Goal: Information Seeking & Learning: Learn about a topic

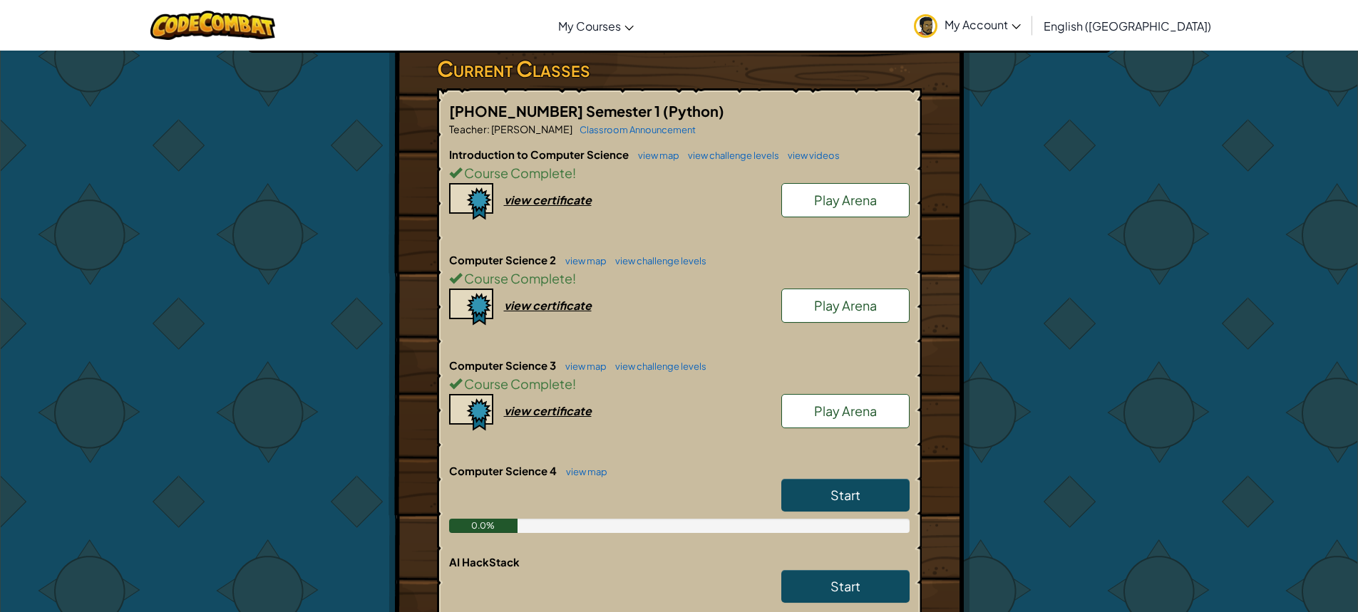
scroll to position [285, 0]
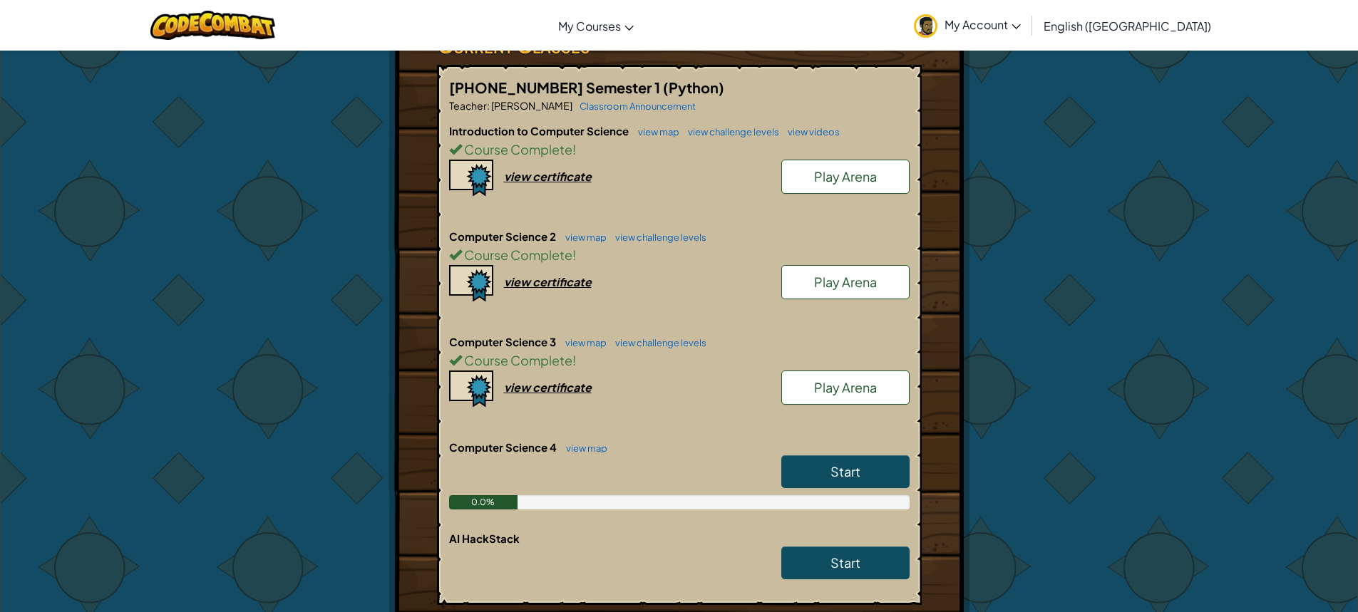
click at [857, 379] on span "Play Arena" at bounding box center [845, 387] width 63 height 16
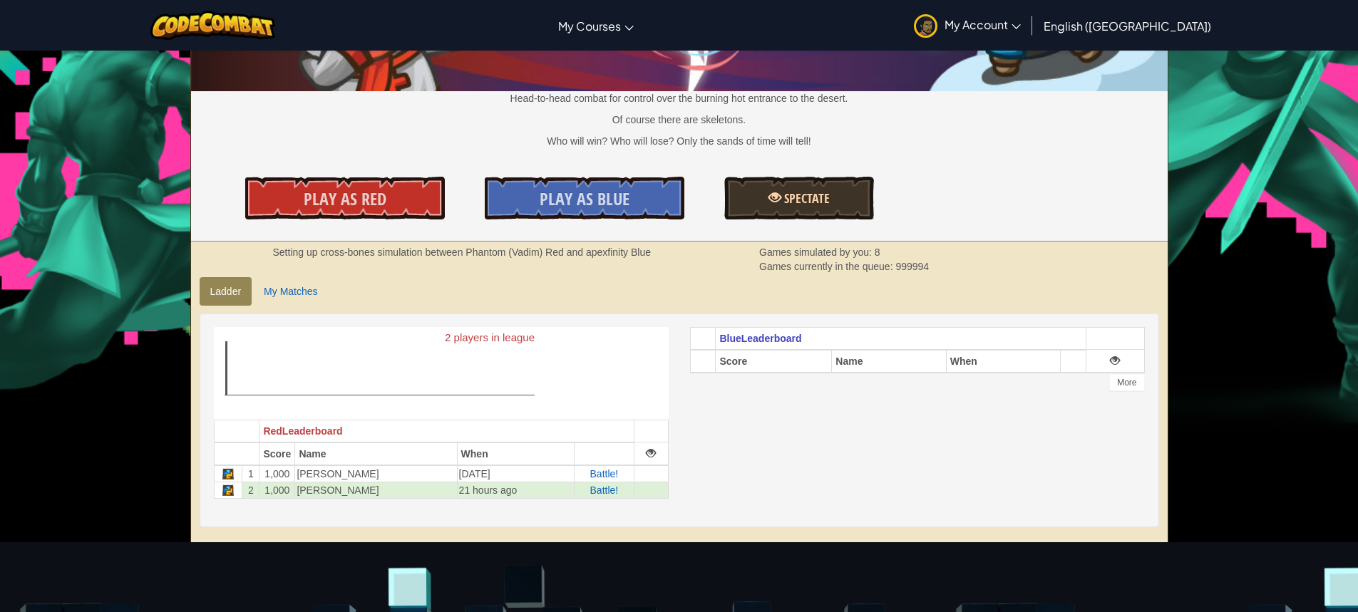
scroll to position [214, 0]
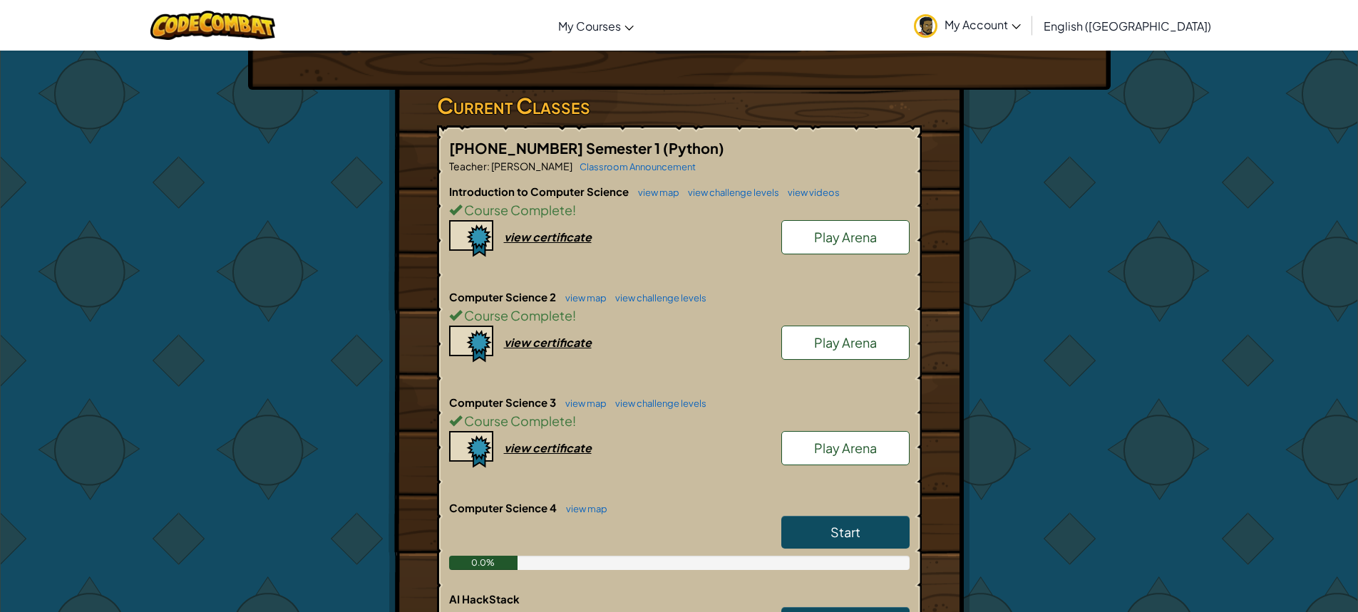
scroll to position [428, 0]
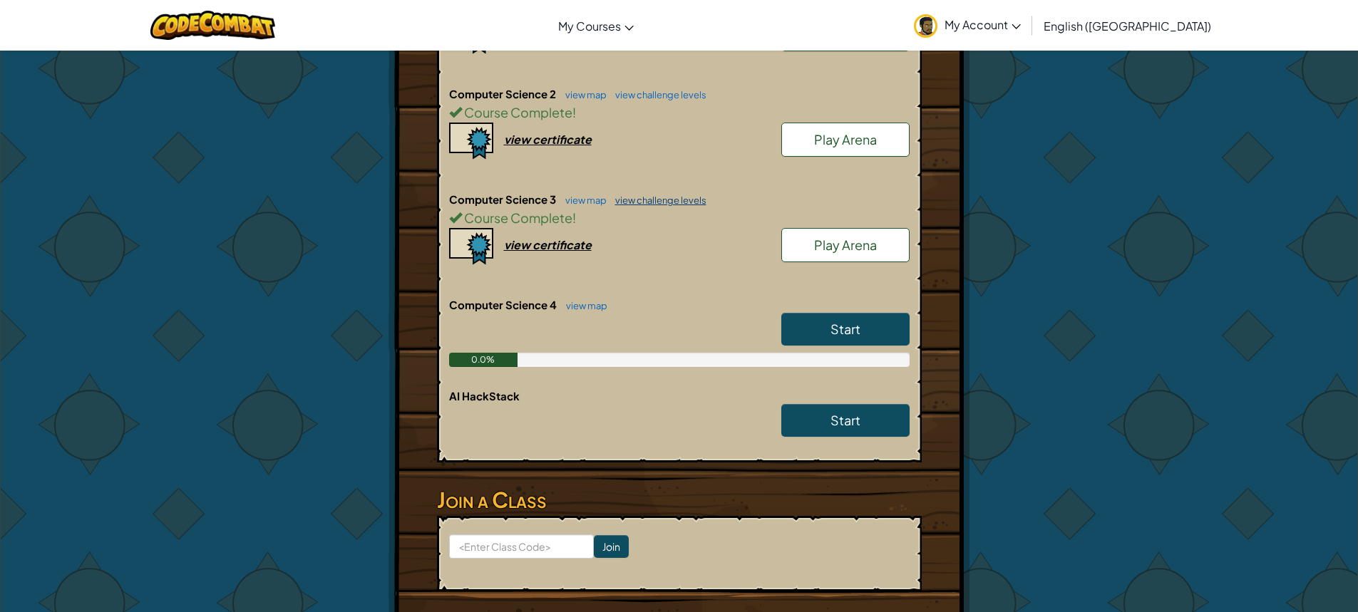
click at [653, 195] on link "view challenge levels" at bounding box center [657, 200] width 98 height 11
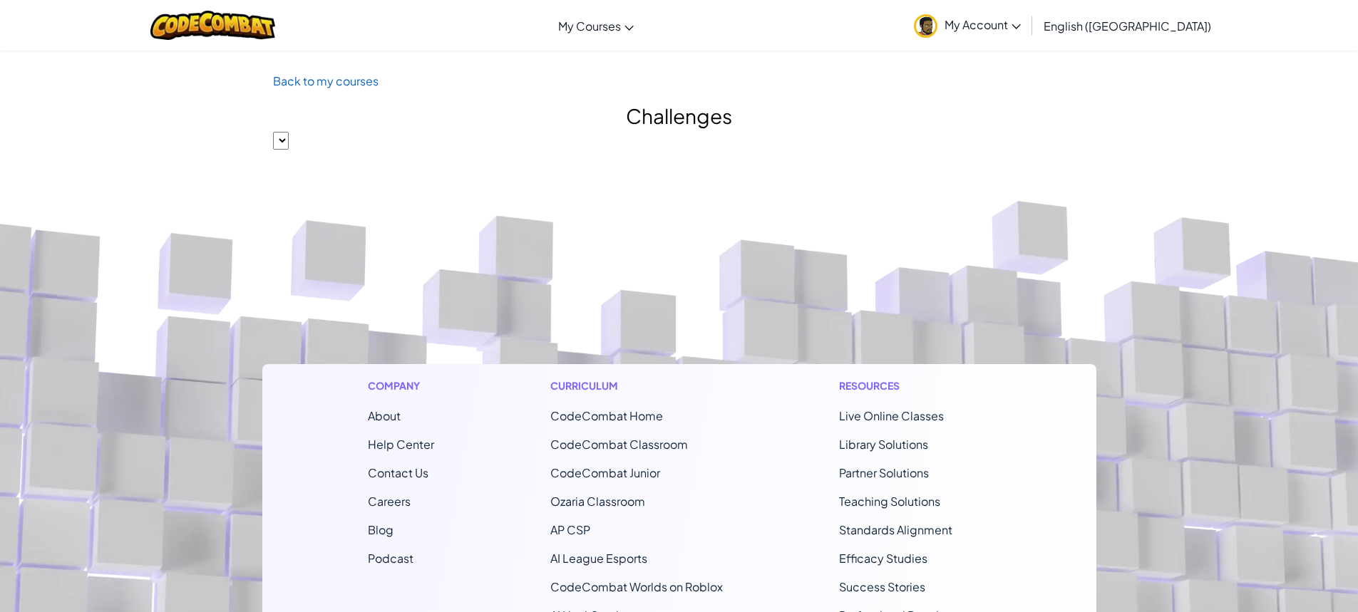
select select "56462f935afde0c6fd30fc8c"
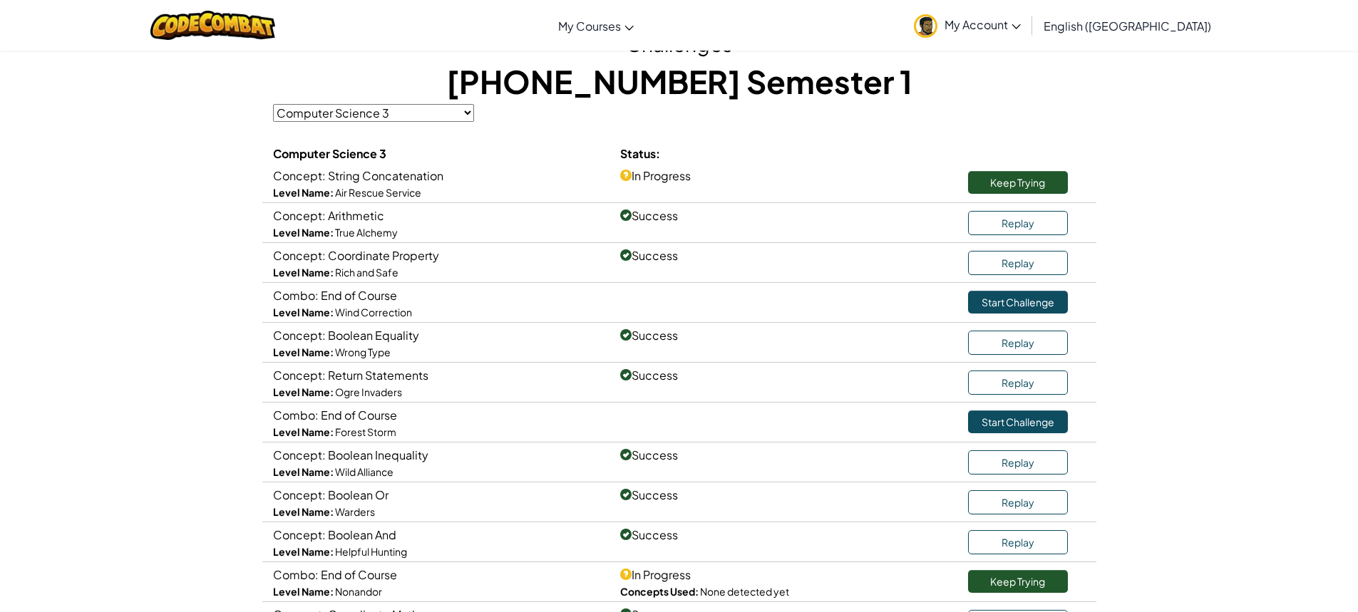
scroll to position [71, 0]
click at [1003, 186] on link "Keep Trying" at bounding box center [1018, 183] width 100 height 23
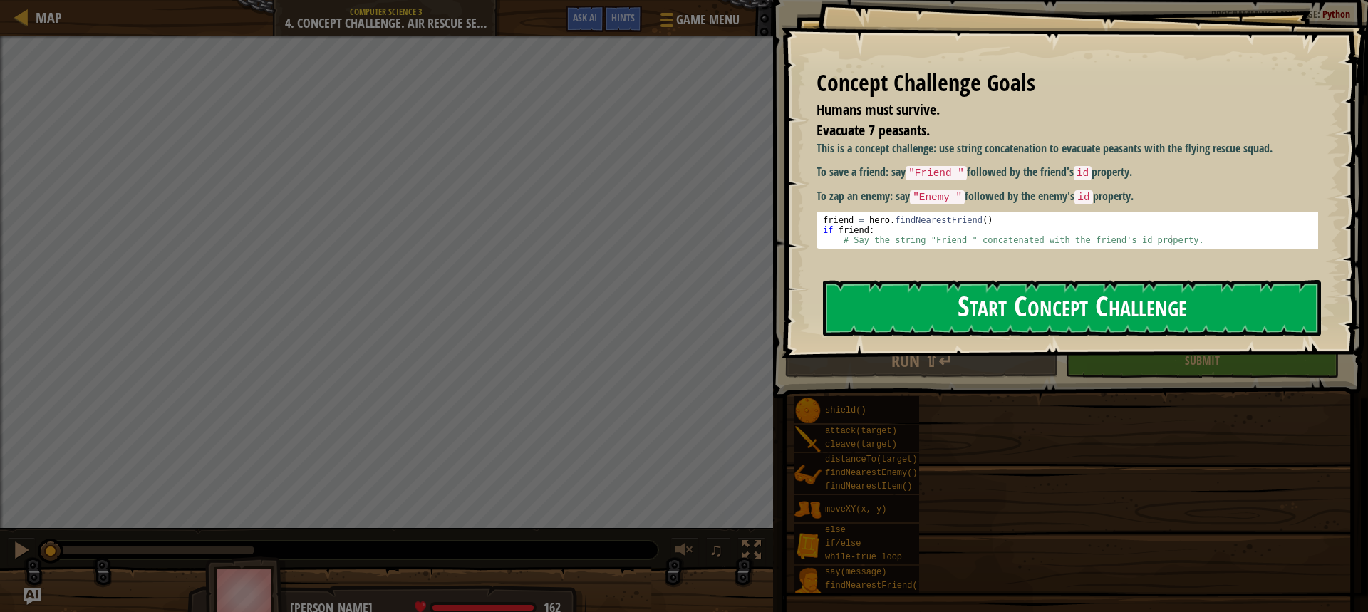
click at [1033, 316] on button "Start Concept Challenge" at bounding box center [1072, 308] width 498 height 56
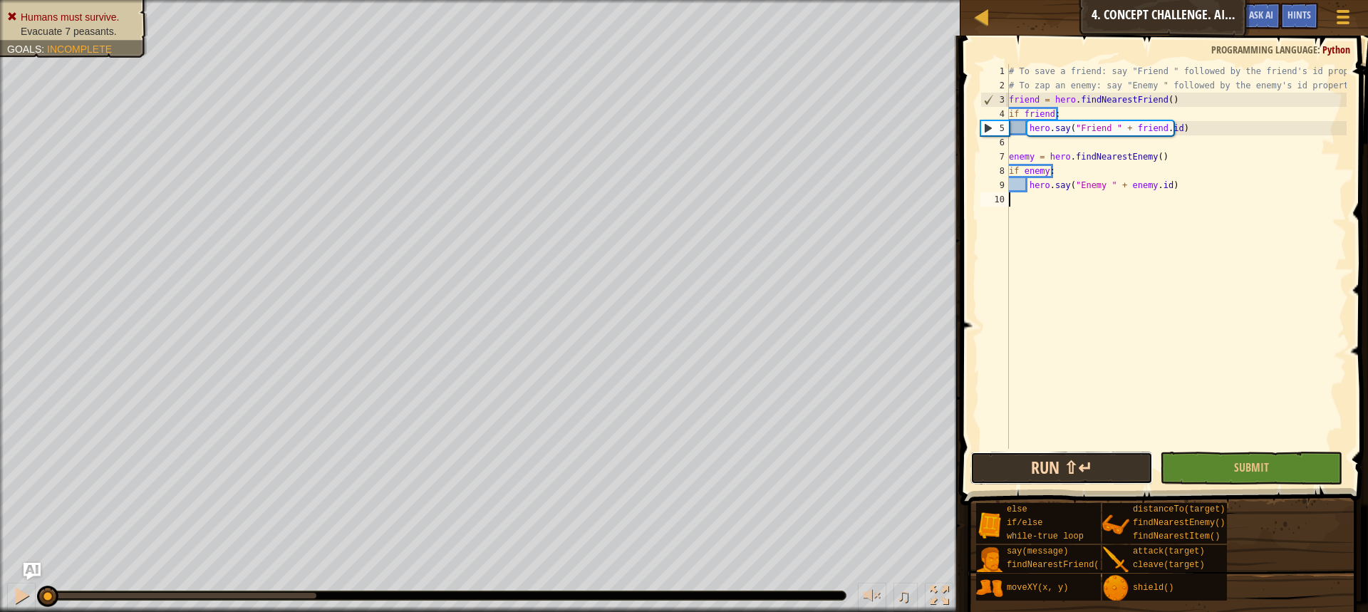
click at [1055, 473] on button "Run ⇧↵" at bounding box center [1062, 468] width 182 height 33
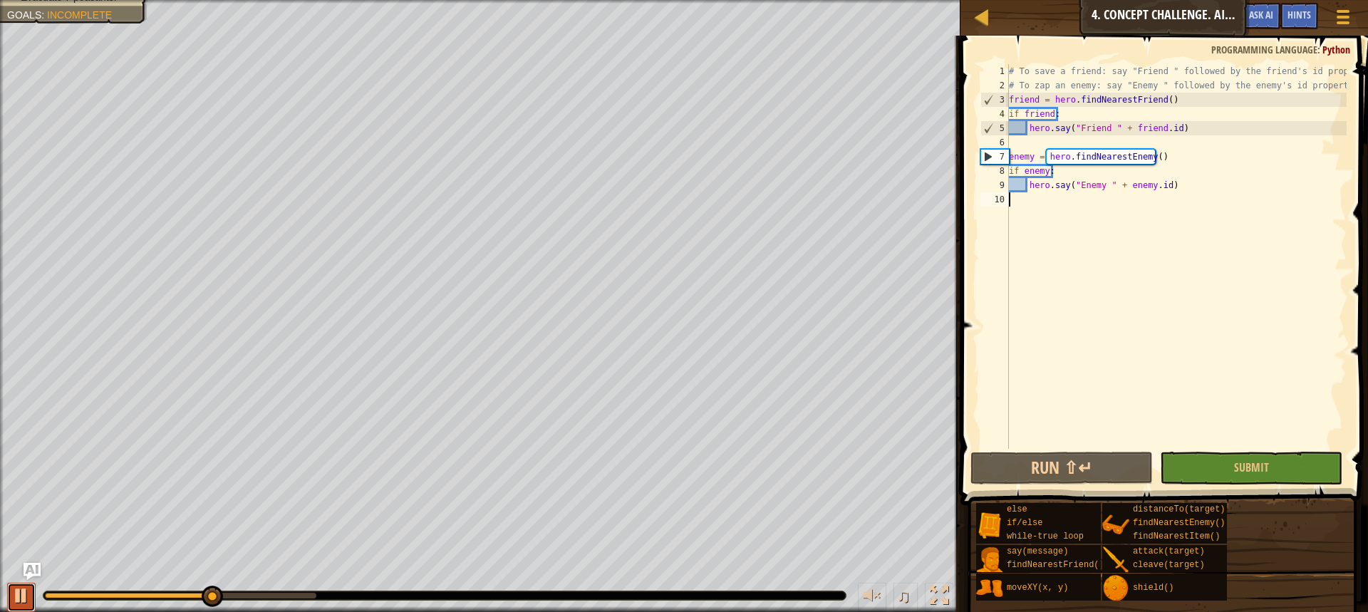
click at [22, 590] on div at bounding box center [21, 596] width 19 height 19
click at [1327, 81] on div "# To save a friend: say "Friend " followed by the friend's id property. # To za…" at bounding box center [1176, 270] width 341 height 413
type textarea "# To zap an enemy: say "Enemy " followed by the enemy's id property."
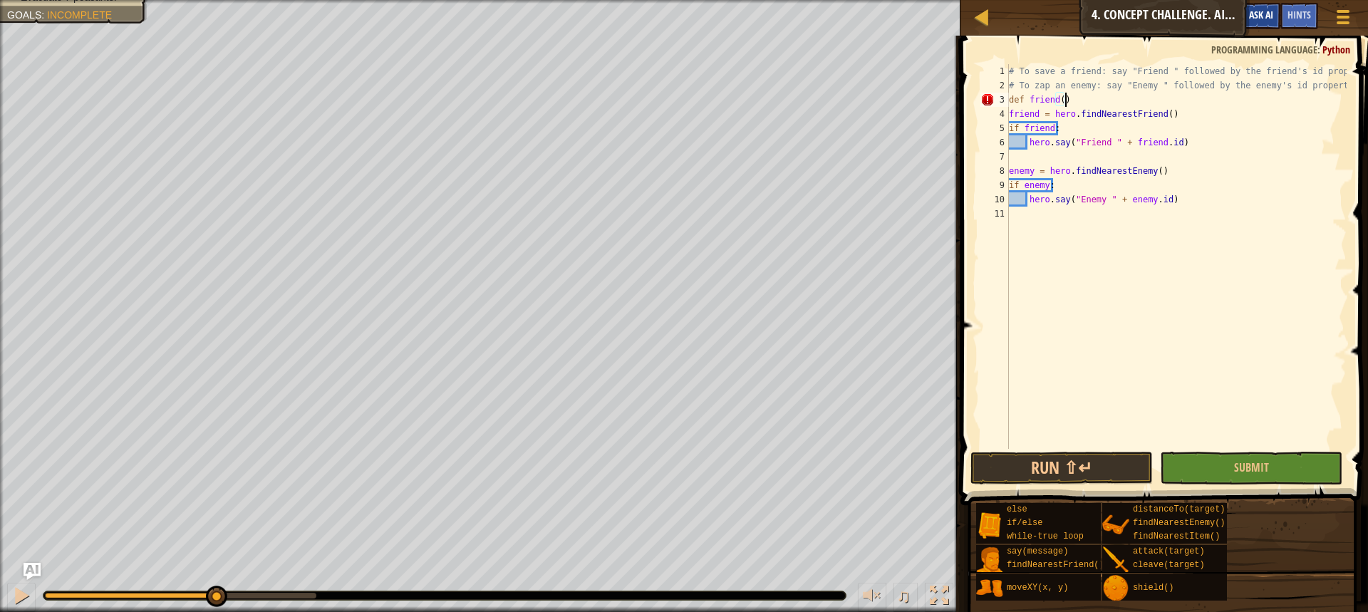
scroll to position [6, 4]
click at [1009, 114] on div "# To save a friend: say "Friend " followed by the friend's id property. # To za…" at bounding box center [1176, 270] width 341 height 413
type textarea "friend = hero.findNearestFriend()"
click at [1019, 163] on div "# To save a friend: say "Friend " followed by the friend's id property. # To za…" at bounding box center [1176, 270] width 341 height 413
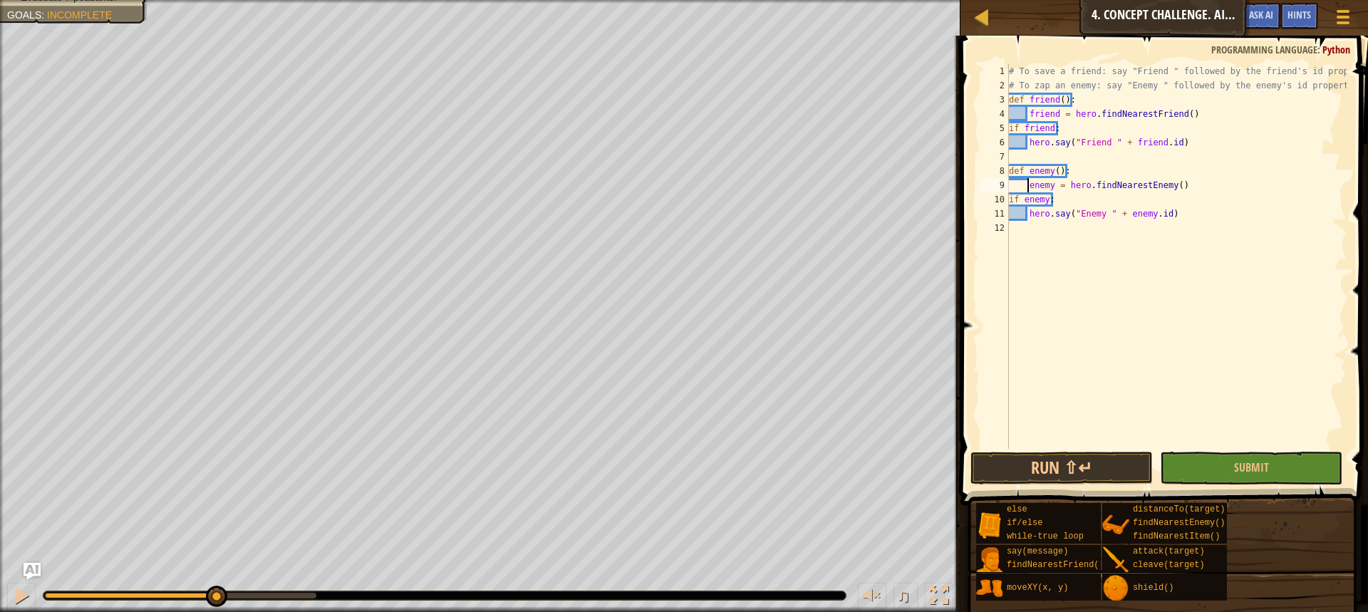
scroll to position [6, 3]
type textarea "hero.say("Enemy " + [DOMAIN_NAME])"
click at [1034, 479] on button "Run ⇧↵" at bounding box center [1062, 468] width 182 height 33
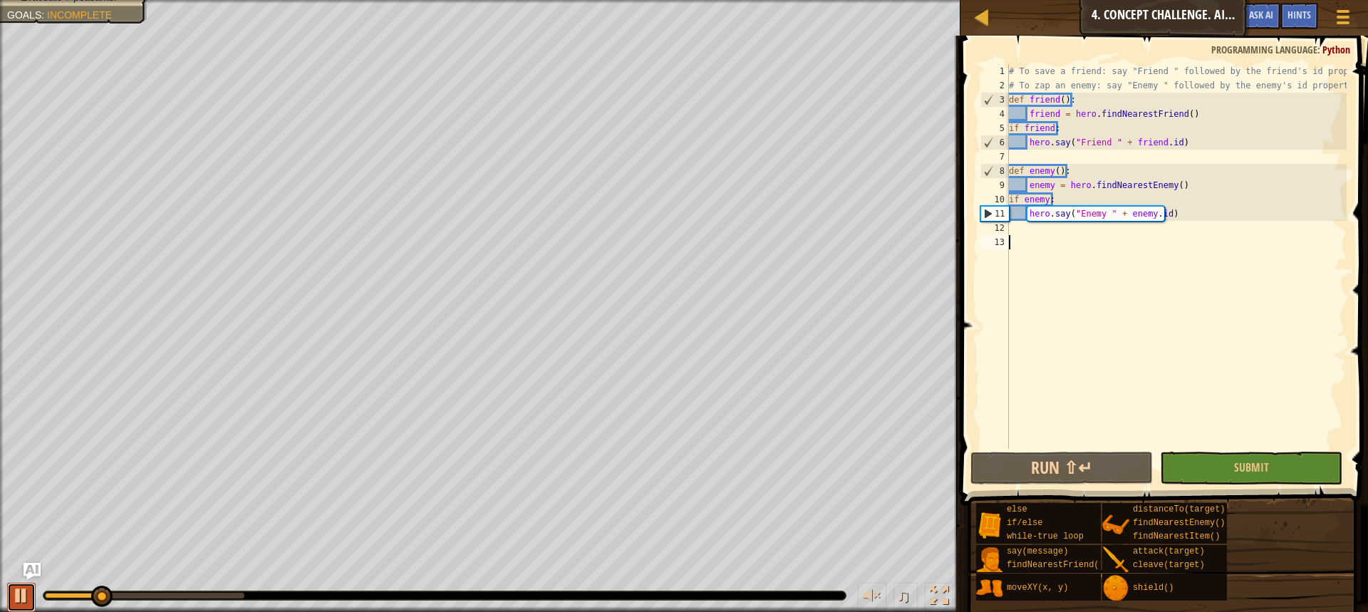
click at [26, 592] on div at bounding box center [21, 596] width 19 height 19
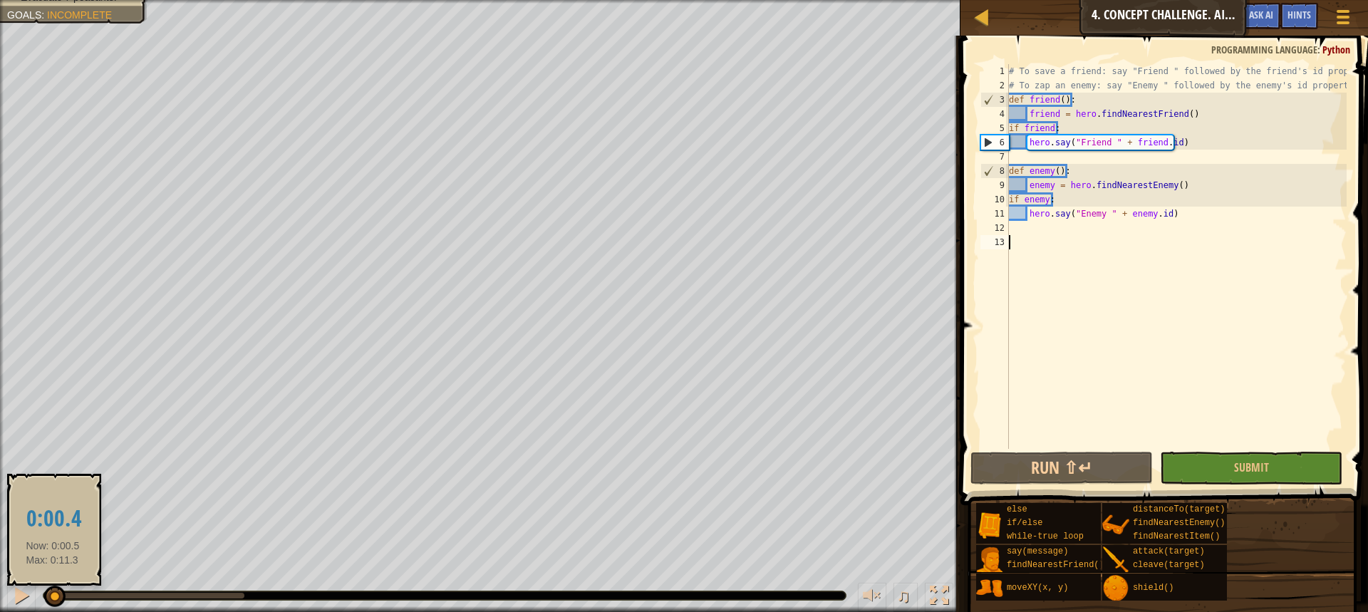
drag, startPoint x: 112, startPoint y: 589, endPoint x: 53, endPoint y: 594, distance: 59.3
click at [53, 594] on div at bounding box center [54, 596] width 21 height 21
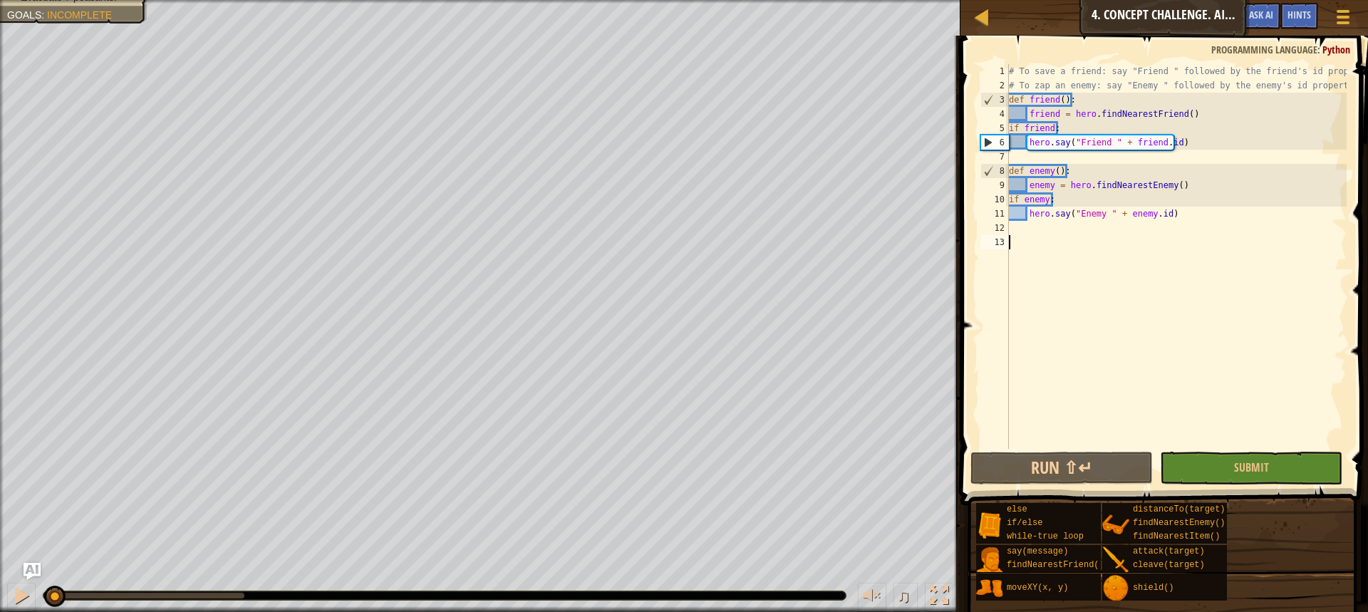
click at [1080, 142] on div "# To save a friend: say "Friend " followed by the friend's id property. # To za…" at bounding box center [1176, 270] width 341 height 413
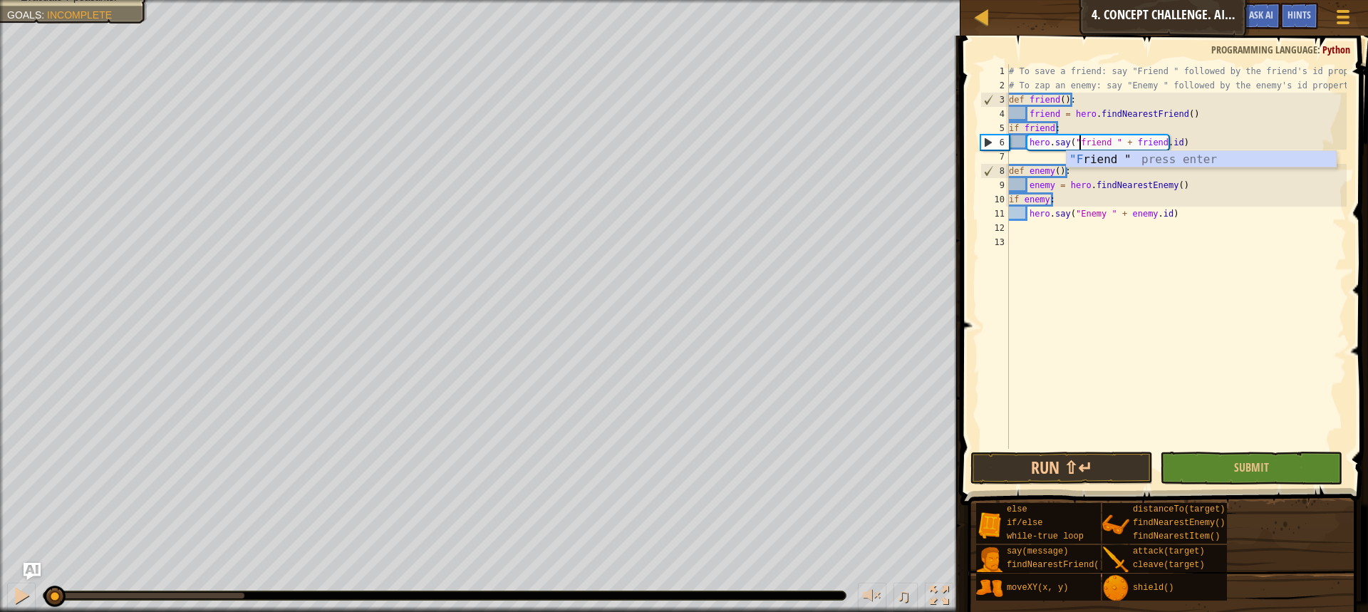
scroll to position [6, 6]
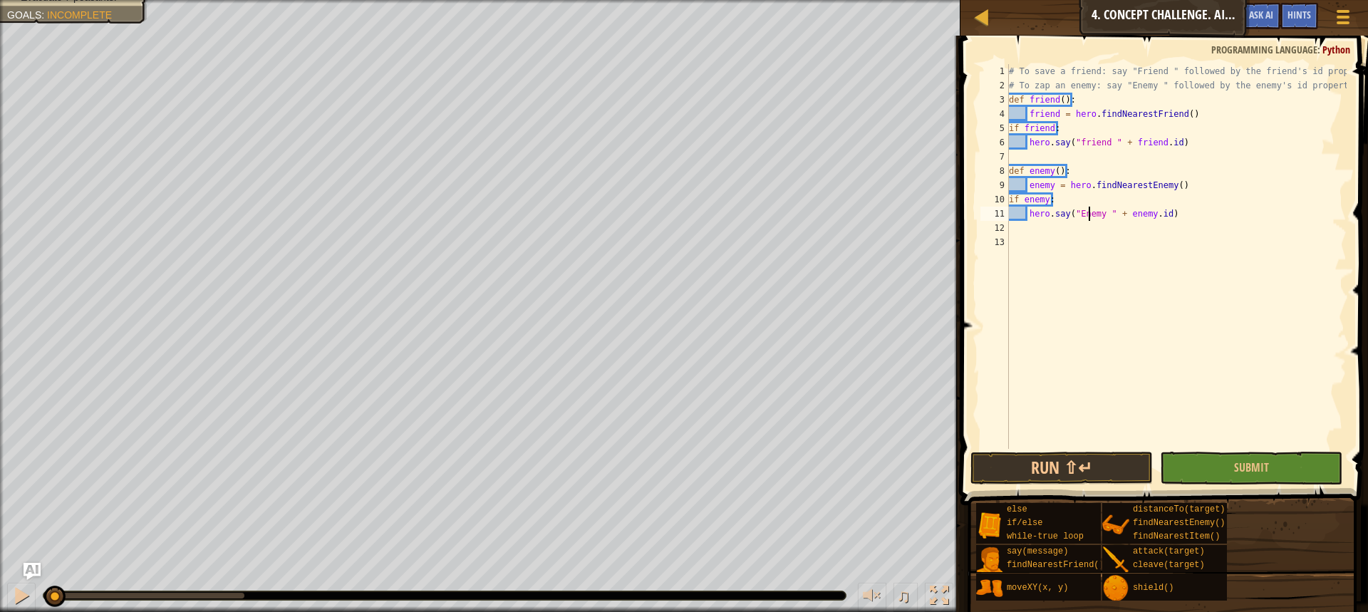
click at [1090, 215] on div "# To save a friend: say "Friend " followed by the friend's id property. # To za…" at bounding box center [1176, 270] width 341 height 413
type textarea "hero.say("enemy " + [DOMAIN_NAME])"
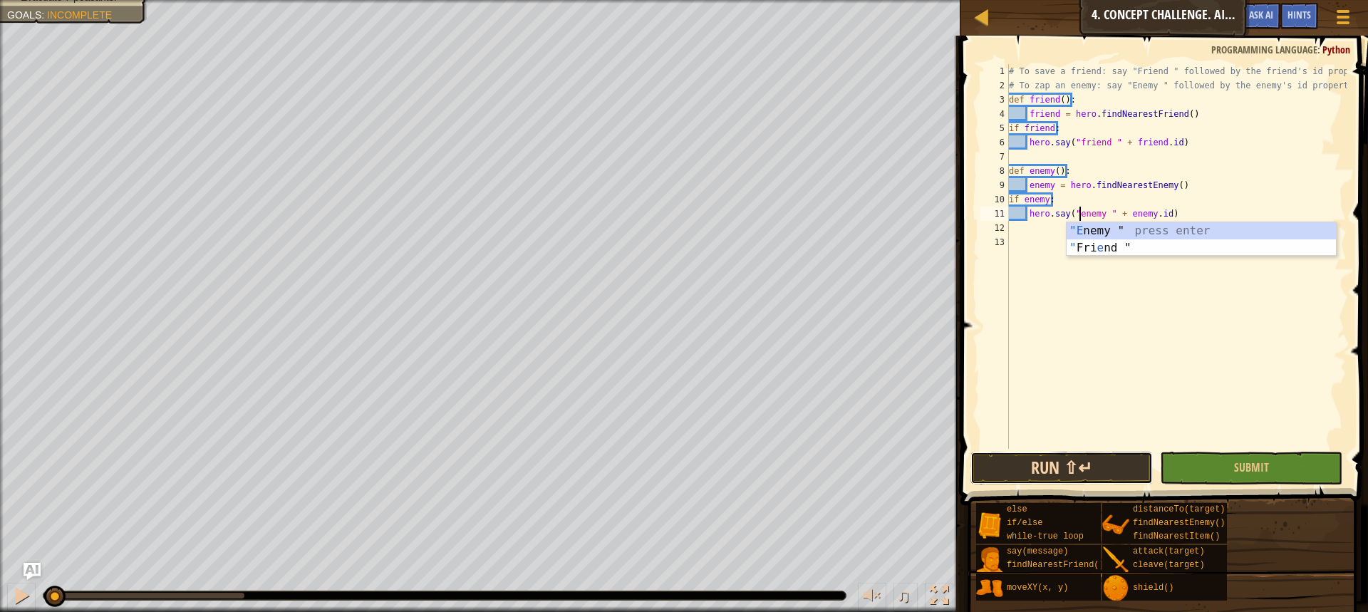
click at [1110, 461] on button "Run ⇧↵" at bounding box center [1062, 468] width 182 height 33
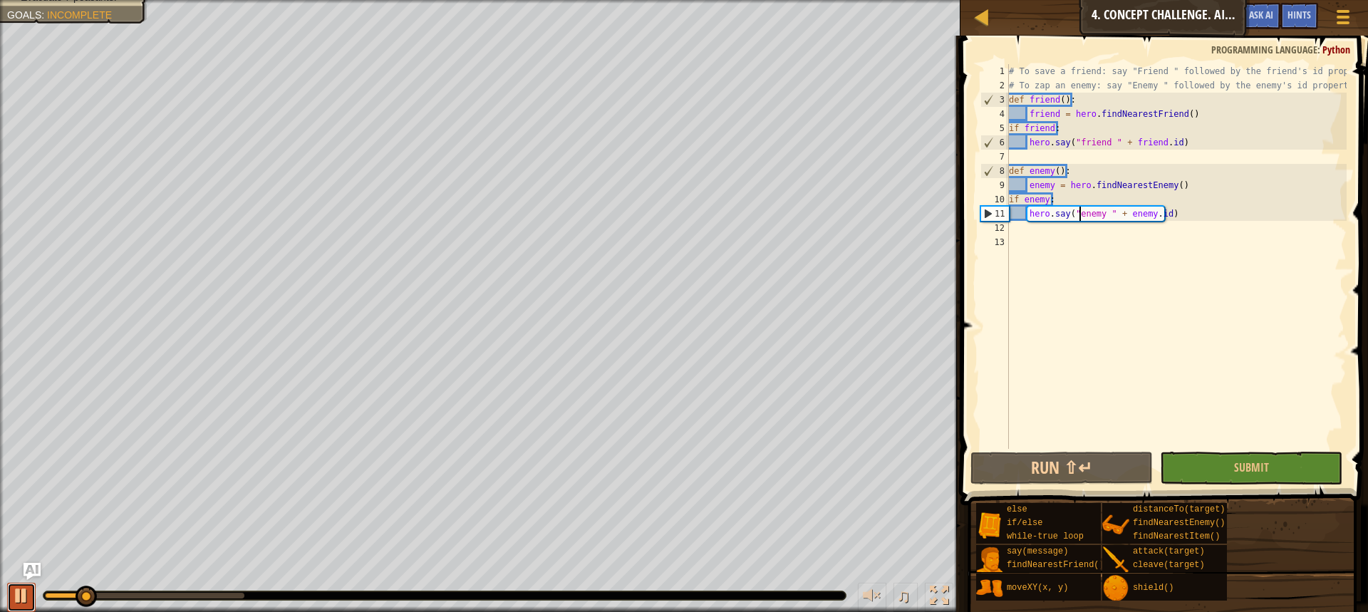
click at [12, 600] on div at bounding box center [21, 596] width 19 height 19
click at [1096, 277] on div "# To save a friend: say "Friend " followed by the friend's id property. # To za…" at bounding box center [1176, 270] width 341 height 413
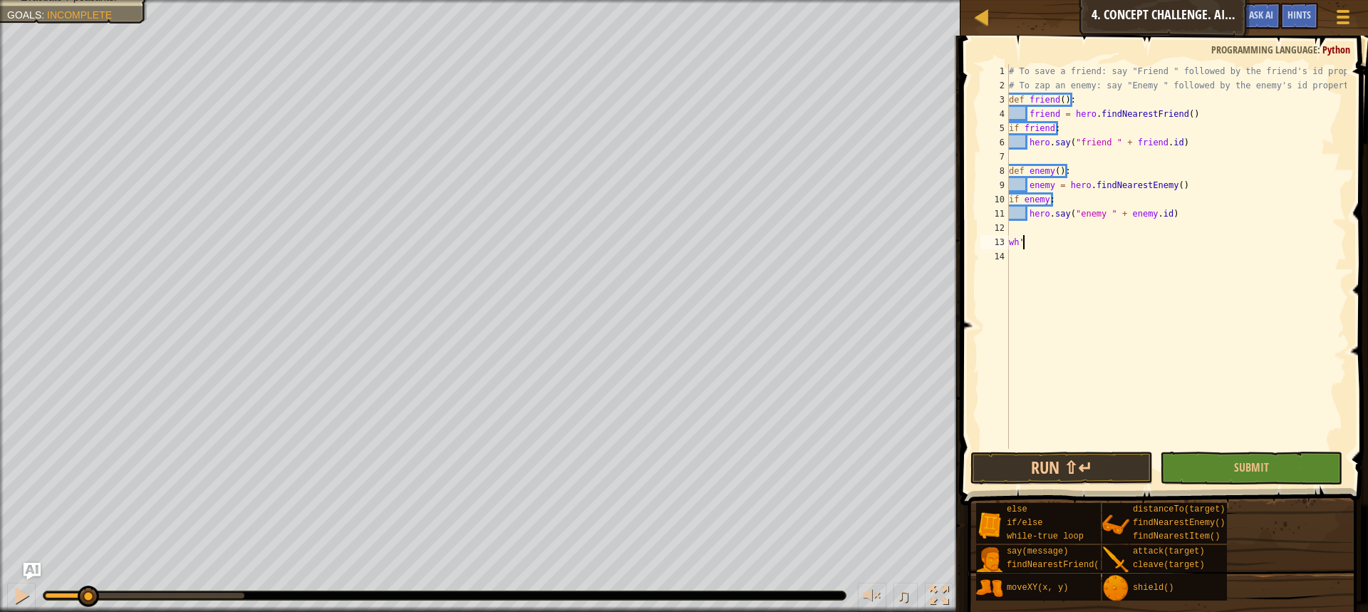
type textarea "wh"
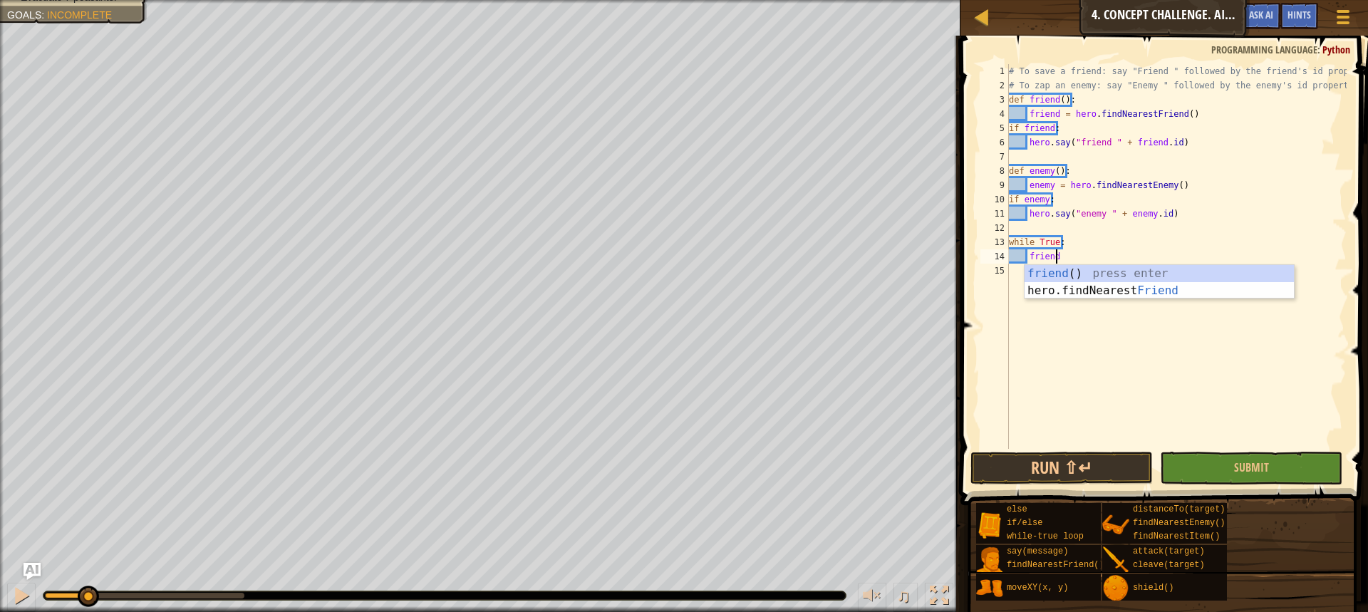
type textarea "friend()"
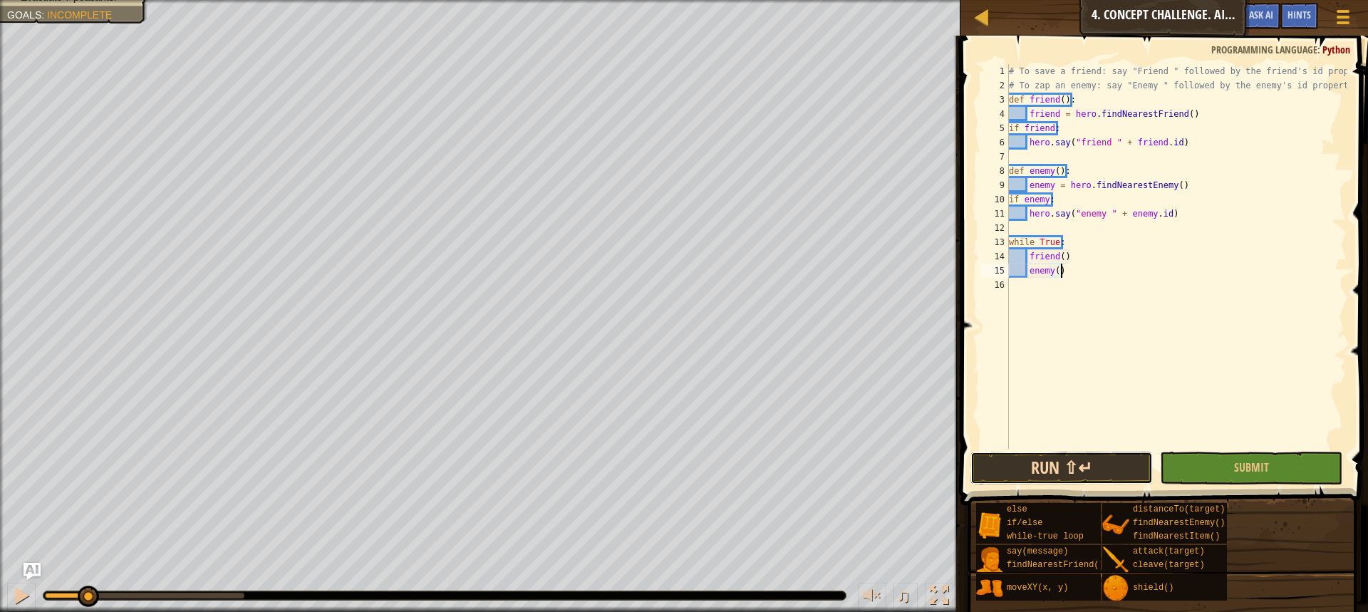
click at [1127, 474] on button "Run ⇧↵" at bounding box center [1062, 468] width 182 height 33
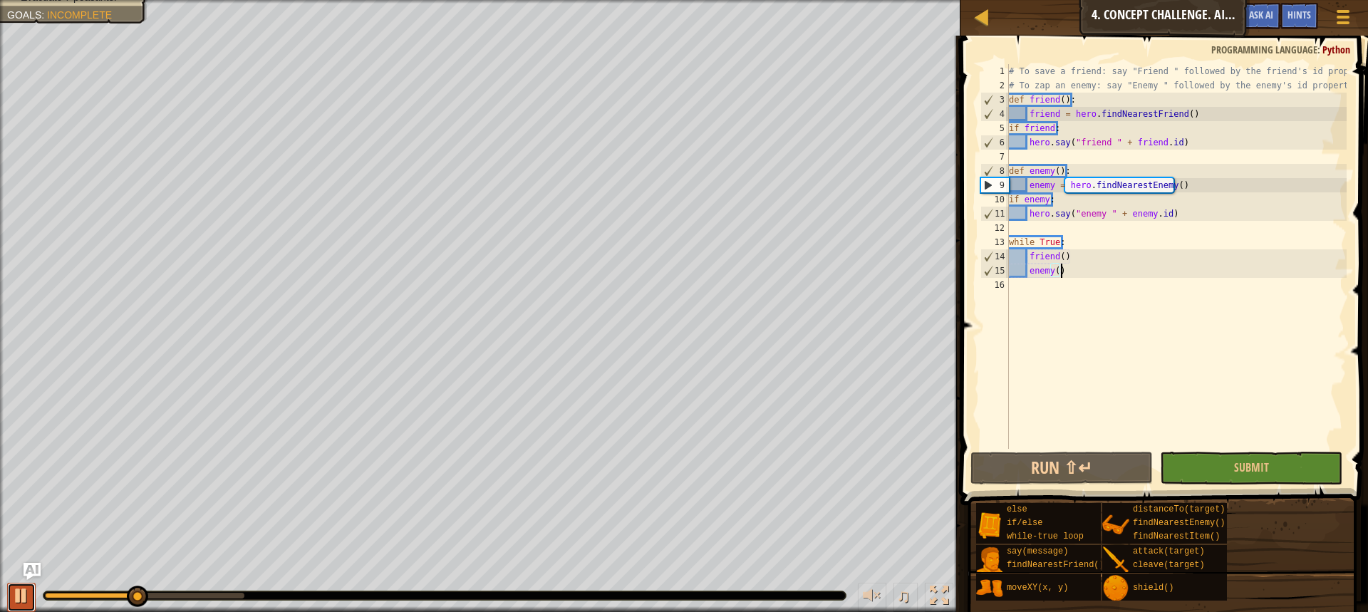
click at [8, 604] on button at bounding box center [21, 597] width 29 height 29
click at [1174, 114] on div "# To save a friend: say "Friend " followed by the friend's id property. # To za…" at bounding box center [1176, 270] width 341 height 413
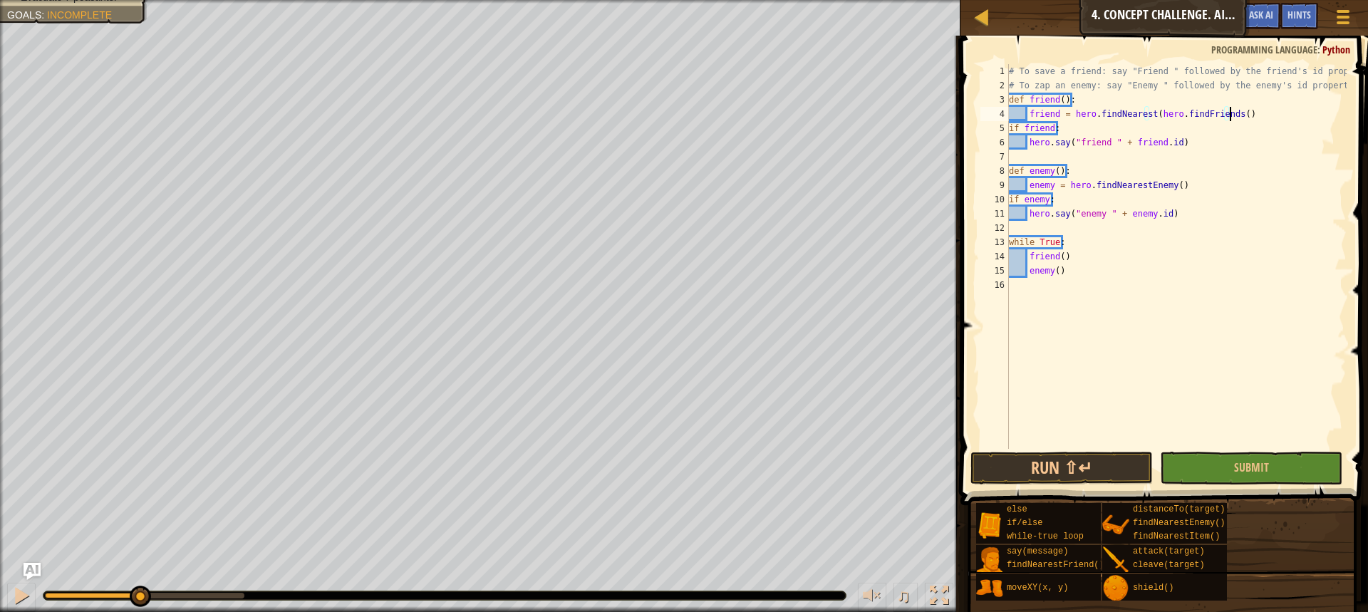
scroll to position [6, 18]
type textarea "friend = hero.findNearest(hero.findFriends())"
click at [1051, 474] on button "Run ⇧↵" at bounding box center [1062, 468] width 182 height 33
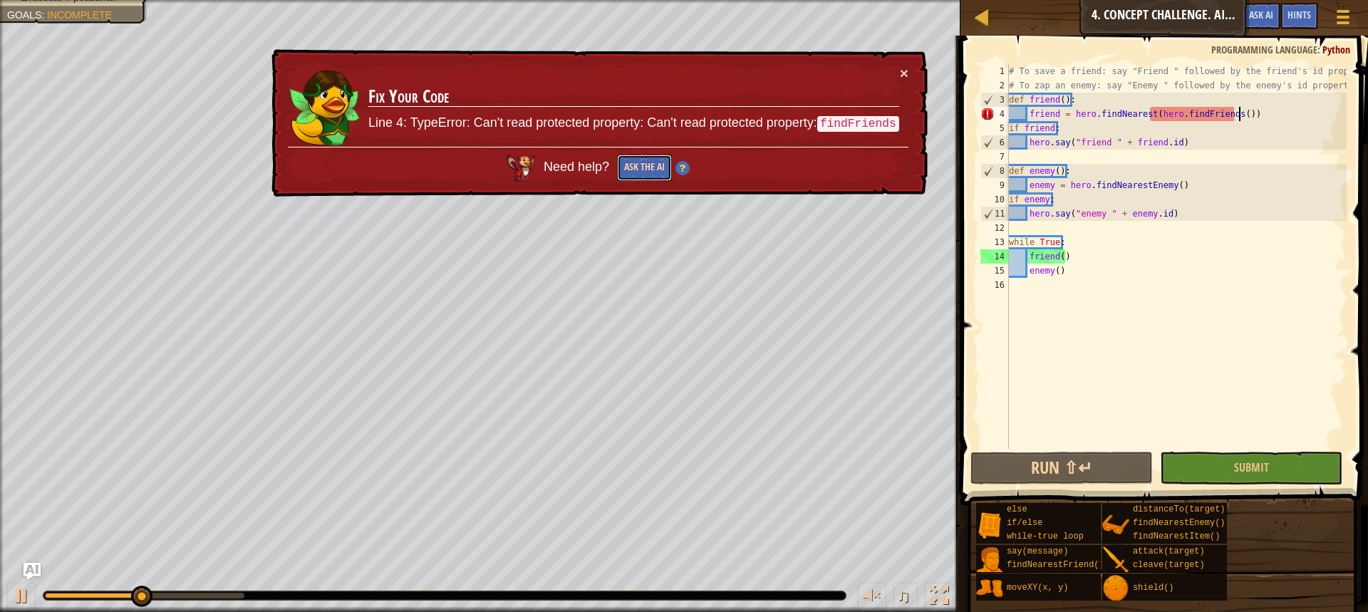
click at [635, 170] on button "Ask the AI" at bounding box center [644, 168] width 55 height 26
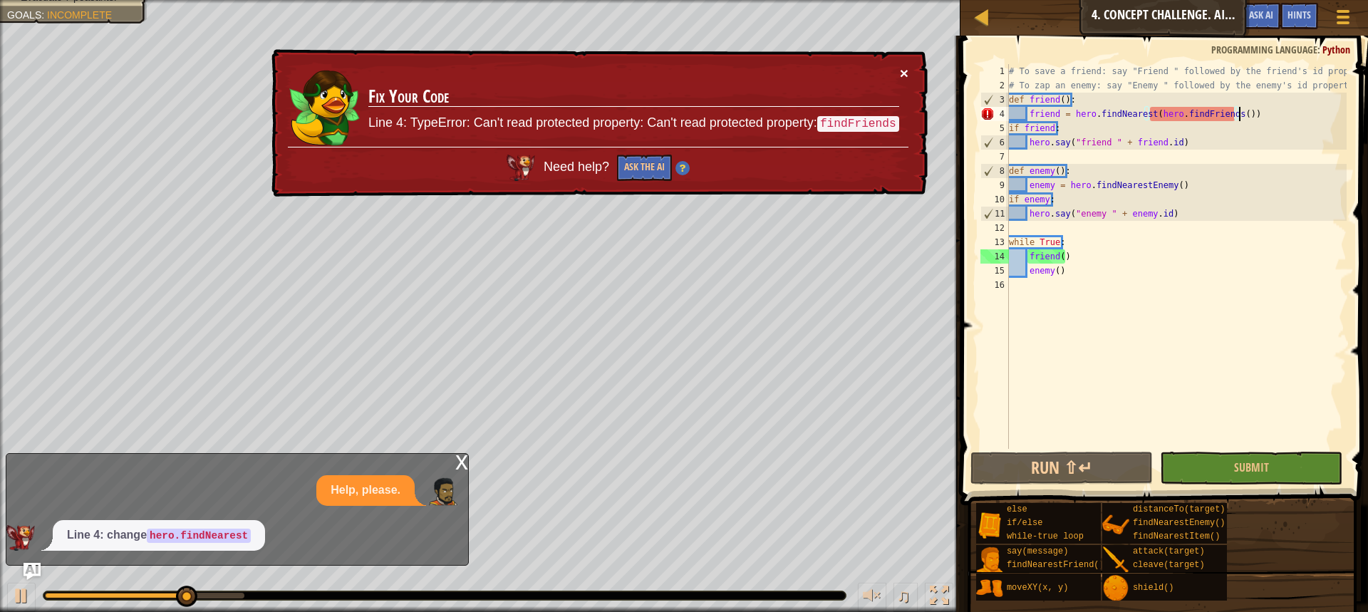
click at [904, 73] on button "×" at bounding box center [904, 73] width 9 height 15
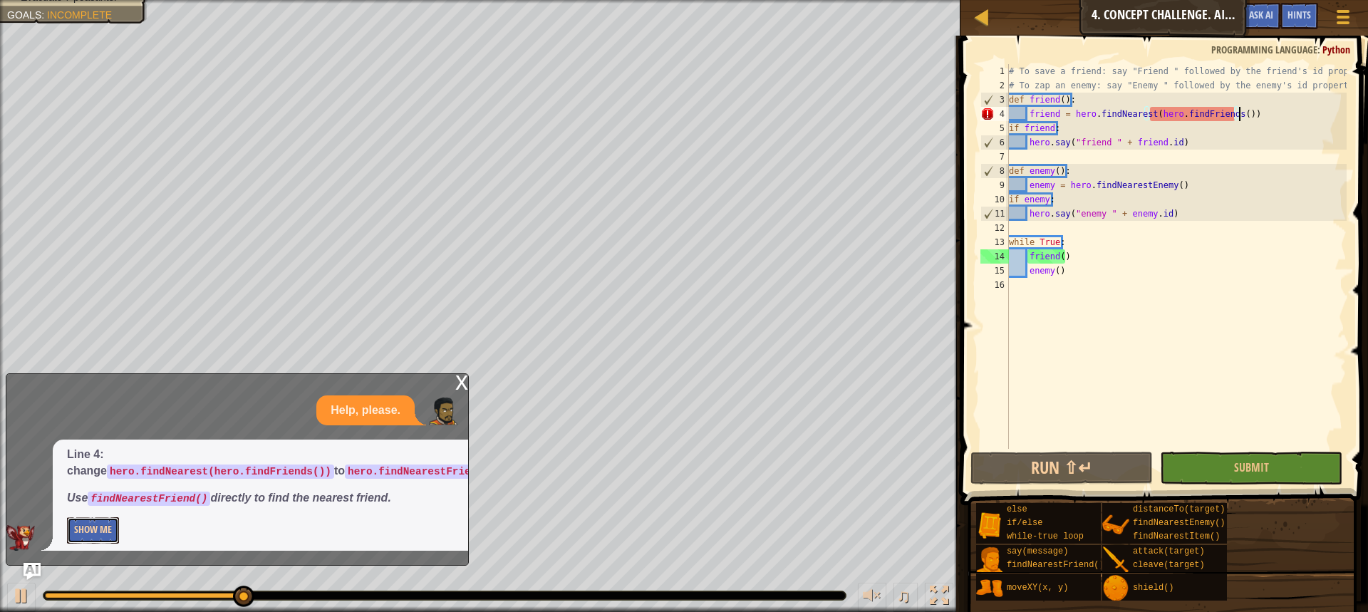
click at [110, 537] on button "Show Me" at bounding box center [93, 530] width 52 height 26
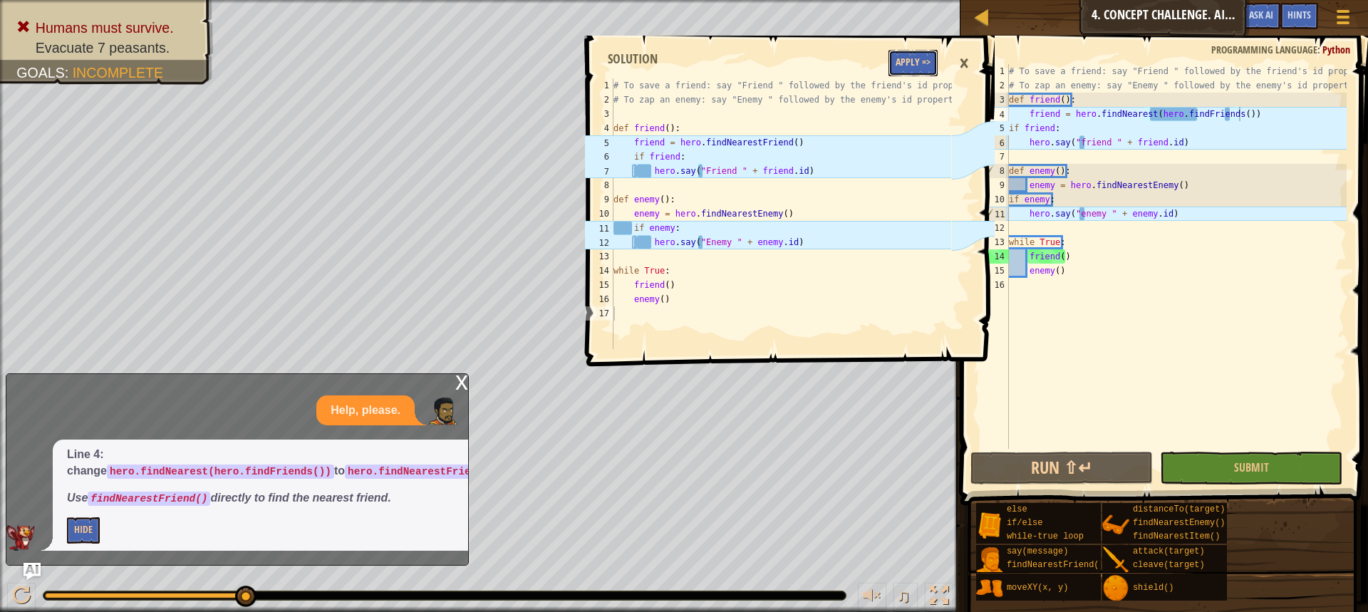
click at [922, 56] on button "Apply =>" at bounding box center [913, 63] width 49 height 26
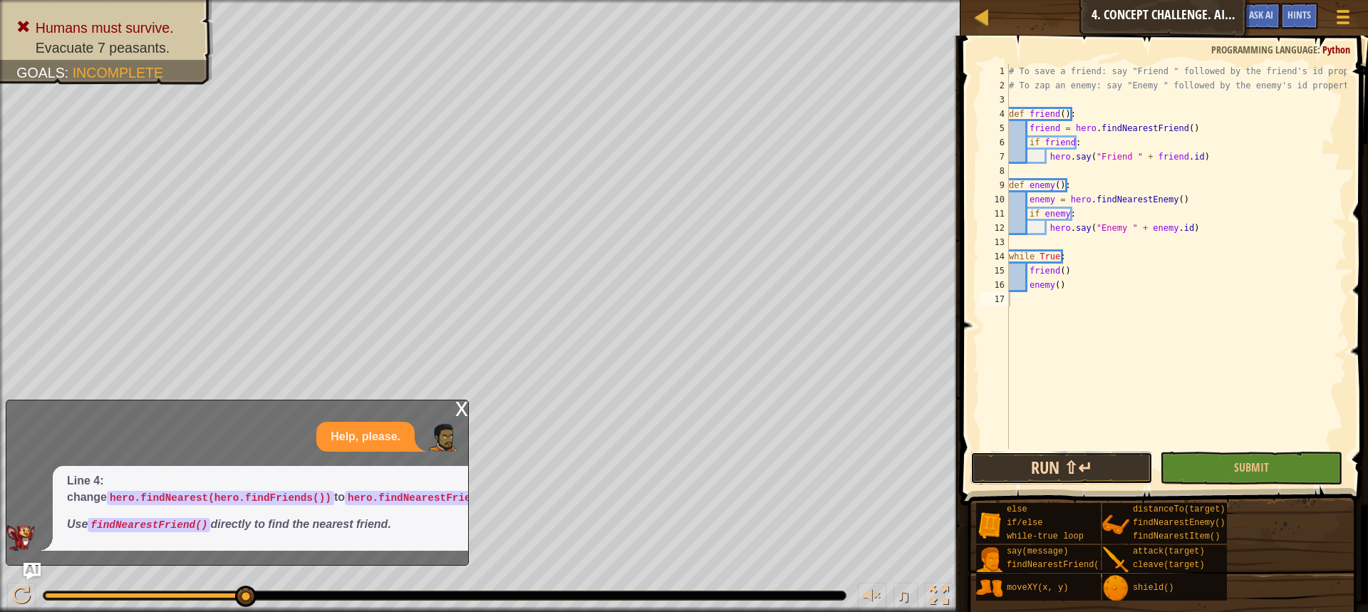
click at [1116, 467] on button "Run ⇧↵" at bounding box center [1062, 468] width 182 height 33
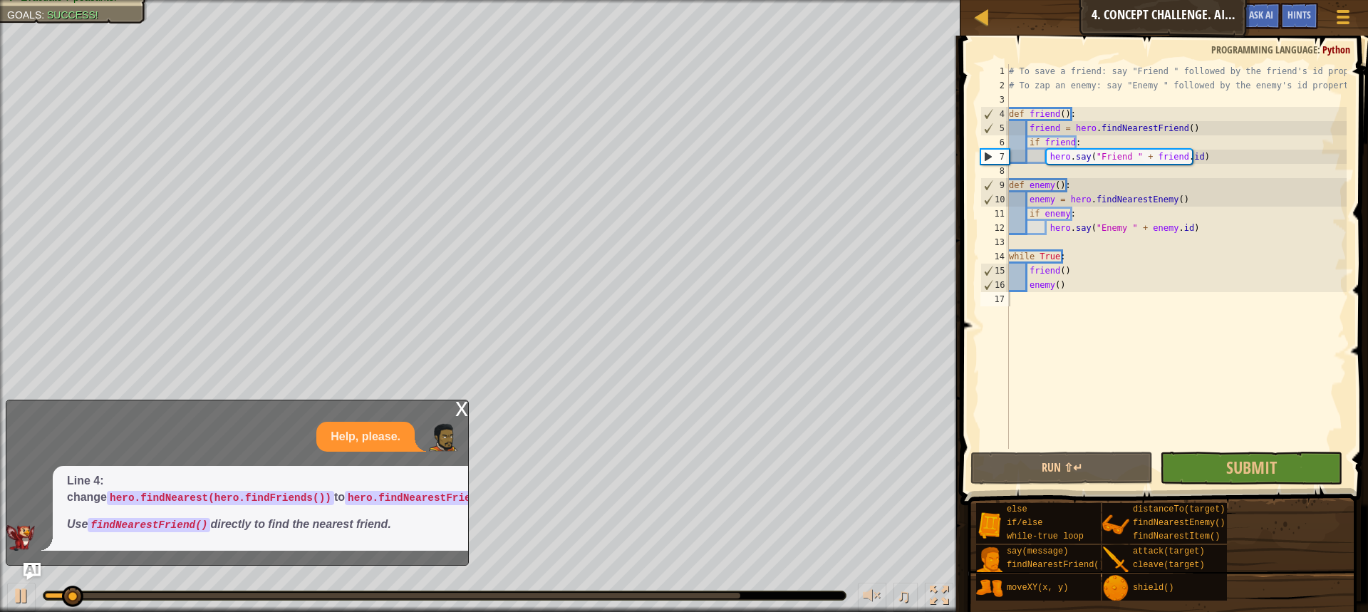
click at [466, 411] on div "x" at bounding box center [461, 408] width 13 height 14
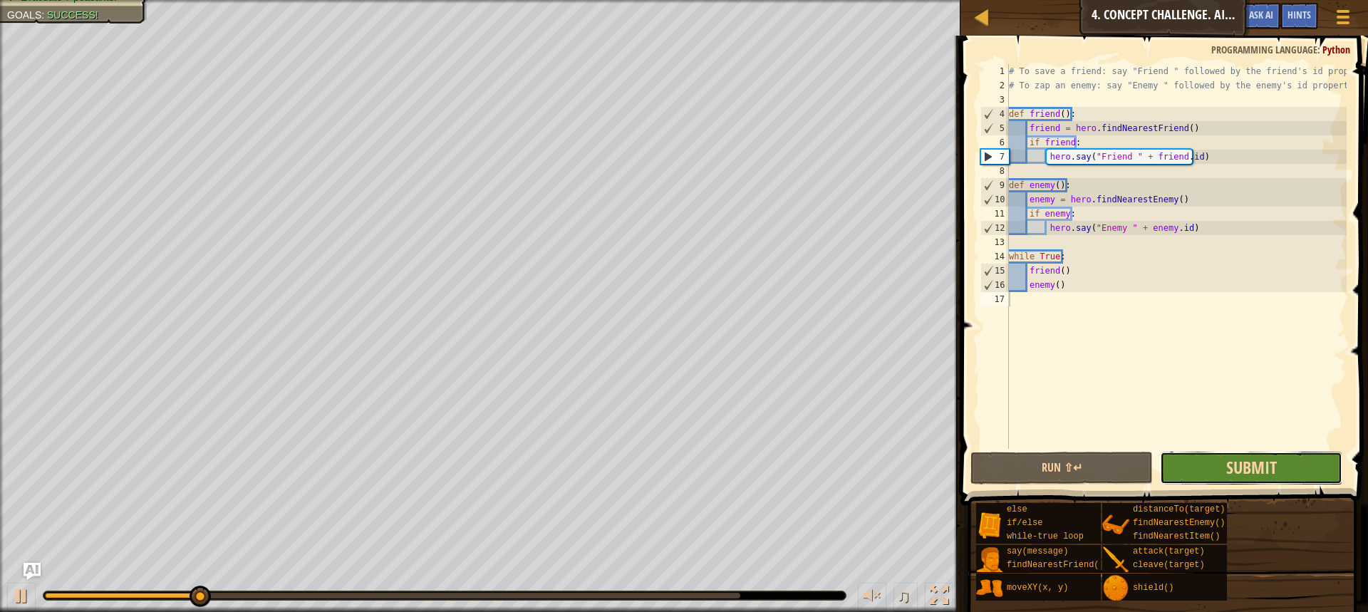
click at [1250, 471] on span "Submit" at bounding box center [1252, 467] width 51 height 23
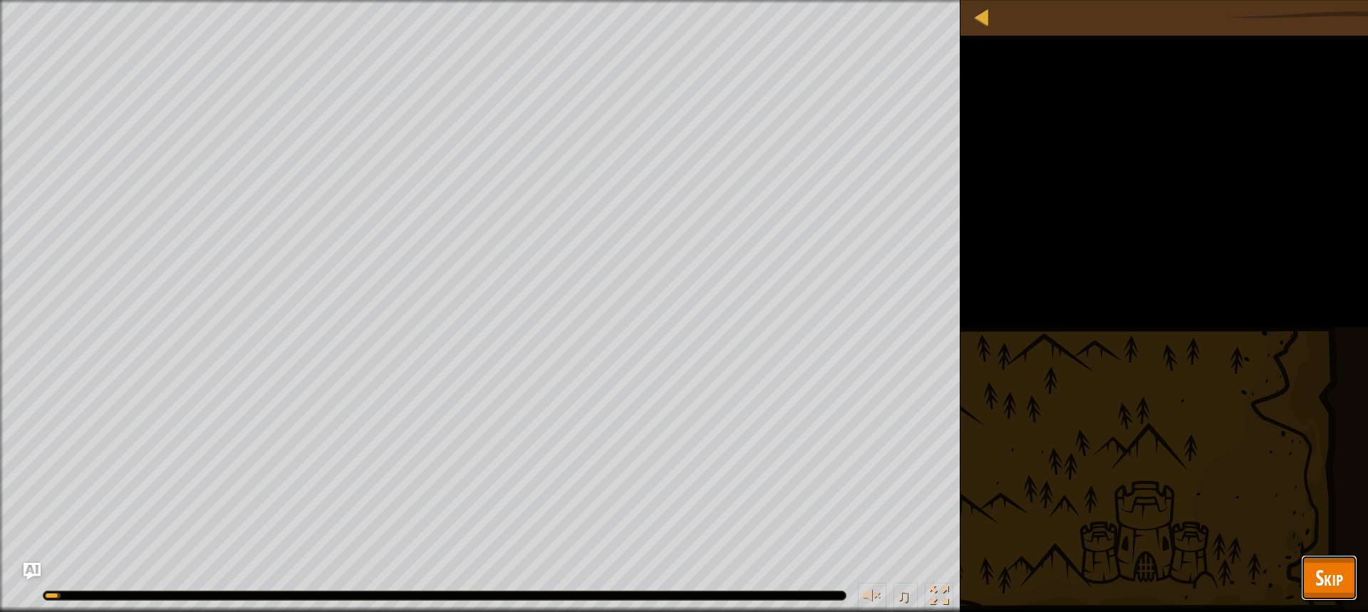
click at [1344, 572] on button "Skip" at bounding box center [1329, 578] width 56 height 46
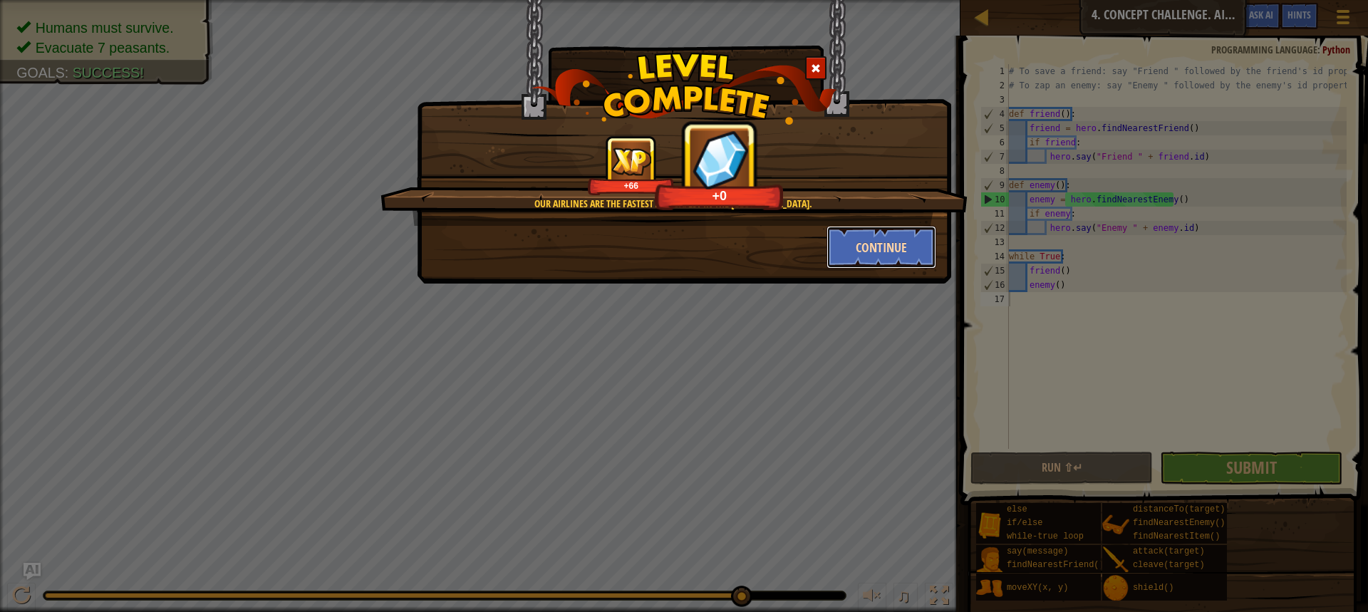
click at [907, 262] on button "Continue" at bounding box center [882, 247] width 110 height 43
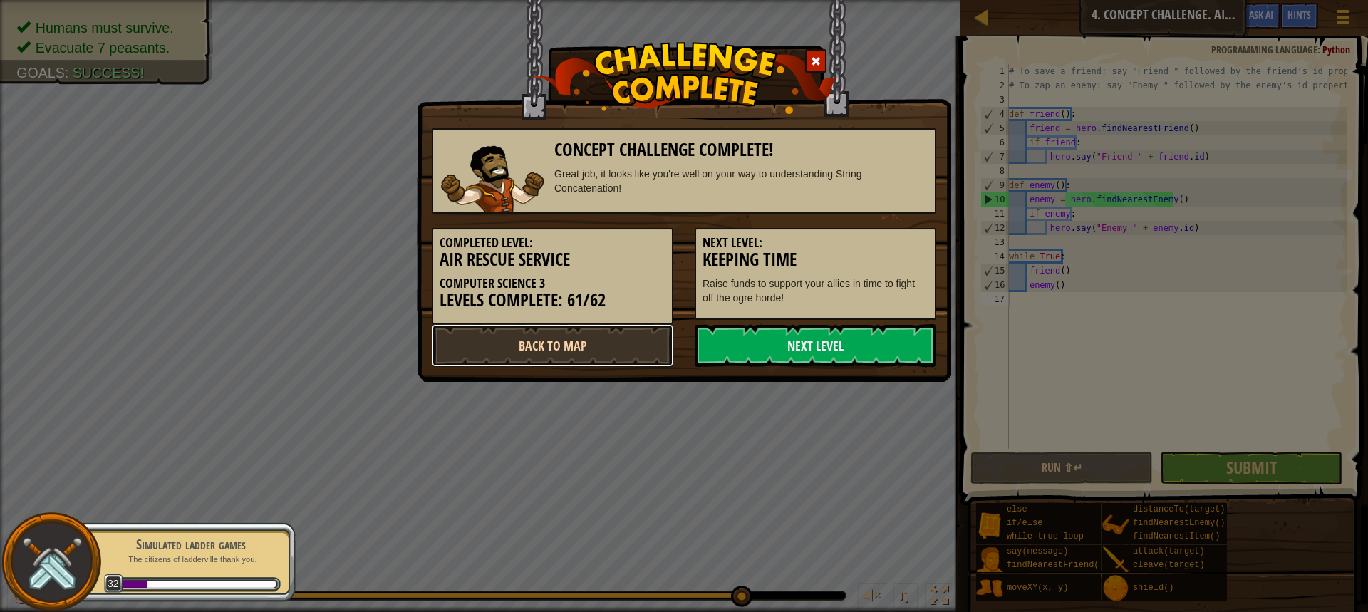
click at [603, 341] on link "Back to Map" at bounding box center [553, 345] width 242 height 43
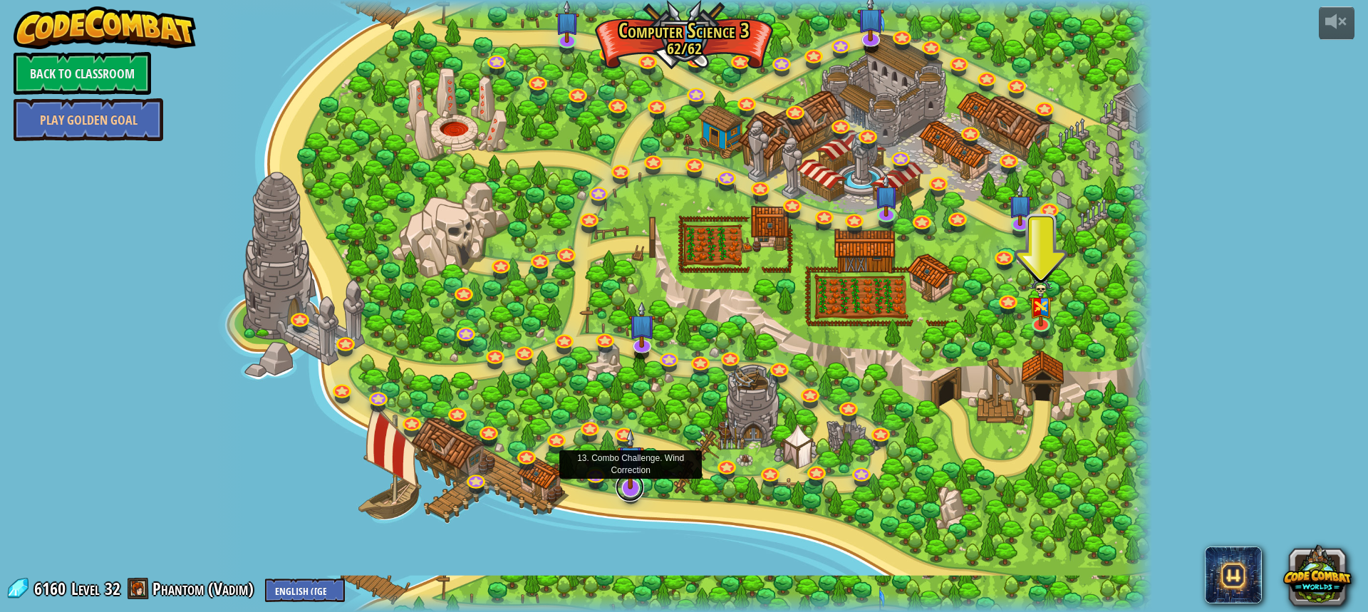
click at [632, 494] on link at bounding box center [630, 487] width 29 height 29
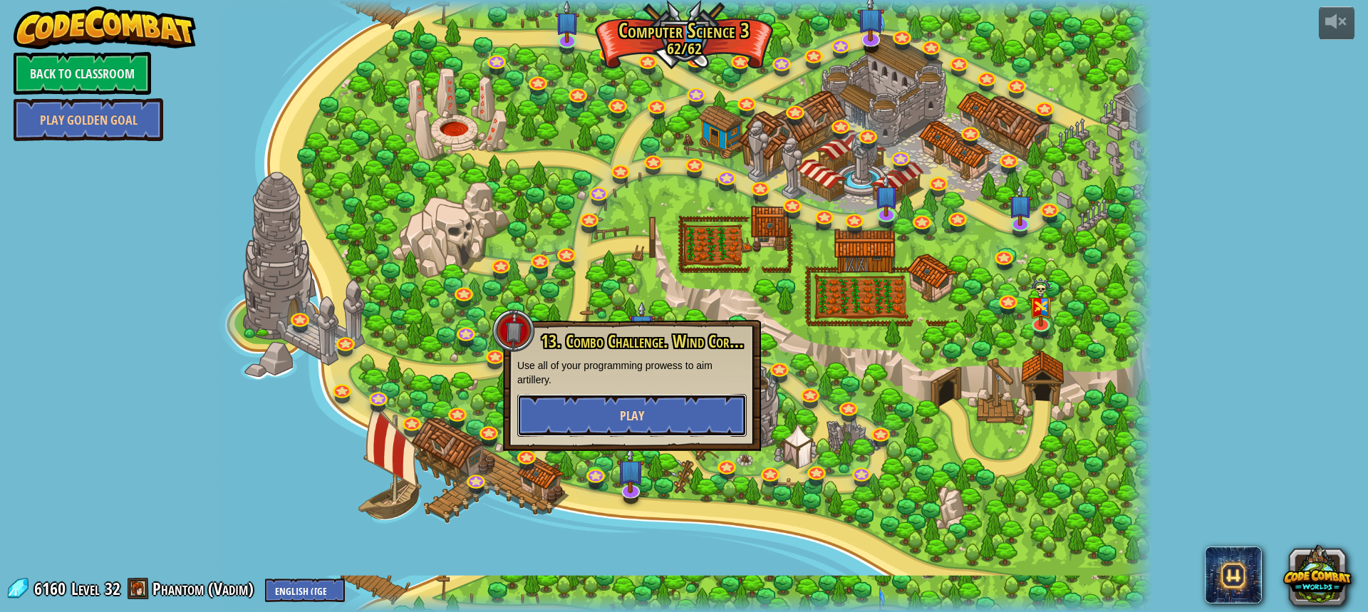
click at [665, 429] on button "Play" at bounding box center [631, 415] width 229 height 43
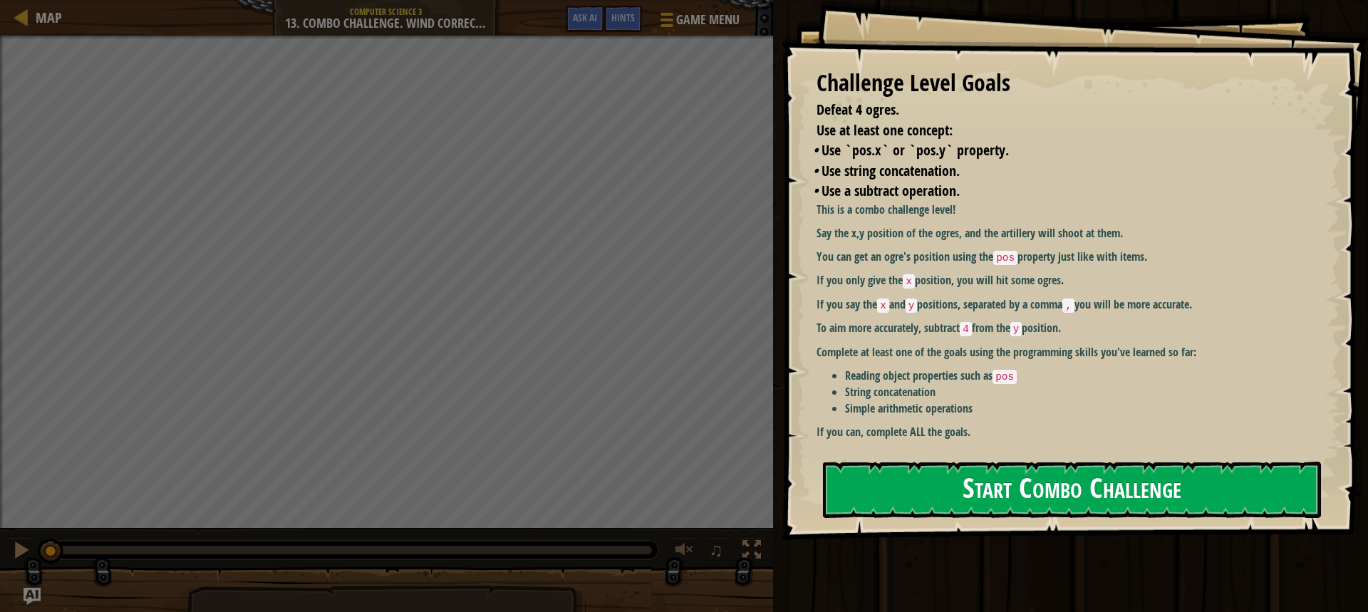
click at [1036, 494] on button "Start Combo Challenge" at bounding box center [1072, 490] width 498 height 56
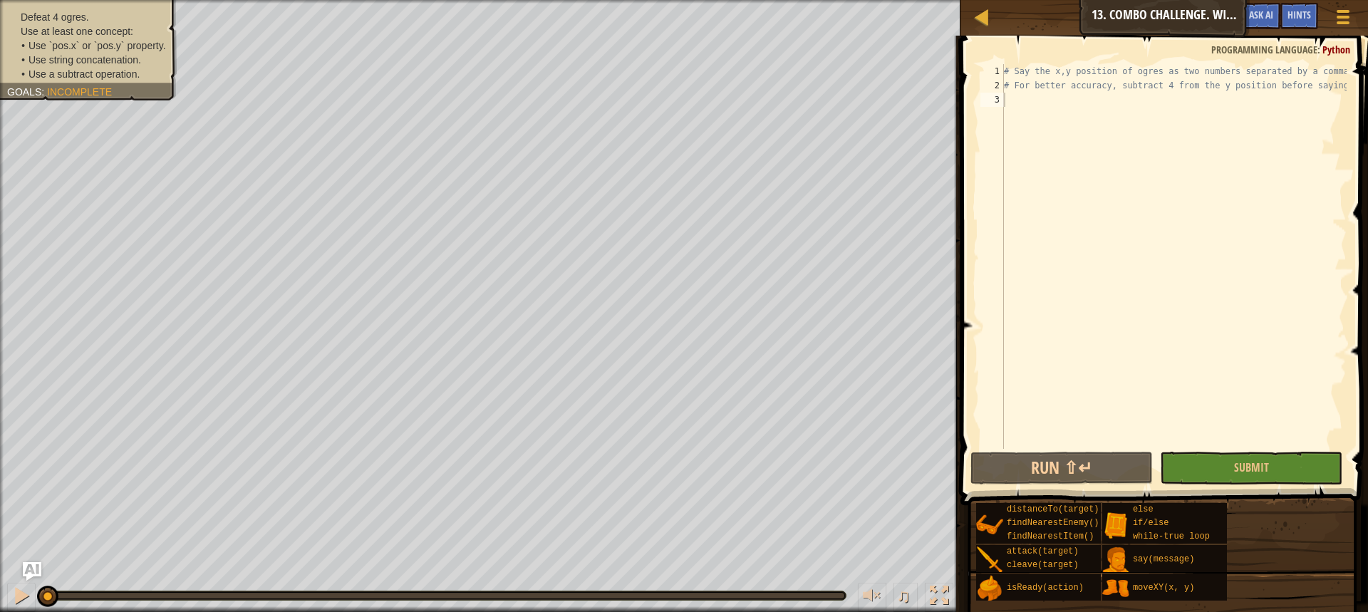
click at [36, 568] on img "Ask AI" at bounding box center [32, 571] width 19 height 19
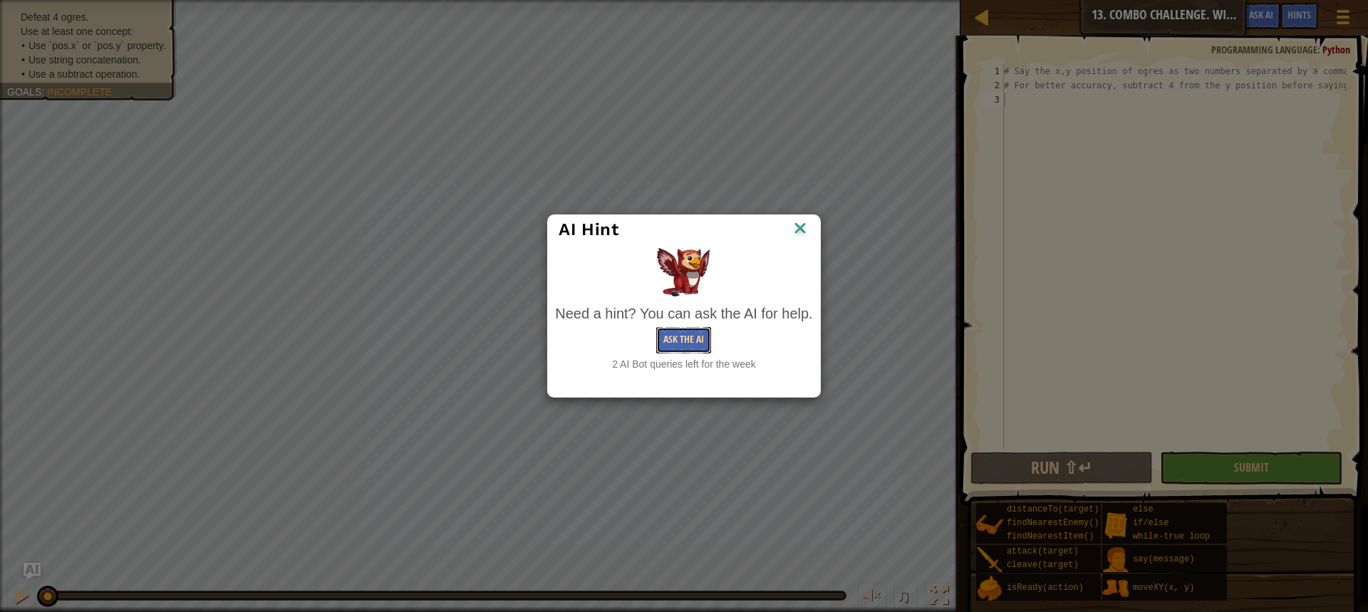
click at [687, 333] on button "Ask the AI" at bounding box center [683, 340] width 55 height 26
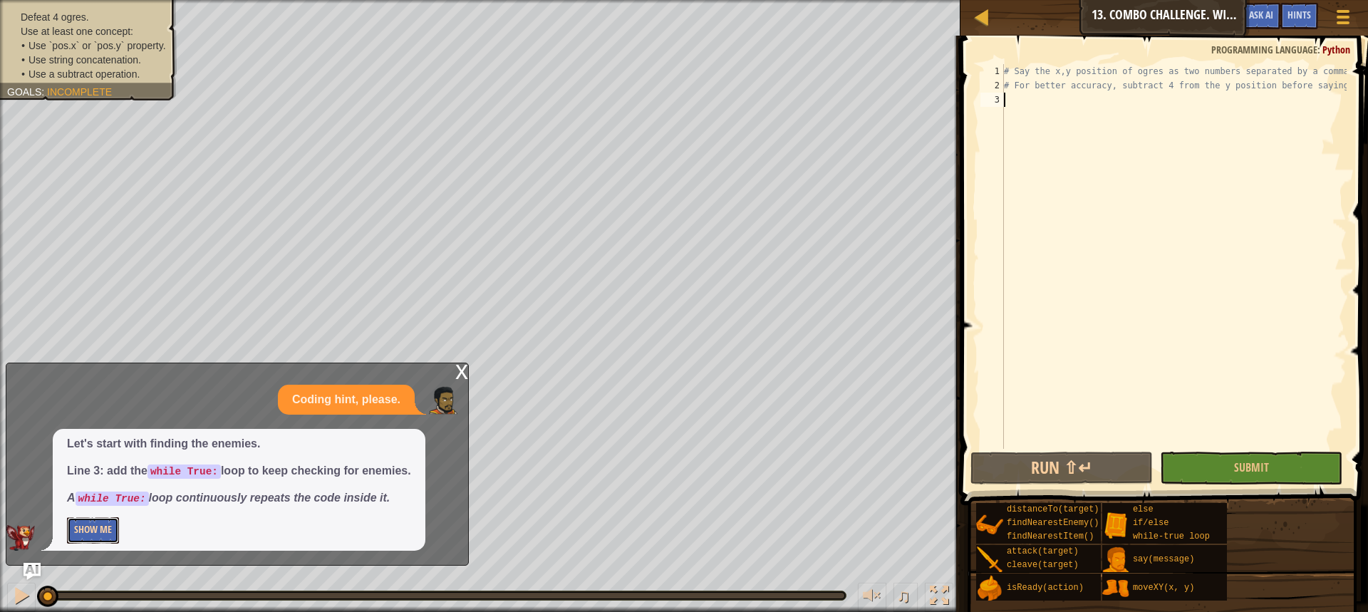
click at [100, 536] on button "Show Me" at bounding box center [93, 530] width 52 height 26
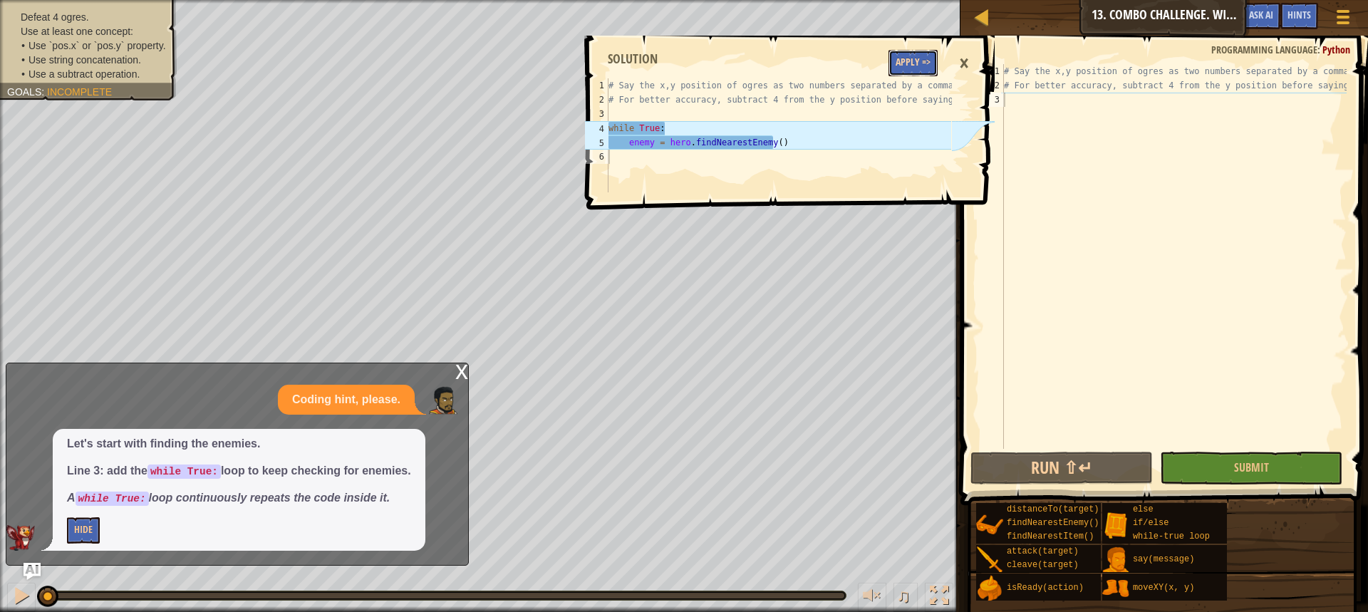
click at [909, 71] on button "Apply =>" at bounding box center [913, 63] width 49 height 26
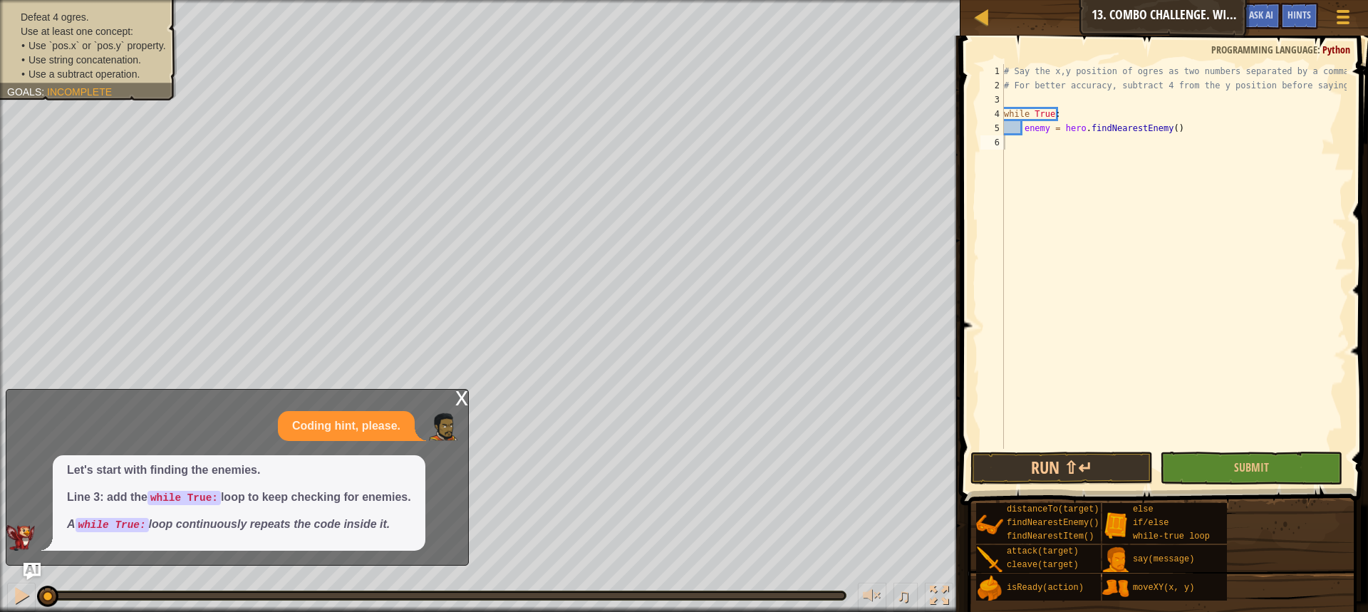
click at [467, 394] on div "x" at bounding box center [461, 397] width 13 height 14
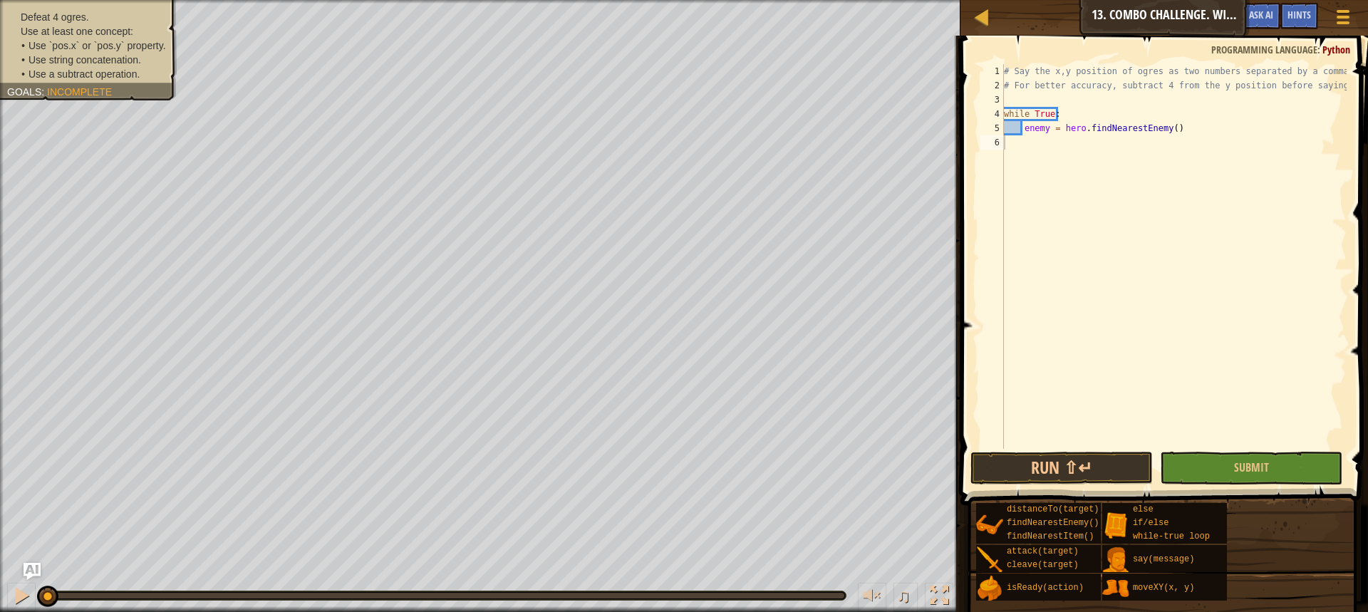
click at [1179, 137] on div "# Say the x,y position of ogres as two numbers separated by a comma. # For bett…" at bounding box center [1174, 270] width 346 height 413
click at [1174, 133] on div "# Say the x,y position of ogres as two numbers separated by a comma. # For bett…" at bounding box center [1174, 270] width 346 height 413
type textarea "enemy = hero.findNearestEnemy()"
type textarea "d"
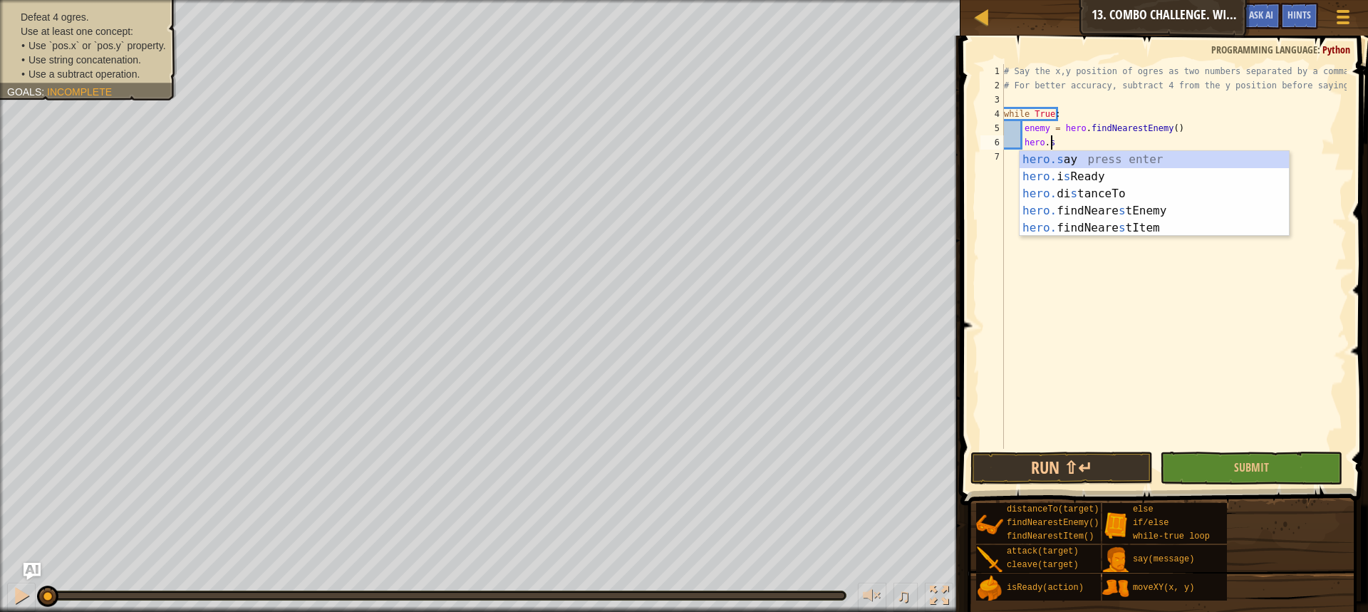
scroll to position [6, 4]
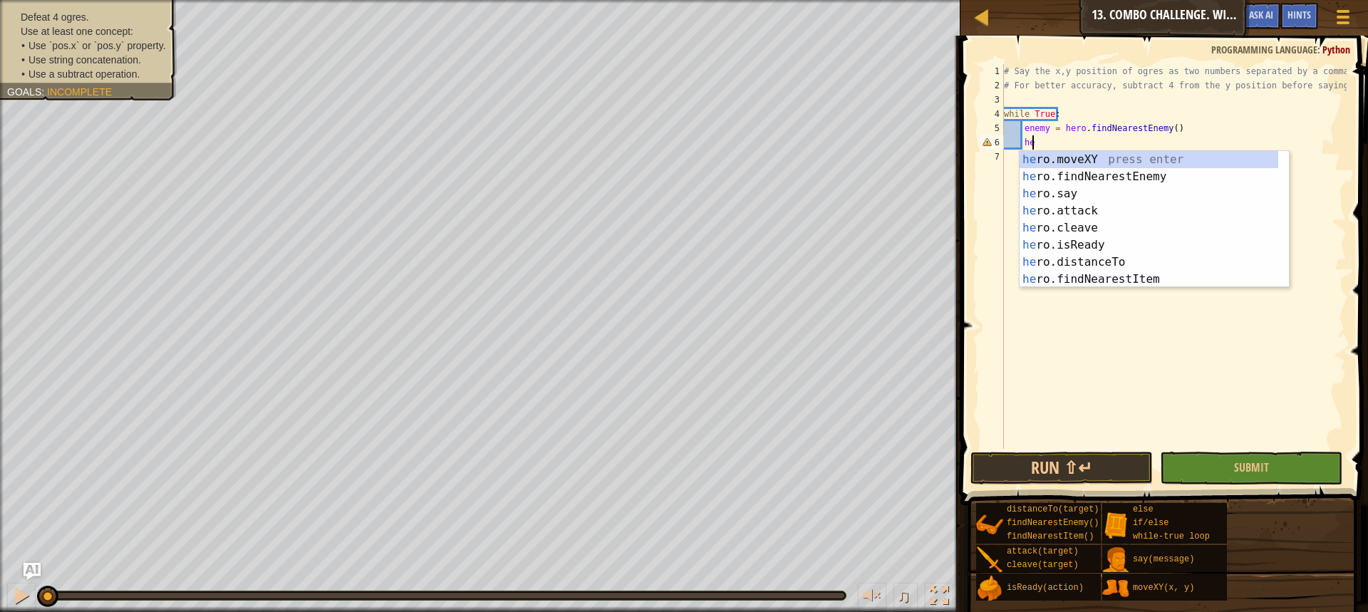
type textarea "h"
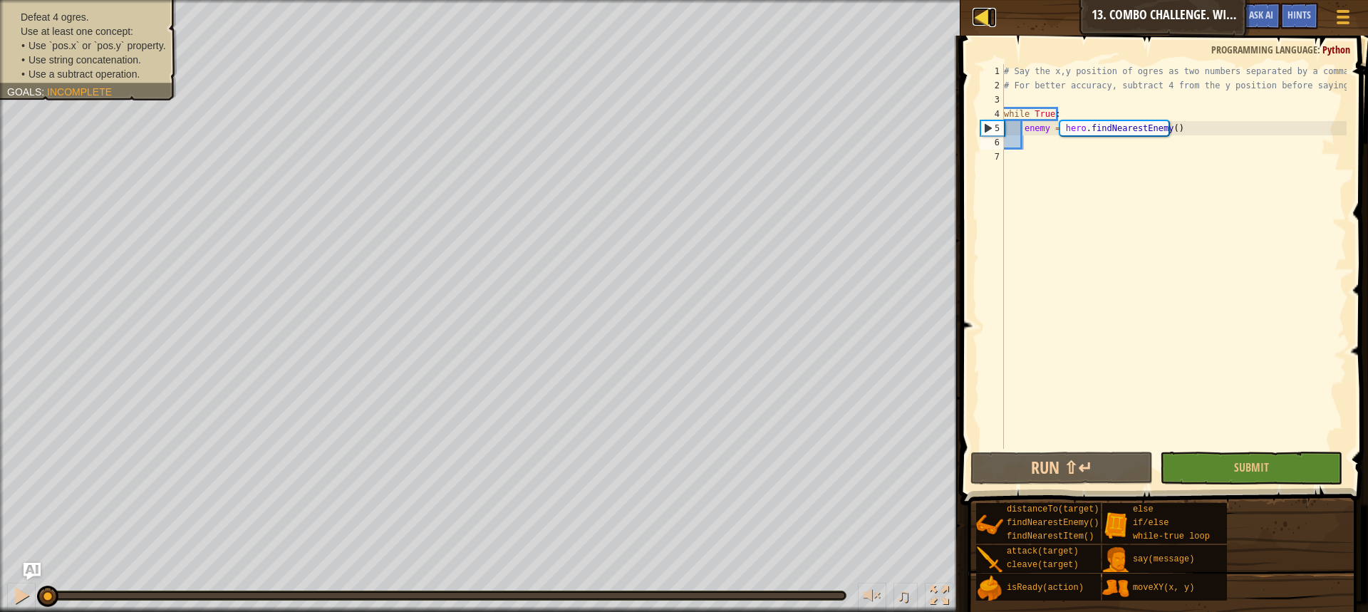
click at [984, 18] on div at bounding box center [982, 17] width 18 height 18
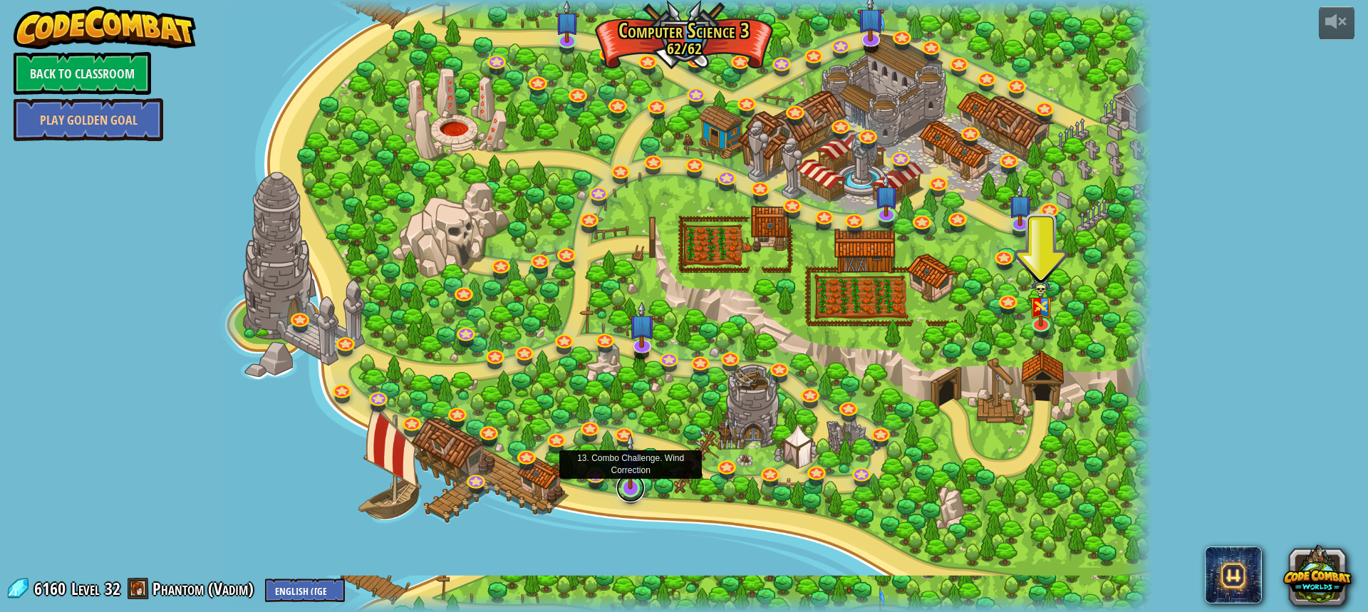
click at [635, 491] on link at bounding box center [630, 488] width 29 height 29
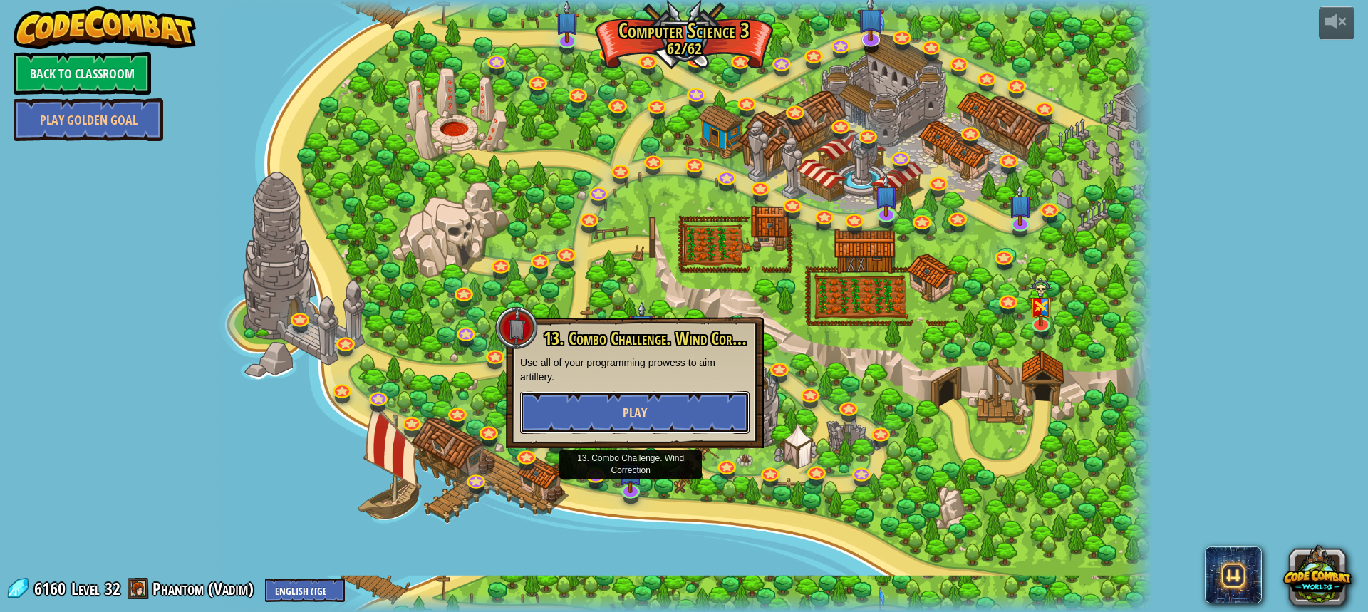
click at [639, 406] on span "Play" at bounding box center [635, 413] width 24 height 18
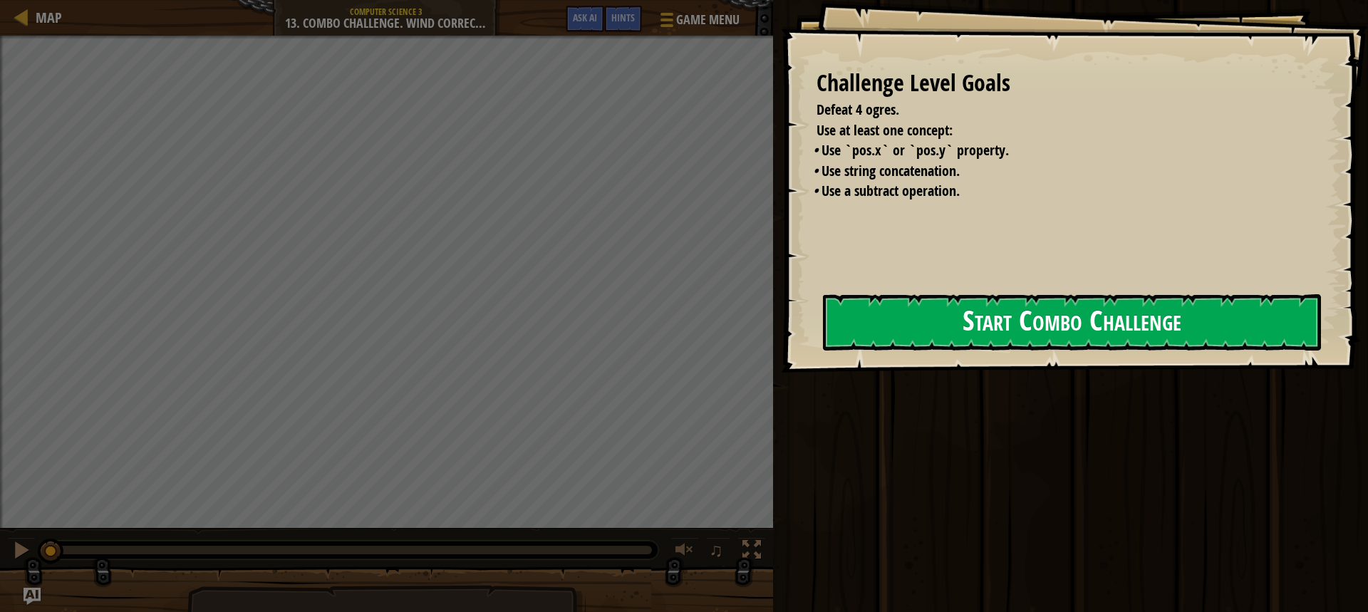
click at [981, 339] on button "Start Combo Challenge" at bounding box center [1072, 322] width 498 height 56
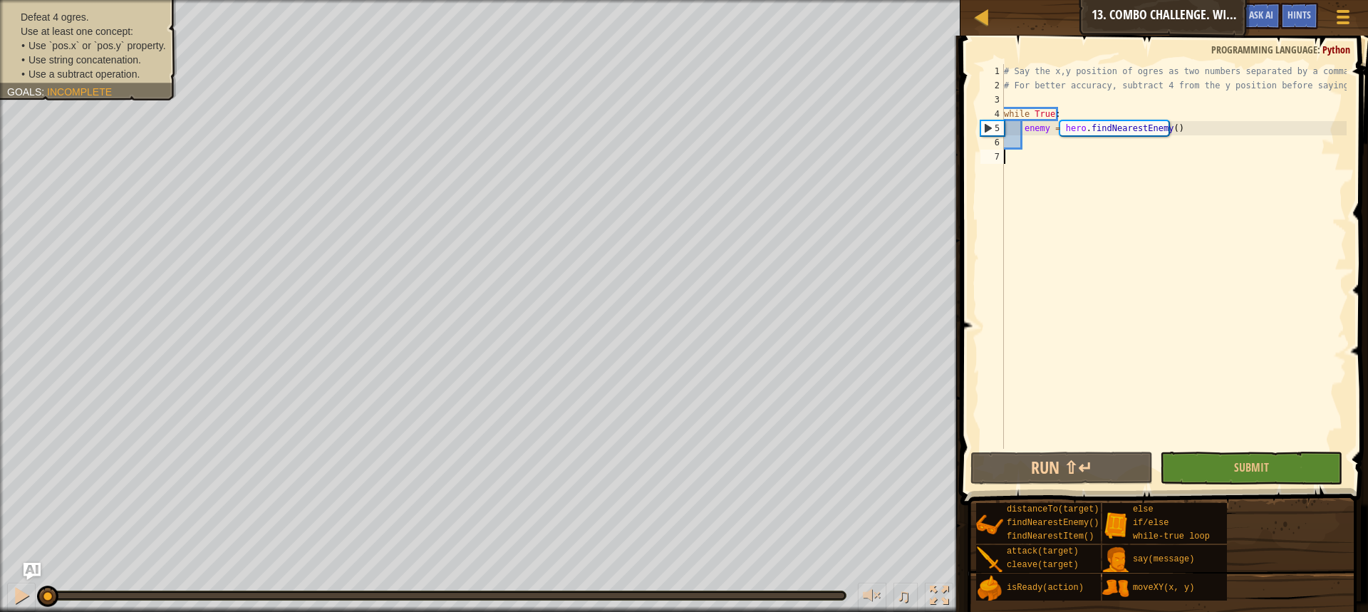
click at [1058, 161] on div "# Say the x,y position of ogres as two numbers separated by a comma. # For bett…" at bounding box center [1174, 270] width 346 height 413
click at [1044, 146] on div "# Say the x,y position of ogres as two numbers separated by a comma. # For bett…" at bounding box center [1174, 270] width 346 height 413
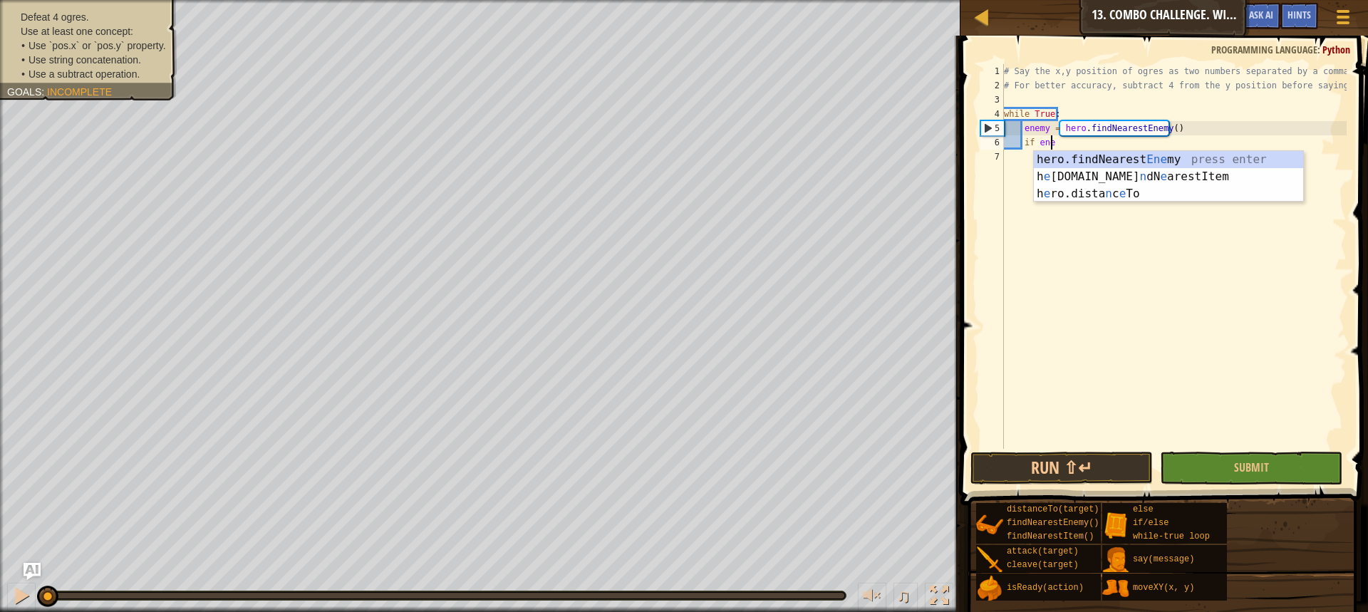
scroll to position [6, 4]
type textarea "if enemy:"
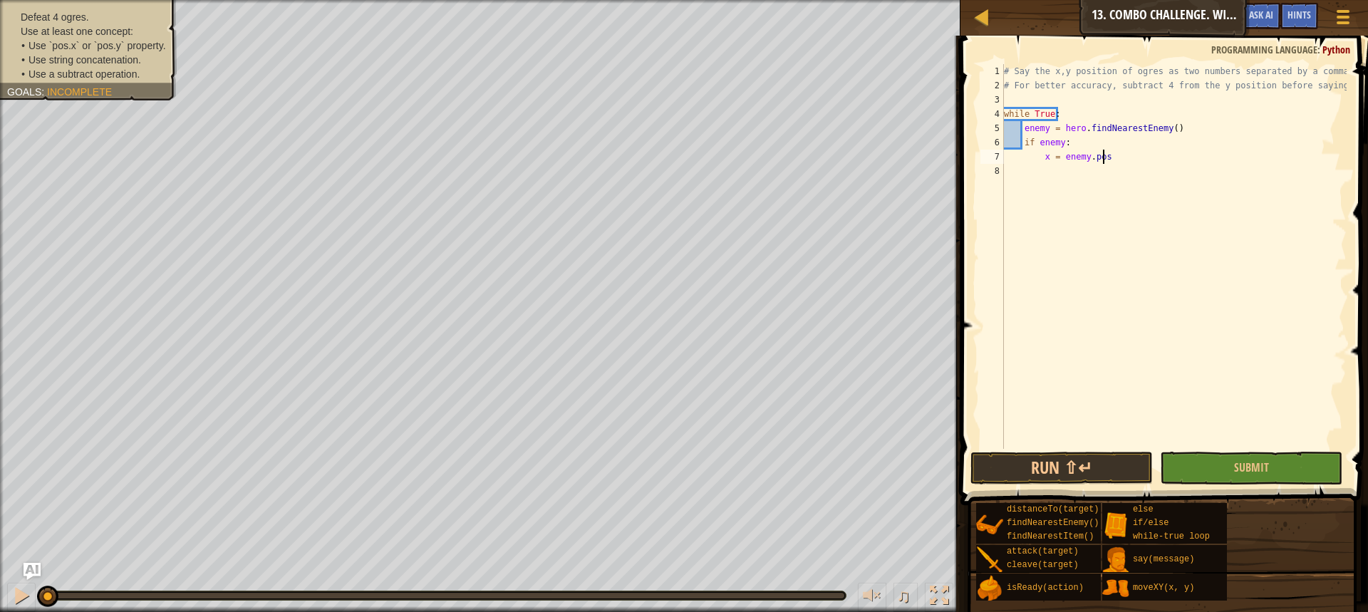
scroll to position [6, 8]
type textarea "x = enemy.pos.x"
type textarea "y = enemy.pos.y - 4"
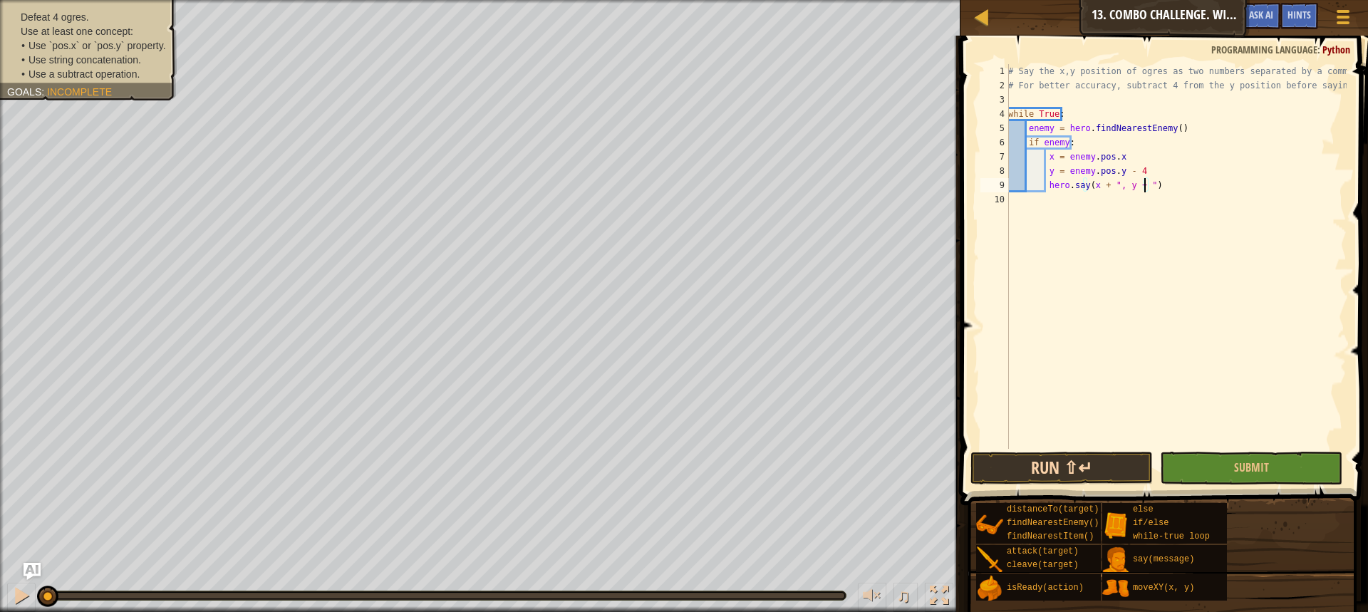
type textarea "hero.say(x + ", y + ")"
click at [1072, 470] on button "Run ⇧↵" at bounding box center [1062, 468] width 182 height 33
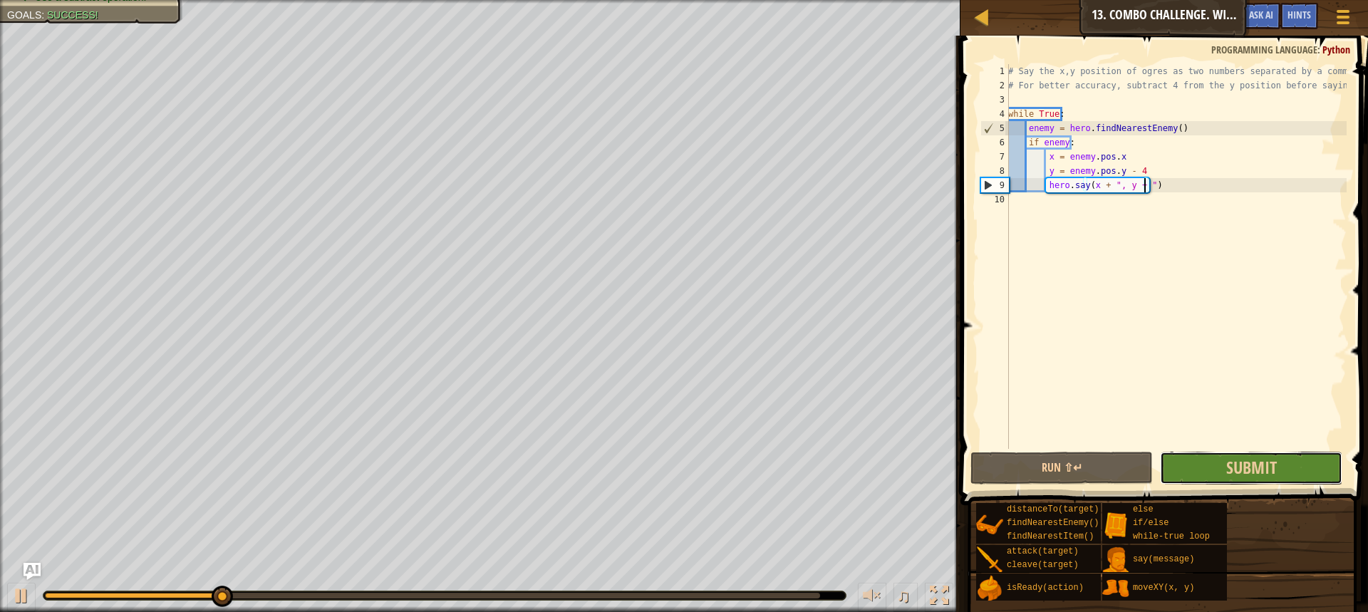
click at [1220, 468] on button "Submit" at bounding box center [1251, 468] width 182 height 33
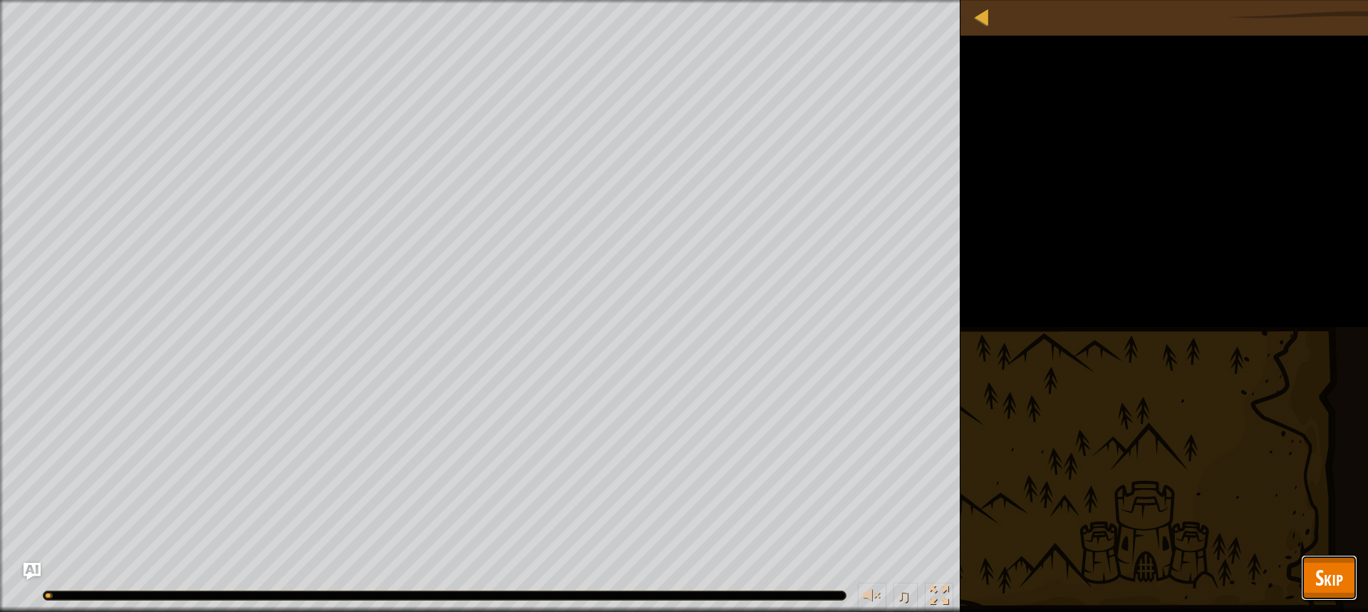
click at [1322, 581] on span "Skip" at bounding box center [1330, 577] width 28 height 29
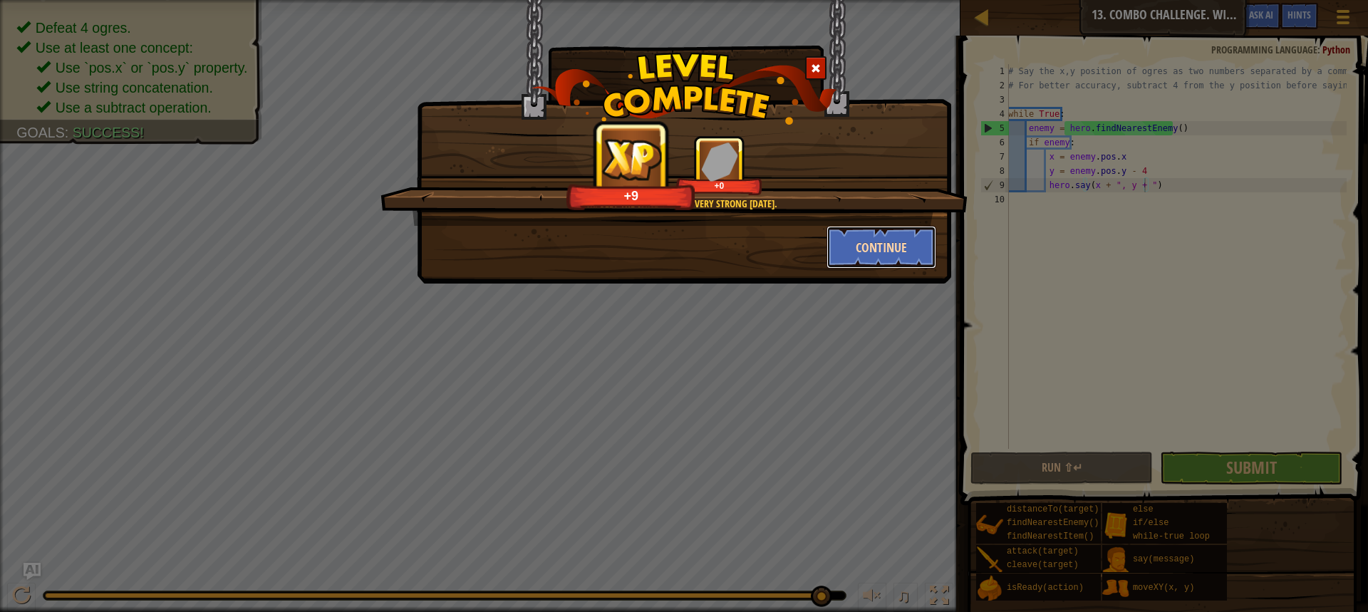
click at [869, 242] on button "Continue" at bounding box center [882, 247] width 110 height 43
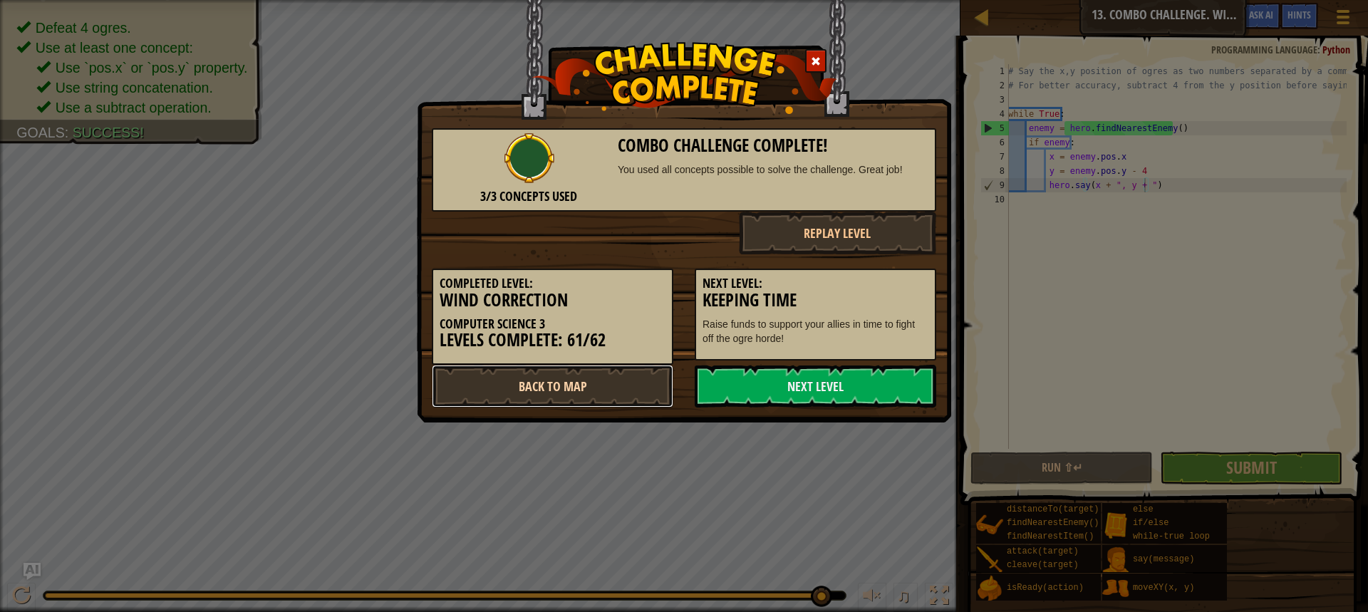
click at [610, 381] on link "Back to Map" at bounding box center [553, 386] width 242 height 43
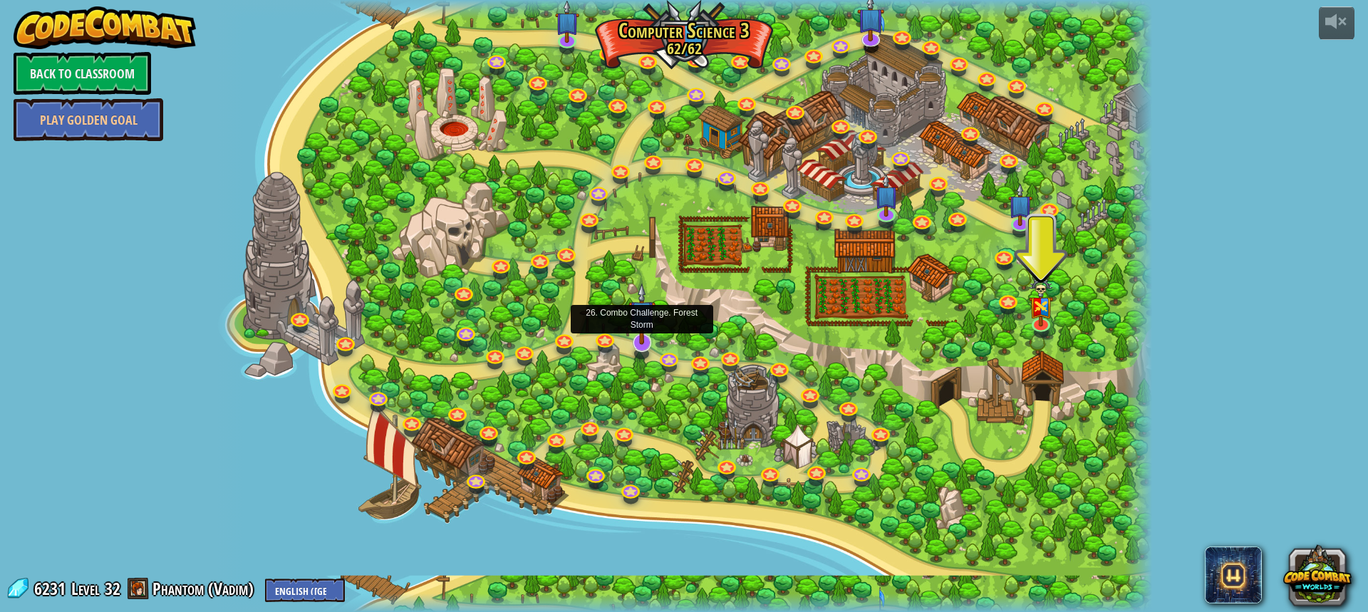
click at [647, 343] on img at bounding box center [642, 314] width 27 height 62
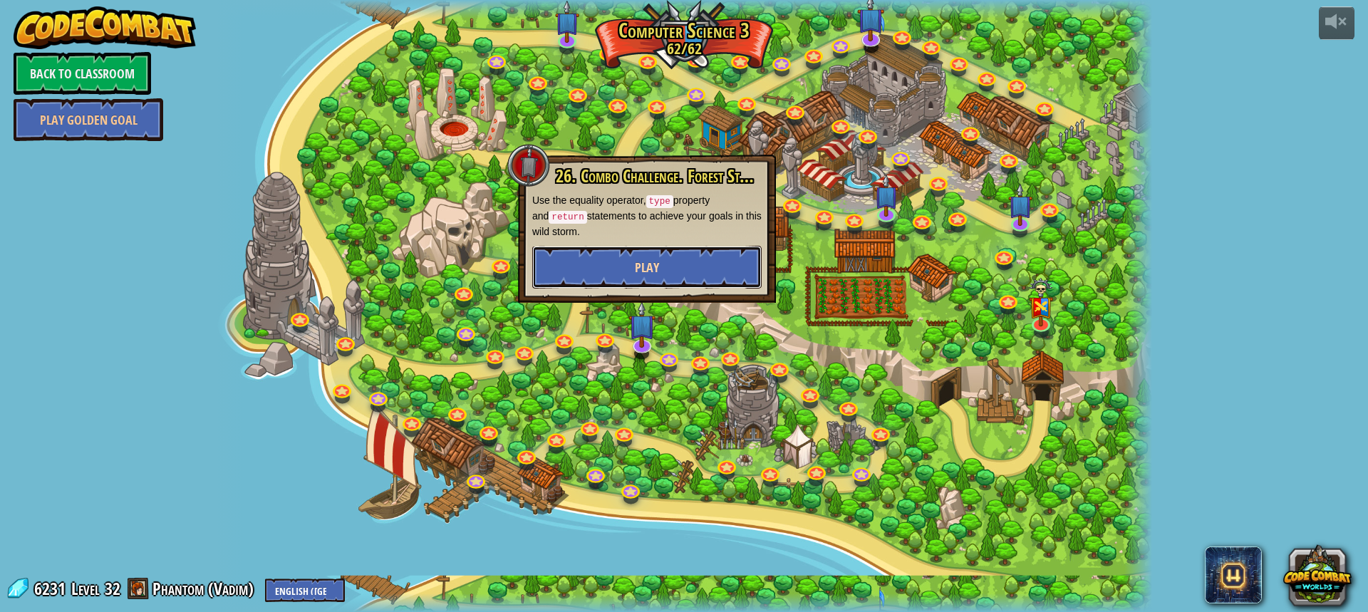
click at [652, 267] on span "Play" at bounding box center [647, 268] width 24 height 18
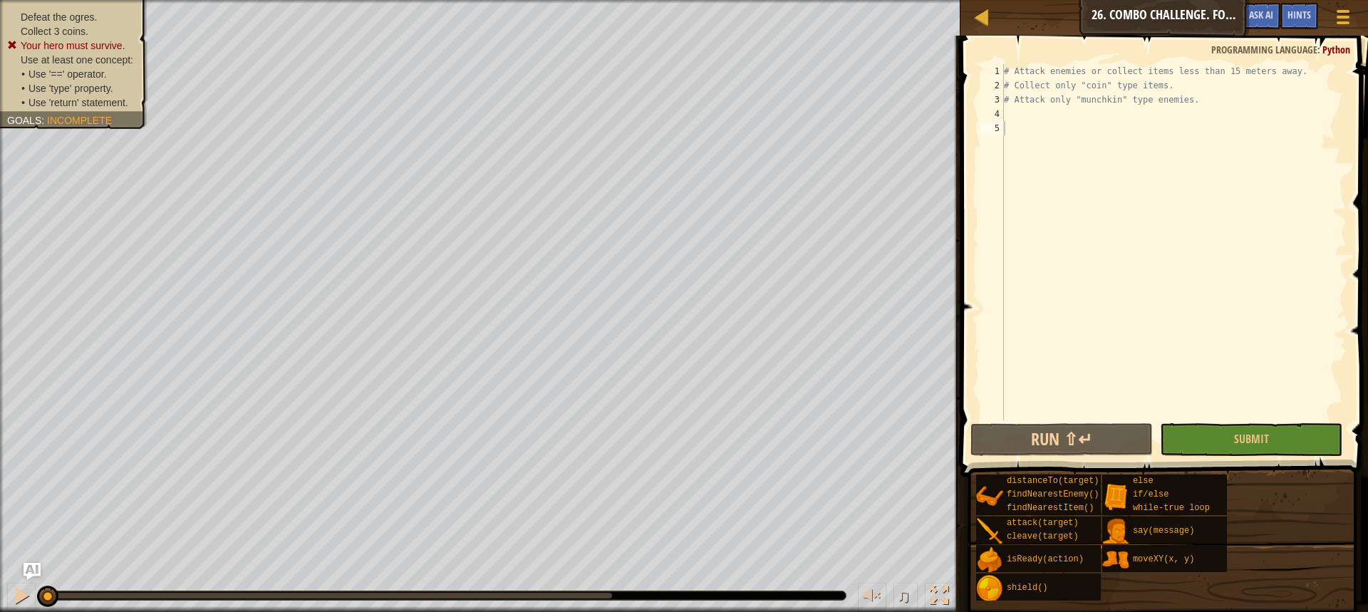
drag, startPoint x: 1037, startPoint y: 476, endPoint x: 977, endPoint y: 236, distance: 247.5
click at [978, 236] on div "1 2 3 4 5 # Attack enemies or collect items less than 15 meters away. # Collect…" at bounding box center [1162, 242] width 369 height 356
click at [1282, 16] on div "Hints" at bounding box center [1300, 16] width 38 height 26
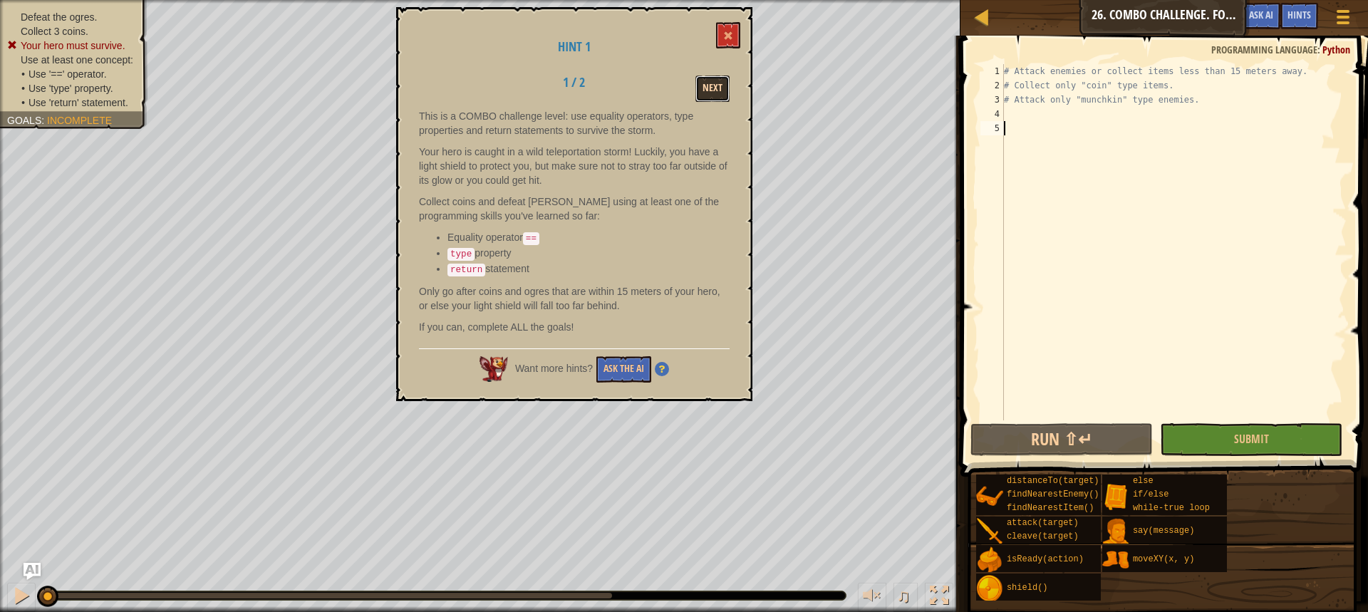
click at [715, 78] on button "Next" at bounding box center [713, 89] width 34 height 26
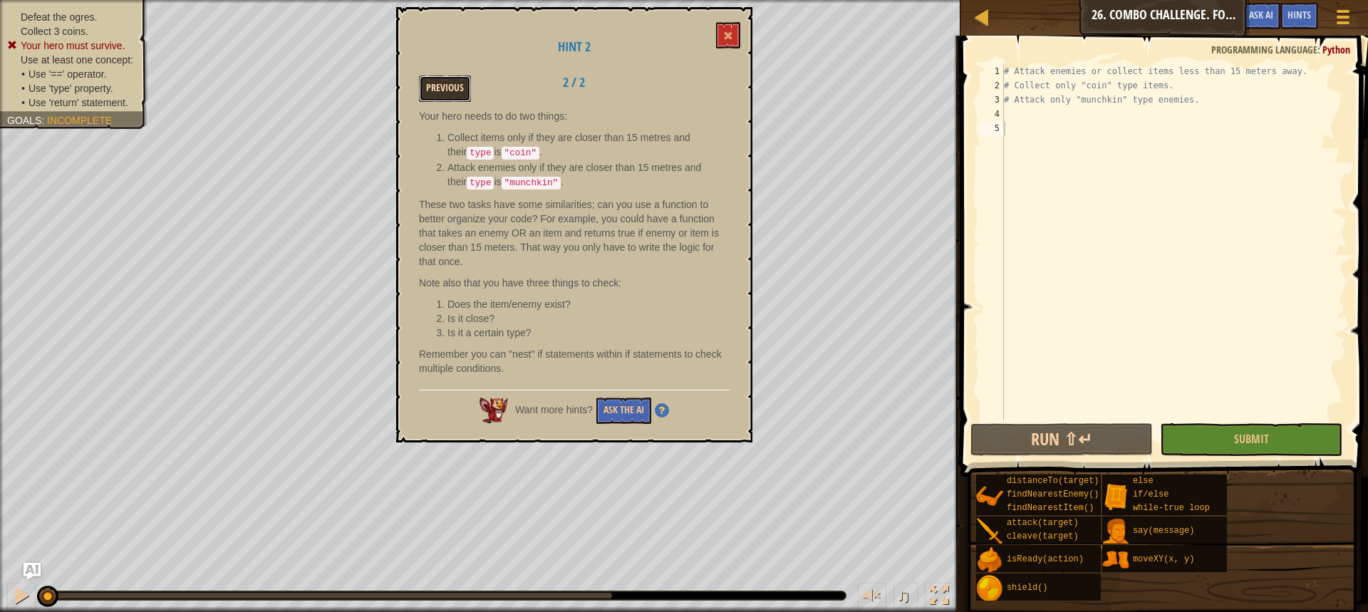
click at [437, 77] on button "Previous" at bounding box center [445, 89] width 52 height 26
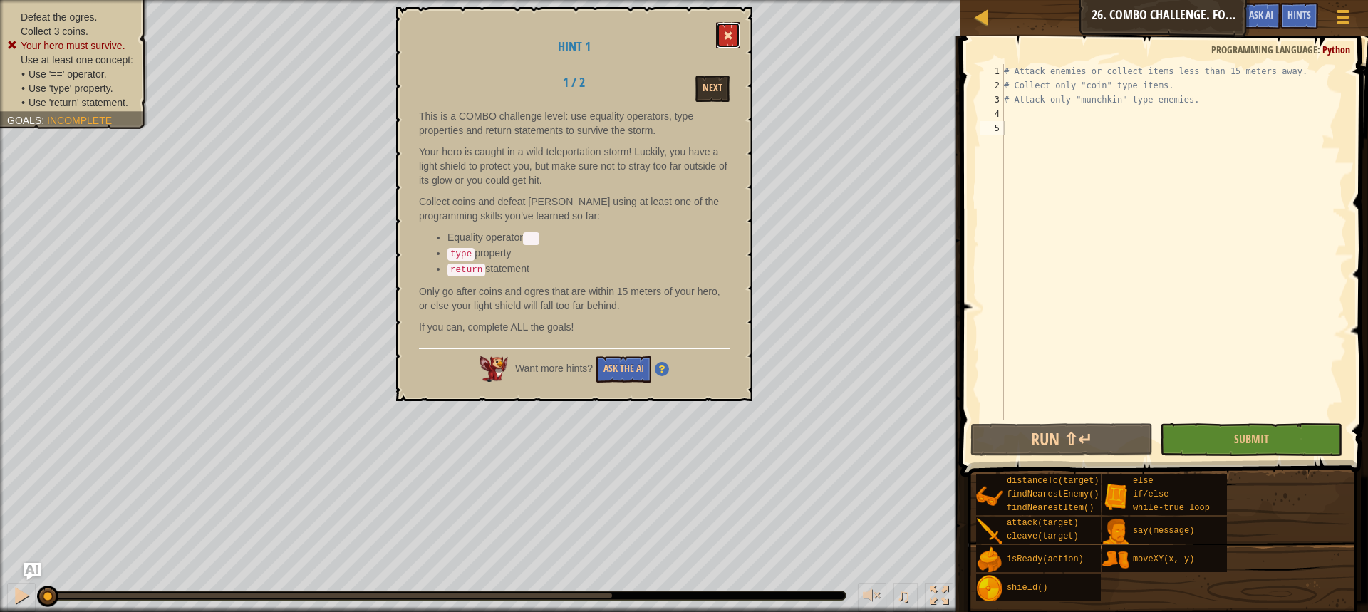
click at [721, 36] on button at bounding box center [728, 35] width 24 height 26
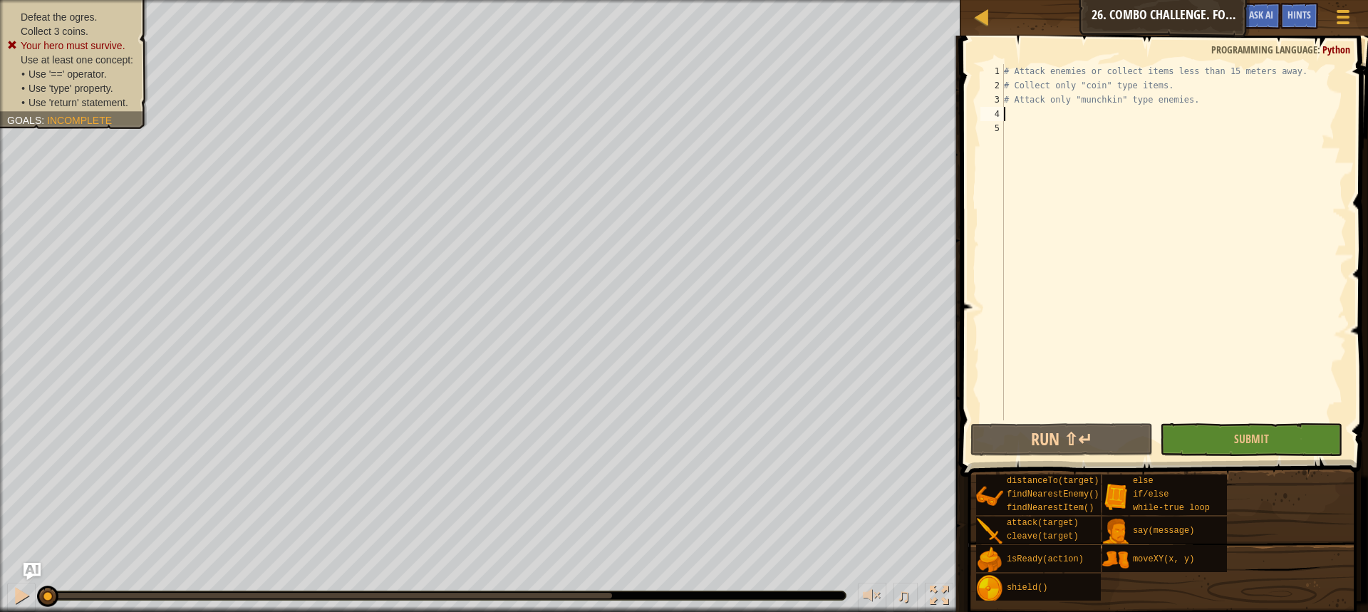
click at [1038, 118] on div "# Attack enemies or collect items less than 15 meters away. # Collect only "coi…" at bounding box center [1174, 256] width 346 height 385
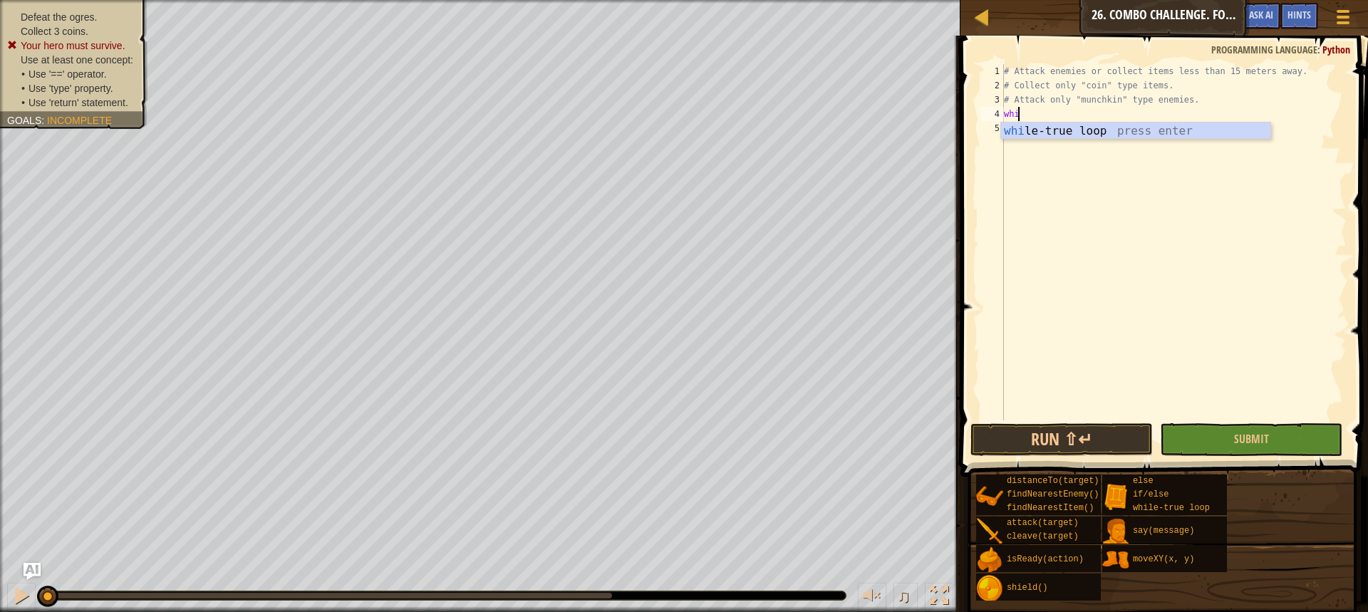
scroll to position [6, 1]
type textarea "while"
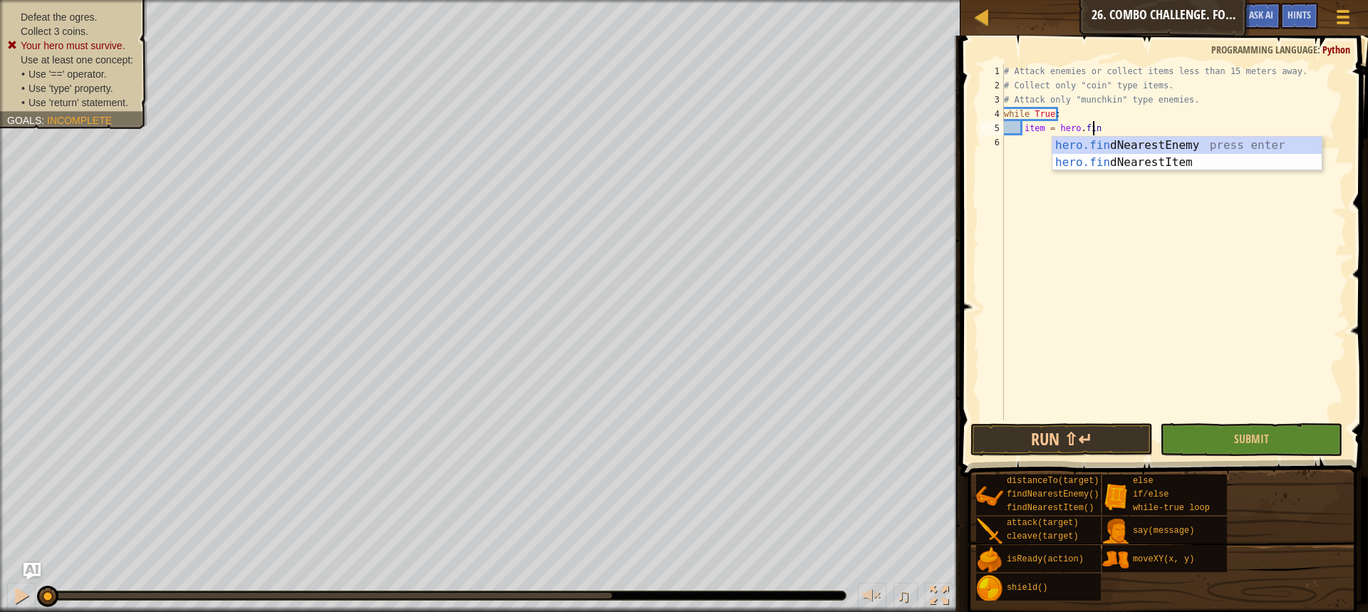
scroll to position [6, 7]
type textarea "item = hero.findn"
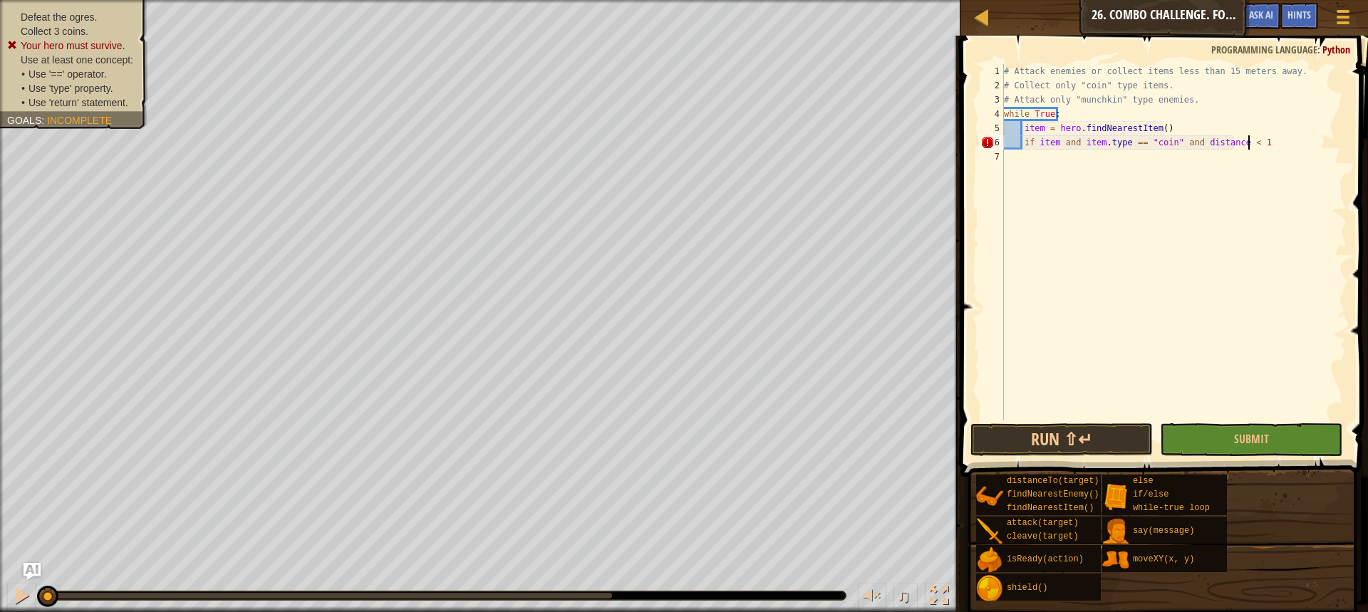
scroll to position [6, 20]
type textarea "if item and item.type == "coin" and distance < 15:"
type textarea "hero.moveXY(item.pos.x, item.pos.y)"
click at [1048, 184] on div "# Attack enemies or collect items less than 15 meters away. # Collect only "coi…" at bounding box center [1174, 256] width 346 height 385
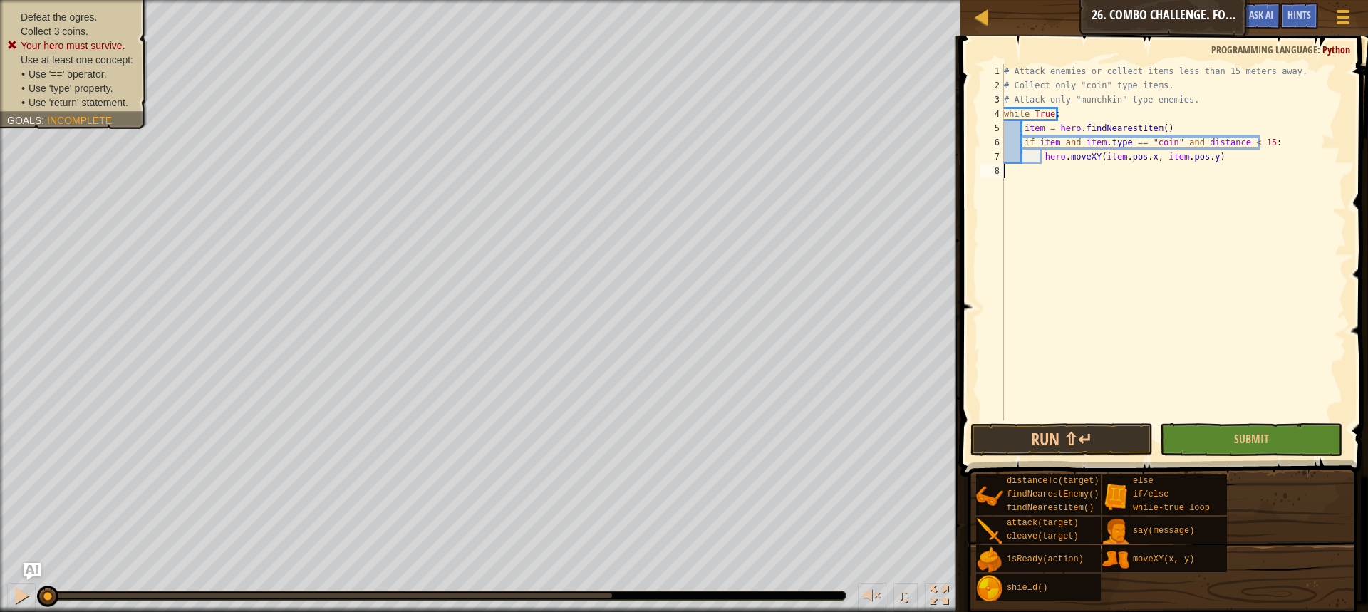
scroll to position [6, 0]
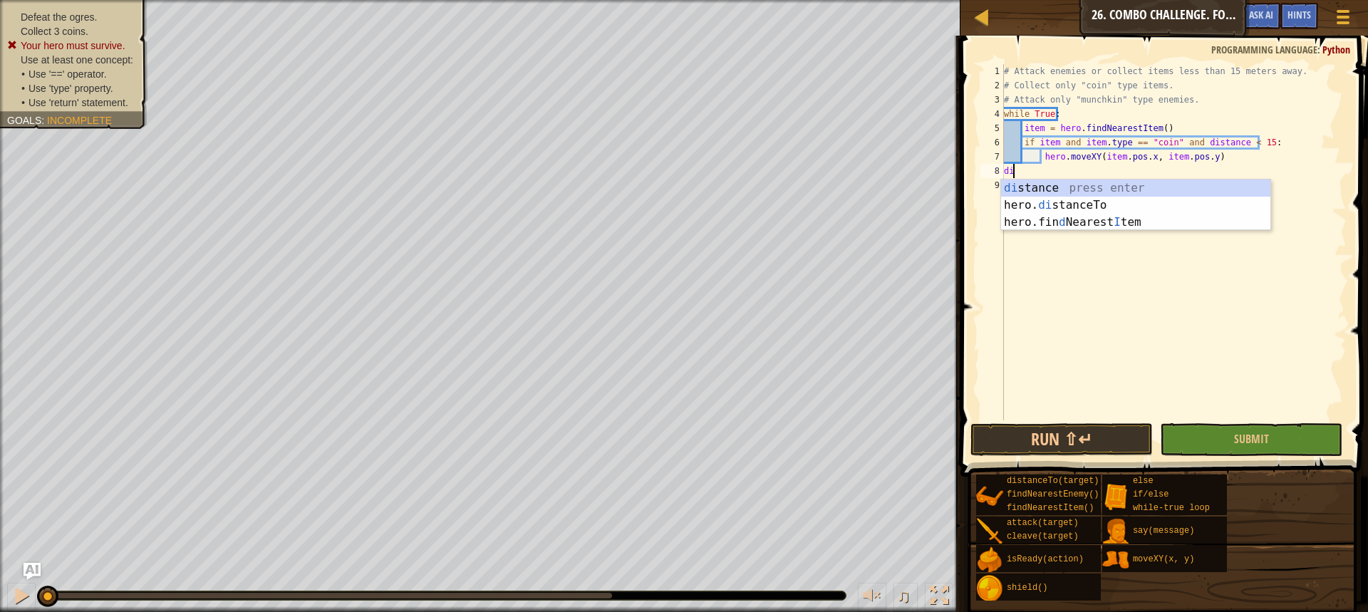
type textarea "d"
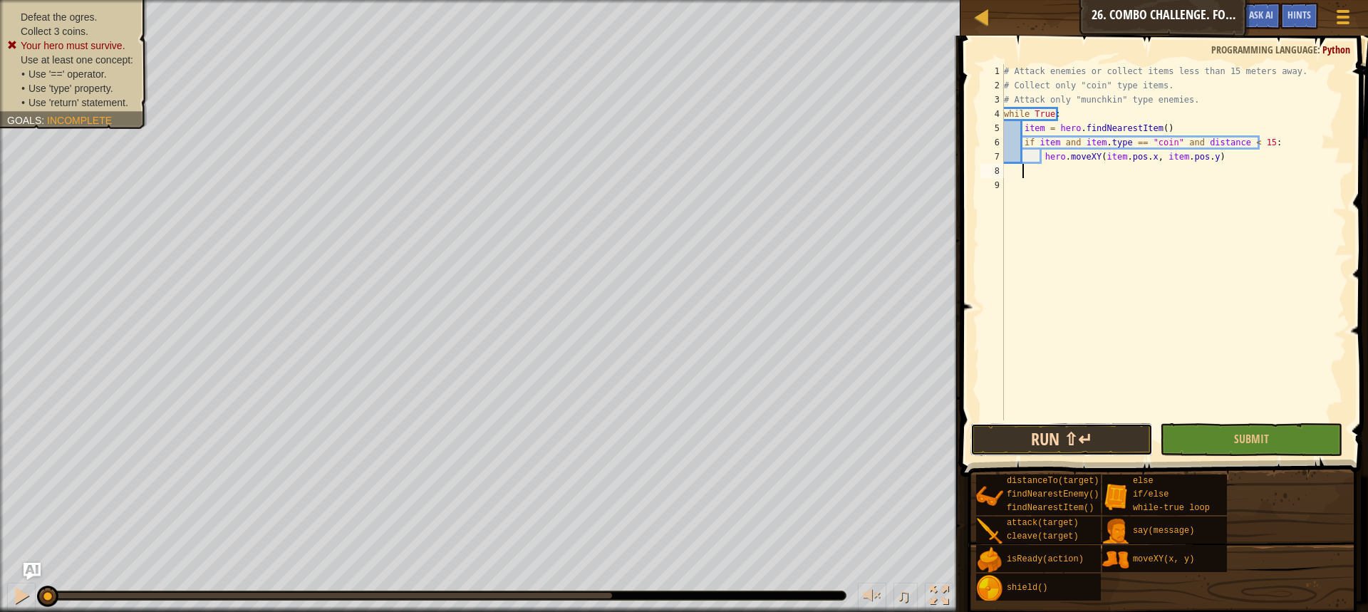
click at [1016, 430] on button "Run ⇧↵" at bounding box center [1062, 439] width 182 height 33
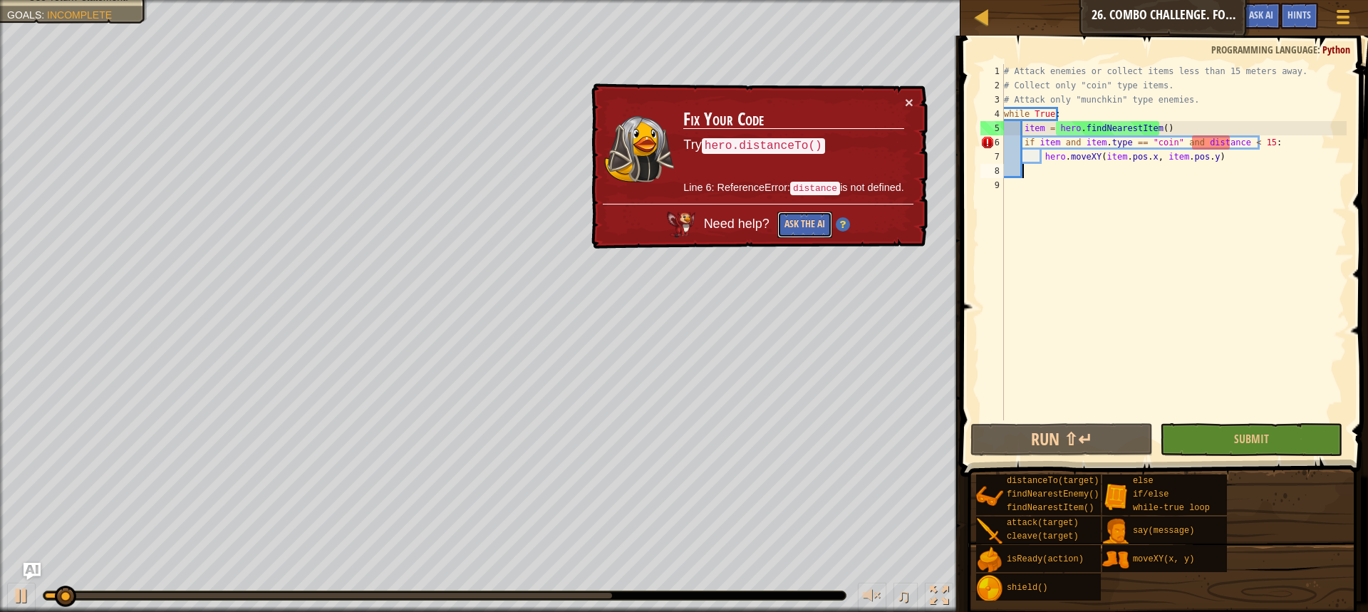
click at [784, 222] on button "Ask the AI" at bounding box center [805, 225] width 55 height 26
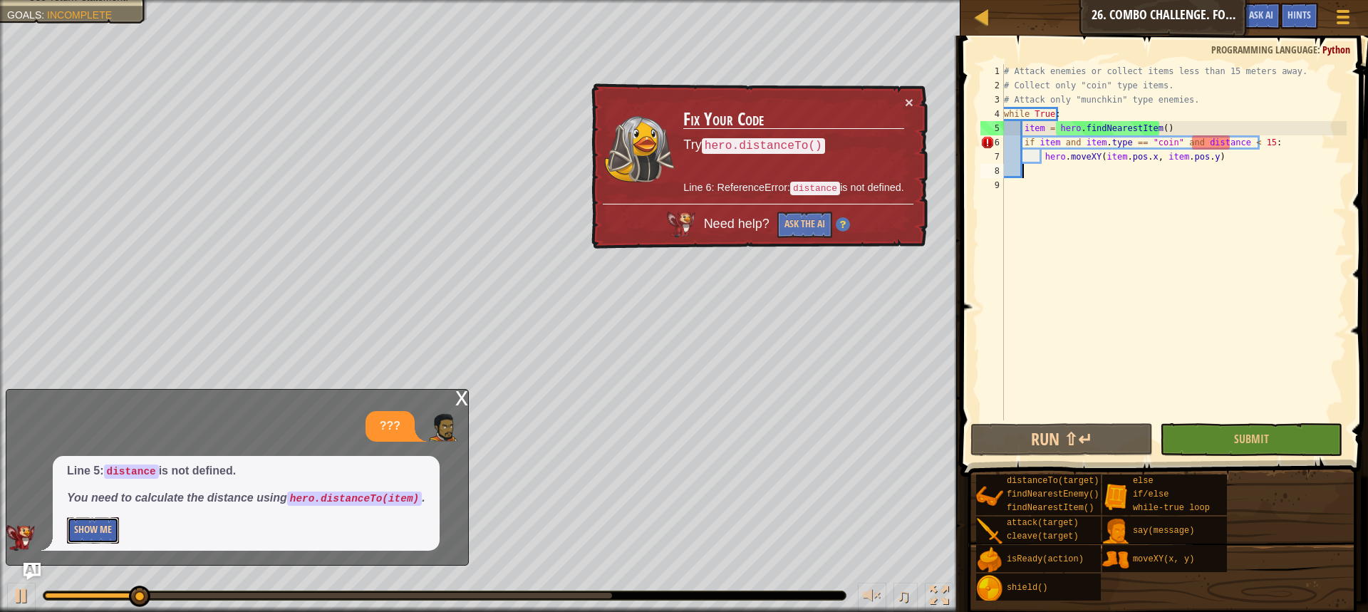
click at [83, 532] on button "Show Me" at bounding box center [93, 530] width 52 height 26
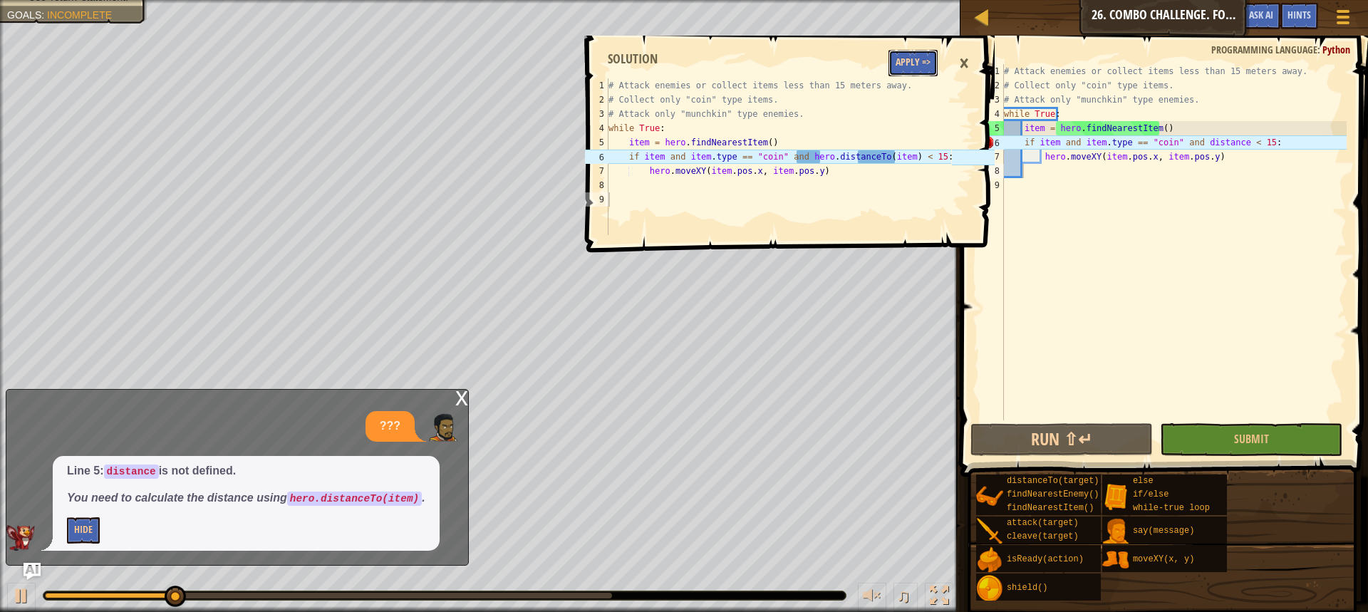
click at [929, 53] on button "Apply =>" at bounding box center [913, 63] width 49 height 26
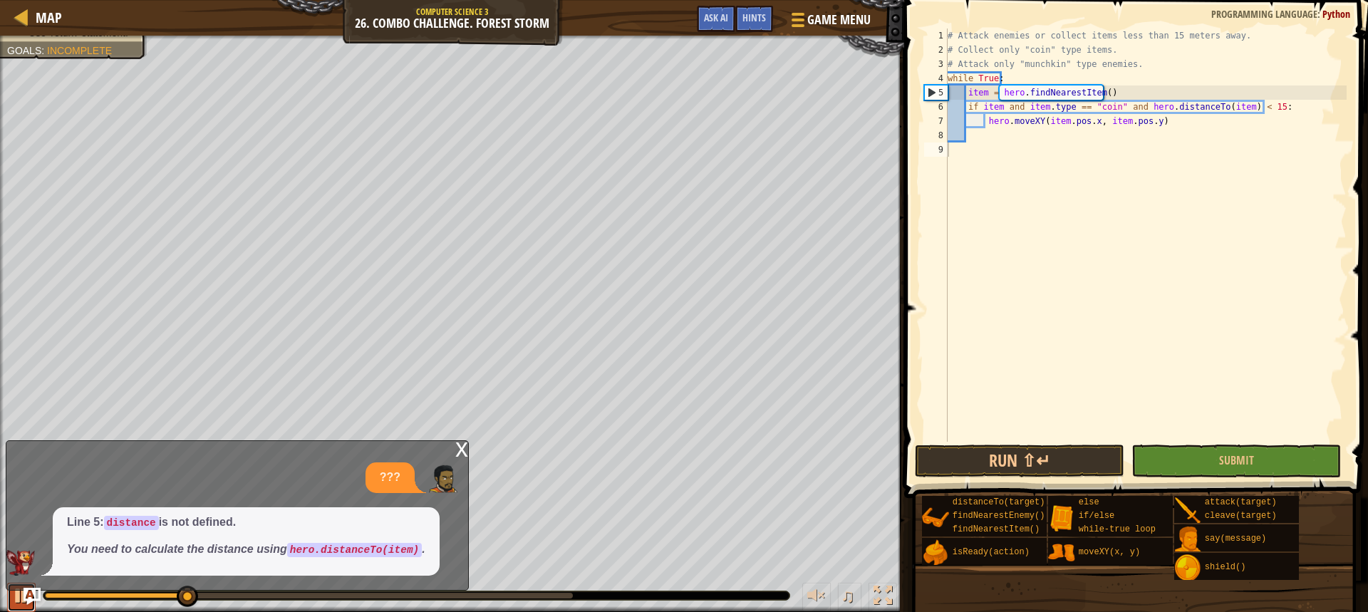
click at [9, 597] on button at bounding box center [21, 597] width 29 height 29
click at [460, 446] on div "x" at bounding box center [461, 448] width 13 height 14
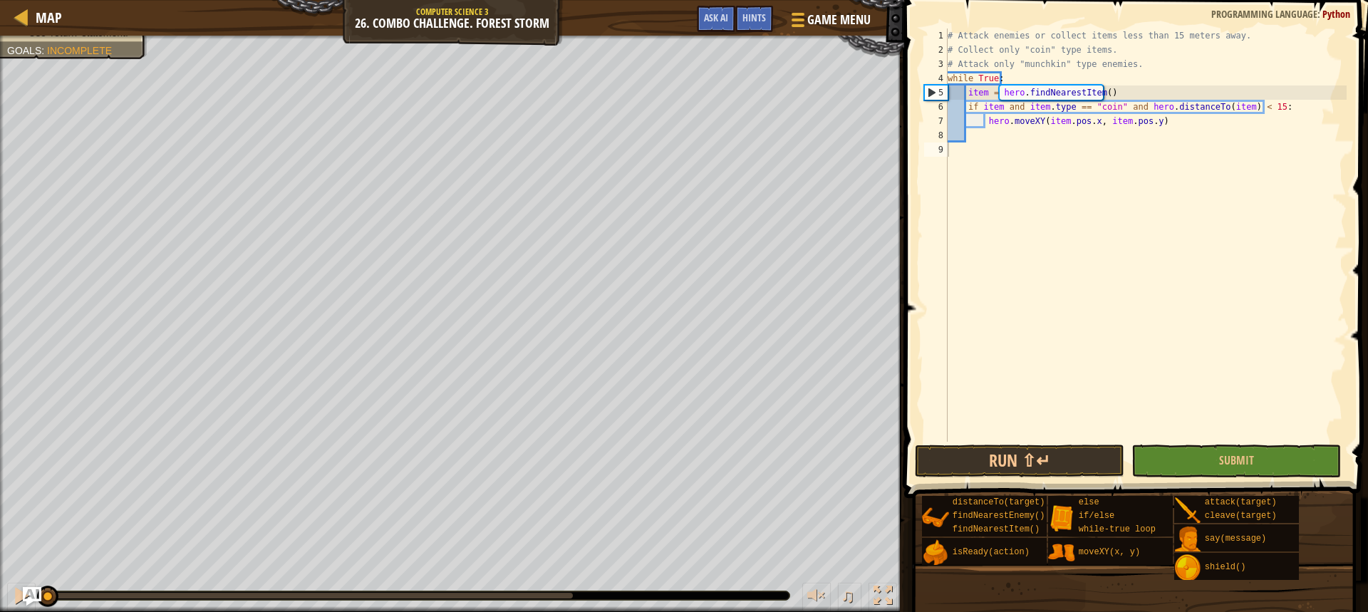
drag, startPoint x: 182, startPoint y: 591, endPoint x: 27, endPoint y: 592, distance: 154.7
click at [27, 592] on div "Map Computer Science 3 26. Combo Challenge. Forest Storm Game Menu Done Hints A…" at bounding box center [684, 306] width 1368 height 612
click at [1016, 135] on div "# Attack enemies or collect items less than 15 meters away. # Collect only "coi…" at bounding box center [1146, 250] width 402 height 442
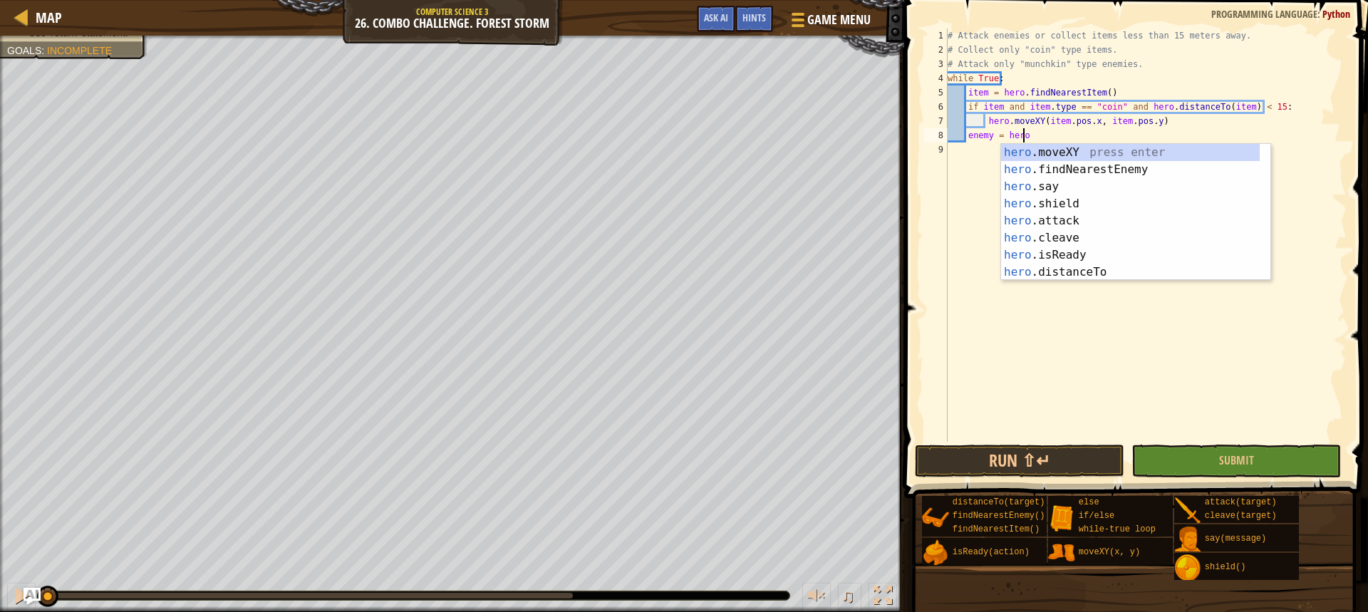
scroll to position [6, 6]
type textarea "enemy = [DOMAIN_NAME]"
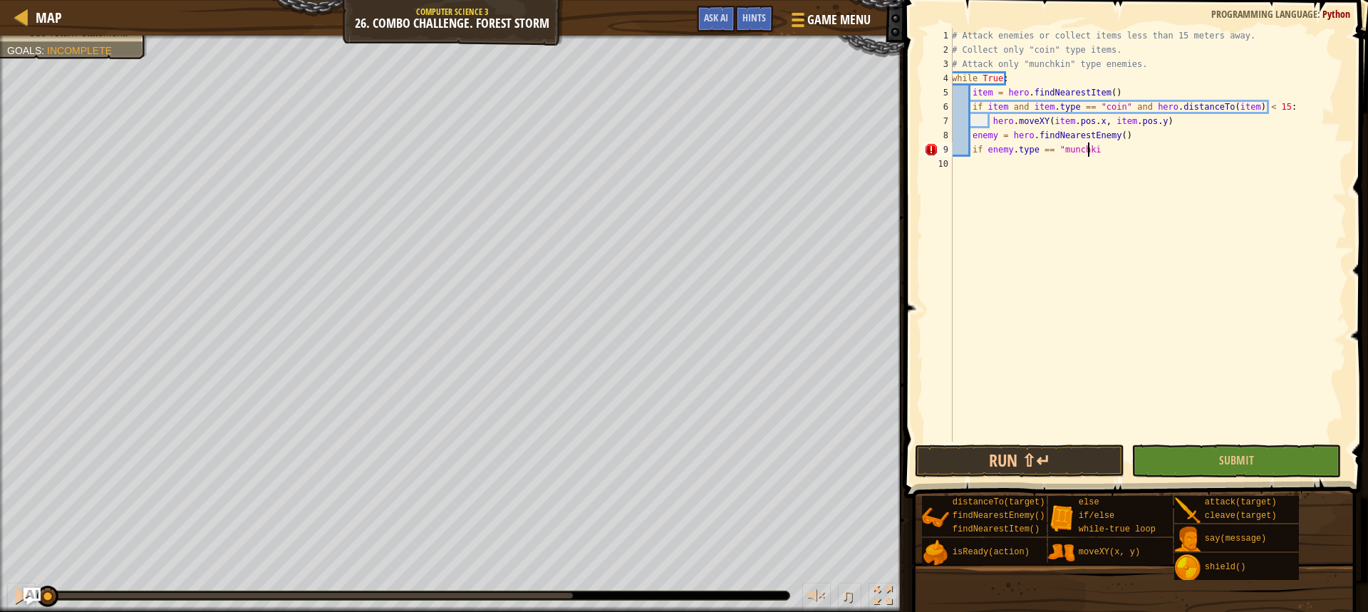
scroll to position [6, 11]
type textarea "if enemy.type == "munchkin":"
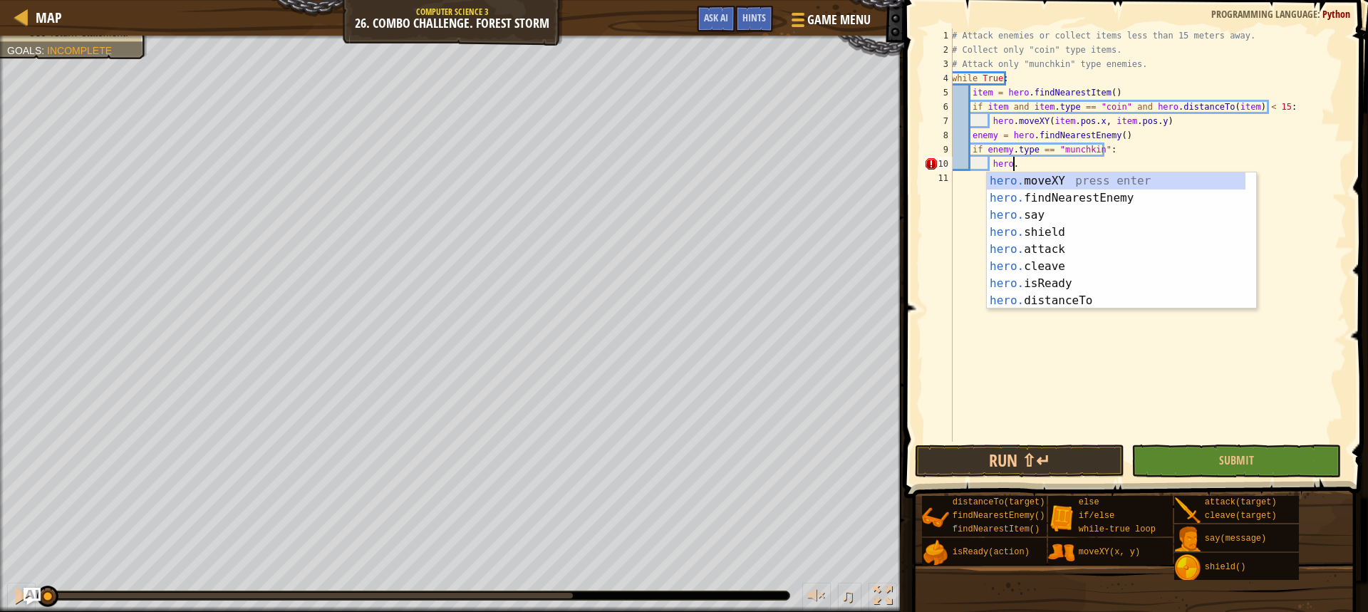
scroll to position [6, 5]
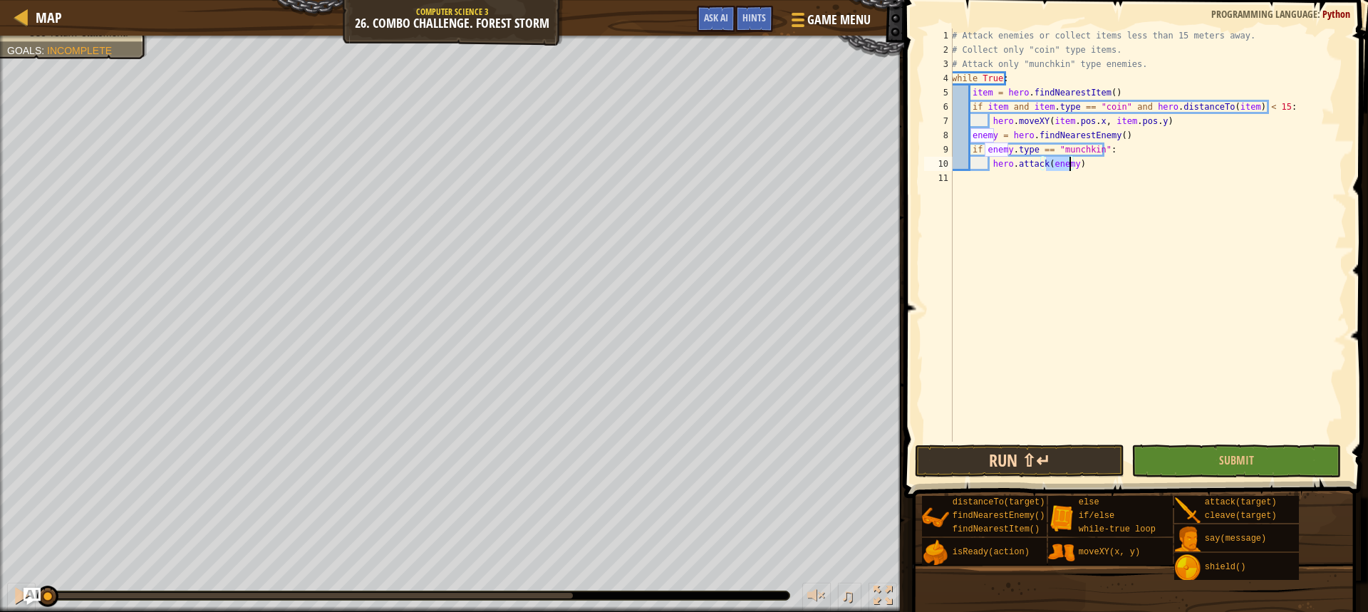
type textarea "hero.attack(enemy)"
click at [1018, 453] on button "Run ⇧↵" at bounding box center [1020, 461] width 210 height 33
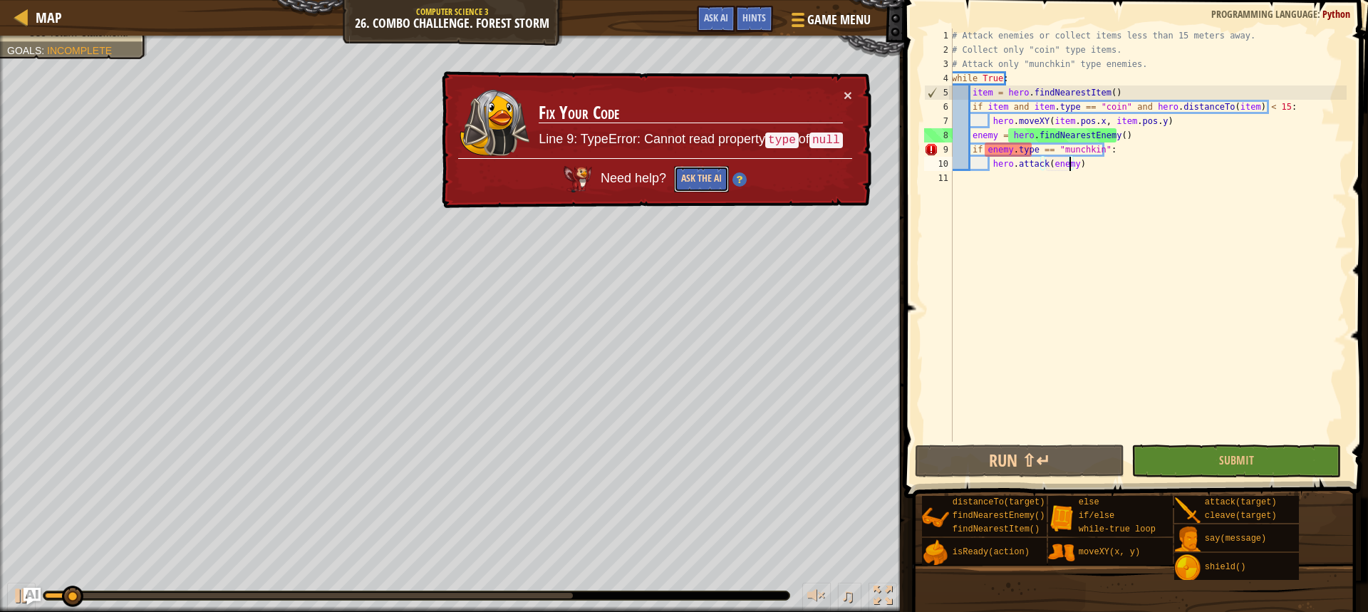
click at [707, 172] on button "Ask the AI" at bounding box center [701, 179] width 55 height 26
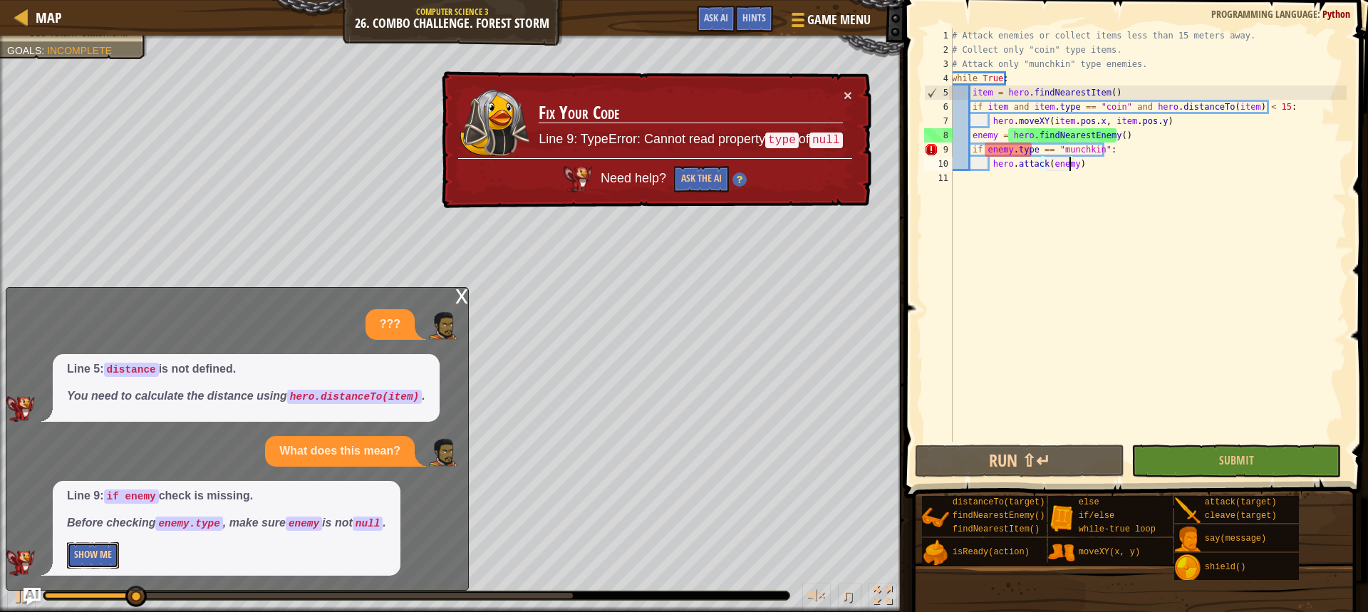
click at [99, 559] on button "Show Me" at bounding box center [93, 555] width 52 height 26
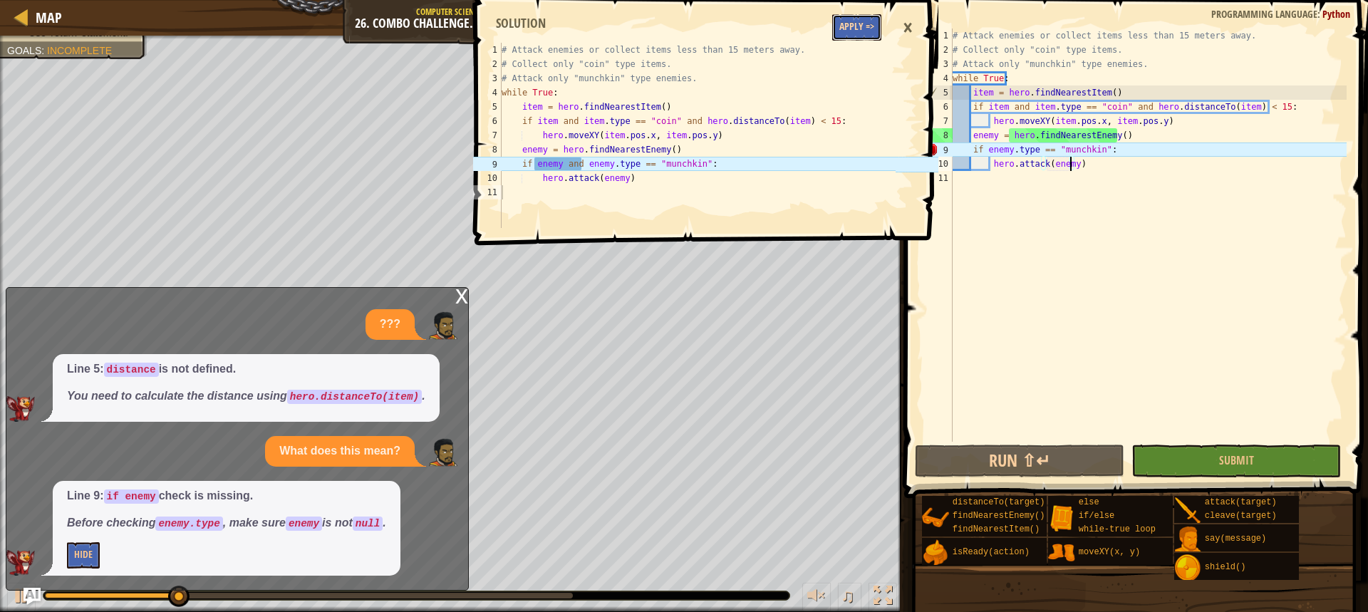
click at [850, 26] on button "Apply =>" at bounding box center [856, 27] width 49 height 26
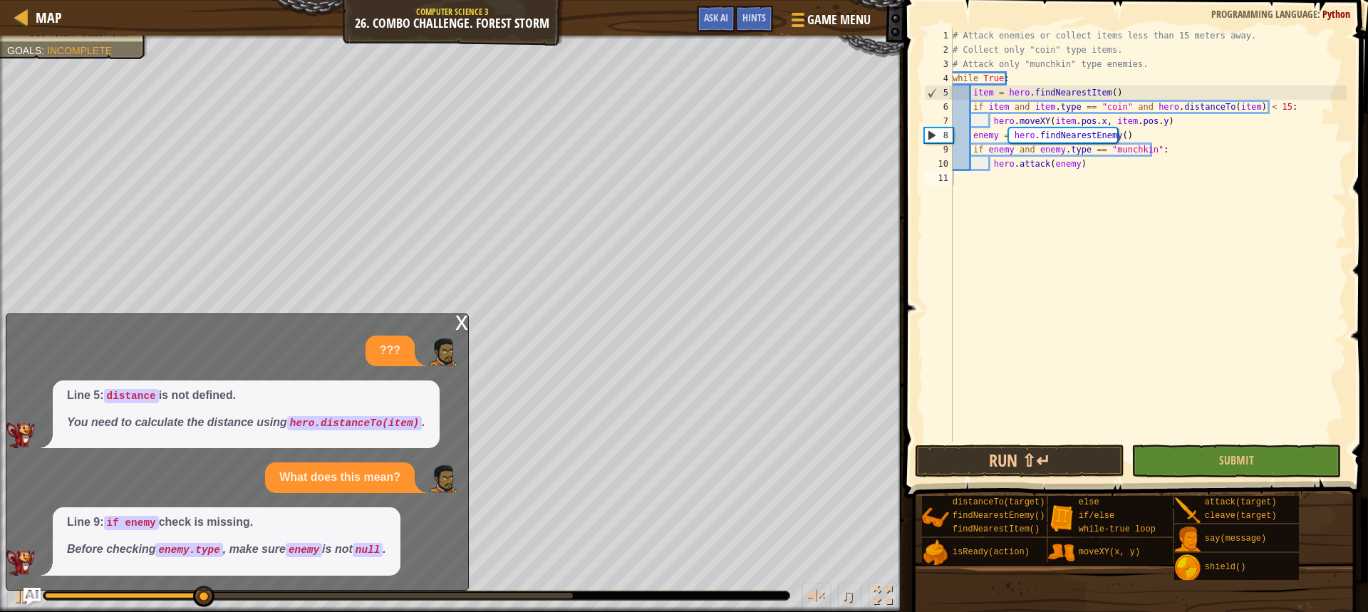
click at [447, 323] on div "x ??? Line 5: distance is not defined. You need to calculate the distance using…" at bounding box center [237, 452] width 463 height 277
click at [458, 315] on div "x" at bounding box center [461, 321] width 13 height 14
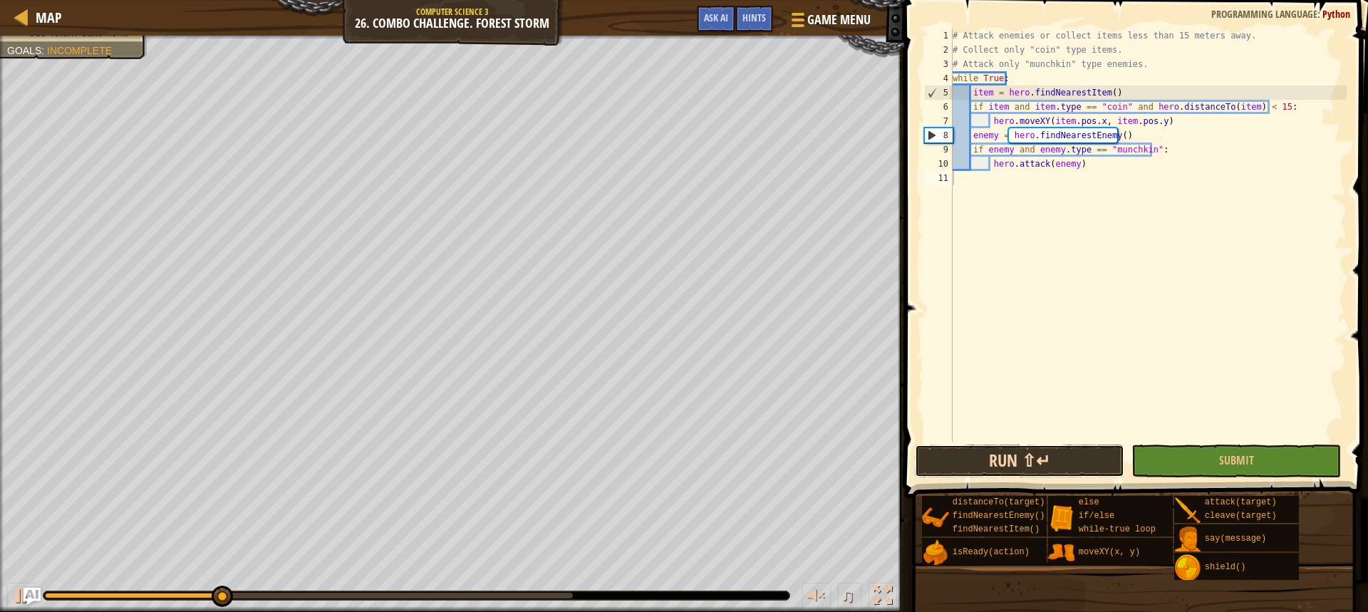
click at [985, 447] on button "Run ⇧↵" at bounding box center [1020, 461] width 210 height 33
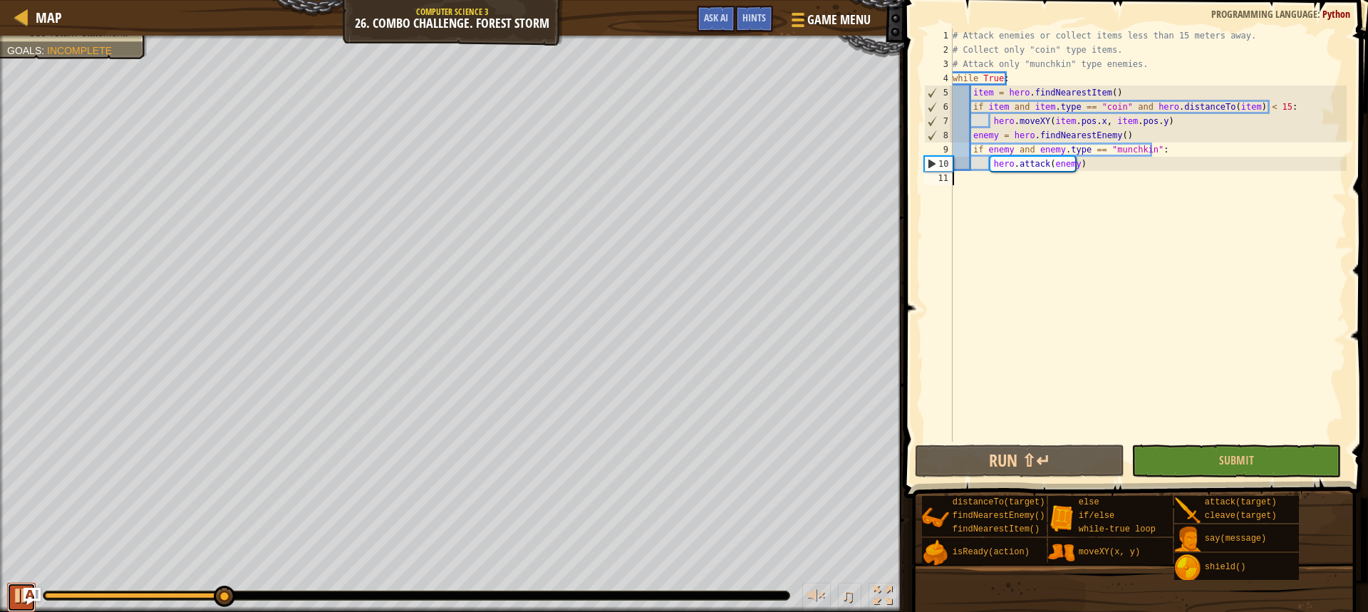
click at [21, 588] on div at bounding box center [21, 596] width 19 height 19
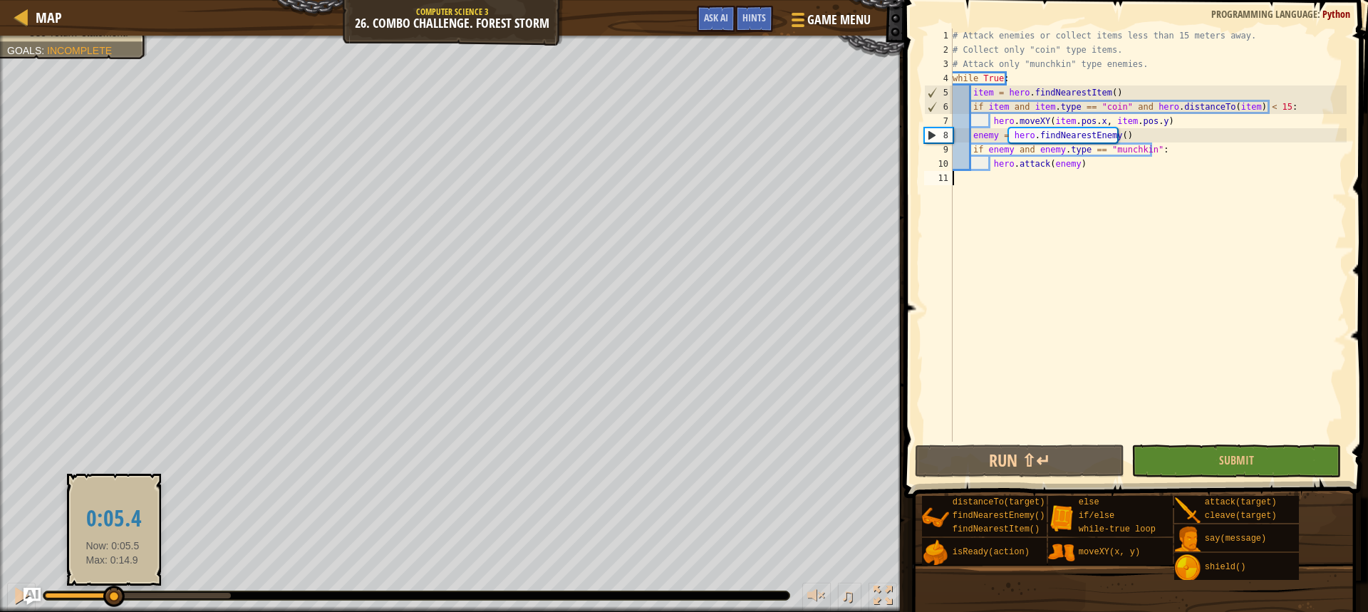
drag, startPoint x: 229, startPoint y: 599, endPoint x: 71, endPoint y: 587, distance: 159.4
click at [103, 587] on div at bounding box center [113, 596] width 21 height 21
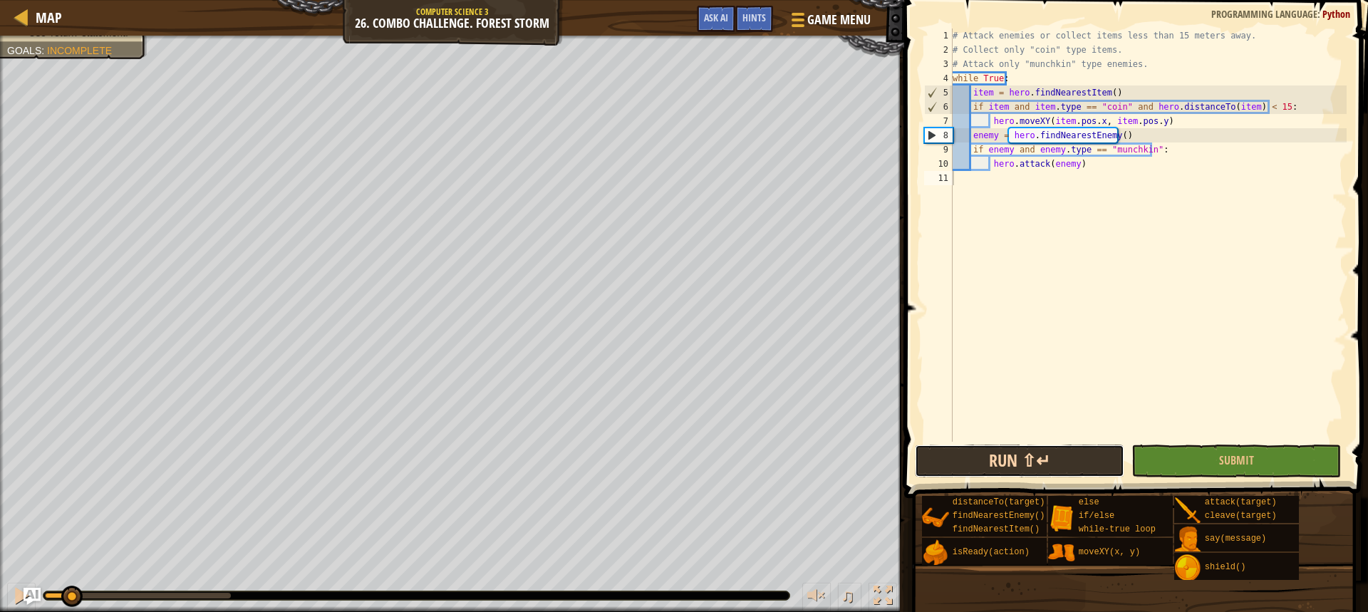
click at [1068, 455] on button "Run ⇧↵" at bounding box center [1020, 461] width 210 height 33
click at [73, 592] on div at bounding box center [76, 596] width 21 height 21
click at [821, 15] on span "Game Menu" at bounding box center [840, 19] width 66 height 19
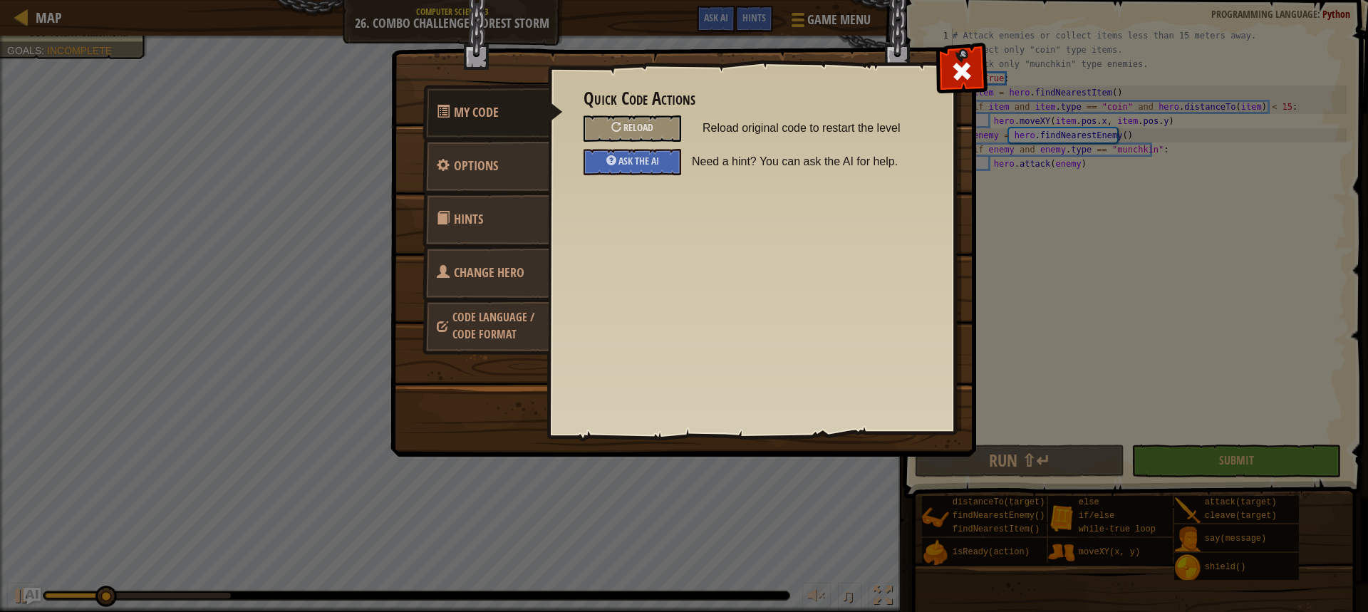
click at [542, 284] on link "Change Hero" at bounding box center [486, 273] width 127 height 56
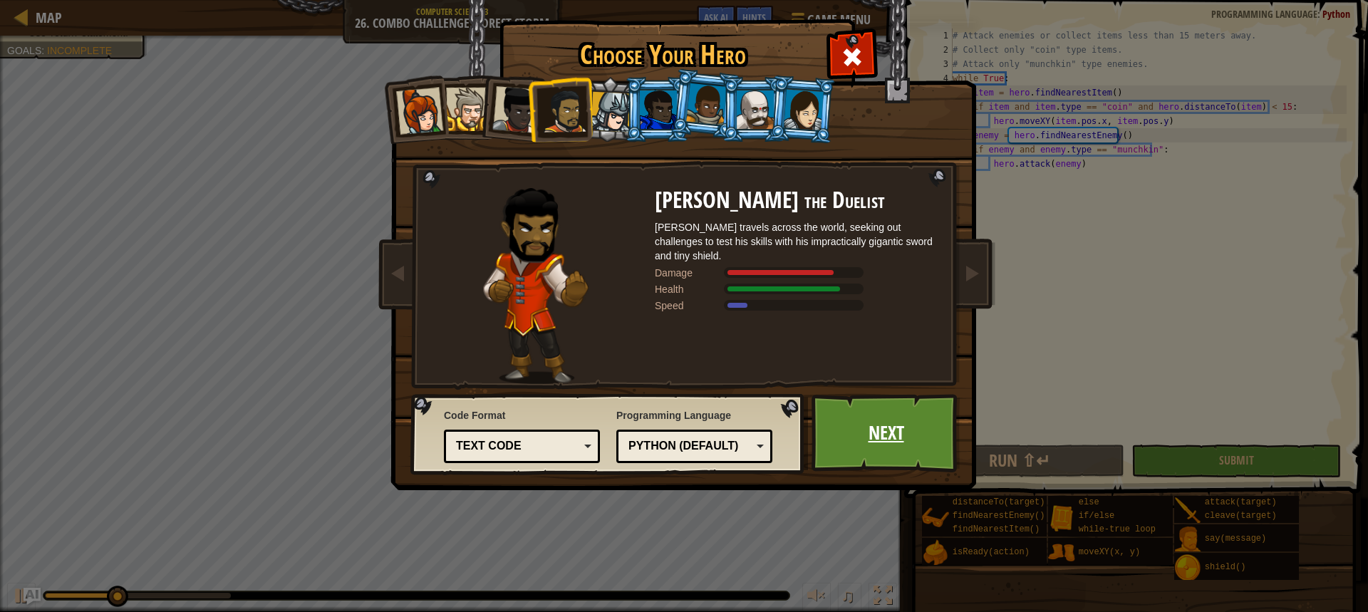
click at [909, 435] on link "Next" at bounding box center [886, 433] width 149 height 78
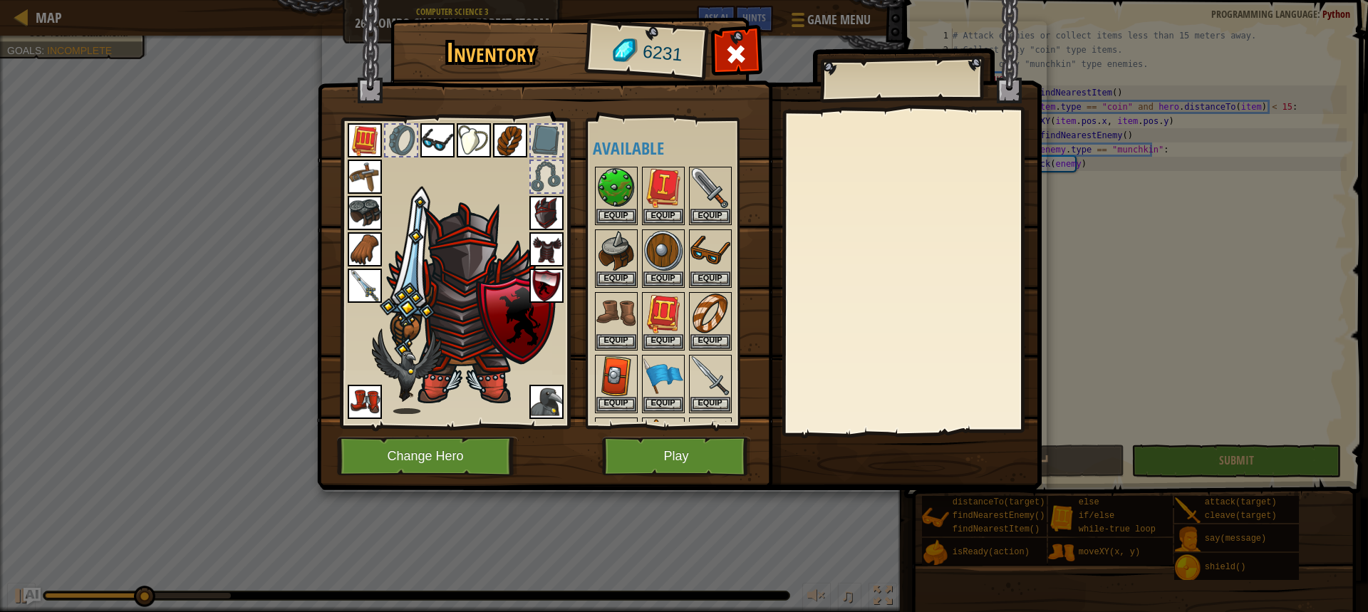
click at [403, 140] on div at bounding box center [401, 140] width 31 height 31
click at [718, 331] on img at bounding box center [711, 314] width 40 height 40
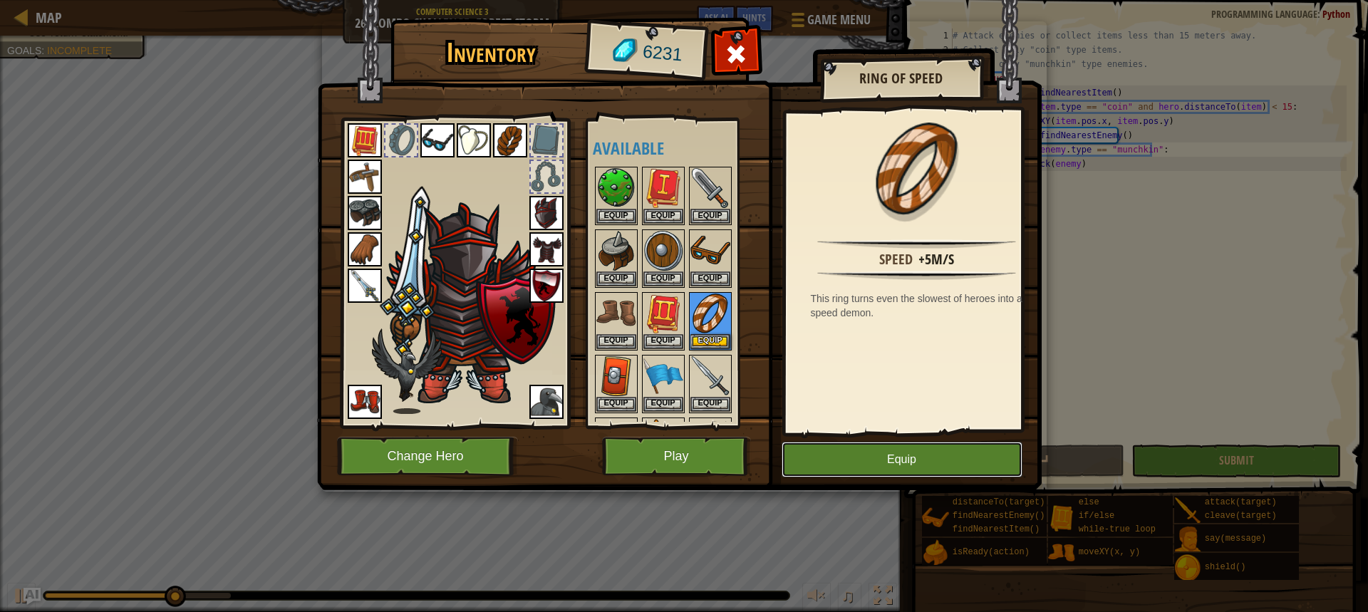
click at [888, 470] on button "Equip" at bounding box center [902, 460] width 241 height 36
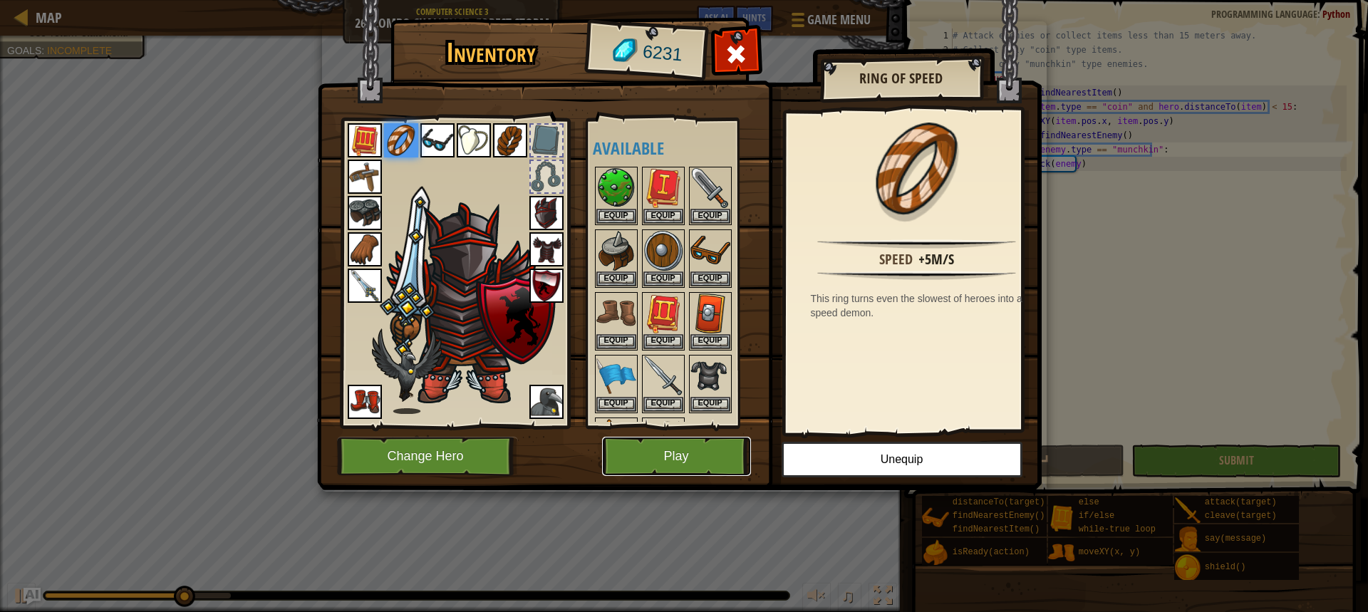
click at [712, 445] on button "Play" at bounding box center [676, 456] width 149 height 39
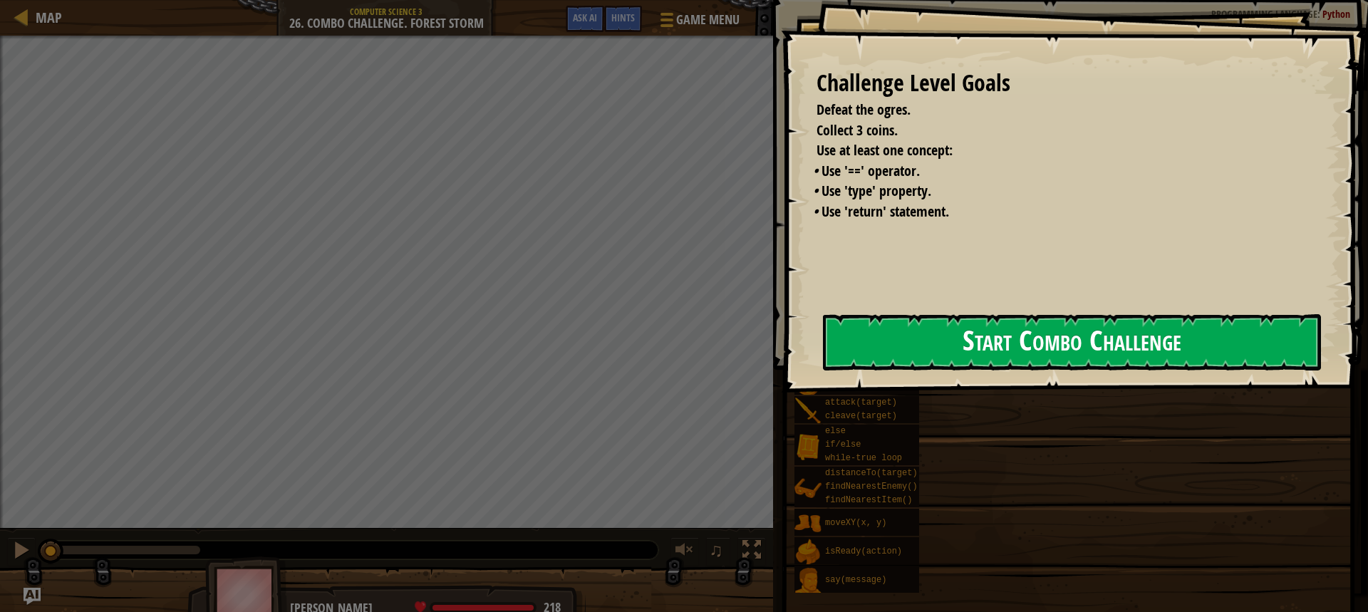
click at [823, 344] on button "Start Combo Challenge" at bounding box center [1072, 342] width 498 height 56
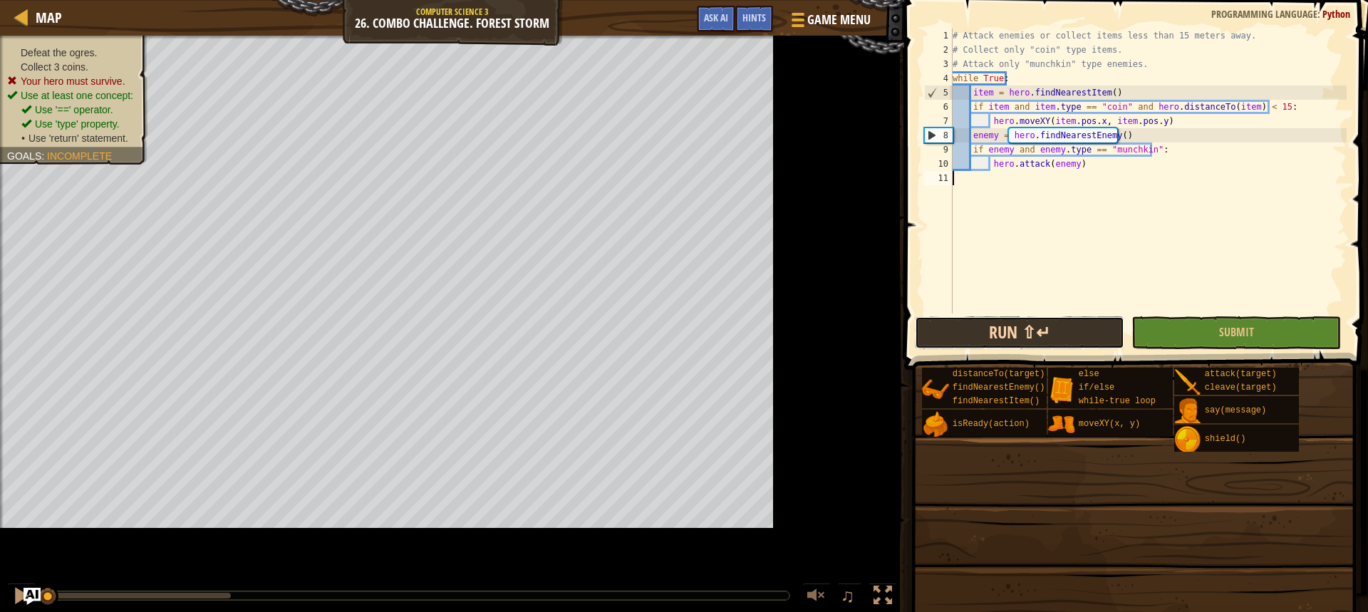
click at [974, 336] on button "Run ⇧↵" at bounding box center [1020, 332] width 210 height 33
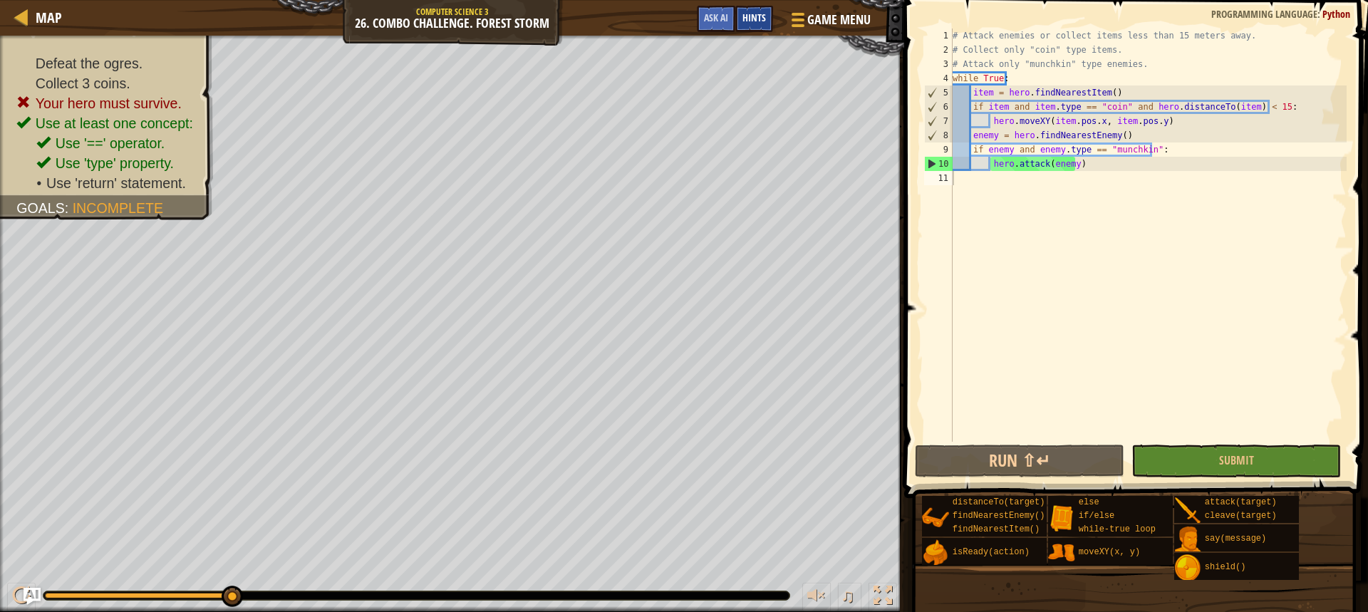
click at [768, 16] on div "Hints" at bounding box center [755, 19] width 38 height 26
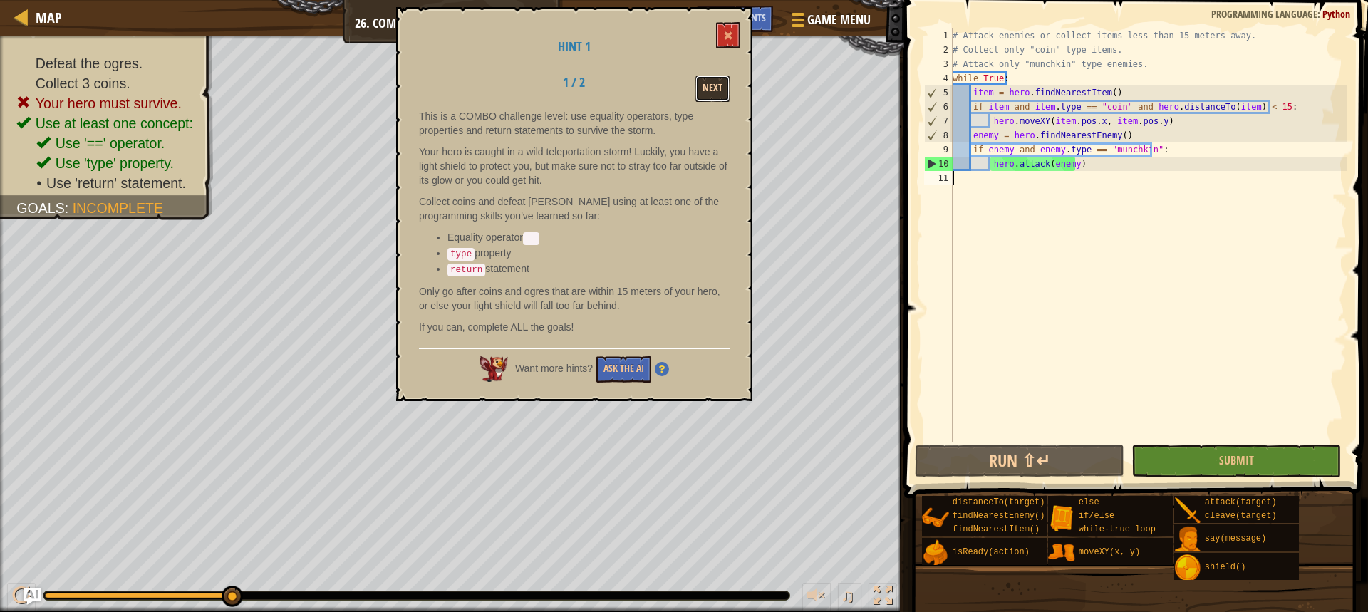
click at [722, 93] on button "Next" at bounding box center [713, 89] width 34 height 26
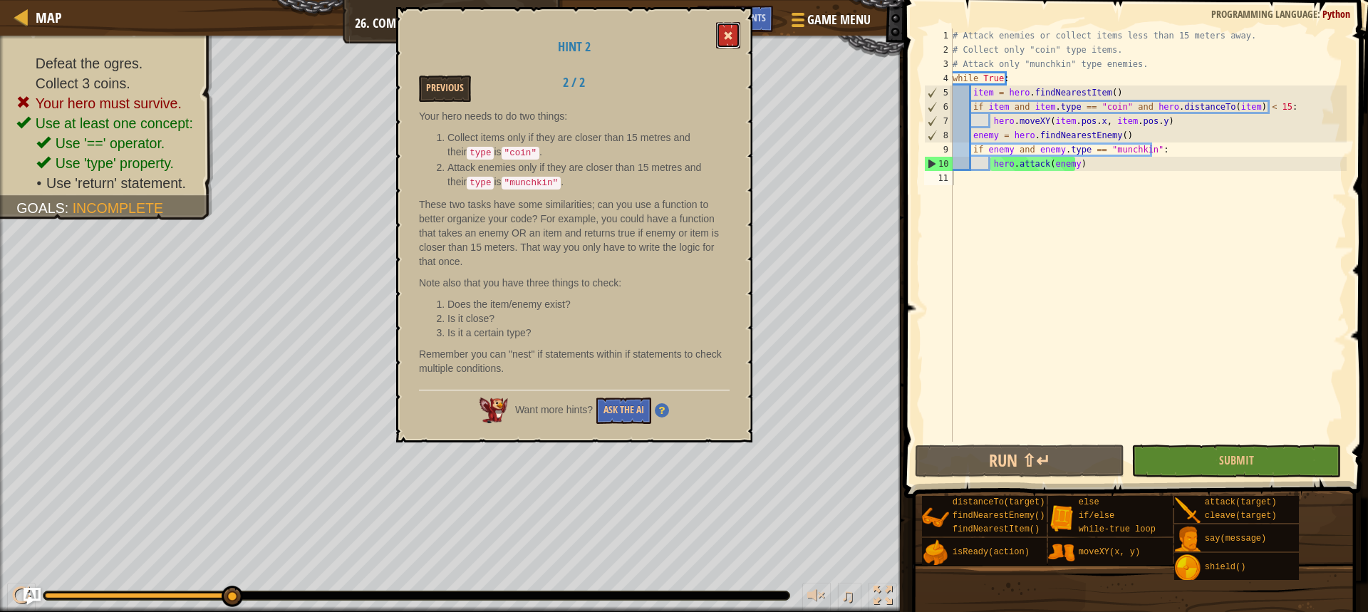
click at [721, 29] on button at bounding box center [728, 35] width 24 height 26
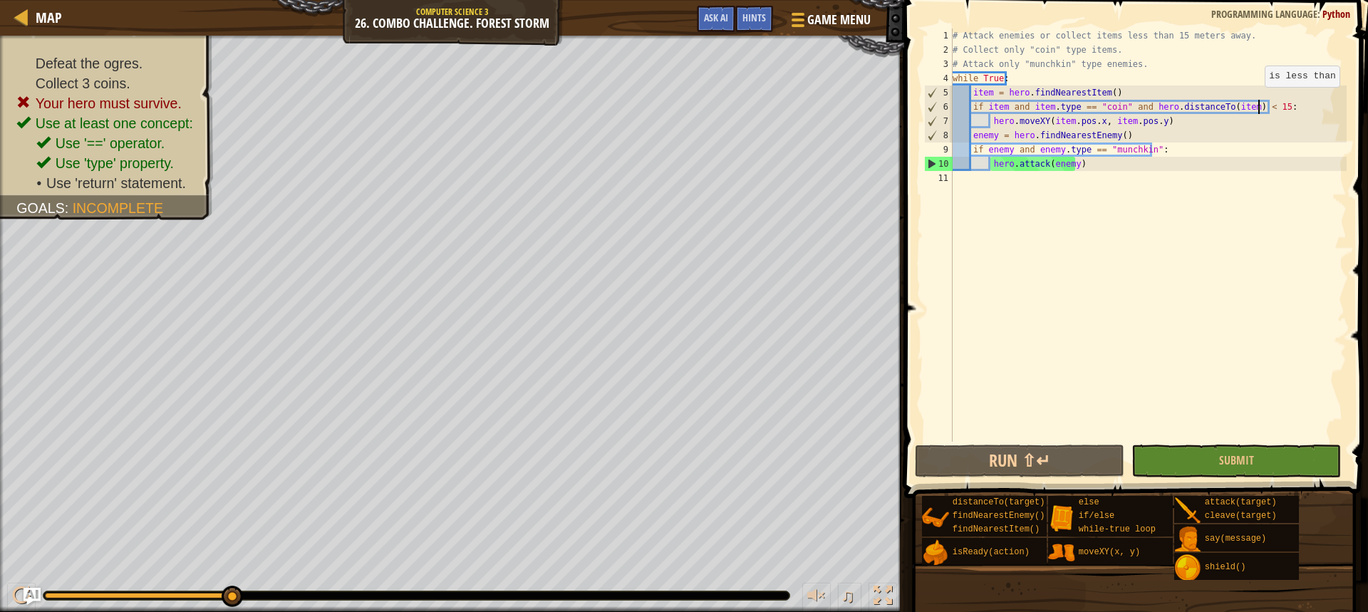
drag, startPoint x: 1258, startPoint y: 101, endPoint x: 1257, endPoint y: 125, distance: 24.3
click at [1257, 100] on div "# Attack enemies or collect items less than 15 meters away. # Collect only "coi…" at bounding box center [1148, 250] width 397 height 442
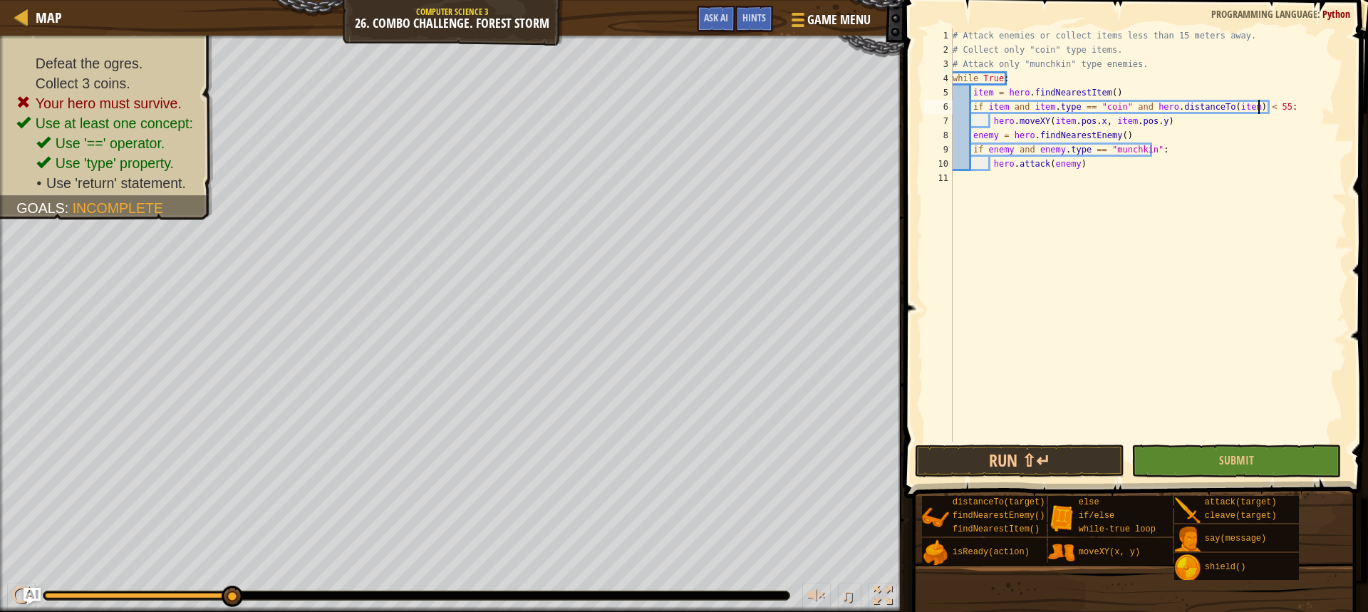
scroll to position [6, 25]
click at [1031, 463] on button "Run ⇧↵" at bounding box center [1020, 461] width 210 height 33
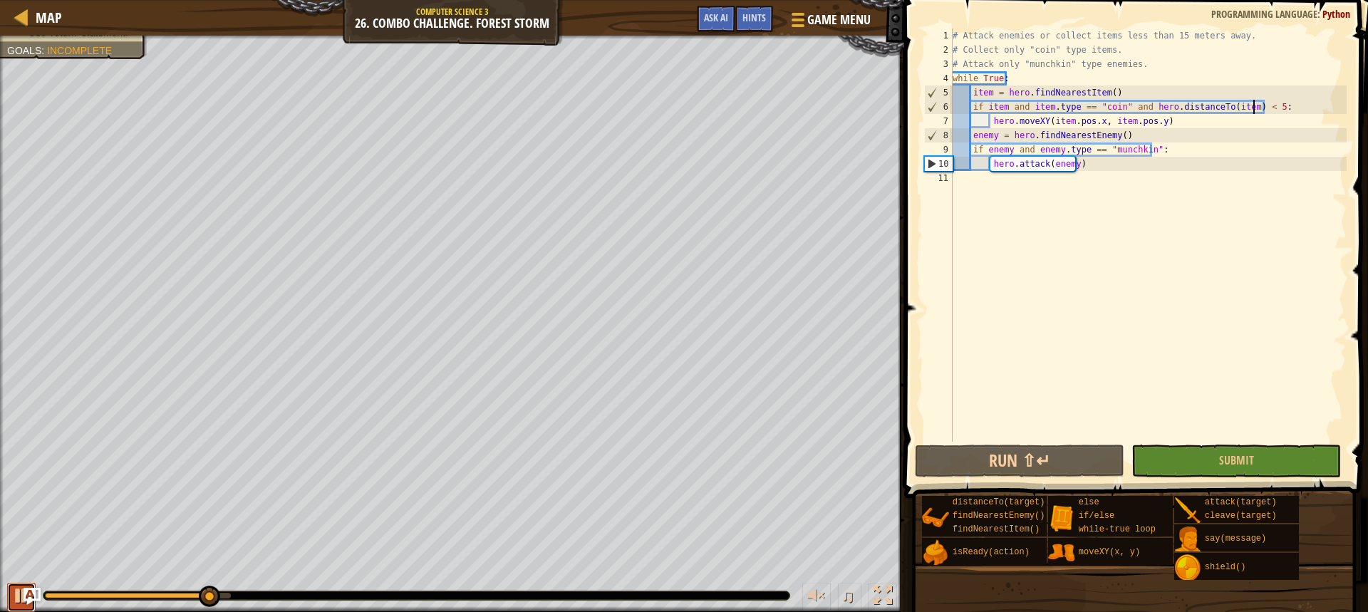
click at [21, 588] on div at bounding box center [21, 596] width 19 height 19
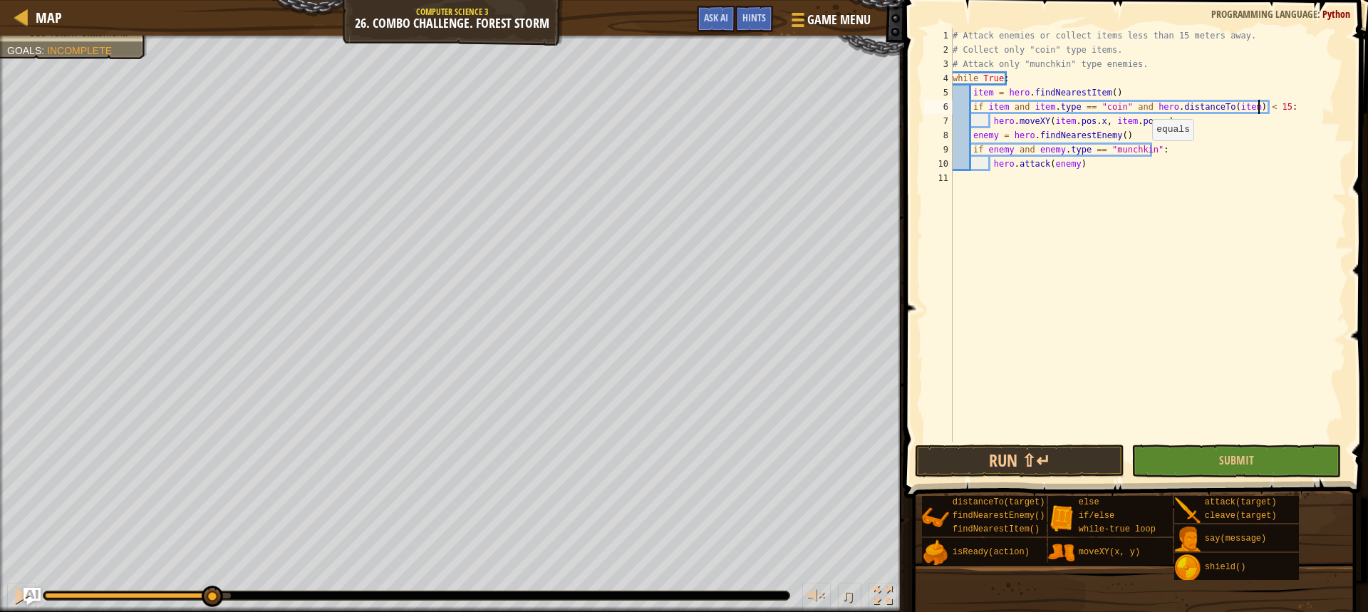
click at [1145, 155] on div "# Attack enemies or collect items less than 15 meters away. # Collect only "coi…" at bounding box center [1148, 250] width 397 height 442
type textarea "if enemy and enemy.type == "munchkin" and hero.distanceTo(enemy) < 5:"
click at [1060, 446] on button "Run ⇧↵" at bounding box center [1020, 461] width 210 height 33
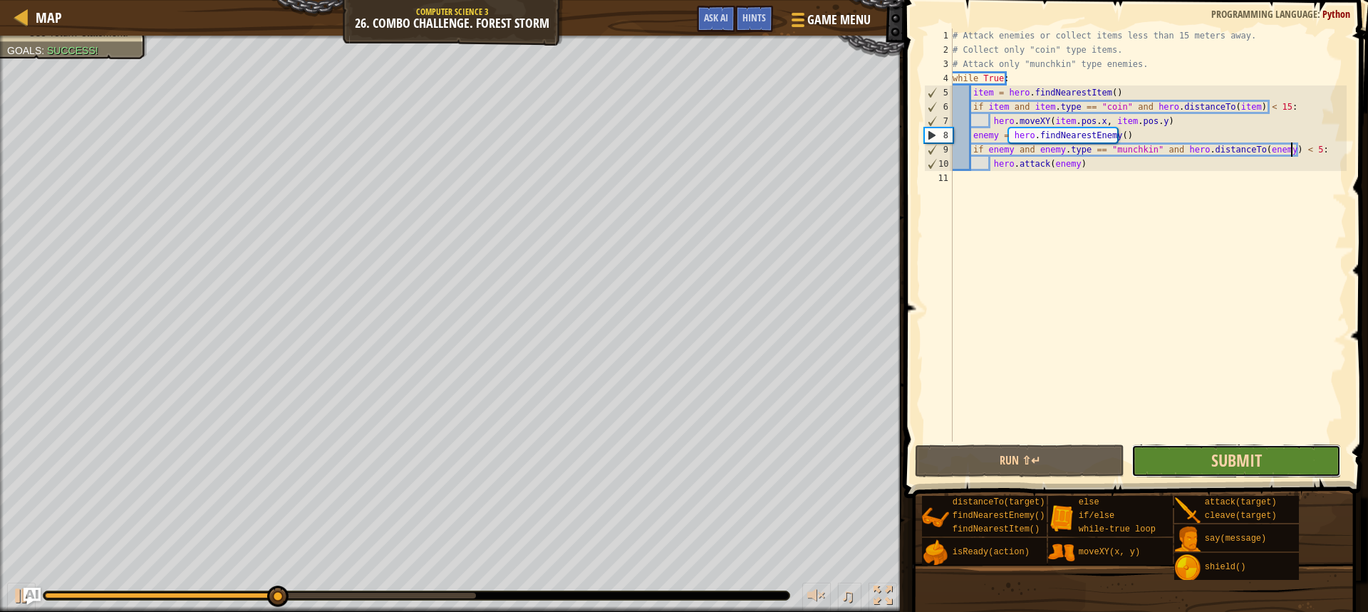
click at [1257, 455] on span "Submit" at bounding box center [1237, 460] width 51 height 23
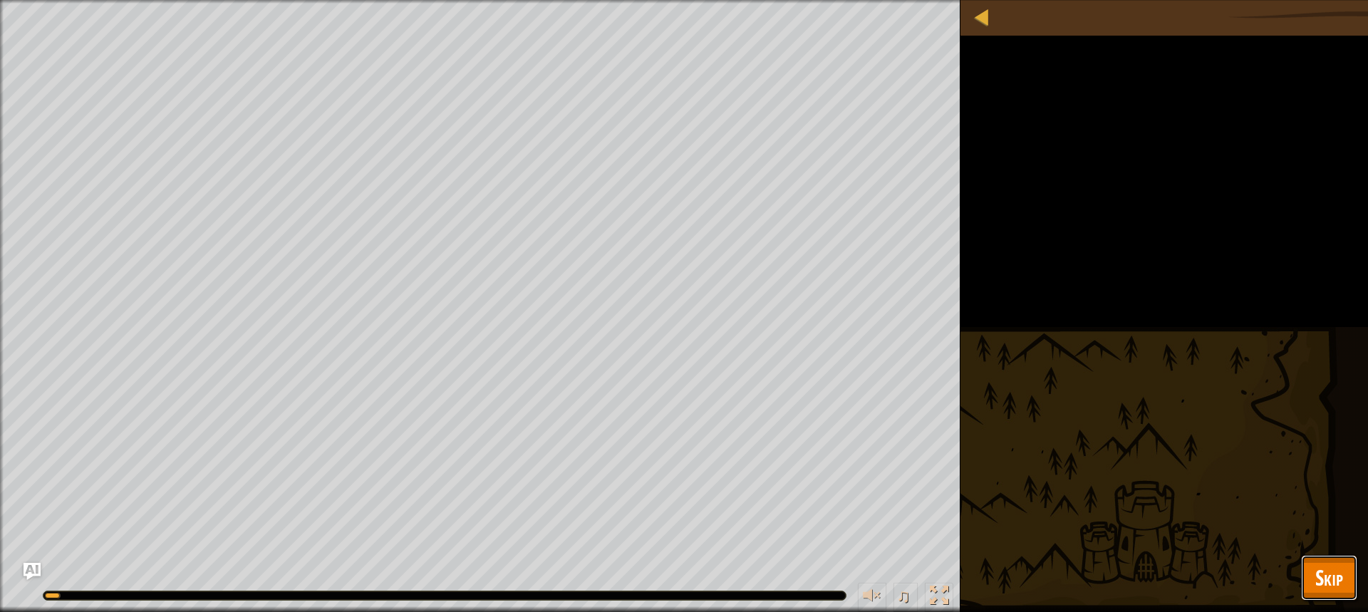
click at [1334, 577] on span "Skip" at bounding box center [1330, 577] width 28 height 29
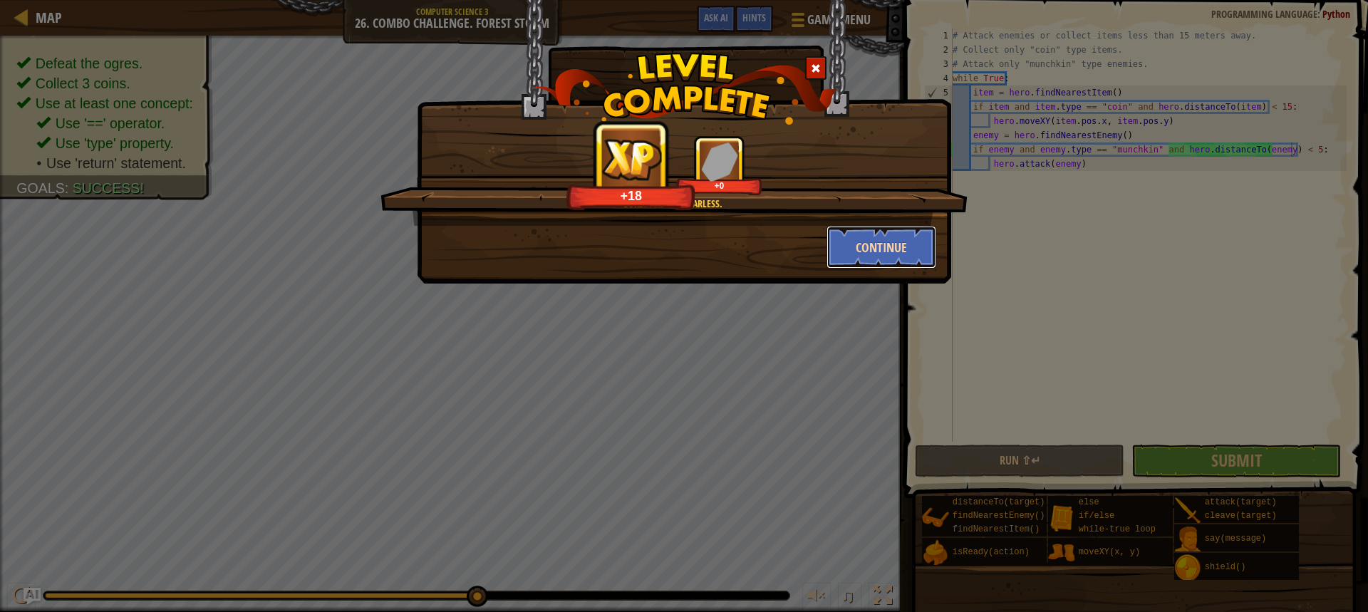
click at [896, 242] on button "Continue" at bounding box center [882, 247] width 110 height 43
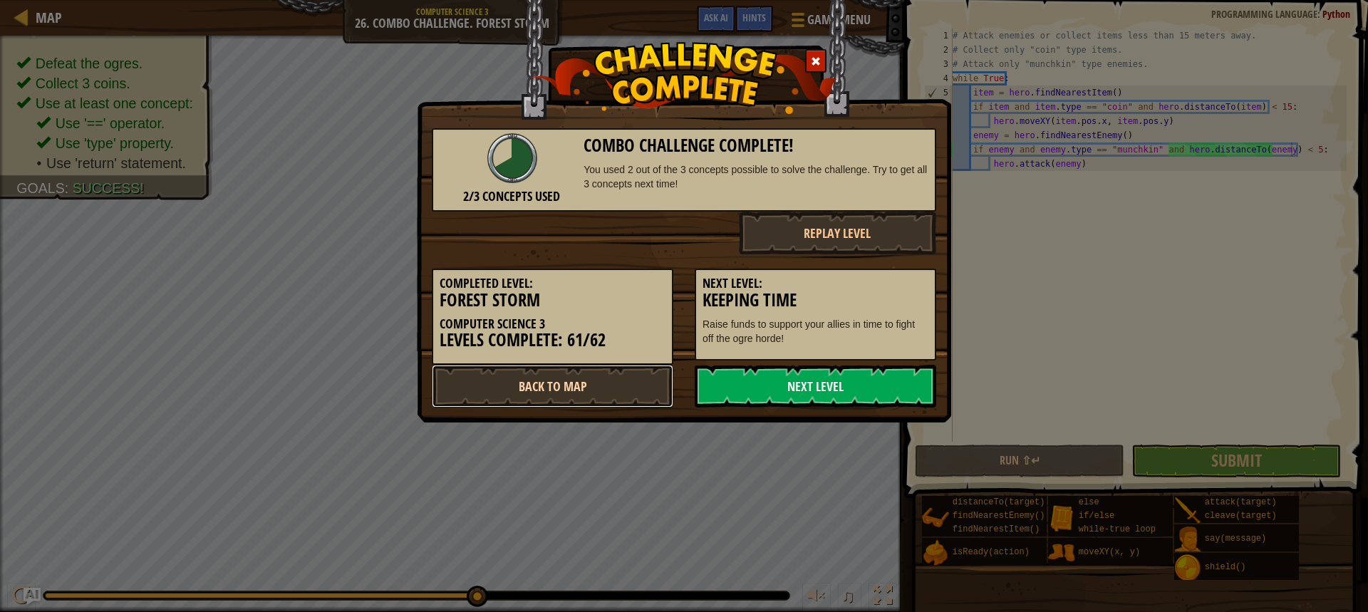
click at [615, 381] on link "Back to Map" at bounding box center [553, 386] width 242 height 43
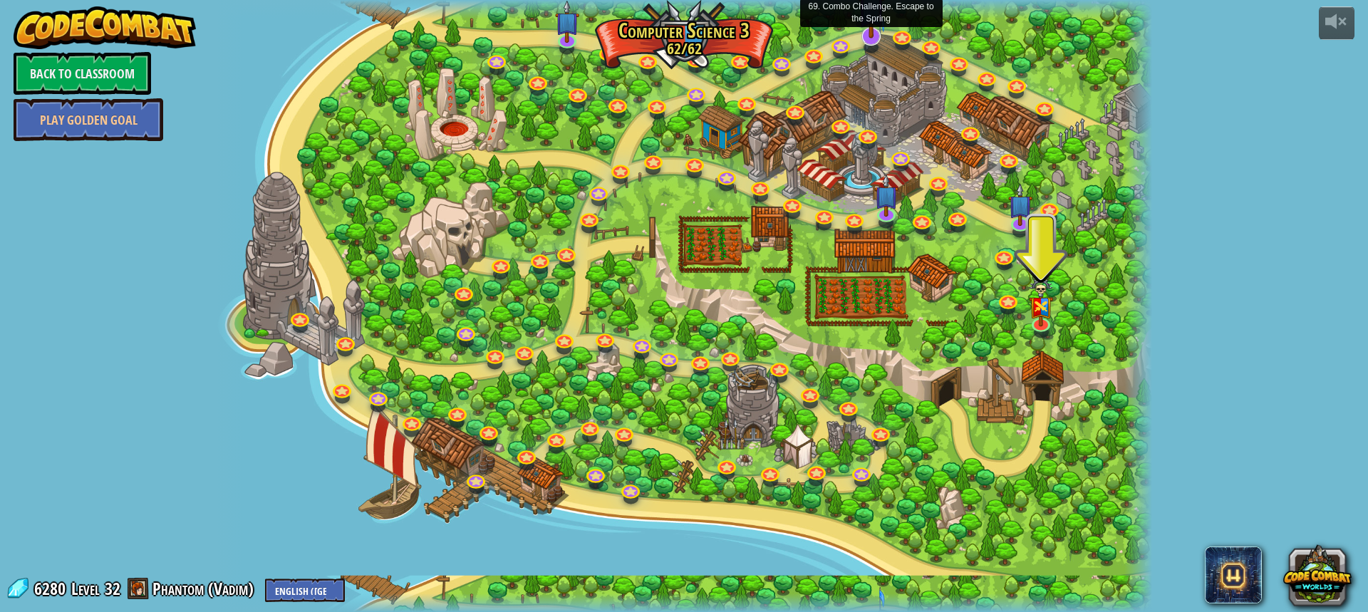
click at [870, 31] on img at bounding box center [871, 7] width 27 height 62
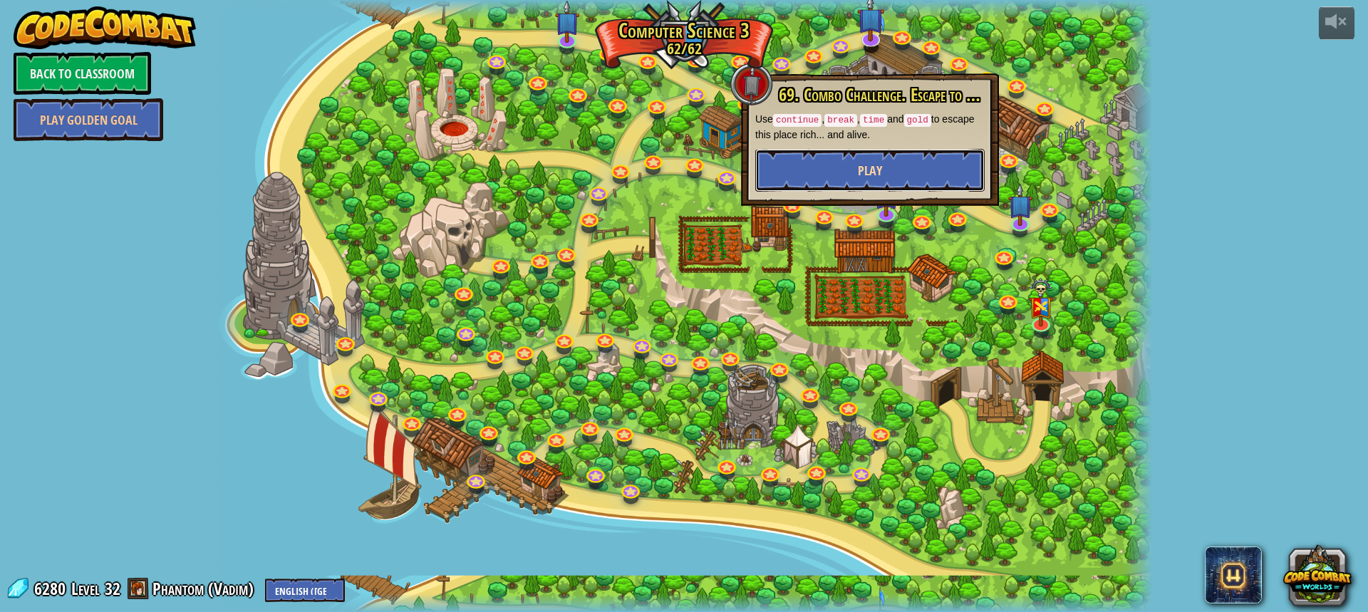
click at [840, 167] on button "Play" at bounding box center [869, 170] width 229 height 43
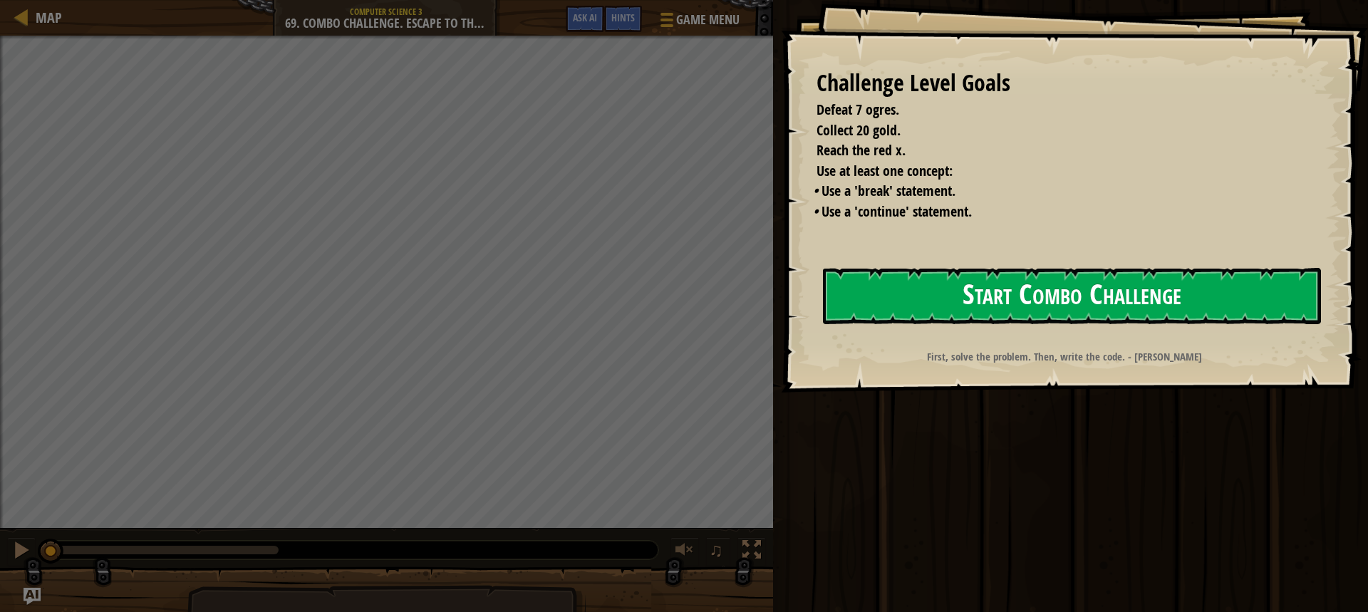
click at [956, 274] on button "Start Combo Challenge" at bounding box center [1072, 296] width 498 height 56
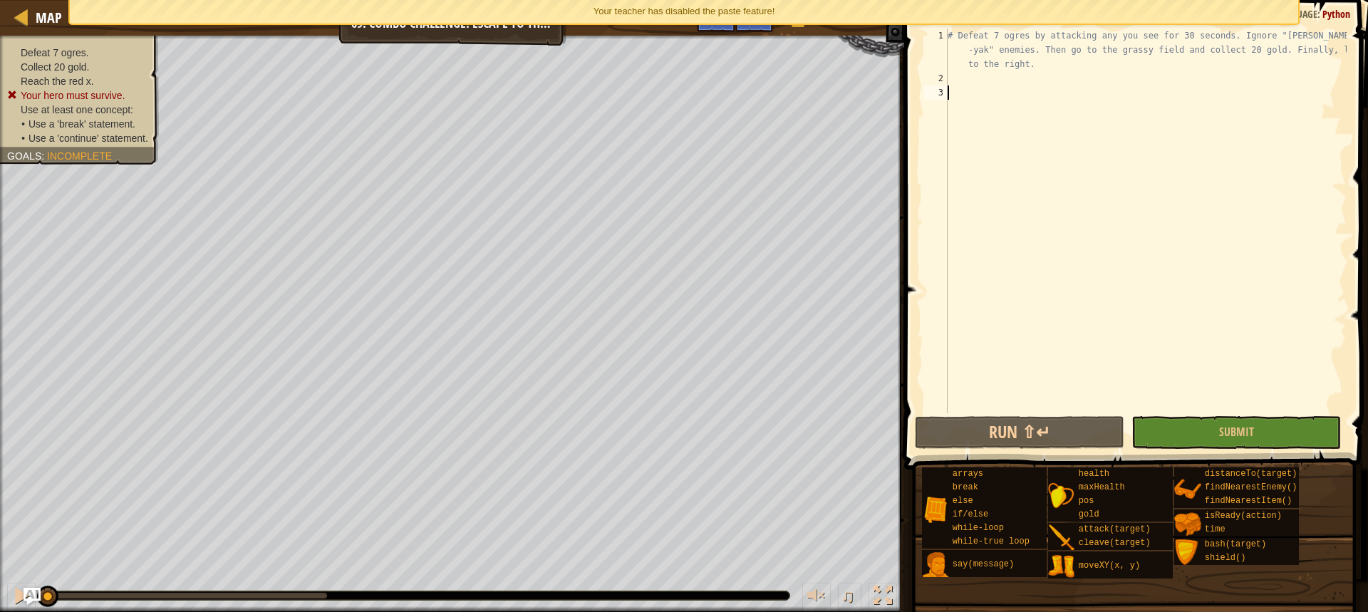
click at [979, 80] on div "# Defeat 7 ogres by attacking any you see for 30 seconds. Ignore "[PERSON_NAME]…" at bounding box center [1146, 250] width 402 height 442
click at [937, 3] on div "Your teacher has disabled the paste feature!" at bounding box center [684, 12] width 1229 height 24
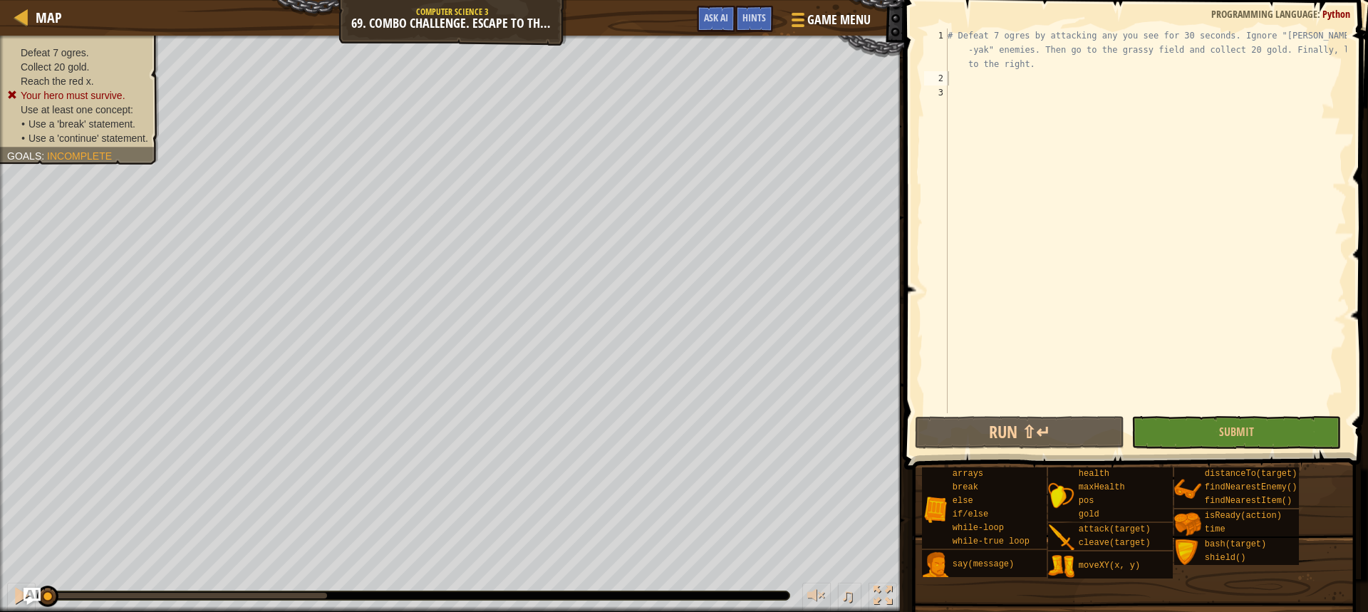
click at [951, 73] on div "# Defeat 7 ogres by attacking any you see for 30 seconds. Ignore "[PERSON_NAME]…" at bounding box center [1146, 250] width 402 height 442
click at [35, 589] on img "Ask AI" at bounding box center [32, 596] width 19 height 19
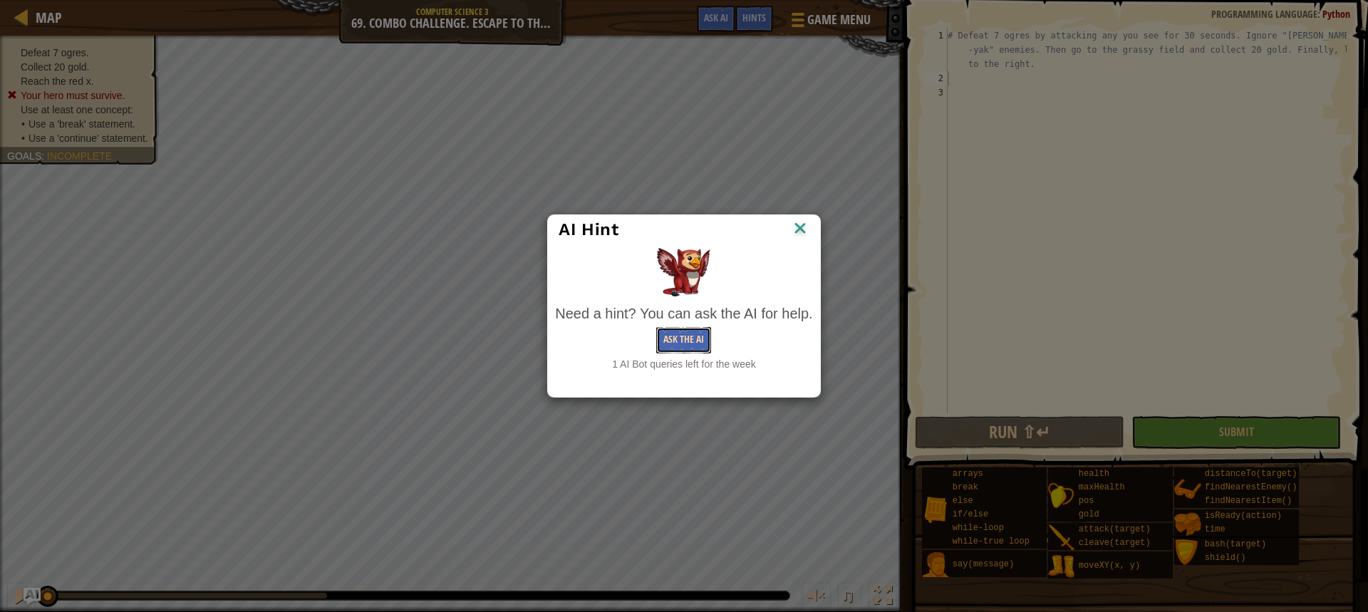
click at [670, 338] on button "Ask the AI" at bounding box center [683, 340] width 55 height 26
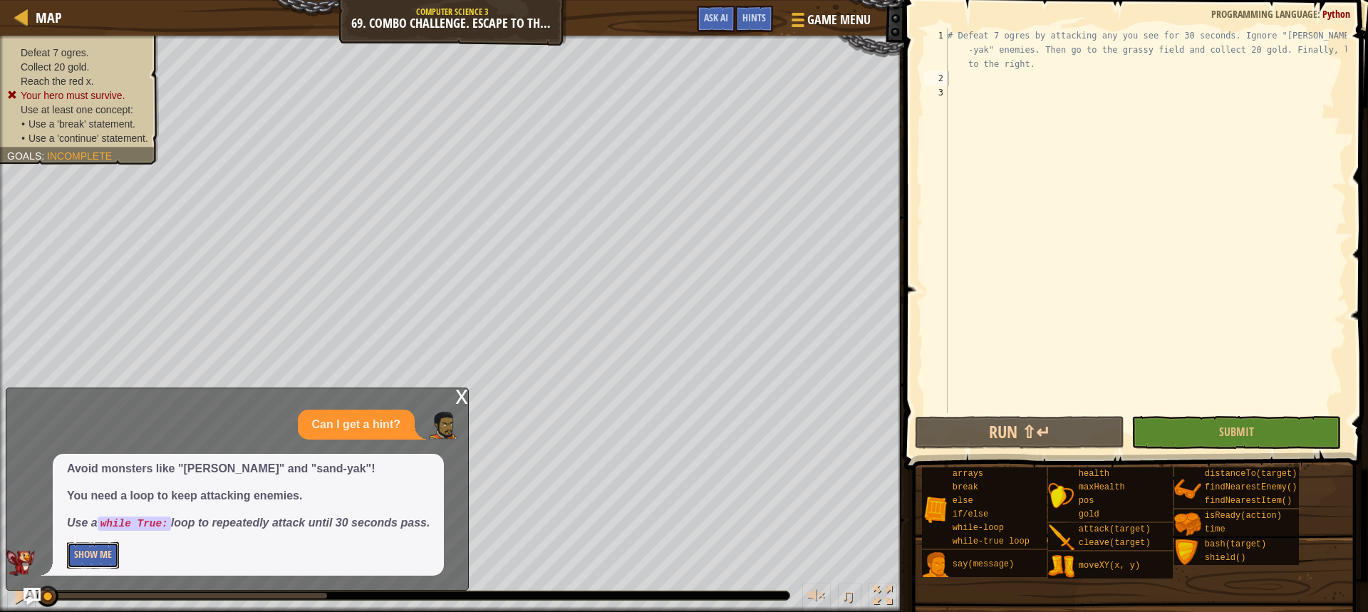
drag, startPoint x: 277, startPoint y: 510, endPoint x: 72, endPoint y: 547, distance: 208.6
click at [72, 547] on button "Show Me" at bounding box center [93, 555] width 52 height 26
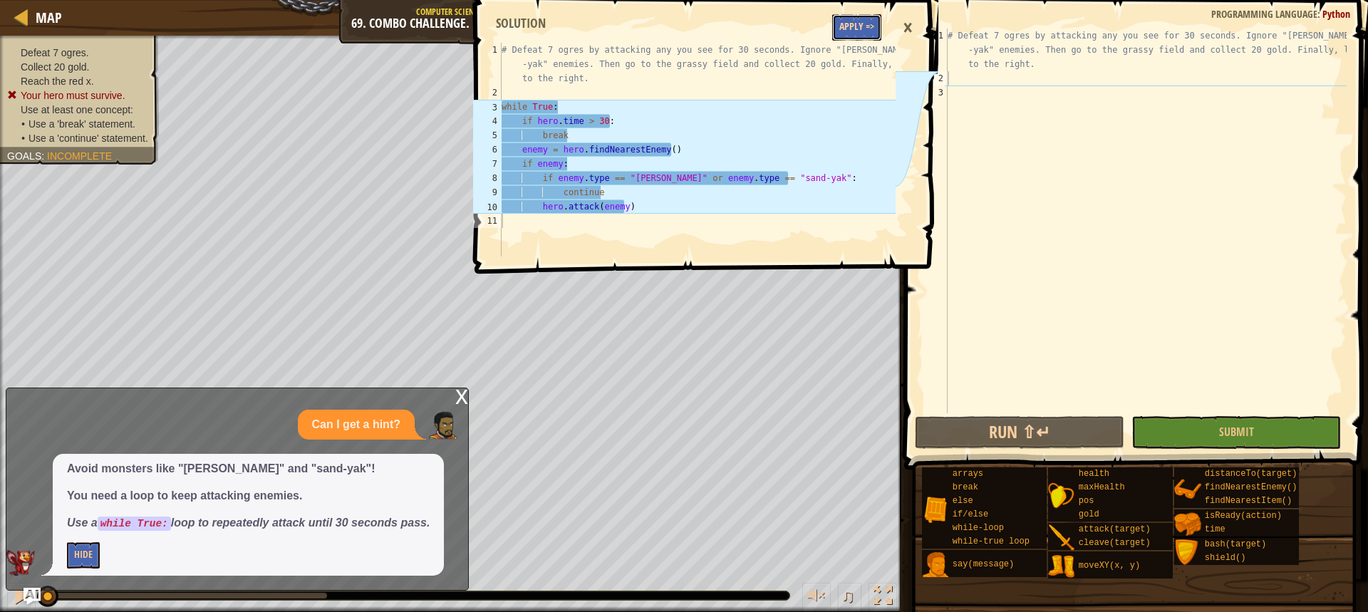
click at [844, 26] on button "Apply =>" at bounding box center [856, 27] width 49 height 26
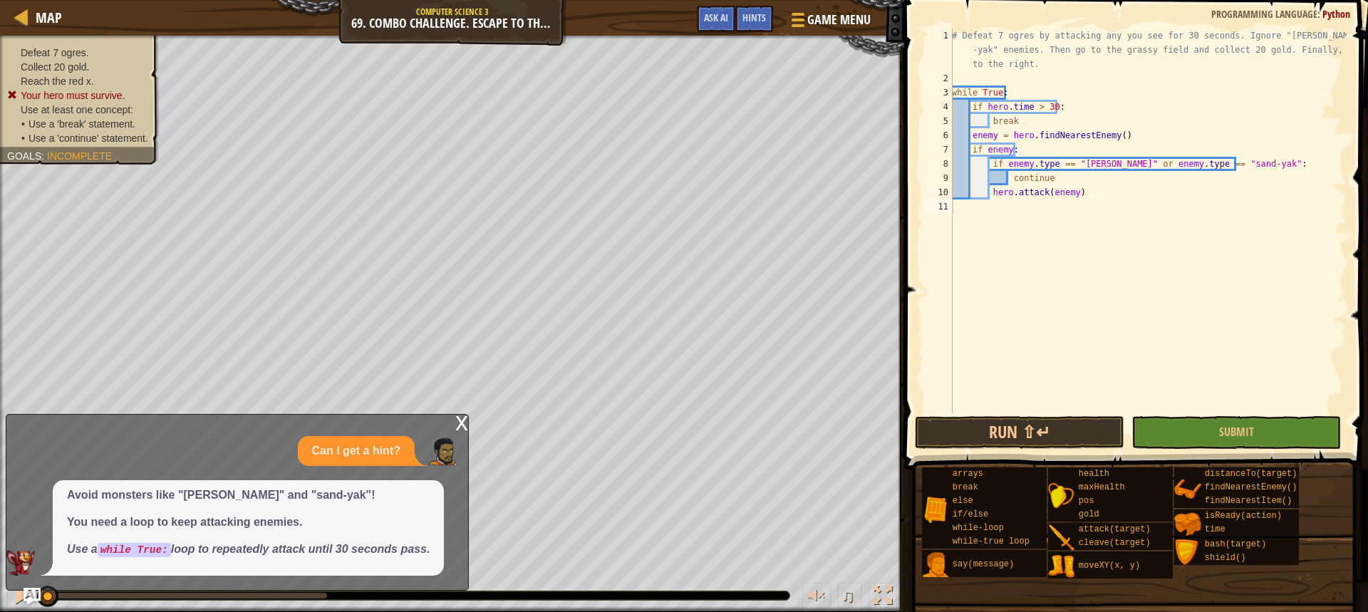
click at [465, 425] on div "x" at bounding box center [461, 422] width 13 height 14
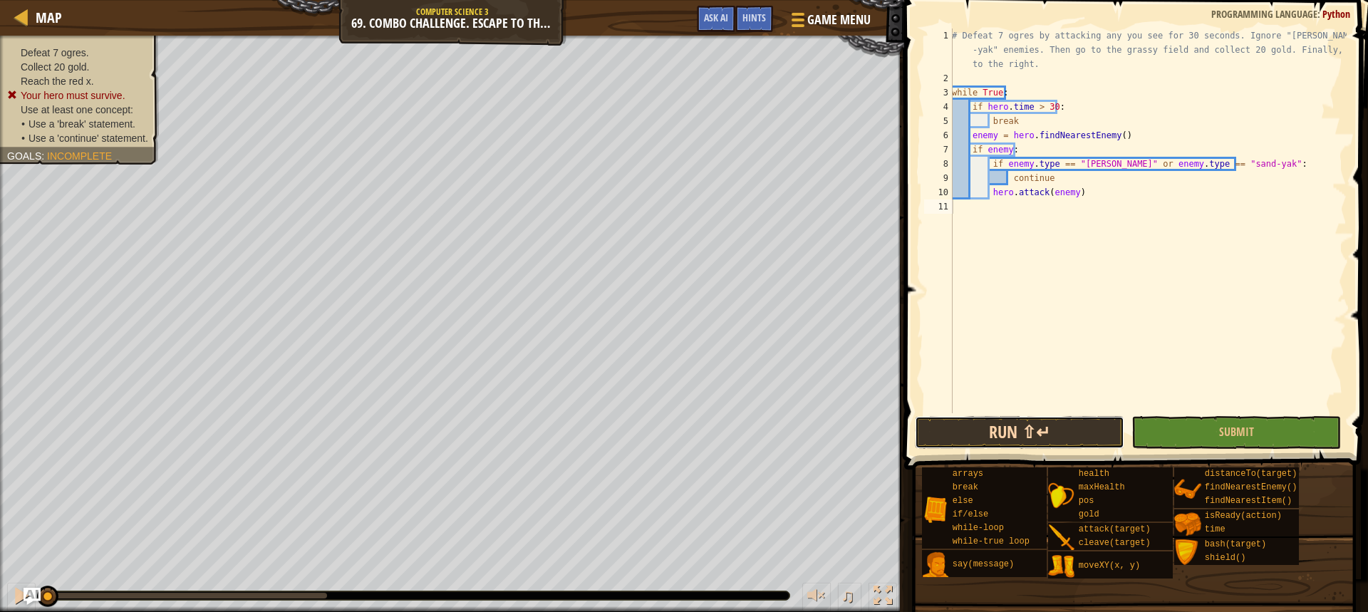
click at [991, 422] on button "Run ⇧↵" at bounding box center [1020, 432] width 210 height 33
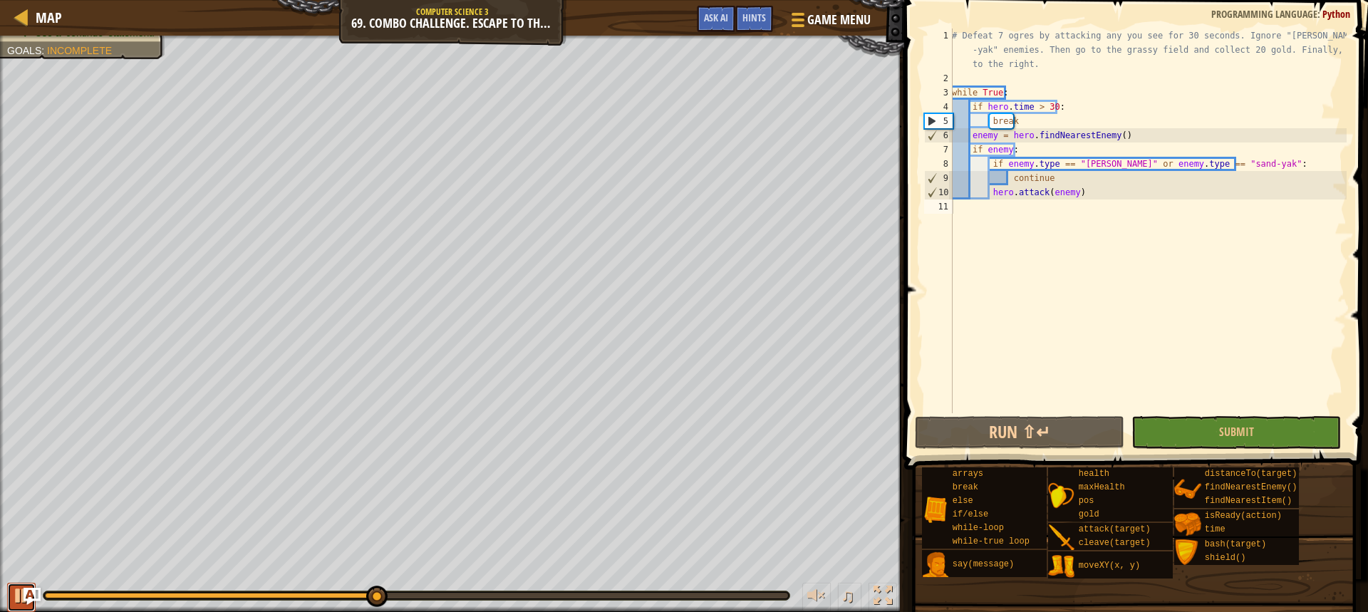
click at [21, 597] on div at bounding box center [21, 596] width 19 height 19
click at [984, 202] on div "# Defeat 7 ogres by attacking any you see for 30 seconds. Ignore "[PERSON_NAME]…" at bounding box center [1148, 250] width 398 height 442
click at [982, 212] on div "# Defeat 7 ogres by attacking any you see for 30 seconds. Ignore "[PERSON_NAME]…" at bounding box center [1148, 250] width 398 height 442
click at [1082, 202] on div "# Defeat 7 ogres by attacking any you see for 30 seconds. Ignore "[PERSON_NAME]…" at bounding box center [1148, 250] width 398 height 442
click at [1084, 188] on div "# Defeat 7 ogres by attacking any you see for 30 seconds. Ignore "[PERSON_NAME]…" at bounding box center [1148, 250] width 398 height 442
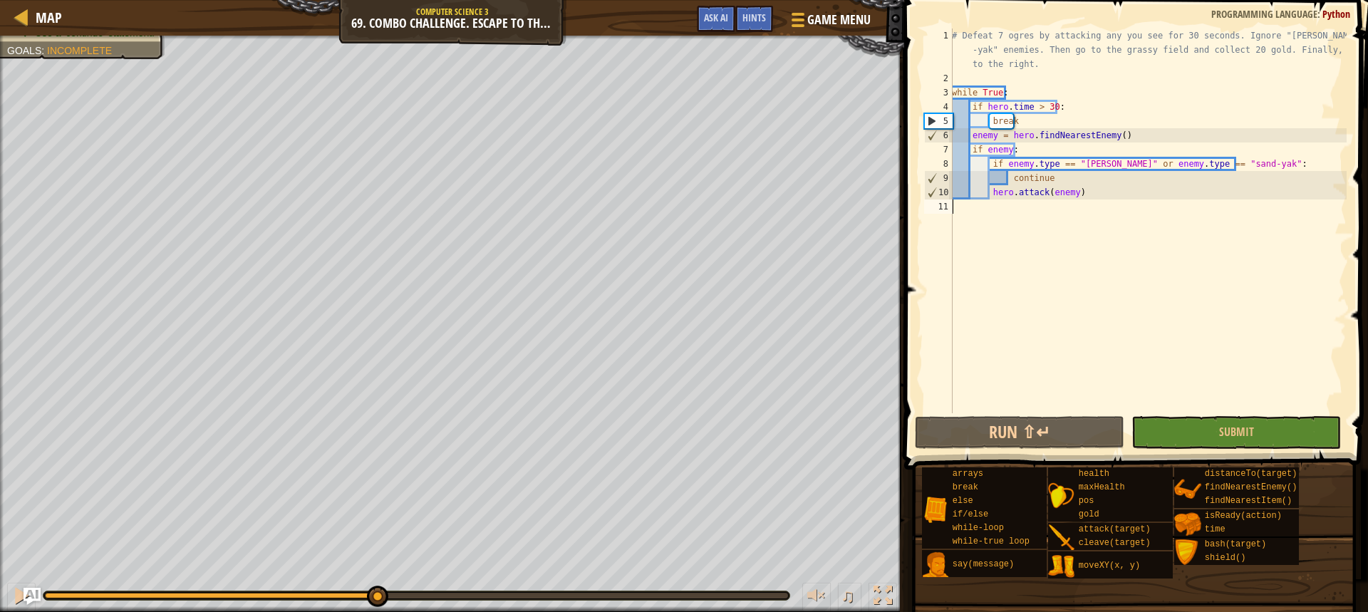
type textarea "hero.attack(enemy)"
click at [968, 212] on div "# Defeat 7 ogres by attacking any you see for 30 seconds. Ignore "[PERSON_NAME]…" at bounding box center [1148, 250] width 398 height 442
click at [1083, 196] on div "# Defeat 7 ogres by attacking any you see for 30 seconds. Ignore "[PERSON_NAME]…" at bounding box center [1148, 250] width 398 height 442
type textarea "hero.attack(enemy)"
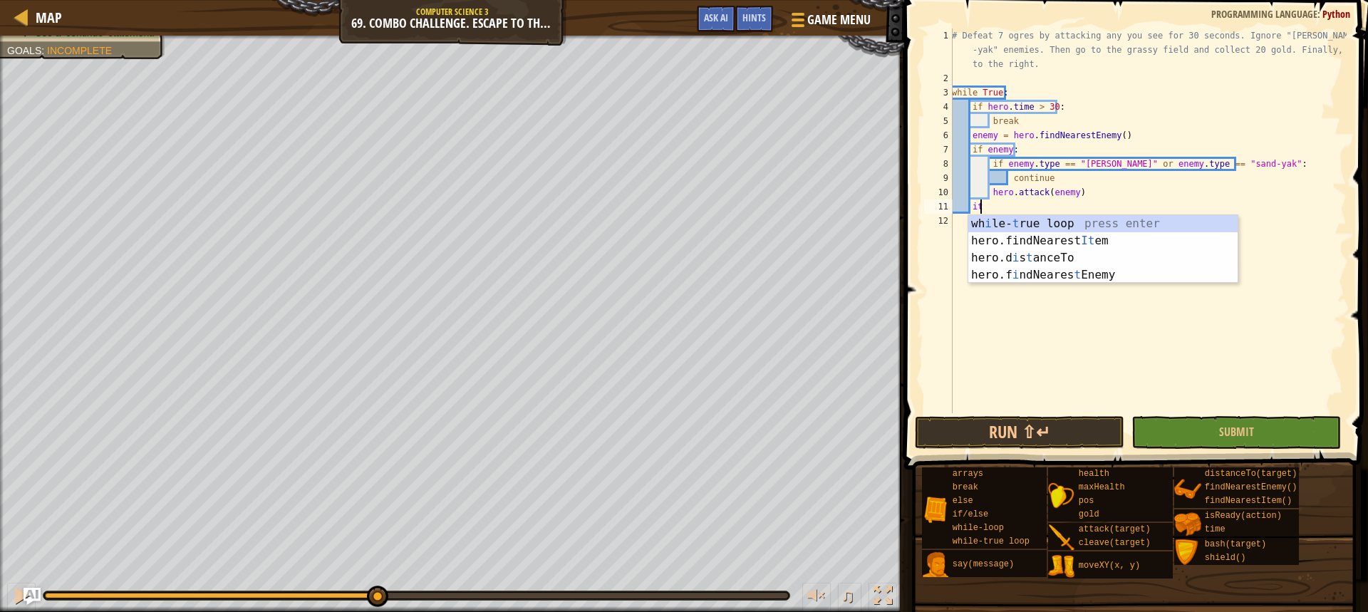
scroll to position [6, 2]
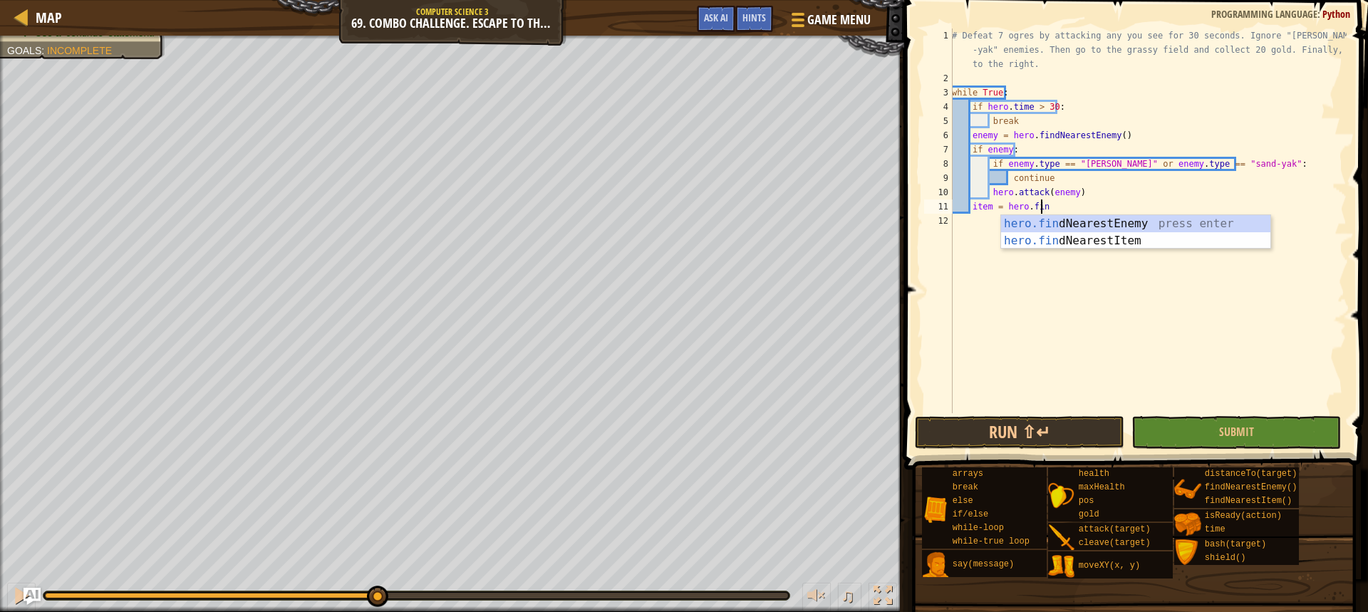
type textarea "item = hero.find"
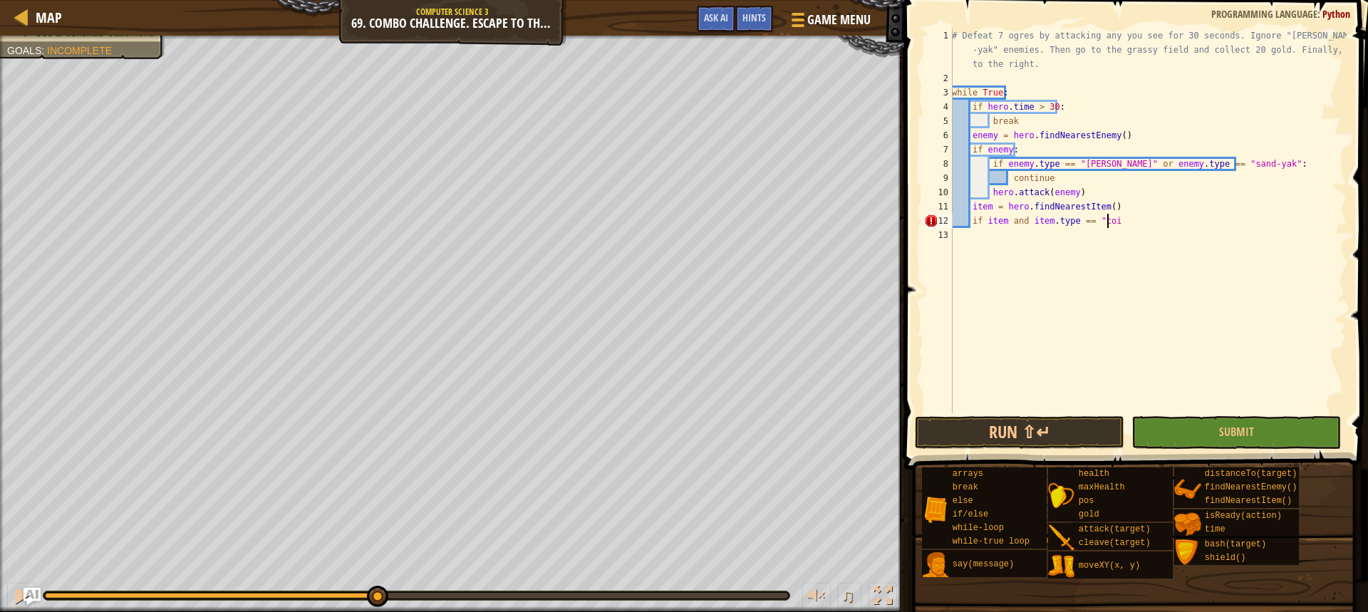
scroll to position [6, 13]
type textarea "if item and item.type == "coin":"
type textarea "hero.moveXY(item.pos.x, item.pos.y)"
click at [1069, 430] on button "Run ⇧↵" at bounding box center [1020, 432] width 210 height 33
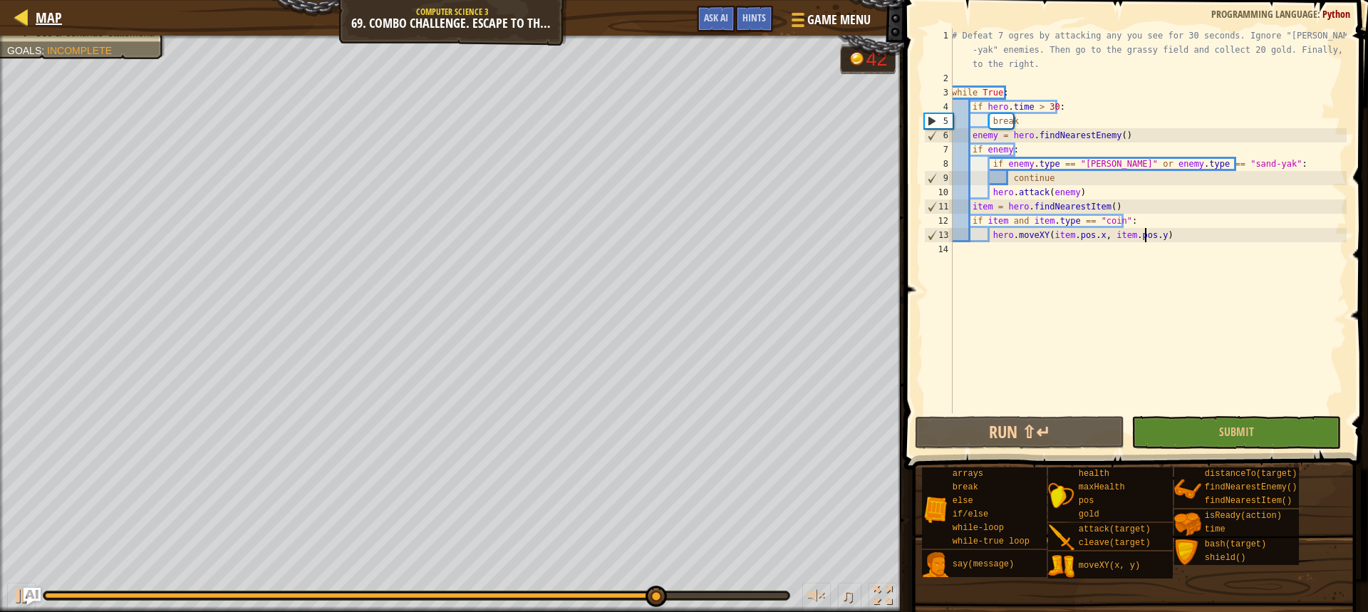
click at [50, 5] on div "Map" at bounding box center [45, 18] width 33 height 36
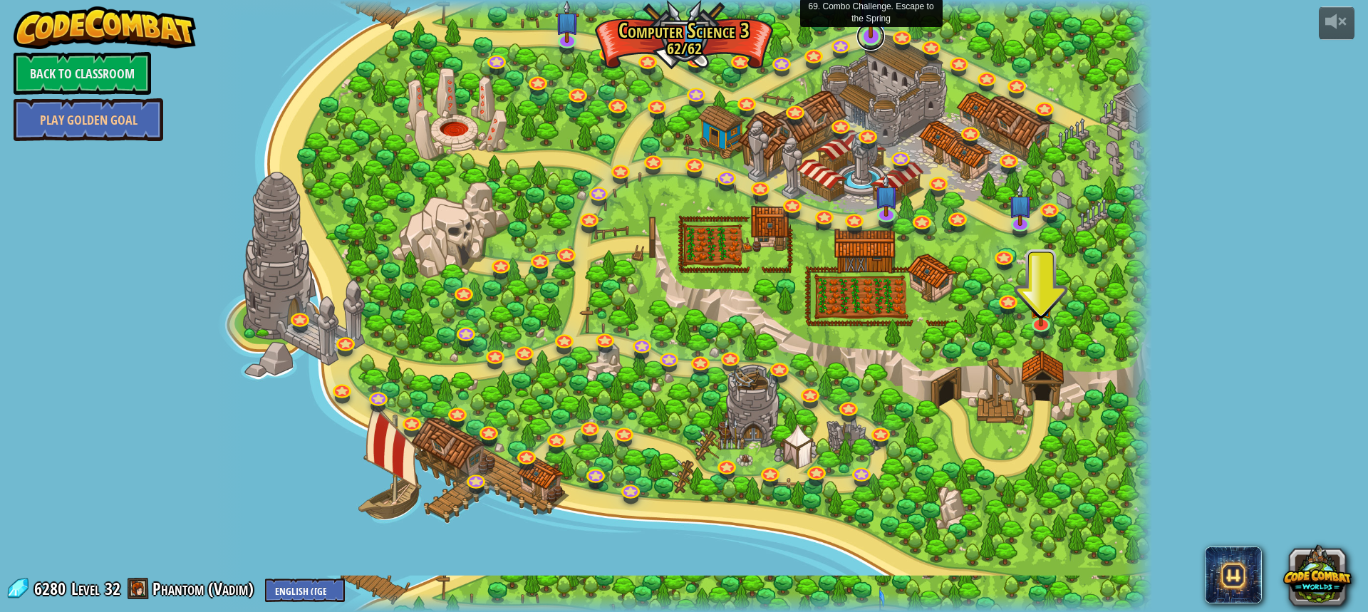
click at [880, 38] on link at bounding box center [871, 36] width 29 height 29
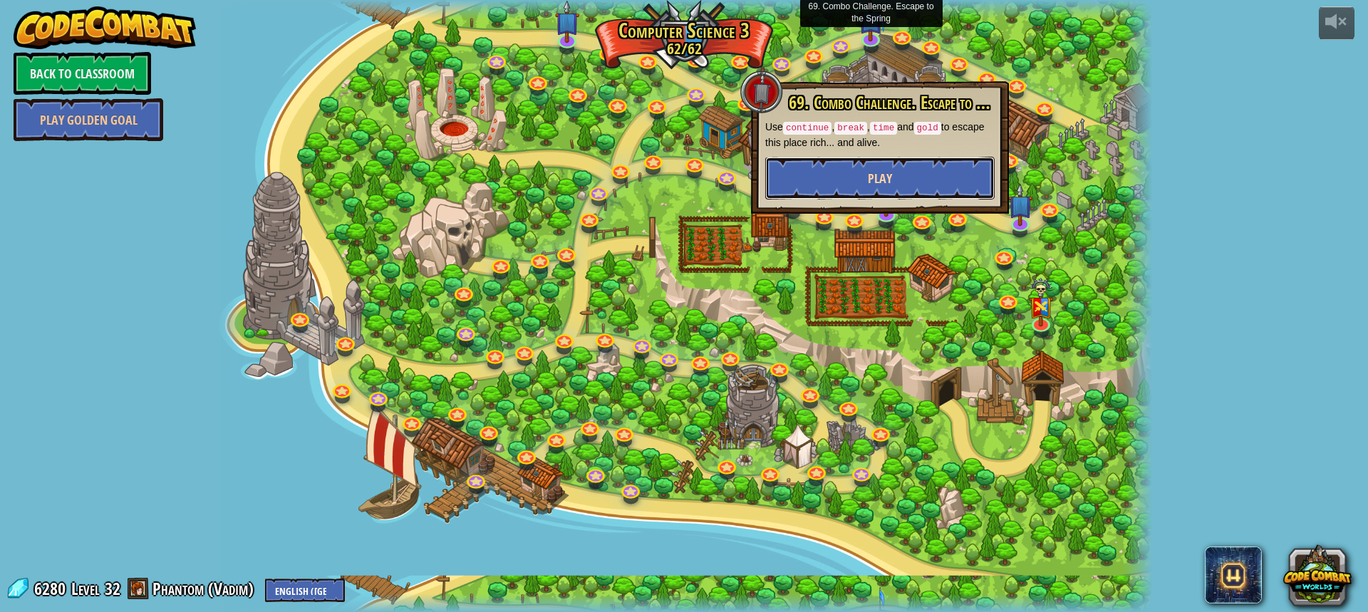
click at [889, 170] on span "Play" at bounding box center [880, 179] width 24 height 18
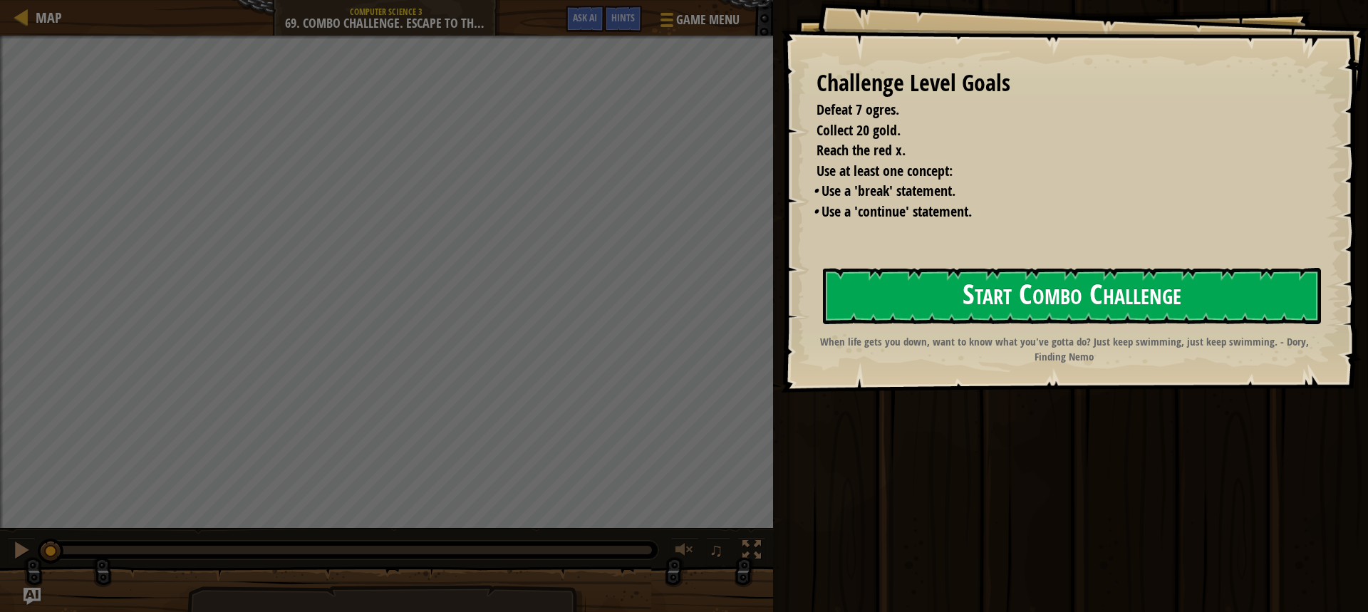
click at [1034, 294] on button "Start Combo Challenge" at bounding box center [1072, 296] width 498 height 56
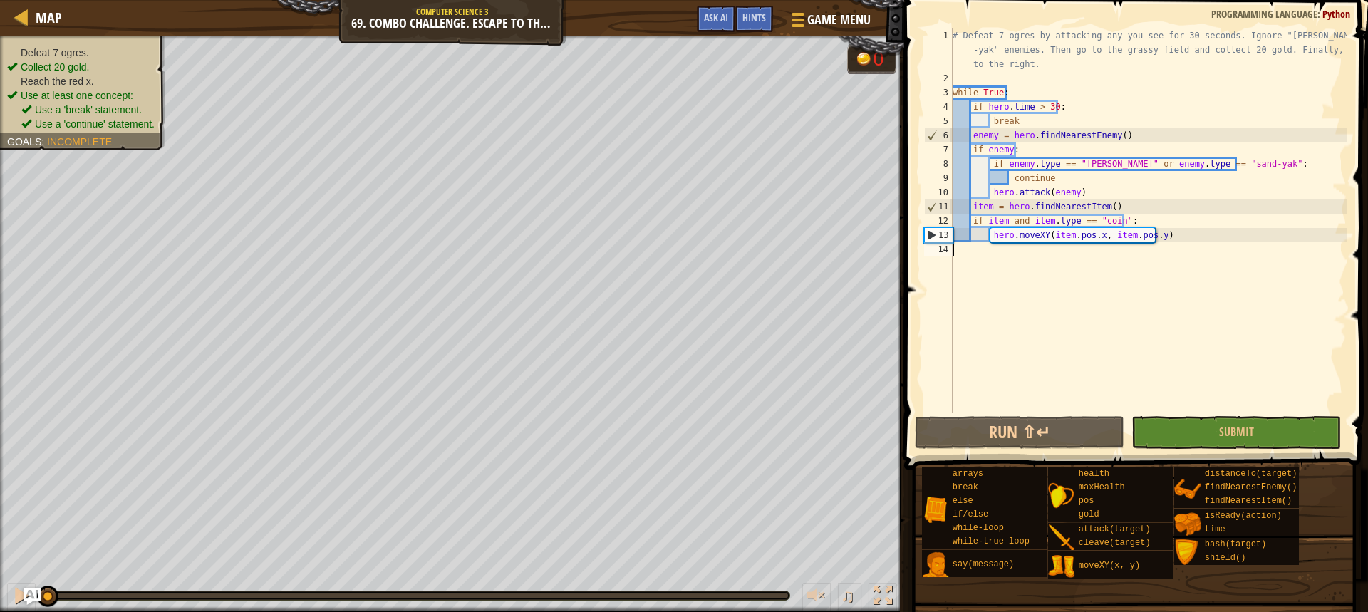
click at [1021, 120] on div "# Defeat 7 ogres by attacking any you see for 30 seconds. Ignore "[PERSON_NAME]…" at bounding box center [1148, 250] width 397 height 442
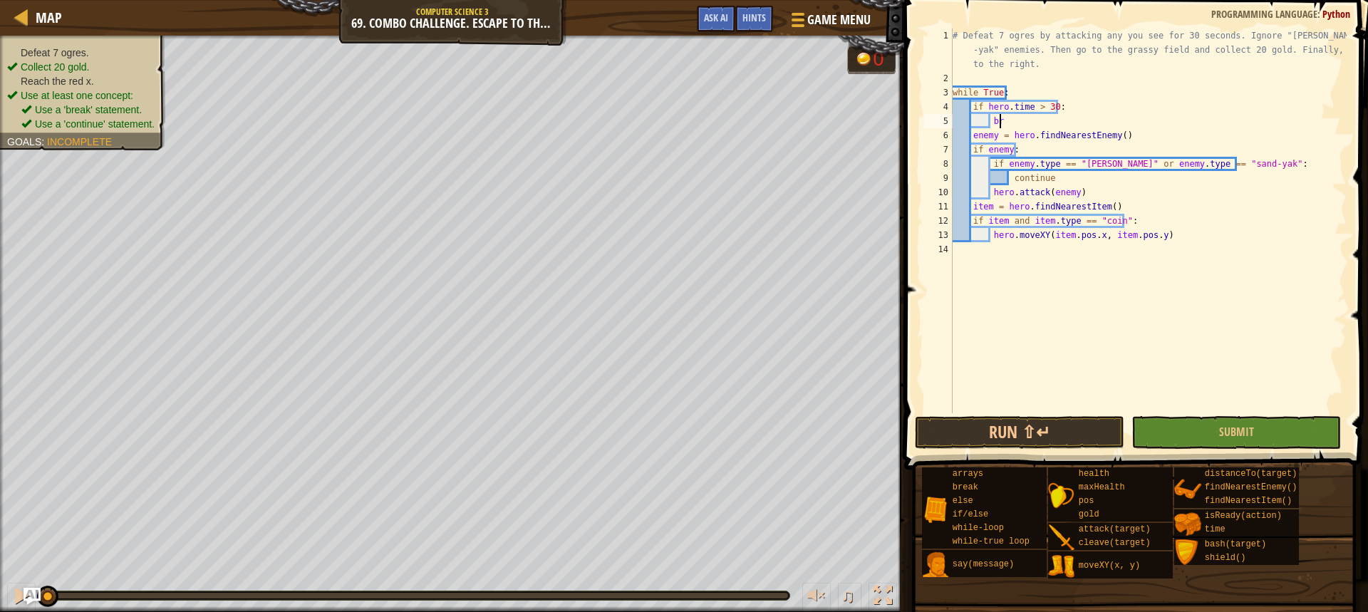
type textarea "b"
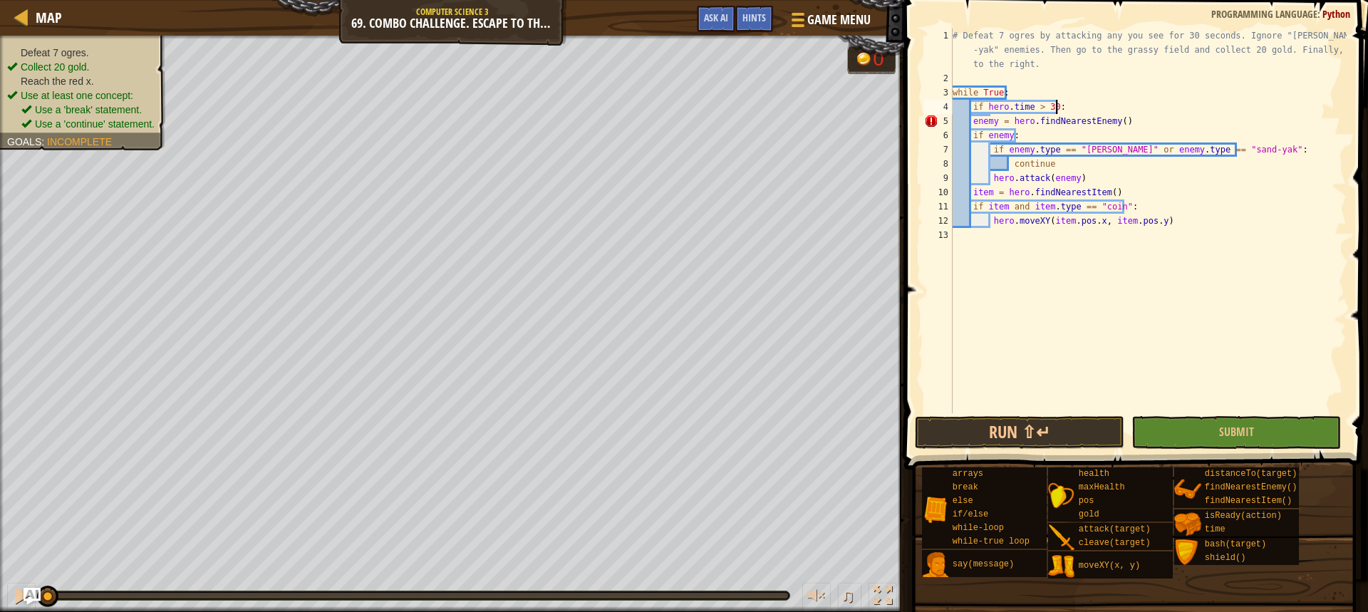
click at [971, 123] on div "# Defeat 7 ogres by attacking any you see for 30 seconds. Ignore "[PERSON_NAME]…" at bounding box center [1148, 250] width 397 height 442
click at [1085, 179] on div "# Defeat 7 ogres by attacking any you see for 30 seconds. Ignore "[PERSON_NAME]…" at bounding box center [1148, 250] width 397 height 442
type textarea "hero.attack(enemy)"
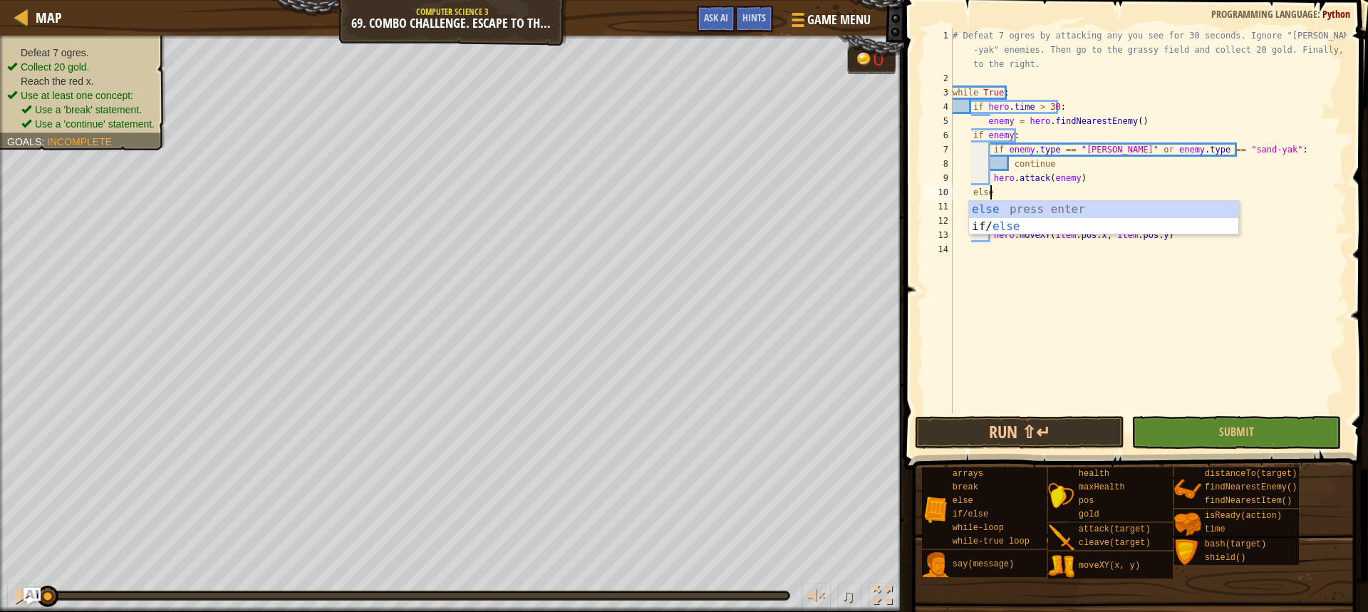
type textarea "else:"
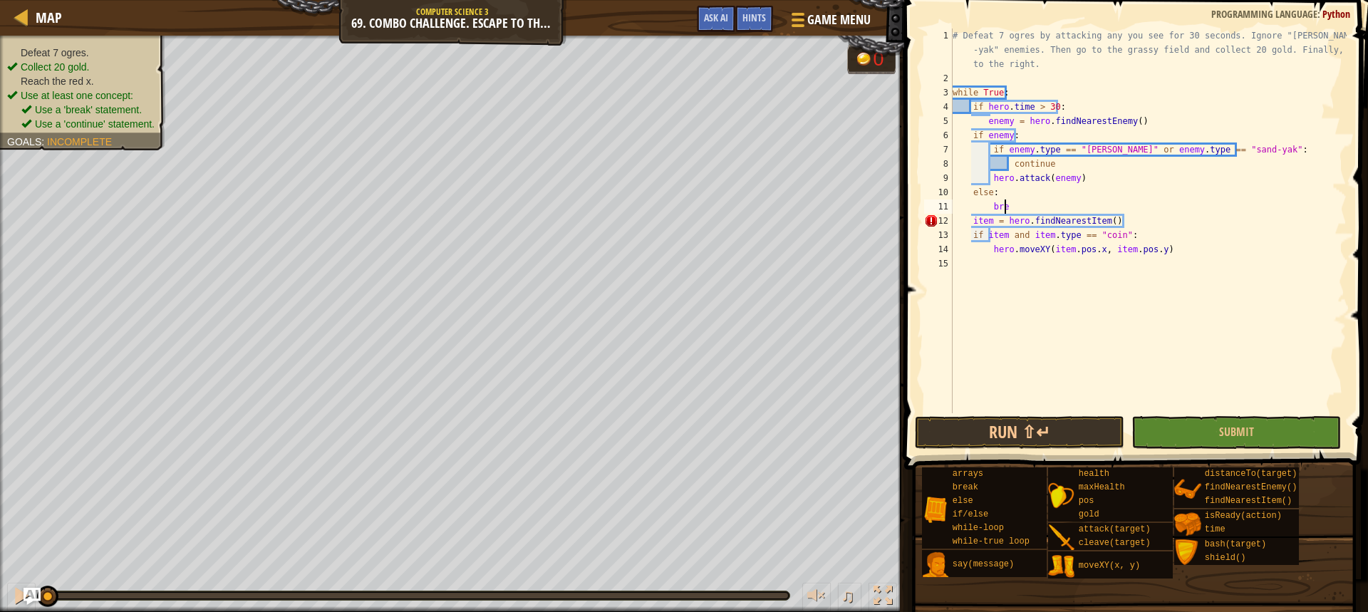
scroll to position [6, 4]
click at [1059, 443] on button "Run ⇧↵" at bounding box center [1020, 432] width 210 height 33
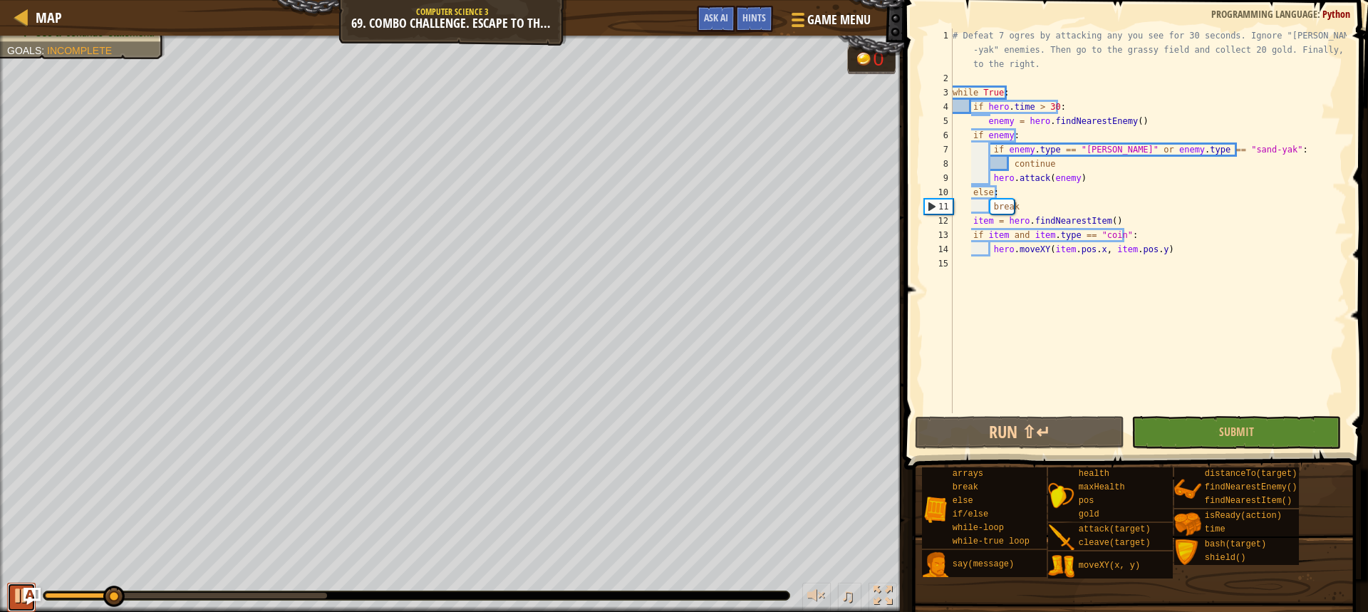
click at [14, 599] on div at bounding box center [21, 596] width 19 height 19
click at [1025, 210] on div "# Defeat 7 ogres by attacking any you see for 30 seconds. Ignore "[PERSON_NAME]…" at bounding box center [1148, 250] width 397 height 442
type textarea "b"
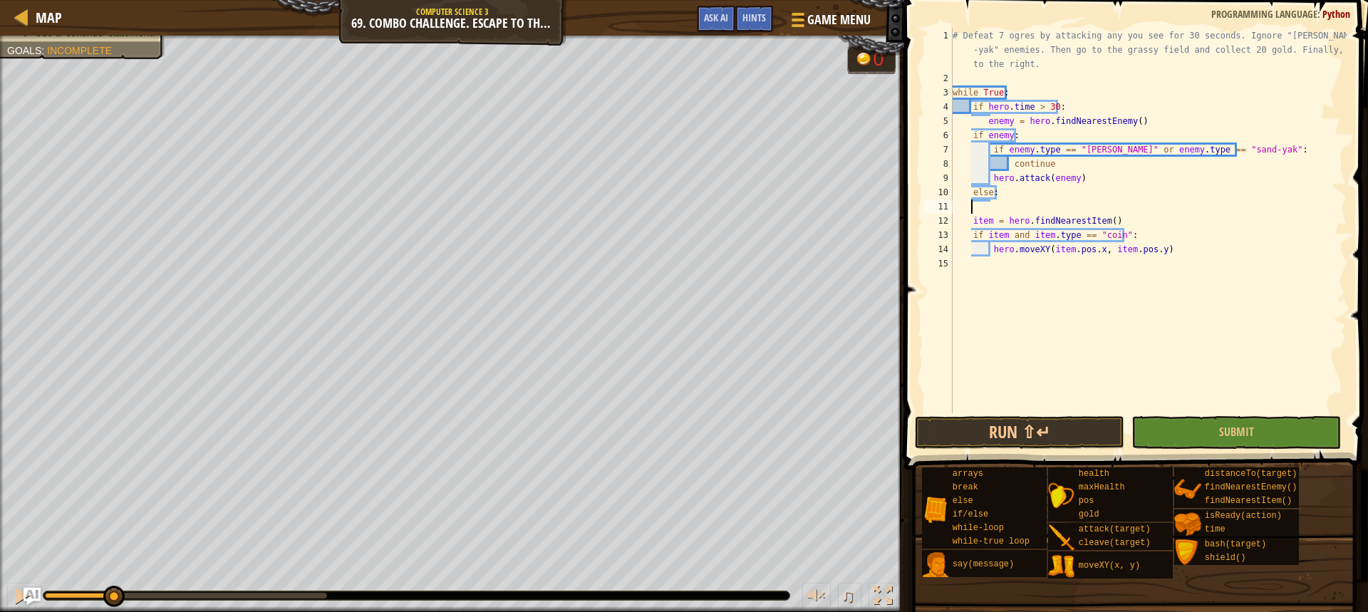
scroll to position [6, 0]
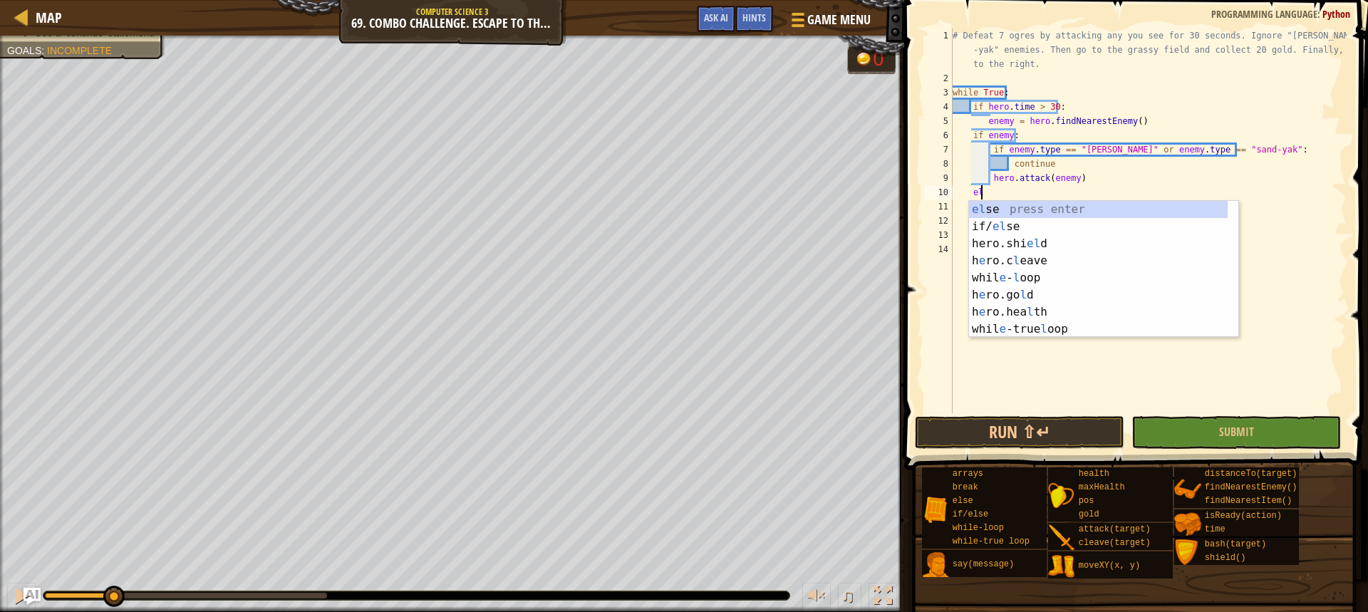
type textarea "e"
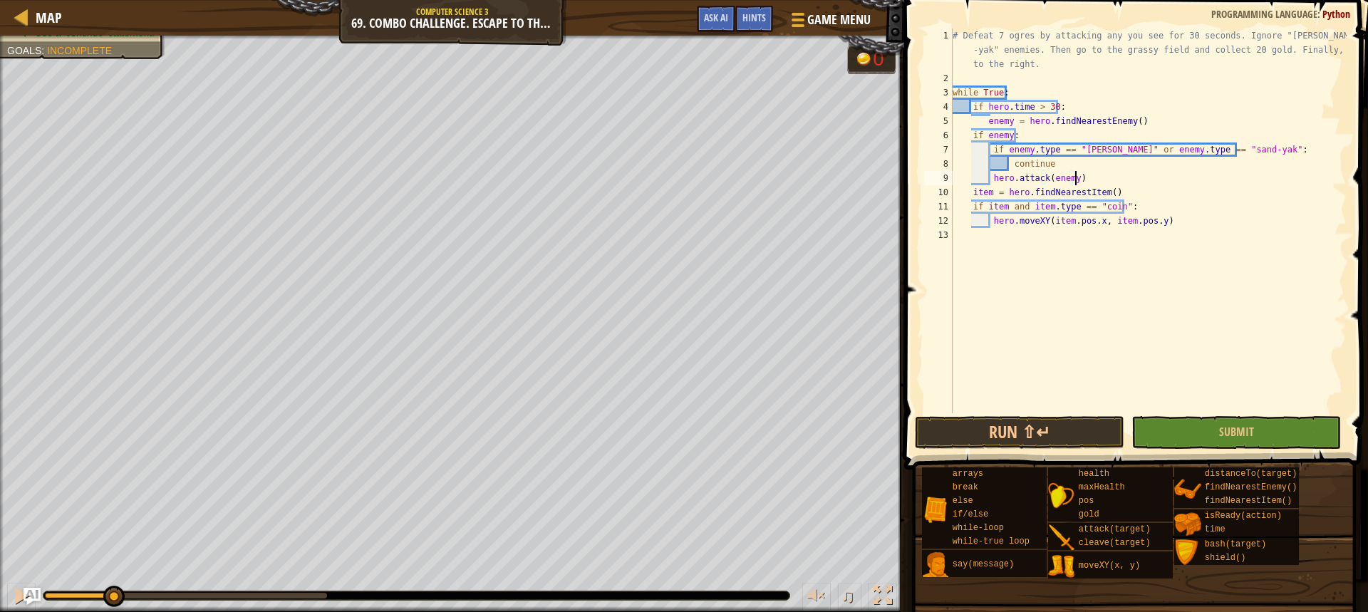
click at [1060, 113] on div "# Defeat 7 ogres by attacking any you see for 30 seconds. Ignore "[PERSON_NAME]…" at bounding box center [1148, 250] width 397 height 442
type textarea "if hero.time > 30:"
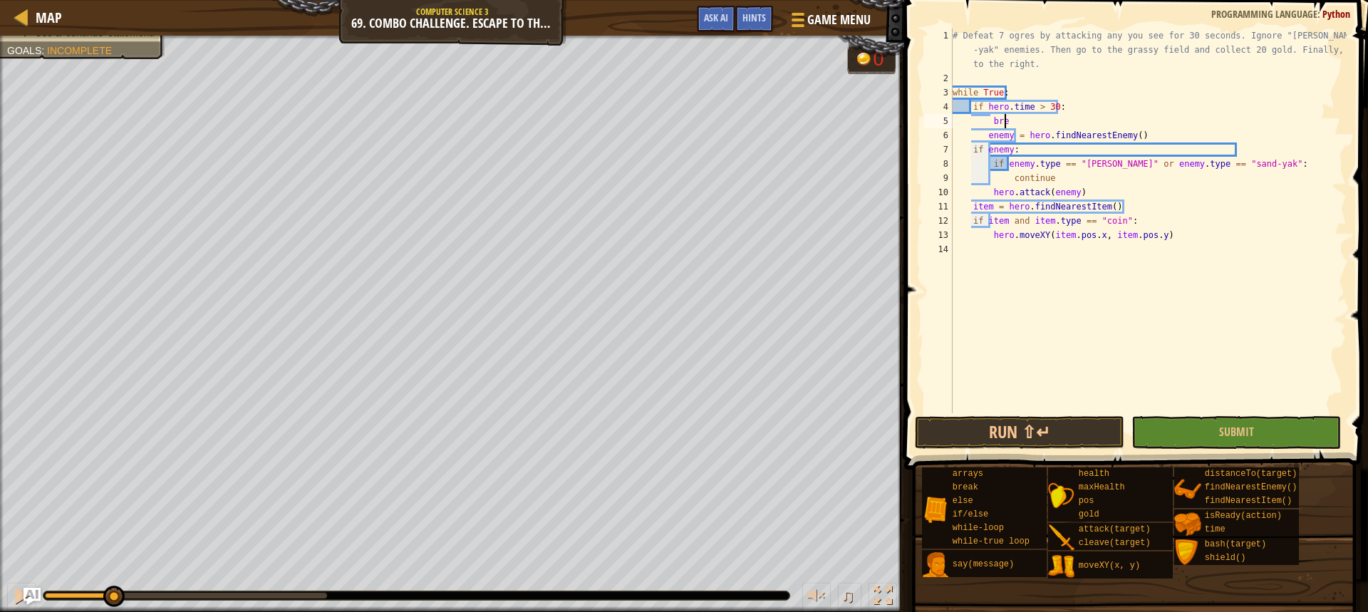
scroll to position [6, 4]
click at [981, 132] on div "# Defeat 7 ogres by attacking any you see for 30 seconds. Ignore "[PERSON_NAME]…" at bounding box center [1148, 250] width 397 height 442
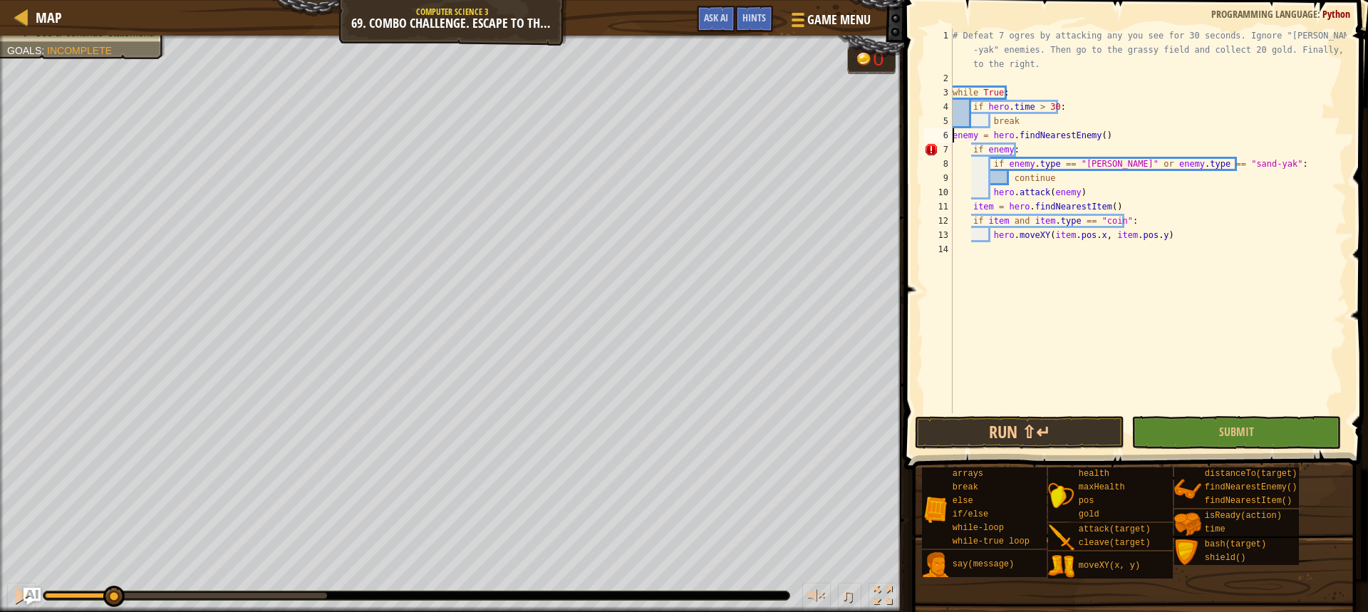
click at [966, 148] on div "# Defeat 7 ogres by attacking any you see for 30 seconds. Ignore "[PERSON_NAME]…" at bounding box center [1148, 250] width 397 height 442
click at [971, 153] on div "# Defeat 7 ogres by attacking any you see for 30 seconds. Ignore "[PERSON_NAME]…" at bounding box center [1148, 250] width 397 height 442
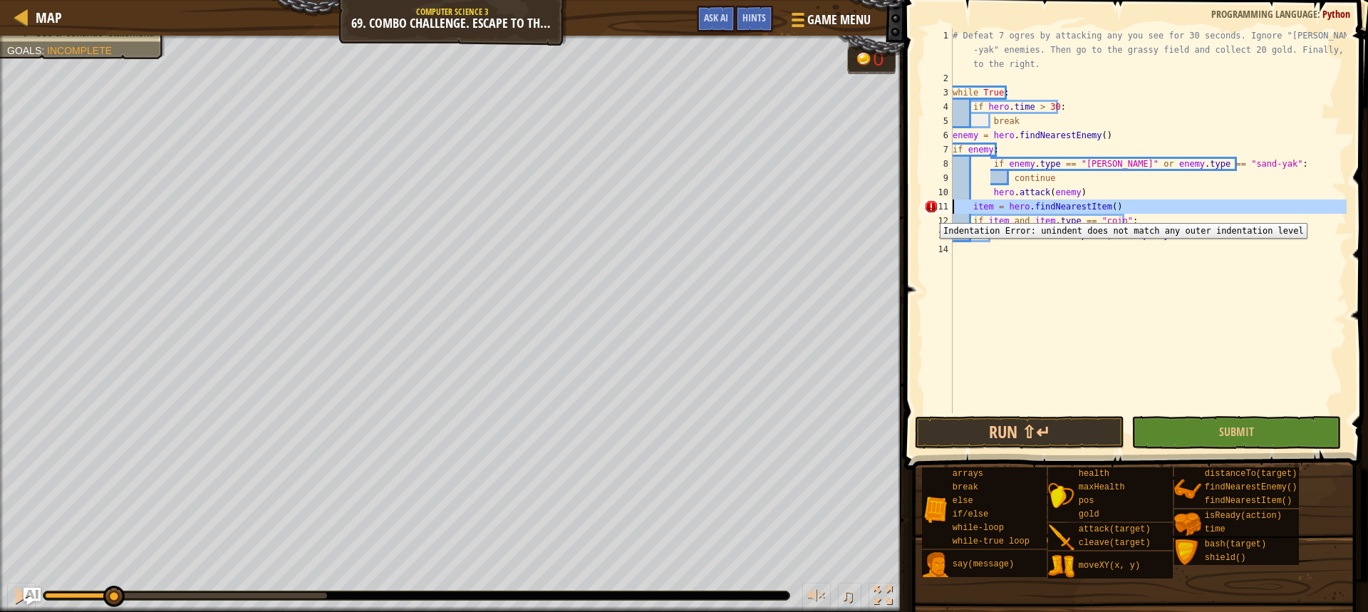
click at [929, 212] on div "11" at bounding box center [938, 207] width 29 height 14
click at [929, 210] on div "11" at bounding box center [938, 207] width 29 height 14
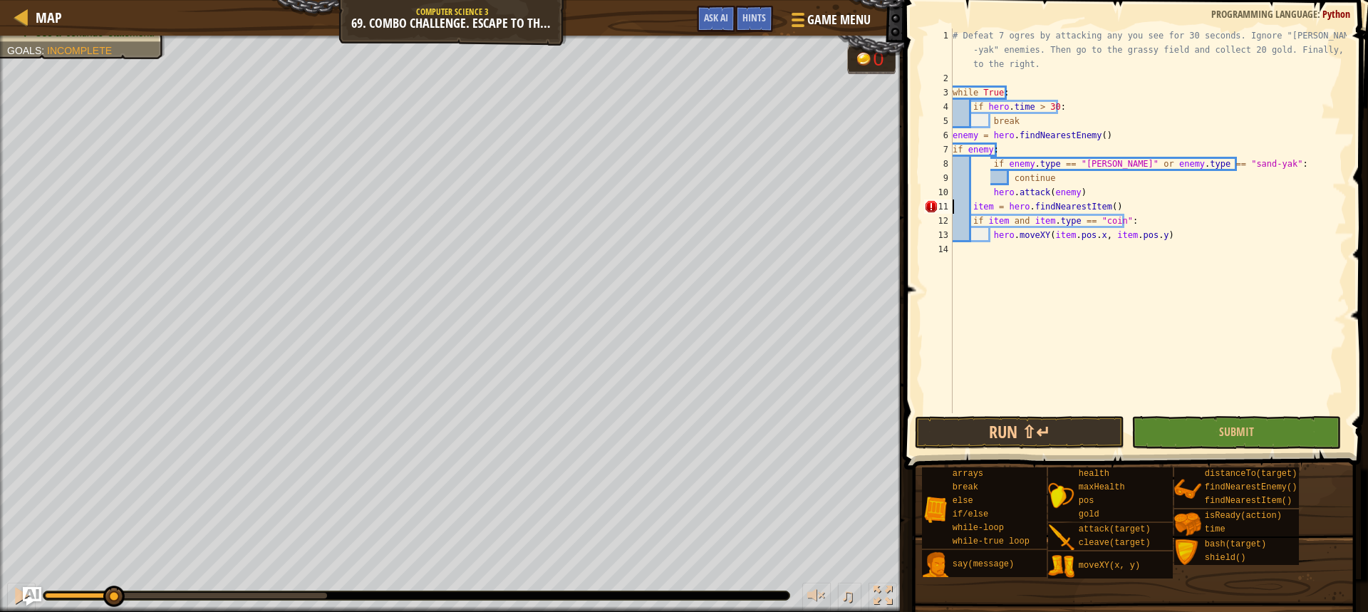
type textarea "item = hero.findNearestItem()"
click at [24, 589] on img "Ask AI" at bounding box center [32, 596] width 19 height 19
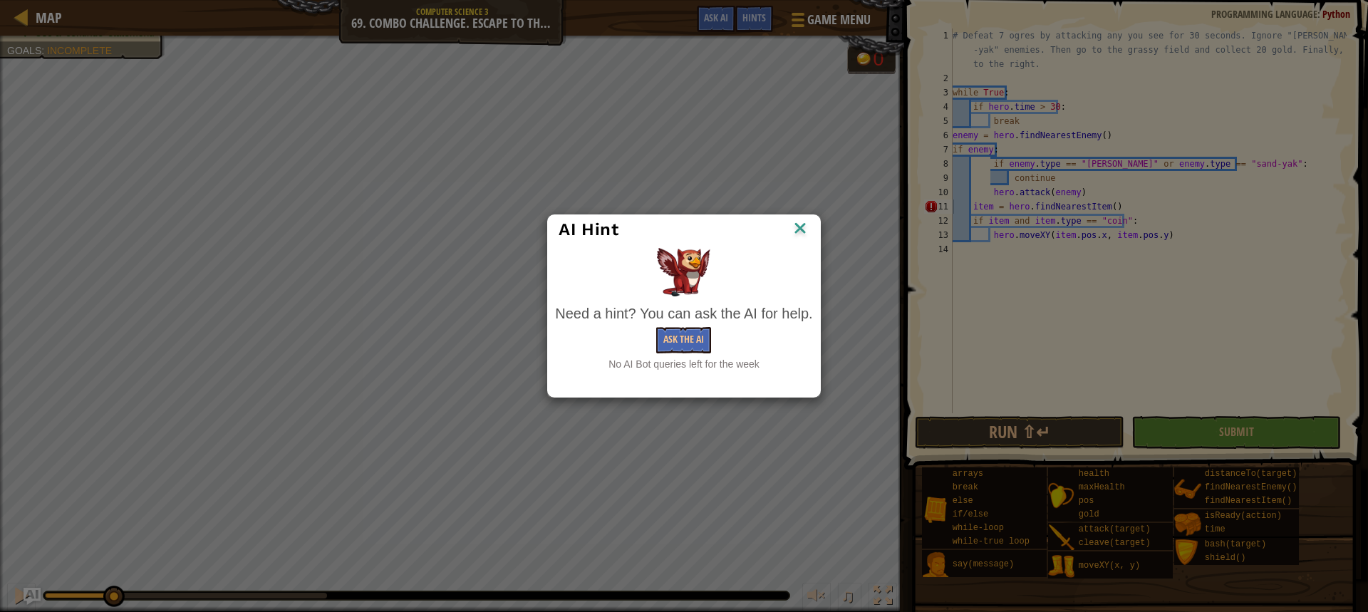
click at [807, 232] on img at bounding box center [800, 229] width 19 height 21
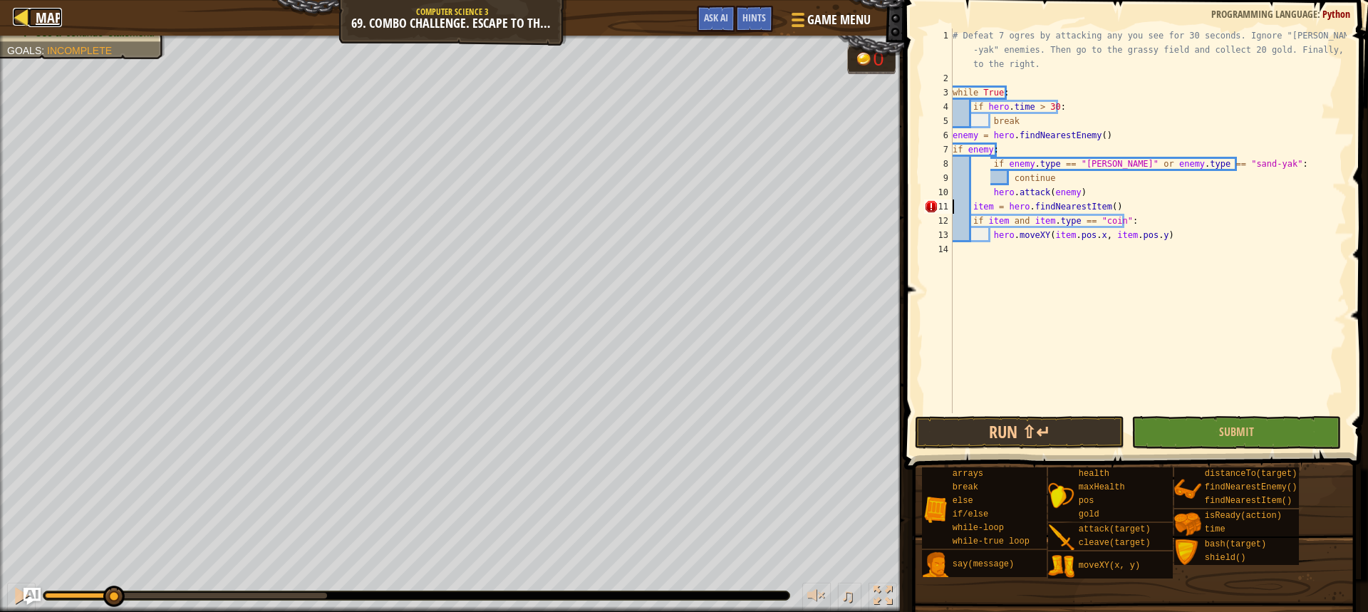
click at [57, 16] on span "Map" at bounding box center [49, 17] width 26 height 19
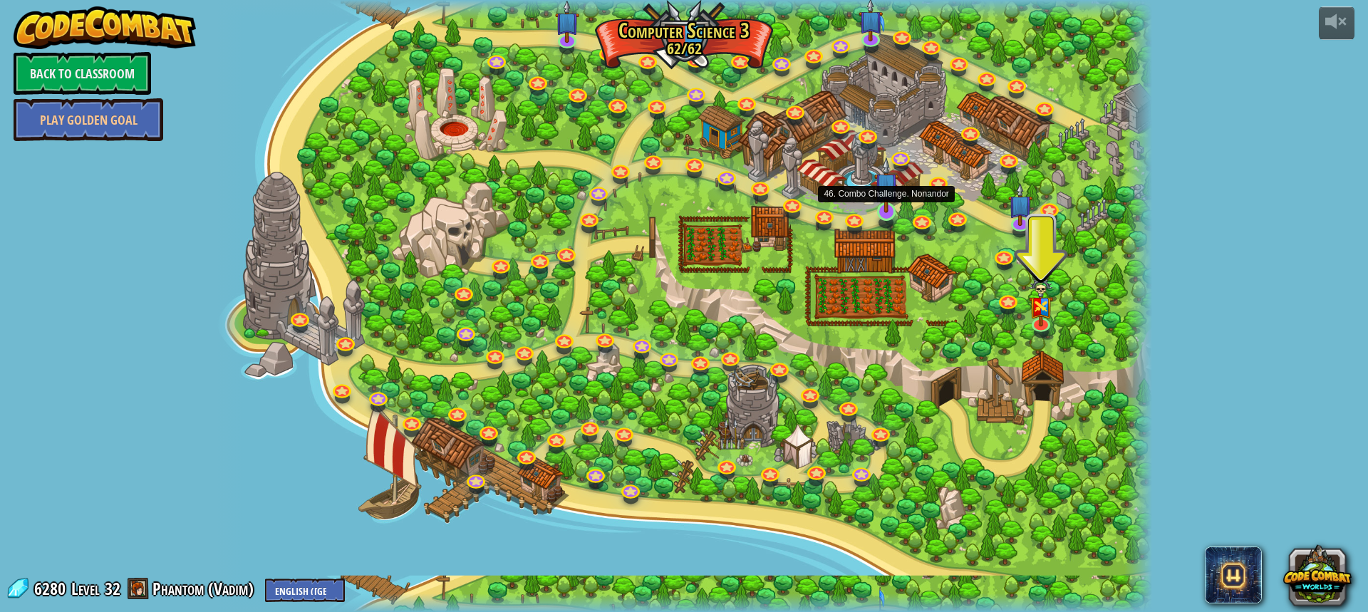
click at [881, 207] on img at bounding box center [886, 185] width 24 height 56
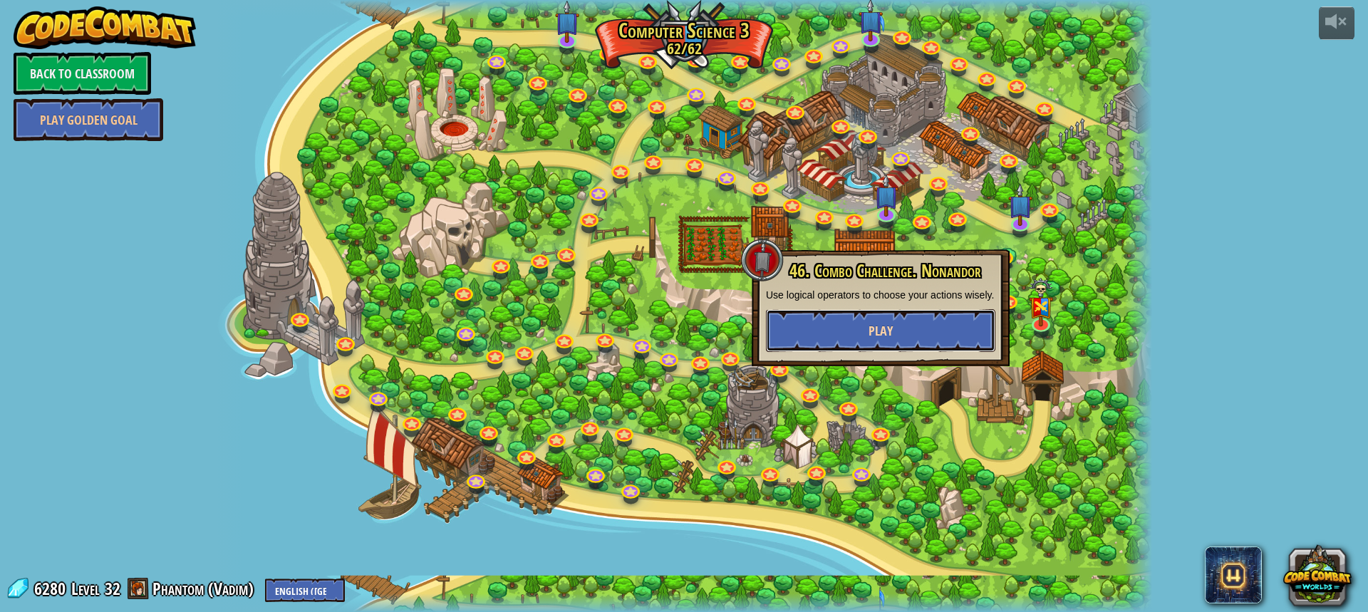
click at [882, 327] on span "Play" at bounding box center [881, 331] width 24 height 18
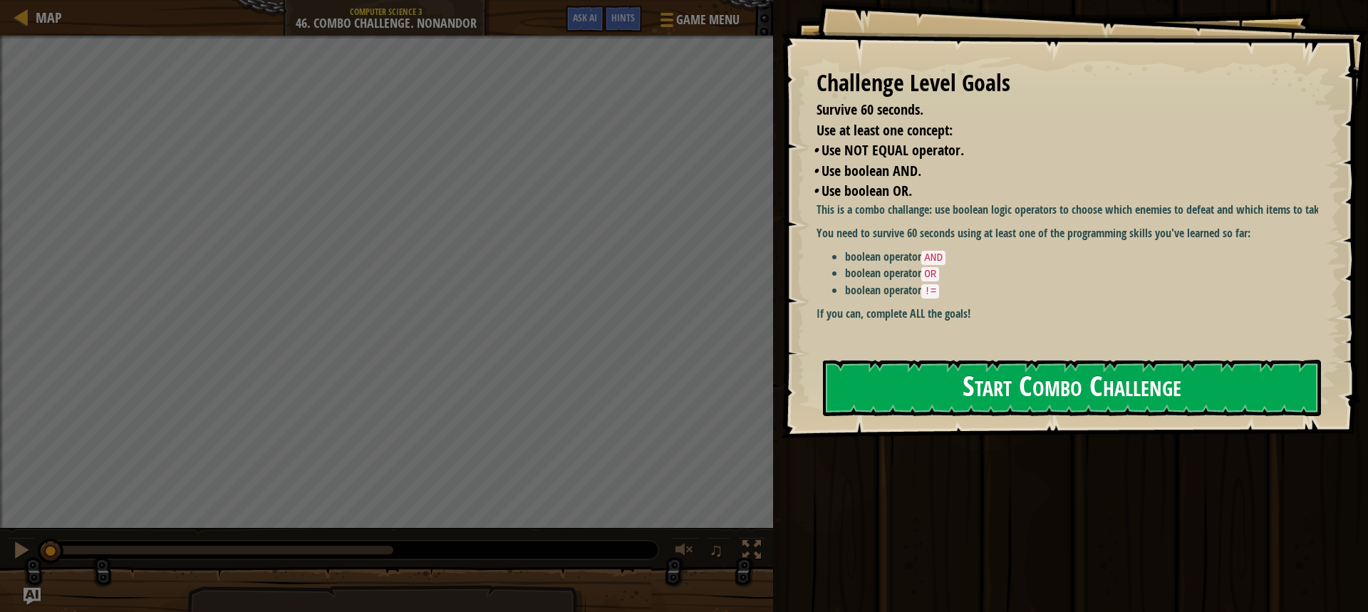
click at [1046, 387] on button "Start Combo Challenge" at bounding box center [1072, 388] width 498 height 56
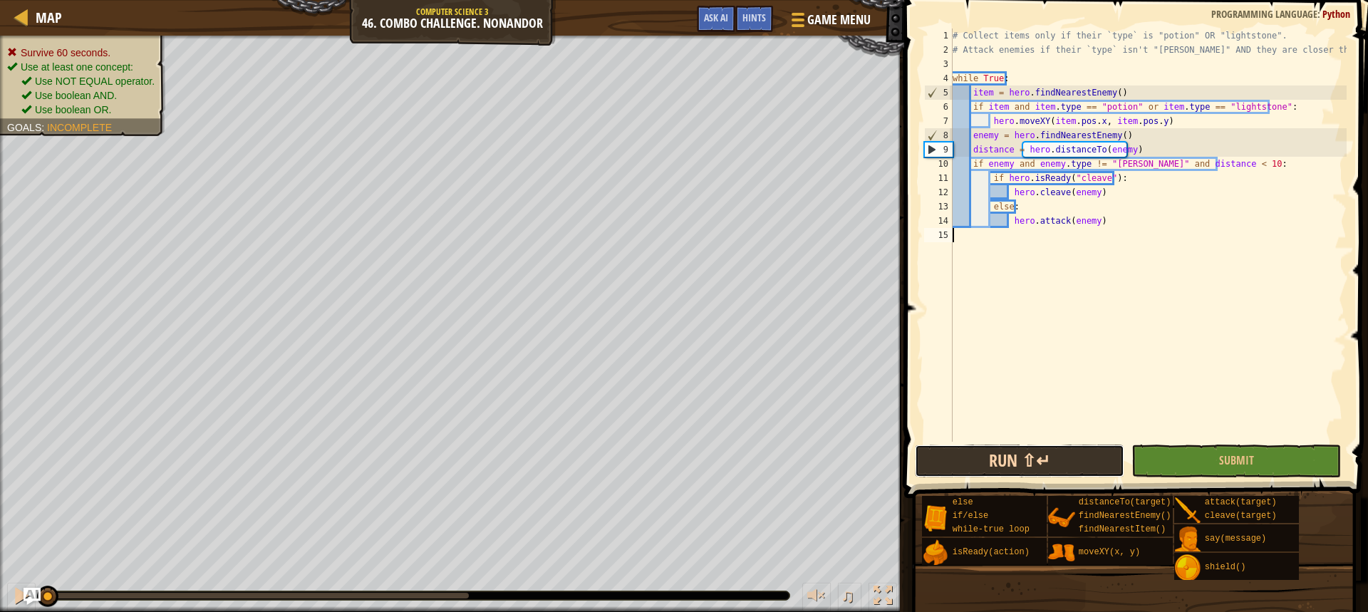
click at [1069, 447] on button "Run ⇧↵" at bounding box center [1020, 461] width 210 height 33
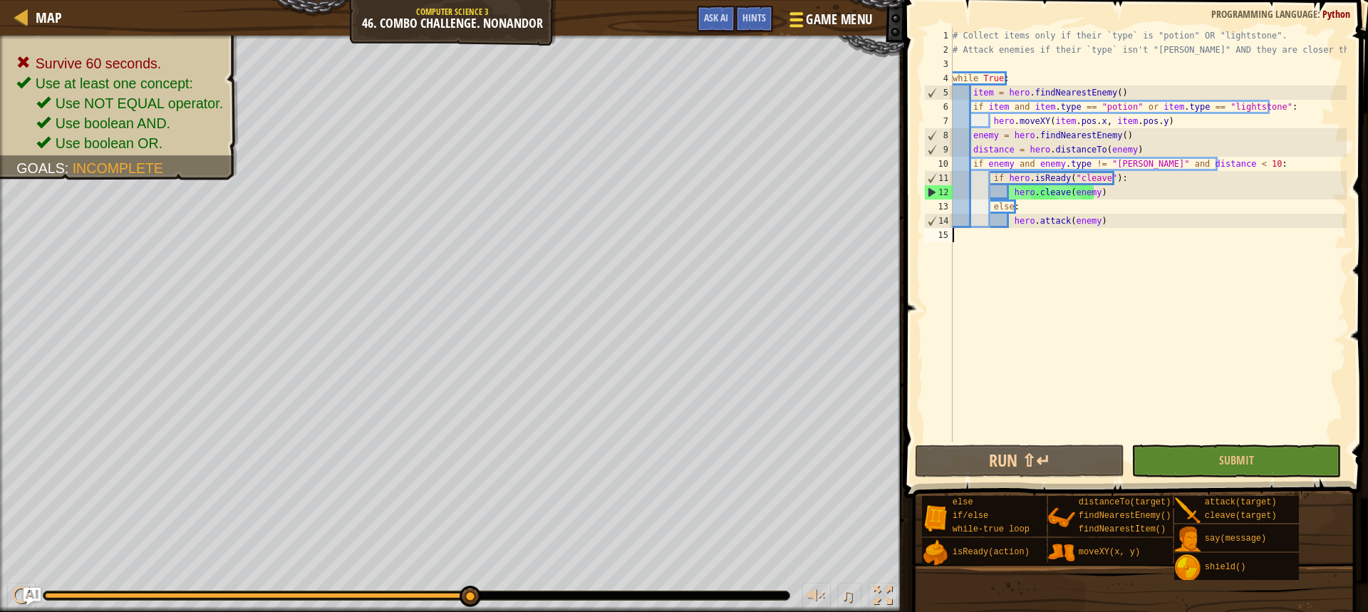
click at [812, 14] on span "Game Menu" at bounding box center [840, 19] width 66 height 19
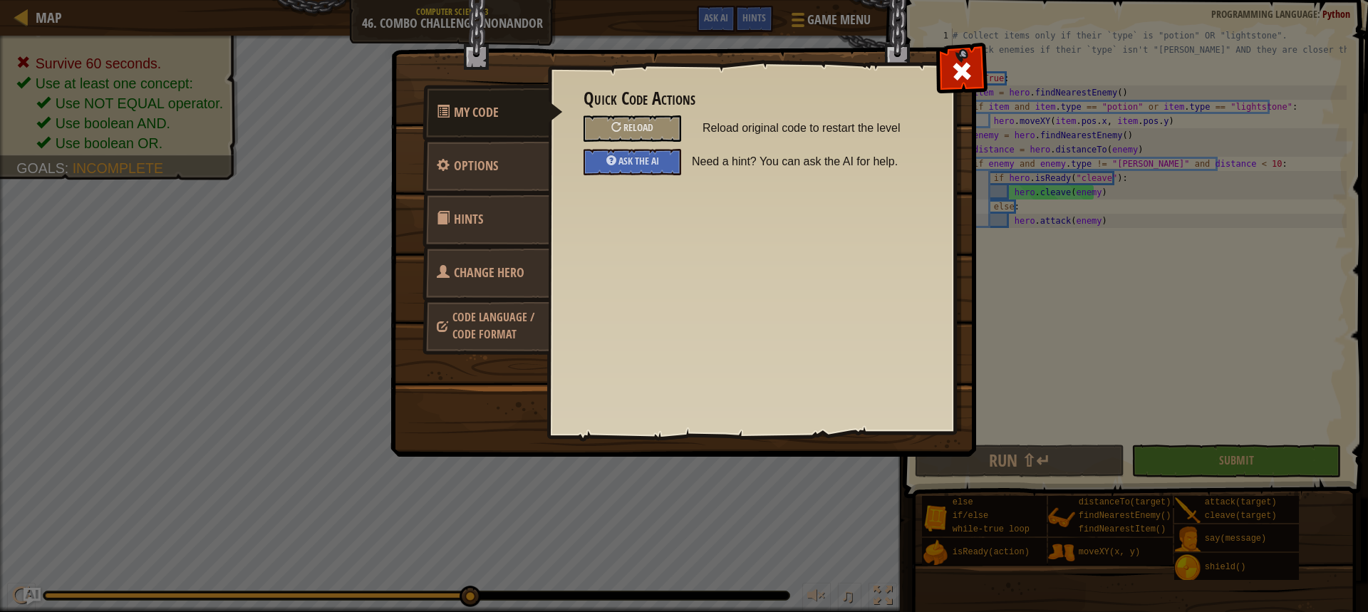
click at [500, 272] on span "Change Hero" at bounding box center [489, 273] width 71 height 18
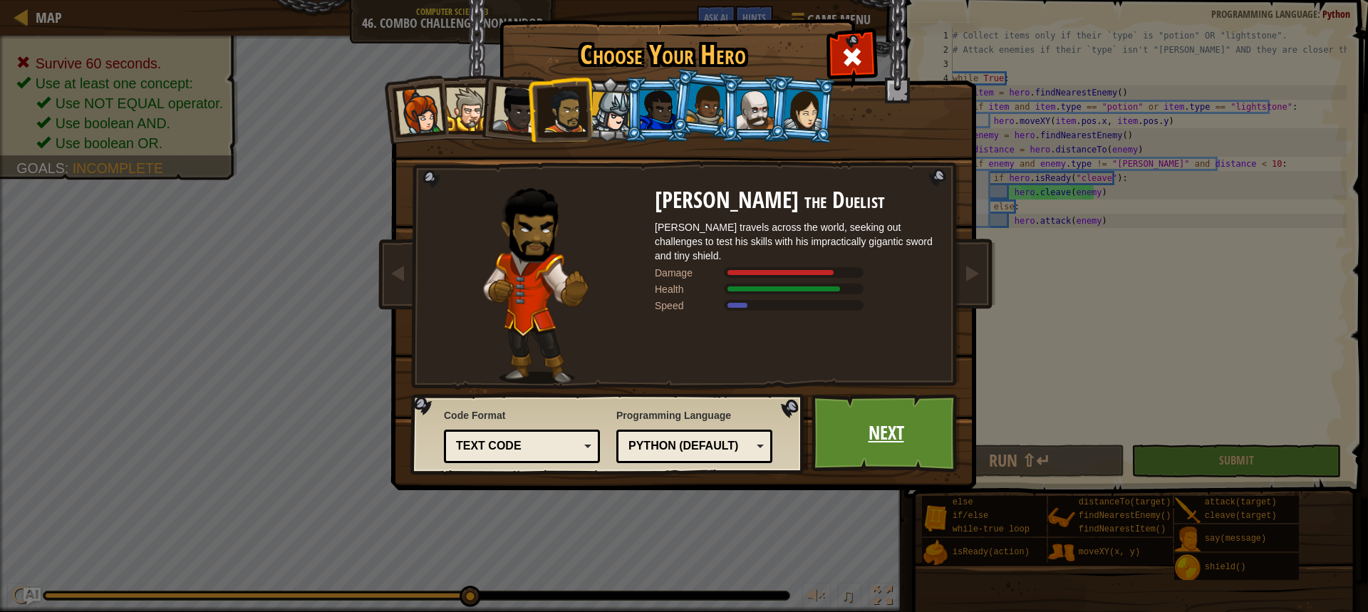
click at [874, 438] on link "Next" at bounding box center [886, 433] width 149 height 78
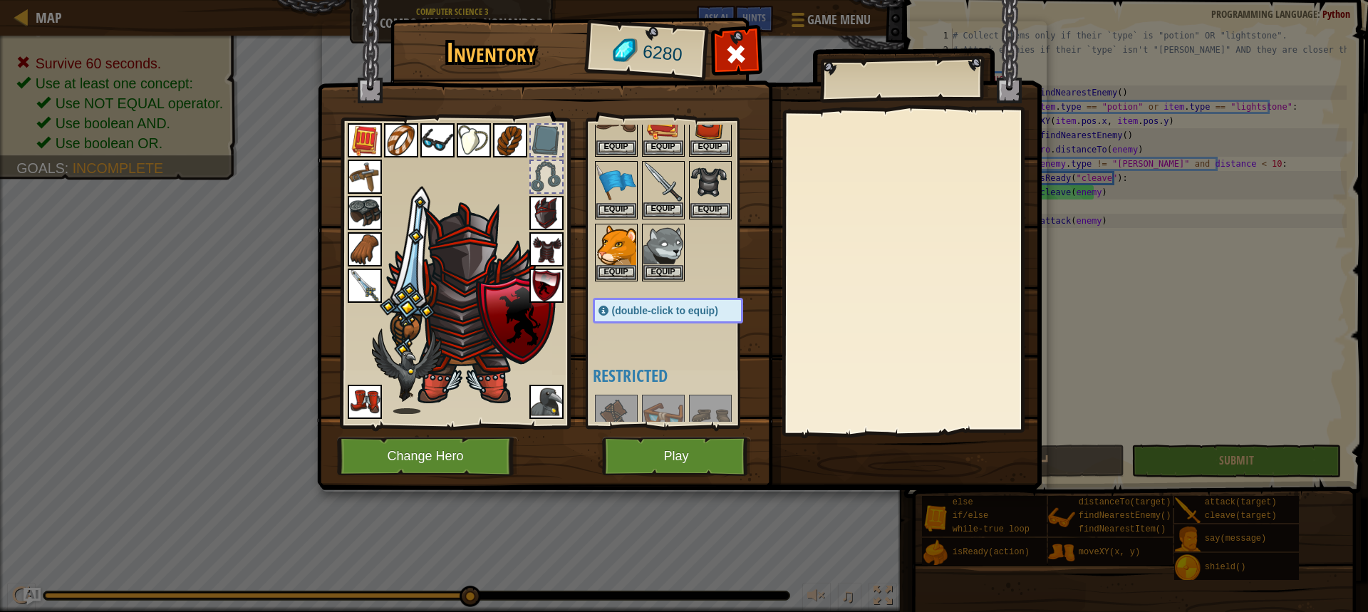
scroll to position [214, 0]
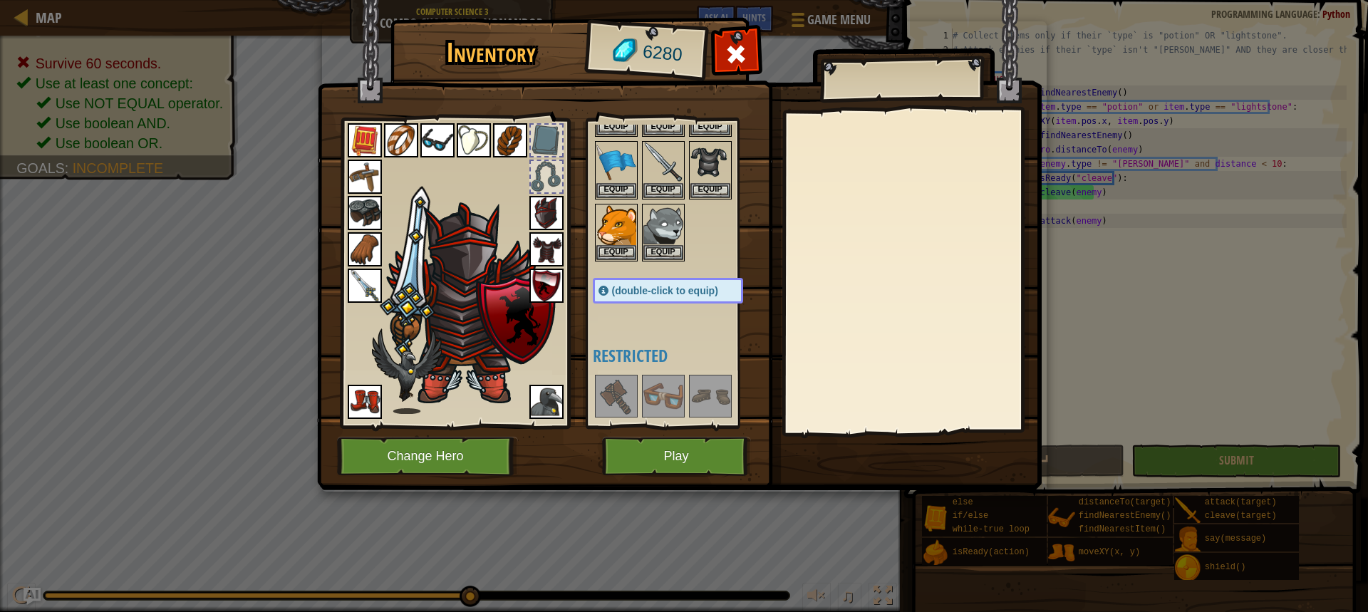
click at [366, 294] on img at bounding box center [365, 286] width 34 height 34
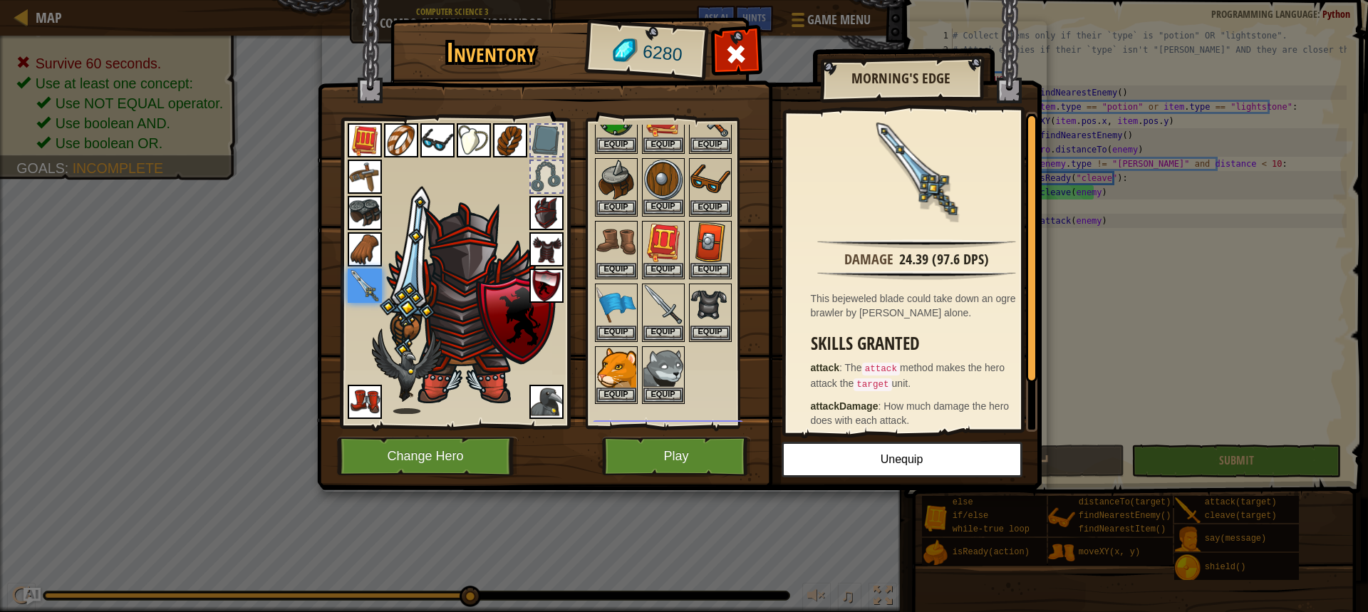
scroll to position [143, 0]
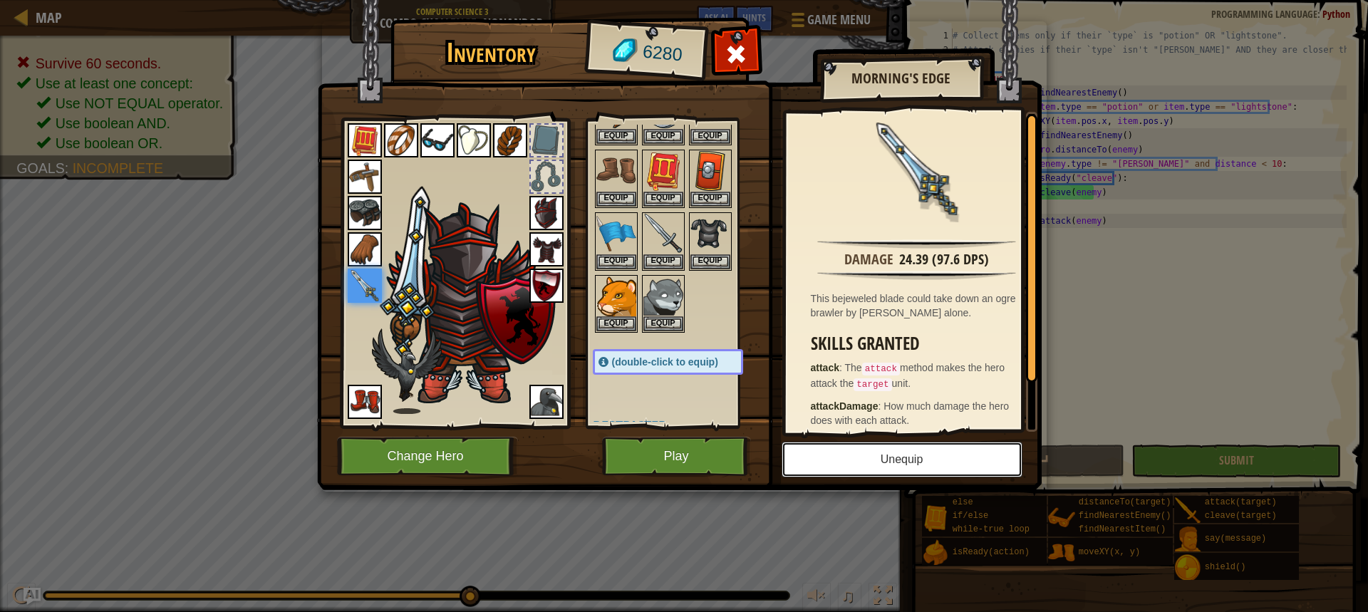
click at [899, 442] on button "Unequip" at bounding box center [902, 460] width 241 height 36
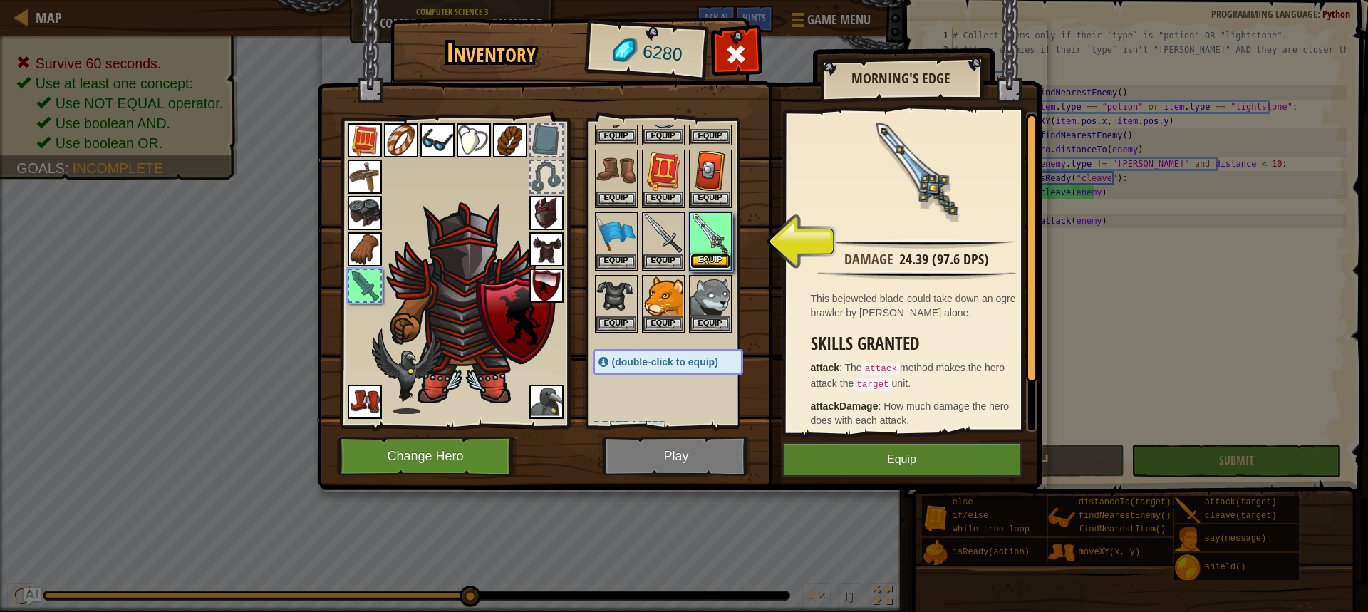
click at [721, 257] on button "Equip" at bounding box center [711, 261] width 40 height 15
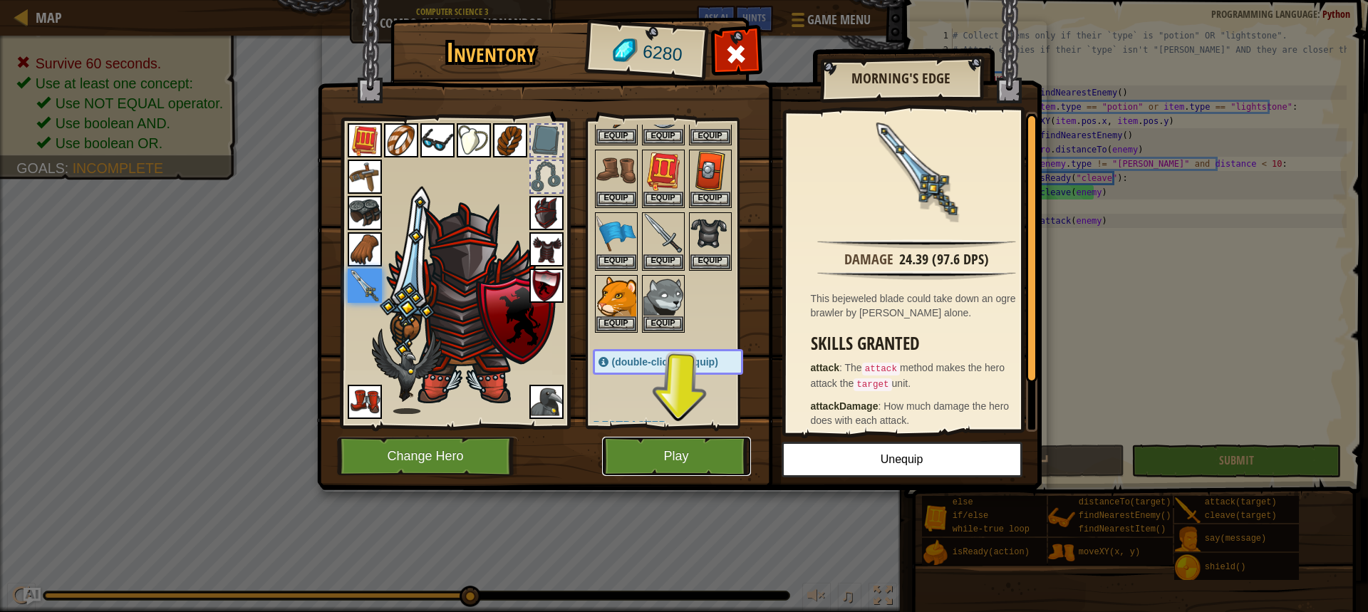
click at [680, 463] on button "Play" at bounding box center [676, 456] width 149 height 39
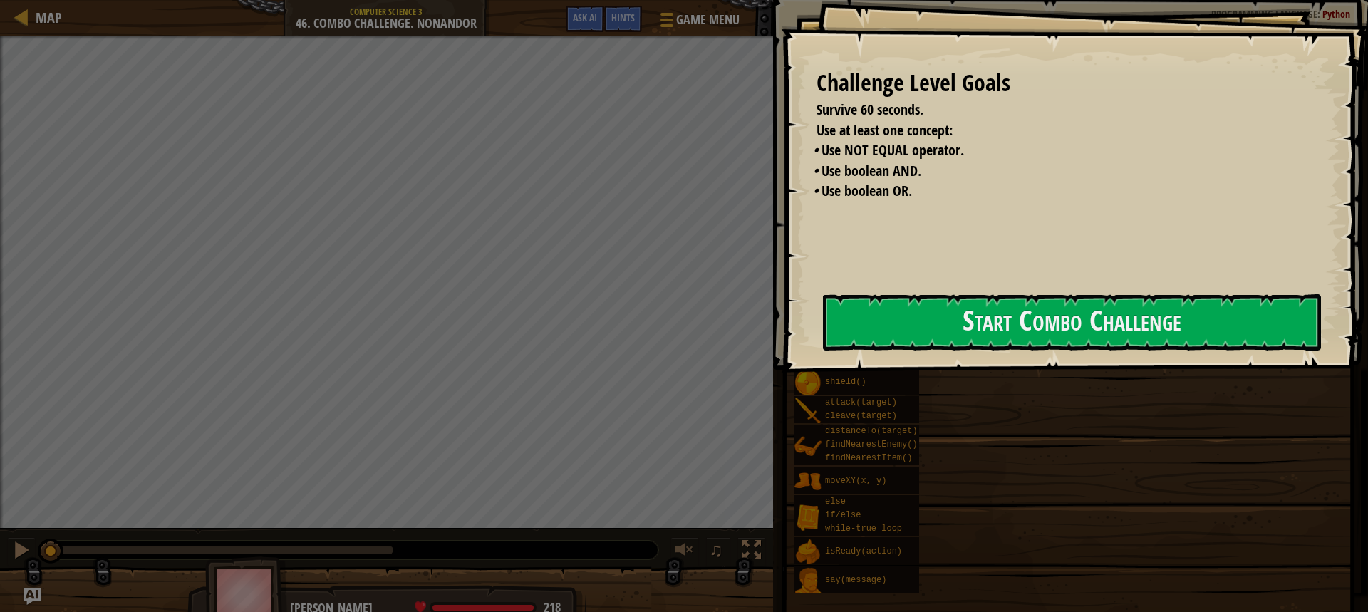
click at [1020, 305] on button "Start Combo Challenge" at bounding box center [1072, 322] width 498 height 56
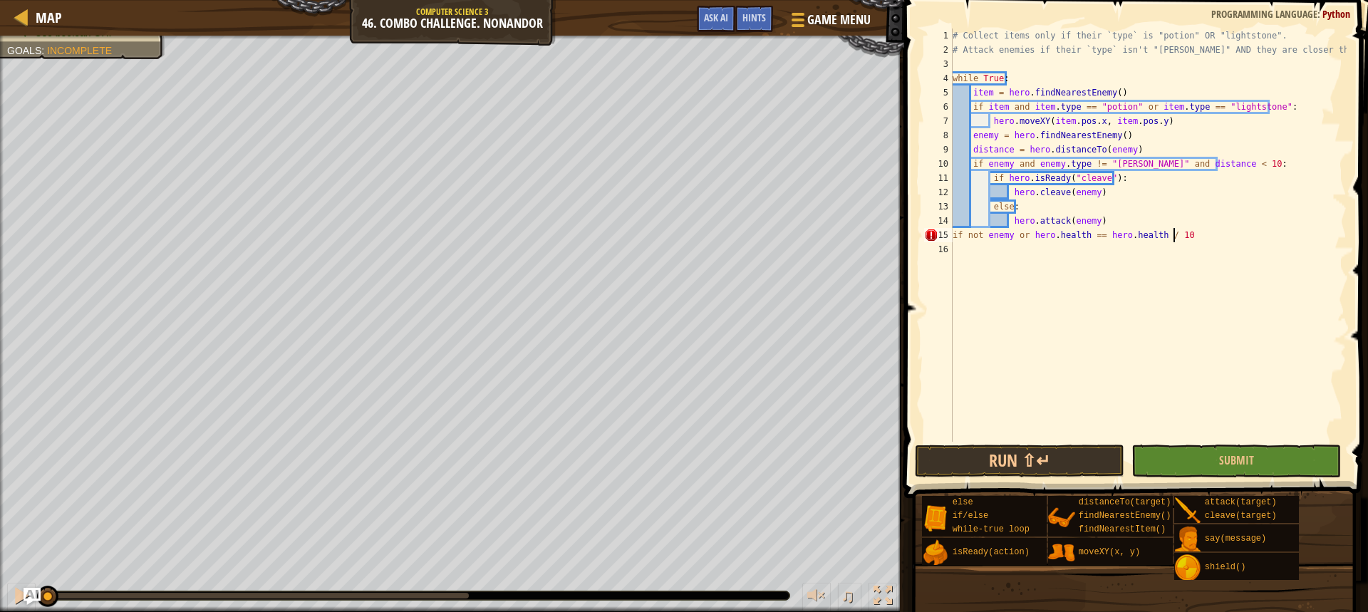
scroll to position [6, 18]
type textarea "if not enemy or [DOMAIN_NAME] == [DOMAIN_NAME] / 10:"
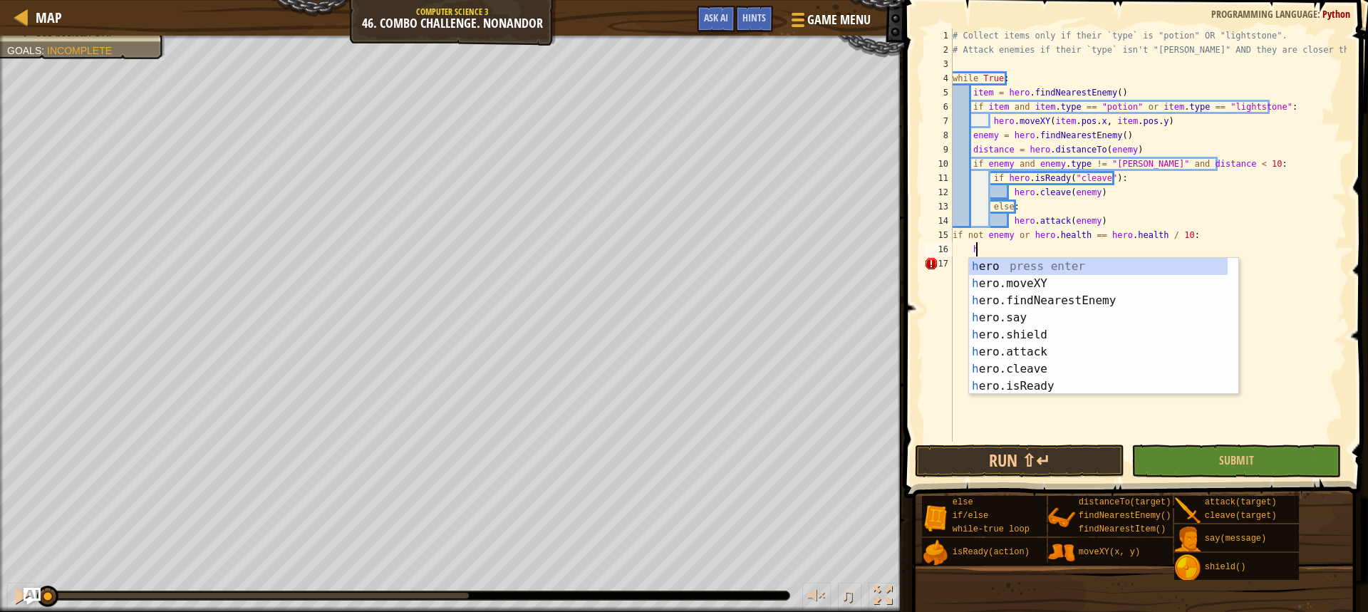
scroll to position [6, 2]
type textarea "hero"
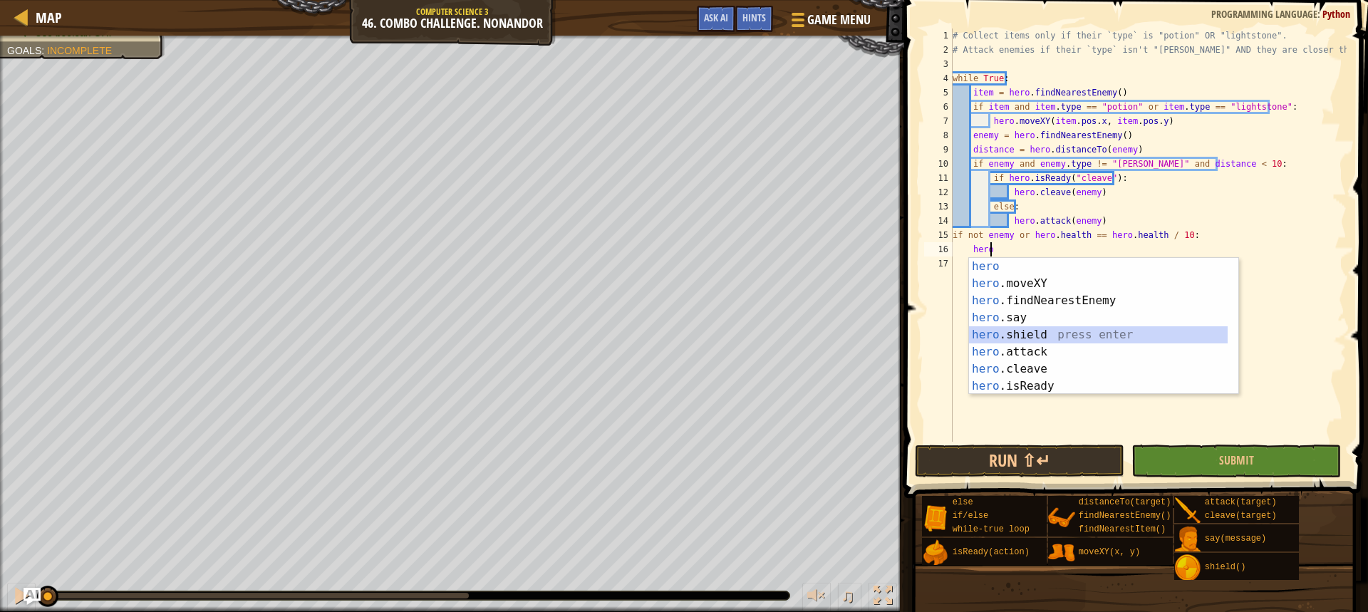
scroll to position [6, 1]
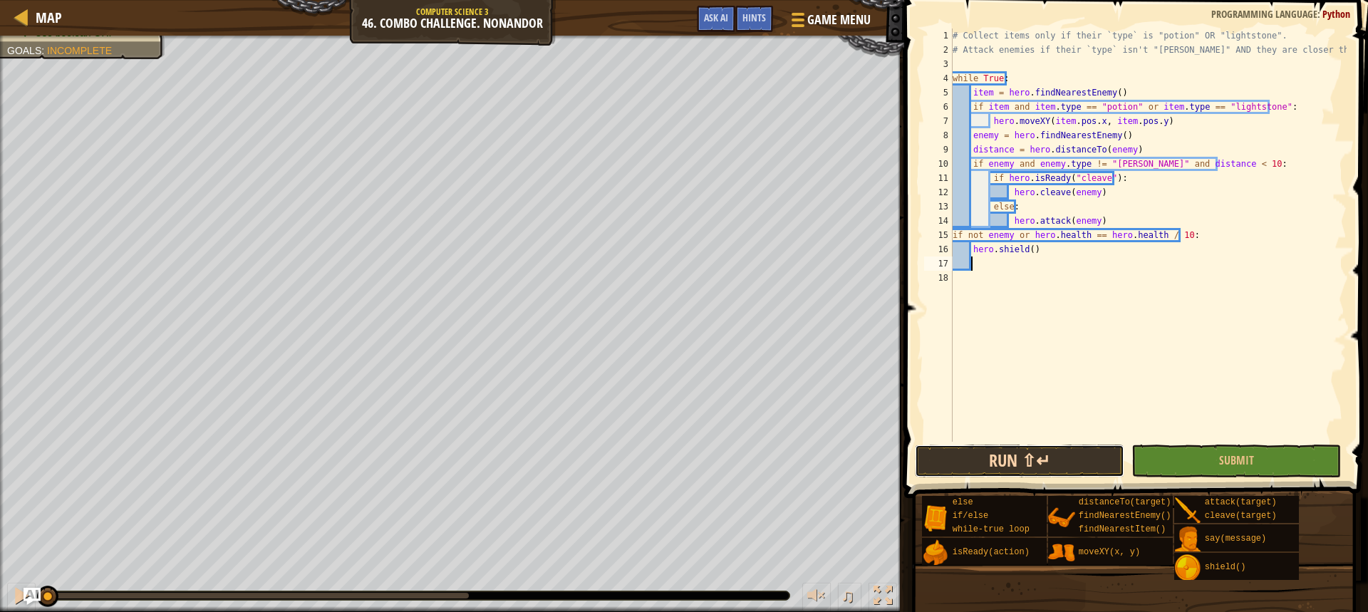
click at [949, 451] on button "Run ⇧↵" at bounding box center [1020, 461] width 210 height 33
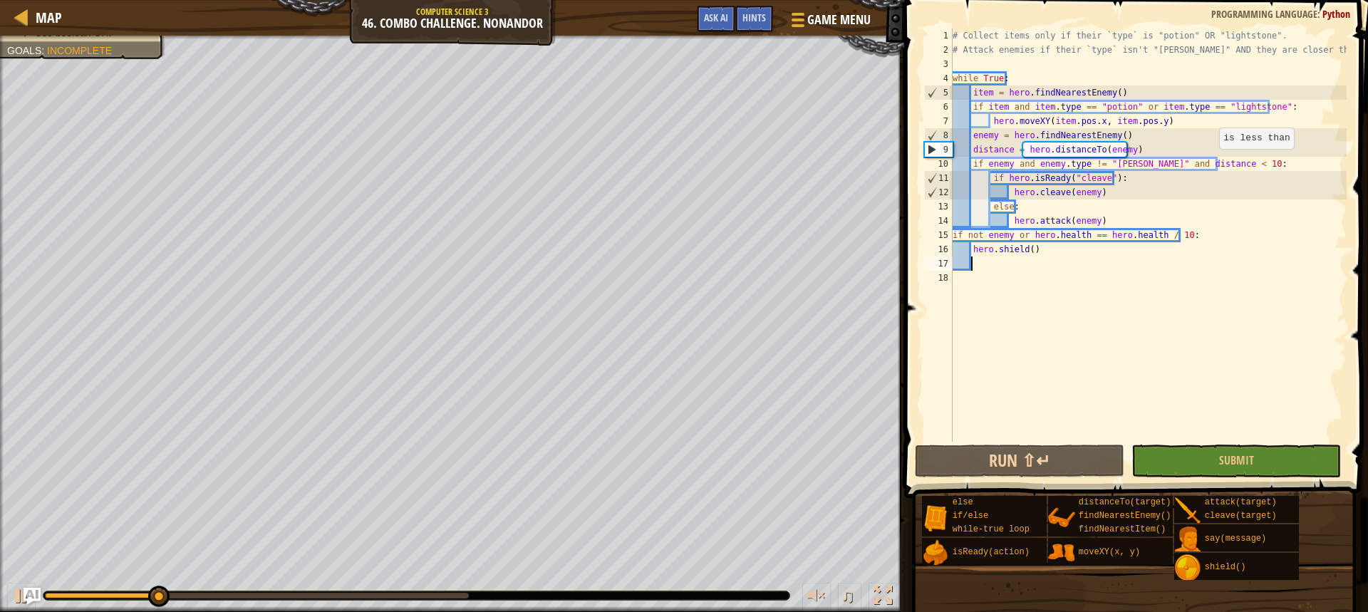
click at [1212, 163] on div "# Collect items only if their `type` is "potion" OR "lightstone". # Attack enem…" at bounding box center [1148, 250] width 397 height 442
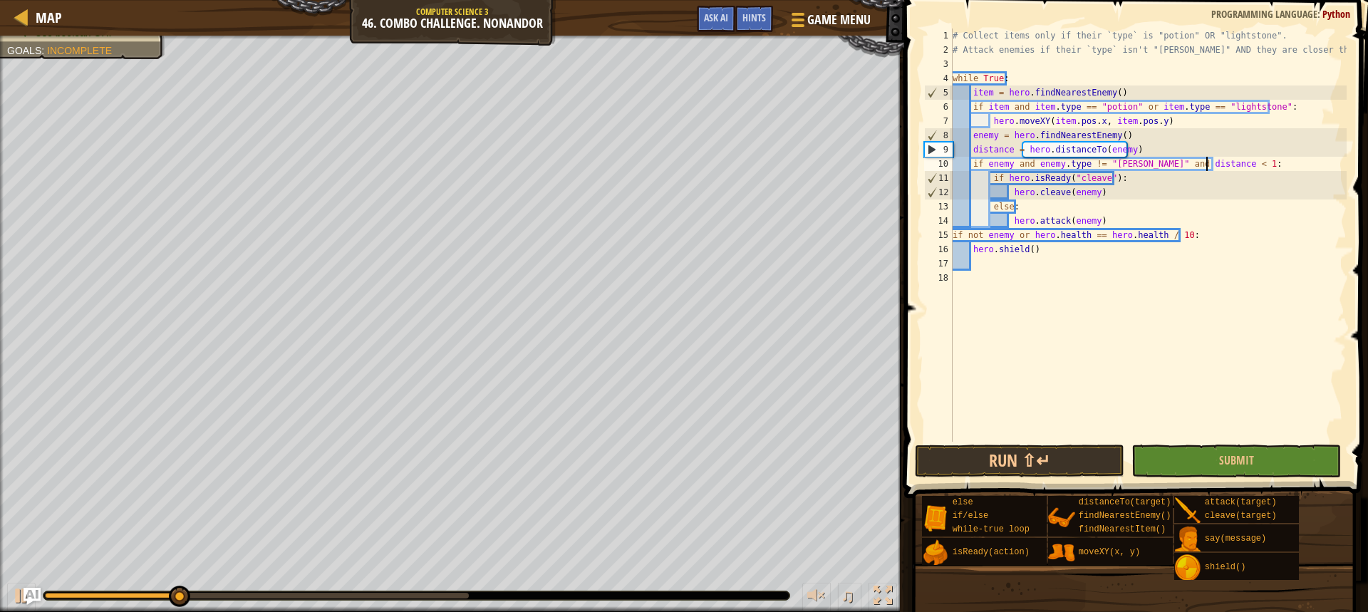
scroll to position [6, 21]
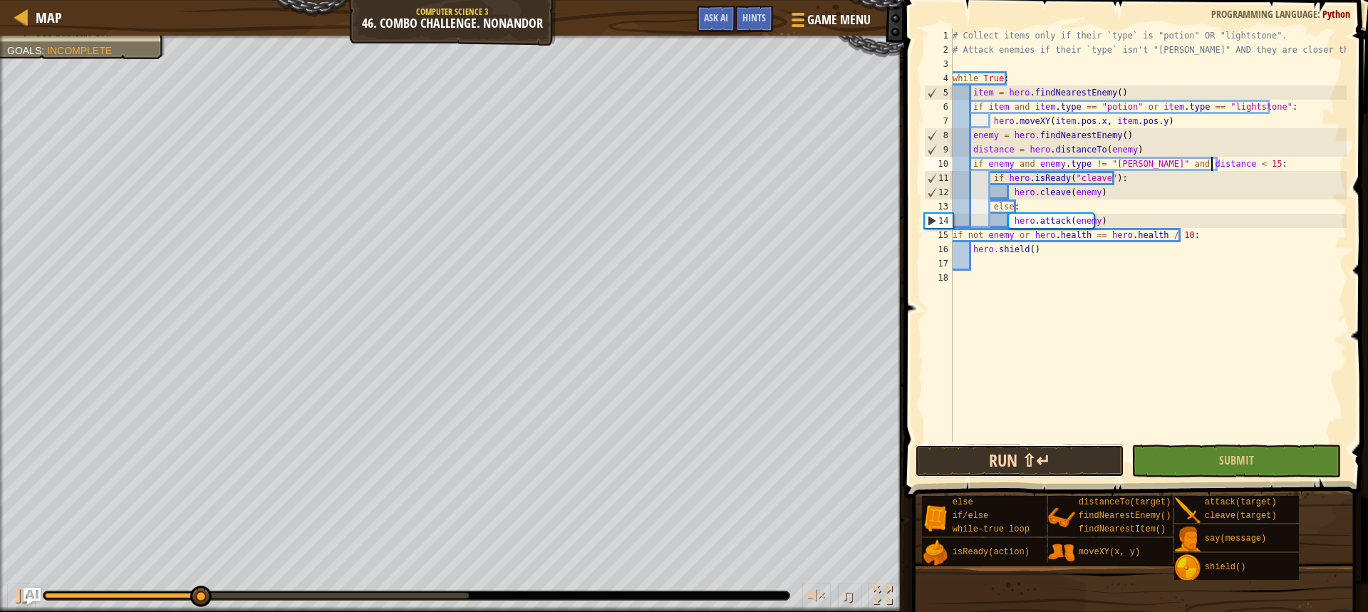
click at [1008, 473] on button "Run ⇧↵" at bounding box center [1020, 461] width 210 height 33
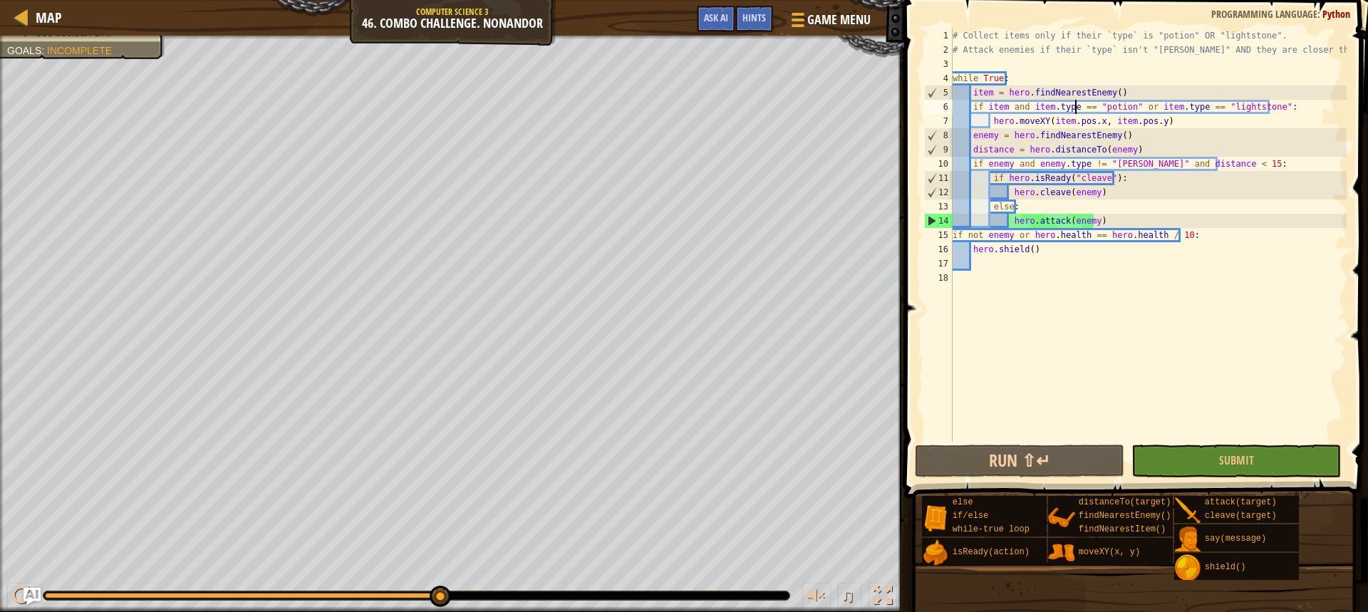
click at [1077, 105] on div "# Collect items only if their `type` is "potion" OR "lightstone". # Attack enem…" at bounding box center [1148, 250] width 397 height 442
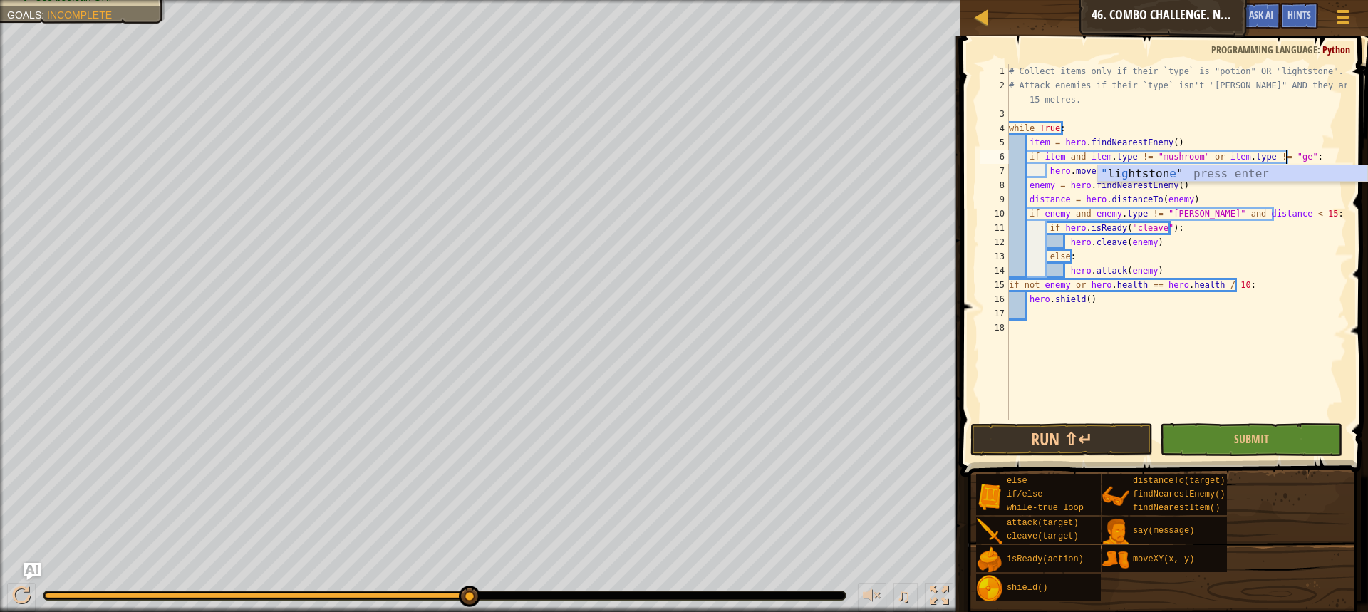
scroll to position [6, 23]
click at [1023, 443] on button "Run ⇧↵" at bounding box center [1062, 439] width 182 height 33
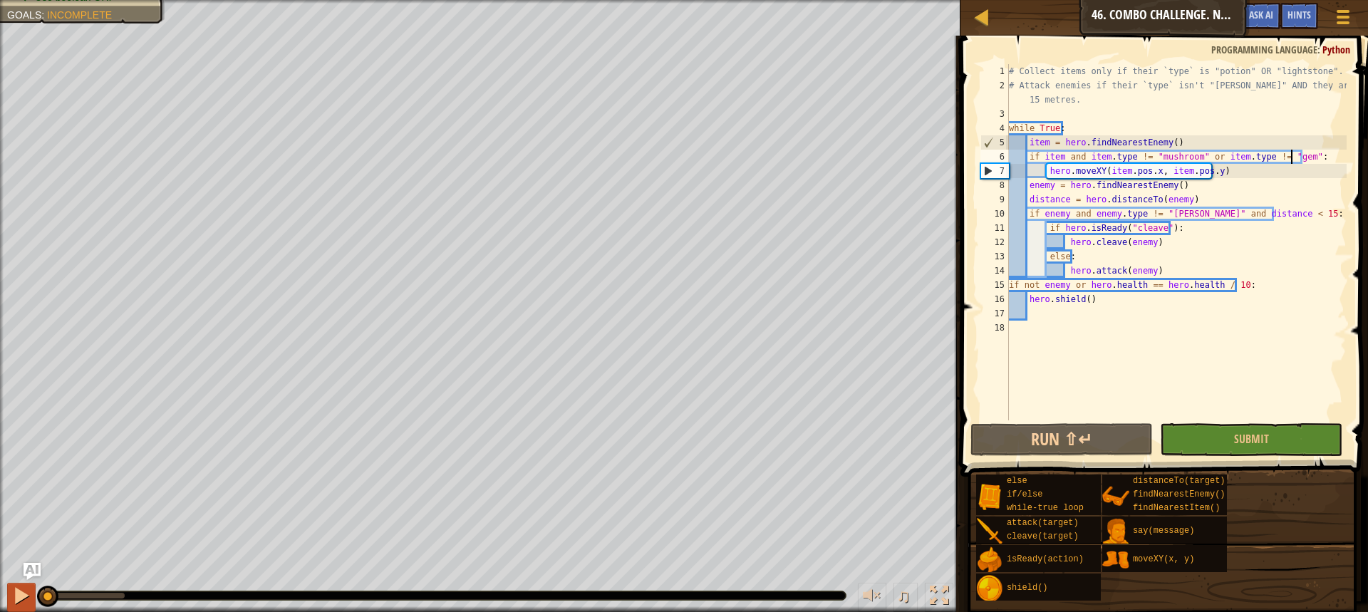
drag, startPoint x: 99, startPoint y: 597, endPoint x: 26, endPoint y: 598, distance: 73.4
click at [26, 598] on div "♫" at bounding box center [480, 592] width 961 height 43
click at [26, 598] on div at bounding box center [21, 596] width 19 height 19
click at [1268, 211] on div "# Collect items only if their `type` is "potion" OR "lightstone". # Attack enem…" at bounding box center [1176, 256] width 341 height 385
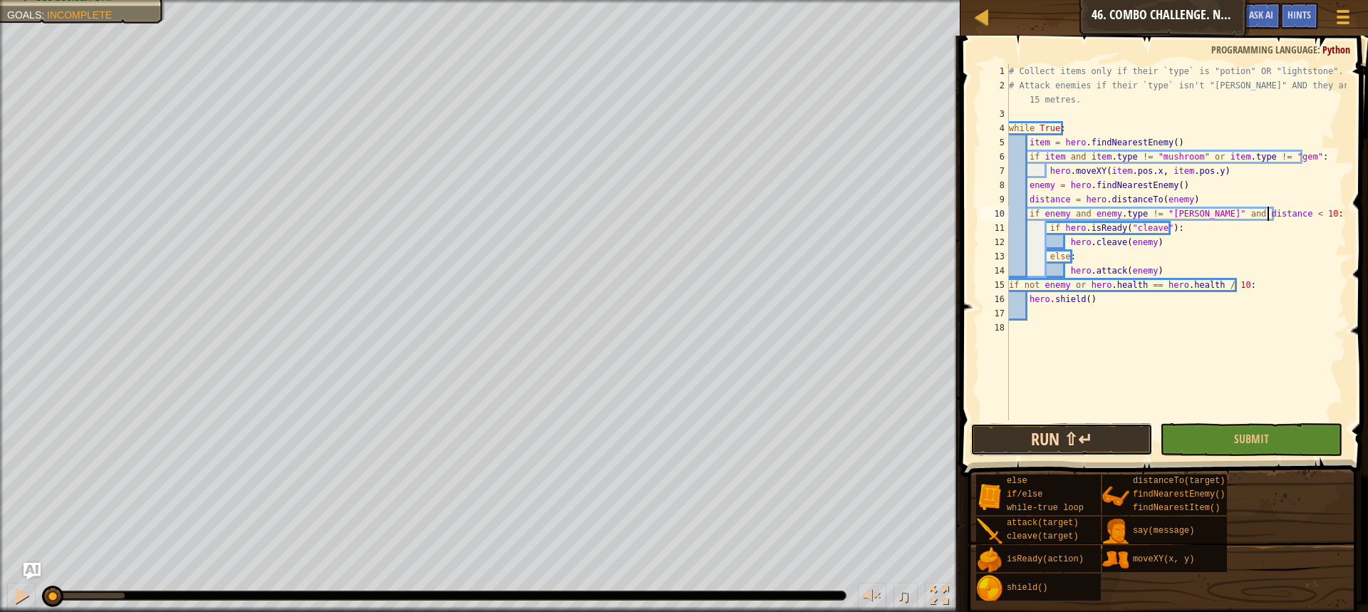
click at [1040, 429] on button "Run ⇧↵" at bounding box center [1062, 439] width 182 height 33
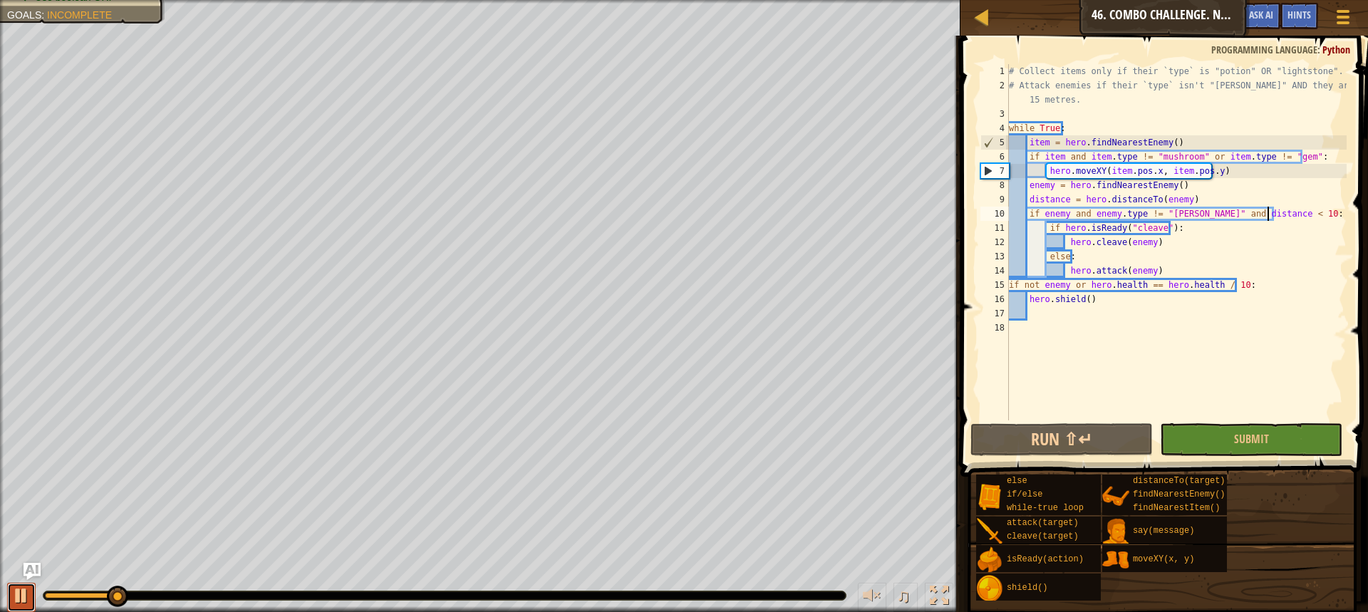
click at [33, 600] on button at bounding box center [21, 597] width 29 height 29
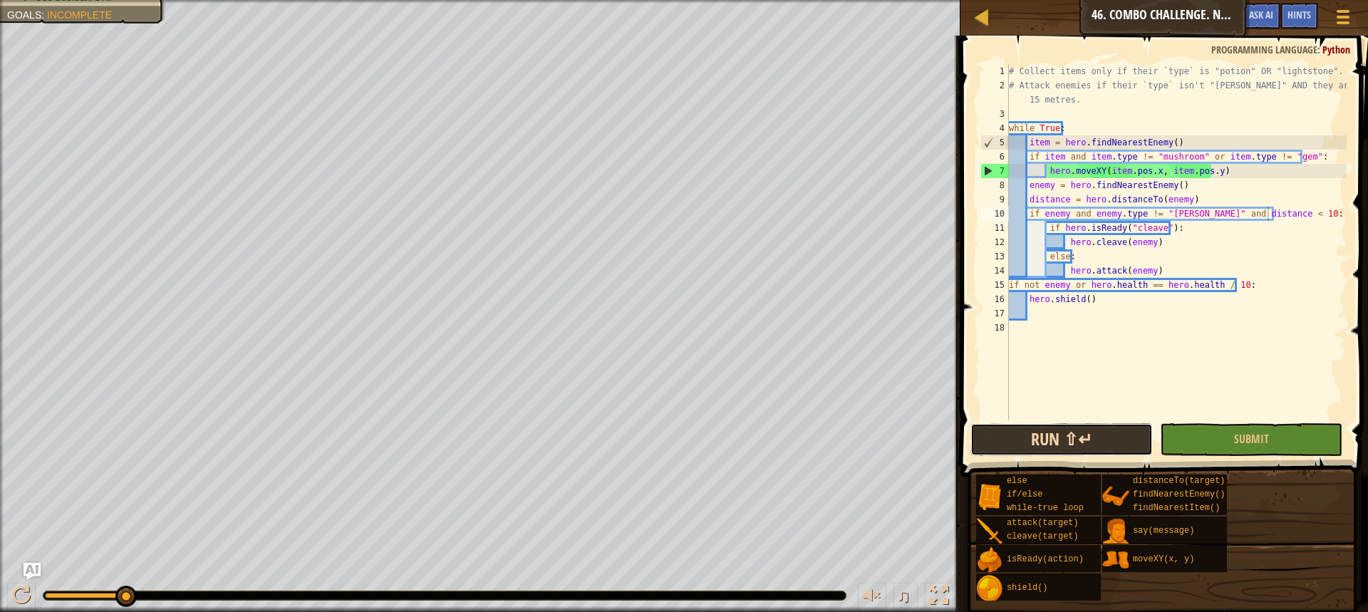
click at [1055, 451] on button "Run ⇧↵" at bounding box center [1062, 439] width 182 height 33
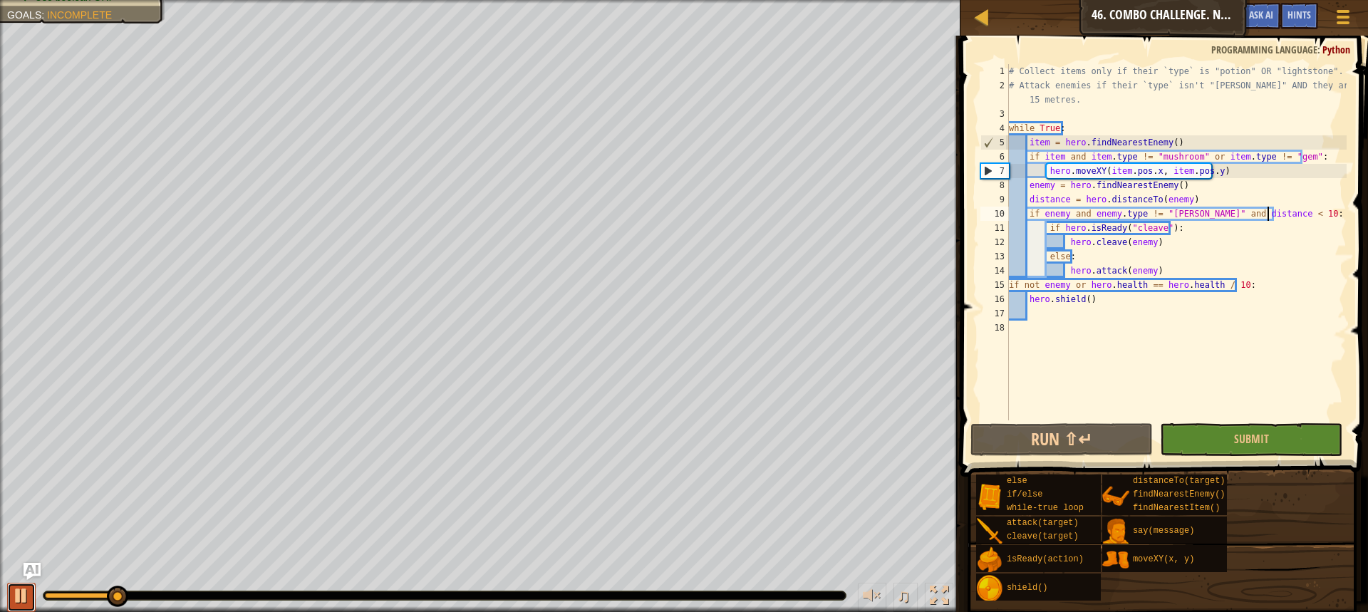
click at [21, 592] on button at bounding box center [21, 597] width 29 height 29
click at [14, 587] on div at bounding box center [21, 596] width 19 height 19
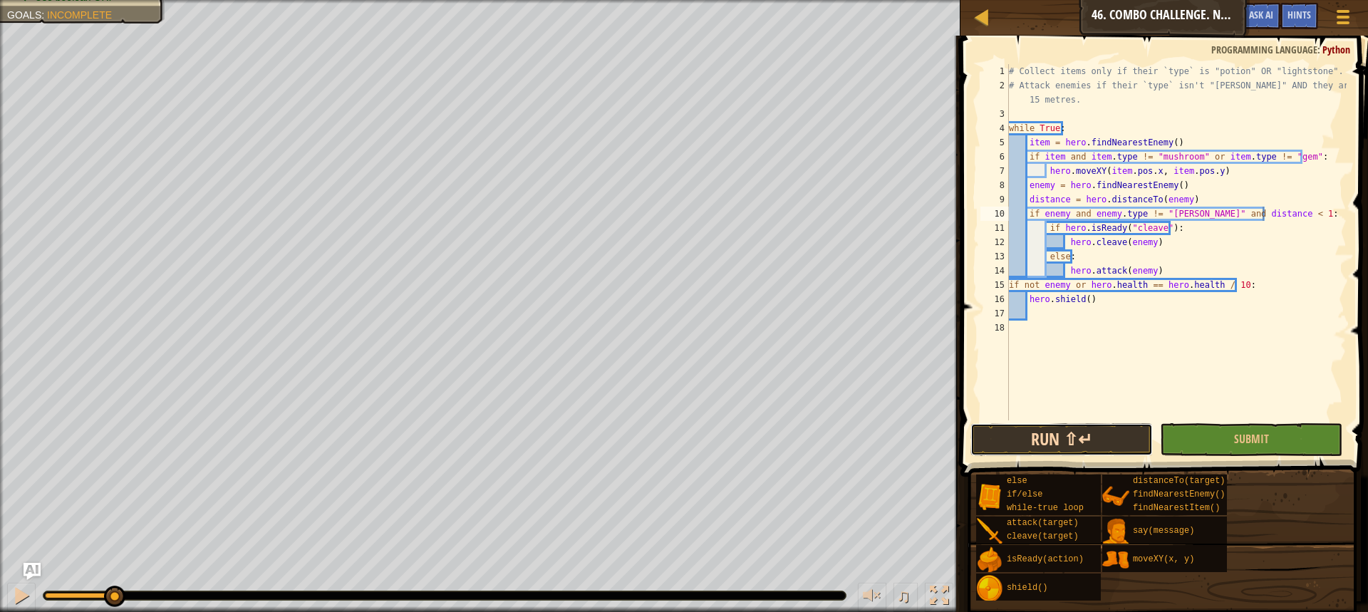
click at [1109, 440] on button "Run ⇧↵" at bounding box center [1062, 439] width 182 height 33
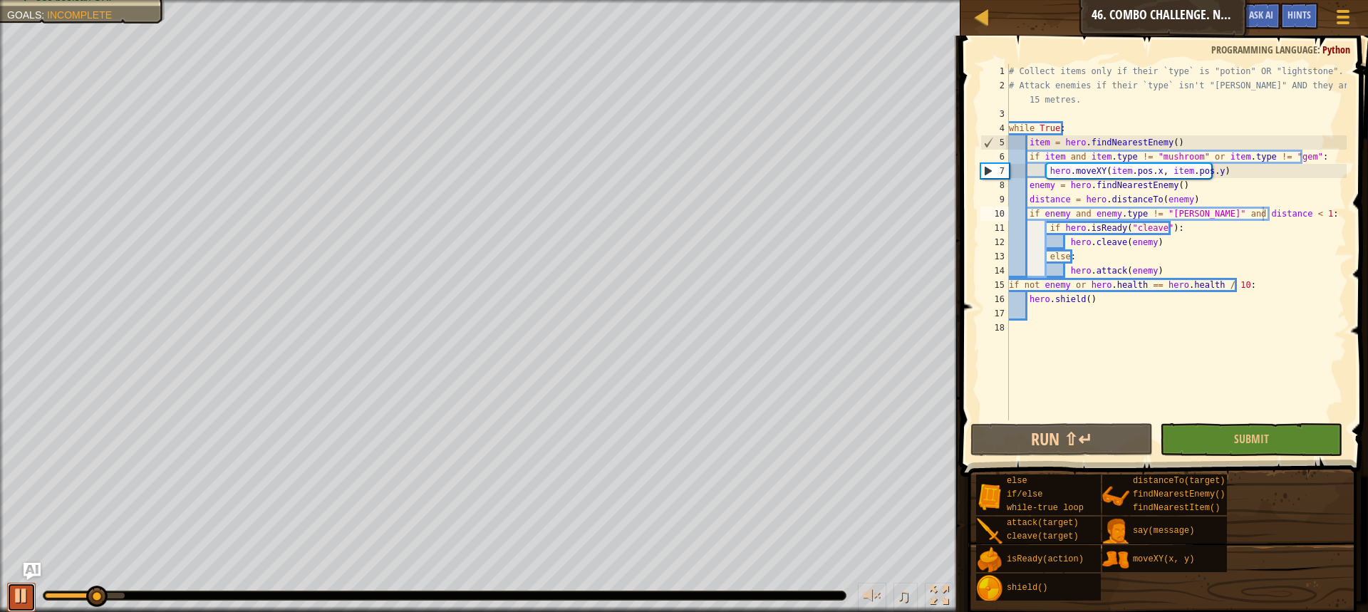
click at [14, 599] on div at bounding box center [21, 596] width 19 height 19
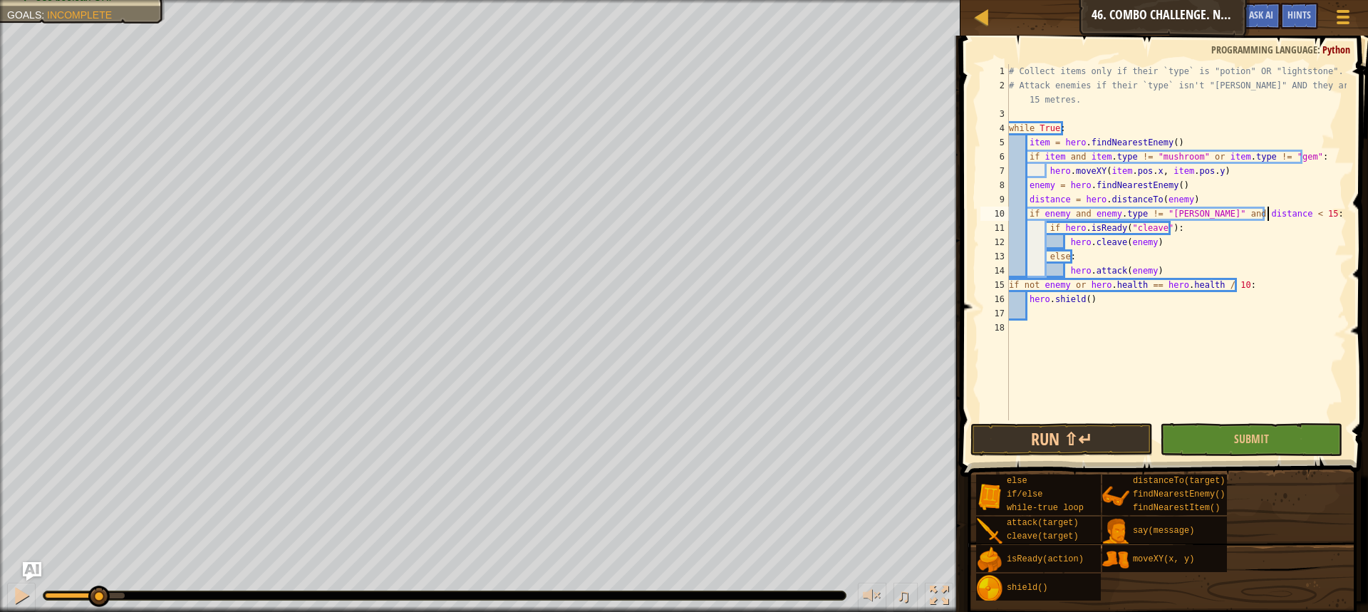
type textarea "if enemy and enemy.type != "[PERSON_NAME]" and distance < 15:"
click at [35, 567] on img "Ask AI" at bounding box center [32, 571] width 19 height 19
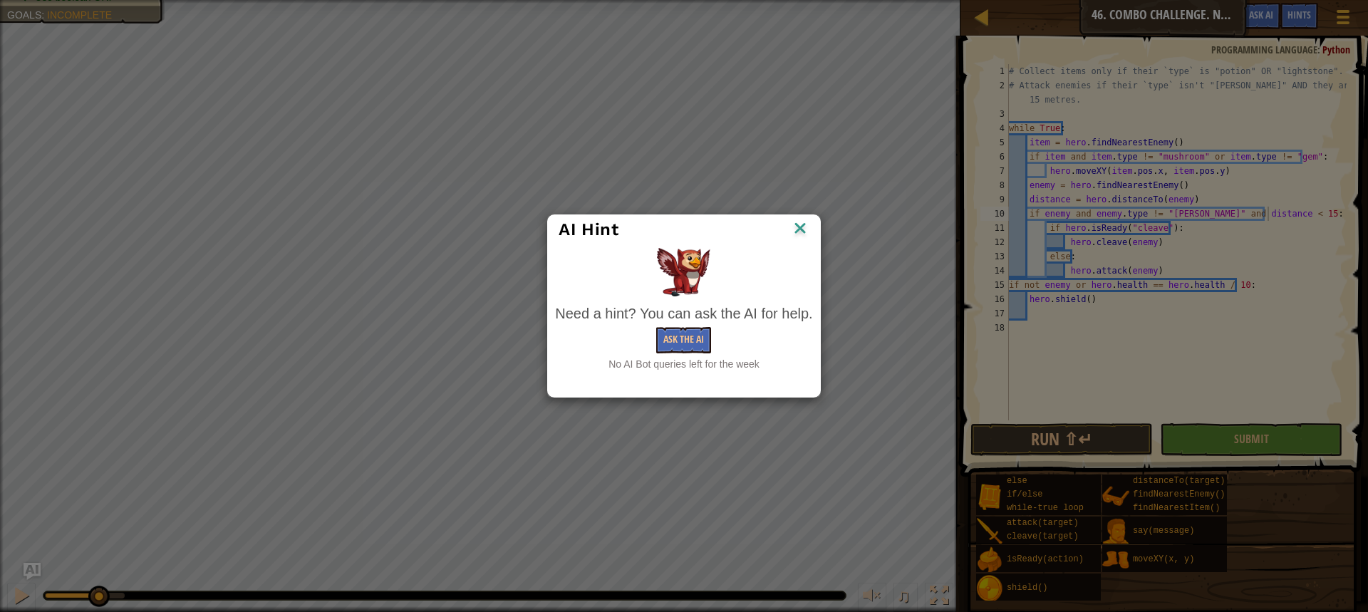
click at [795, 234] on img at bounding box center [800, 229] width 19 height 21
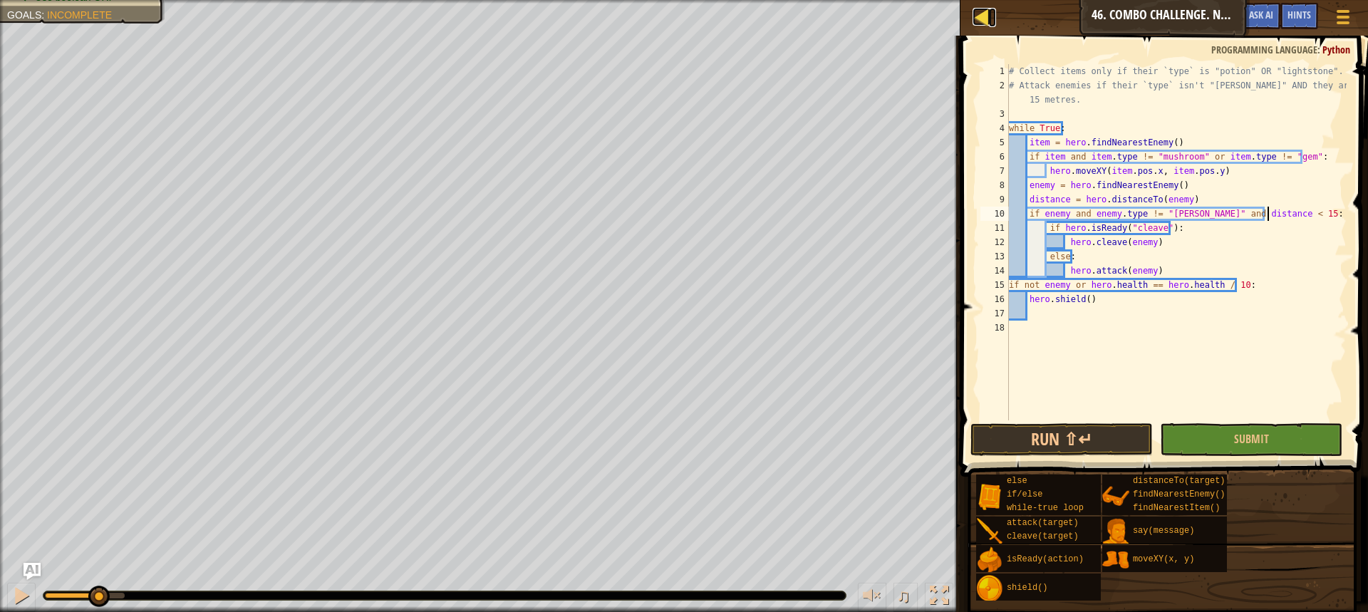
click at [986, 15] on div at bounding box center [982, 17] width 18 height 18
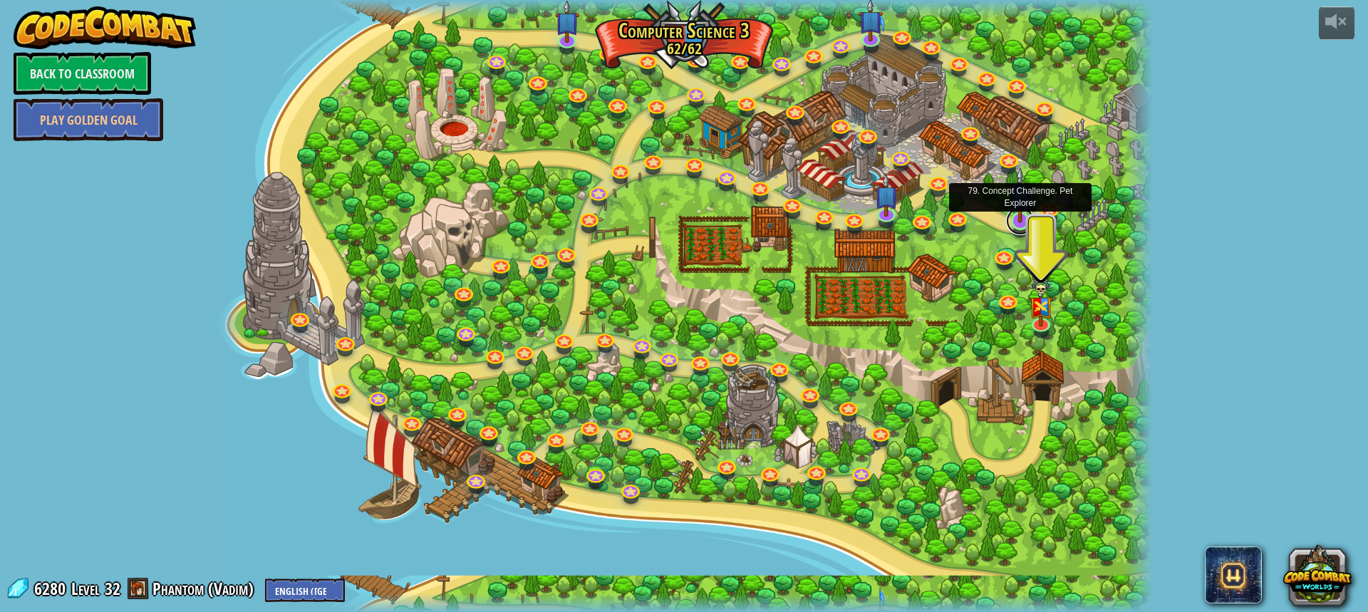
click at [1018, 227] on link at bounding box center [1020, 221] width 29 height 29
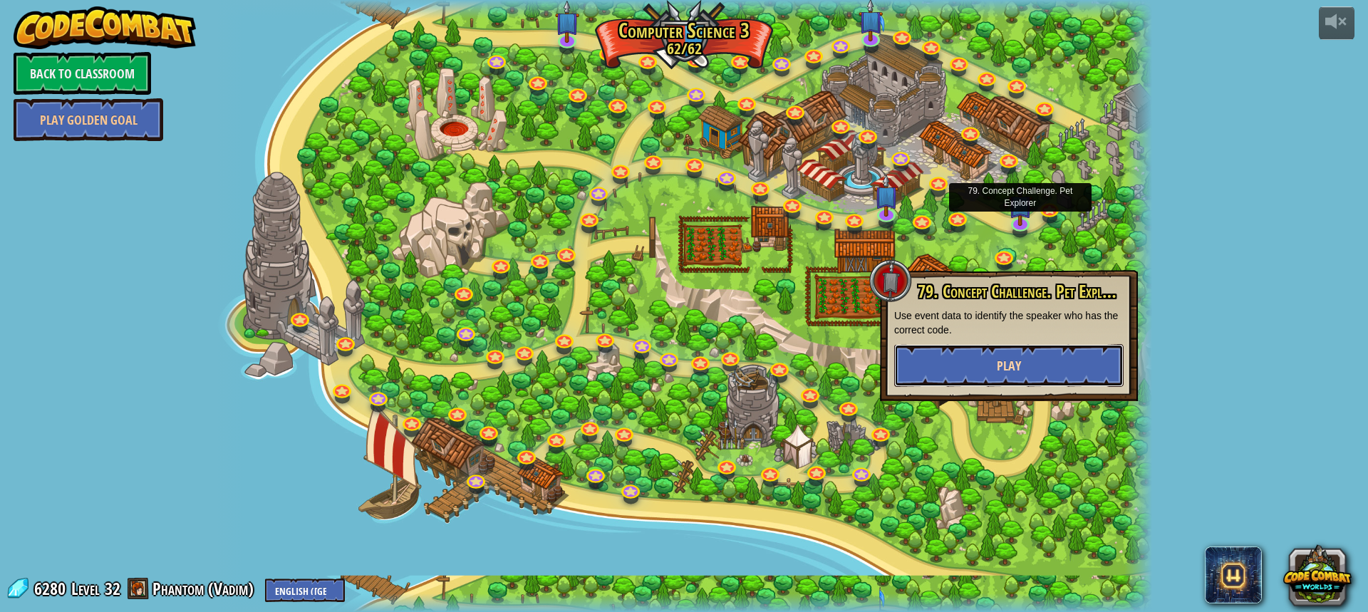
click at [1021, 352] on button "Play" at bounding box center [1008, 365] width 229 height 43
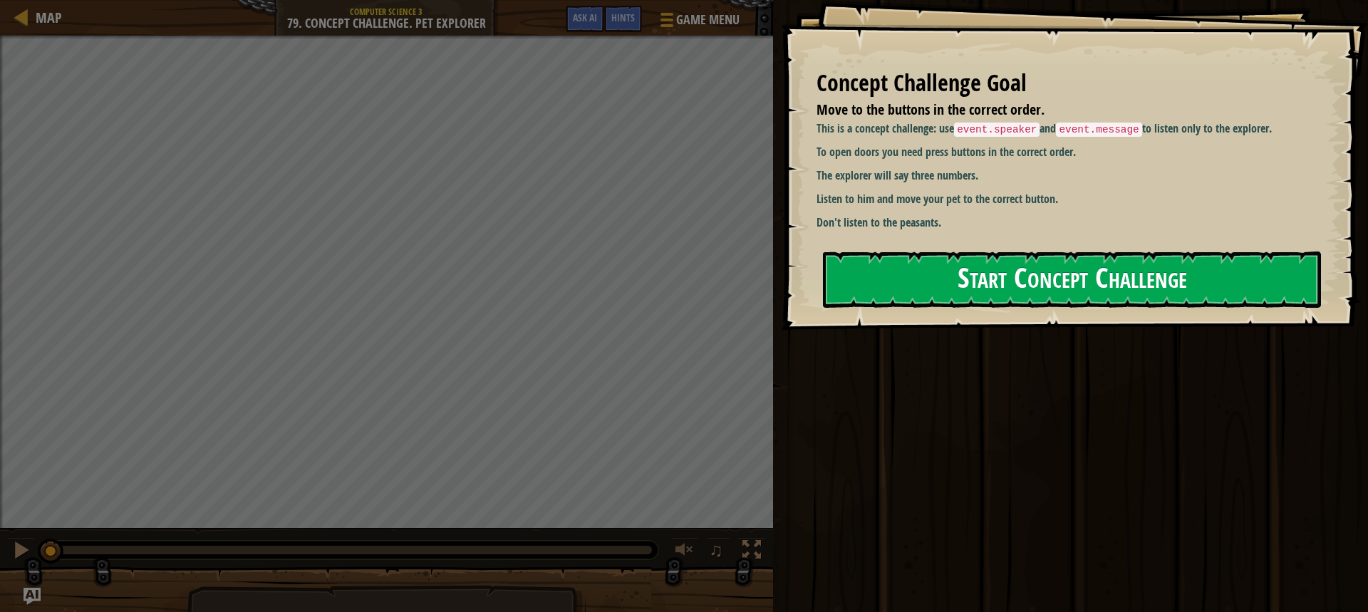
click at [1025, 288] on button "Start Concept Challenge" at bounding box center [1072, 280] width 498 height 56
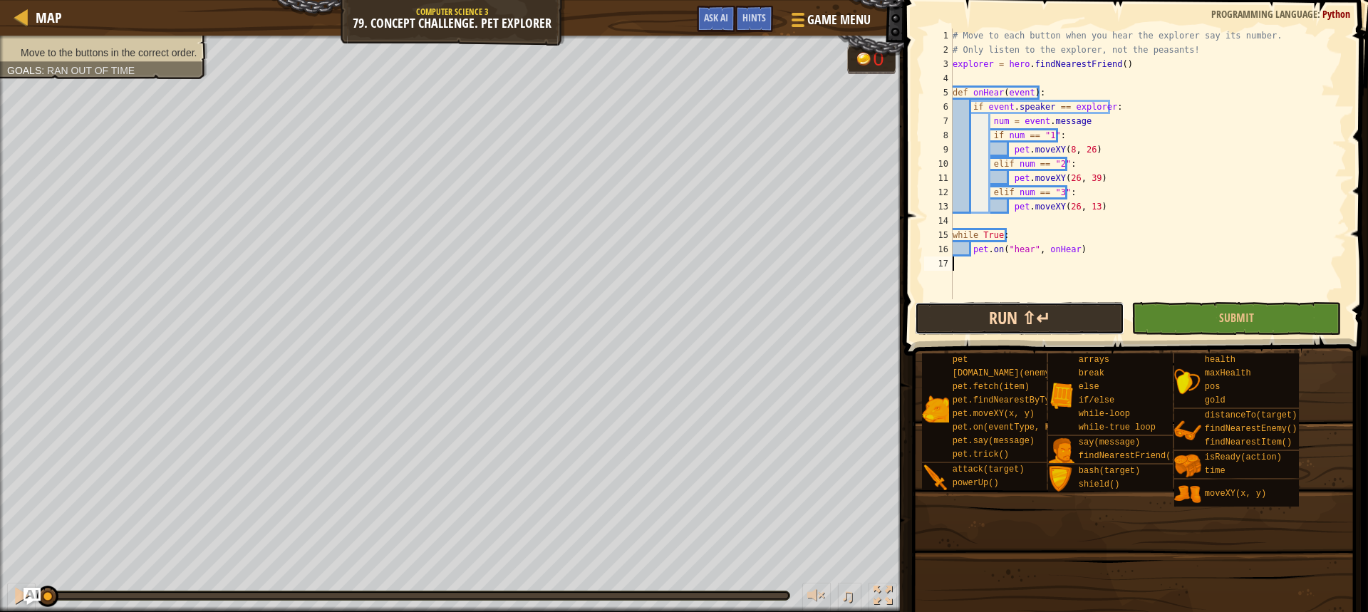
click at [952, 306] on button "Run ⇧↵" at bounding box center [1020, 318] width 210 height 33
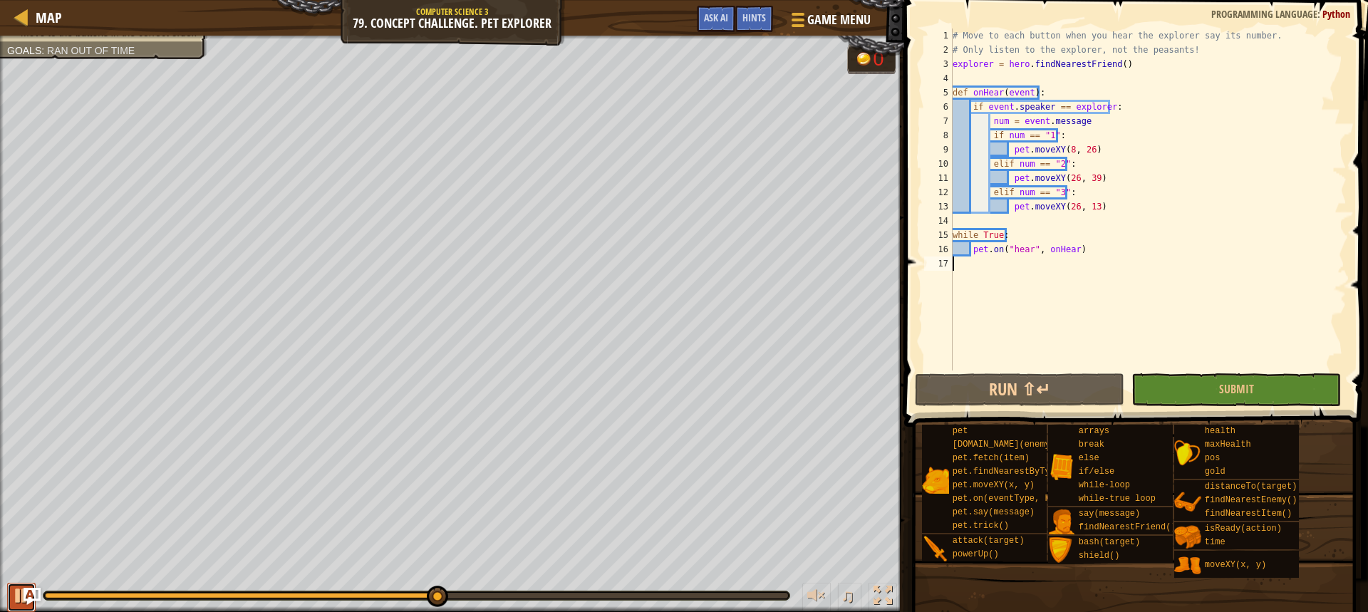
click at [21, 593] on div at bounding box center [21, 596] width 19 height 19
click at [1080, 388] on button "Run ⇧↵" at bounding box center [1020, 389] width 210 height 33
drag, startPoint x: 412, startPoint y: 597, endPoint x: 324, endPoint y: 612, distance: 89.6
click at [324, 612] on div "♫" at bounding box center [452, 592] width 904 height 43
click at [10, 597] on button at bounding box center [21, 597] width 29 height 29
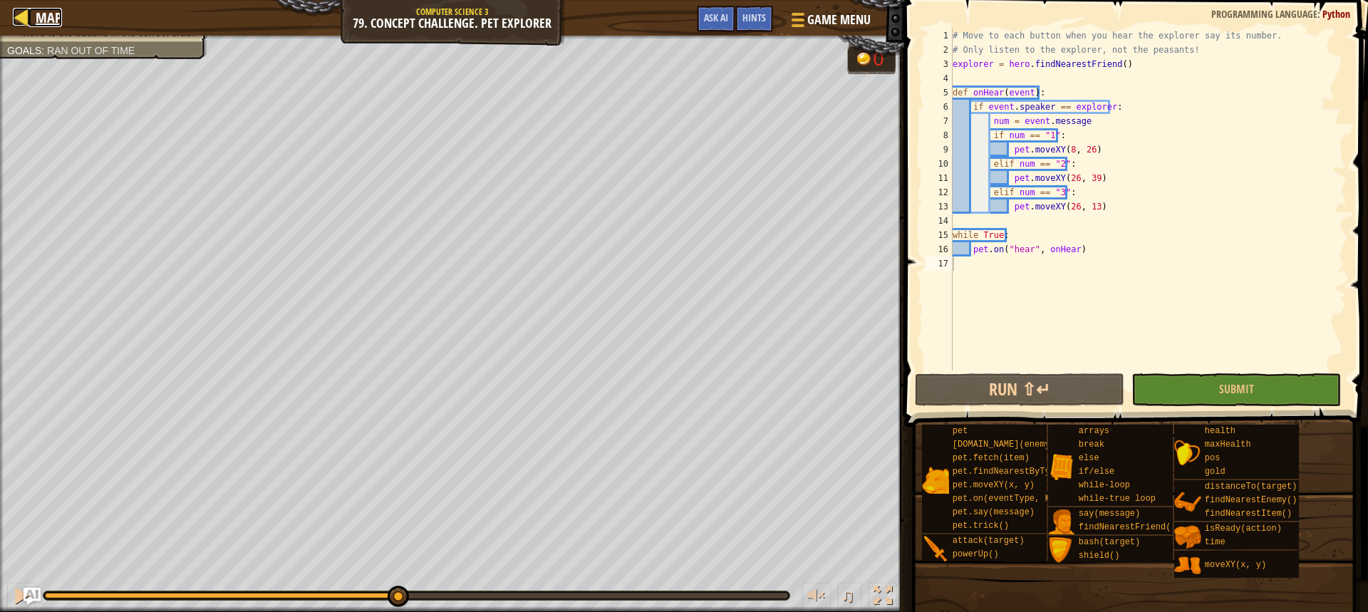
click at [28, 21] on div at bounding box center [22, 17] width 18 height 18
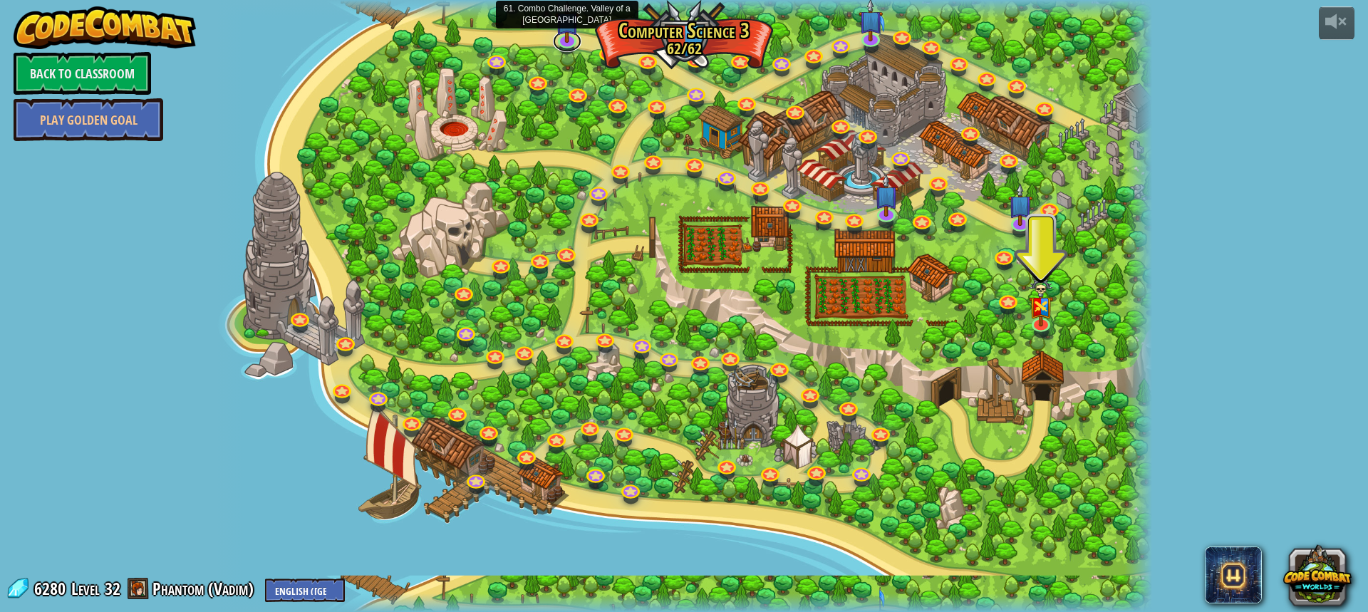
click at [564, 40] on link at bounding box center [567, 41] width 29 height 21
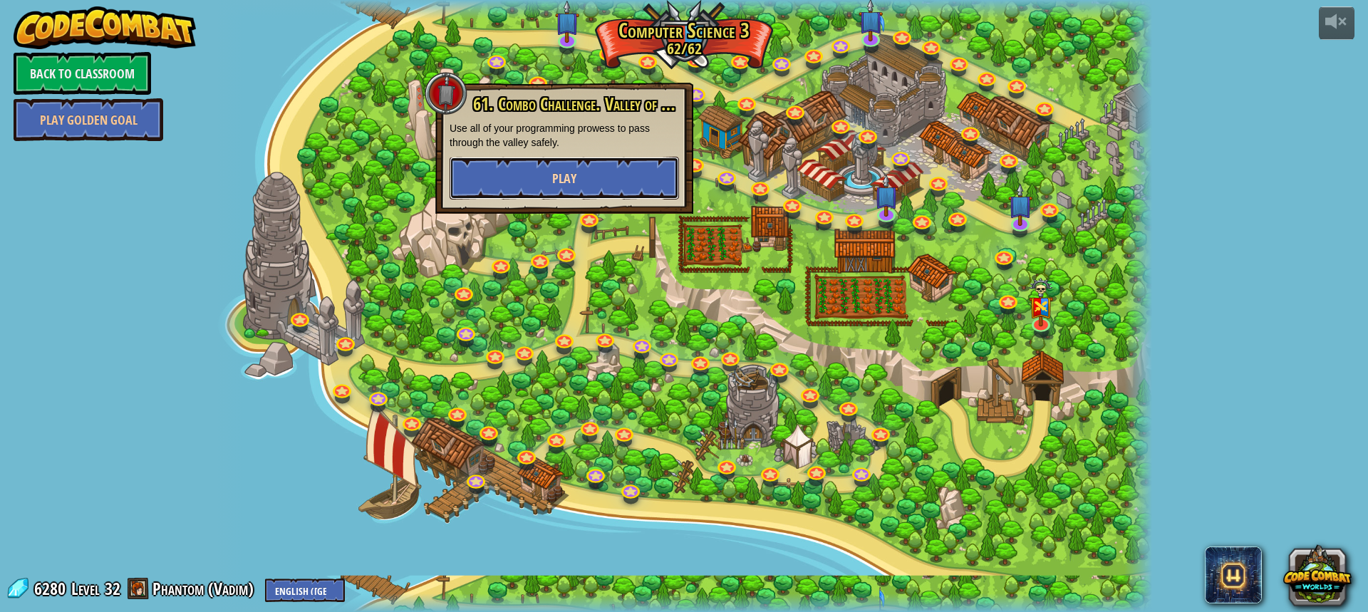
click at [615, 187] on button "Play" at bounding box center [564, 178] width 229 height 43
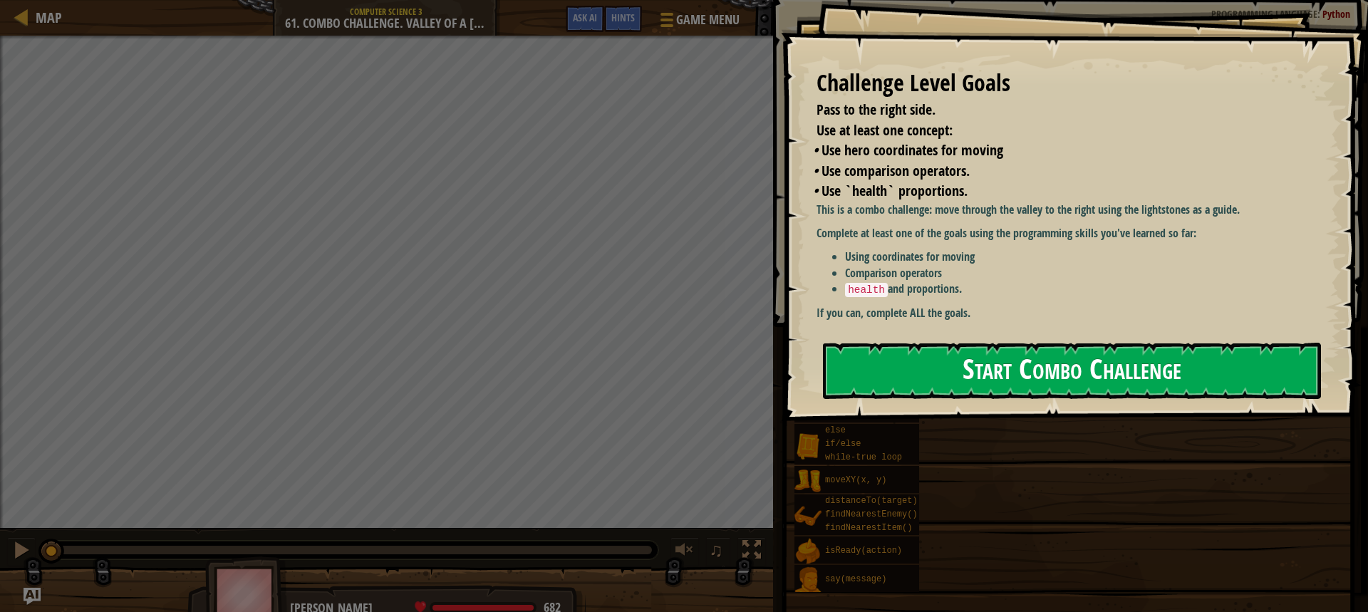
click at [965, 352] on button "Start Combo Challenge" at bounding box center [1072, 371] width 498 height 56
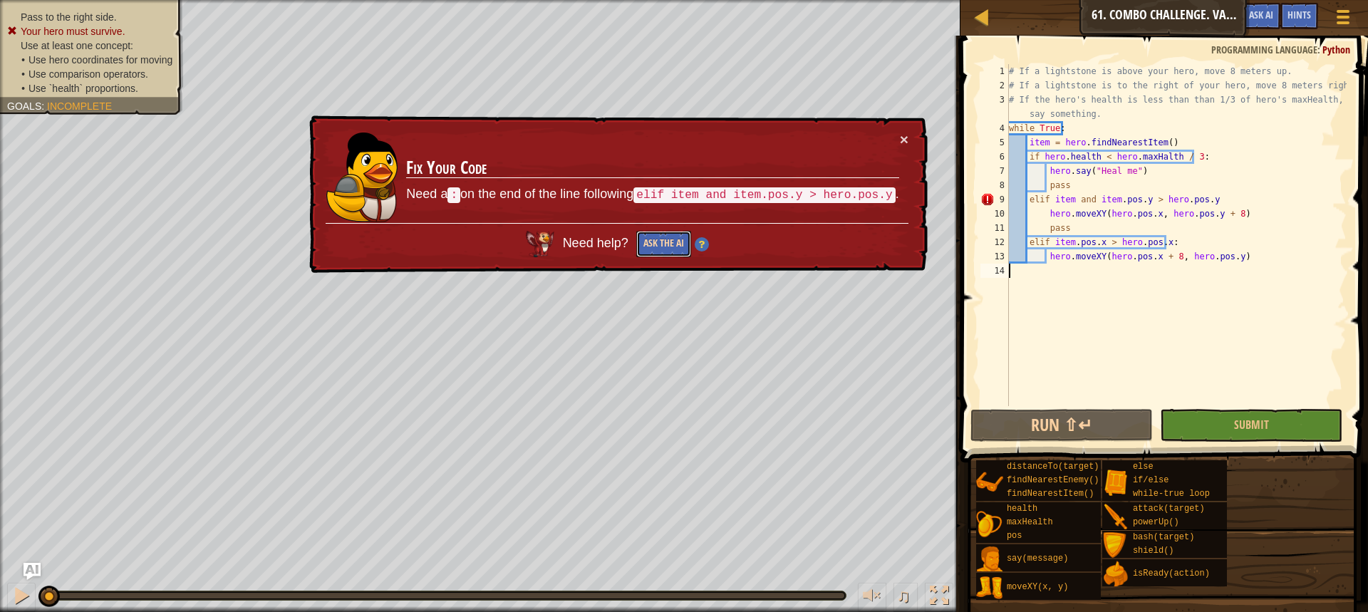
click at [657, 247] on button "Ask the AI" at bounding box center [663, 244] width 55 height 26
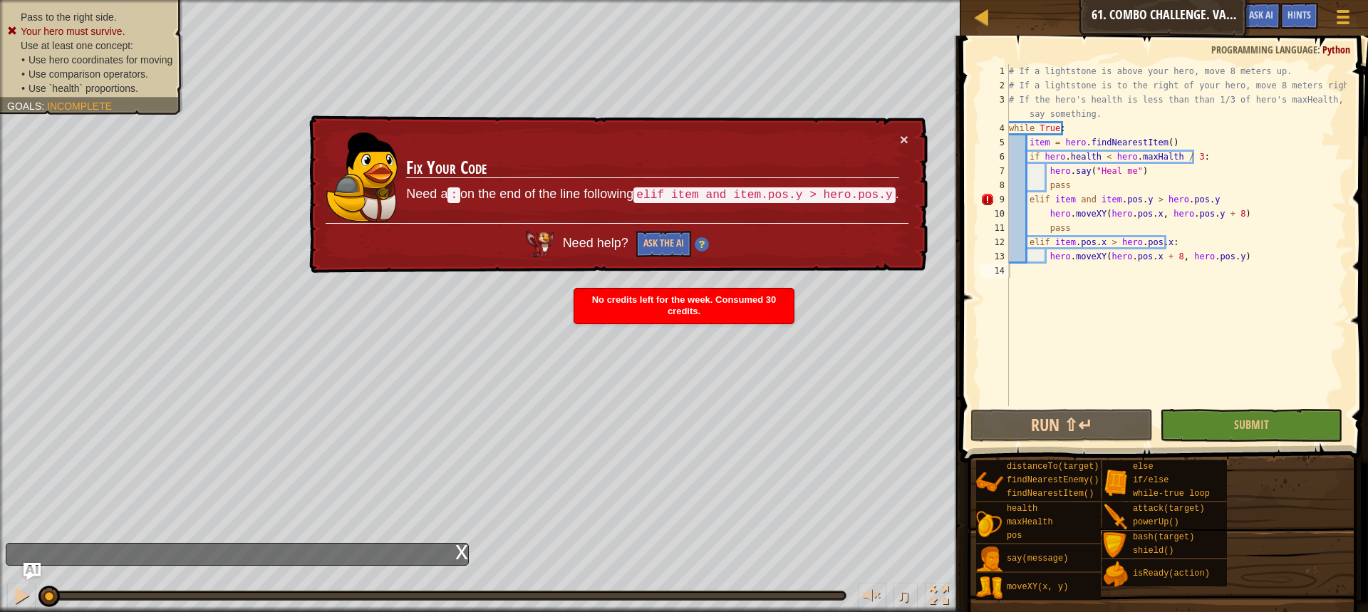
click at [696, 311] on span "No credits left for the week. Consumed 30 credits." at bounding box center [684, 305] width 185 height 22
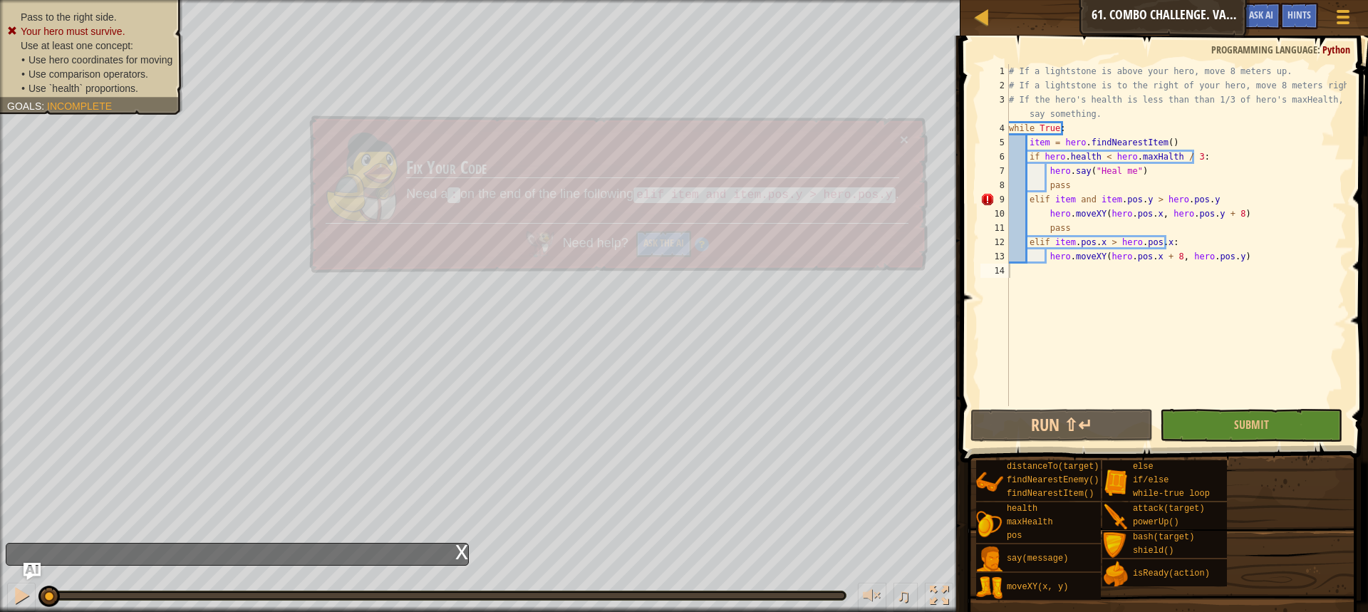
click at [1208, 197] on div "# If a lightstone is above your hero, move 8 meters up. # If a lightstone is to…" at bounding box center [1176, 249] width 341 height 371
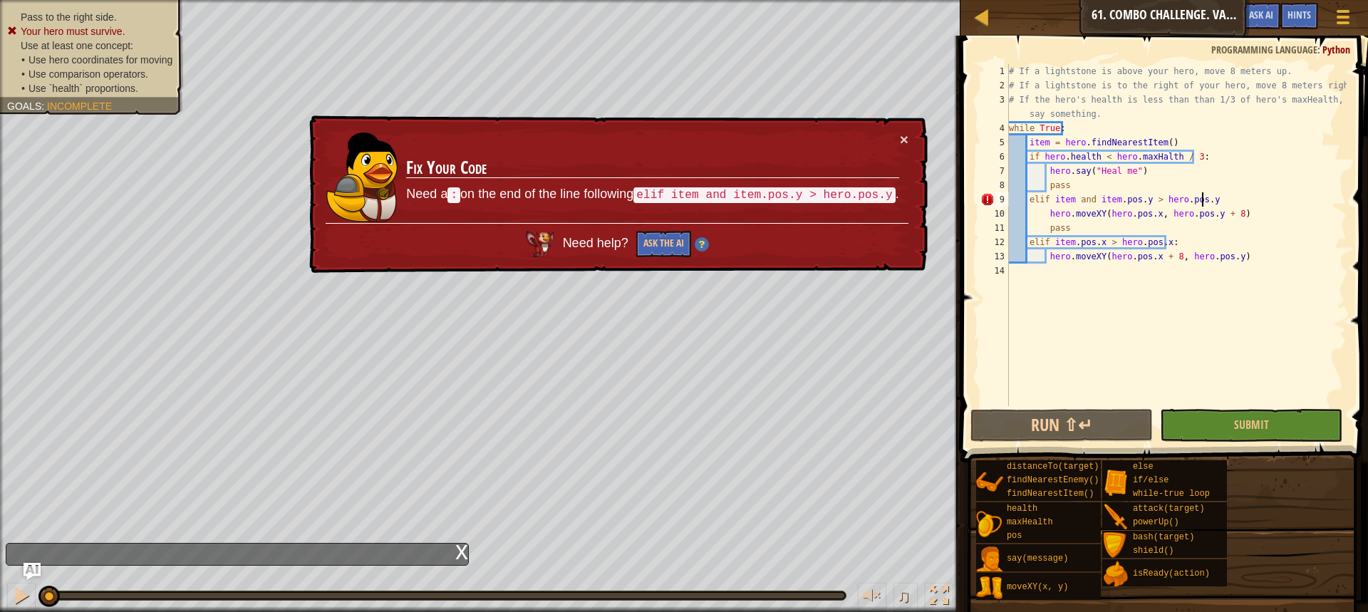
scroll to position [6, 16]
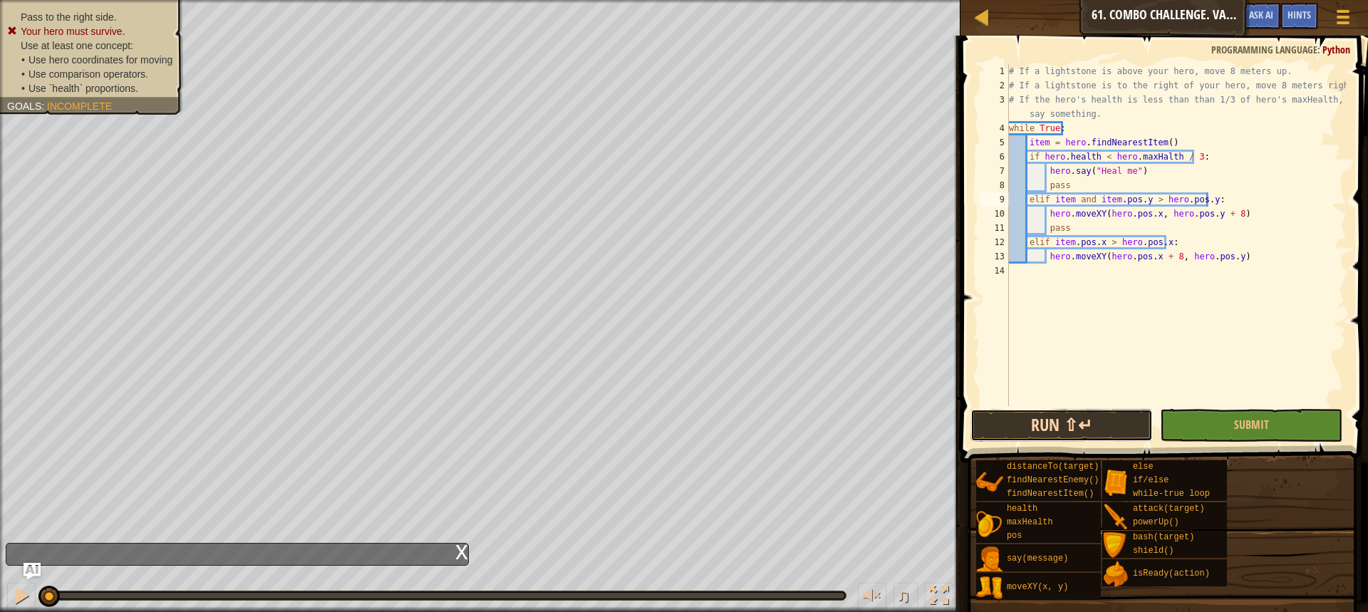
click at [1078, 426] on button "Run ⇧↵" at bounding box center [1062, 425] width 182 height 33
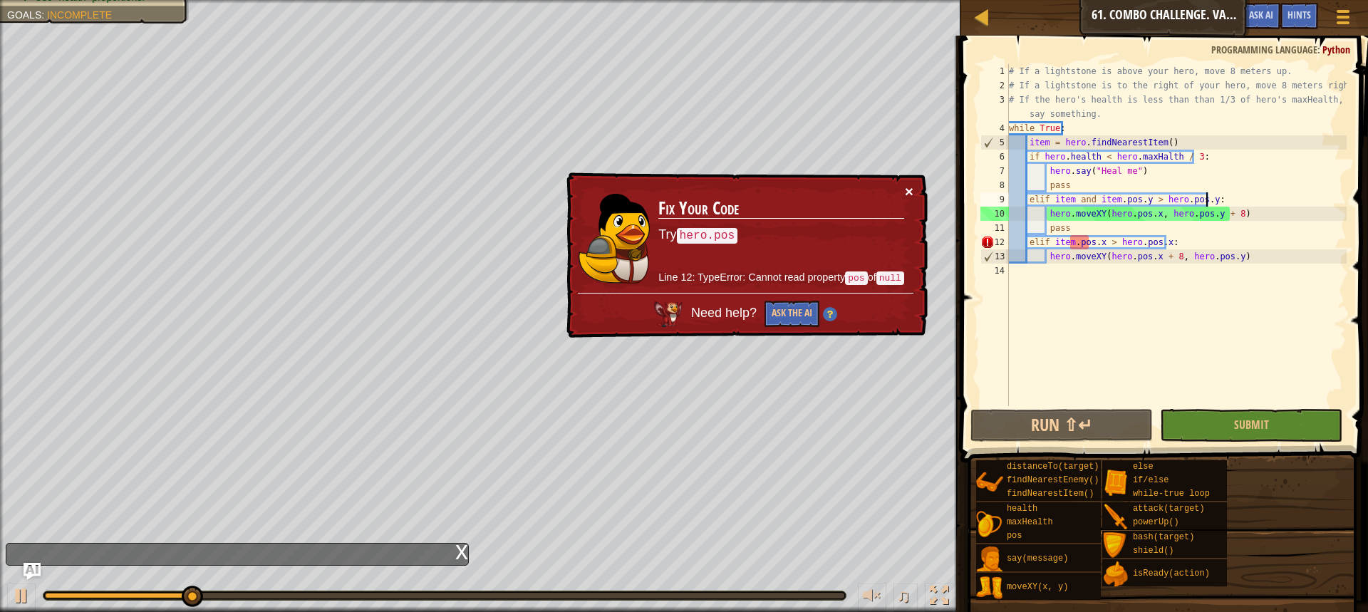
click at [911, 185] on button "×" at bounding box center [909, 191] width 9 height 15
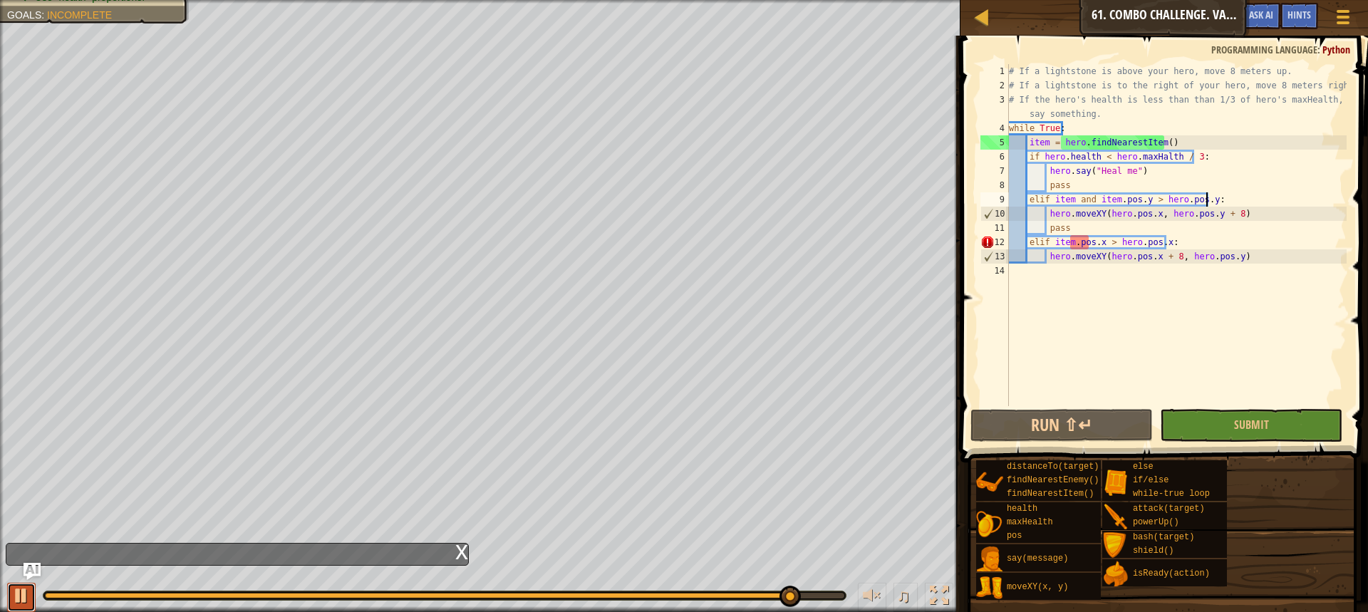
click at [24, 599] on div at bounding box center [21, 596] width 19 height 19
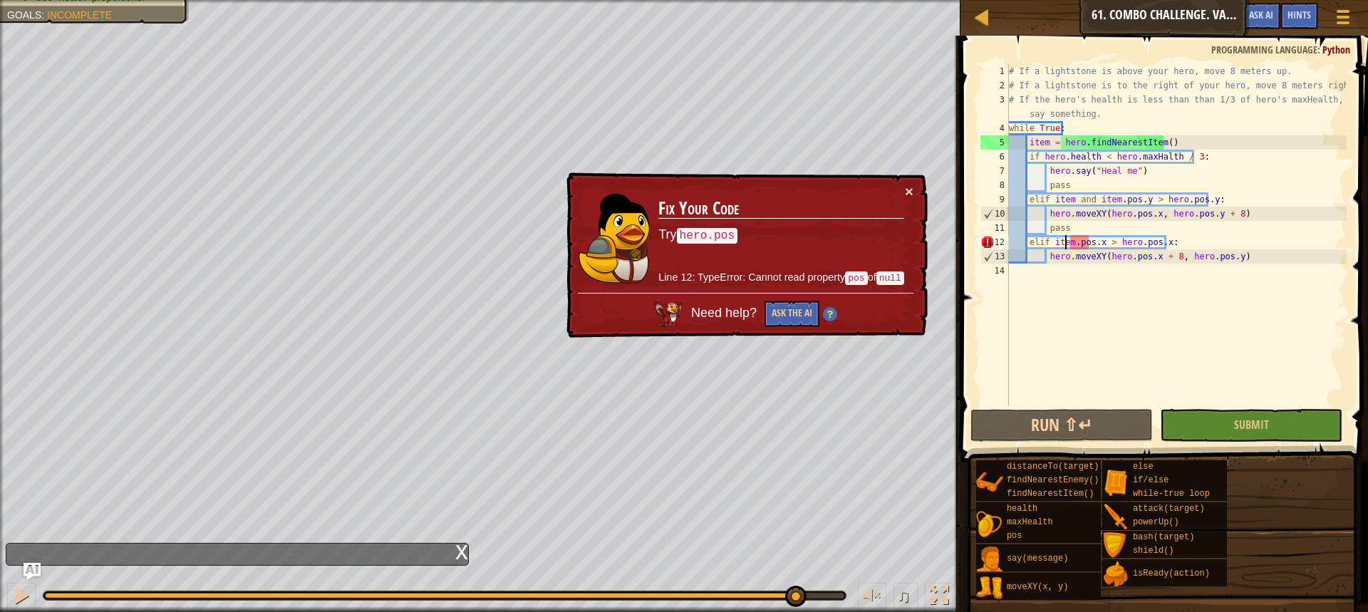
click at [1066, 239] on div "# If a lightstone is above your hero, move 8 meters up. # If a lightstone is to…" at bounding box center [1176, 249] width 341 height 371
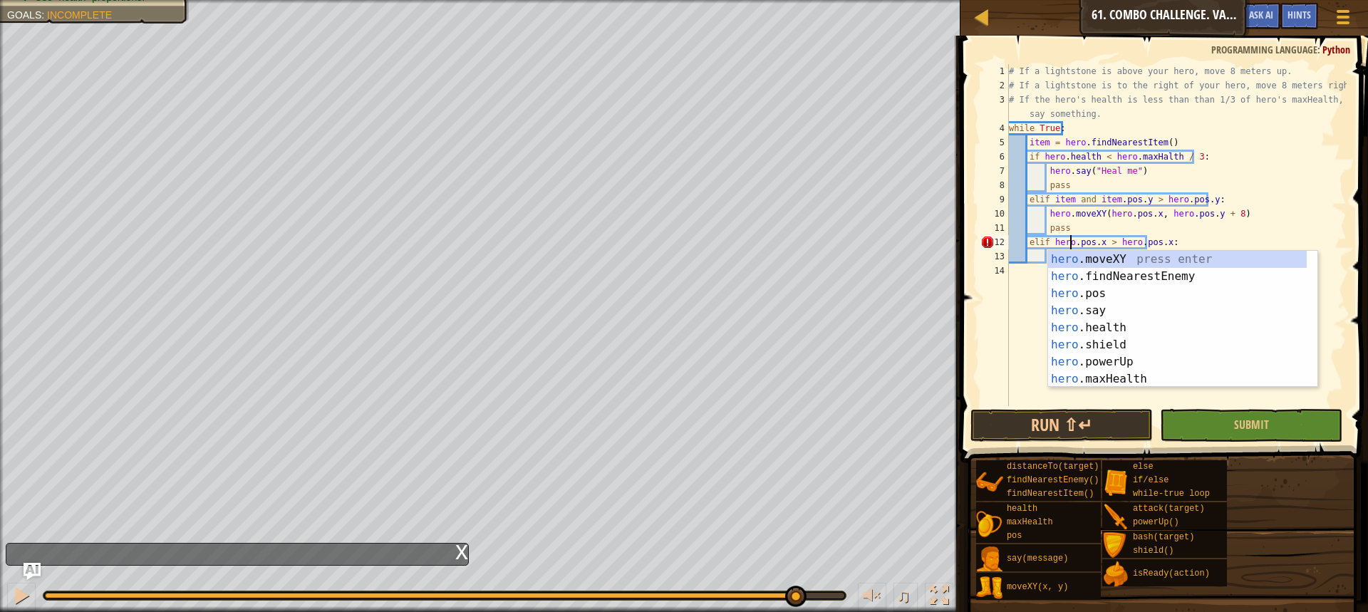
scroll to position [6, 5]
click at [1028, 418] on button "Run ⇧↵" at bounding box center [1062, 425] width 182 height 33
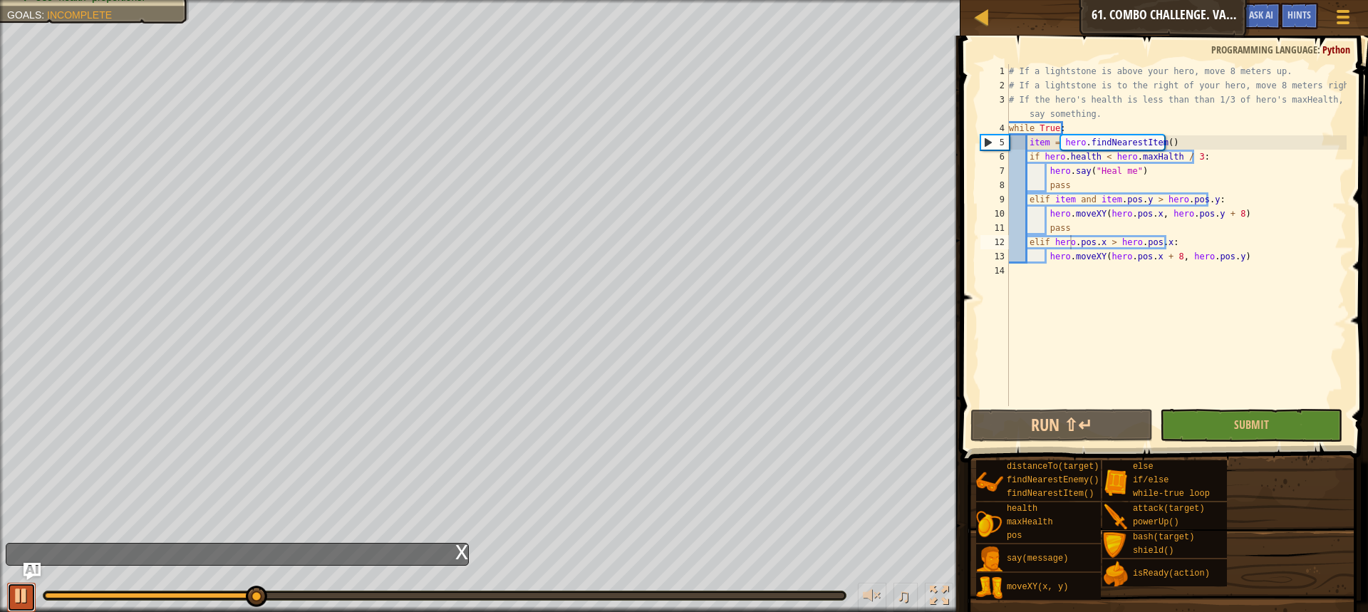
click at [25, 599] on div at bounding box center [21, 596] width 19 height 19
click at [1306, 17] on span "Hints" at bounding box center [1300, 15] width 24 height 14
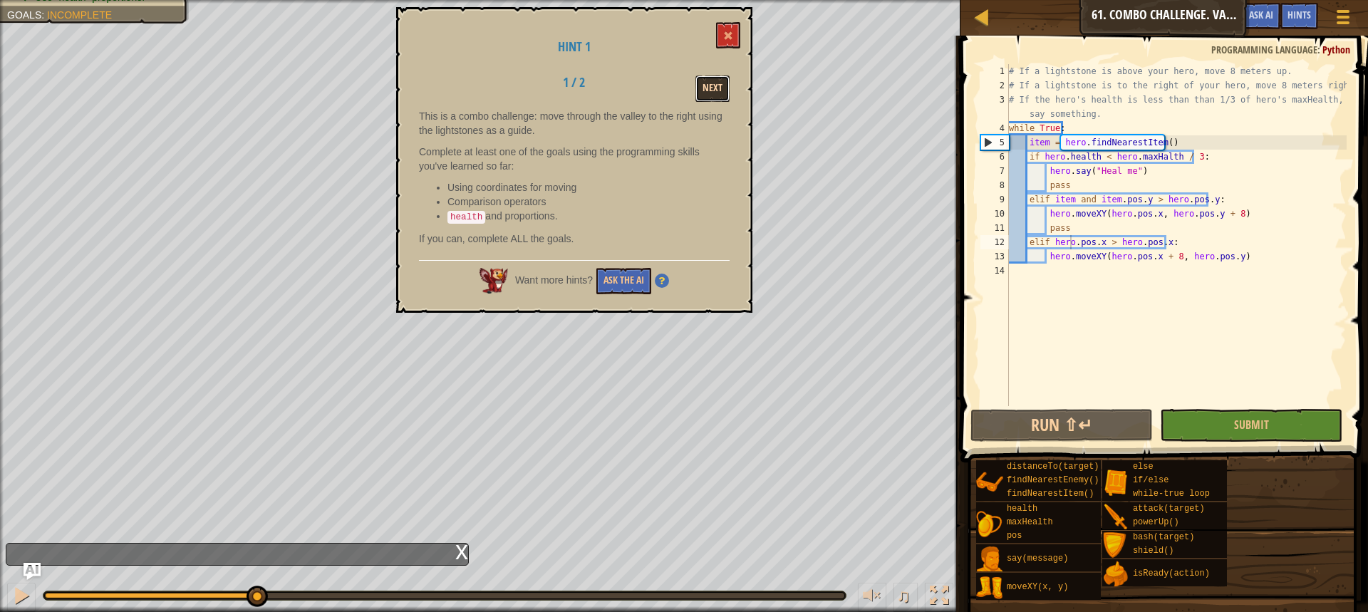
click at [705, 93] on button "Next" at bounding box center [713, 89] width 34 height 26
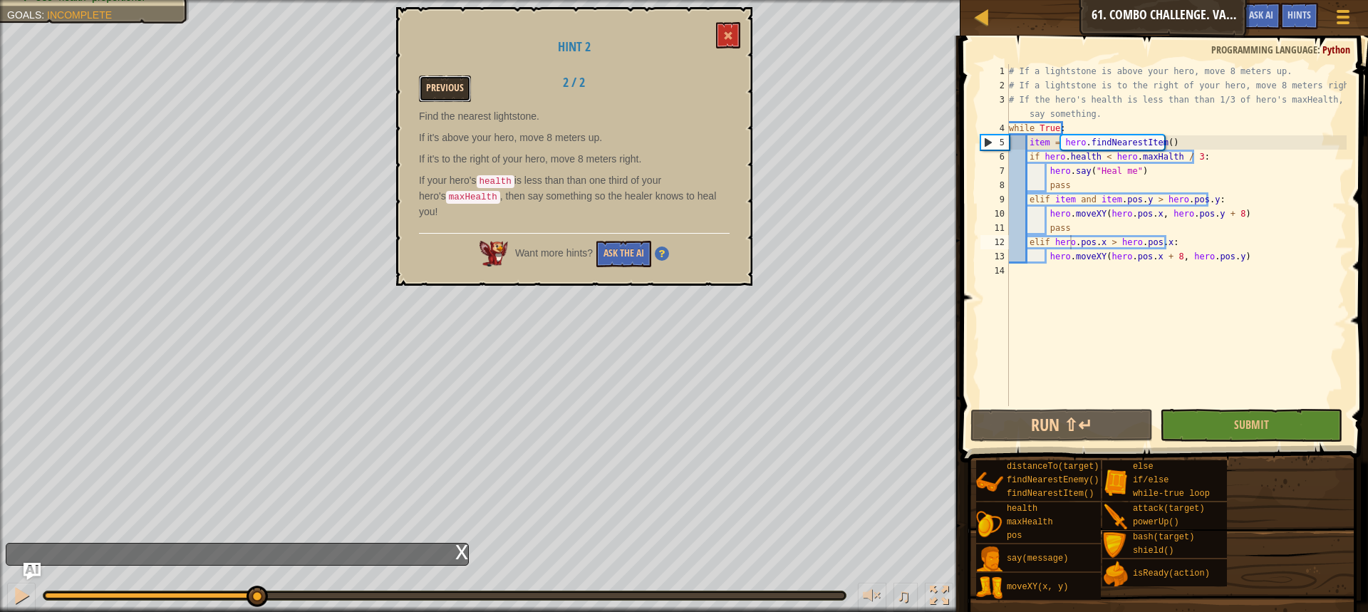
click at [440, 90] on button "Previous" at bounding box center [445, 89] width 52 height 26
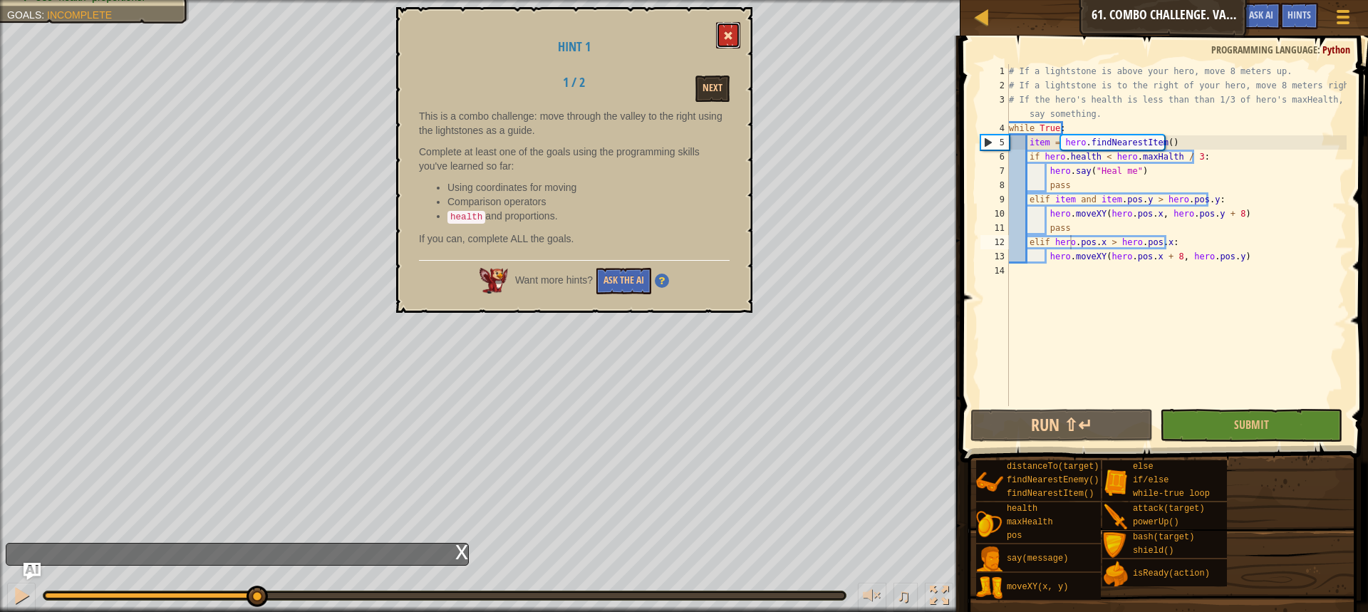
click at [719, 36] on button at bounding box center [728, 35] width 24 height 26
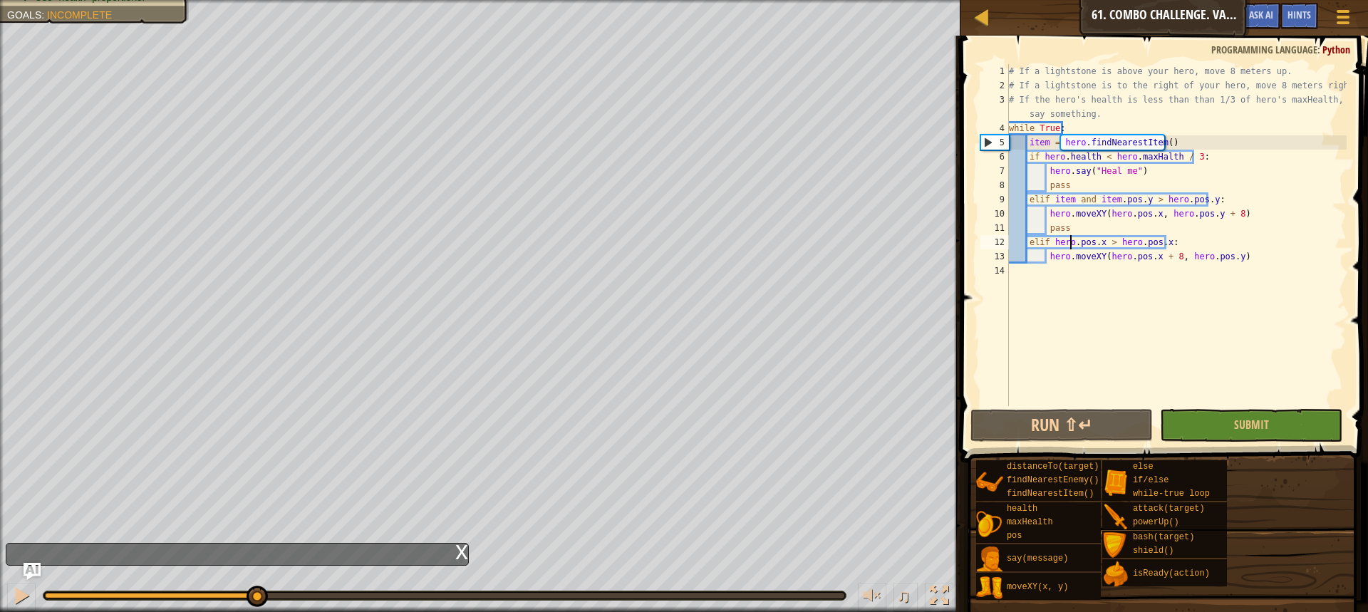
click at [1069, 245] on div "# If a lightstone is above your hero, move 8 meters up. # If a lightstone is to…" at bounding box center [1176, 249] width 341 height 371
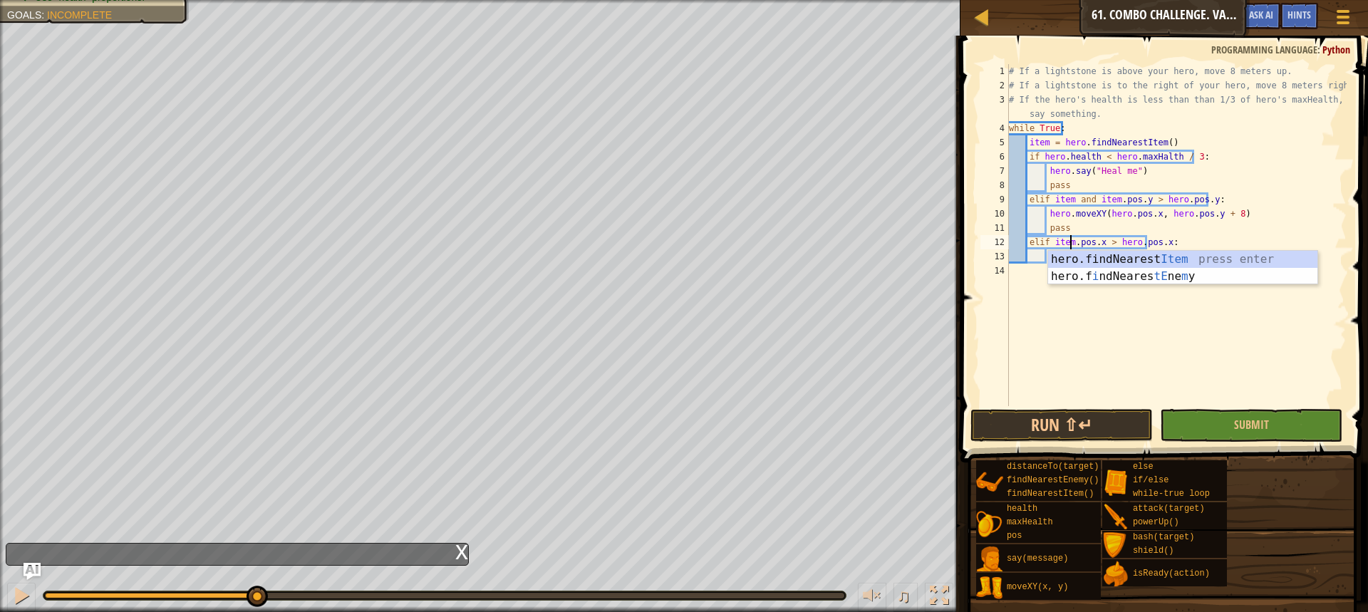
click at [1252, 209] on div "# If a lightstone is above your hero, move 8 meters up. # If a lightstone is to…" at bounding box center [1176, 249] width 341 height 371
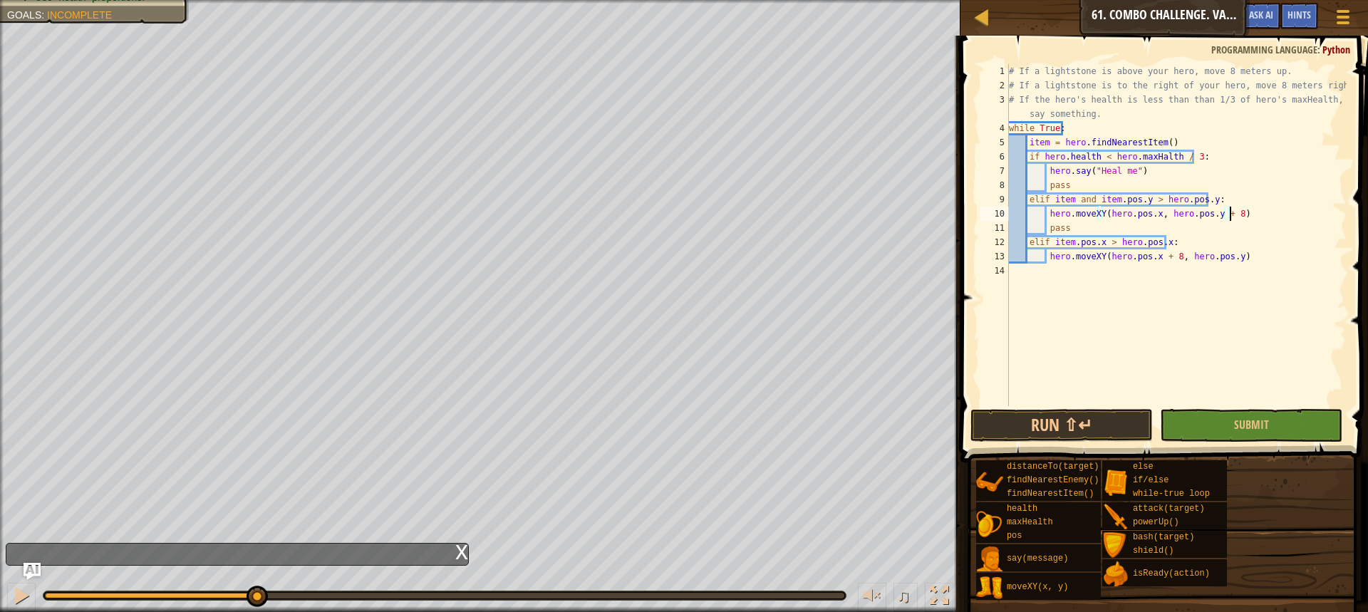
click at [1073, 232] on div "# If a lightstone is above your hero, move 8 meters up. # If a lightstone is to…" at bounding box center [1176, 249] width 341 height 371
type textarea "p"
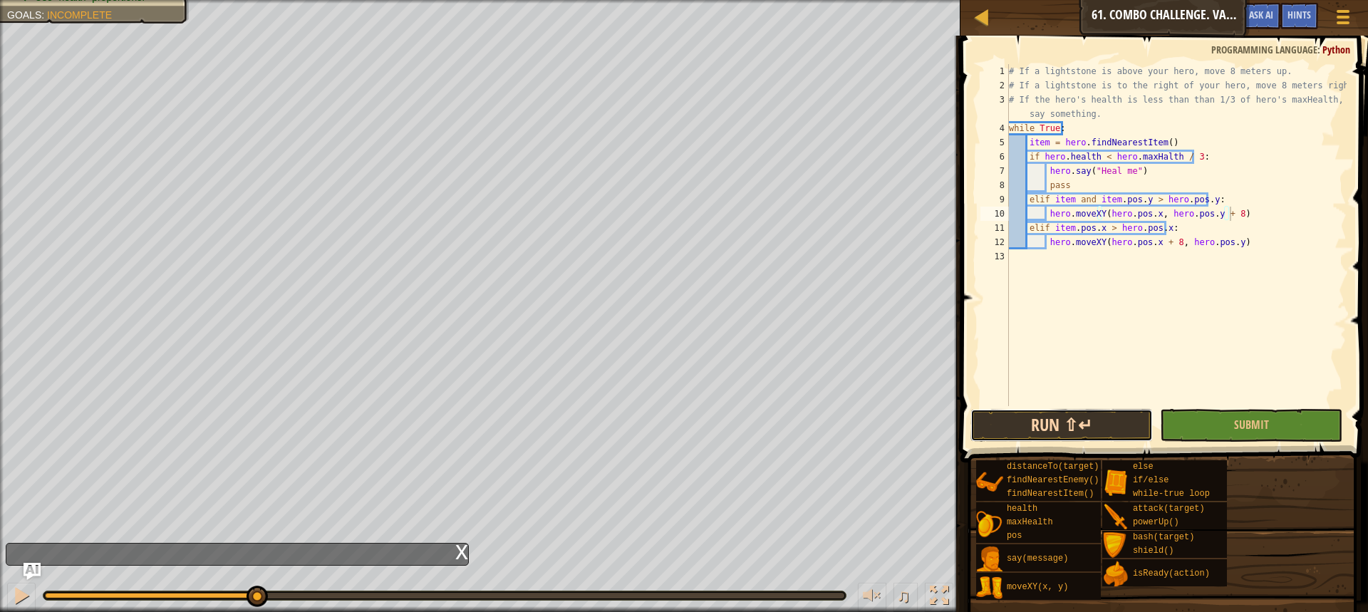
click at [1103, 431] on button "Run ⇧↵" at bounding box center [1062, 425] width 182 height 33
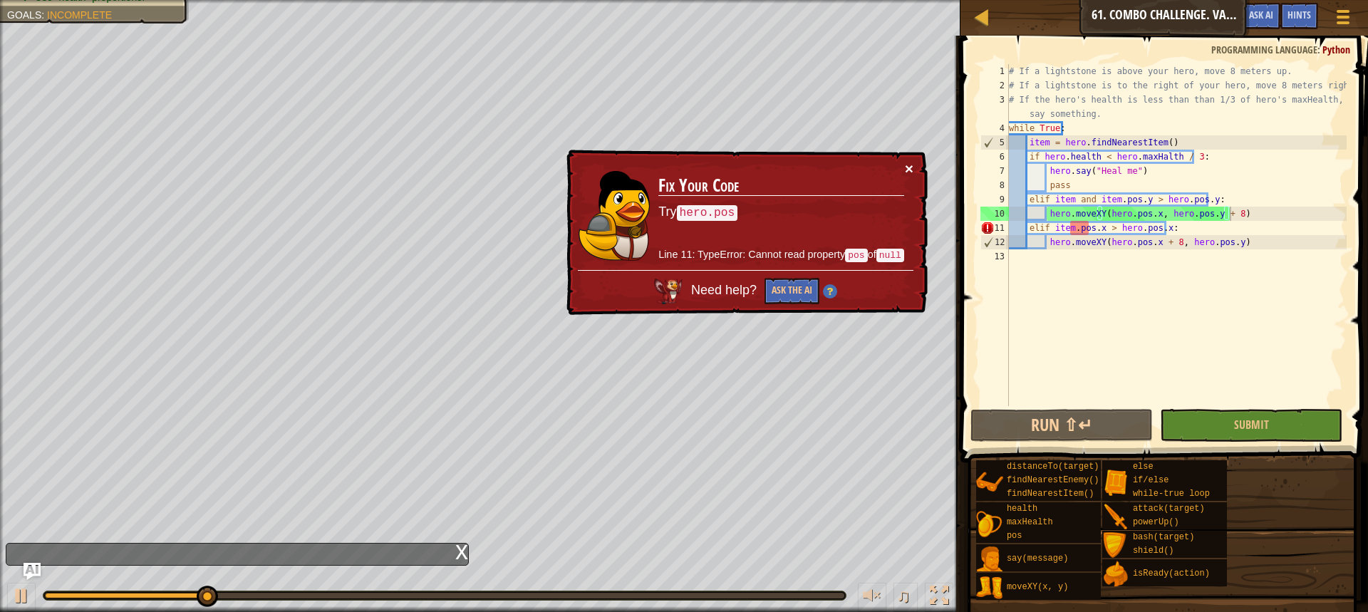
click at [905, 167] on button "×" at bounding box center [909, 168] width 9 height 15
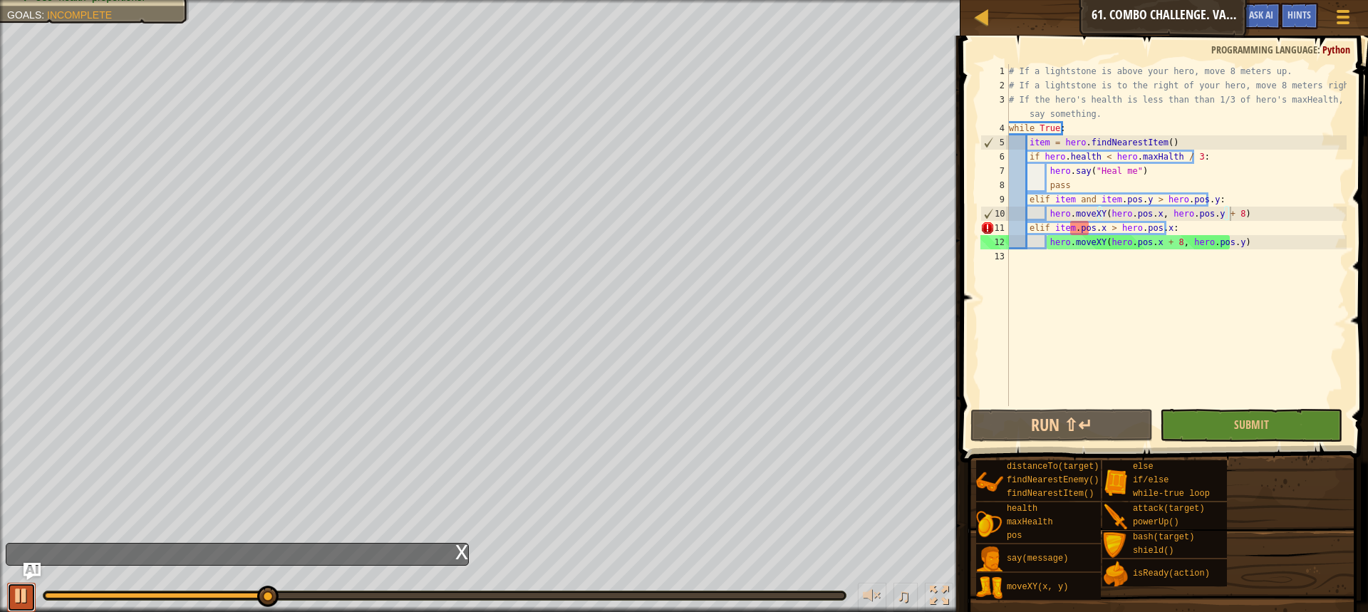
click at [13, 607] on button at bounding box center [21, 597] width 29 height 29
click at [1123, 172] on div "# If a lightstone is above your hero, move 8 meters up. # If a lightstone is to…" at bounding box center [1176, 249] width 341 height 371
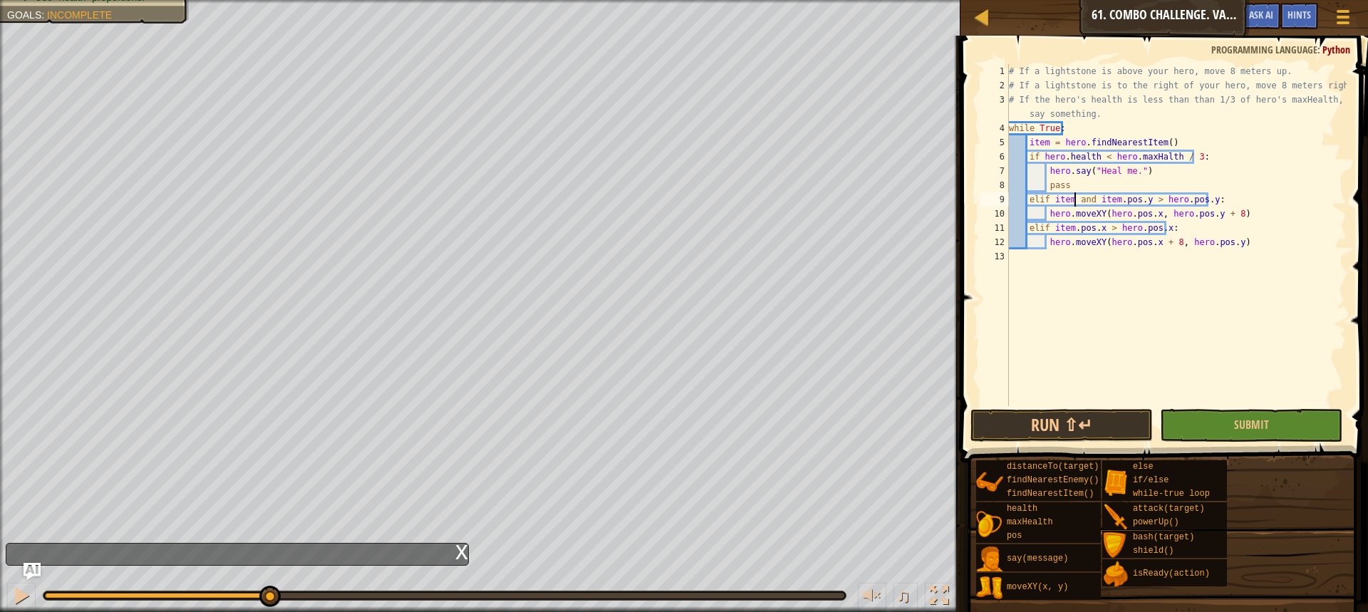
click at [1073, 194] on div "# If a lightstone is above your hero, move 8 meters up. # If a lightstone is to…" at bounding box center [1176, 249] width 341 height 371
click at [1068, 182] on div "# If a lightstone is above your hero, move 8 meters up. # If a lightstone is to…" at bounding box center [1176, 249] width 341 height 371
type textarea "p"
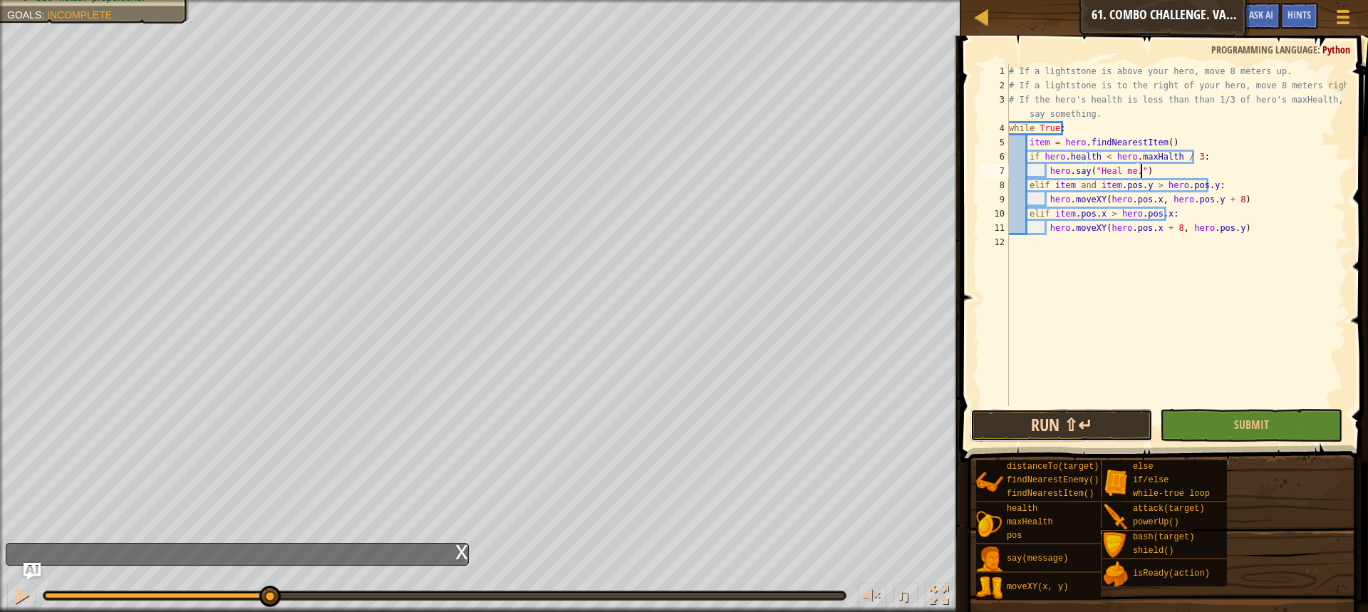
click at [1080, 411] on button "Run ⇧↵" at bounding box center [1062, 425] width 182 height 33
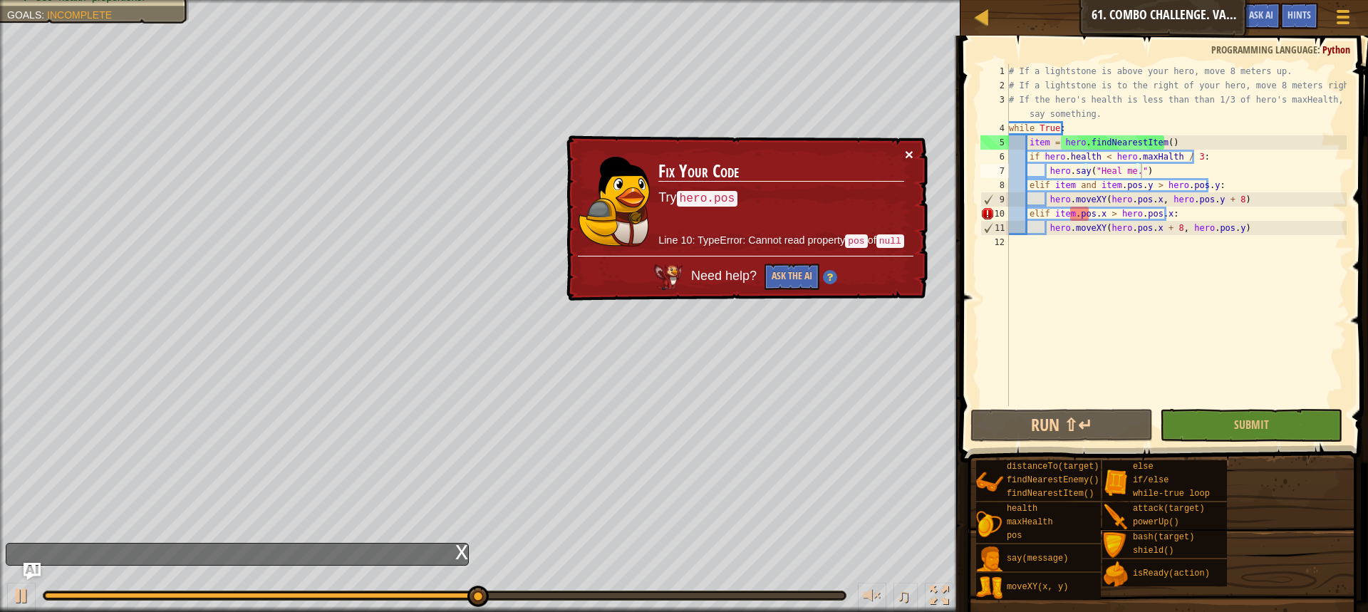
click at [910, 153] on button "×" at bounding box center [909, 154] width 9 height 15
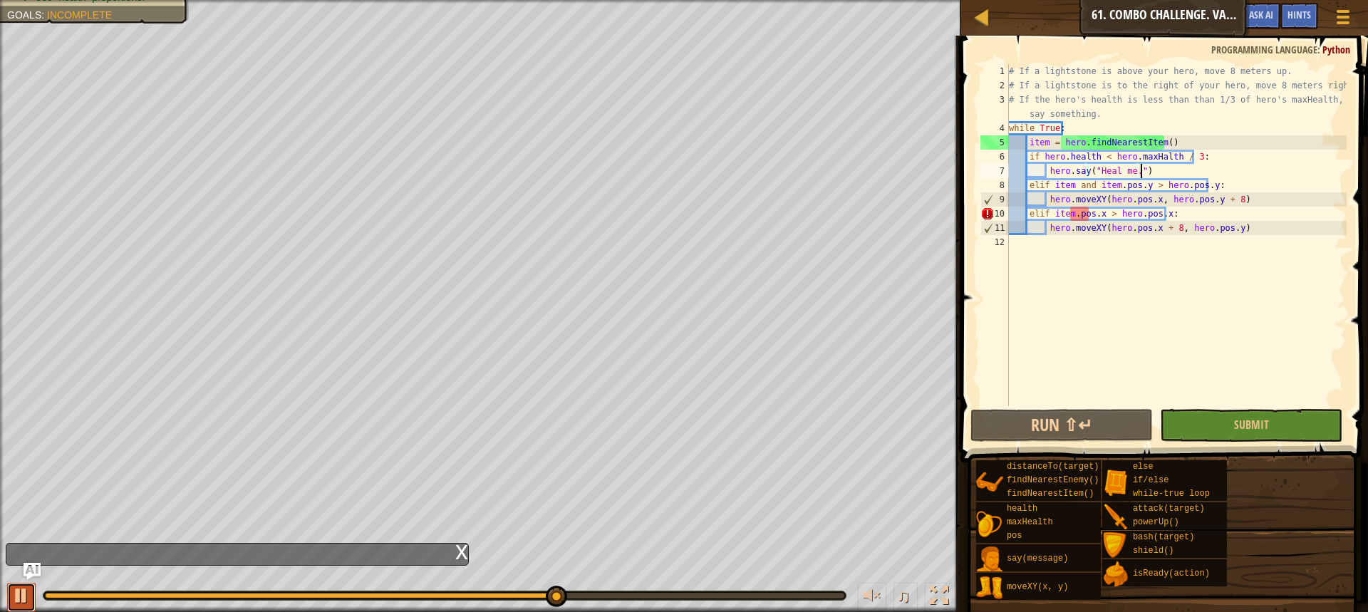
click at [27, 591] on div at bounding box center [21, 596] width 19 height 19
drag, startPoint x: 1090, startPoint y: 212, endPoint x: 1080, endPoint y: 244, distance: 33.4
click at [1090, 211] on div "# If a lightstone is above your hero, move 8 meters up. # If a lightstone is to…" at bounding box center [1176, 249] width 341 height 371
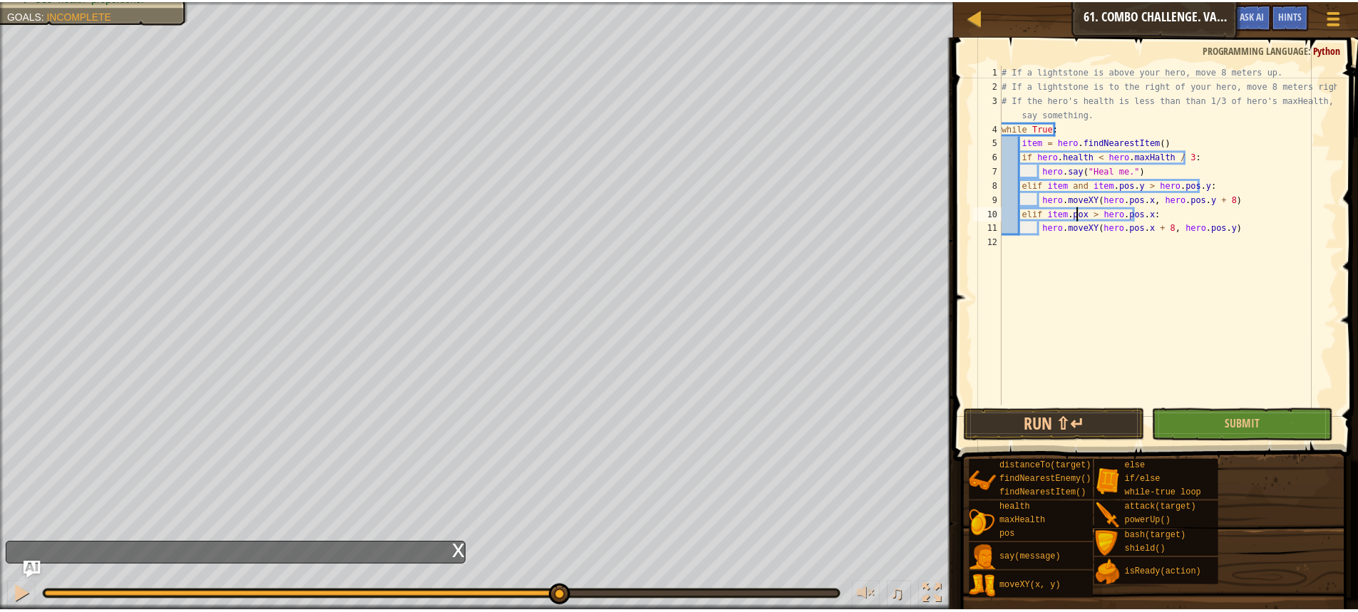
scroll to position [6, 6]
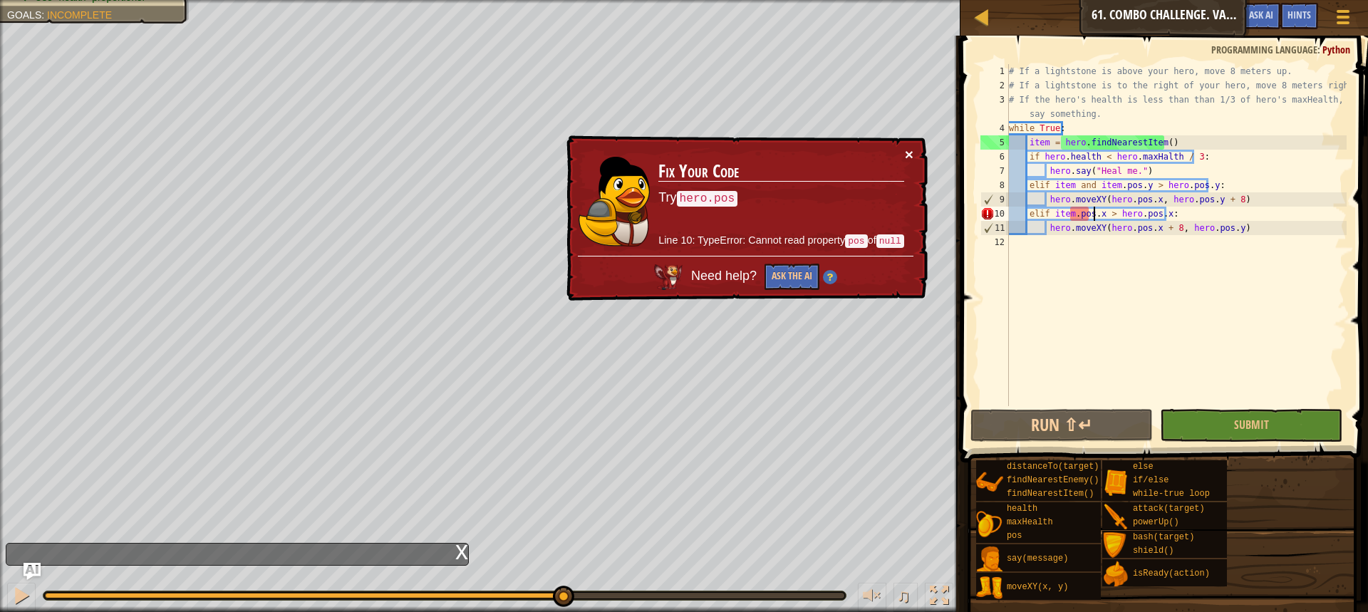
type textarea "elif item.pos.x > hero.pos.x:"
click at [908, 150] on button "×" at bounding box center [909, 154] width 9 height 15
click at [917, 154] on div "× Fix Your Code Try hero.pos Line 10: TypeError: Cannot read property pos of nu…" at bounding box center [746, 218] width 364 height 166
click at [906, 157] on button "×" at bounding box center [909, 154] width 9 height 15
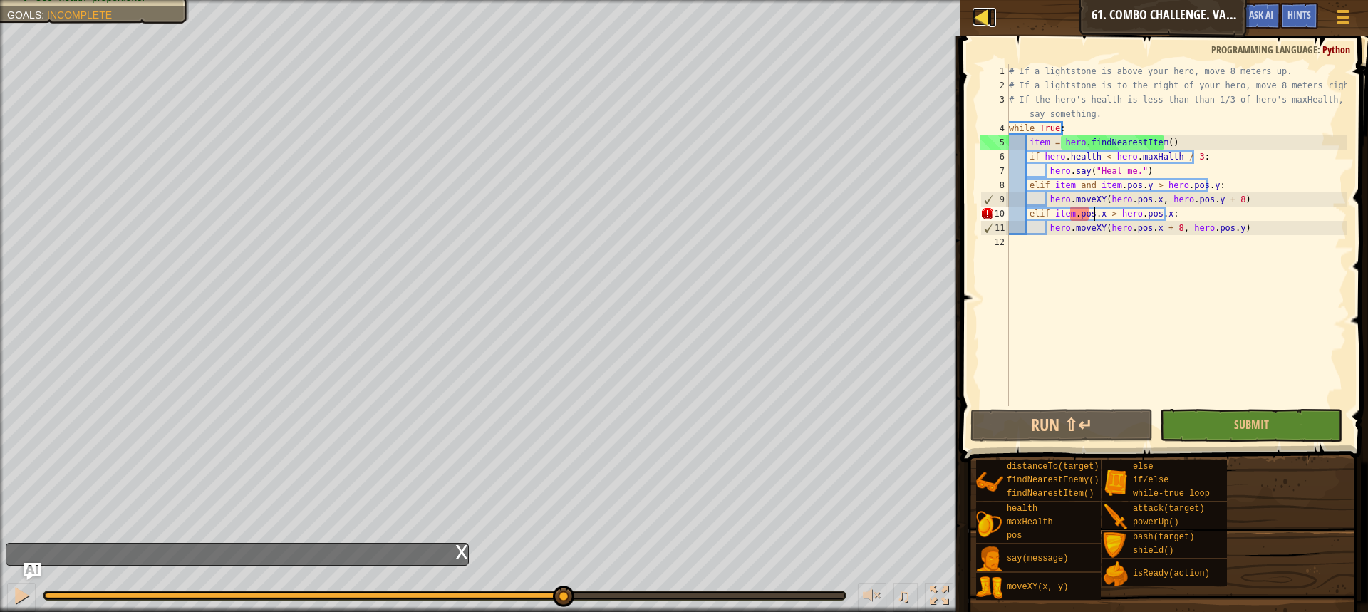
click at [976, 18] on div at bounding box center [982, 17] width 18 height 18
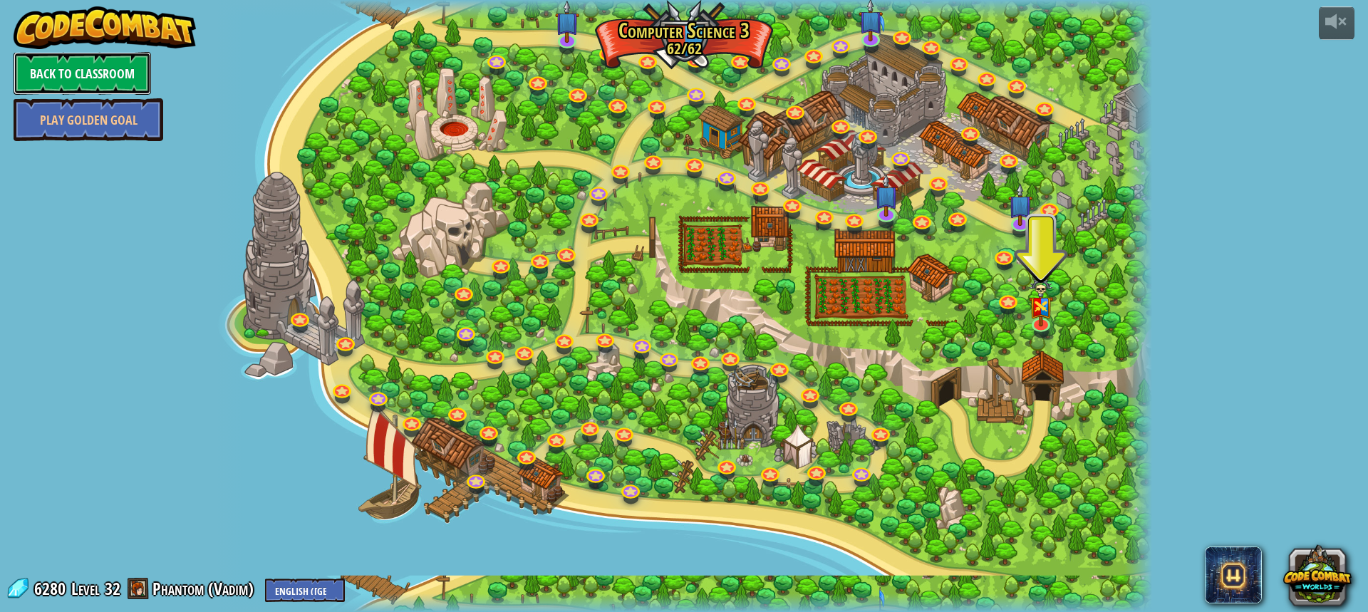
click at [53, 68] on link "Back to Classroom" at bounding box center [83, 73] width 138 height 43
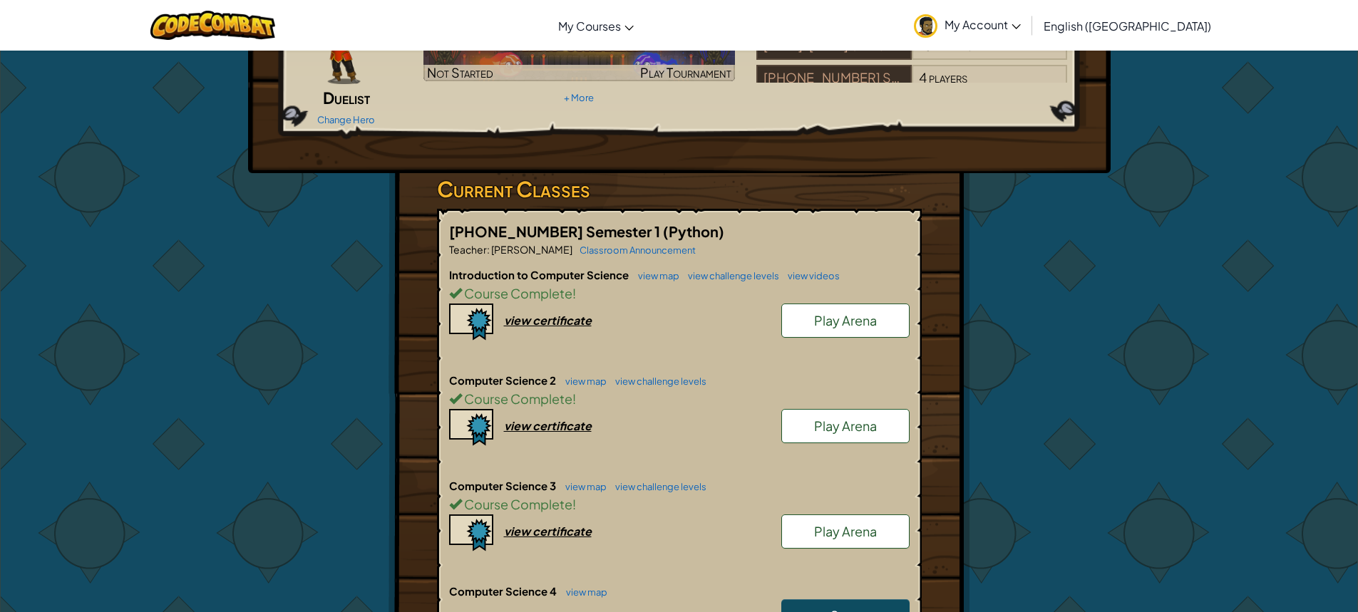
scroll to position [143, 0]
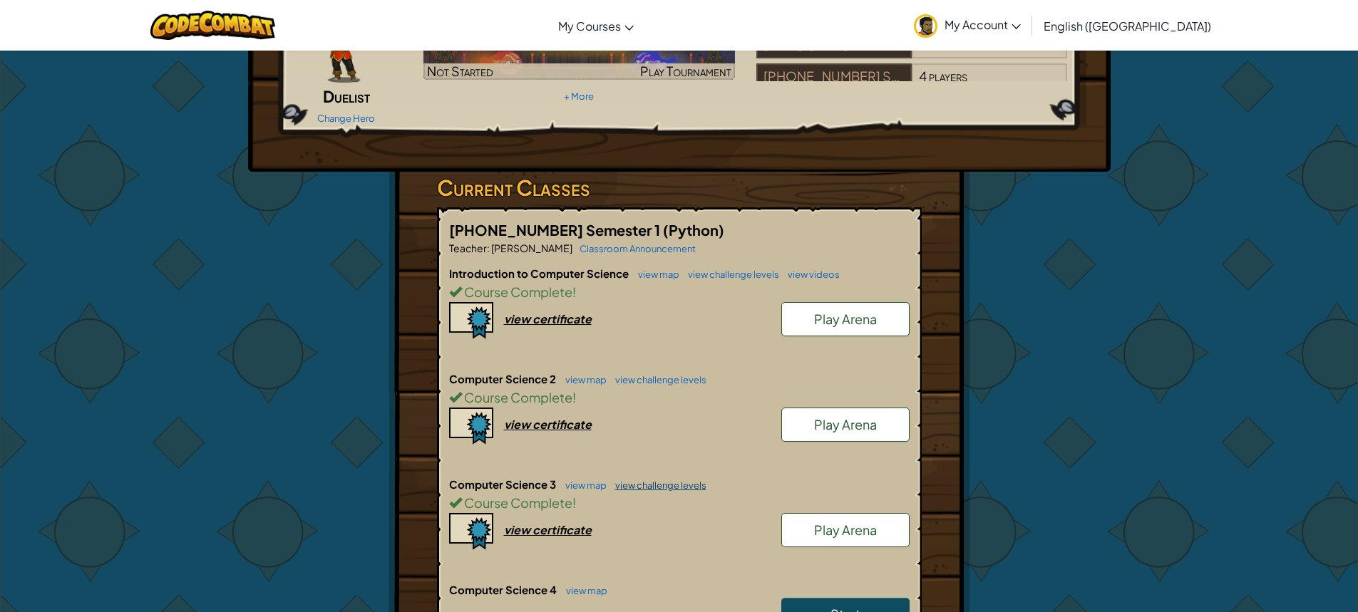
click at [668, 480] on link "view challenge levels" at bounding box center [657, 485] width 98 height 11
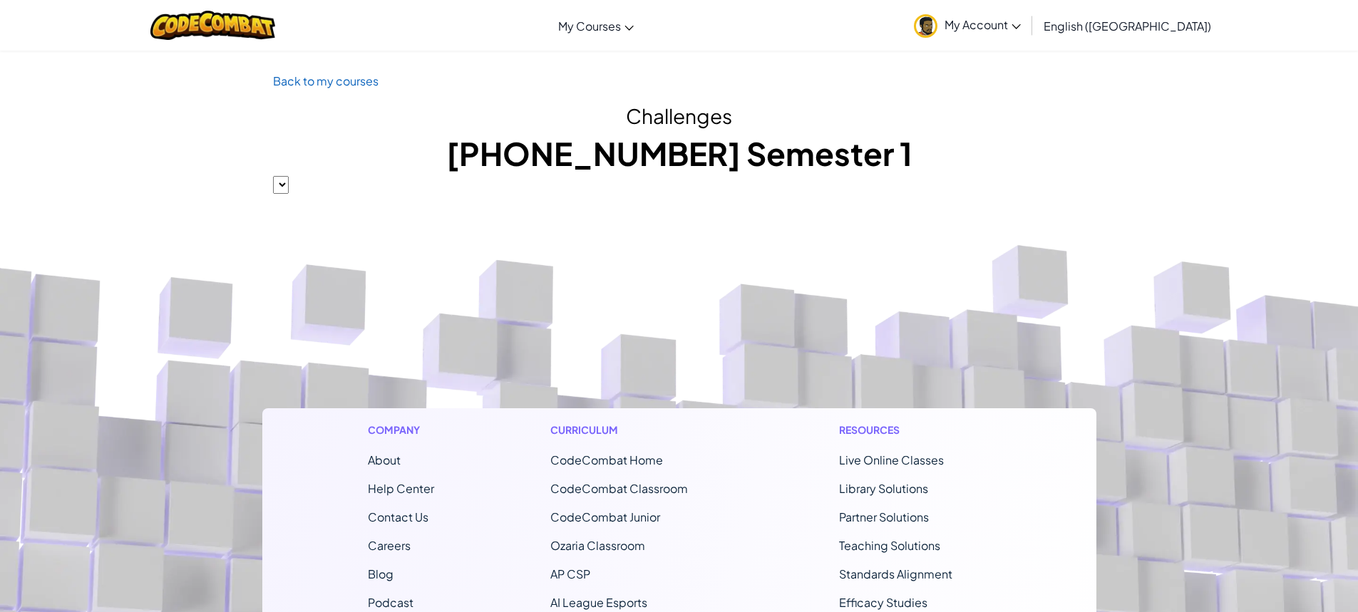
scroll to position [71, 0]
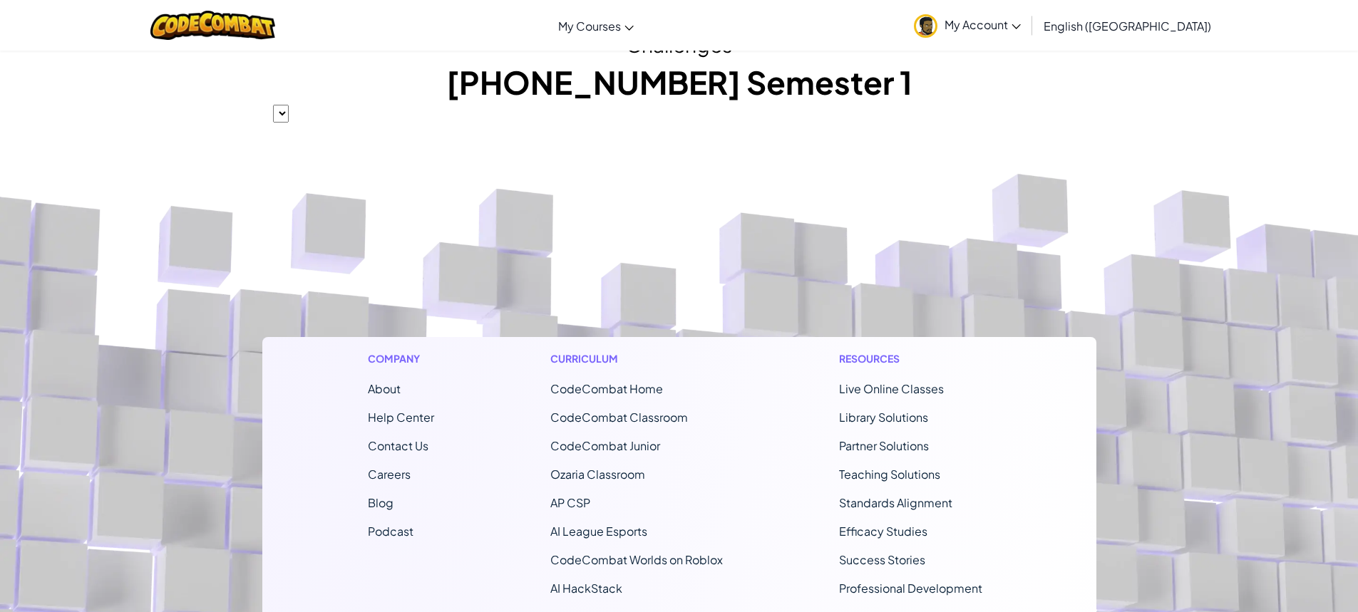
select select "56462f935afde0c6fd30fc8c"
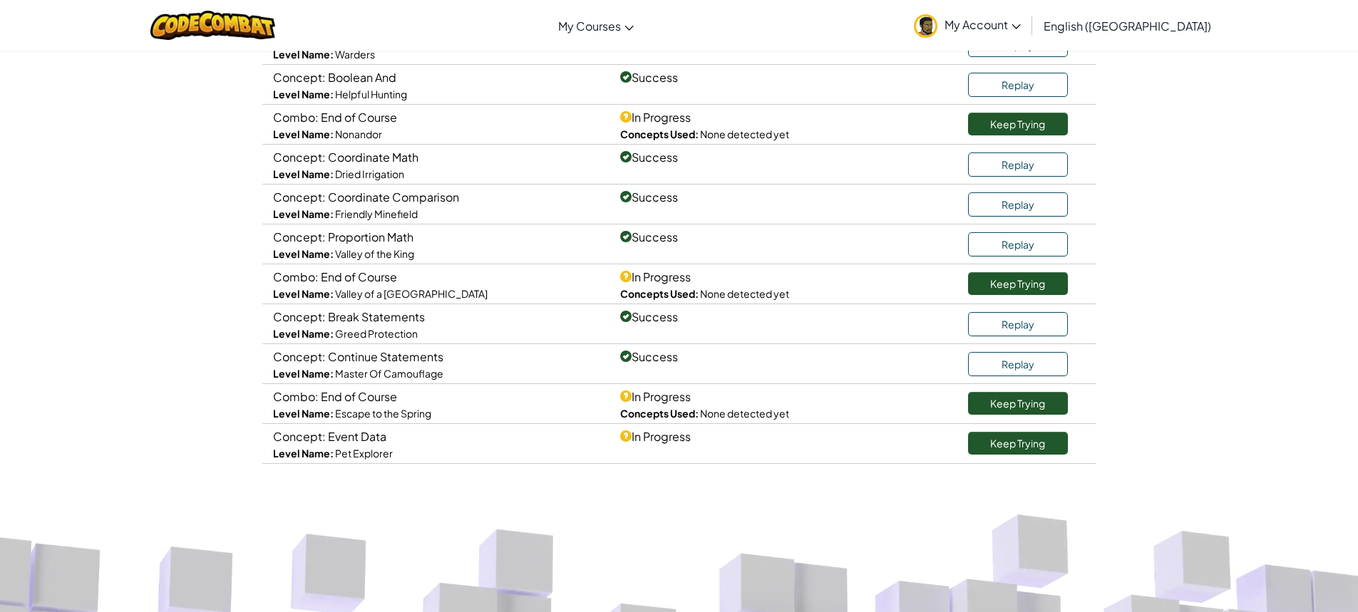
scroll to position [641, 0]
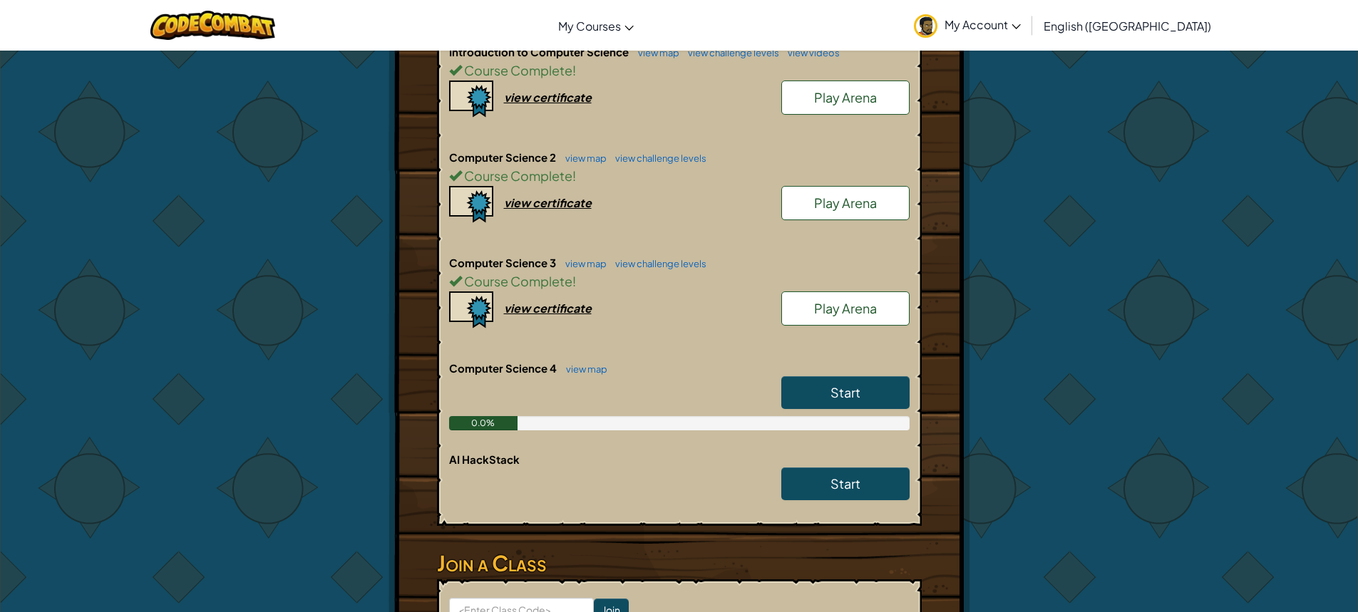
scroll to position [570, 0]
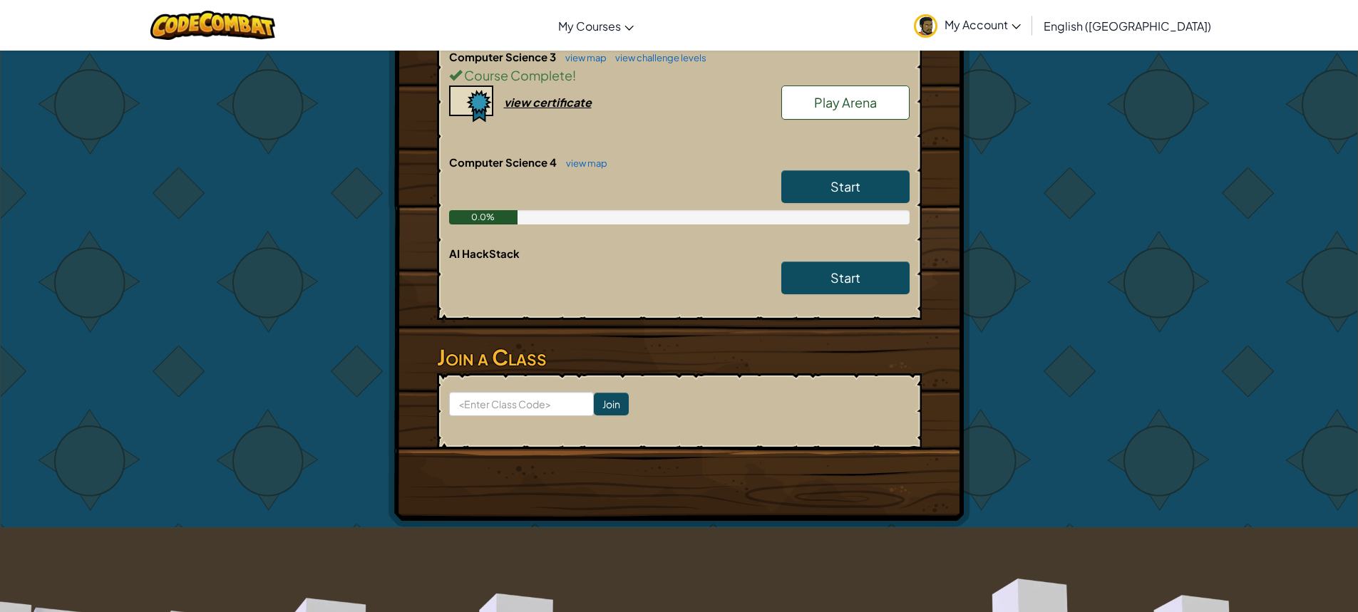
click at [836, 175] on link "Start" at bounding box center [845, 186] width 128 height 33
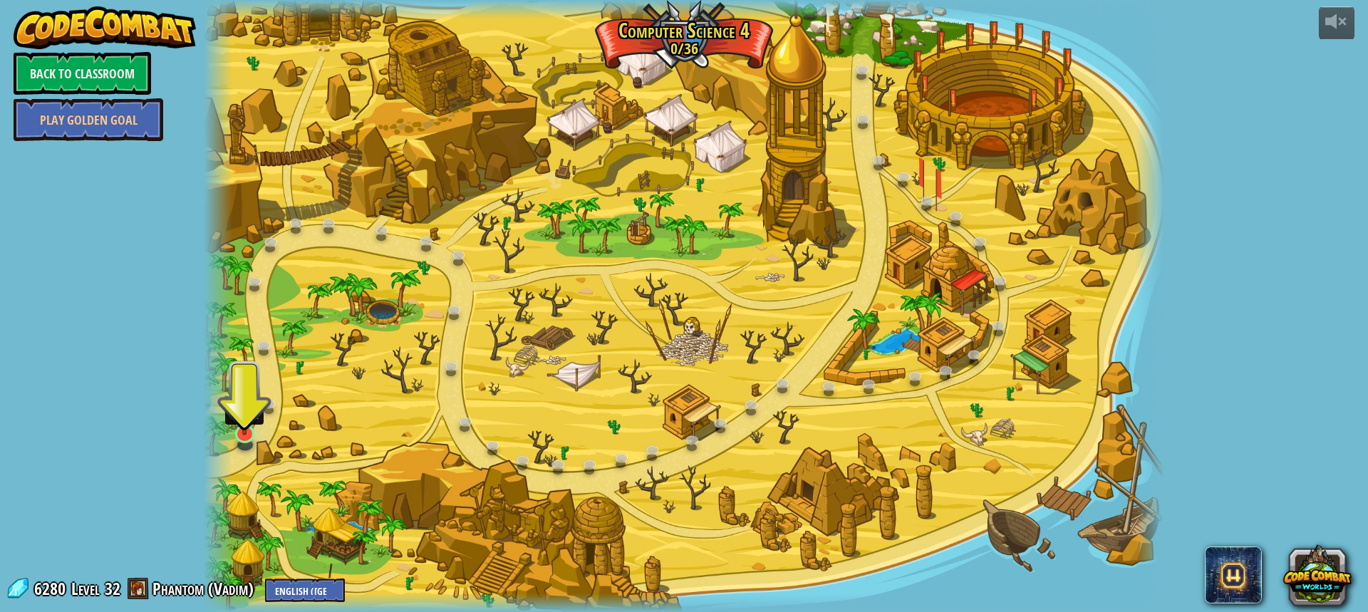
click at [254, 435] on img at bounding box center [245, 406] width 26 height 58
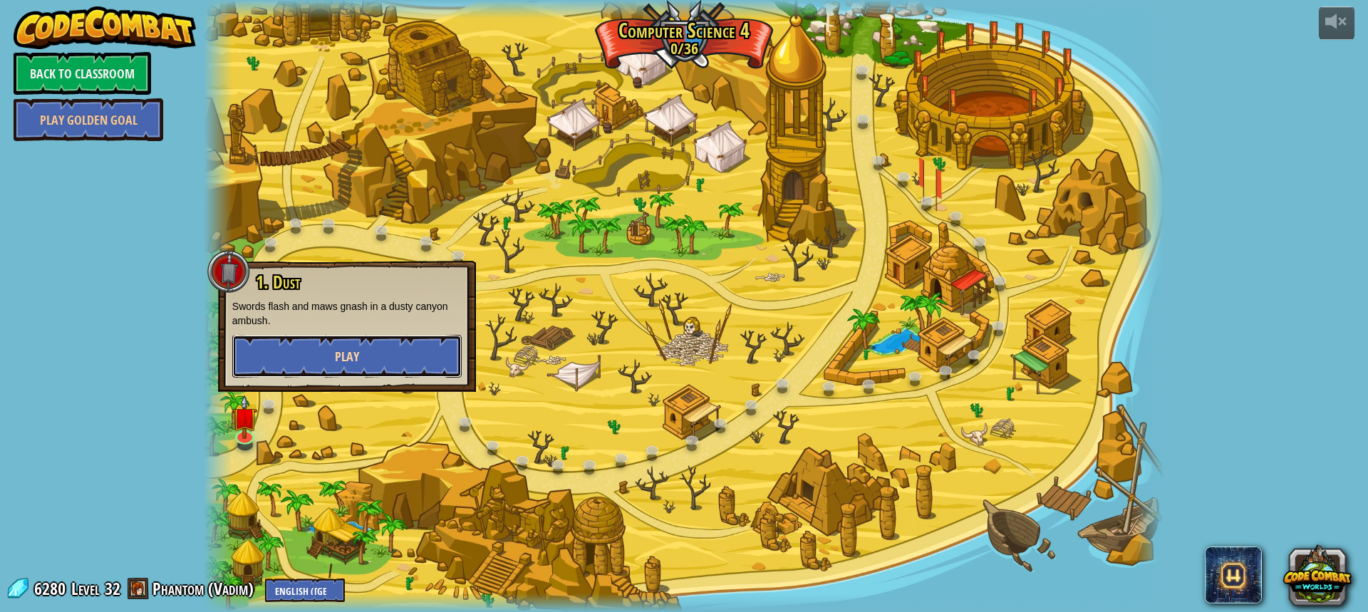
click at [344, 361] on span "Play" at bounding box center [347, 357] width 24 height 18
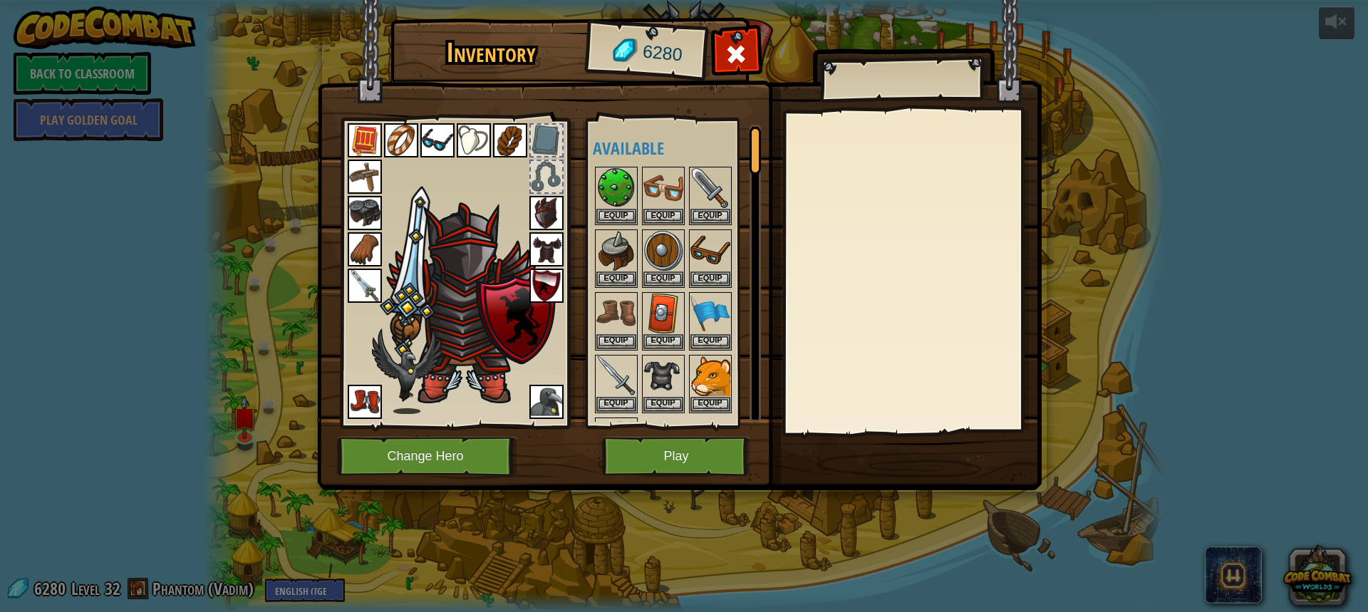
click at [367, 279] on img at bounding box center [365, 286] width 34 height 34
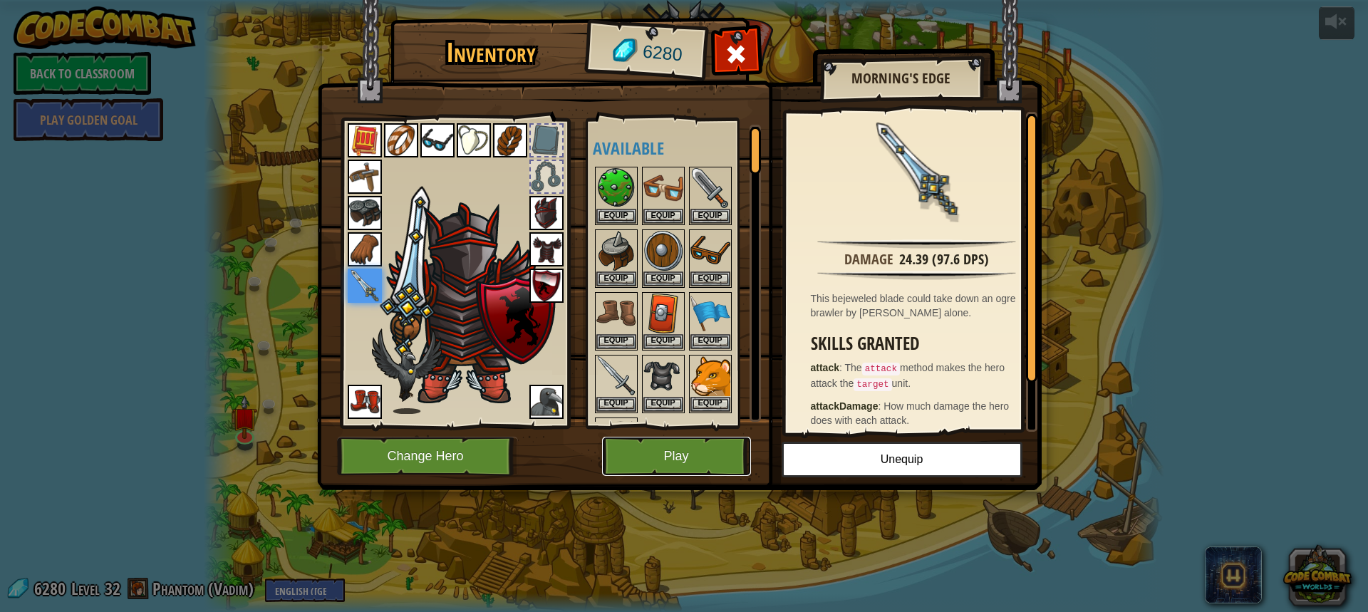
click at [695, 455] on button "Play" at bounding box center [676, 456] width 149 height 39
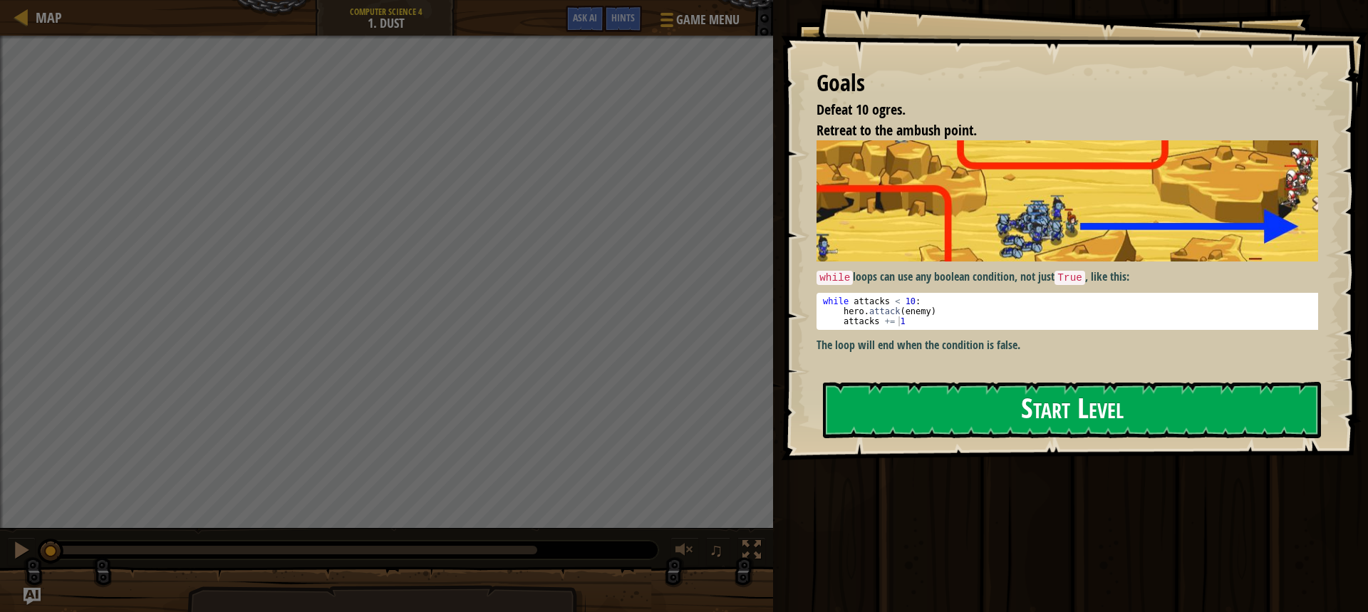
click at [1013, 419] on button "Start Level" at bounding box center [1072, 410] width 498 height 56
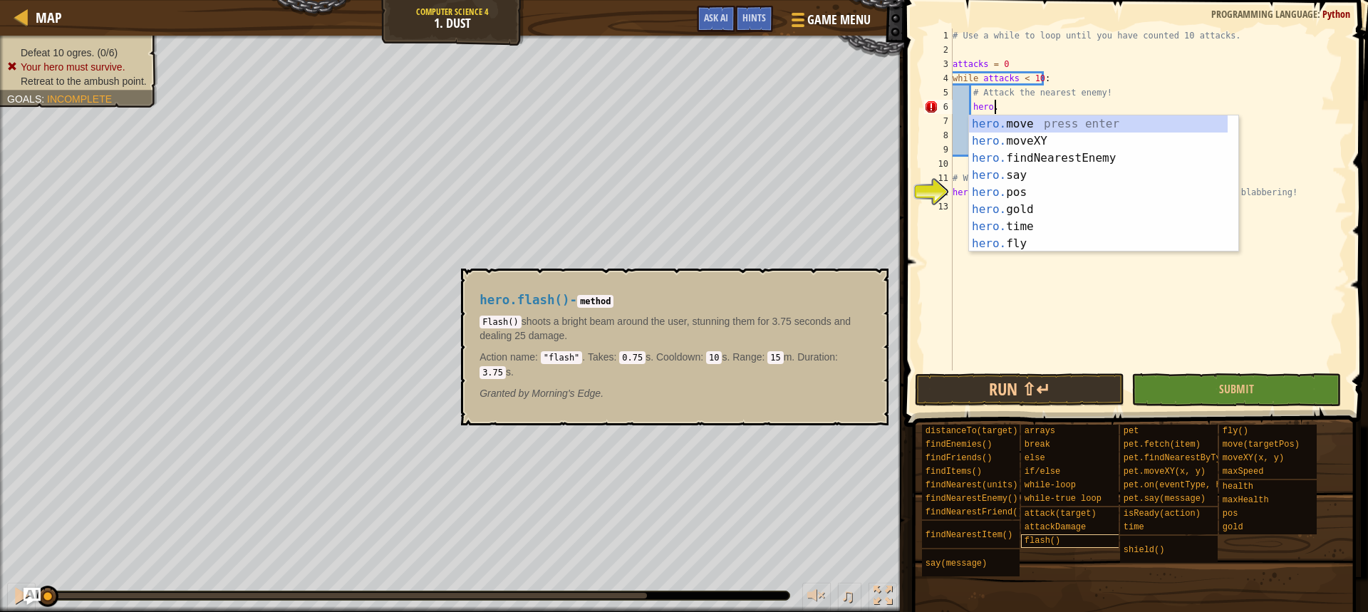
scroll to position [6, 4]
type textarea "hero.fl"
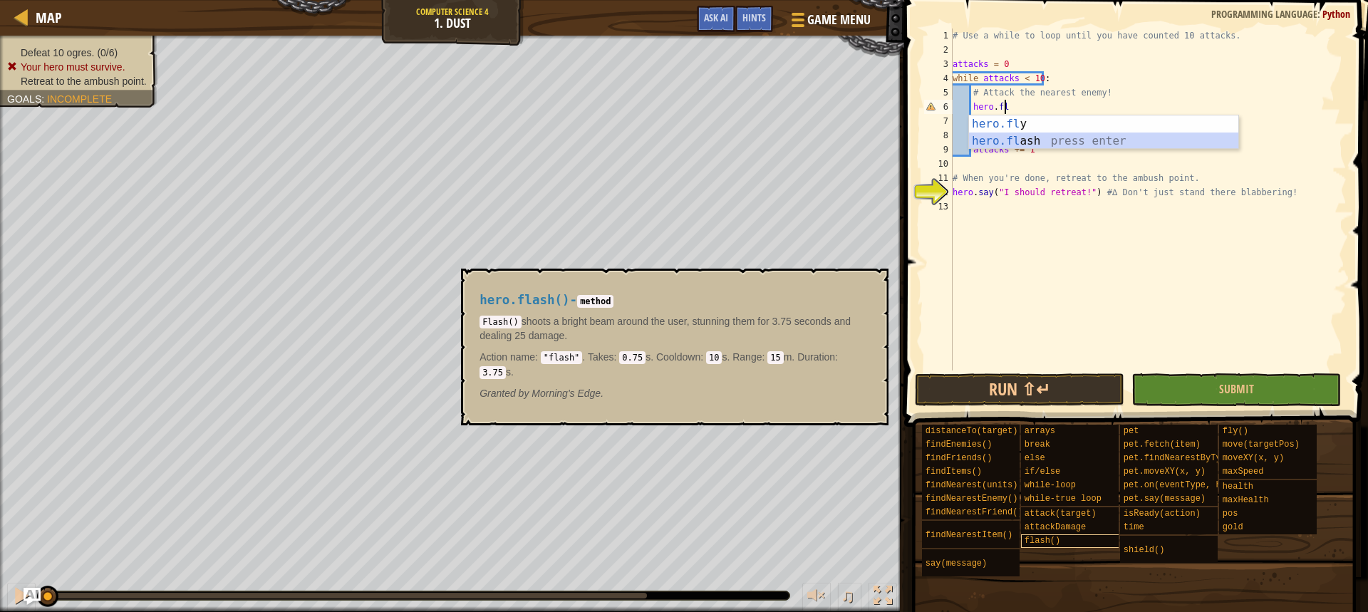
scroll to position [6, 1]
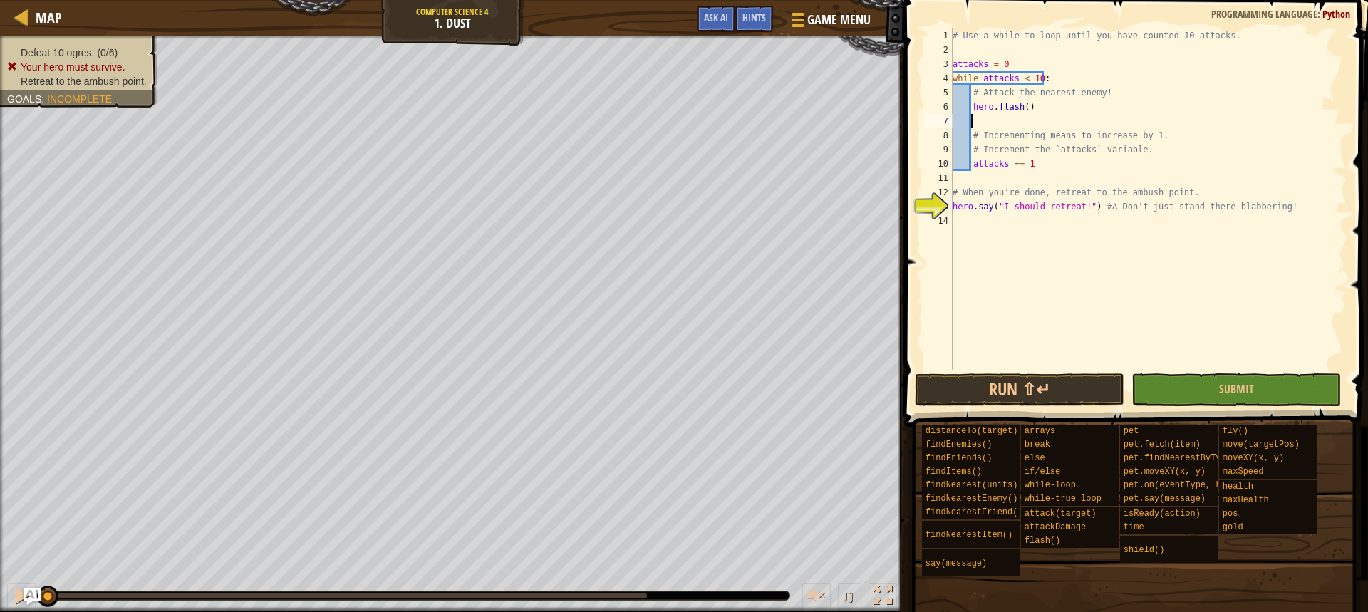
click at [955, 217] on div "# Use a while to loop until you have counted 10 attacks. attacks = 0 while atta…" at bounding box center [1148, 214] width 397 height 371
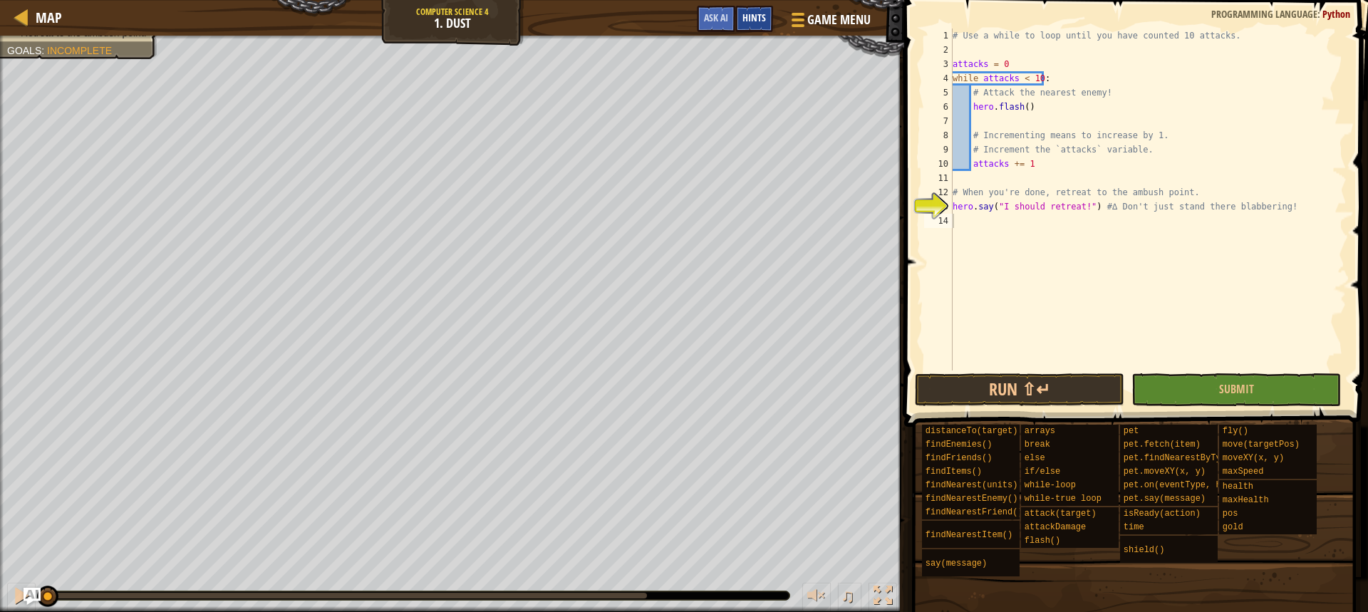
click at [745, 23] on span "Hints" at bounding box center [755, 18] width 24 height 14
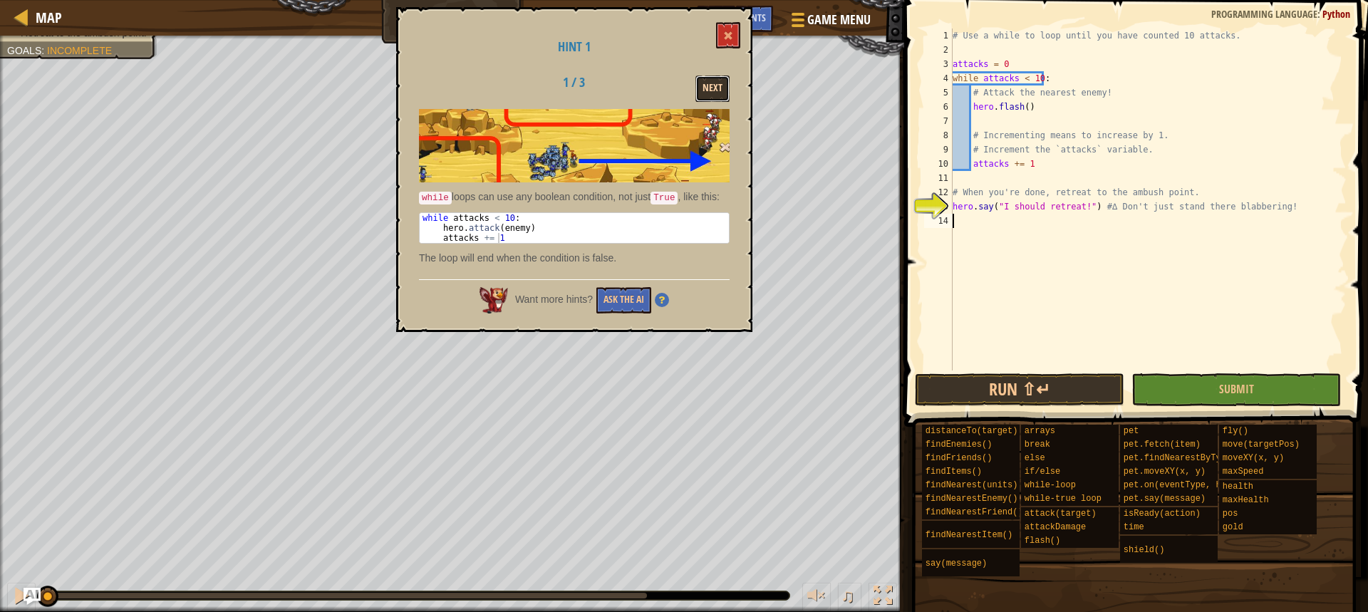
click at [717, 87] on button "Next" at bounding box center [713, 89] width 34 height 26
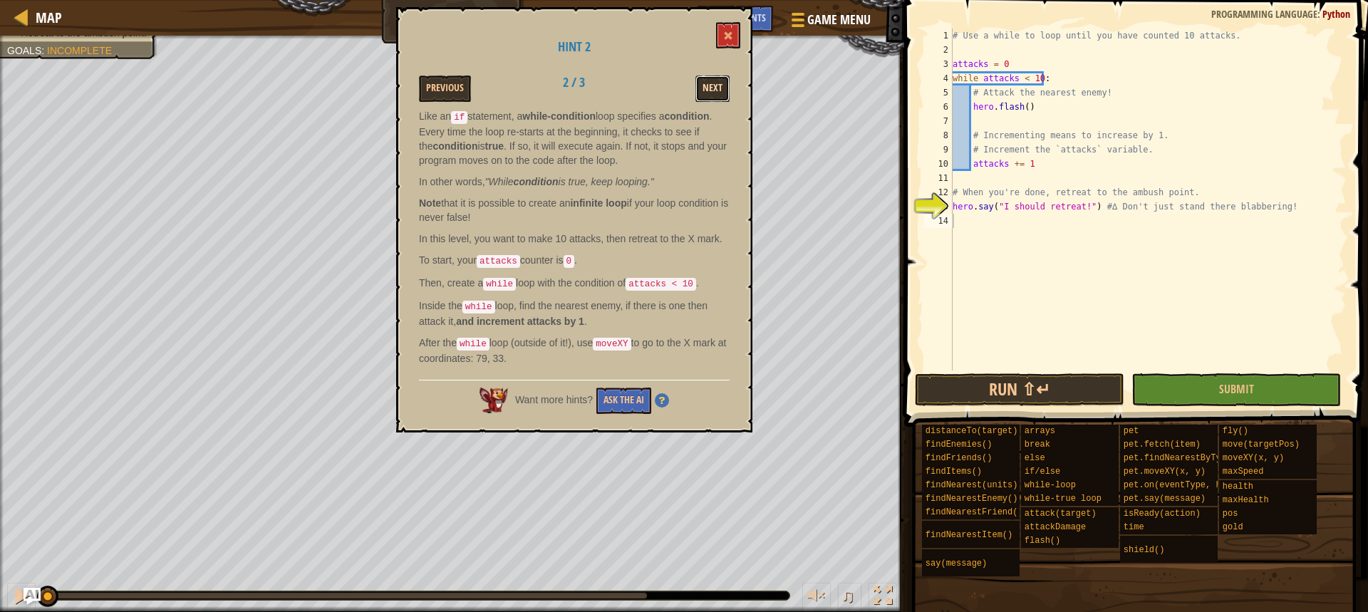
click at [711, 79] on button "Next" at bounding box center [713, 89] width 34 height 26
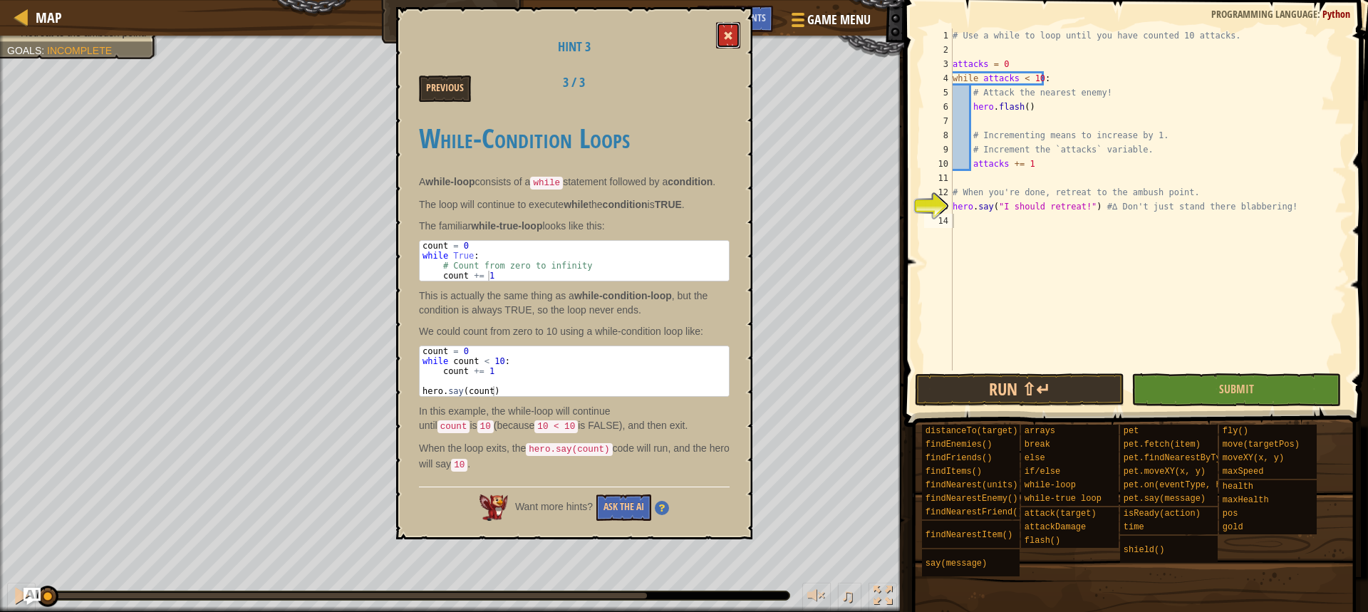
click at [733, 42] on button at bounding box center [728, 35] width 24 height 26
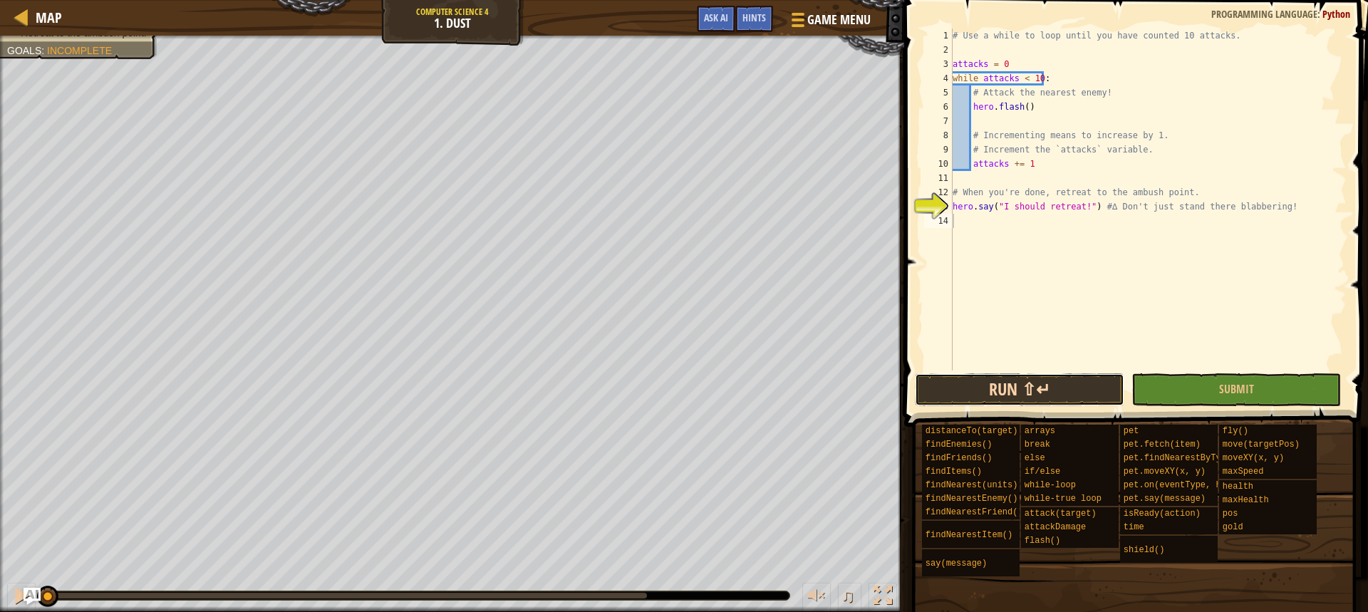
click at [1053, 380] on button "Run ⇧↵" at bounding box center [1020, 389] width 210 height 33
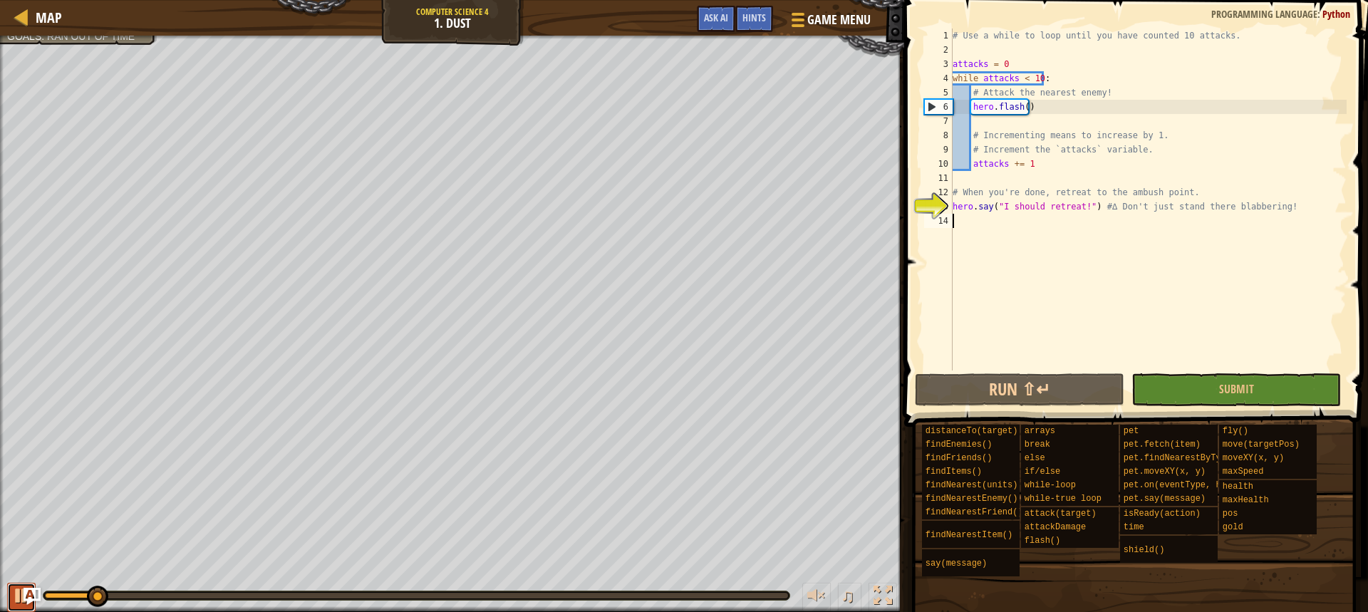
click at [11, 593] on button at bounding box center [21, 597] width 29 height 29
click at [1028, 110] on div "# Use a while to loop until you have counted 10 attacks. attacks = 0 while atta…" at bounding box center [1148, 214] width 397 height 371
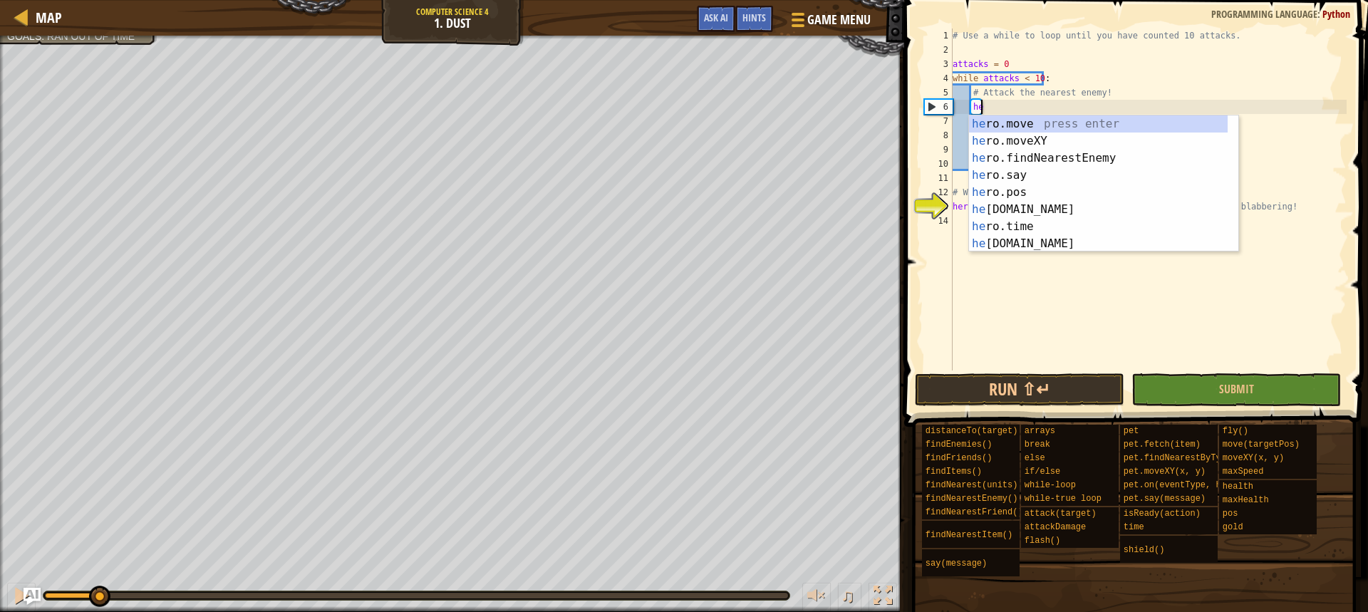
type textarea "h"
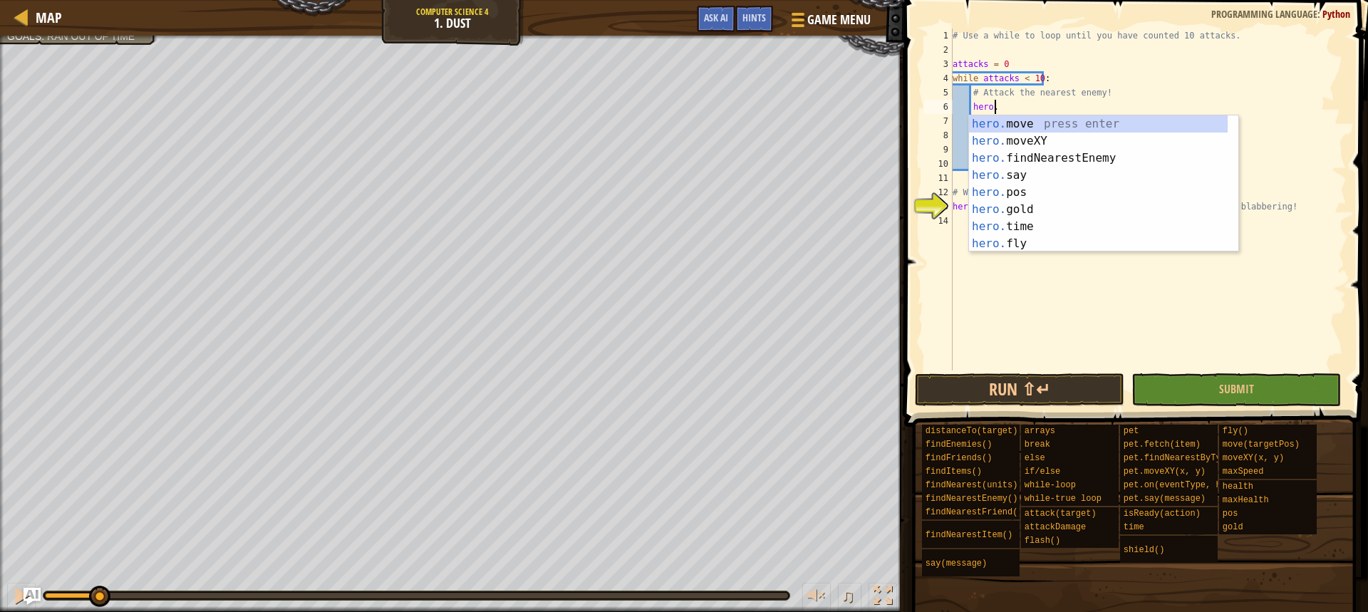
scroll to position [6, 4]
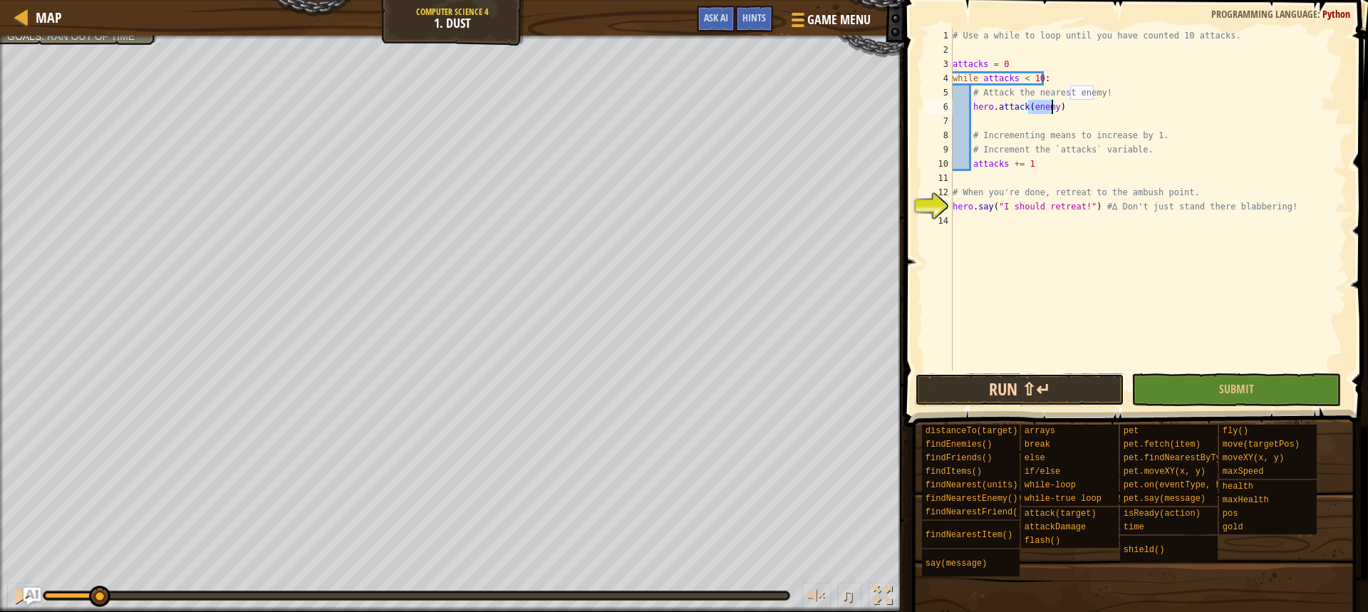
click at [1078, 396] on button "Run ⇧↵" at bounding box center [1020, 389] width 210 height 33
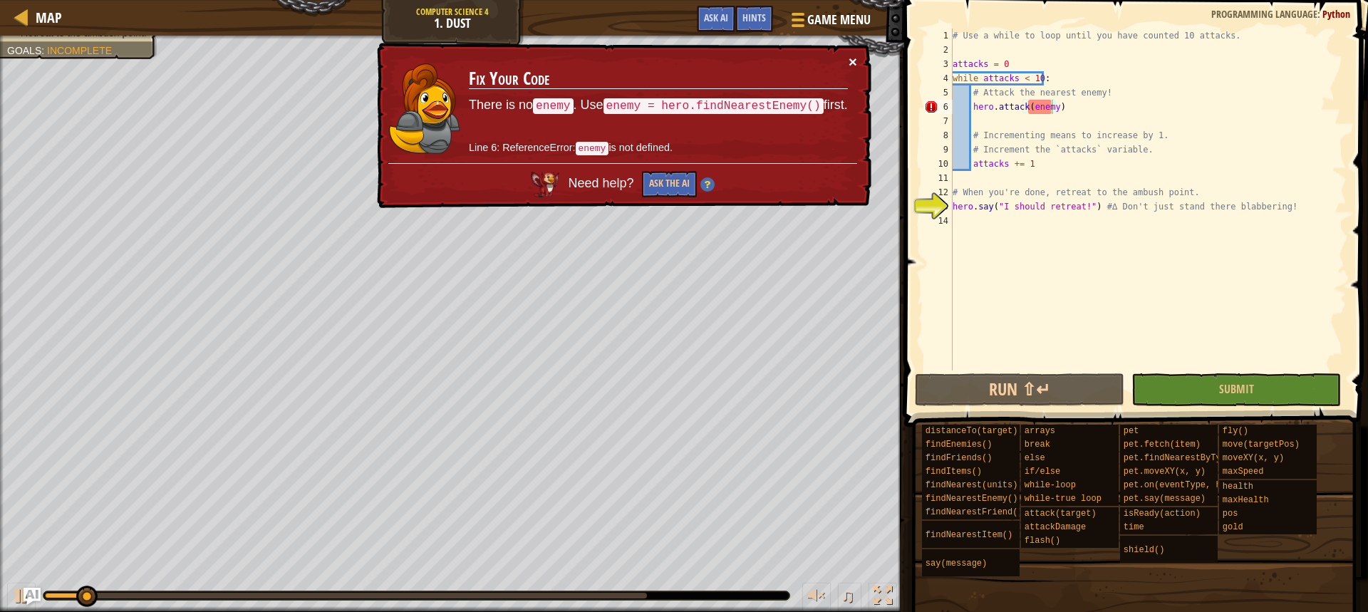
click at [854, 54] on button "×" at bounding box center [853, 61] width 9 height 15
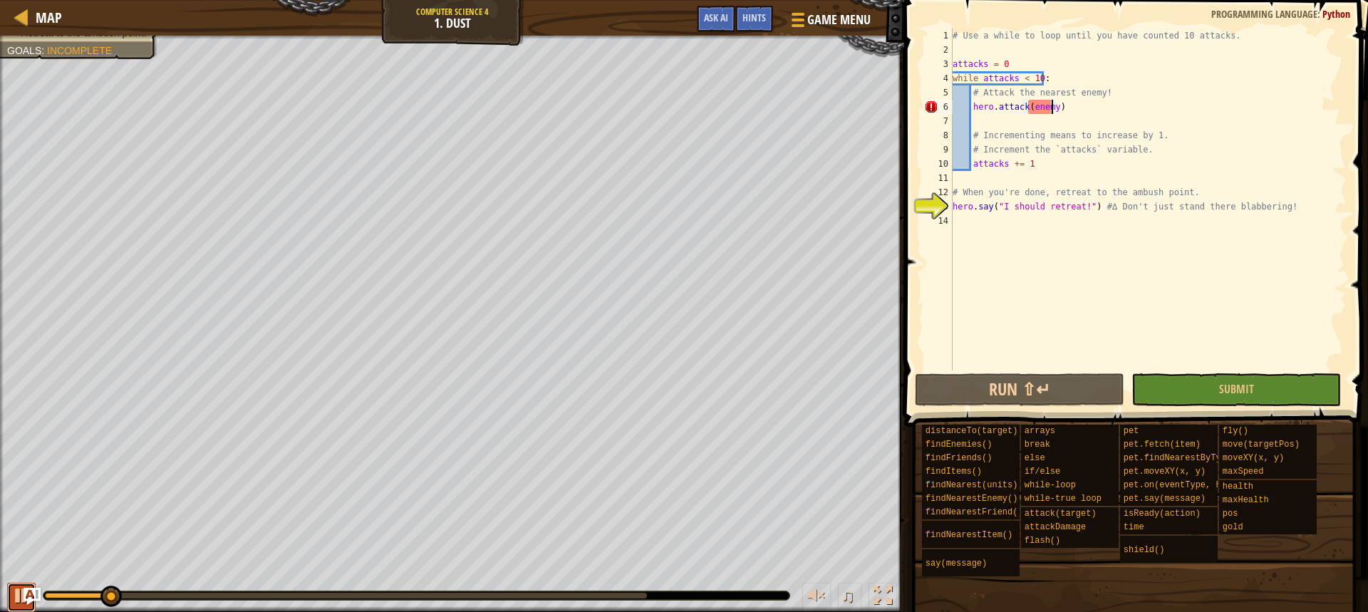
click at [11, 595] on button at bounding box center [21, 597] width 29 height 29
click at [1103, 96] on div "# Use a while to loop until you have counted 10 attacks. attacks = 0 while atta…" at bounding box center [1148, 214] width 397 height 371
type textarea "# Attack the nearest enemy!"
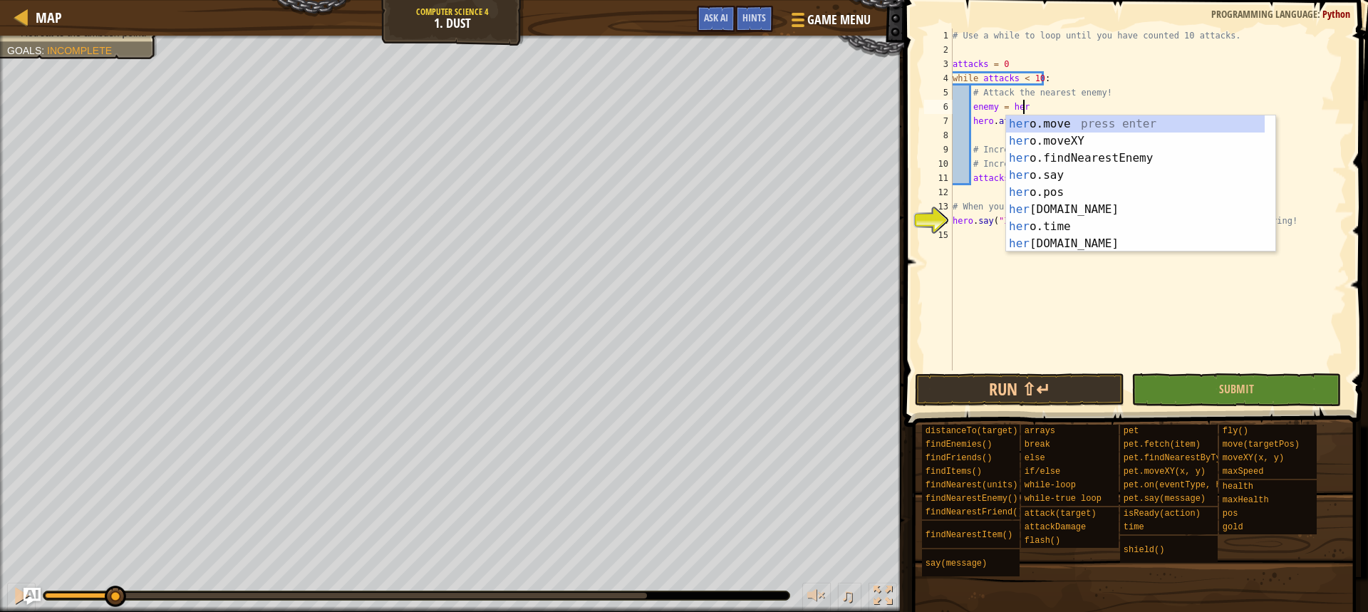
scroll to position [6, 6]
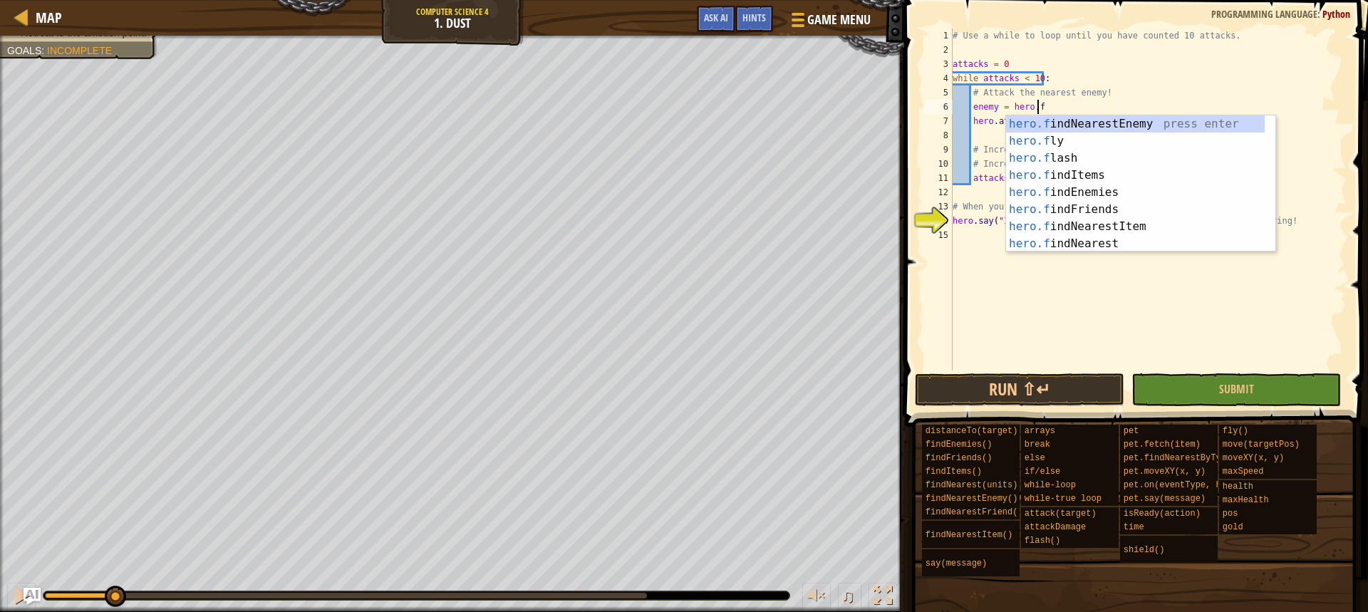
type textarea "enemy = [DOMAIN_NAME]"
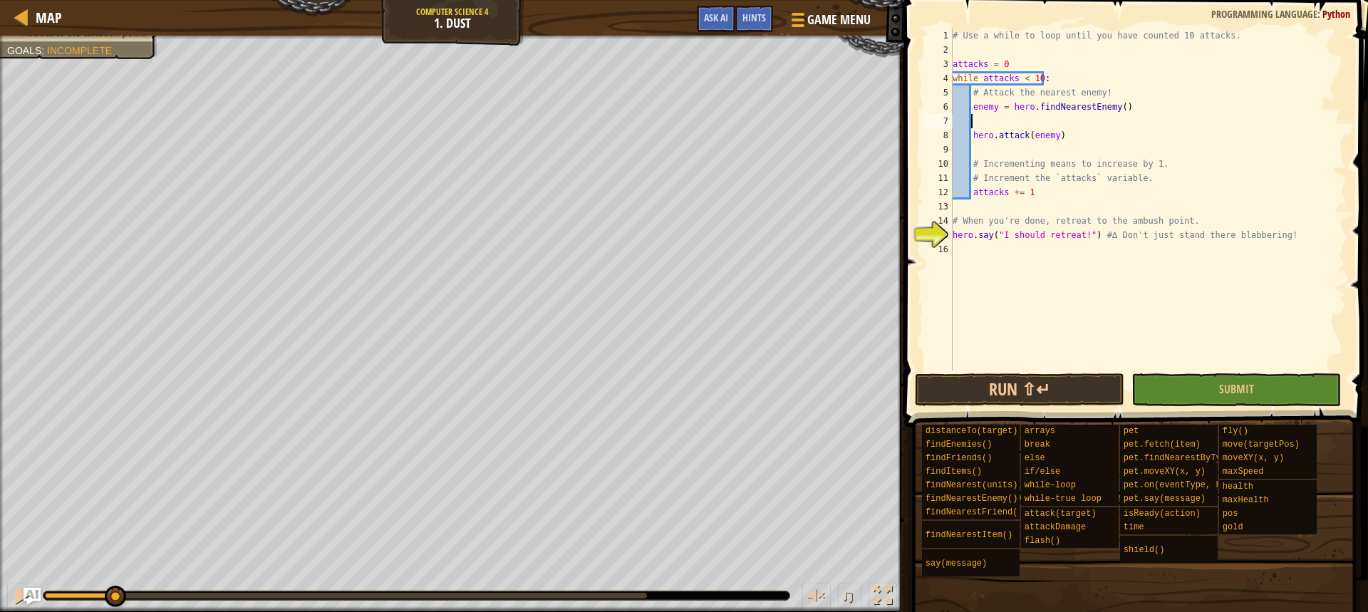
scroll to position [6, 0]
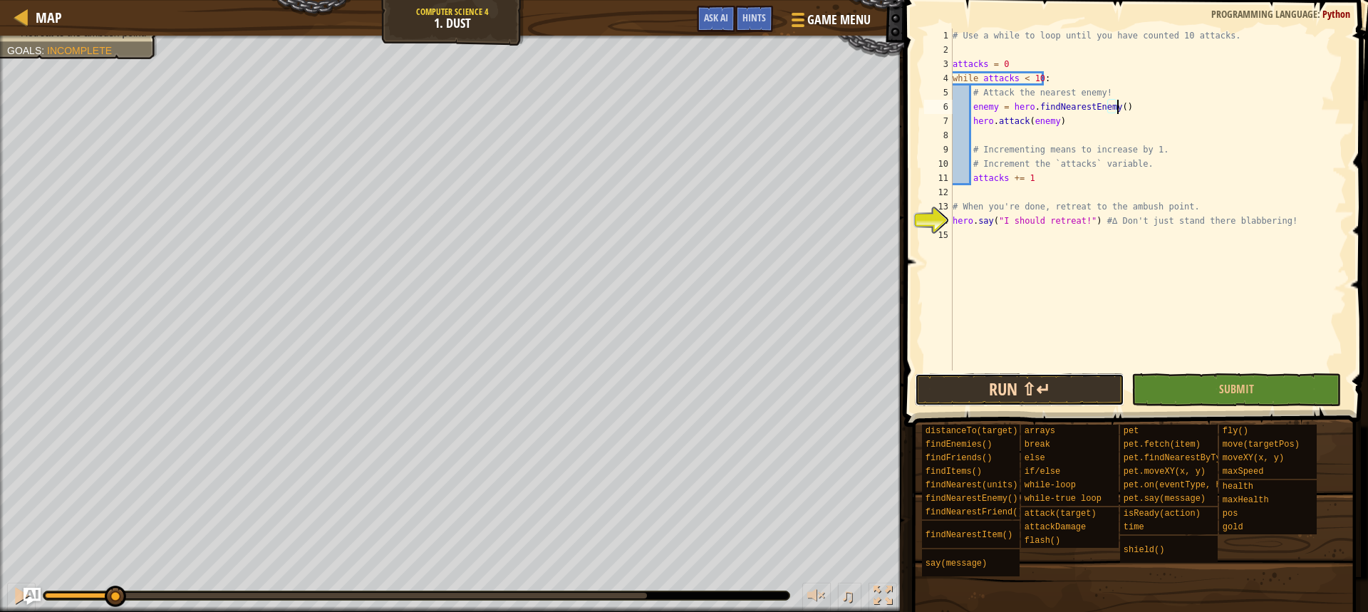
click at [1061, 380] on button "Run ⇧↵" at bounding box center [1020, 389] width 210 height 33
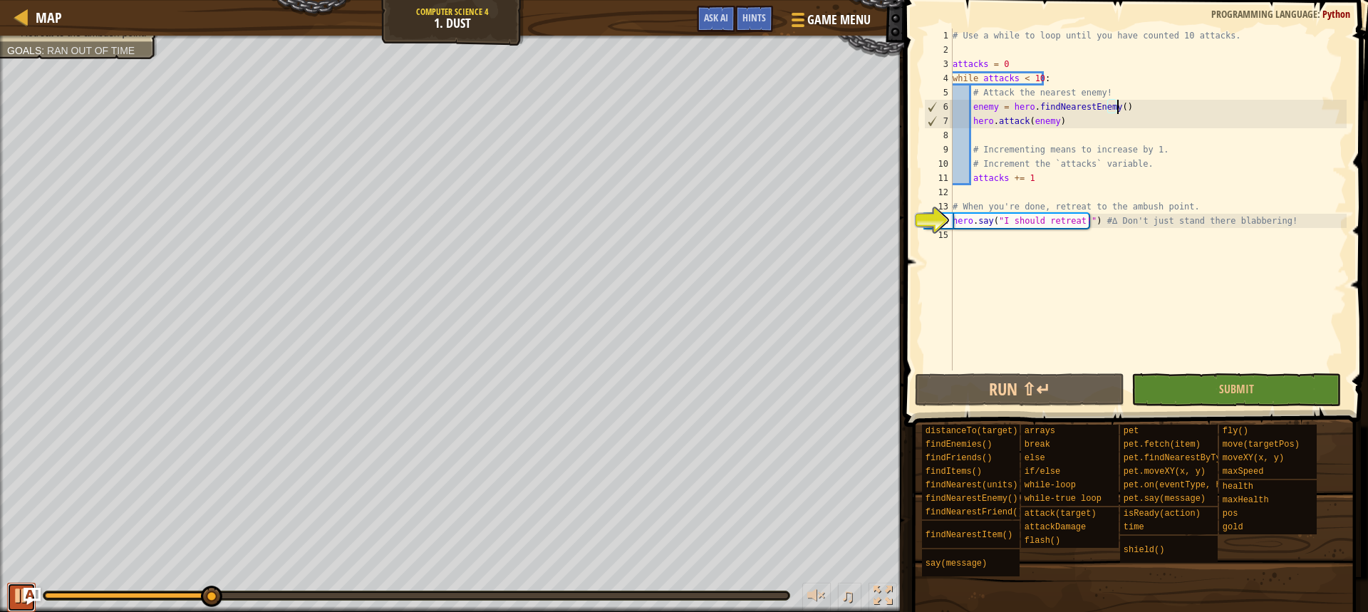
click at [8, 587] on button at bounding box center [21, 597] width 29 height 29
type textarea "hero.attack(enemy)"
type textarea "attacks += 1"
type textarea "hero.say("I should retreat!") #∆ Don't just stand there blabbering!"
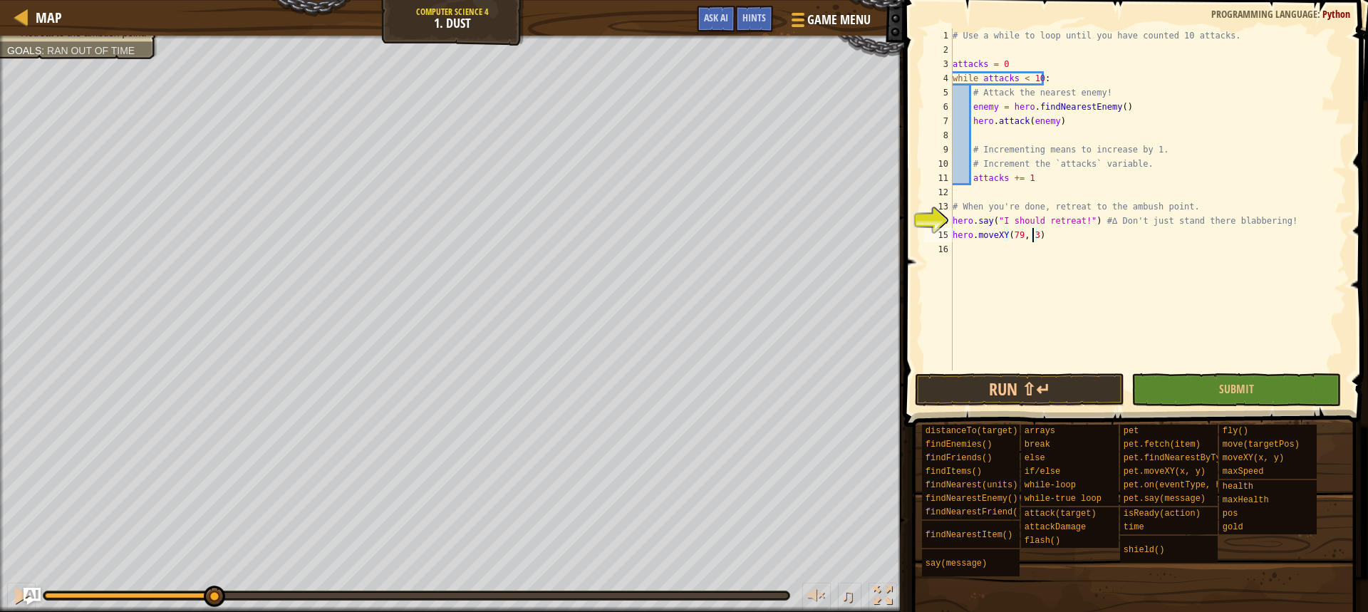
scroll to position [6, 6]
type textarea "hero.moveXY(79, 33)"
click at [937, 382] on button "Run ⇧↵" at bounding box center [1020, 389] width 210 height 33
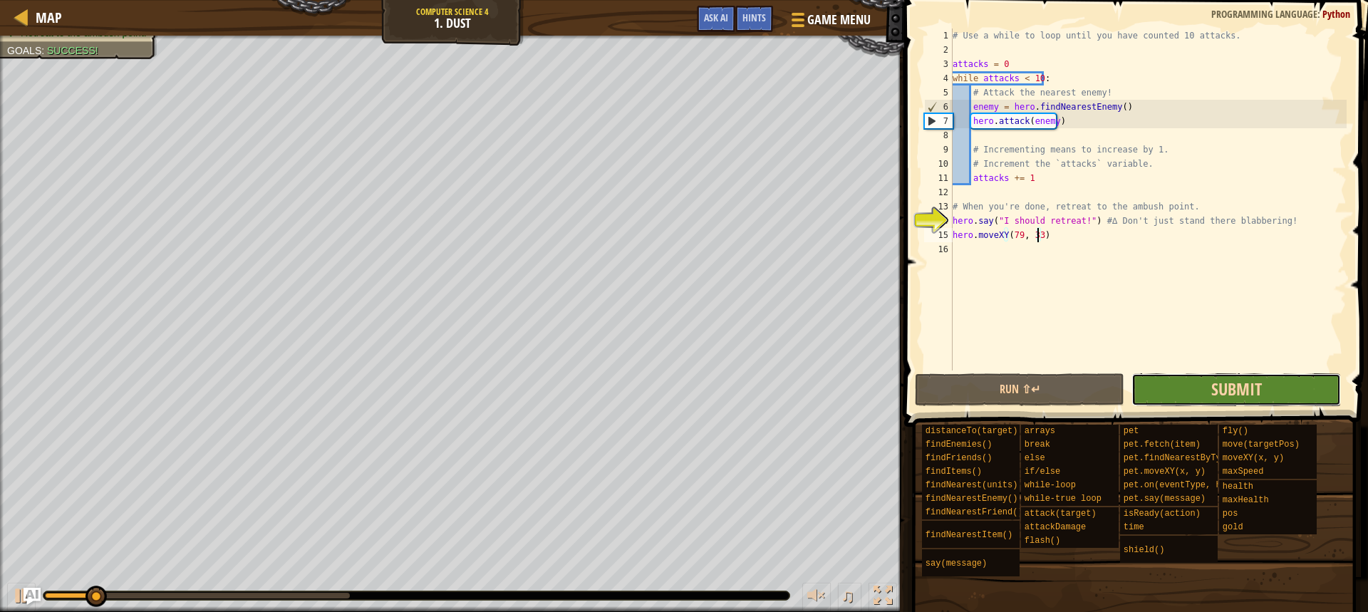
click at [1243, 389] on span "Submit" at bounding box center [1237, 389] width 51 height 23
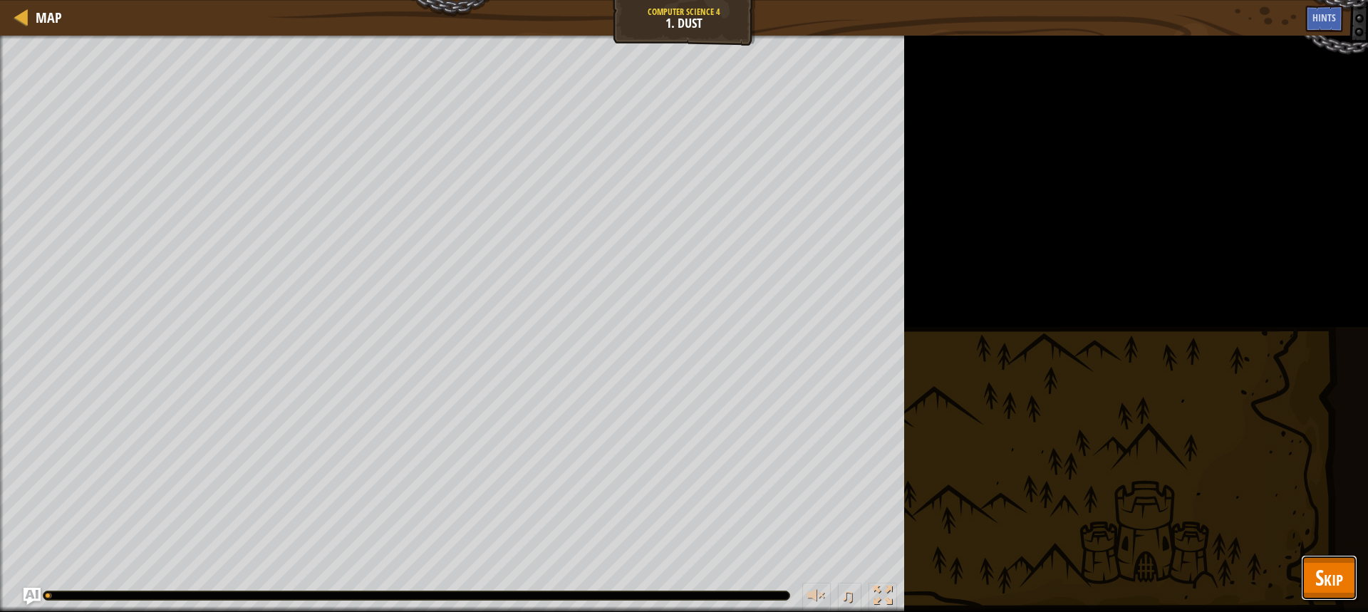
click at [1324, 578] on span "Skip" at bounding box center [1330, 577] width 28 height 29
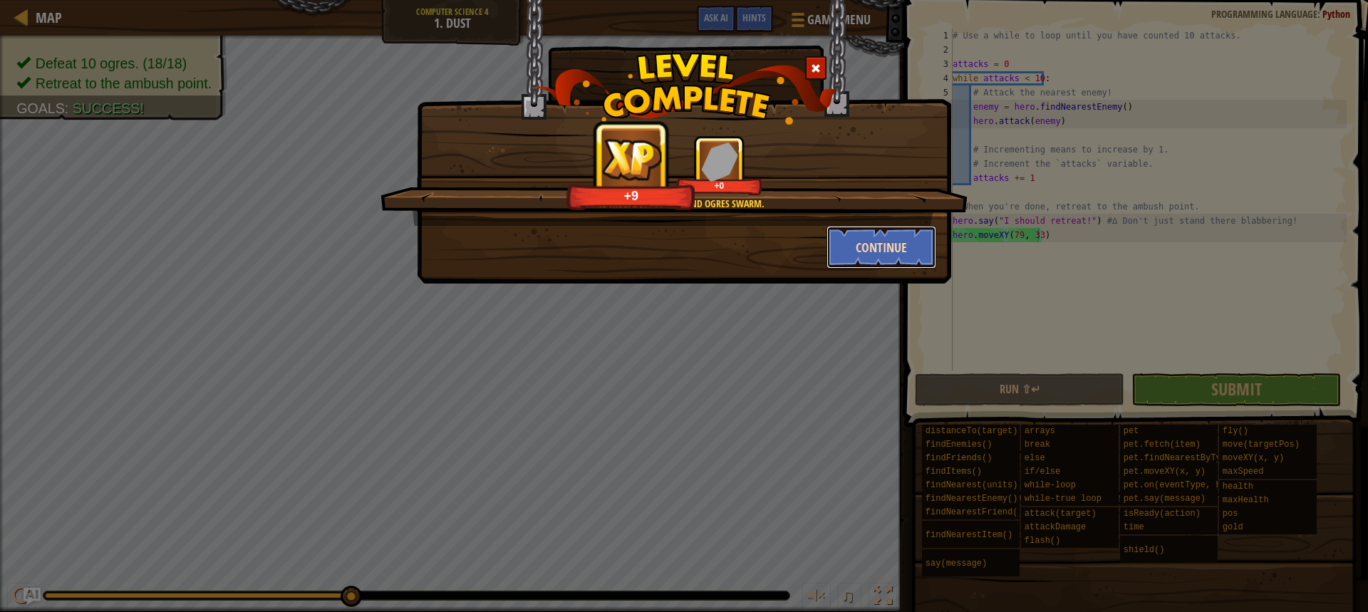
click at [876, 254] on button "Continue" at bounding box center [882, 247] width 110 height 43
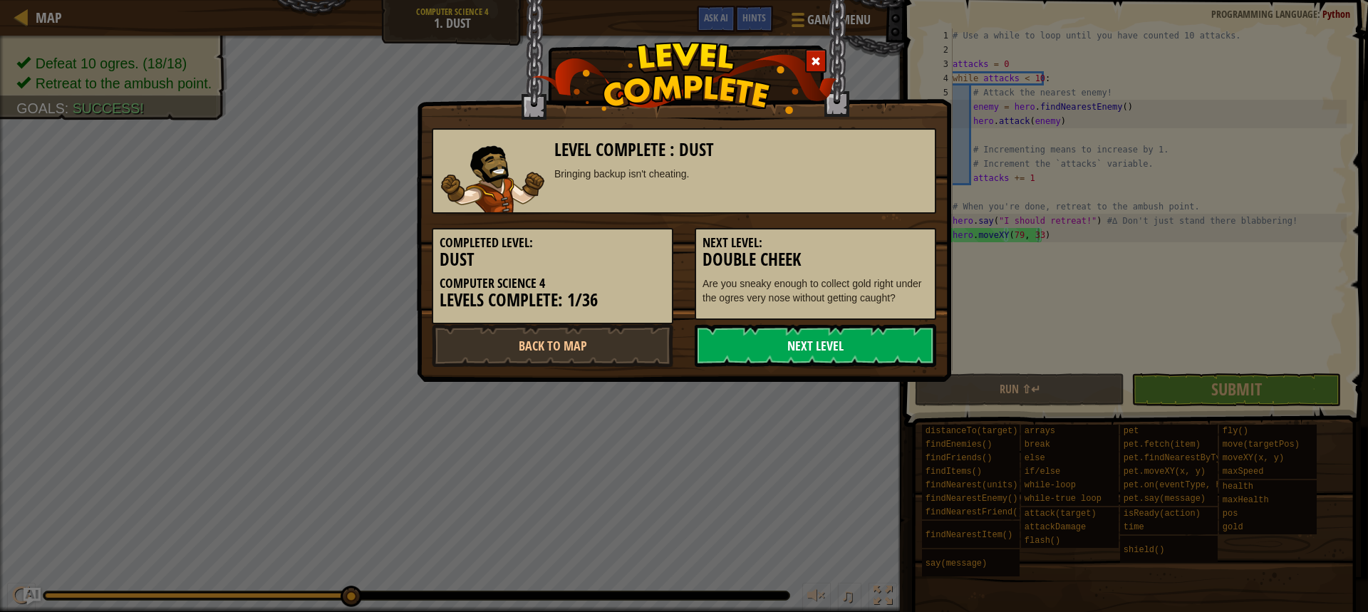
click at [822, 337] on link "Next Level" at bounding box center [816, 345] width 242 height 43
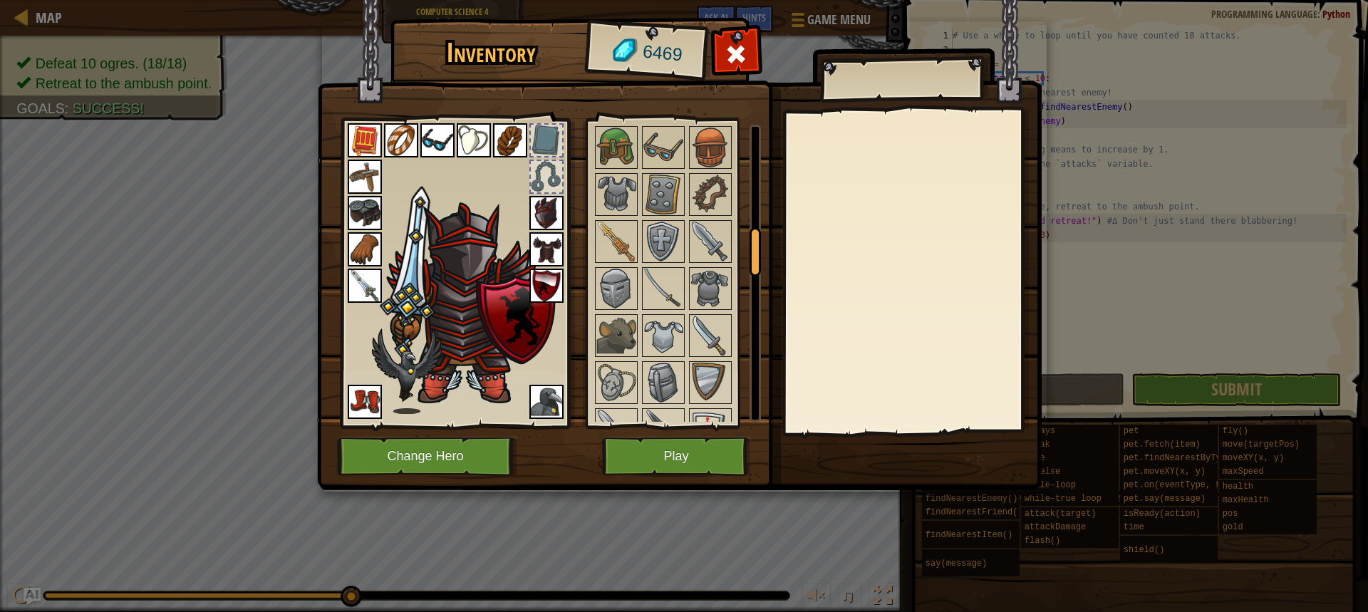
scroll to position [713, 0]
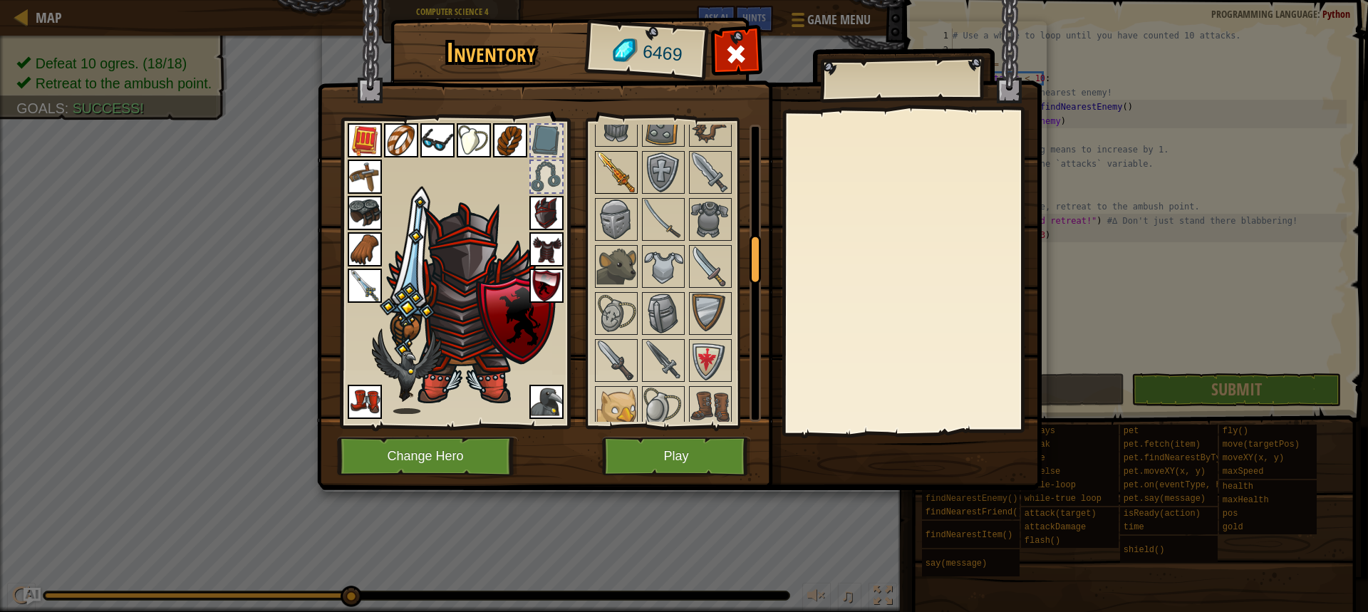
click at [623, 182] on img at bounding box center [617, 173] width 40 height 40
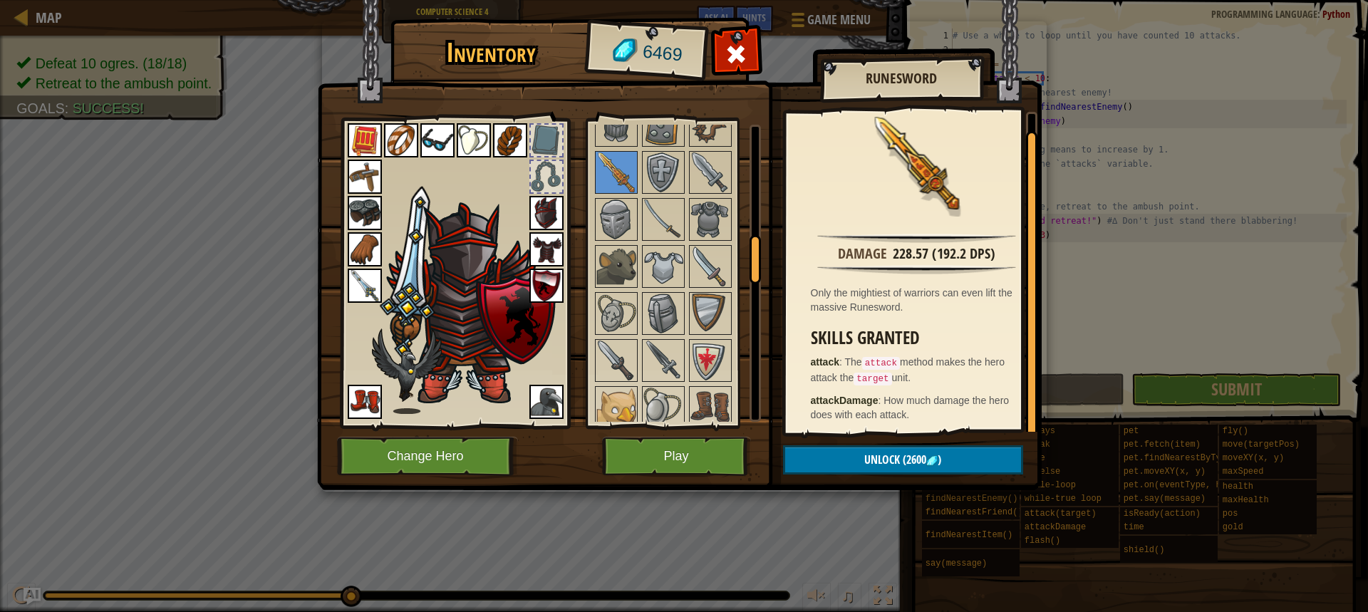
scroll to position [7, 0]
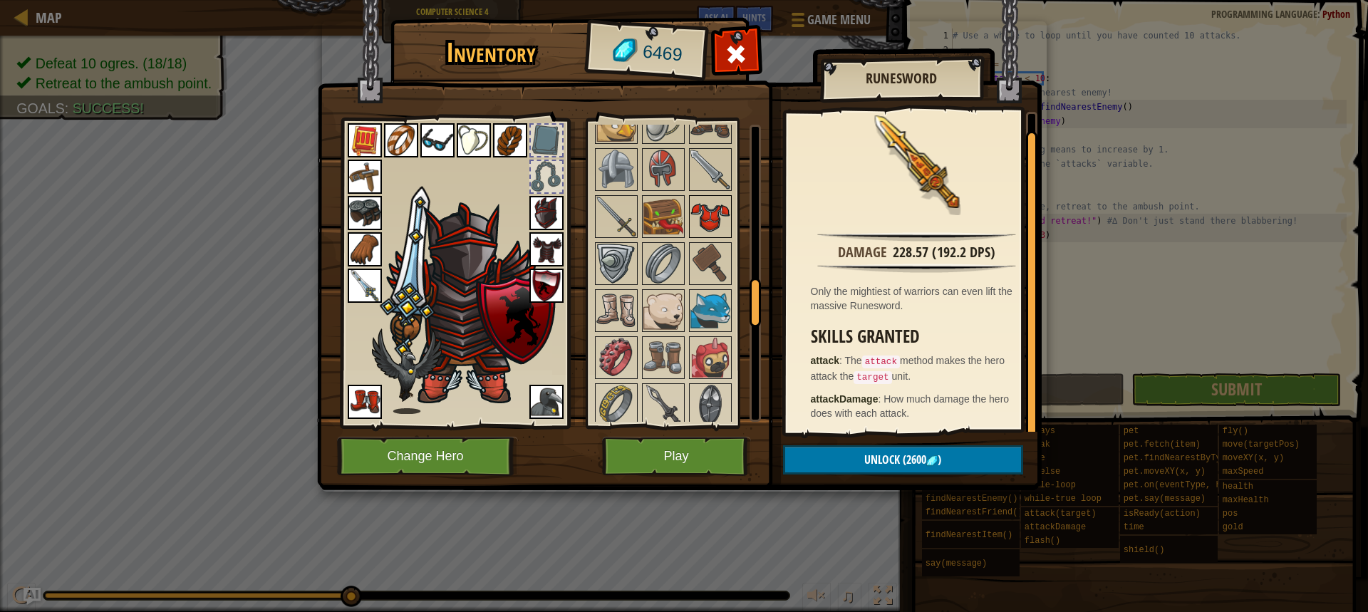
click at [694, 220] on img at bounding box center [711, 217] width 40 height 40
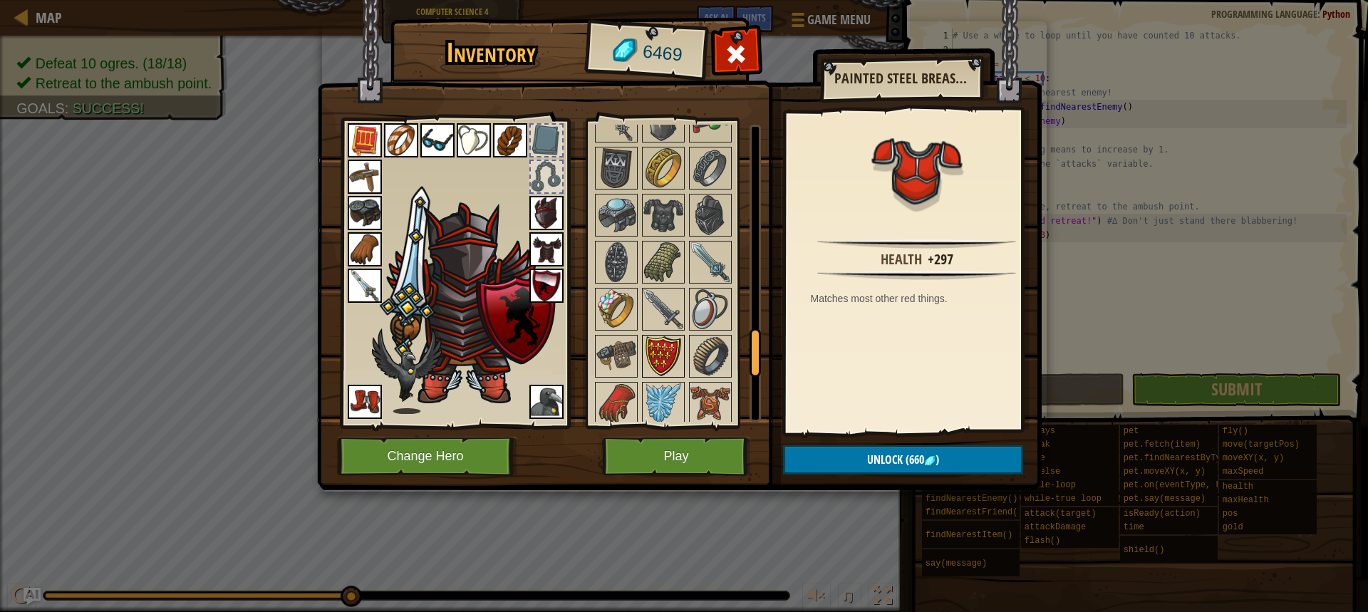
scroll to position [1425, 0]
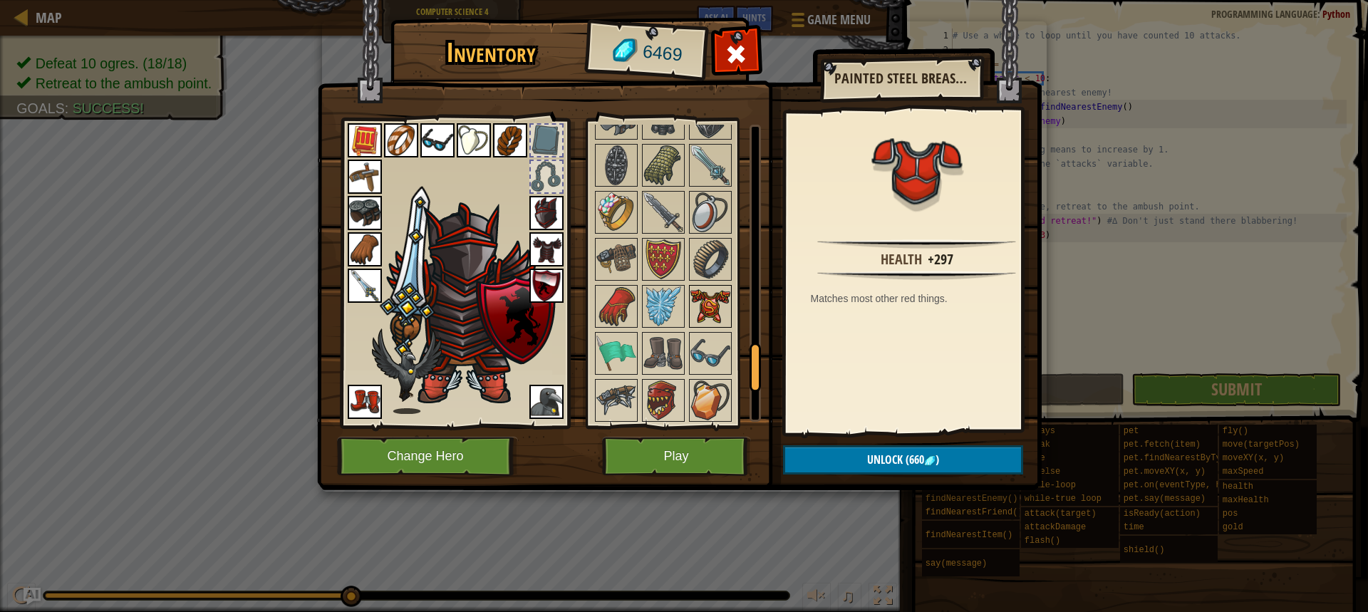
click at [702, 287] on img at bounding box center [711, 307] width 40 height 40
click at [552, 252] on img at bounding box center [547, 249] width 34 height 34
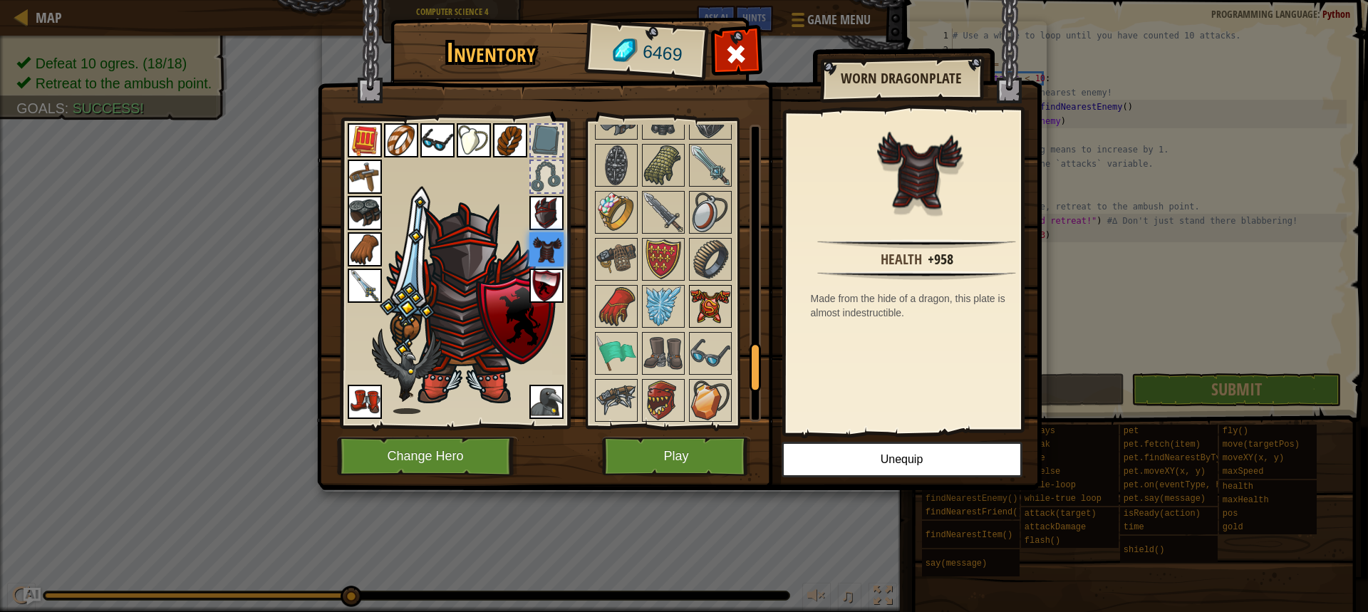
click at [705, 301] on img at bounding box center [711, 307] width 40 height 40
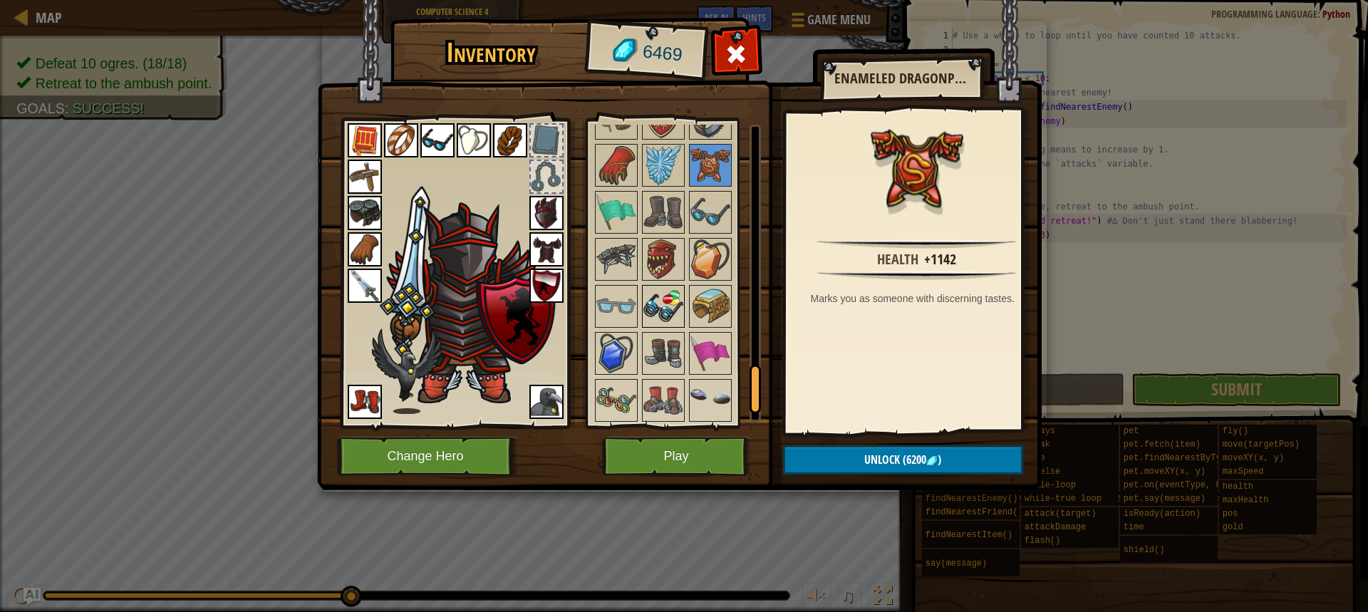
scroll to position [1568, 0]
click at [663, 272] on img at bounding box center [664, 258] width 40 height 40
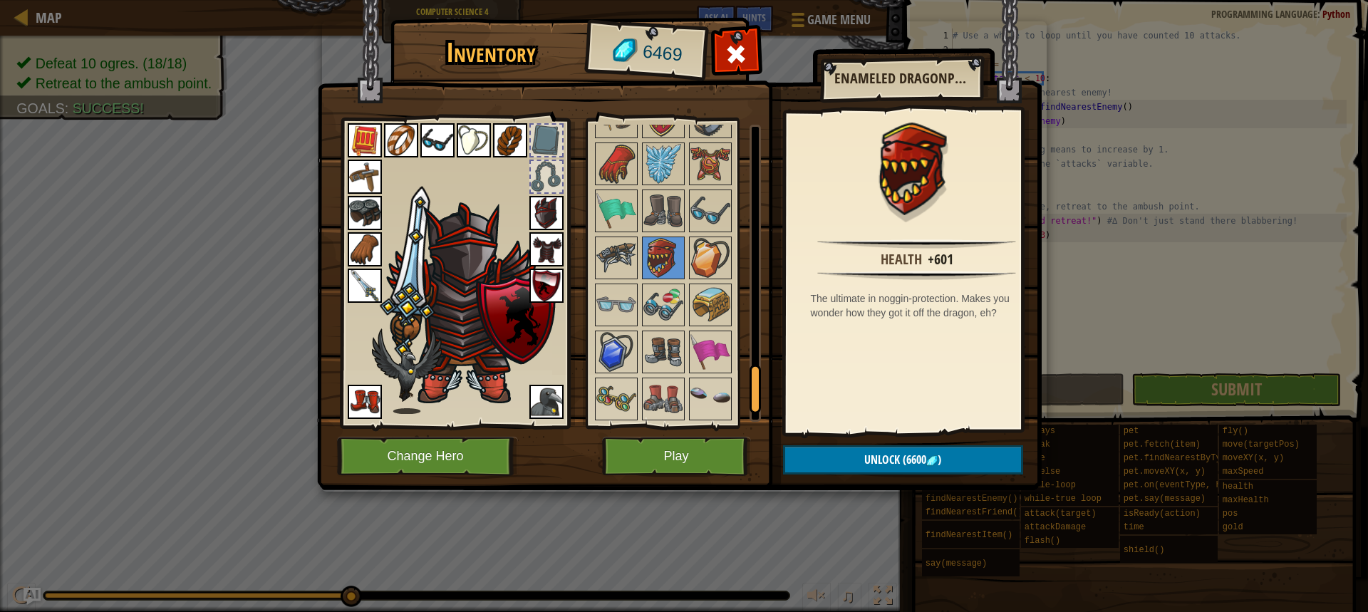
click at [541, 215] on img at bounding box center [547, 213] width 34 height 34
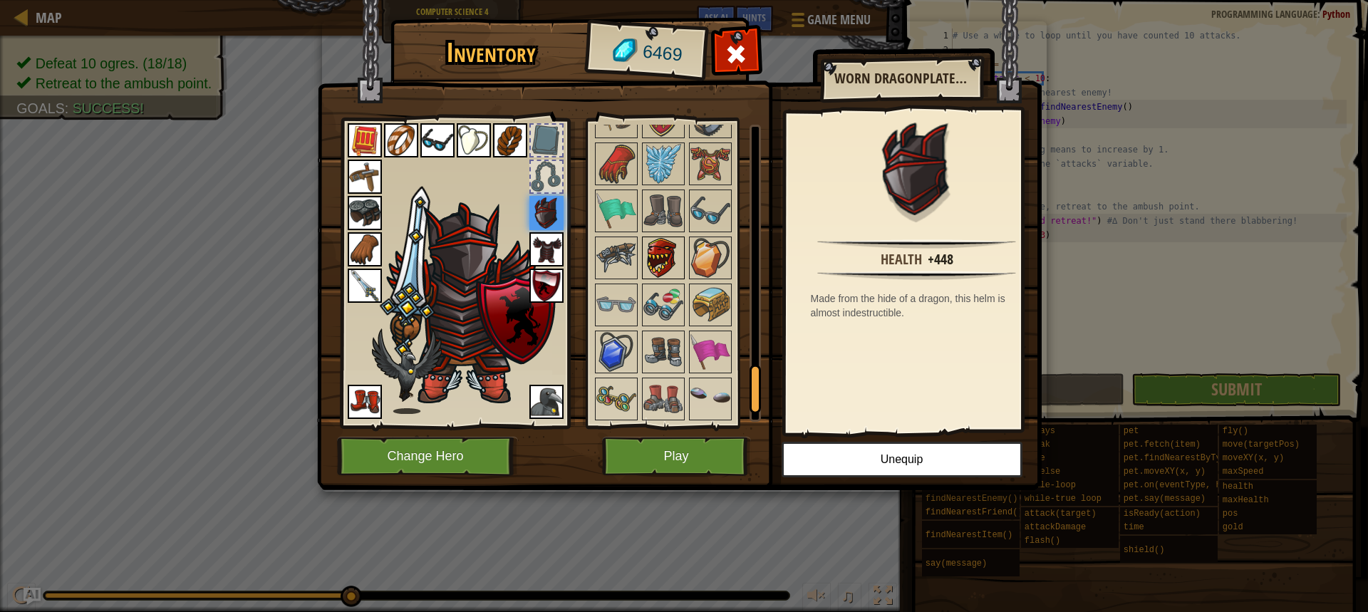
click at [667, 238] on img at bounding box center [664, 258] width 40 height 40
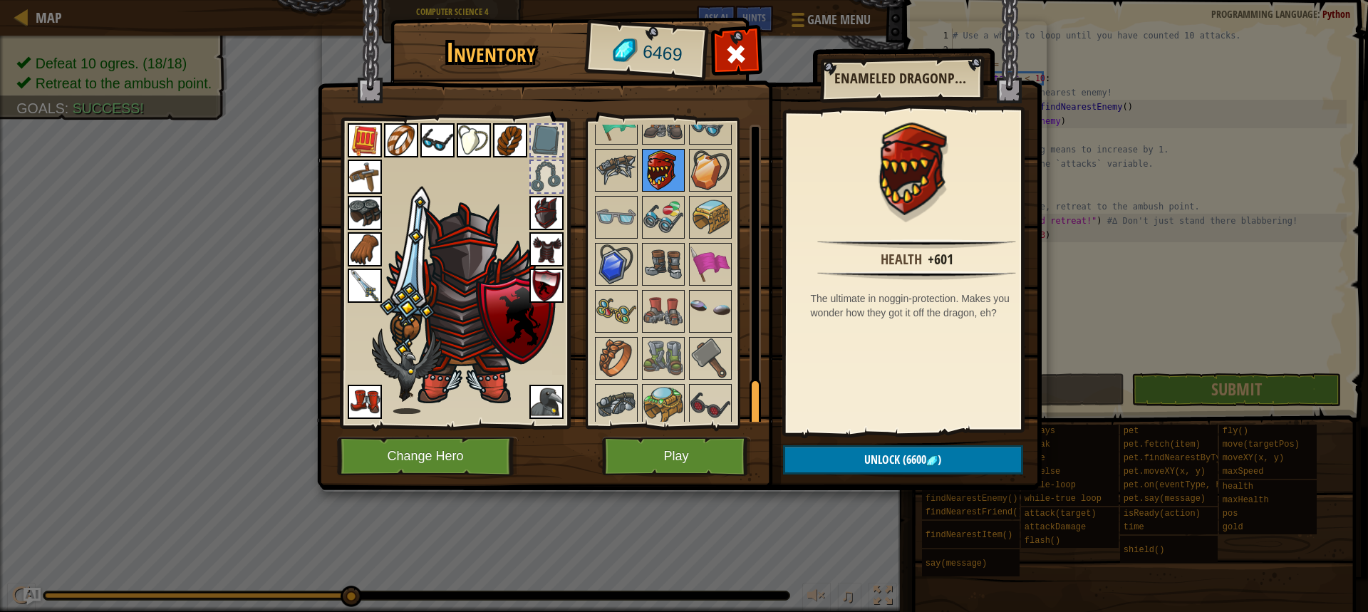
scroll to position [1663, 0]
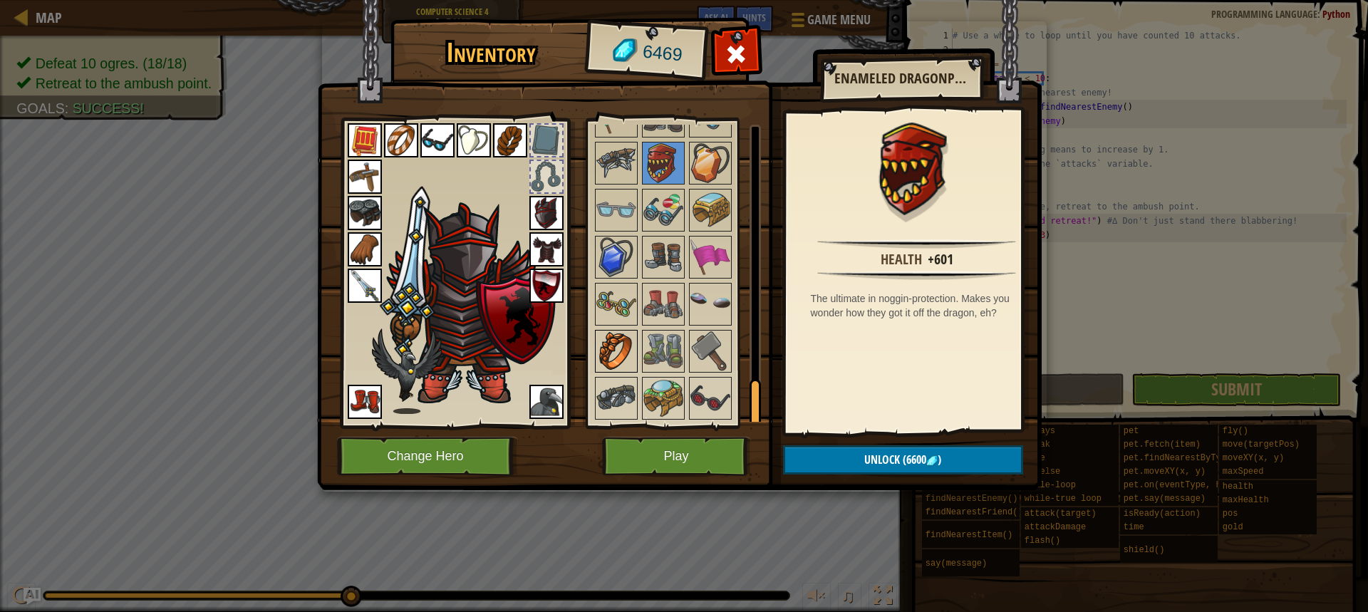
click at [627, 344] on img at bounding box center [617, 351] width 40 height 40
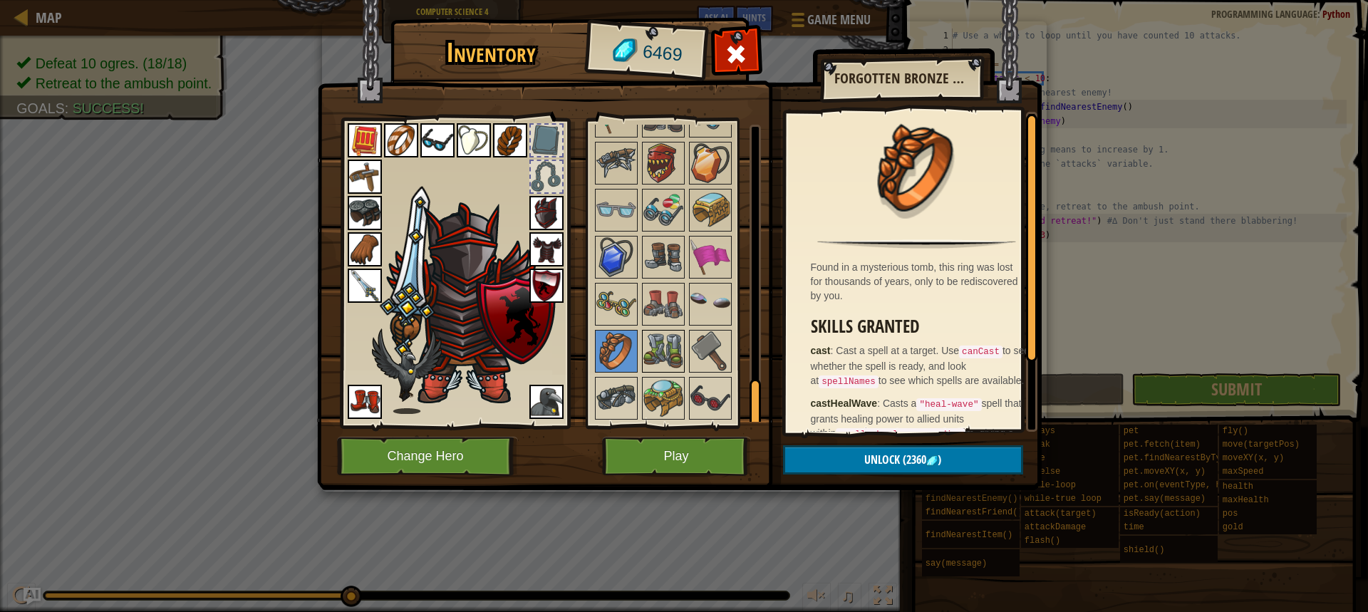
click at [660, 334] on img at bounding box center [664, 351] width 40 height 40
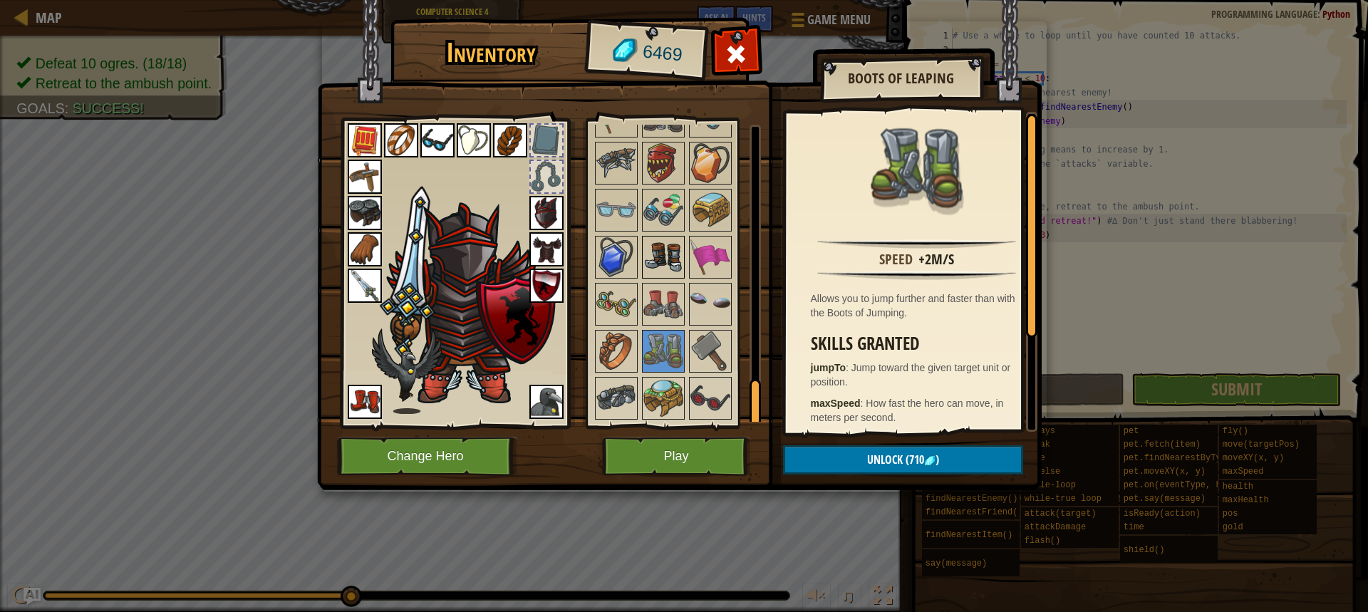
click at [681, 249] on img at bounding box center [664, 257] width 40 height 40
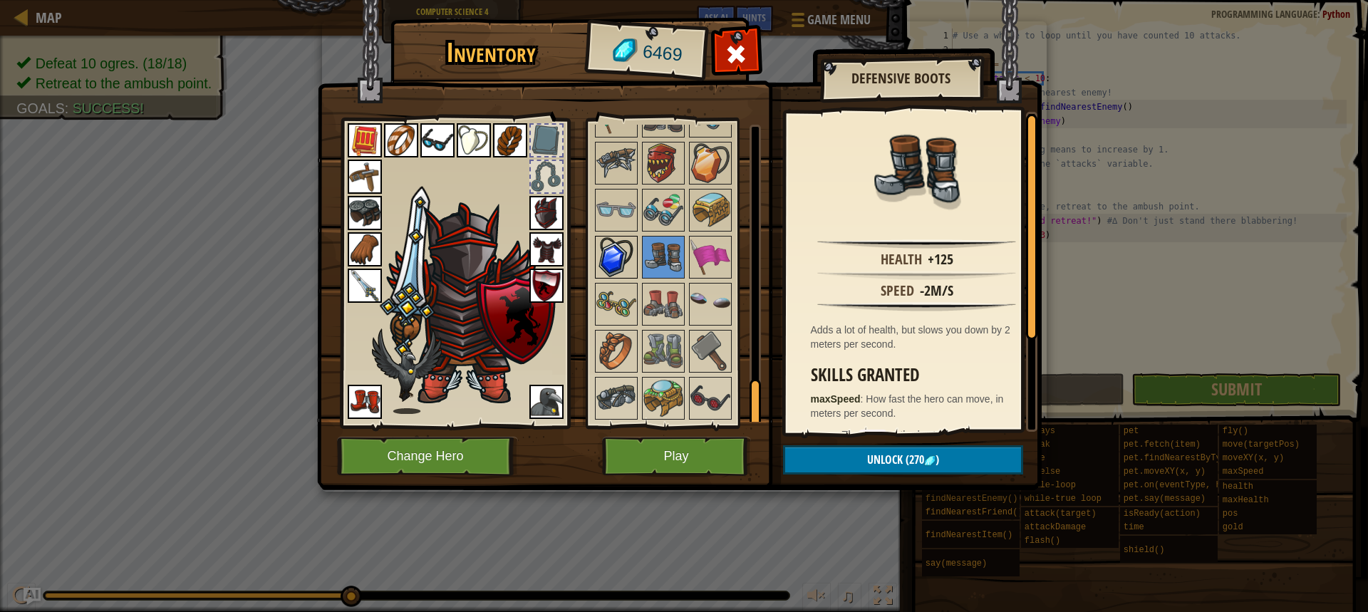
click at [626, 249] on img at bounding box center [617, 257] width 40 height 40
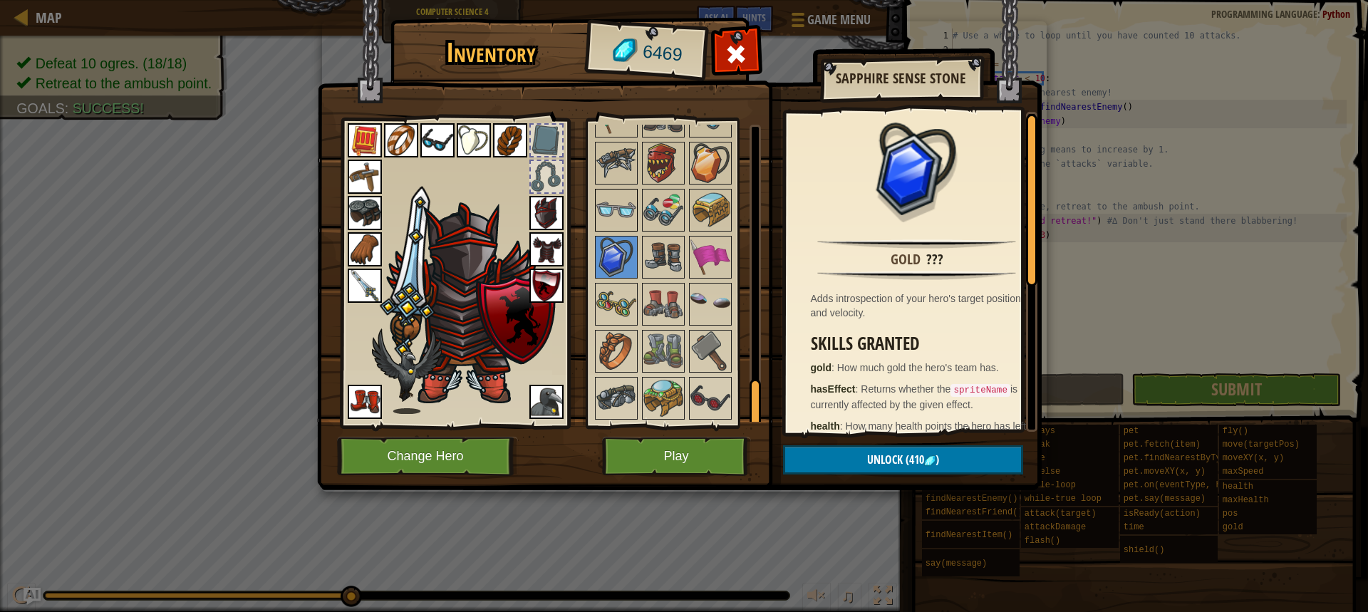
click at [629, 218] on img at bounding box center [617, 210] width 40 height 40
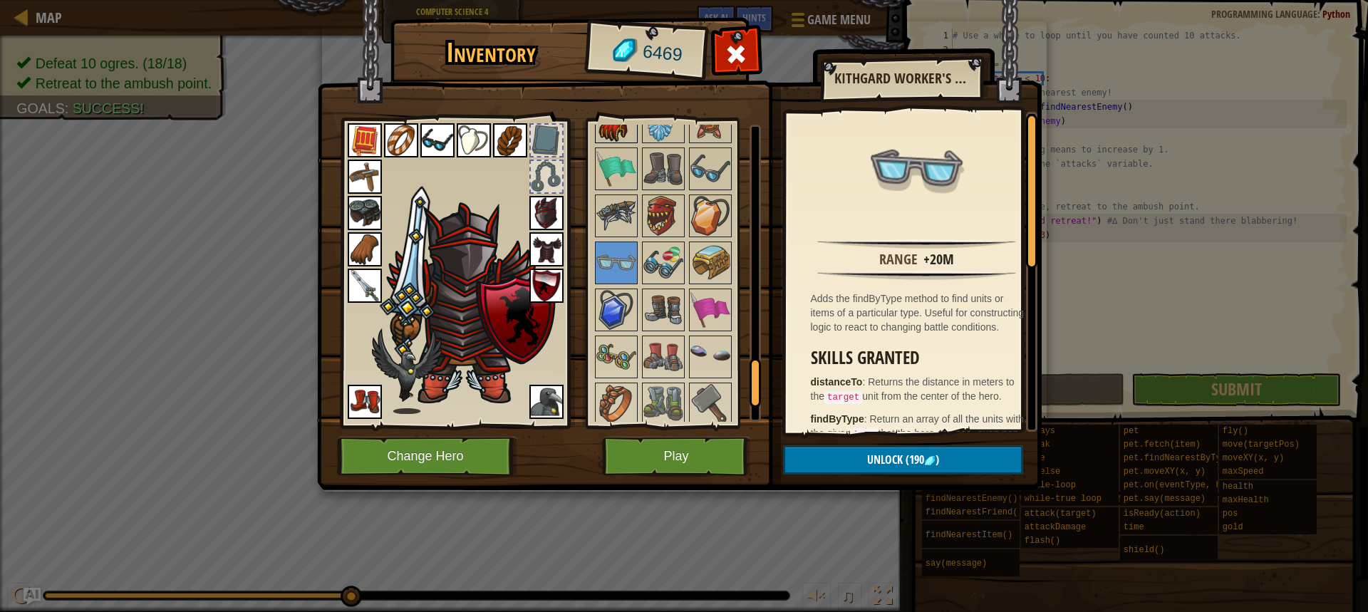
scroll to position [1521, 0]
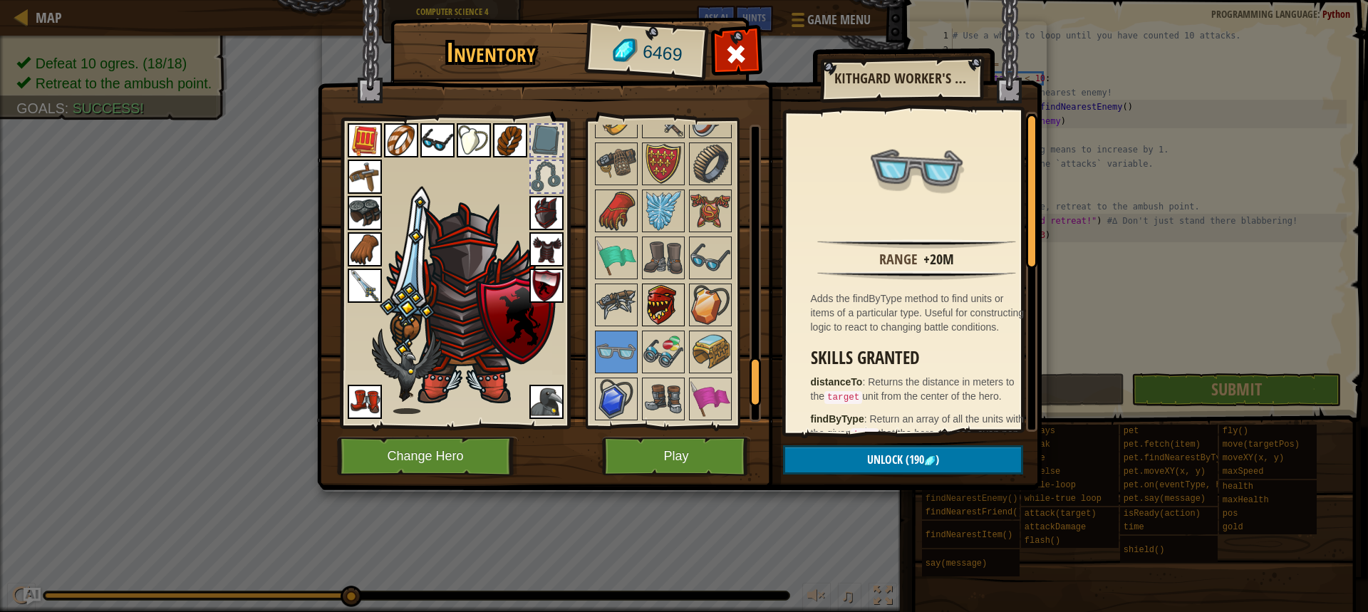
click at [651, 304] on img at bounding box center [664, 305] width 40 height 40
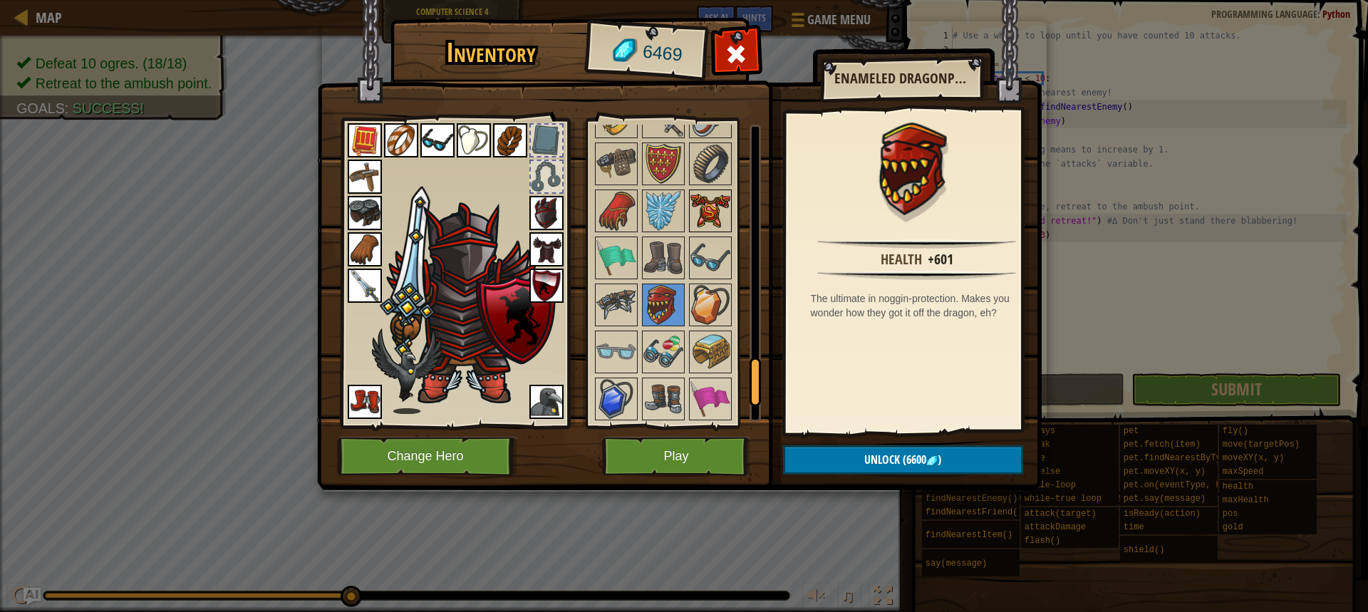
click at [704, 225] on img at bounding box center [711, 211] width 40 height 40
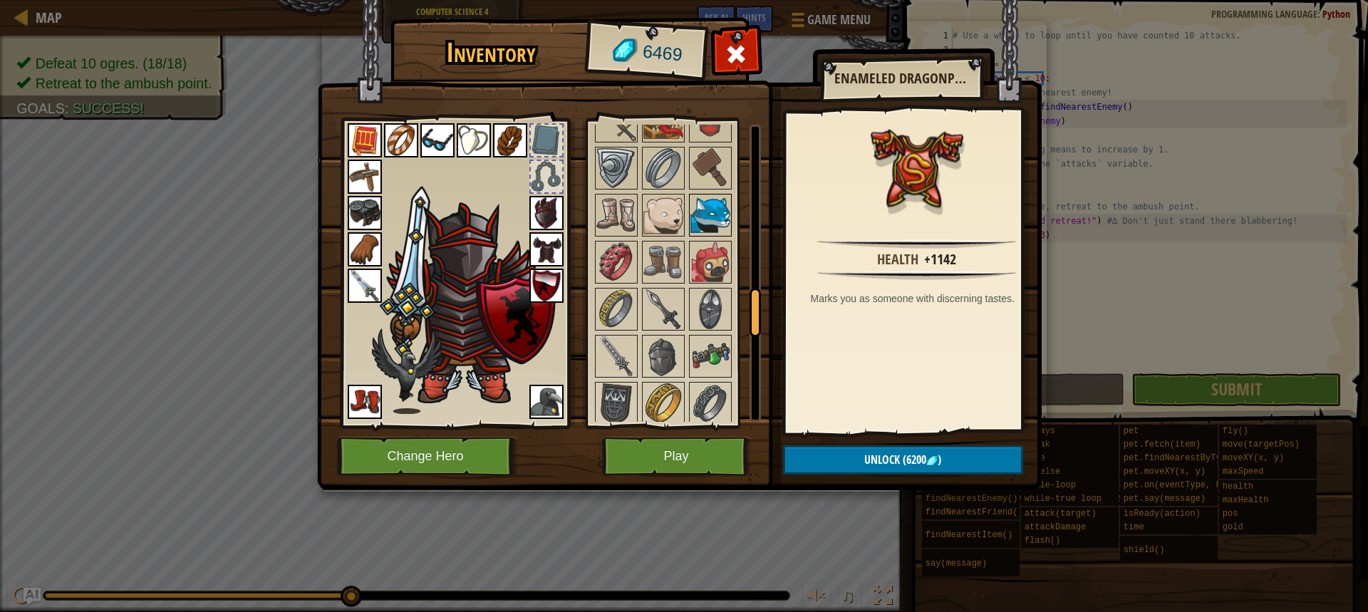
scroll to position [1022, 0]
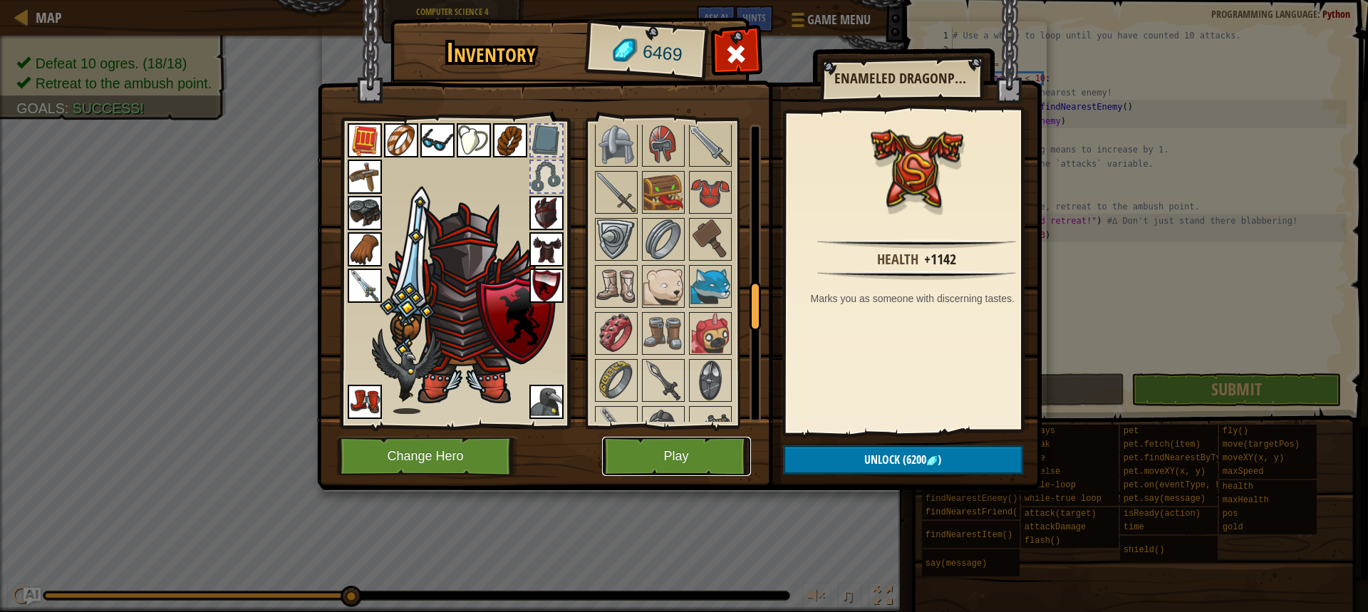
click at [710, 448] on button "Play" at bounding box center [676, 456] width 149 height 39
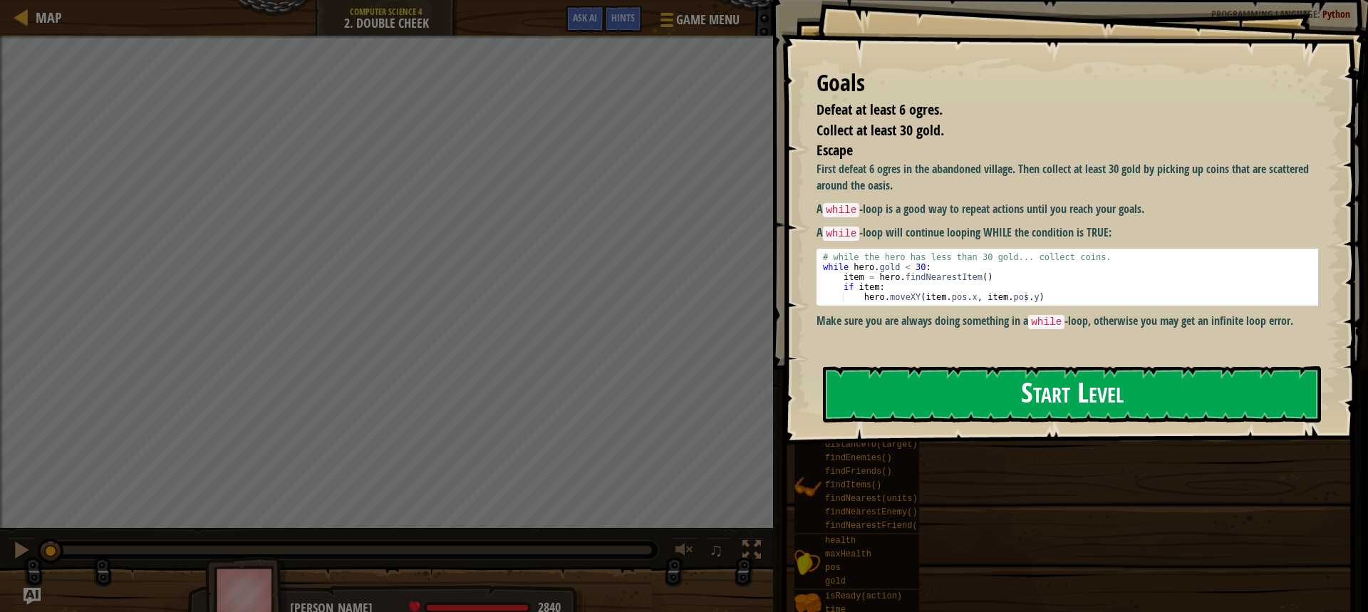
click at [1008, 395] on button "Start Level" at bounding box center [1072, 394] width 498 height 56
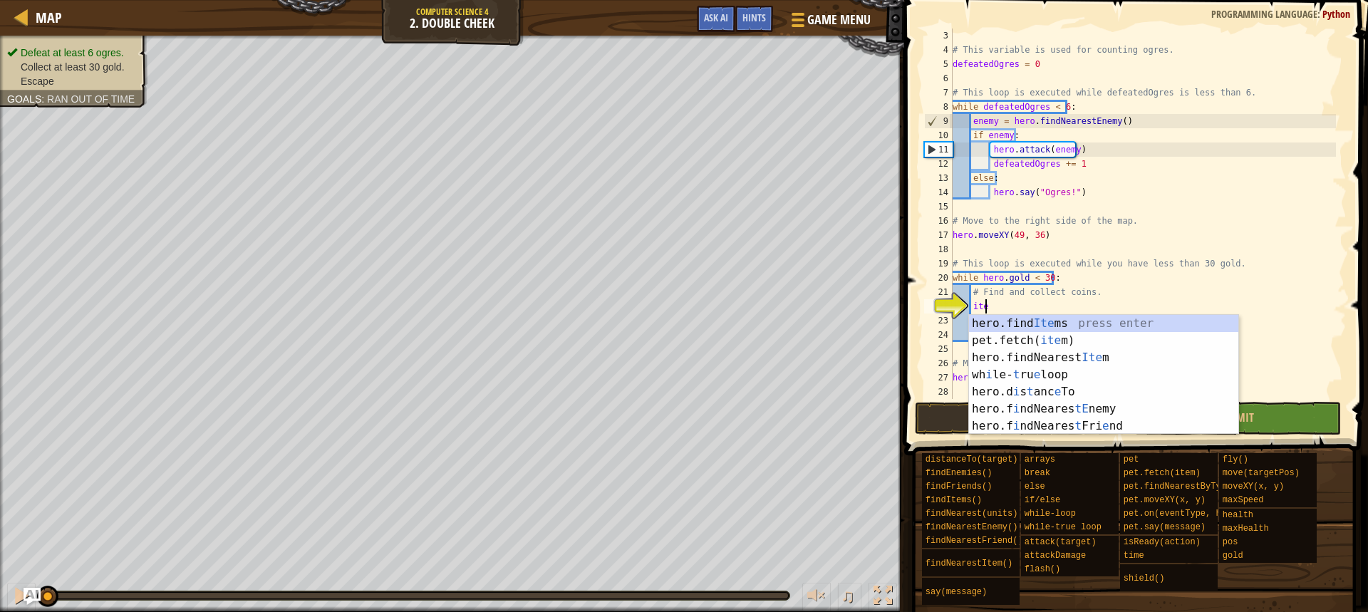
scroll to position [6, 2]
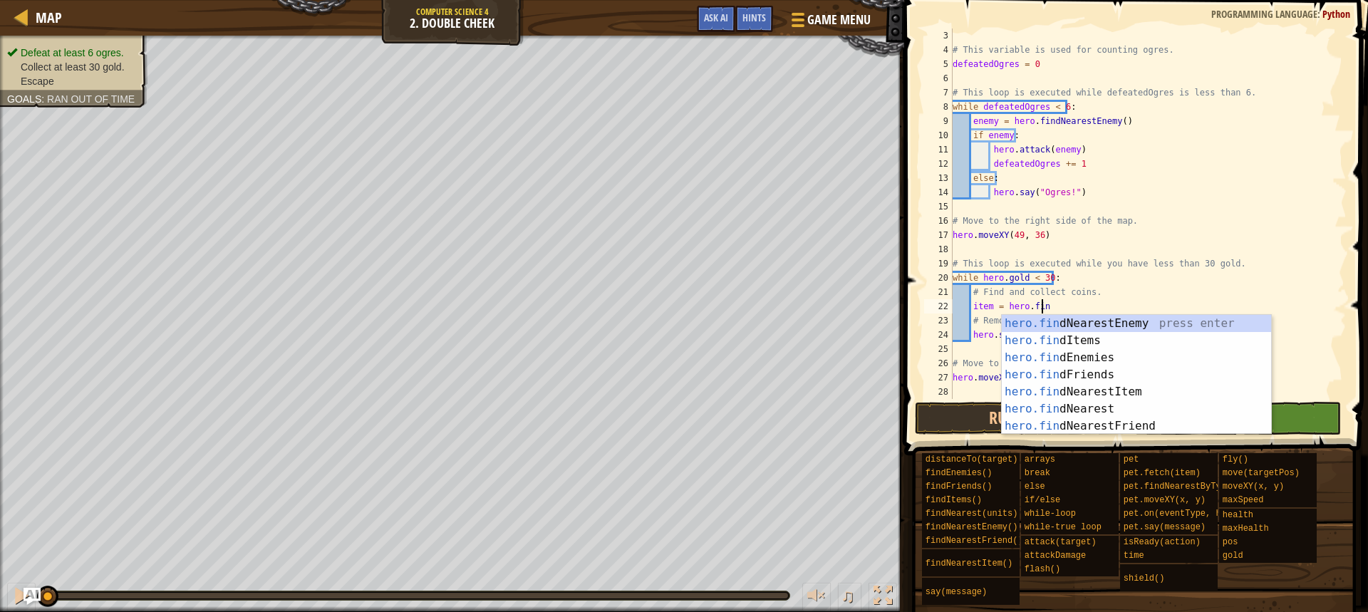
type textarea "item = hero.find"
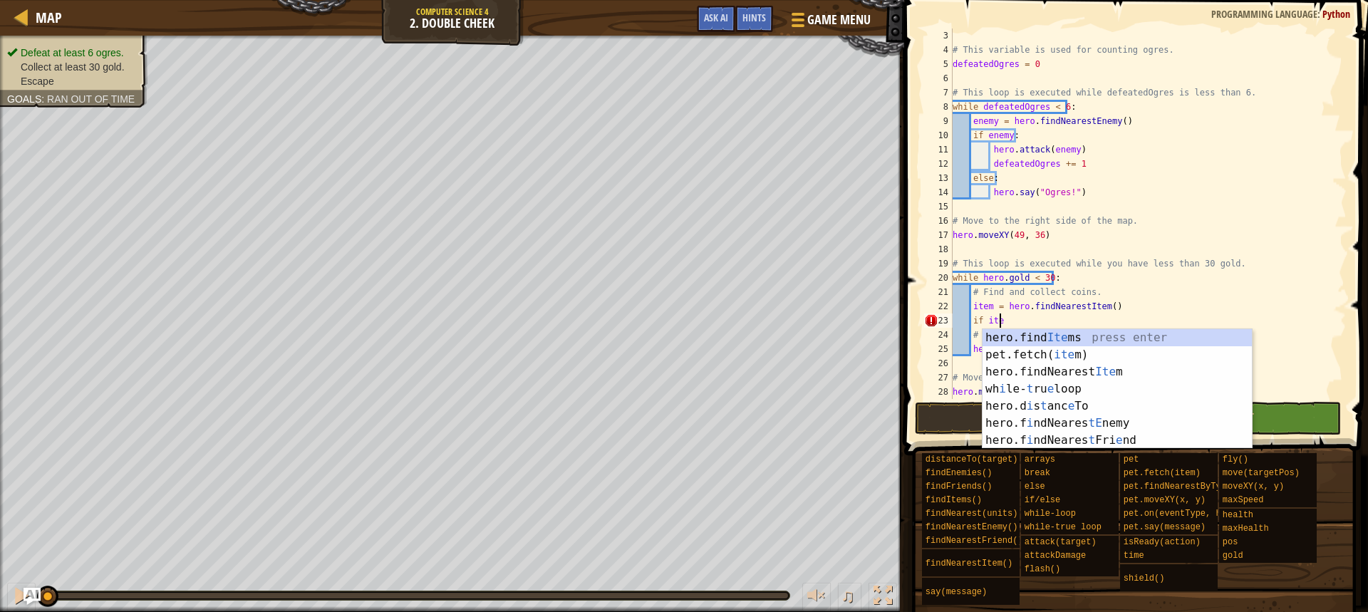
scroll to position [6, 4]
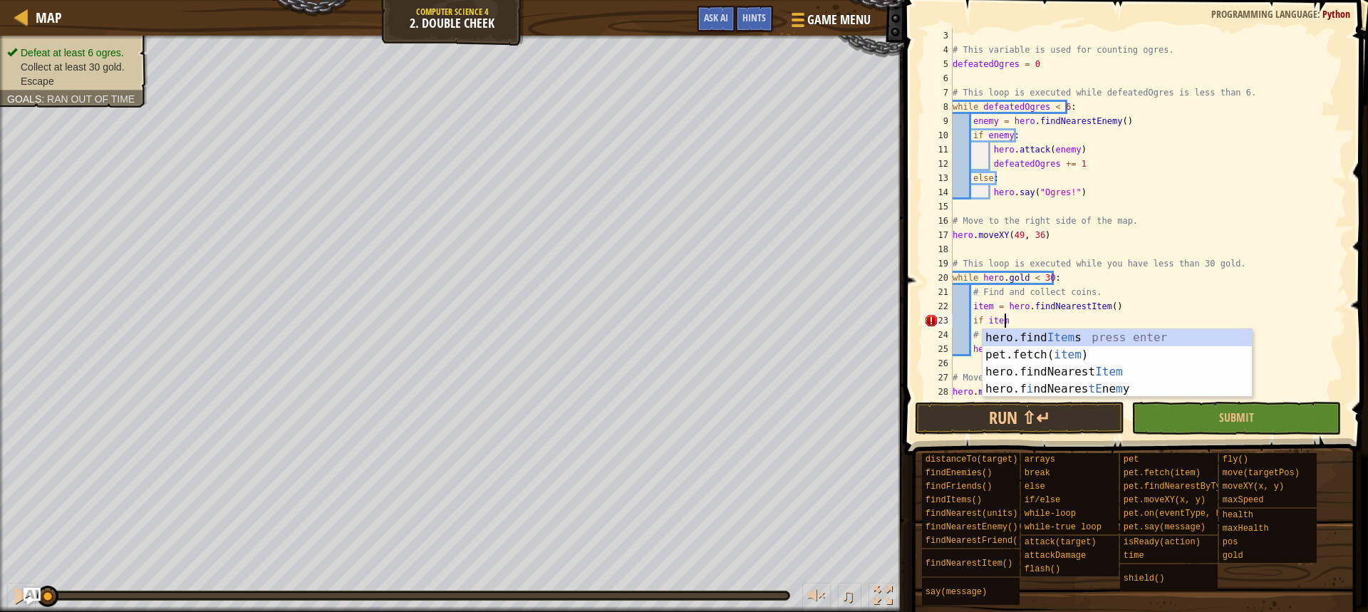
type textarea "if item:"
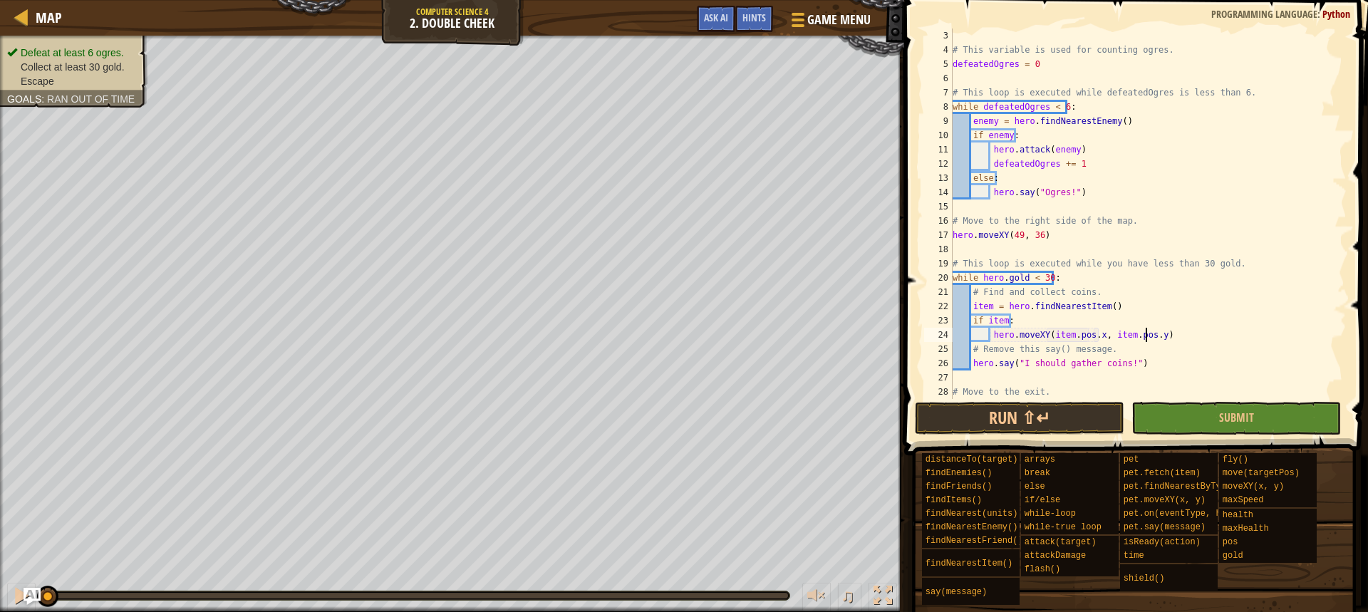
scroll to position [57, 0]
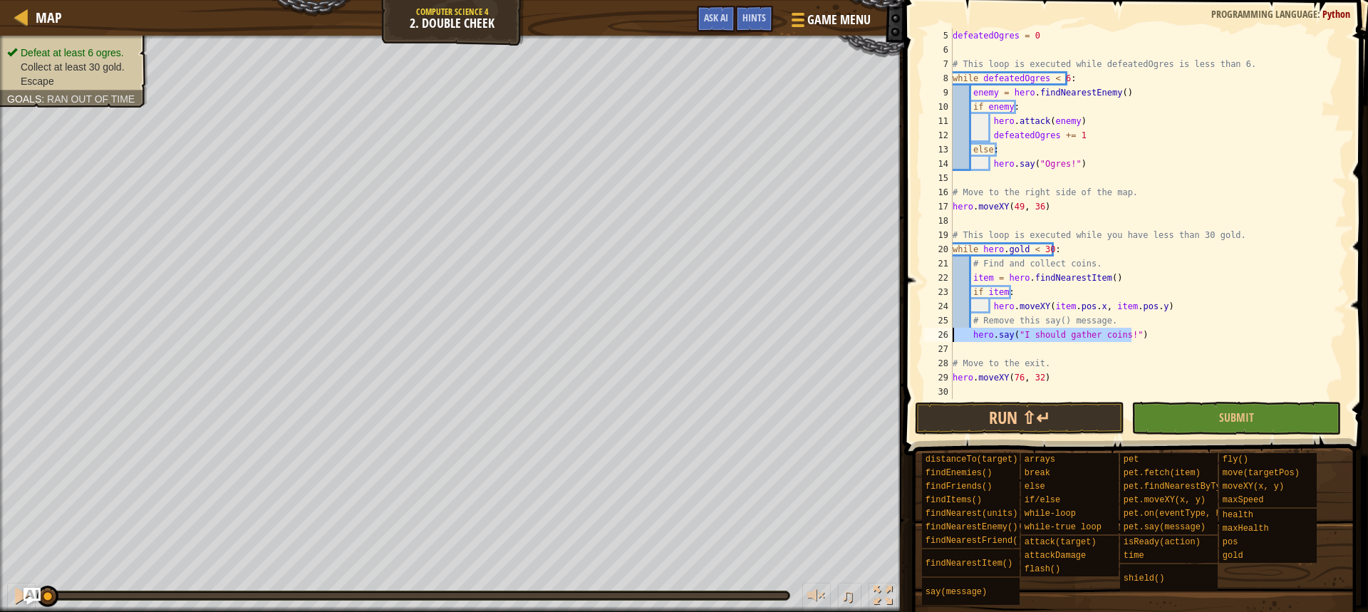
drag, startPoint x: 1142, startPoint y: 335, endPoint x: 937, endPoint y: 336, distance: 206.0
click at [937, 336] on div "hero.moveXY(item.pos.x, item.pos.y) 5 6 7 8 9 10 11 12 13 14 15 16 17 18 19 20 …" at bounding box center [1134, 214] width 425 height 371
type textarea "hero.say("I should gather coins!")"
click at [978, 404] on button "Run ⇧↵" at bounding box center [1020, 418] width 210 height 33
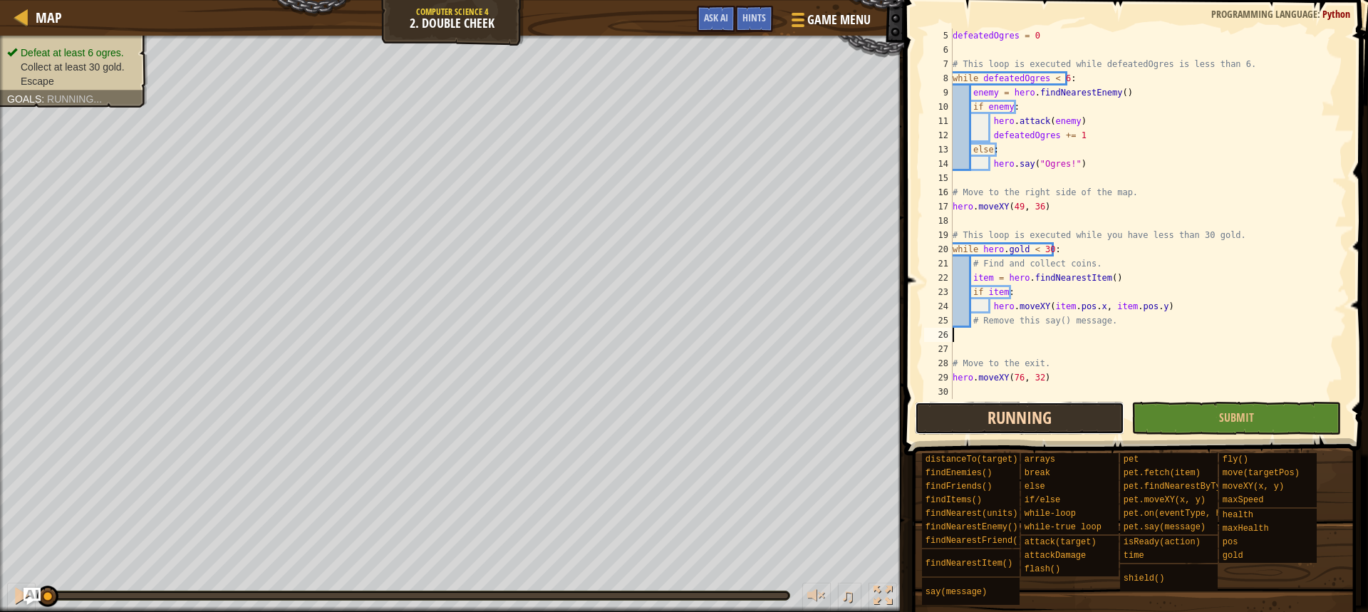
click at [979, 416] on button "Running" at bounding box center [1020, 418] width 210 height 33
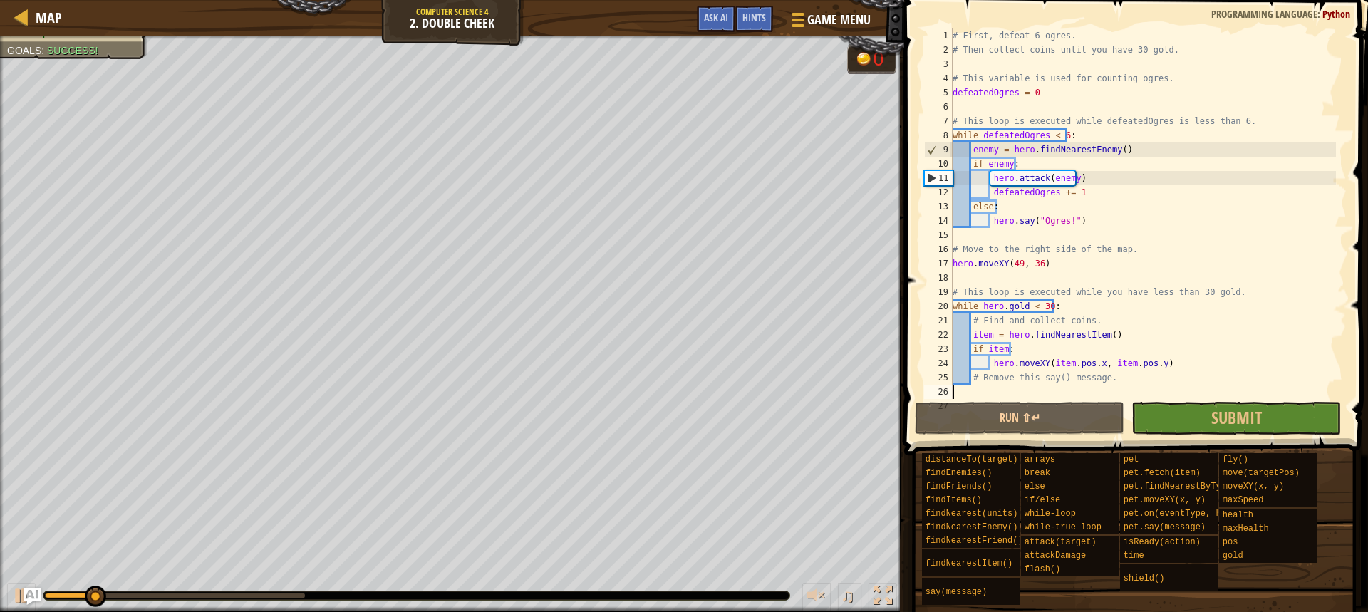
scroll to position [0, 0]
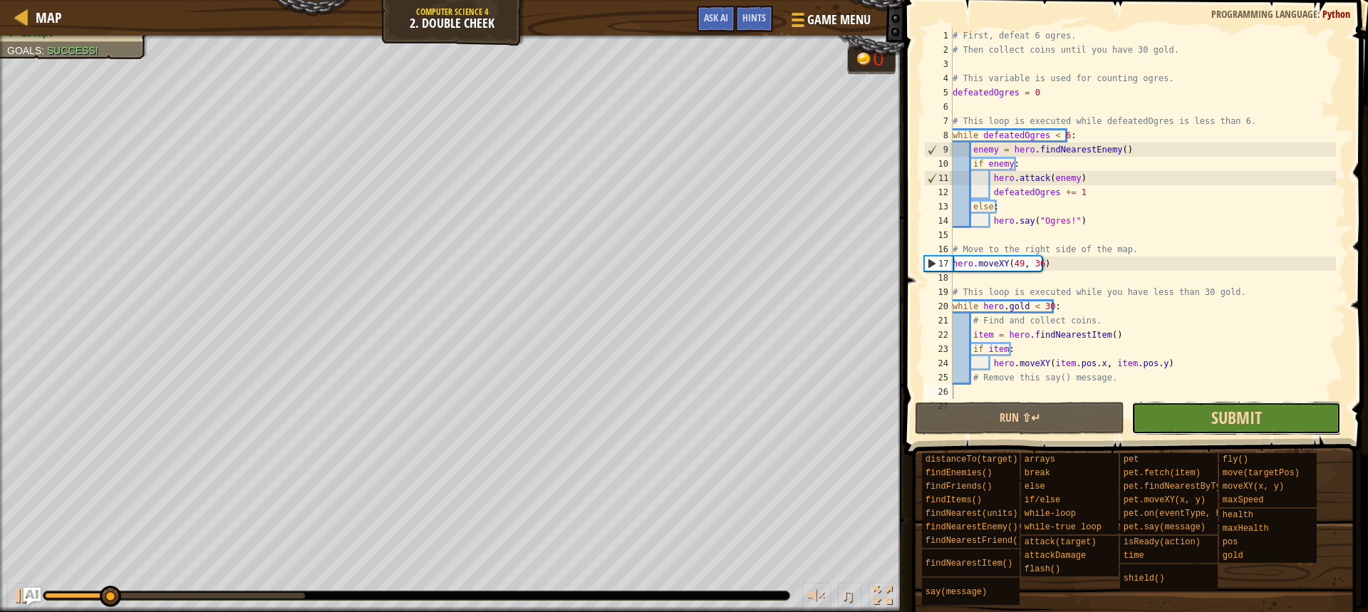
click at [1237, 421] on span "Submit" at bounding box center [1237, 417] width 51 height 23
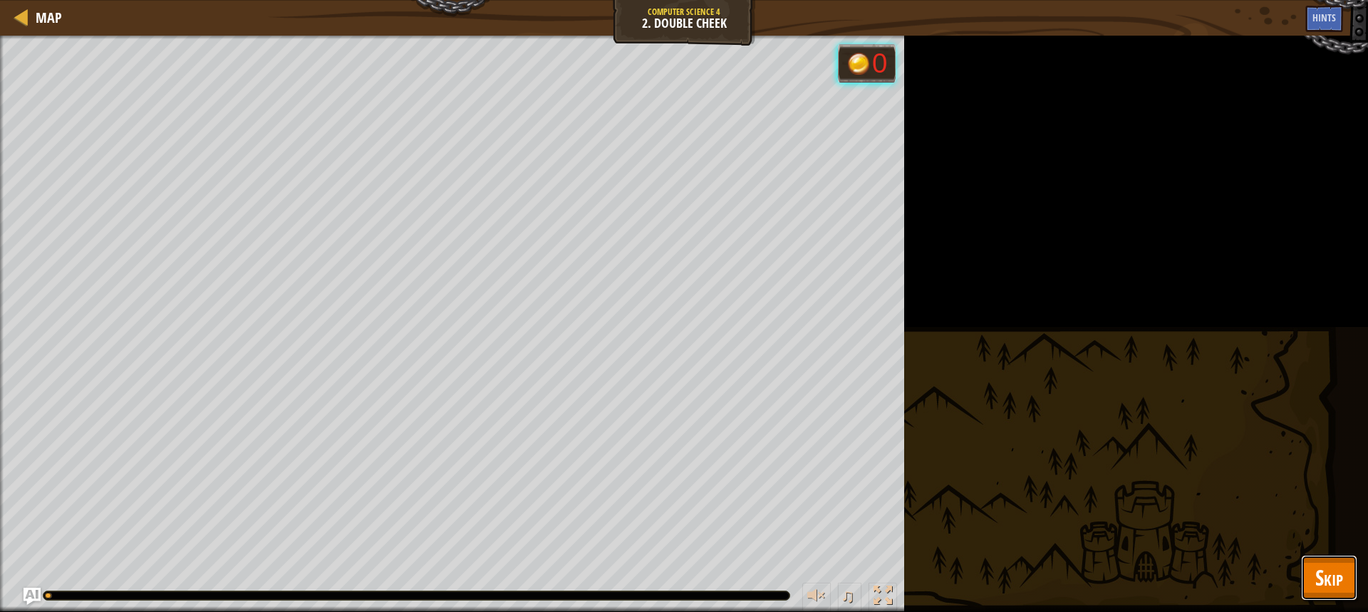
click at [1334, 569] on span "Skip" at bounding box center [1330, 577] width 28 height 29
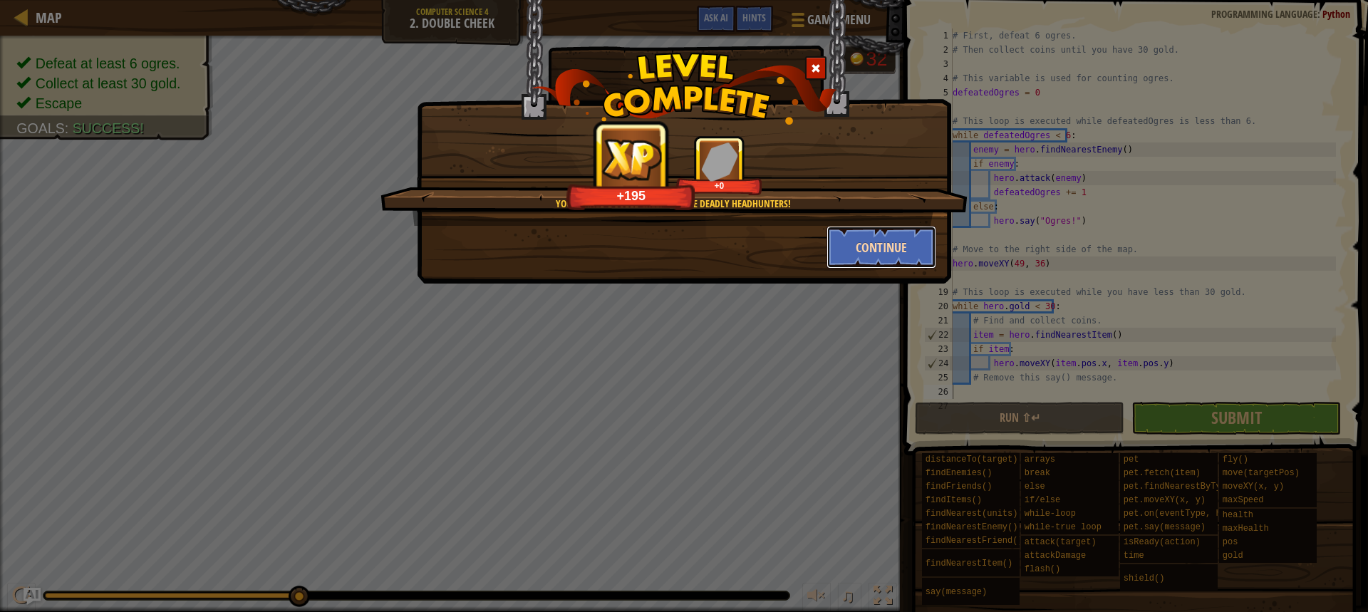
click at [884, 249] on button "Continue" at bounding box center [882, 247] width 110 height 43
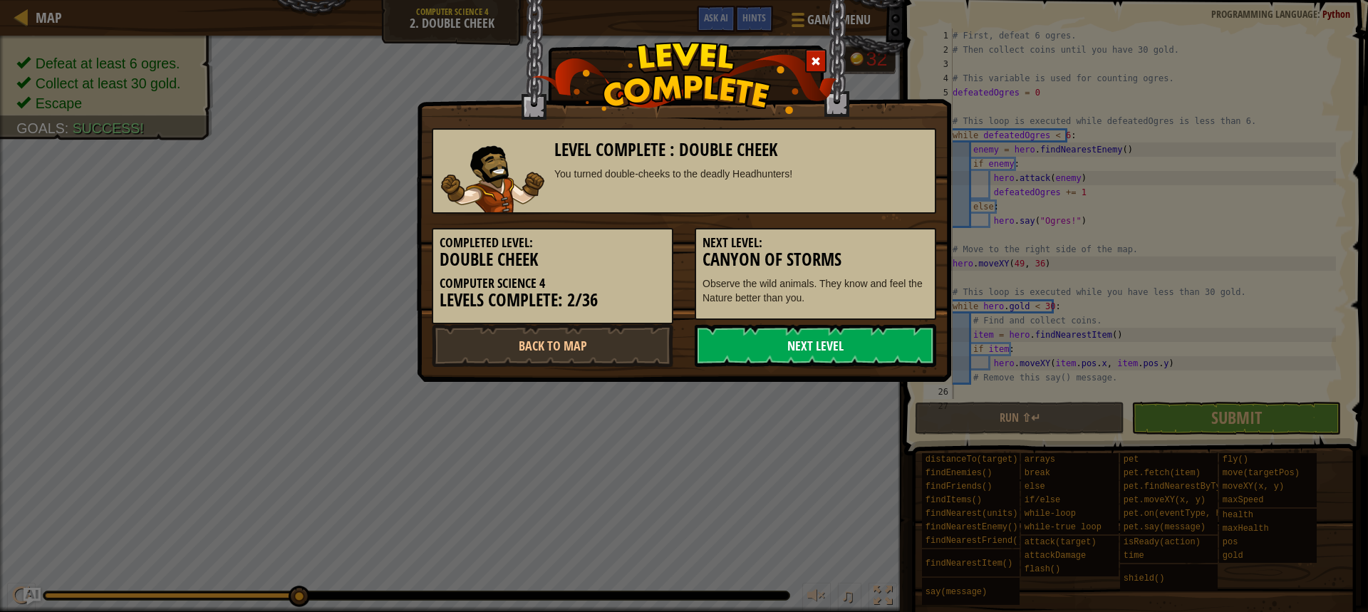
click at [765, 344] on link "Next Level" at bounding box center [816, 345] width 242 height 43
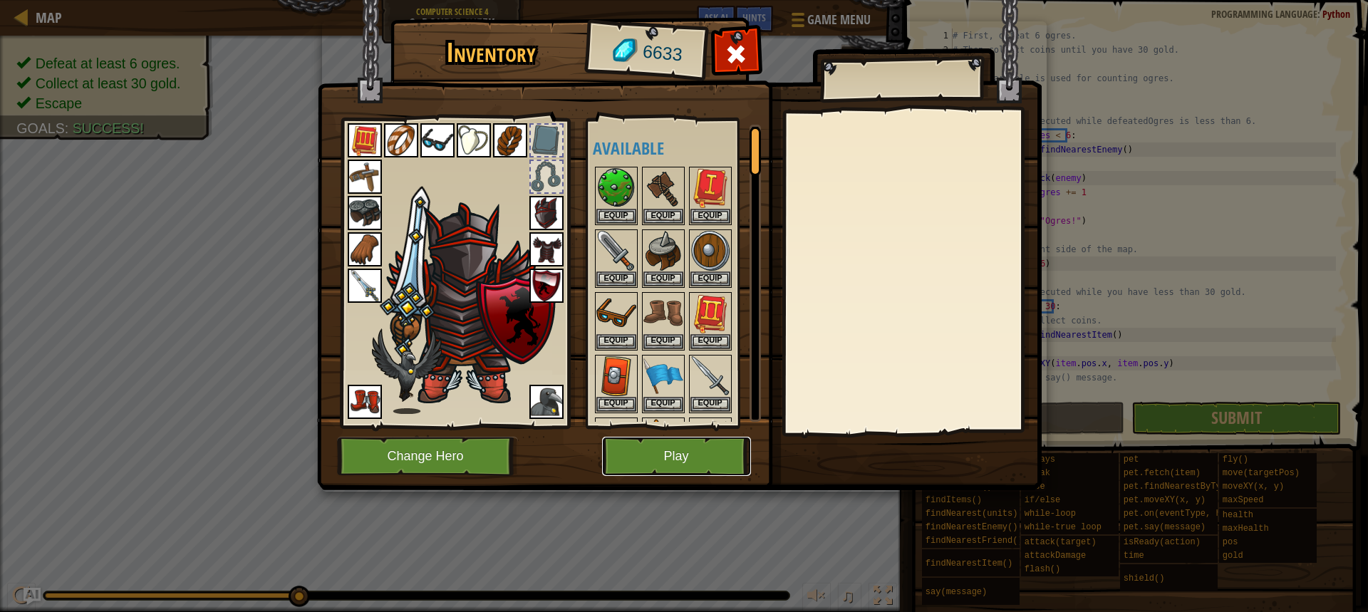
click at [708, 462] on button "Play" at bounding box center [676, 456] width 149 height 39
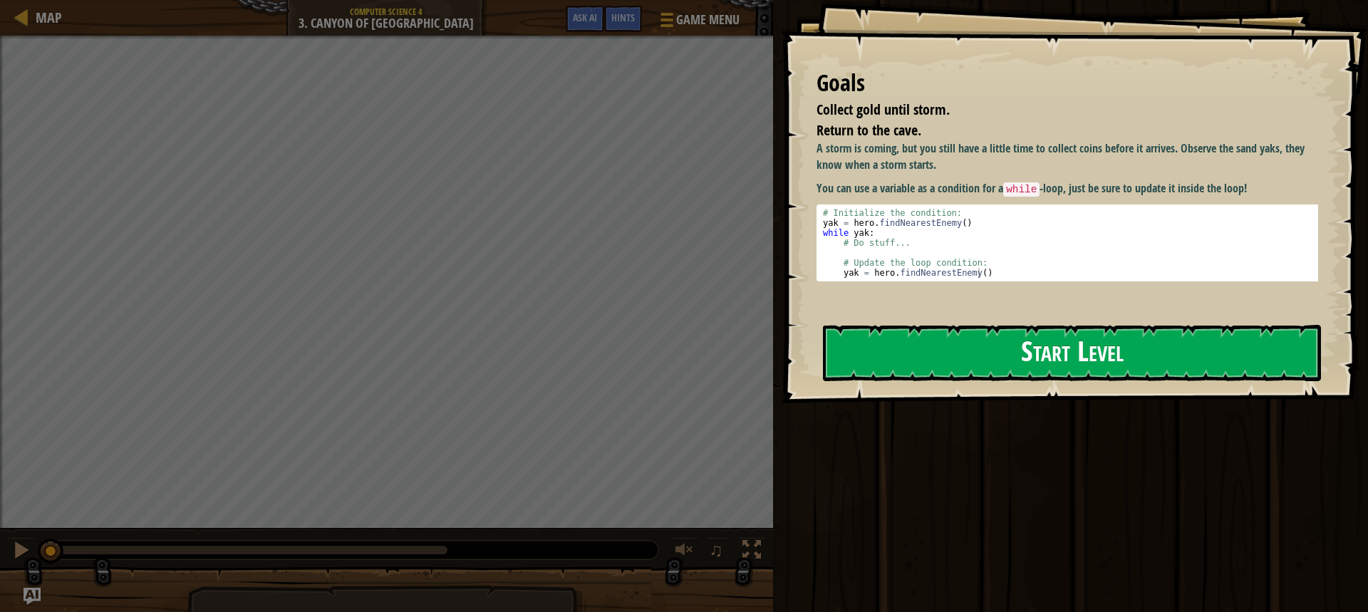
click at [1132, 359] on button "Start Level" at bounding box center [1072, 353] width 498 height 56
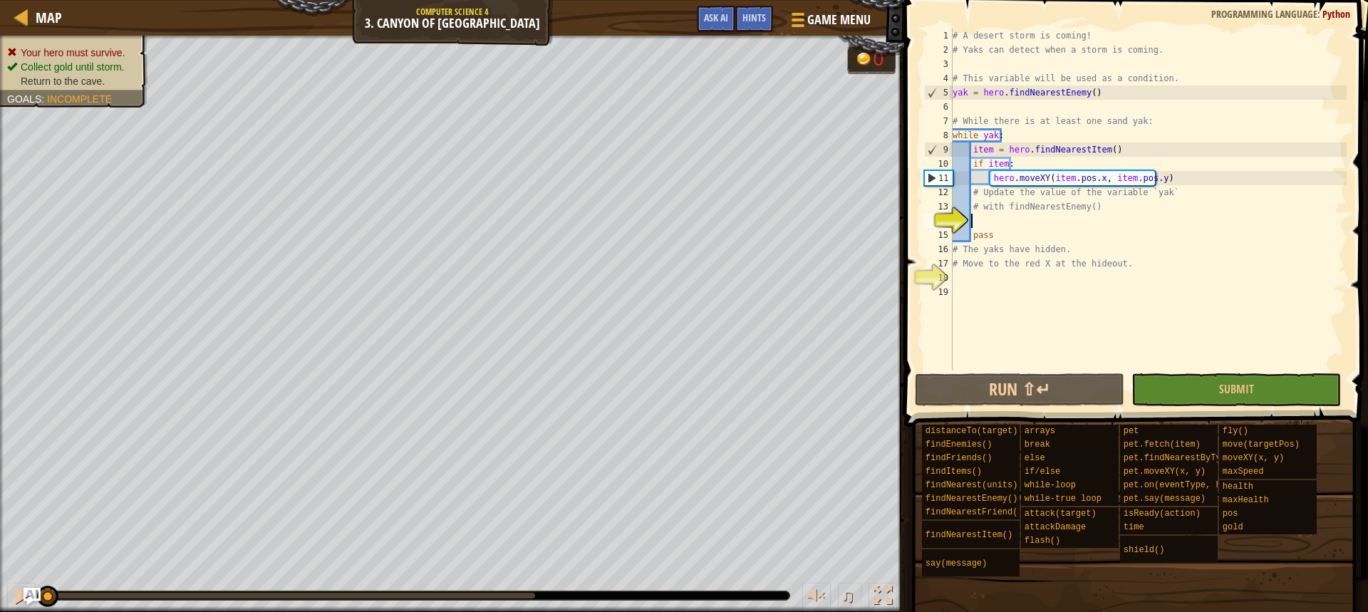
click at [996, 287] on div "# A desert storm is coming! # Yaks can detect when a storm is coming. # This va…" at bounding box center [1148, 214] width 397 height 371
click at [984, 285] on div "# A desert storm is coming! # Yaks can detect when a storm is coming. # This va…" at bounding box center [1148, 214] width 397 height 371
click at [979, 279] on div "# A desert storm is coming! # Yaks can detect when a storm is coming. # This va…" at bounding box center [1148, 214] width 397 height 371
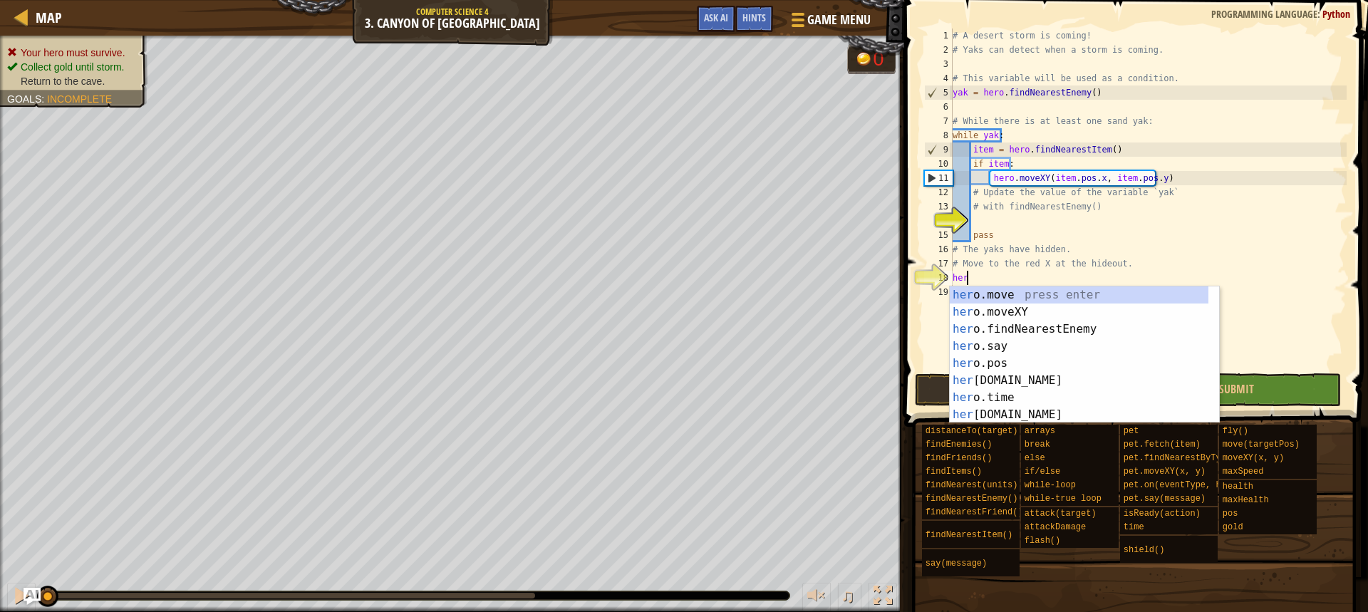
type textarea "hero"
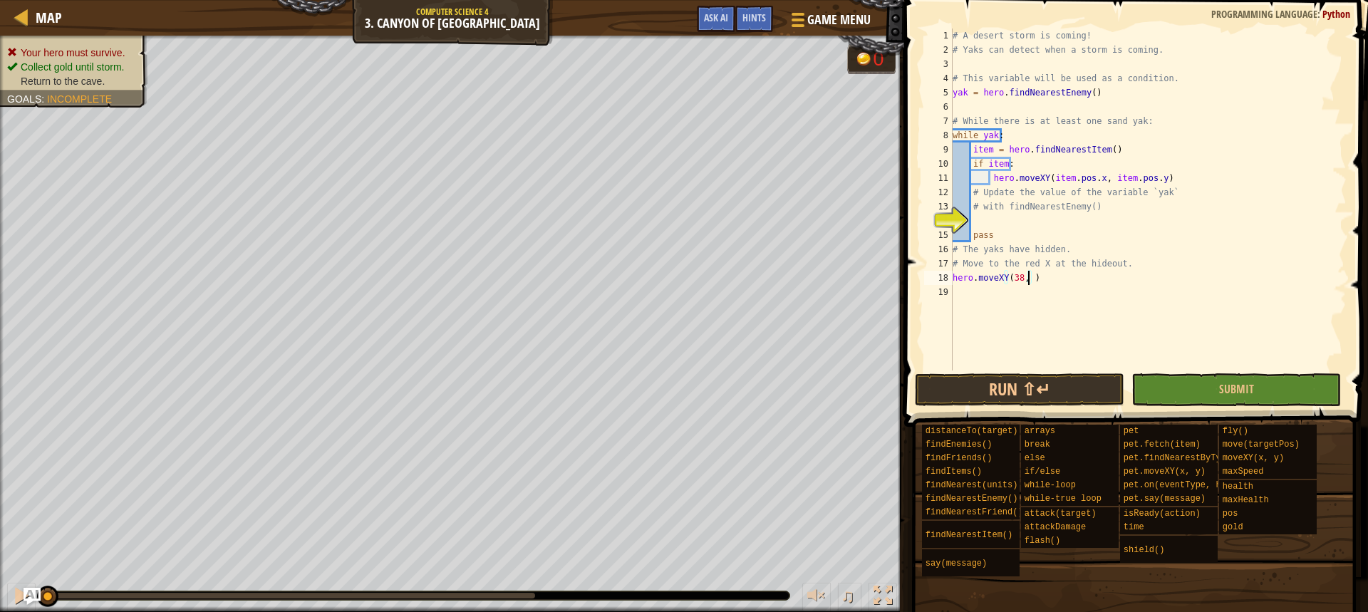
scroll to position [6, 6]
type textarea "hero.moveXY(38, 58)"
click at [972, 220] on div "# A desert storm is coming! # Yaks can detect when a storm is coming. # This va…" at bounding box center [1148, 214] width 397 height 371
click at [760, 21] on span "Hints" at bounding box center [755, 18] width 24 height 14
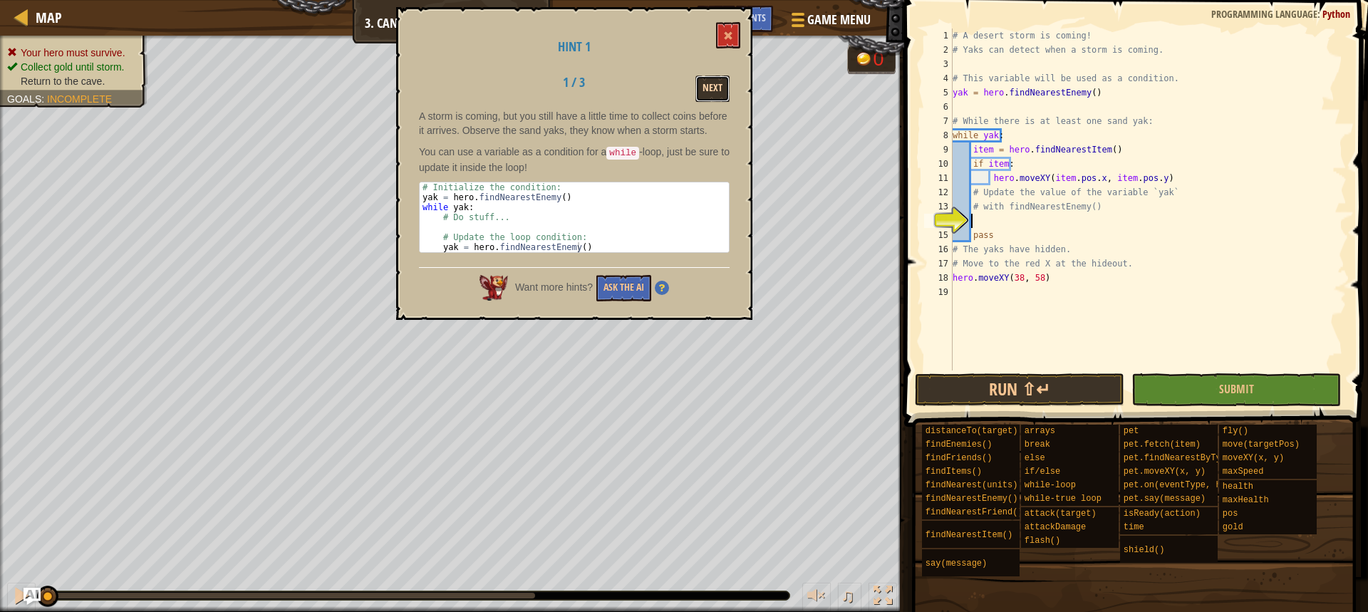
click at [716, 81] on button "Next" at bounding box center [713, 89] width 34 height 26
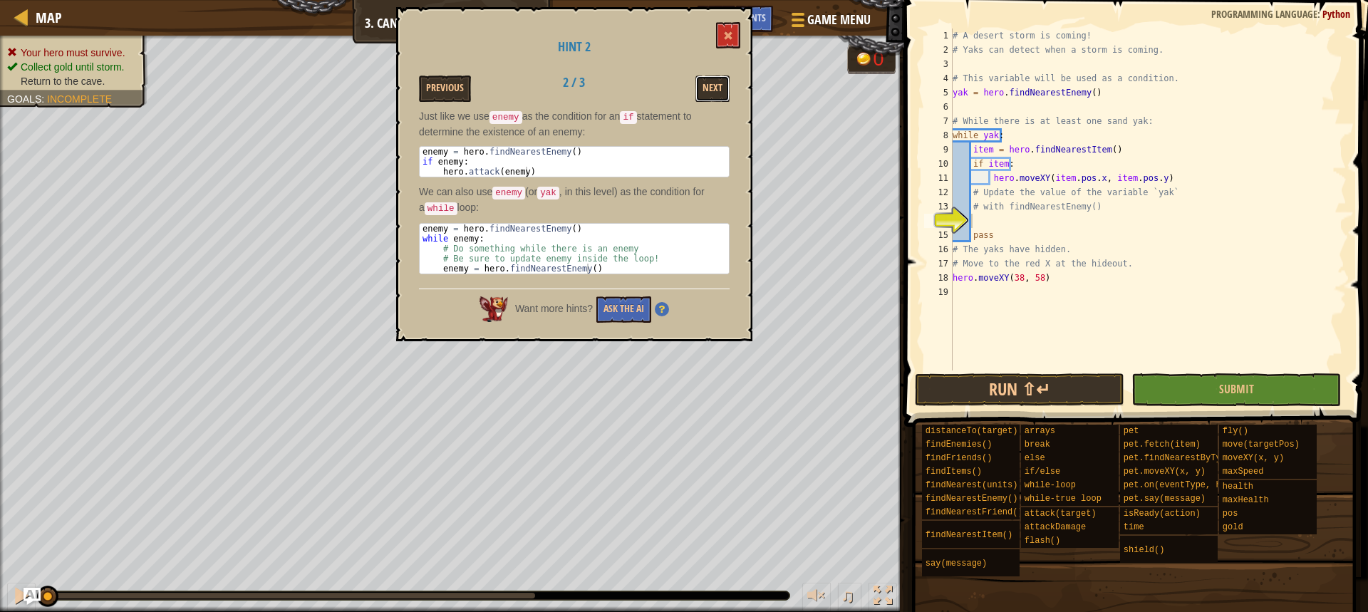
click at [716, 81] on button "Next" at bounding box center [713, 89] width 34 height 26
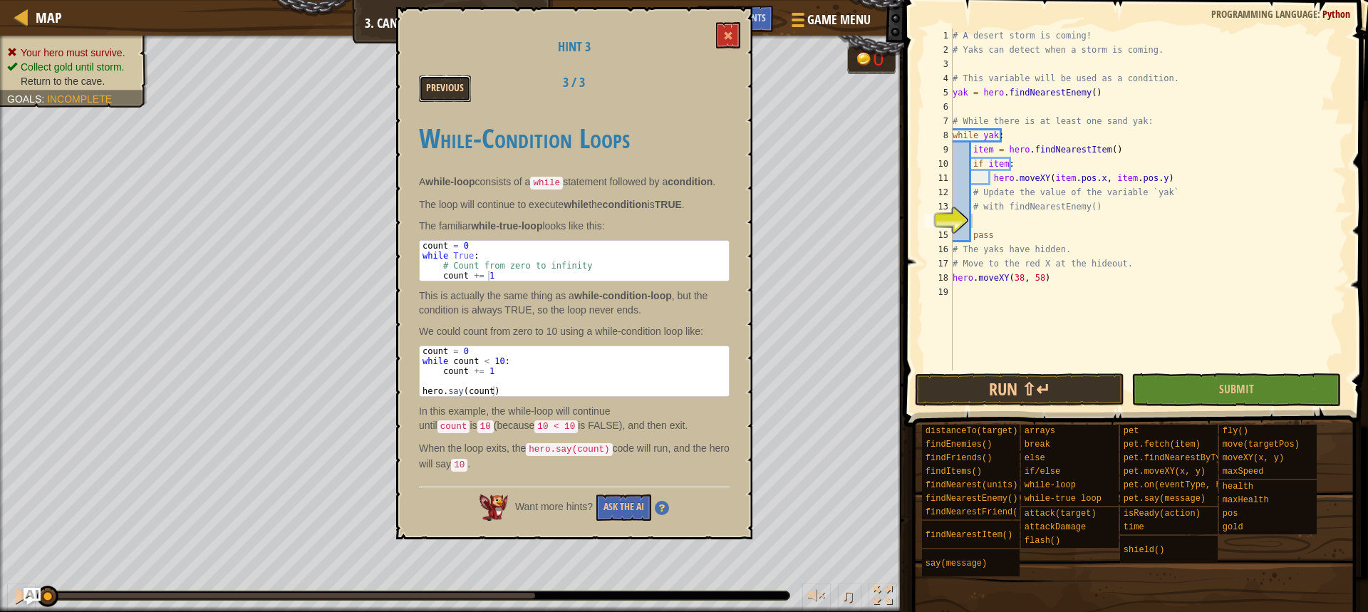
click at [440, 99] on button "Previous" at bounding box center [445, 89] width 52 height 26
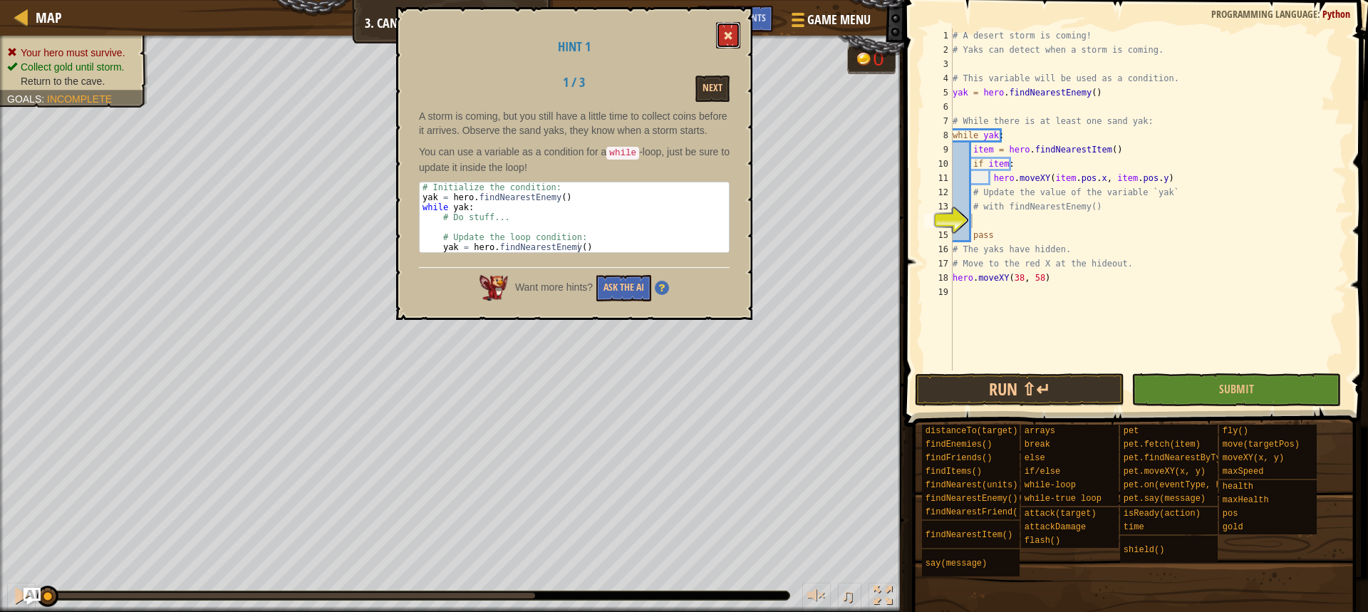
click at [731, 37] on span at bounding box center [728, 36] width 10 height 10
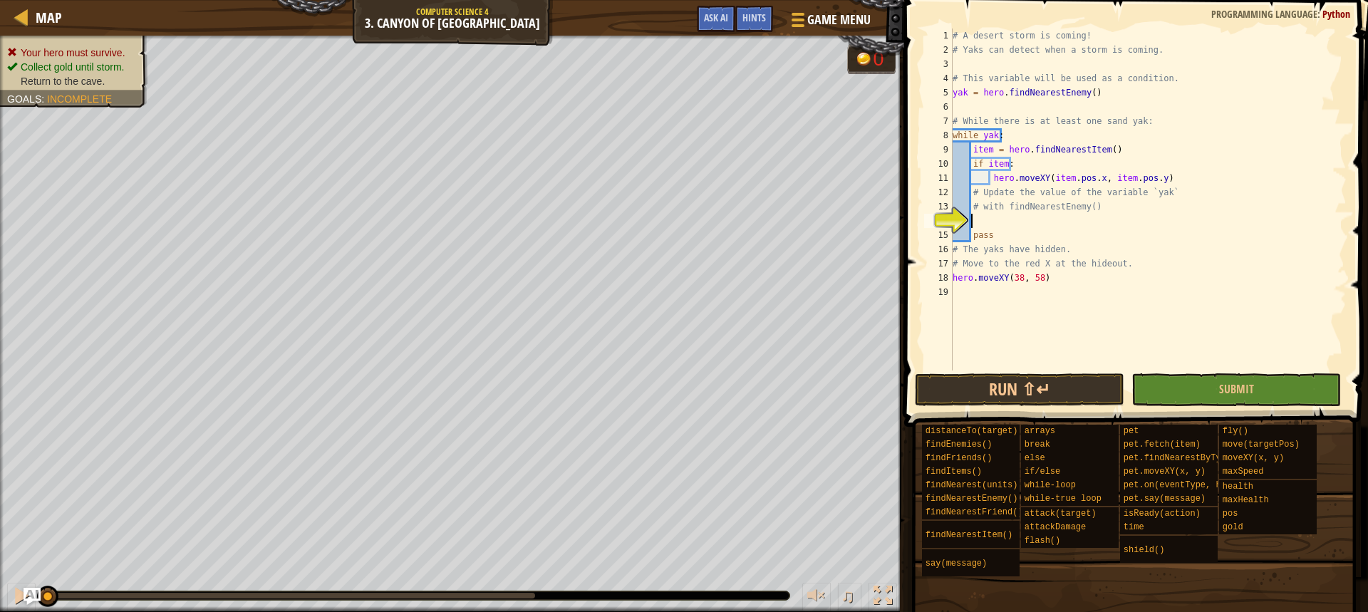
click at [1080, 221] on div "# A desert storm is coming! # Yaks can detect when a storm is coming. # This va…" at bounding box center [1148, 214] width 397 height 371
click at [752, 19] on span "Hints" at bounding box center [755, 18] width 24 height 14
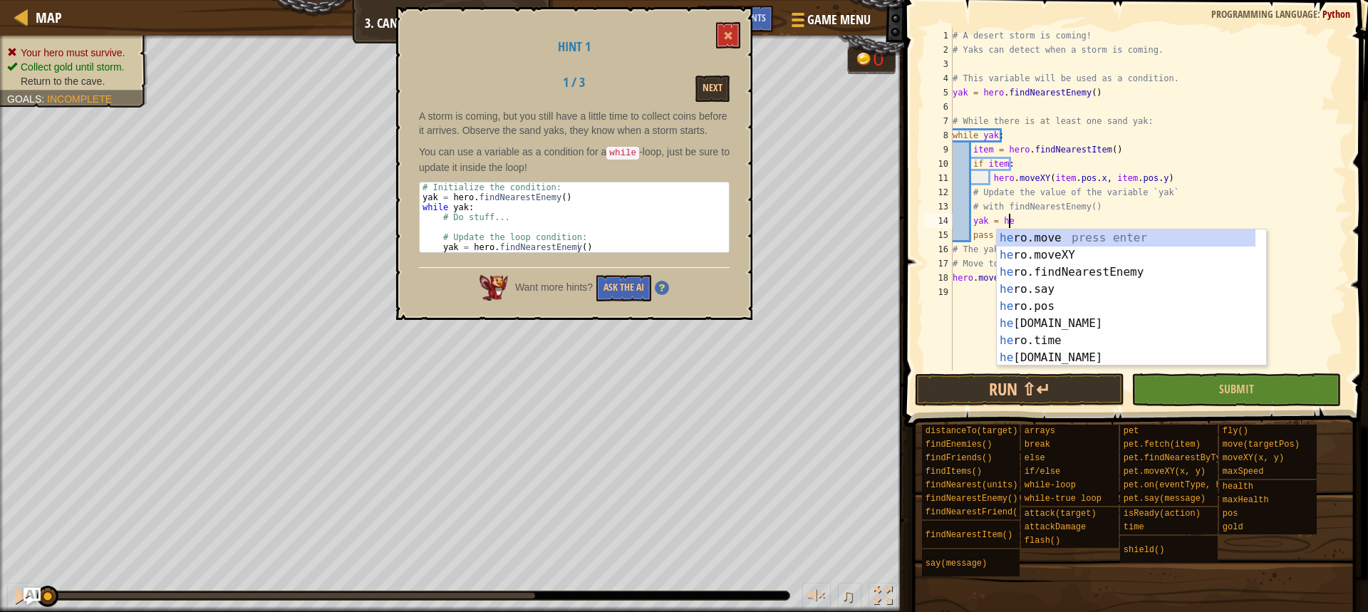
scroll to position [6, 5]
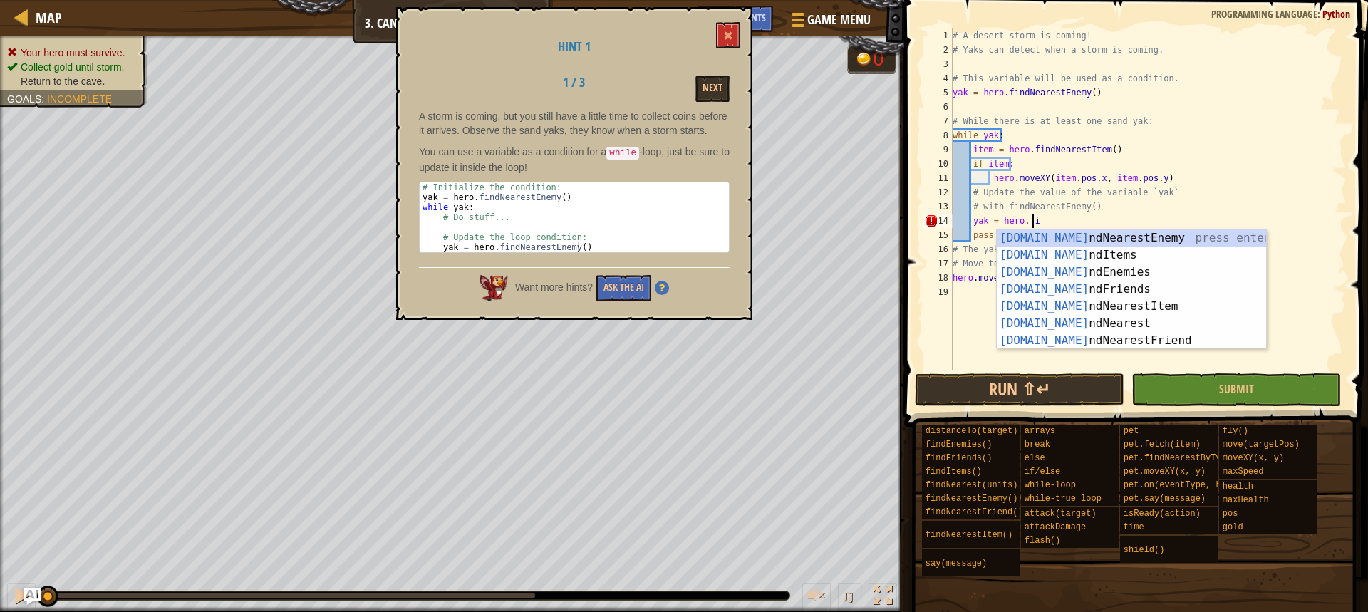
type textarea "yak = hero.find"
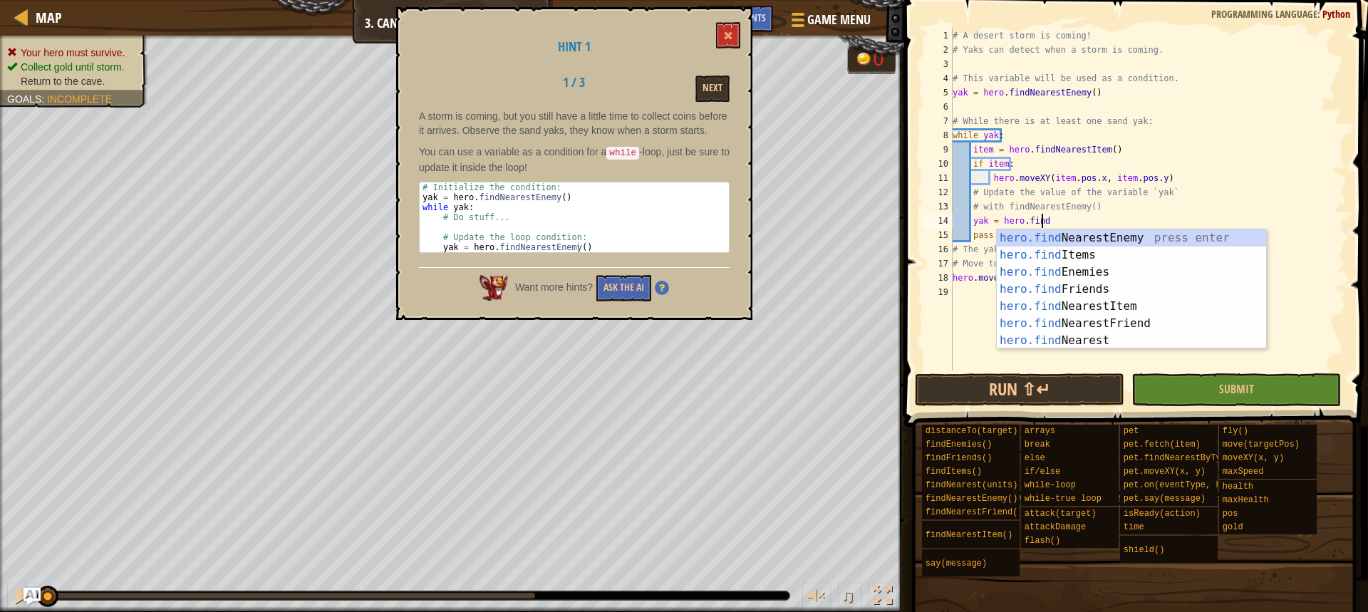
scroll to position [6, 1]
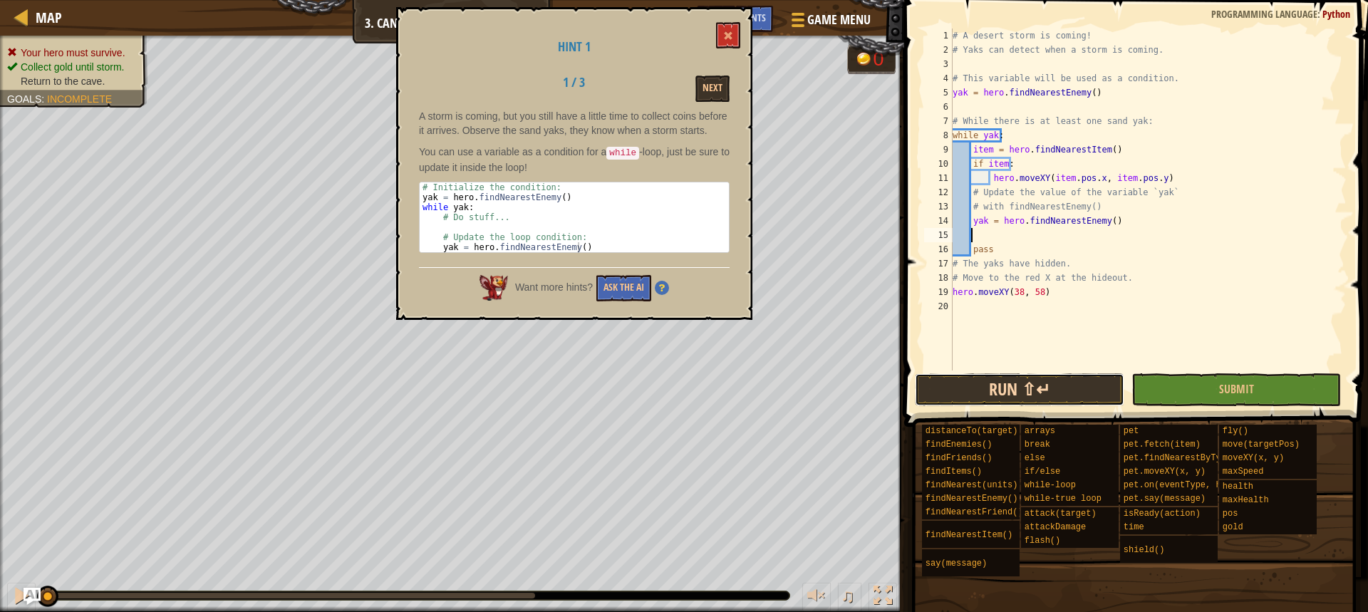
click at [1038, 396] on button "Run ⇧↵" at bounding box center [1020, 389] width 210 height 33
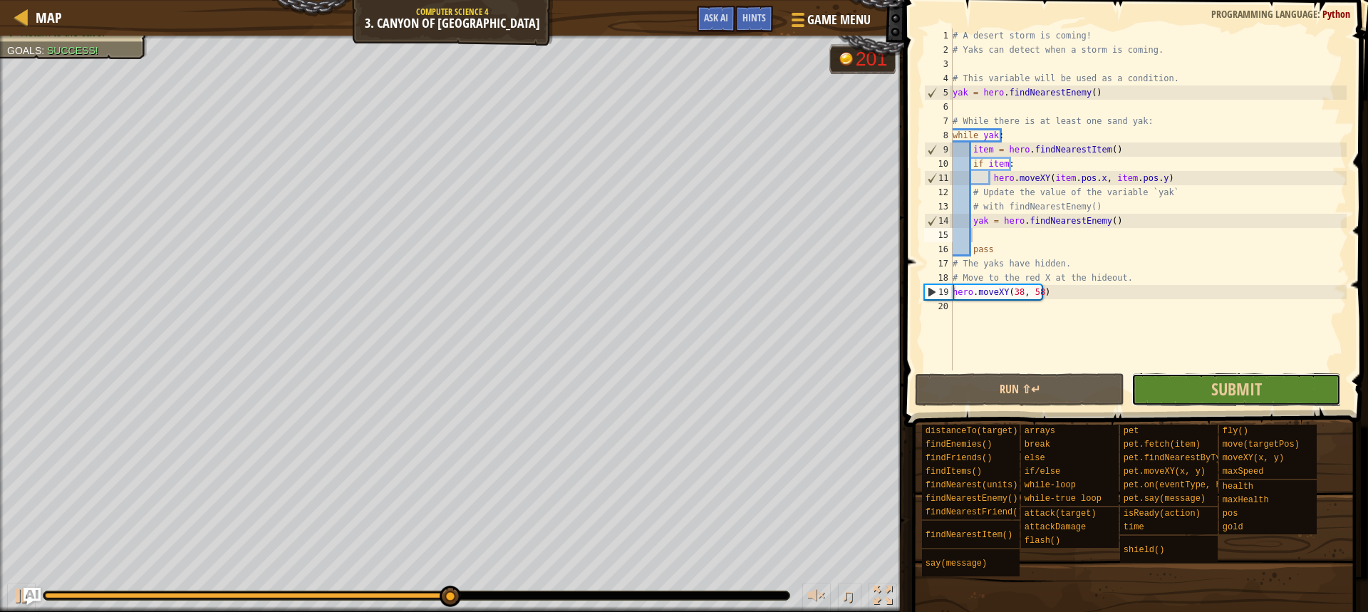
click at [1294, 382] on button "Submit" at bounding box center [1237, 389] width 210 height 33
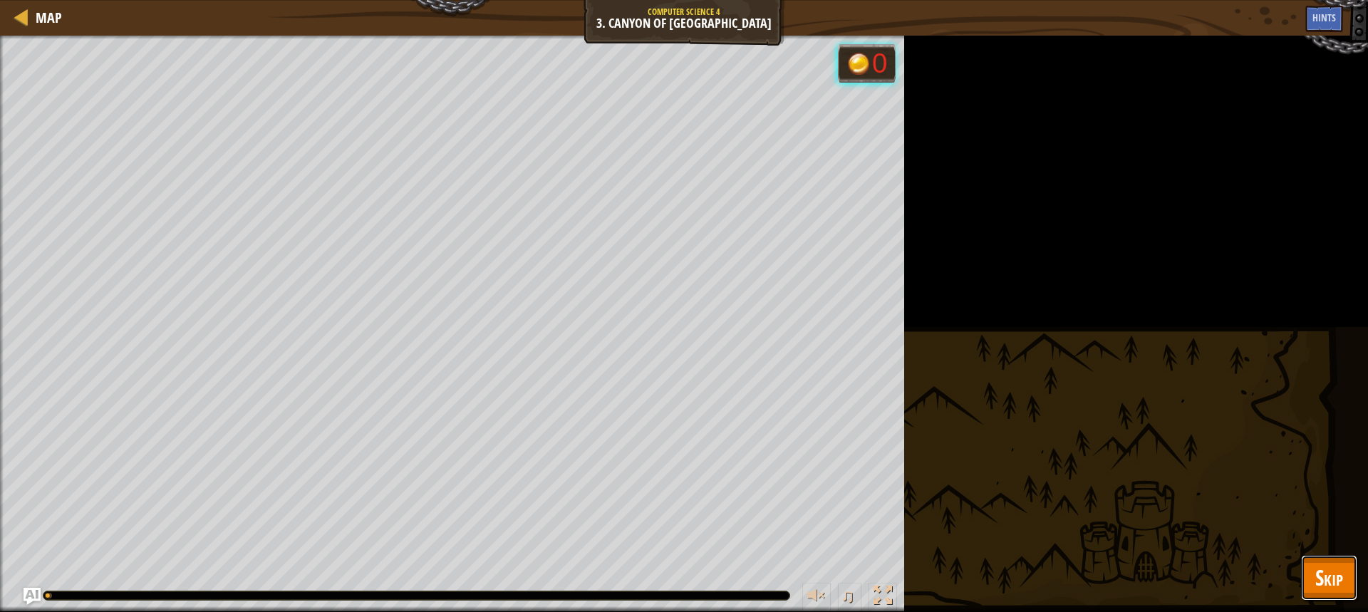
click at [1335, 565] on span "Skip" at bounding box center [1330, 577] width 28 height 29
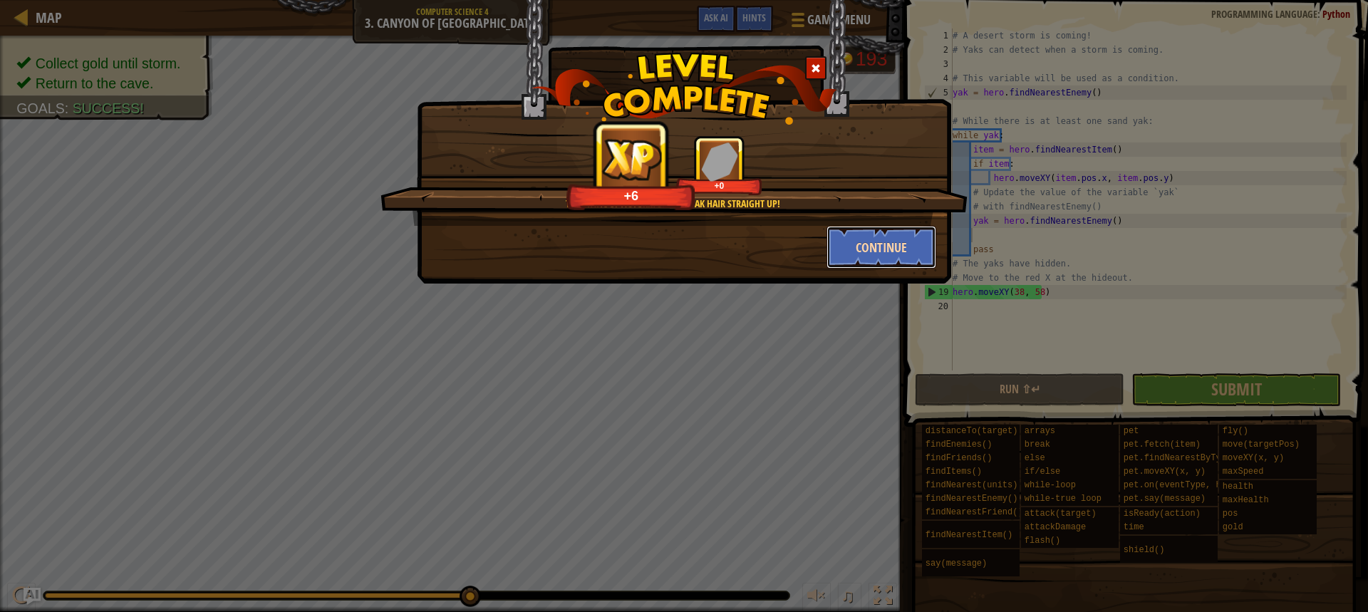
click at [879, 258] on button "Continue" at bounding box center [882, 247] width 110 height 43
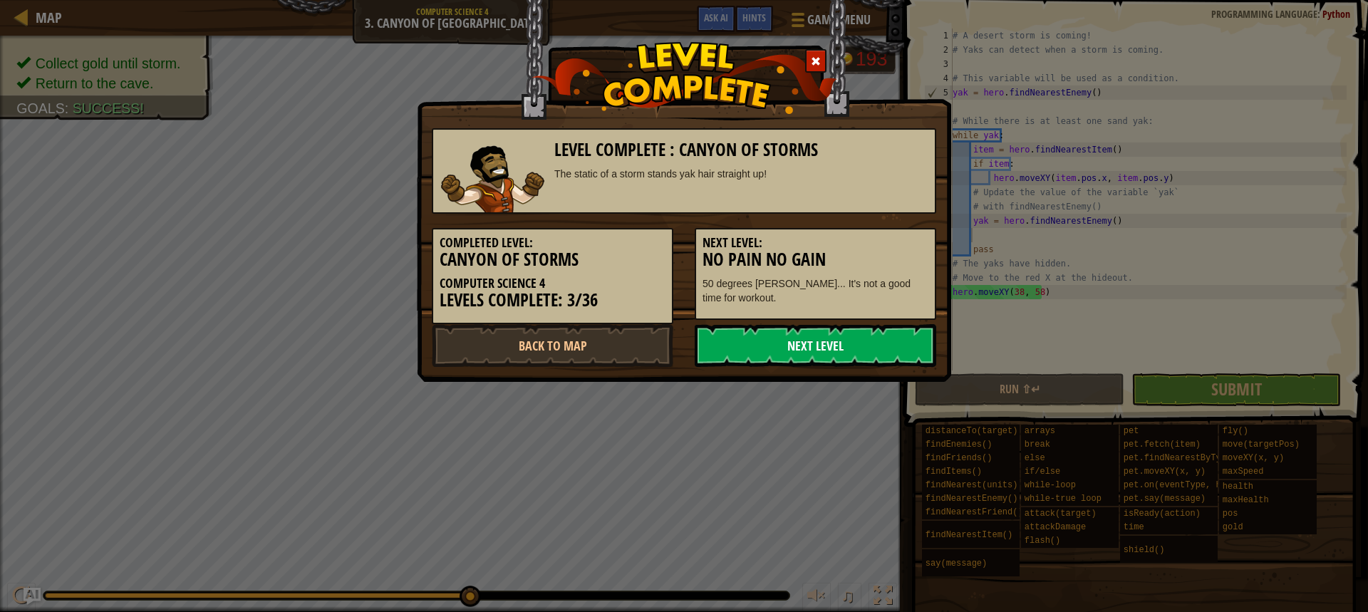
click at [806, 342] on link "Next Level" at bounding box center [816, 345] width 242 height 43
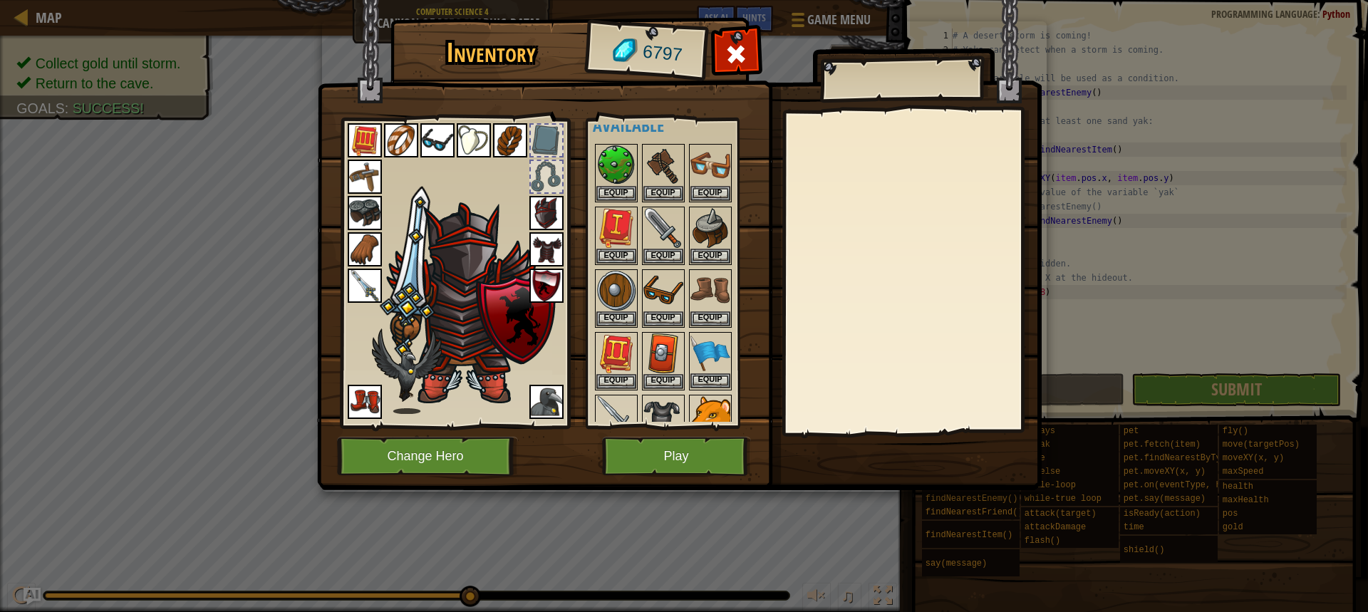
scroll to position [0, 0]
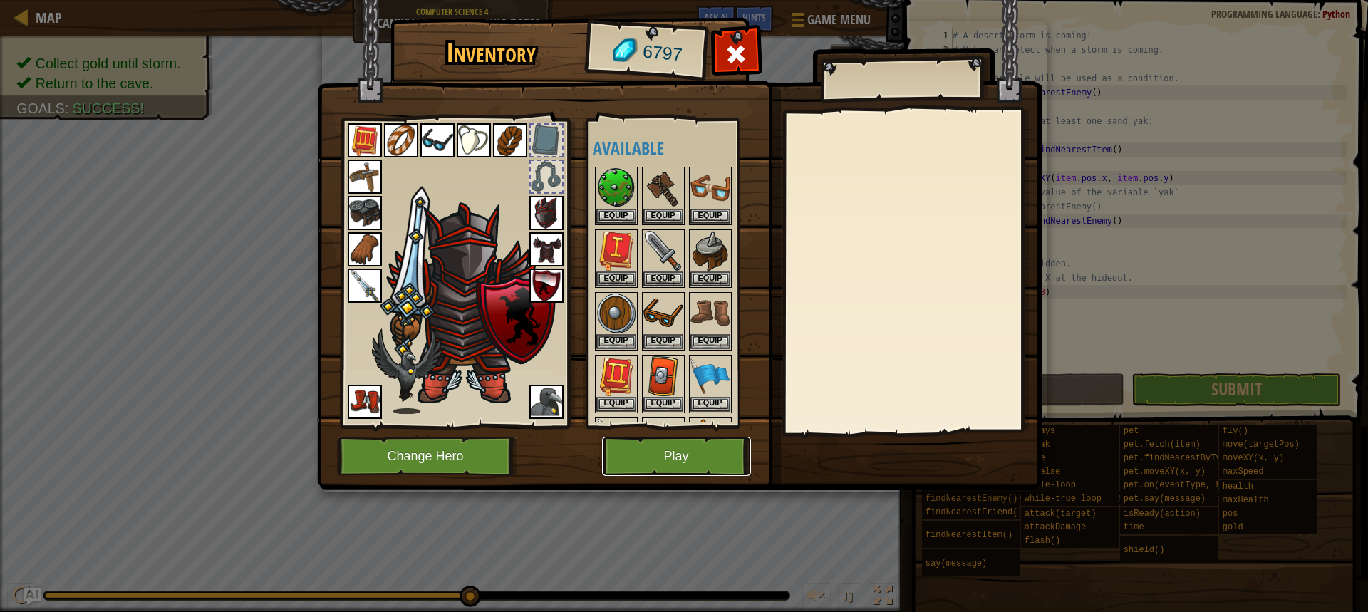
click at [708, 456] on button "Play" at bounding box center [676, 456] width 149 height 39
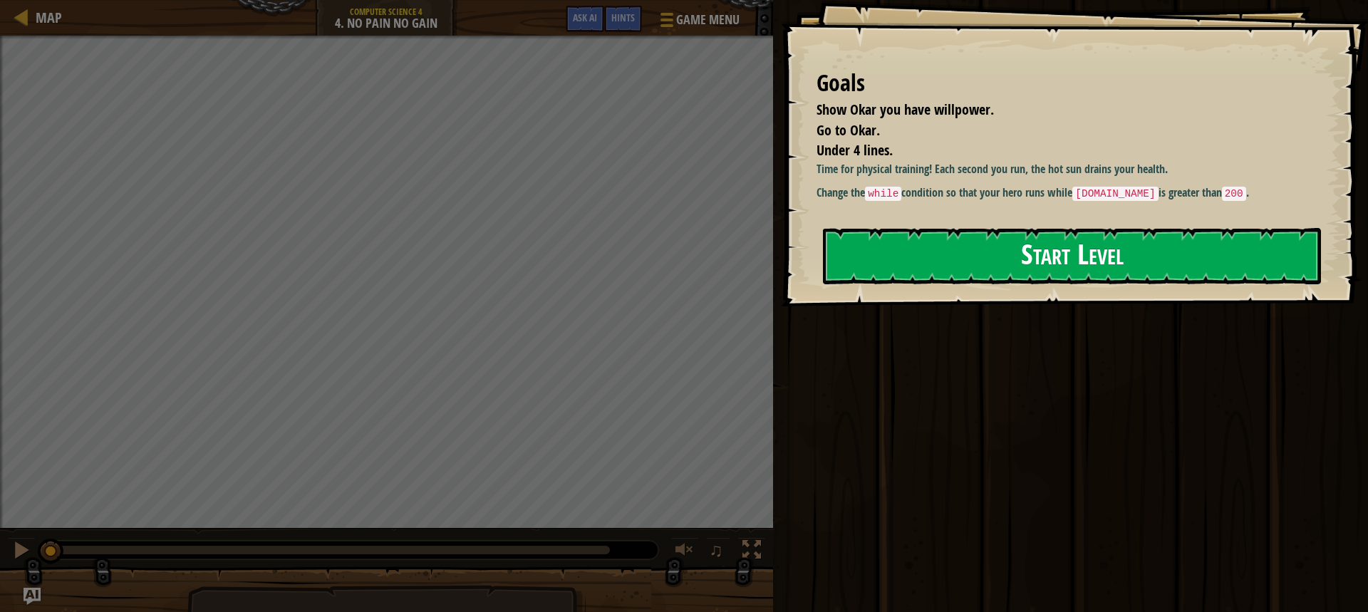
click at [1118, 269] on button "Start Level" at bounding box center [1072, 256] width 498 height 56
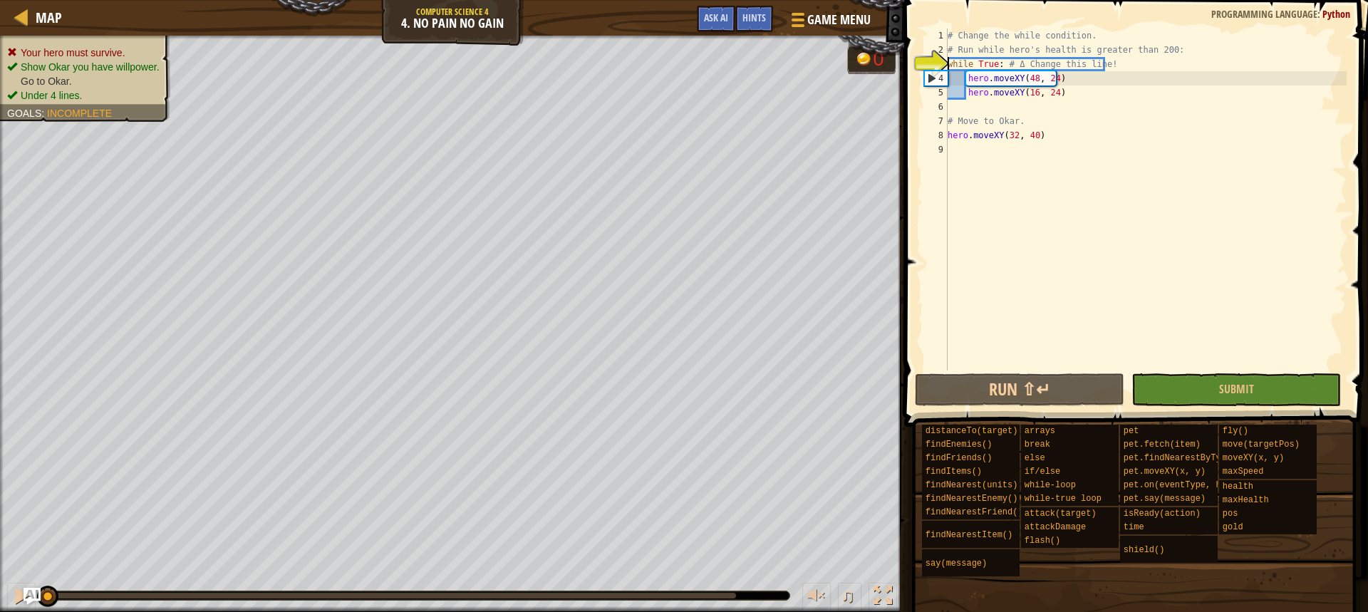
click at [994, 65] on div "# Change the while condition. # Run while hero's health is greater than 200: wh…" at bounding box center [1146, 214] width 402 height 371
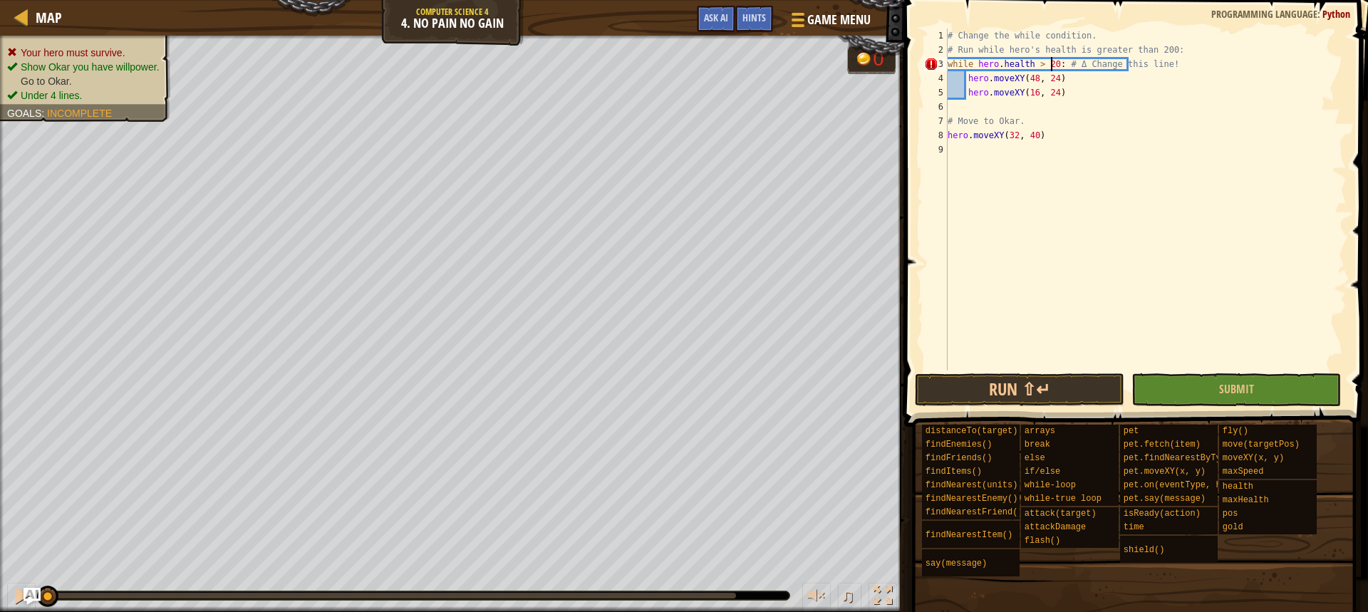
scroll to position [6, 9]
type textarea "while hero.health > 200: # Δ Change this line!"
click at [1061, 393] on button "Run ⇧↵" at bounding box center [1020, 389] width 210 height 33
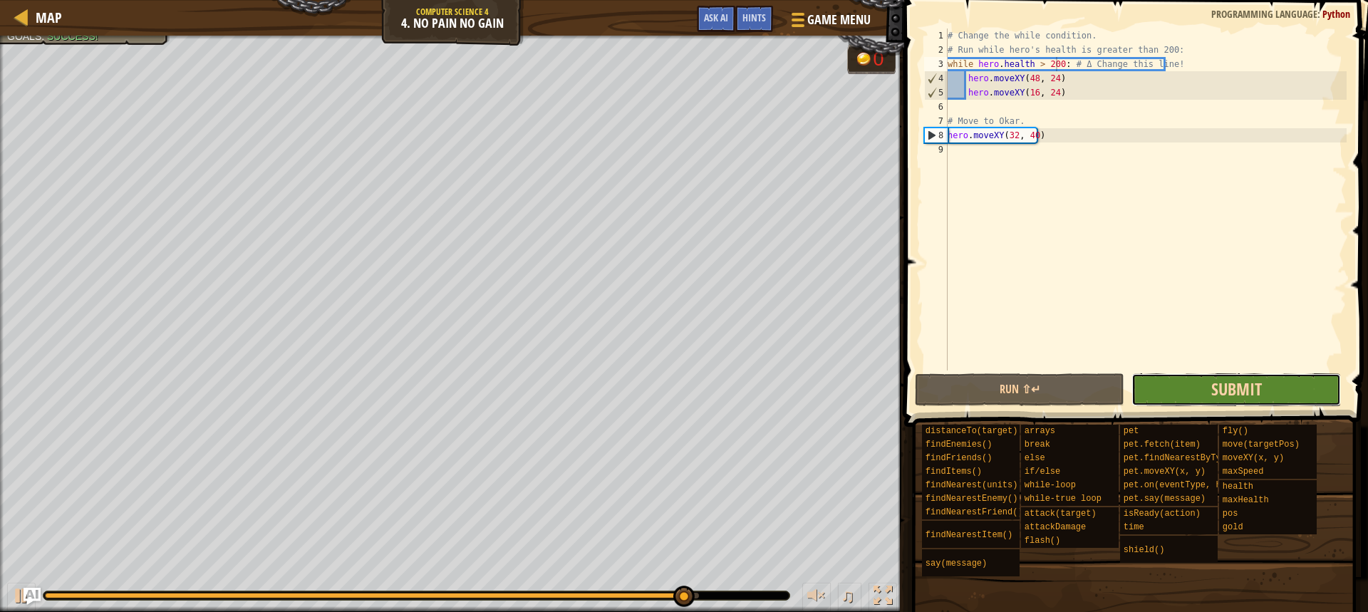
click at [1232, 387] on span "Submit" at bounding box center [1237, 389] width 51 height 23
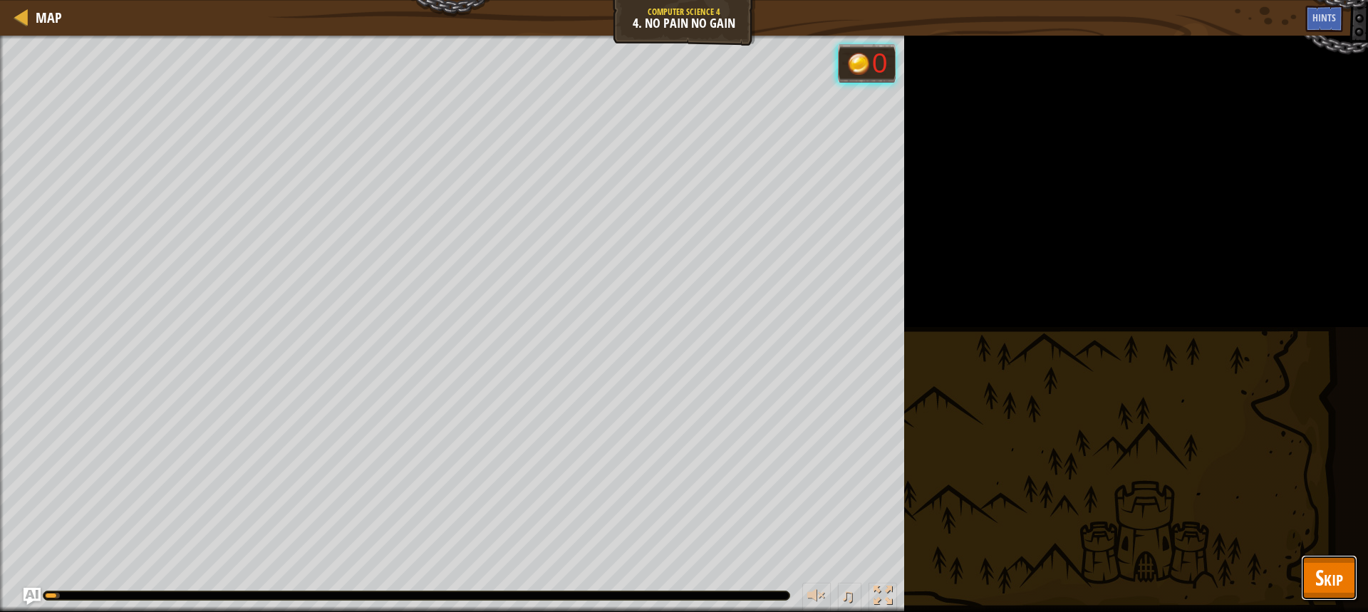
click at [1313, 576] on button "Skip" at bounding box center [1329, 578] width 56 height 46
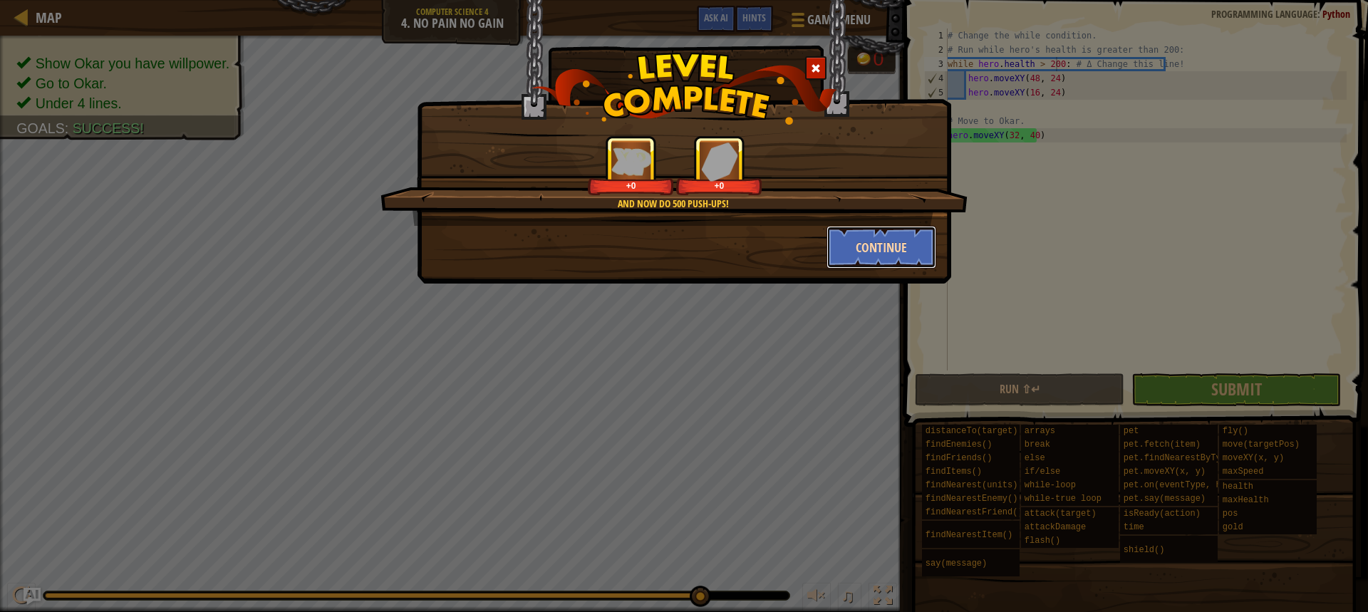
click at [866, 247] on button "Continue" at bounding box center [882, 247] width 110 height 43
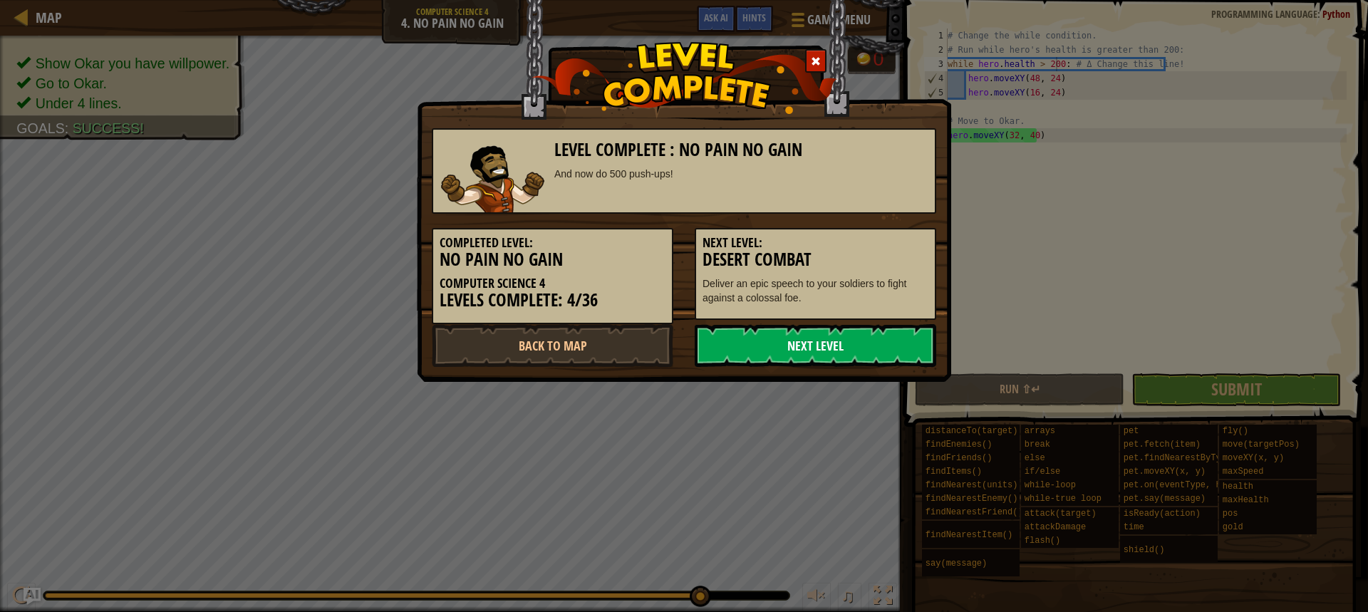
click at [877, 341] on link "Next Level" at bounding box center [816, 345] width 242 height 43
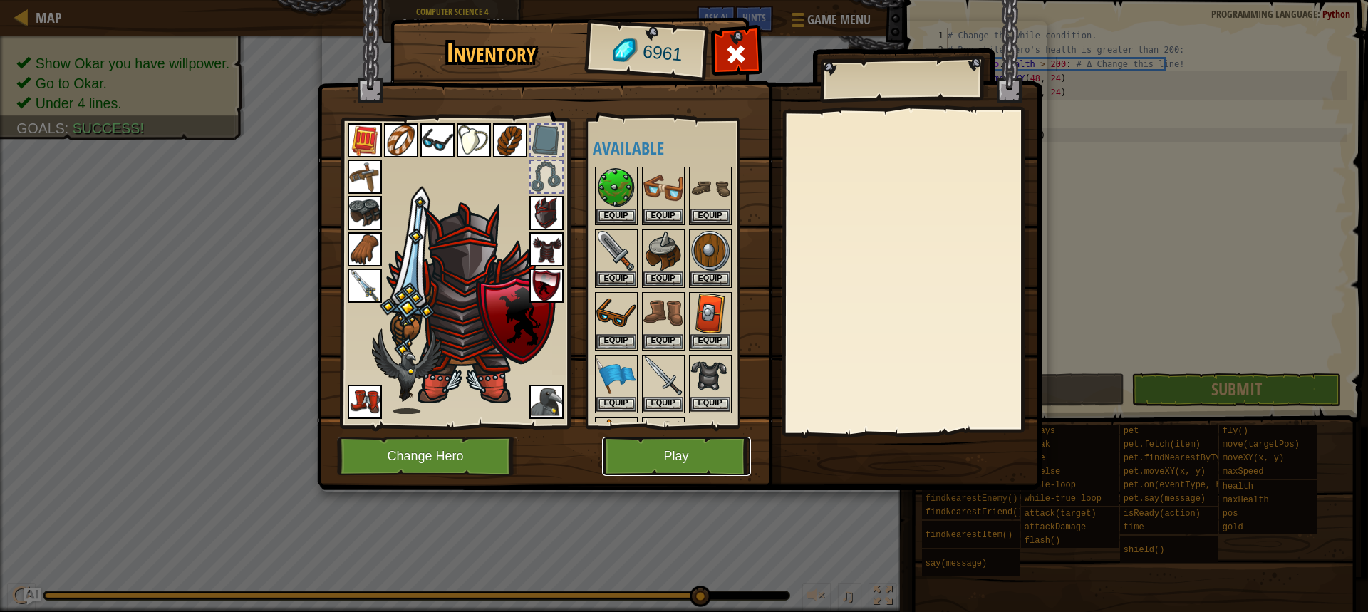
click at [709, 455] on button "Play" at bounding box center [676, 456] width 149 height 39
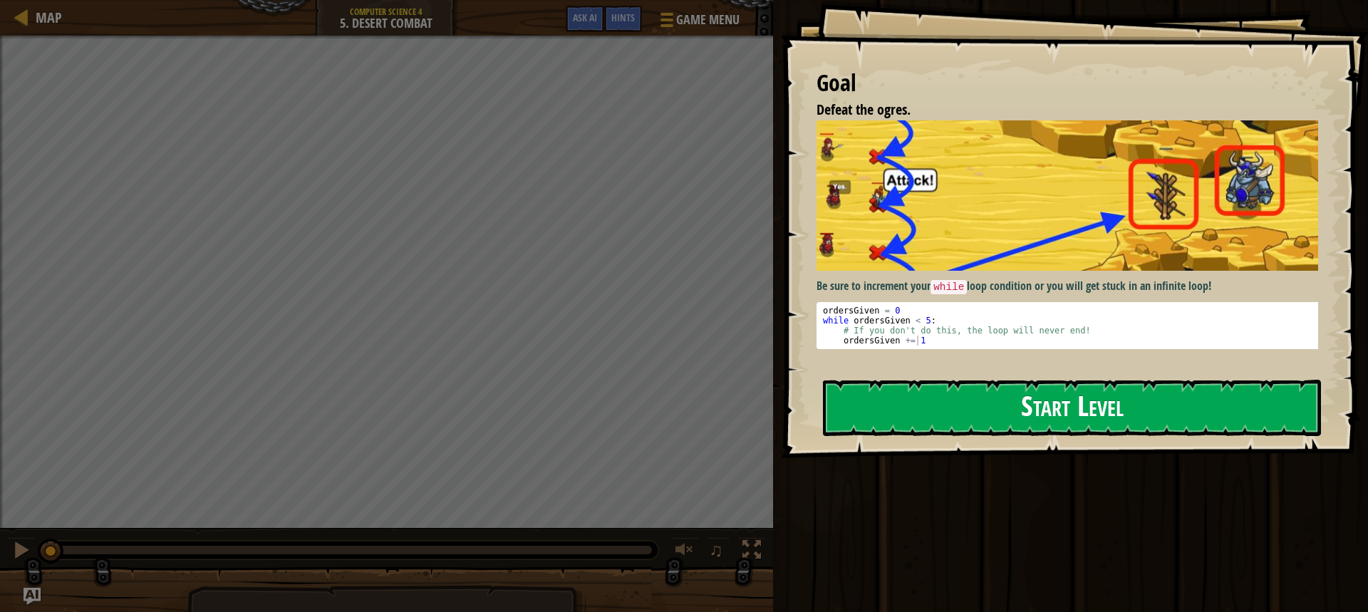
click at [1023, 406] on button "Start Level" at bounding box center [1072, 408] width 498 height 56
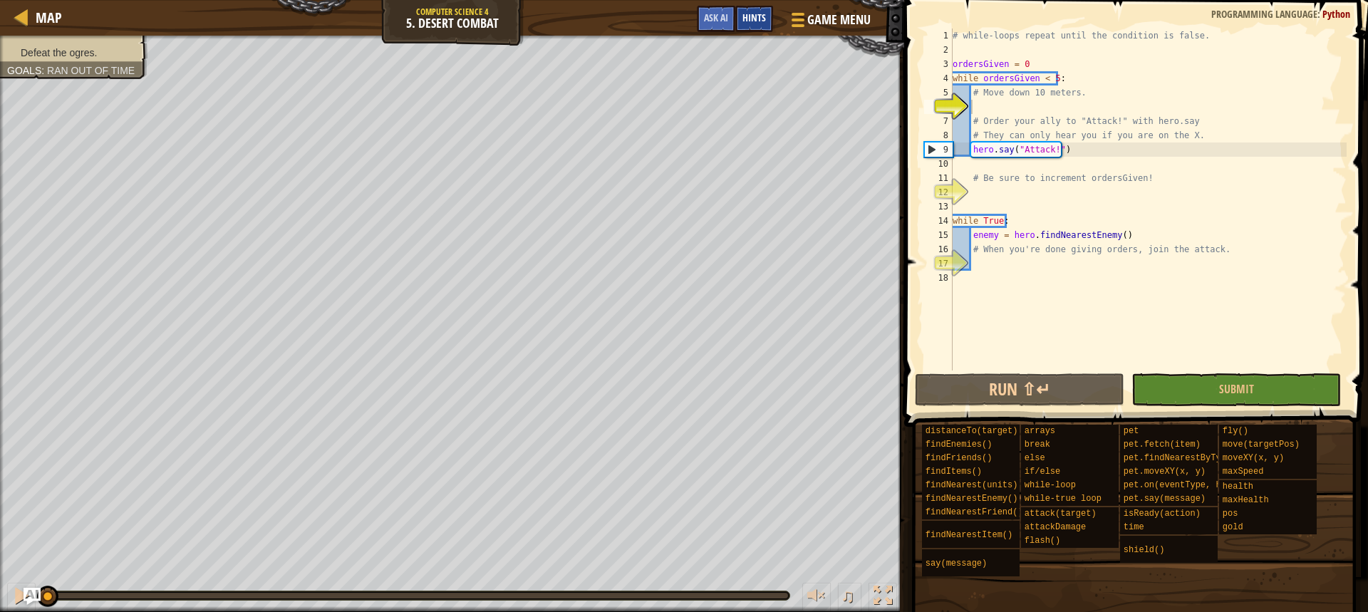
click at [767, 11] on div "Hints" at bounding box center [755, 19] width 38 height 26
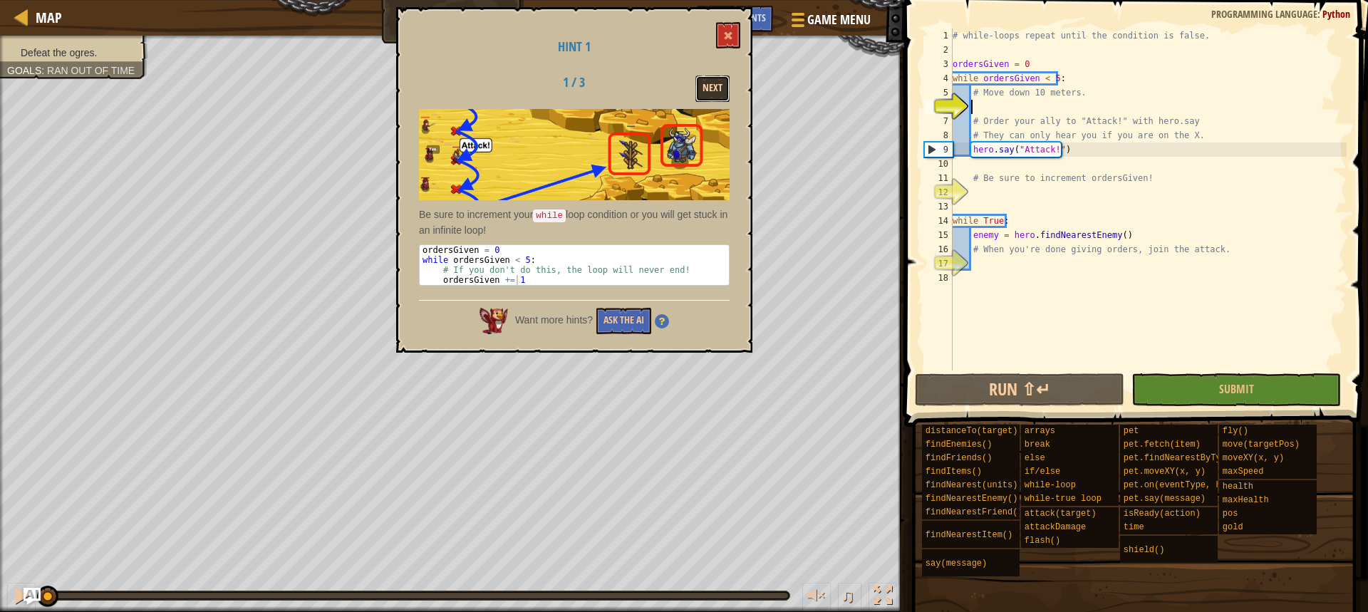
click at [716, 88] on button "Next" at bounding box center [713, 89] width 34 height 26
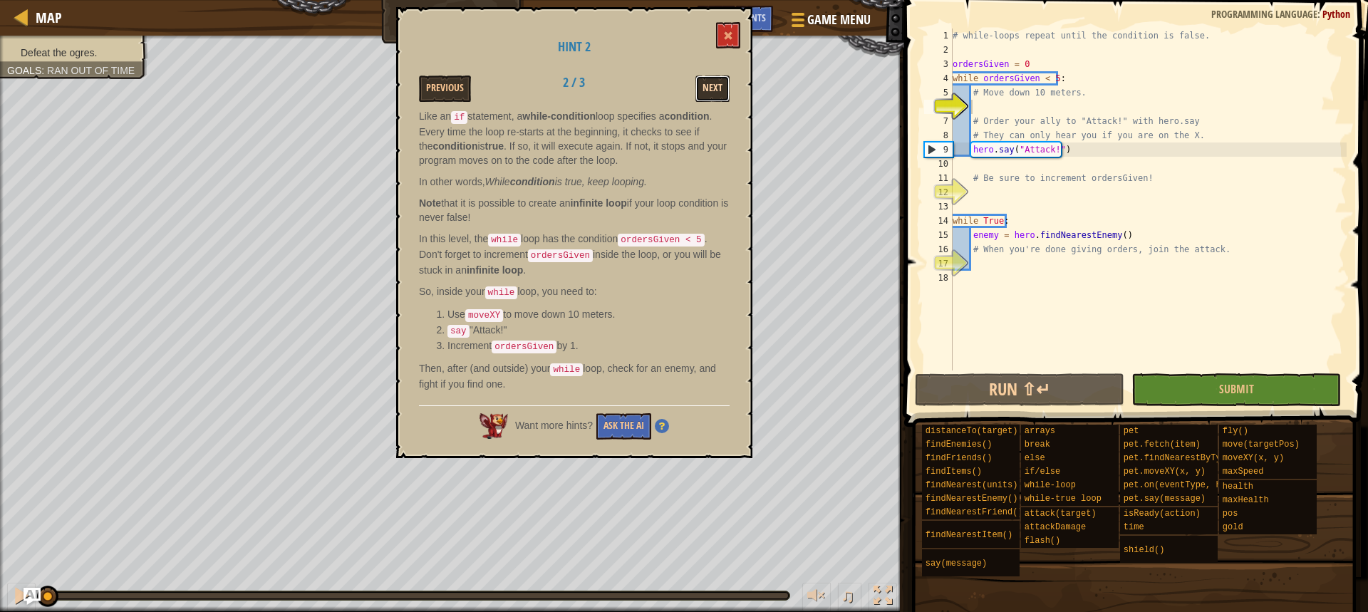
click at [701, 88] on button "Next" at bounding box center [713, 89] width 34 height 26
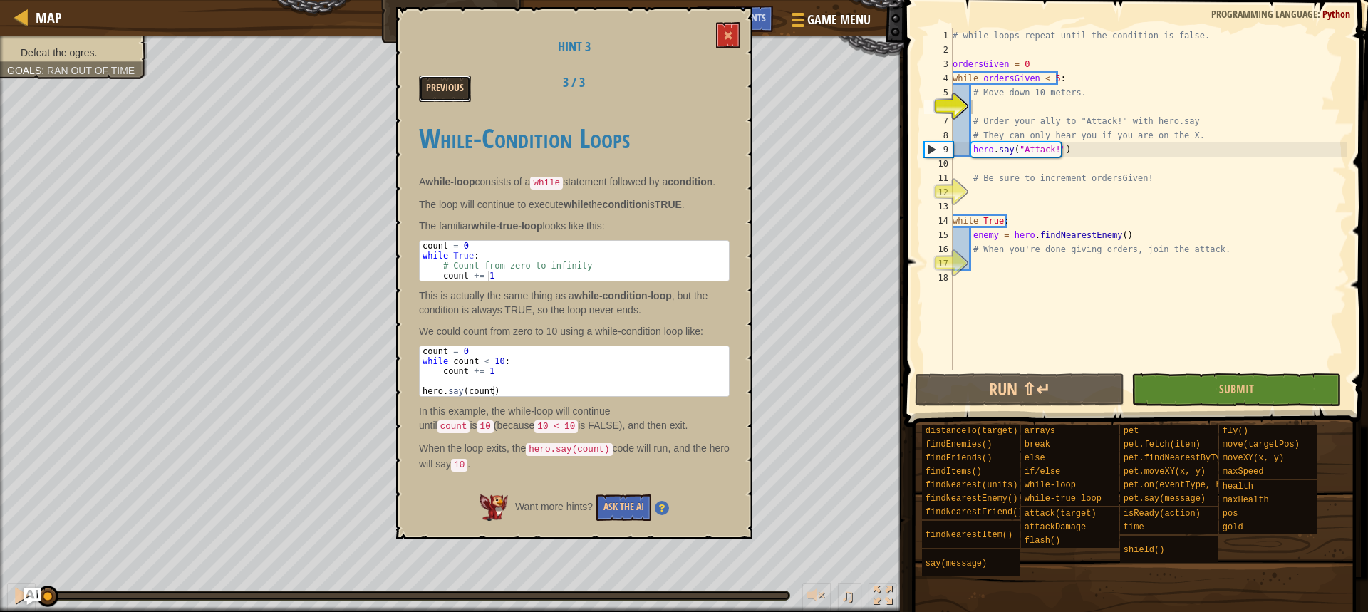
click at [434, 91] on button "Previous" at bounding box center [445, 89] width 52 height 26
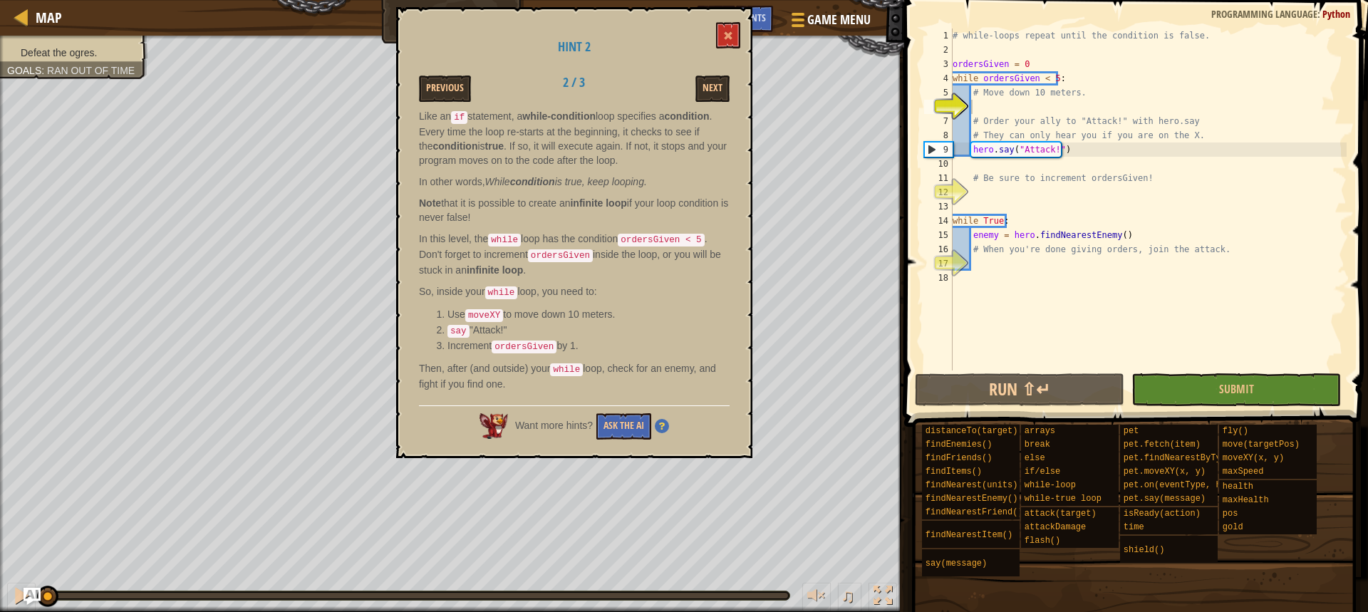
click at [434, 91] on button "Previous" at bounding box center [445, 89] width 52 height 26
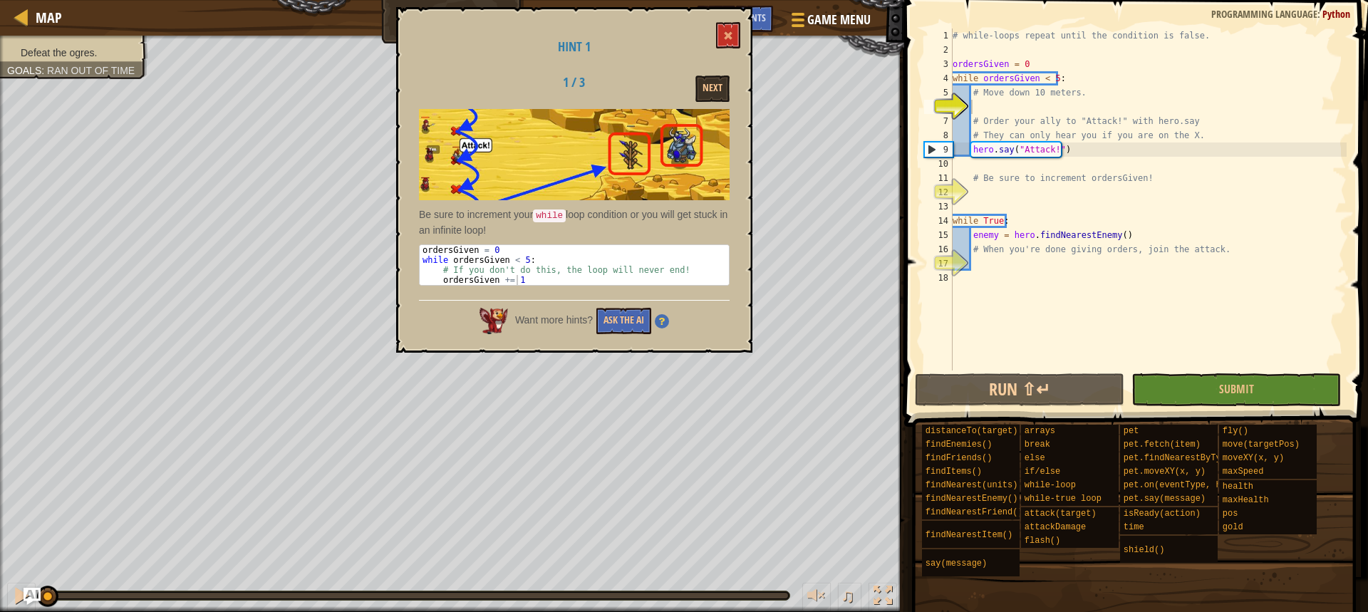
click at [1018, 103] on div "# while-loops repeat until the condition is false. ordersGiven = 0 while orders…" at bounding box center [1148, 214] width 397 height 371
click at [983, 269] on div "# while-loops repeat until the condition is false. ordersGiven = 0 while orders…" at bounding box center [1148, 214] width 397 height 371
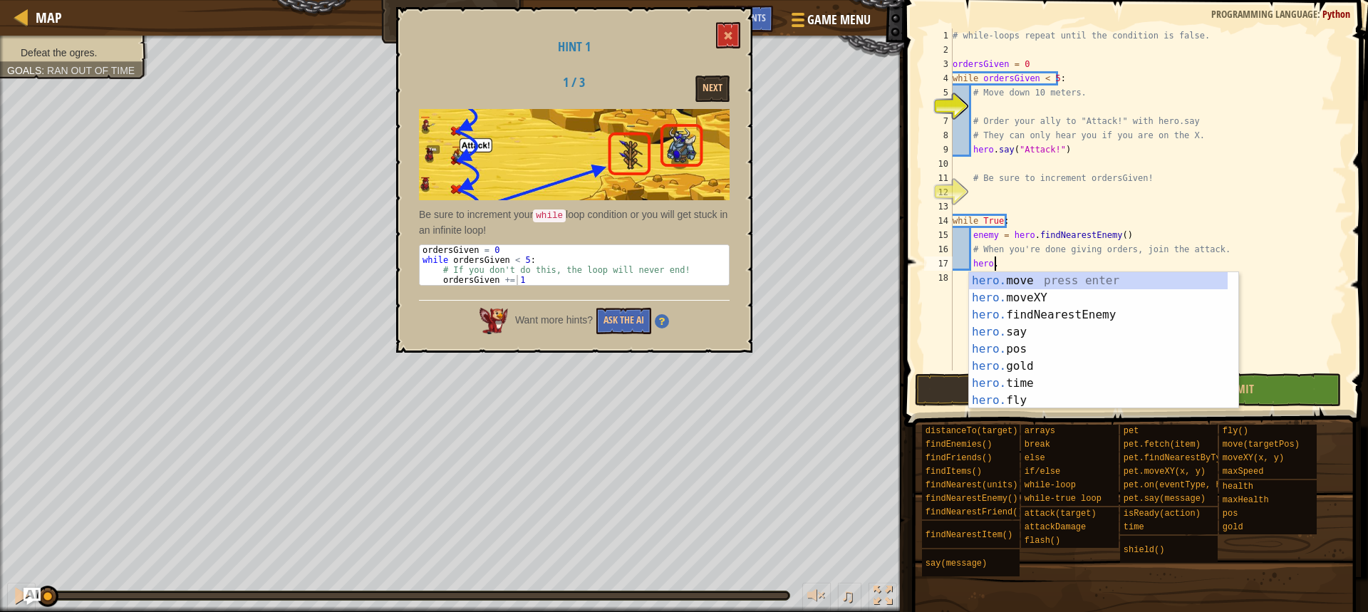
scroll to position [6, 4]
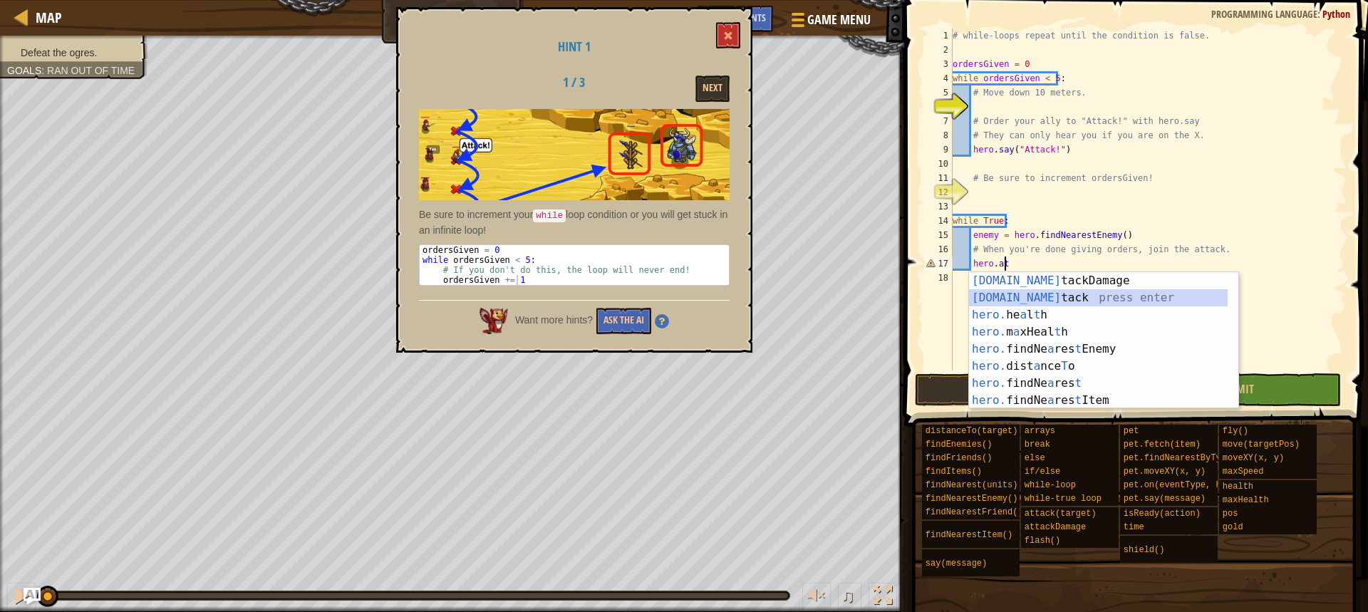
type textarea "hero.attack(enemy)"
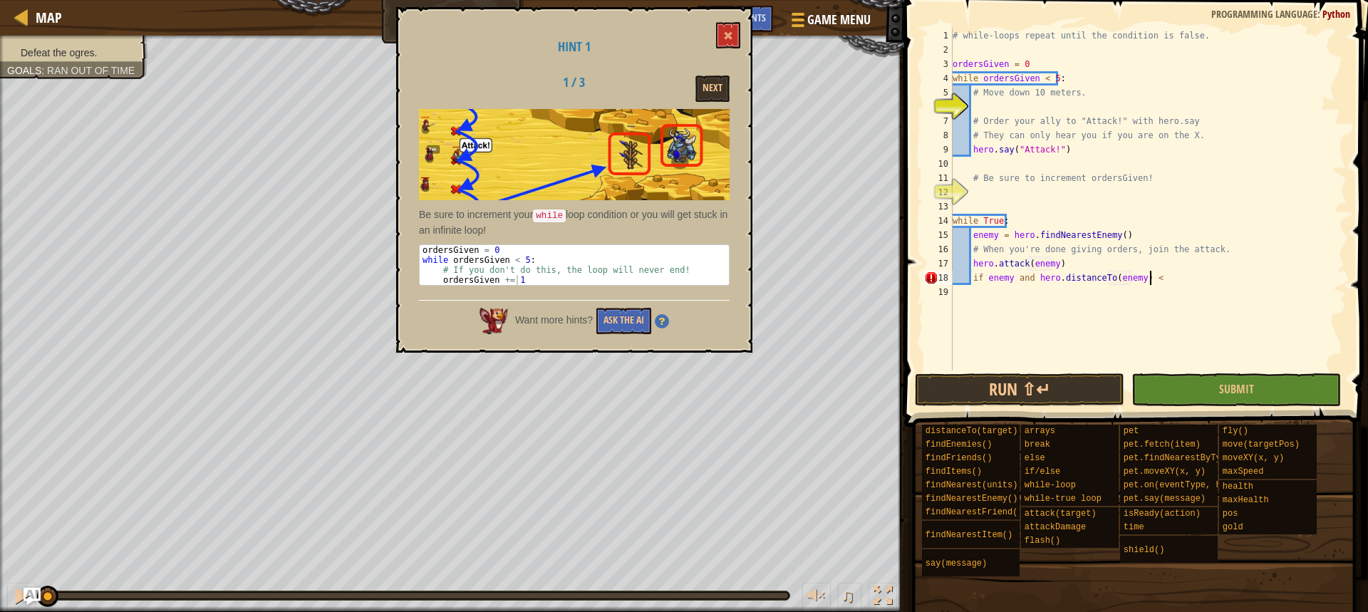
scroll to position [6, 16]
type textarea "if enemy and hero.distanceTo(enemy) < 5:"
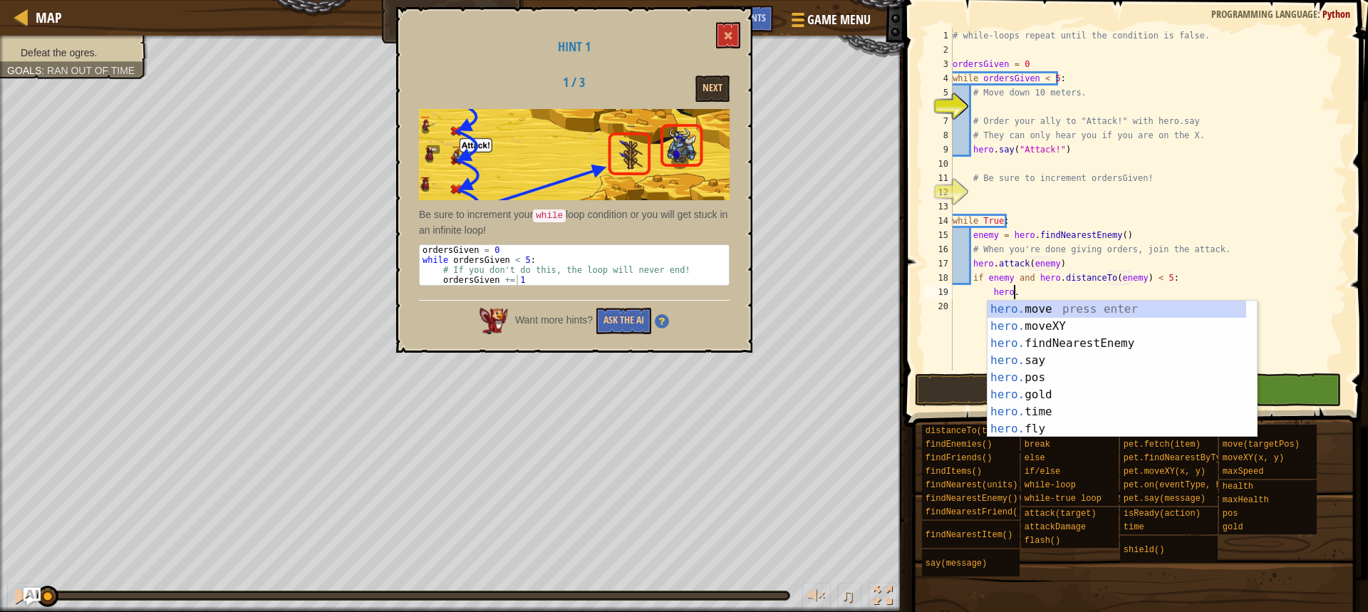
scroll to position [6, 5]
type textarea "hero.fl"
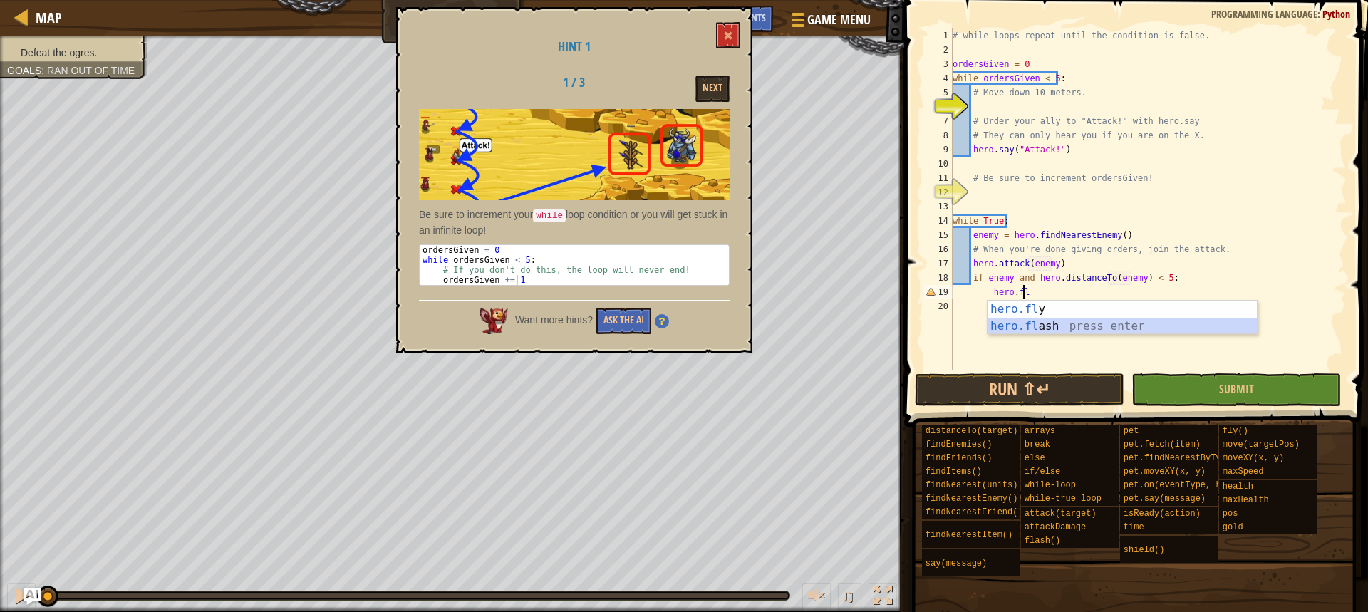
scroll to position [6, 2]
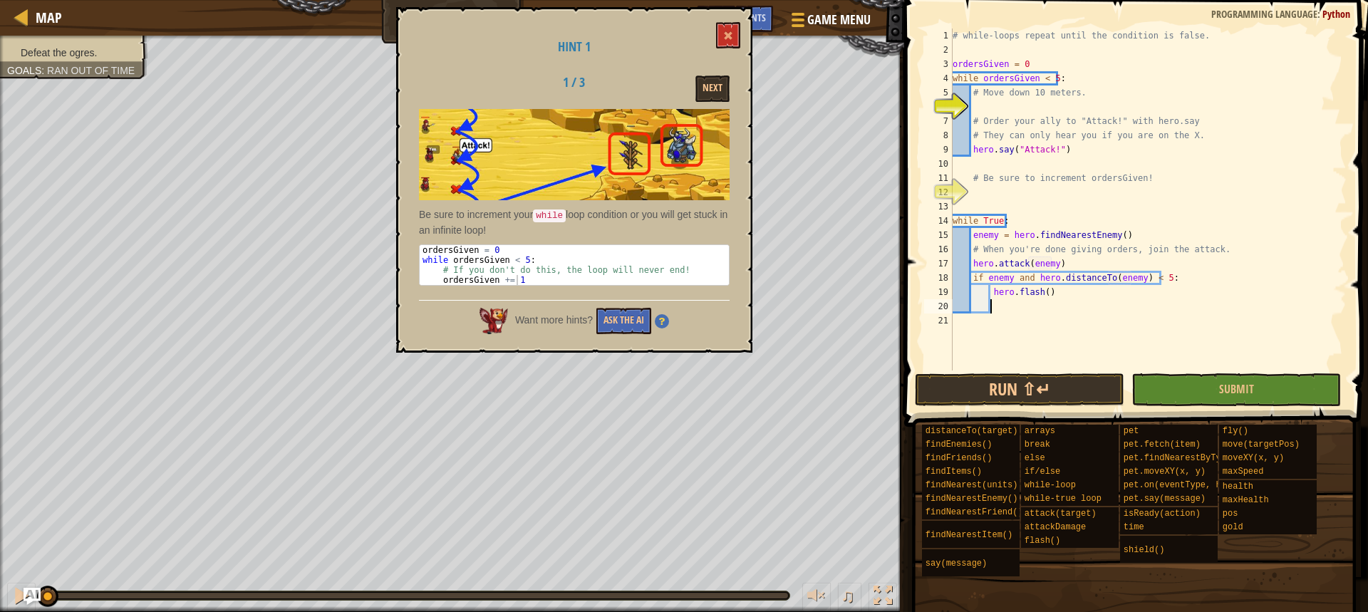
click at [997, 188] on div "# while-loops repeat until the condition is false. ordersGiven = 0 while orders…" at bounding box center [1148, 214] width 397 height 371
click at [970, 187] on div "# while-loops repeat until the condition is false. ordersGiven = 0 while orders…" at bounding box center [1148, 214] width 397 height 371
click at [723, 33] on button at bounding box center [728, 35] width 24 height 26
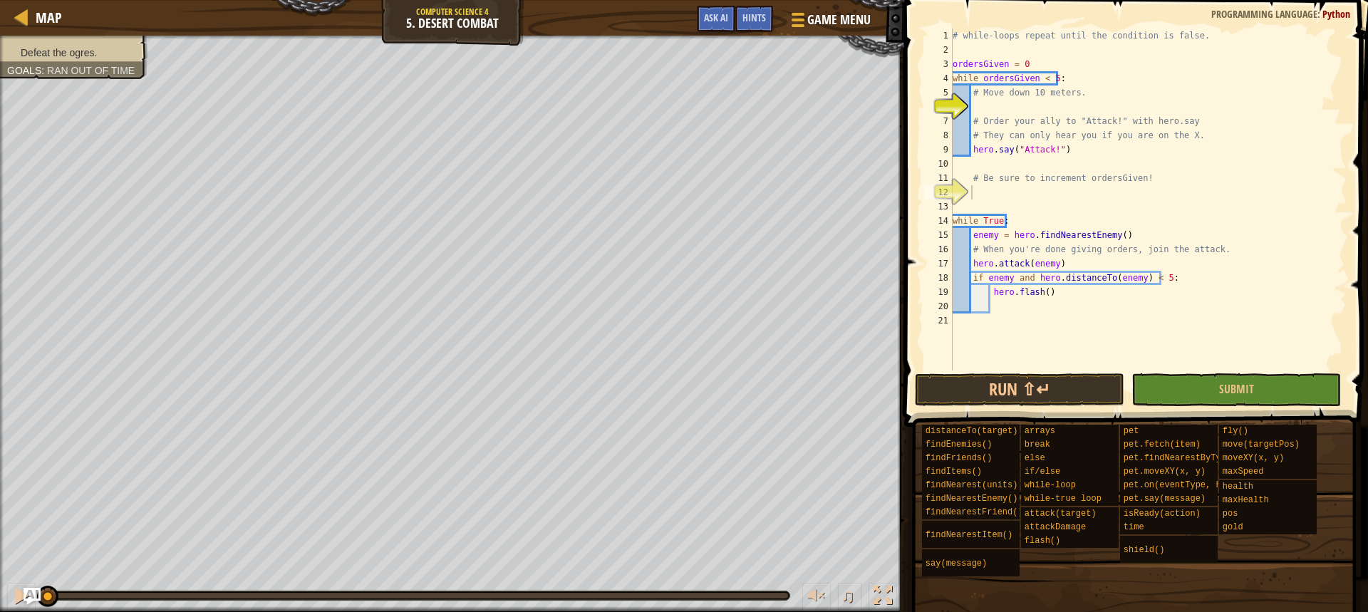
click at [974, 189] on div "# while-loops repeat until the condition is false. ordersGiven = 0 while orders…" at bounding box center [1148, 214] width 397 height 371
type textarea "ordr"
type textarea "ordersGiven = ordersGiven + 1"
click at [980, 102] on div "# while-loops repeat until the condition is false. ordersGiven = 0 while orders…" at bounding box center [1148, 214] width 397 height 371
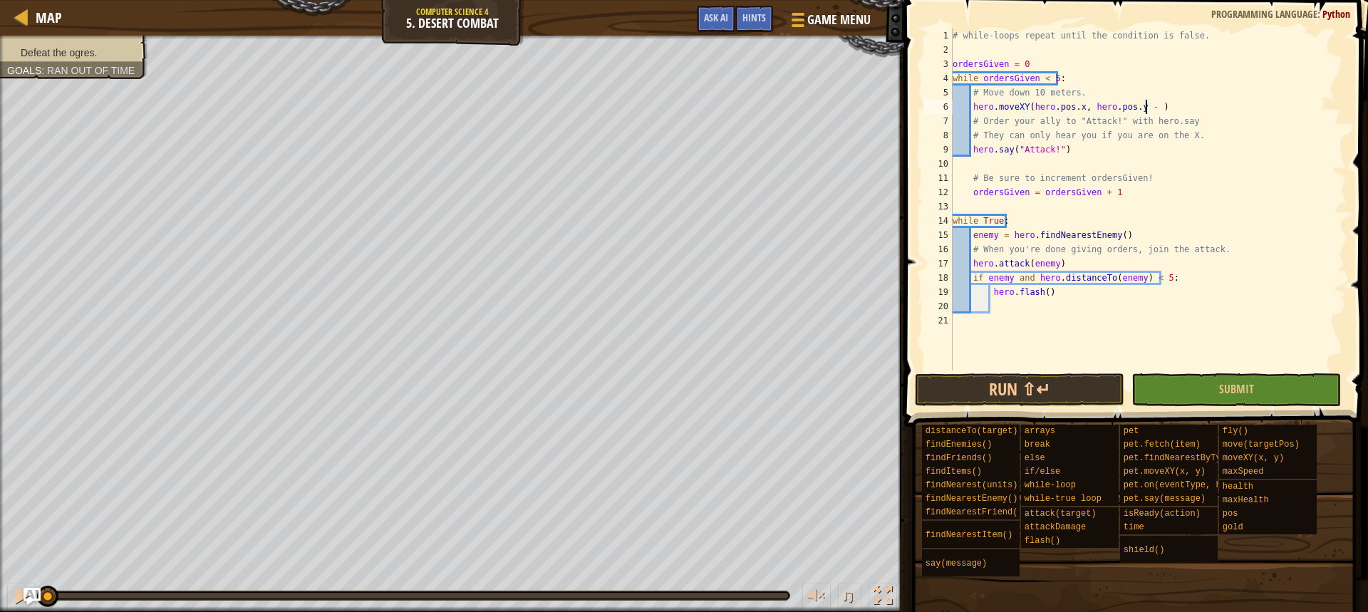
scroll to position [6, 16]
type textarea "hero.moveXY(hero.pos.x, hero.pos.y - 10)"
click at [1071, 390] on button "Run ⇧↵" at bounding box center [1020, 389] width 210 height 33
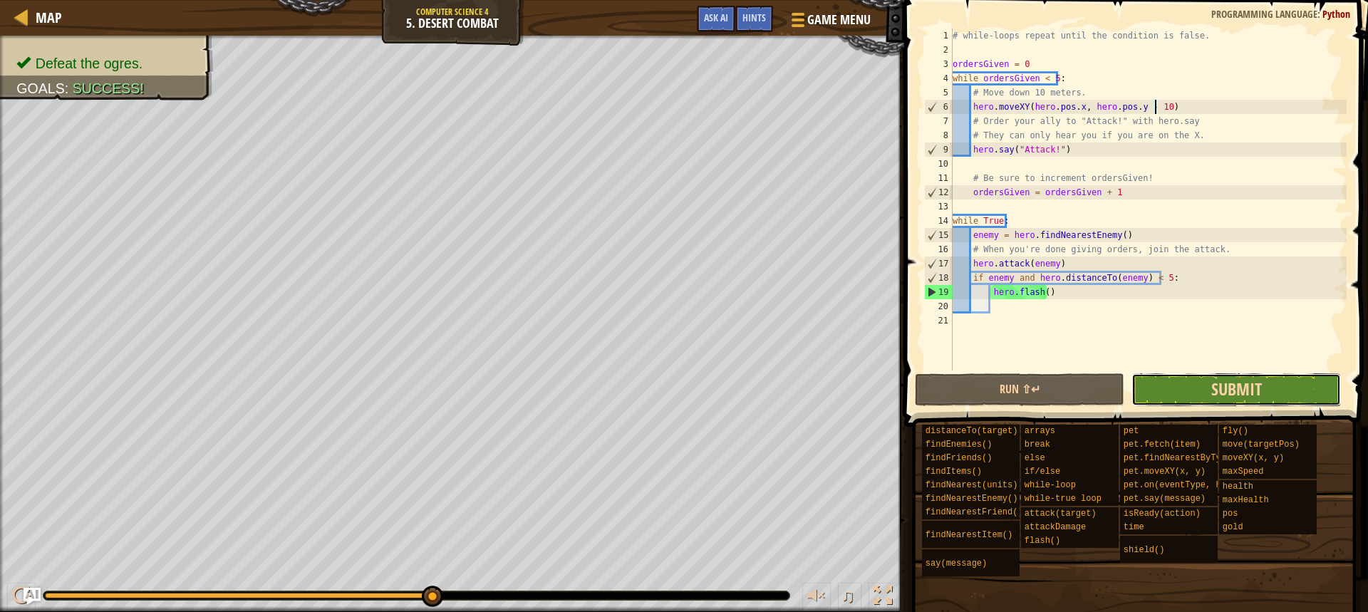
click at [1212, 392] on span "Submit" at bounding box center [1237, 389] width 51 height 23
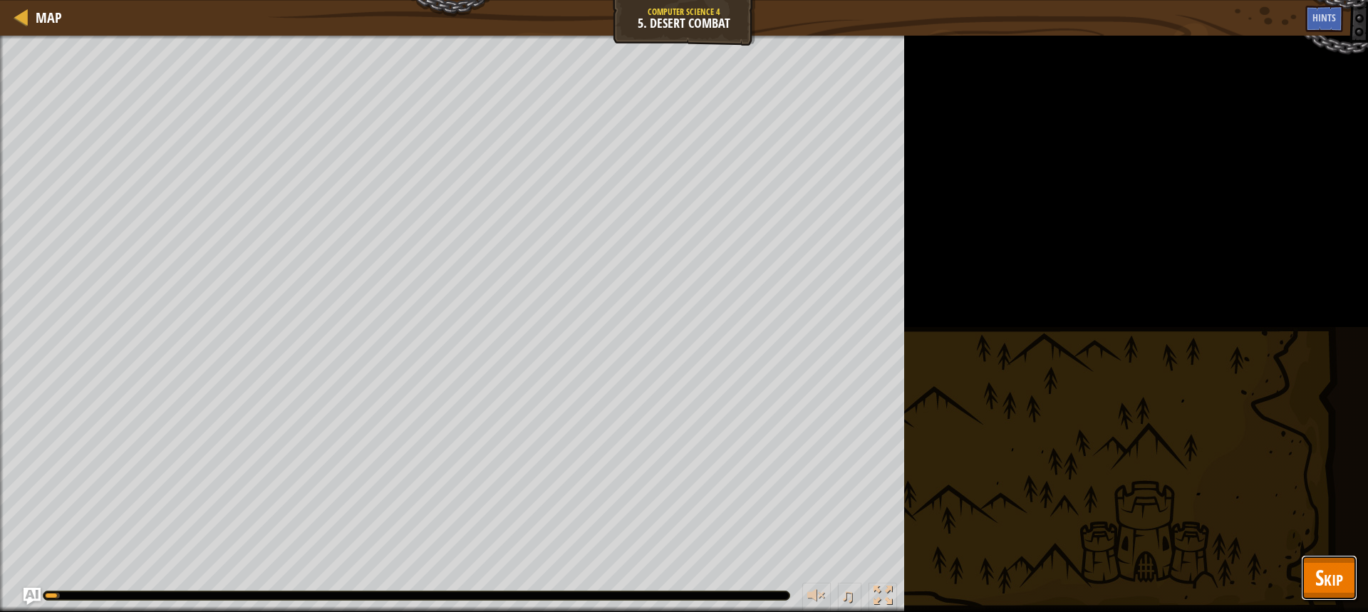
click at [1347, 574] on button "Skip" at bounding box center [1329, 578] width 56 height 46
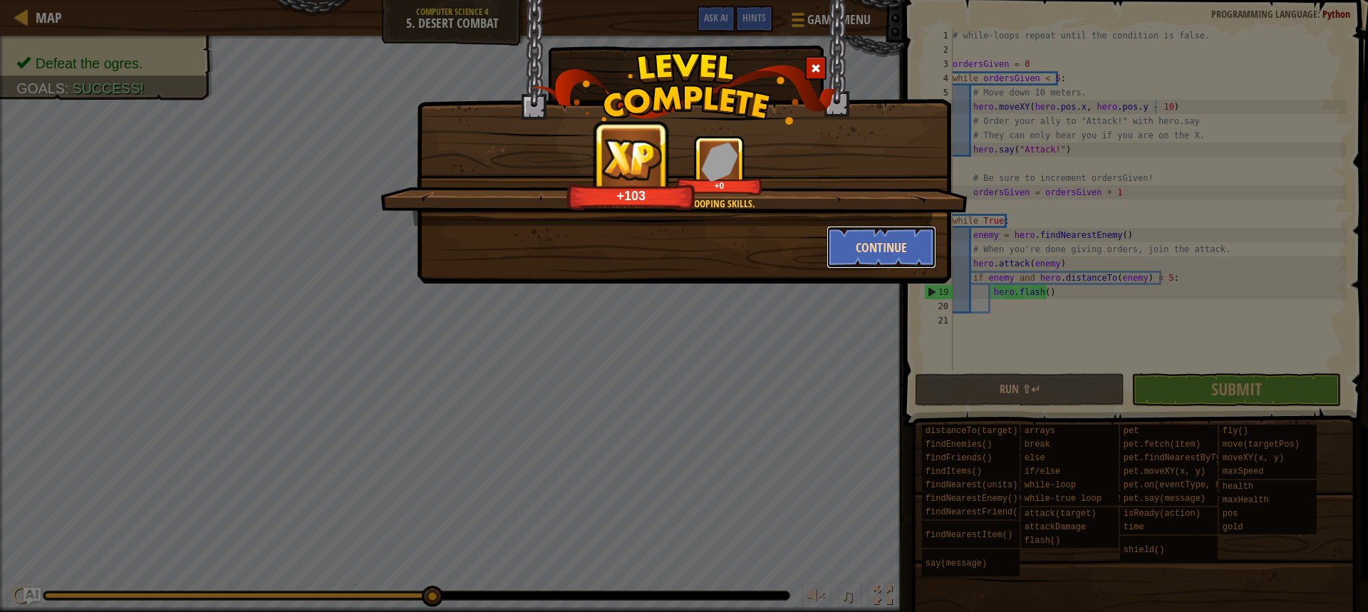
click at [872, 242] on button "Continue" at bounding box center [882, 247] width 110 height 43
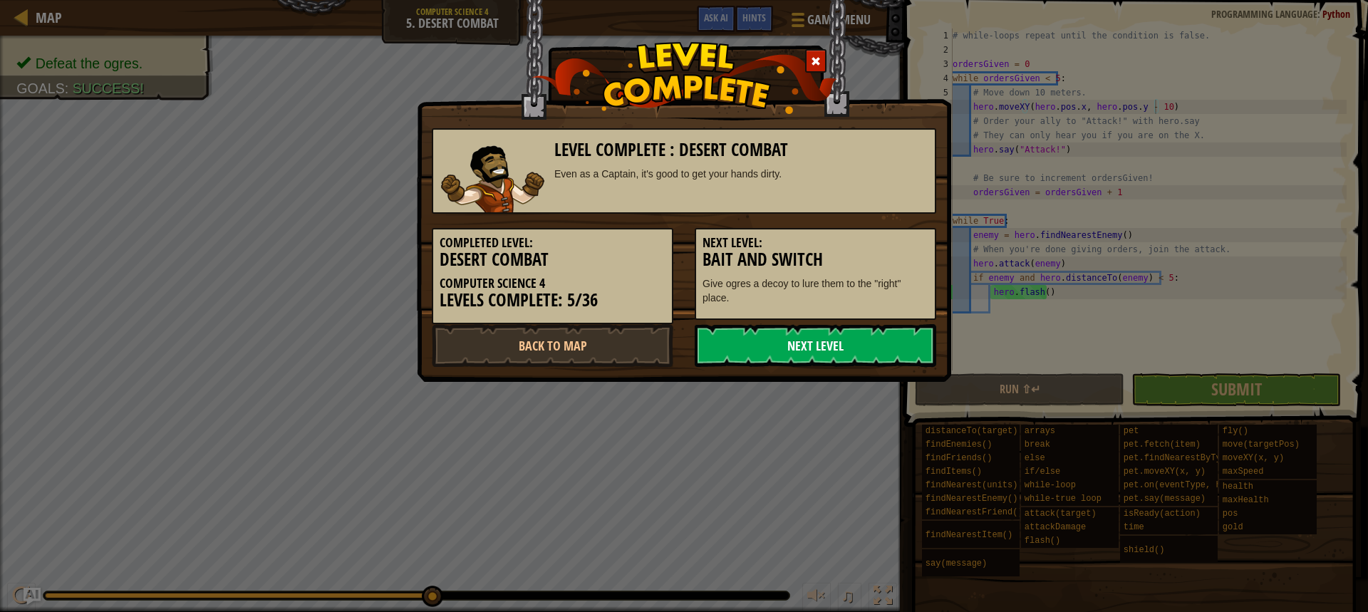
click at [827, 343] on link "Next Level" at bounding box center [816, 345] width 242 height 43
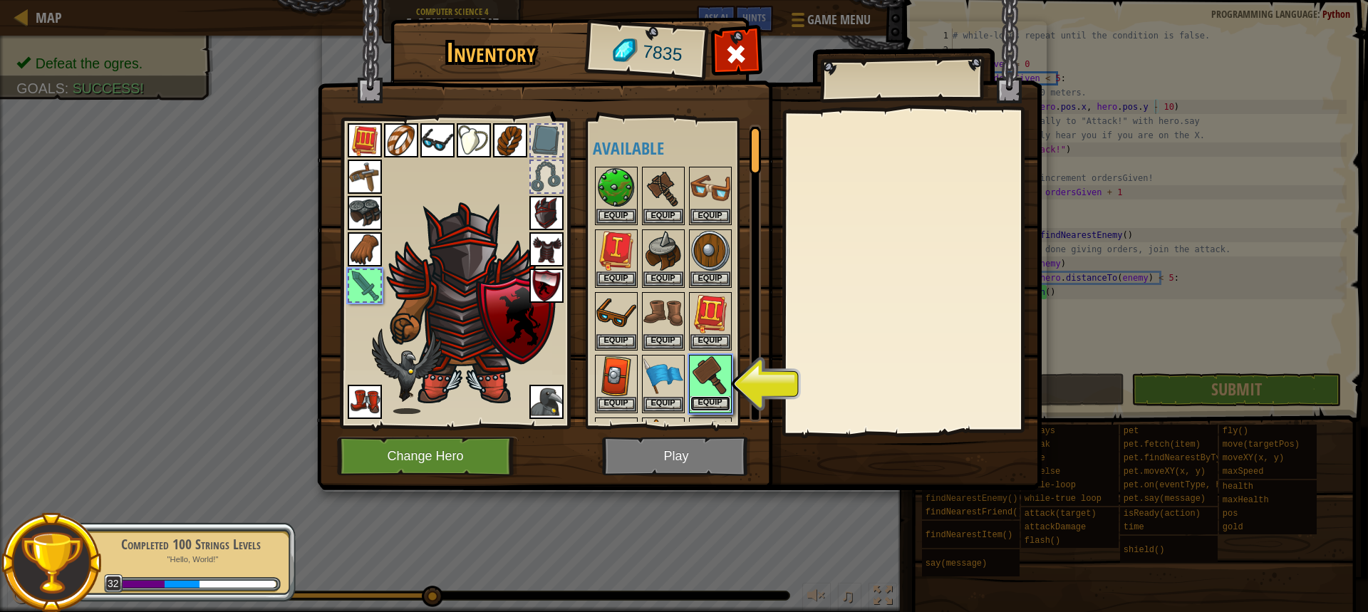
click at [719, 396] on button "Equip" at bounding box center [711, 403] width 40 height 15
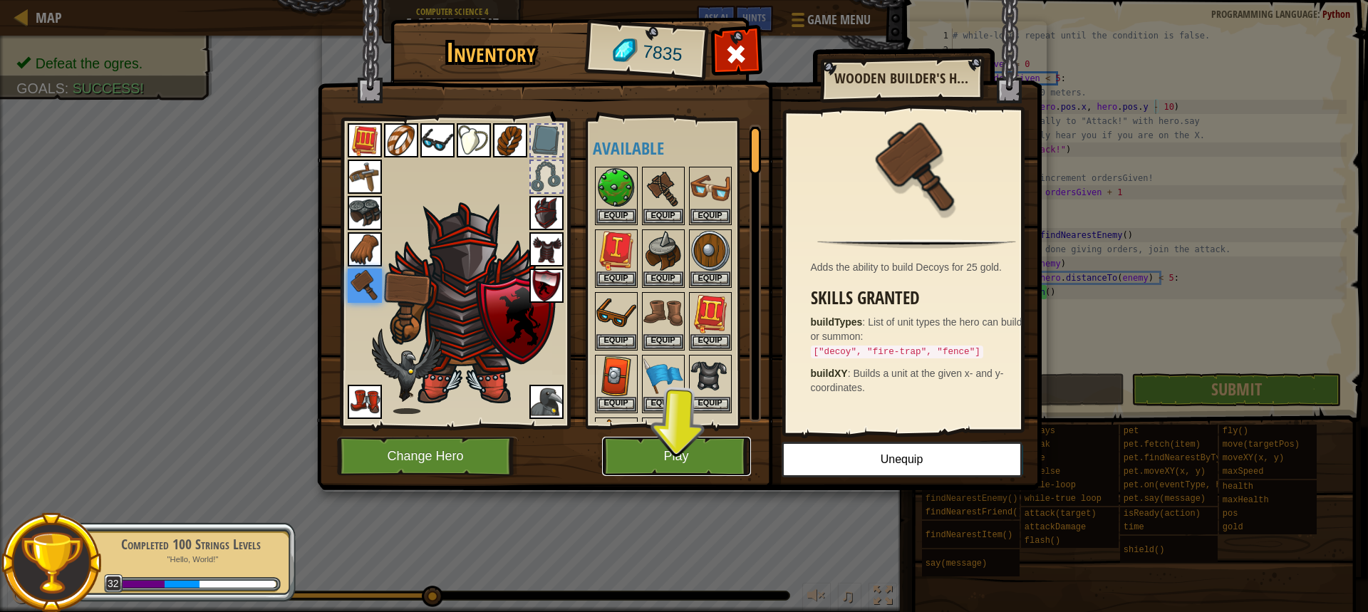
click at [713, 439] on button "Play" at bounding box center [676, 456] width 149 height 39
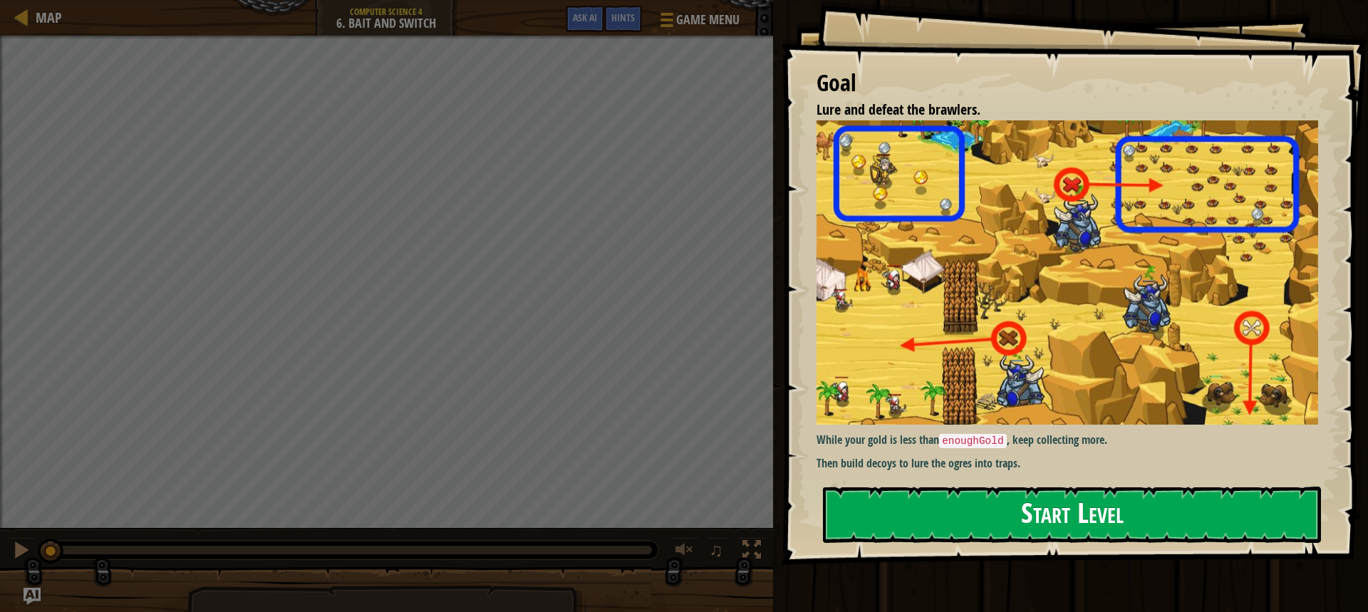
click at [1098, 502] on button "Start Level" at bounding box center [1072, 515] width 498 height 56
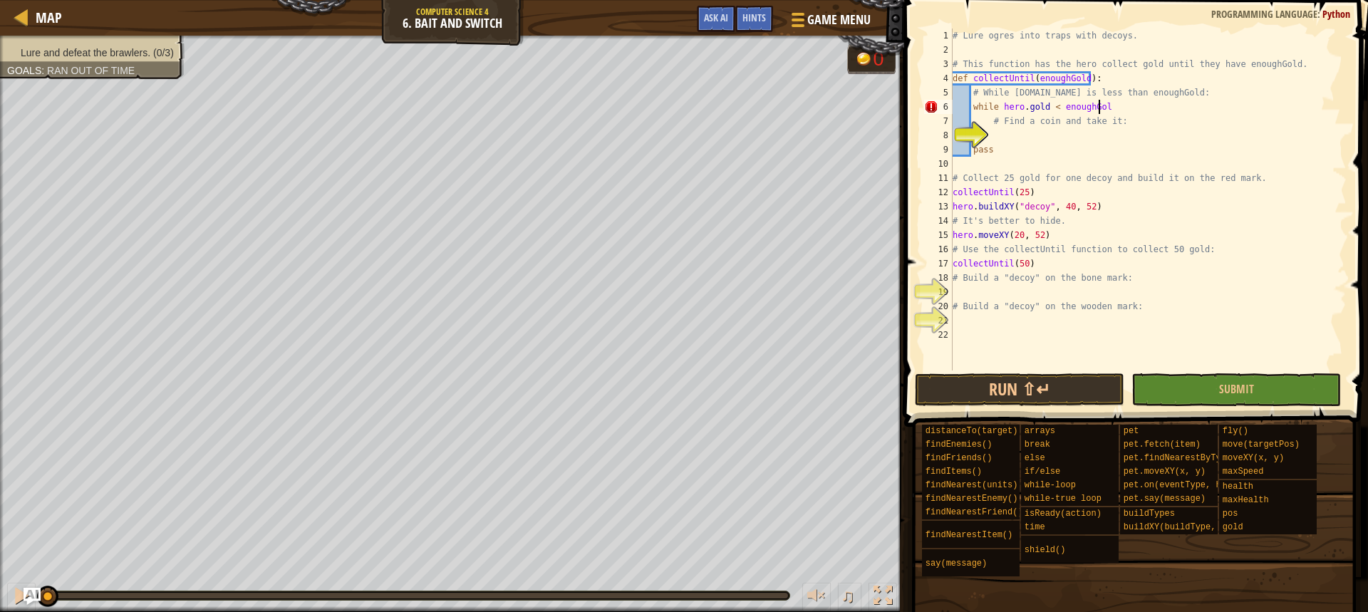
scroll to position [6, 12]
type textarea "# Find a coin and take it:"
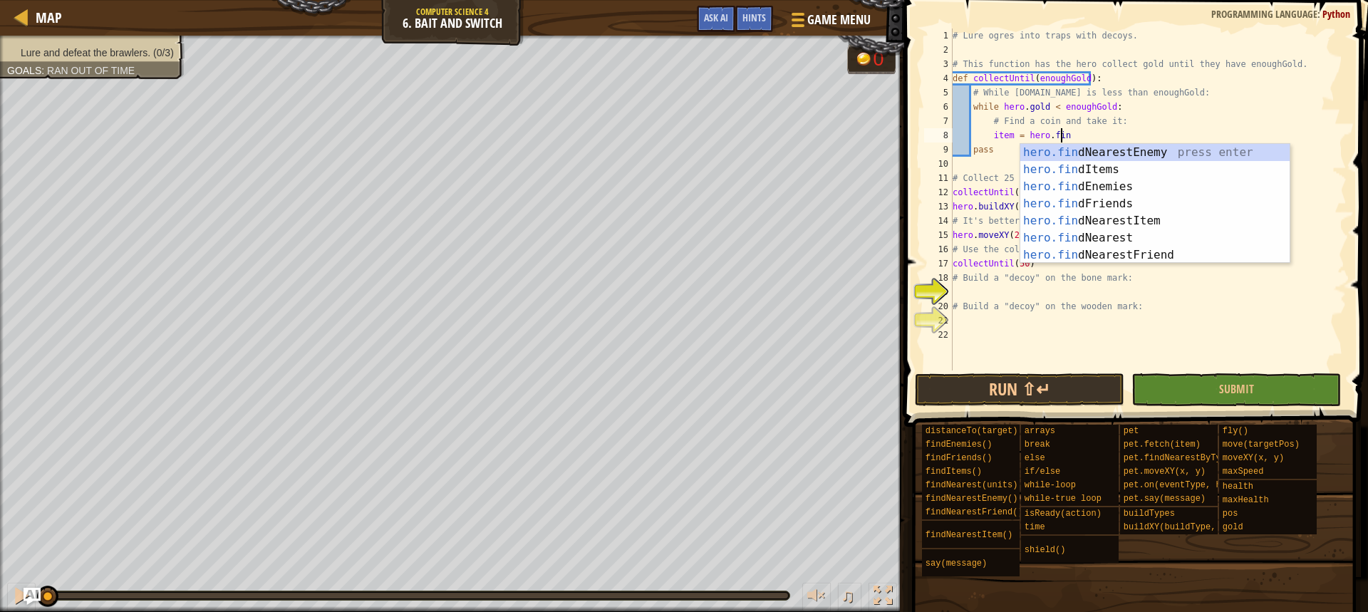
scroll to position [6, 9]
type textarea "item = hero.find"
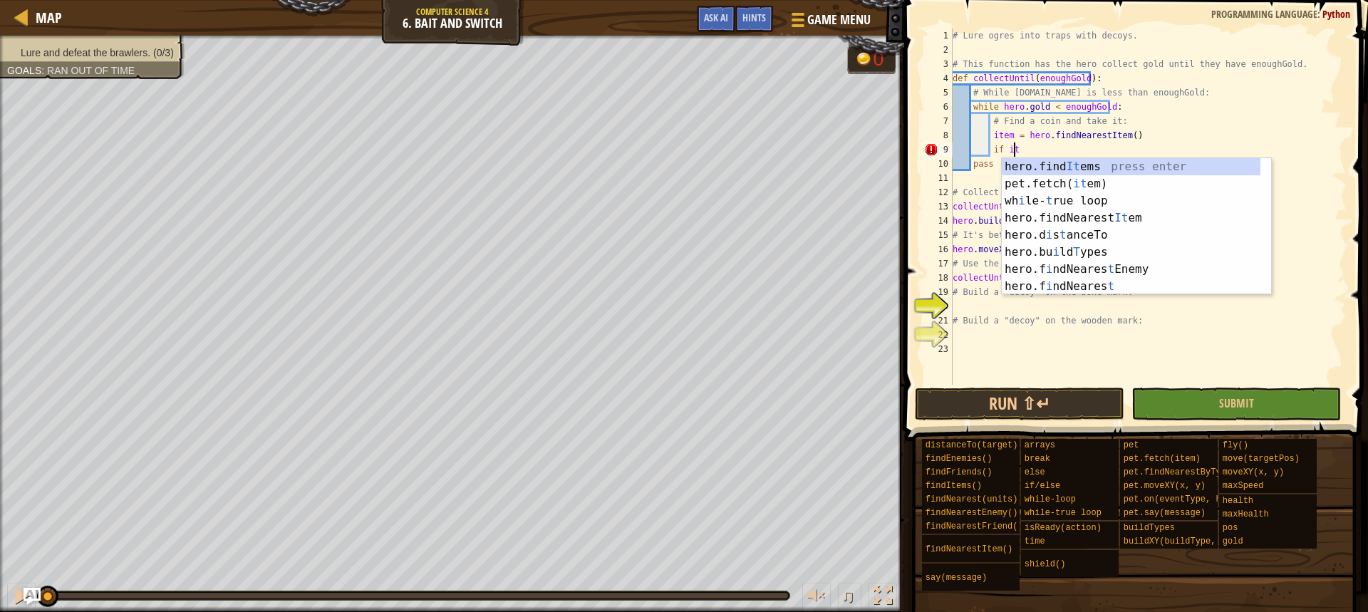
scroll to position [6, 5]
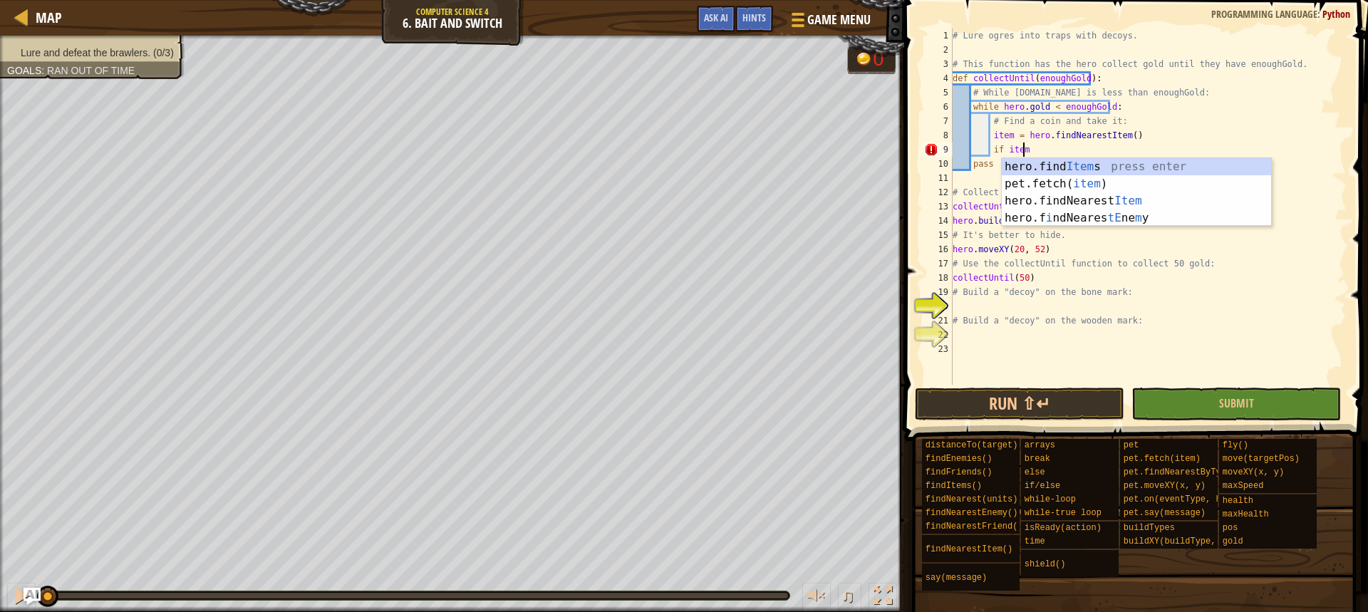
type textarea "if item:"
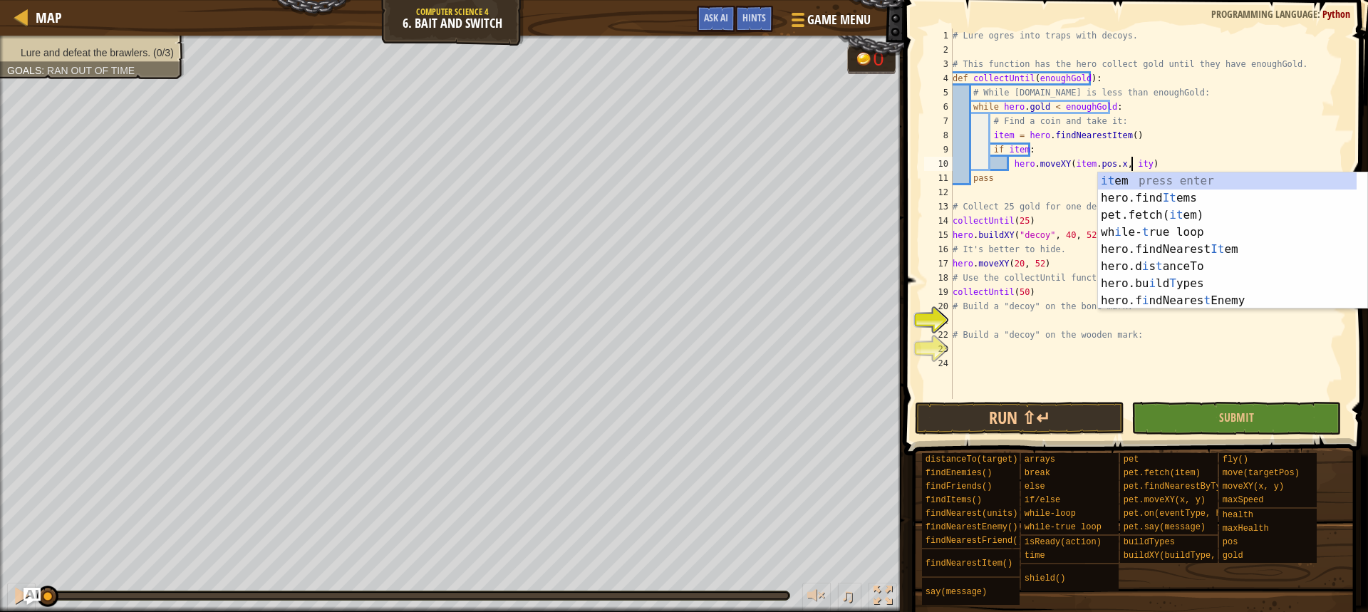
scroll to position [6, 16]
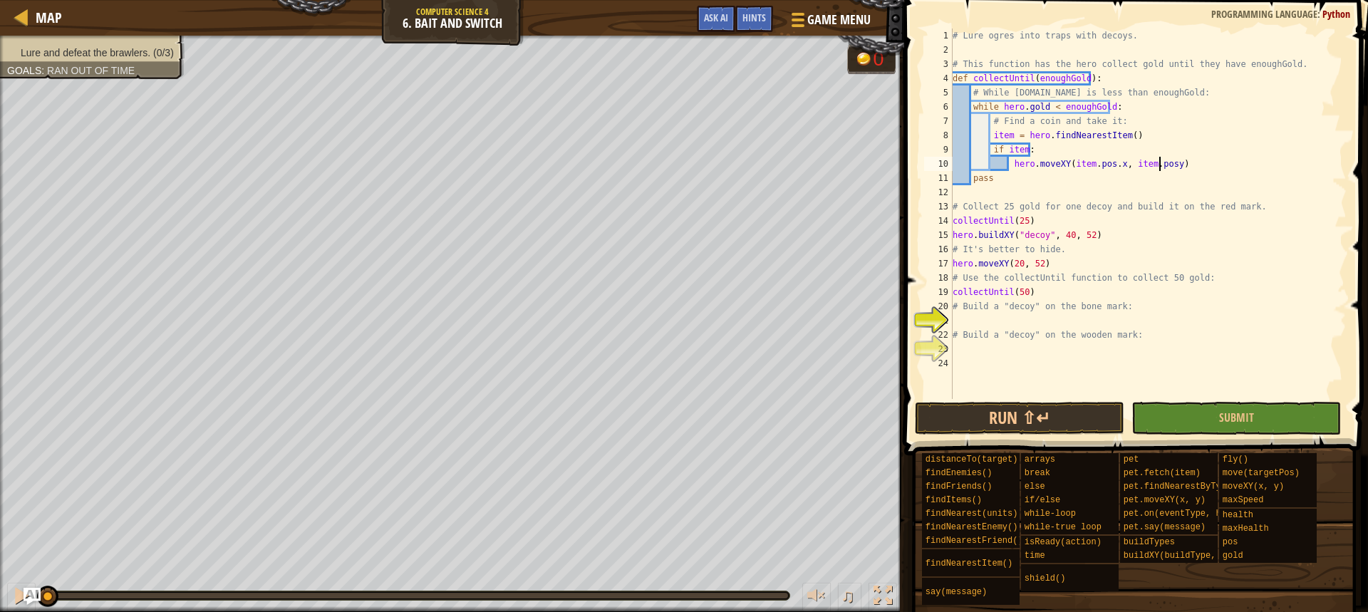
type textarea "hero.moveXY(item.pos.x, item.pos.y)"
click at [973, 325] on div "# Lure ogres into traps with decoys. # This function has the hero collect gold …" at bounding box center [1148, 228] width 397 height 399
type textarea "# Build a "decoy" on the wooden mark:"
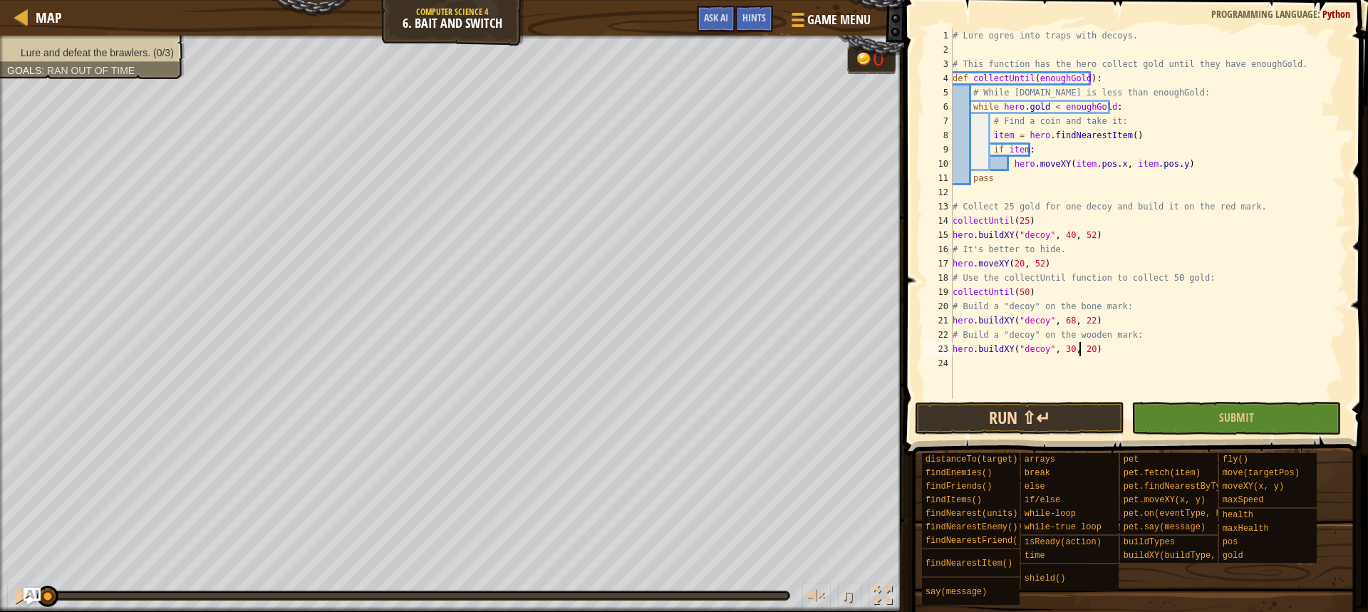
type textarea "hero.buildXY("decoy", 30, 20)"
click at [1028, 412] on button "Run ⇧↵" at bounding box center [1020, 418] width 210 height 33
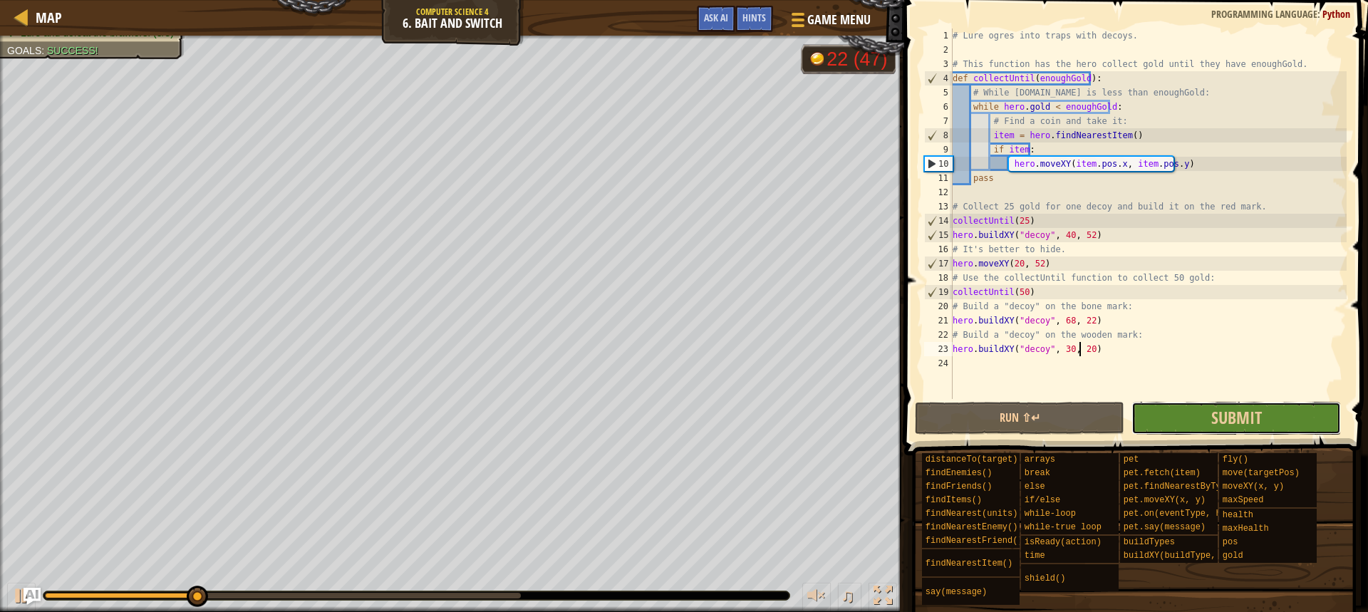
click at [1273, 420] on button "Submit" at bounding box center [1237, 418] width 210 height 33
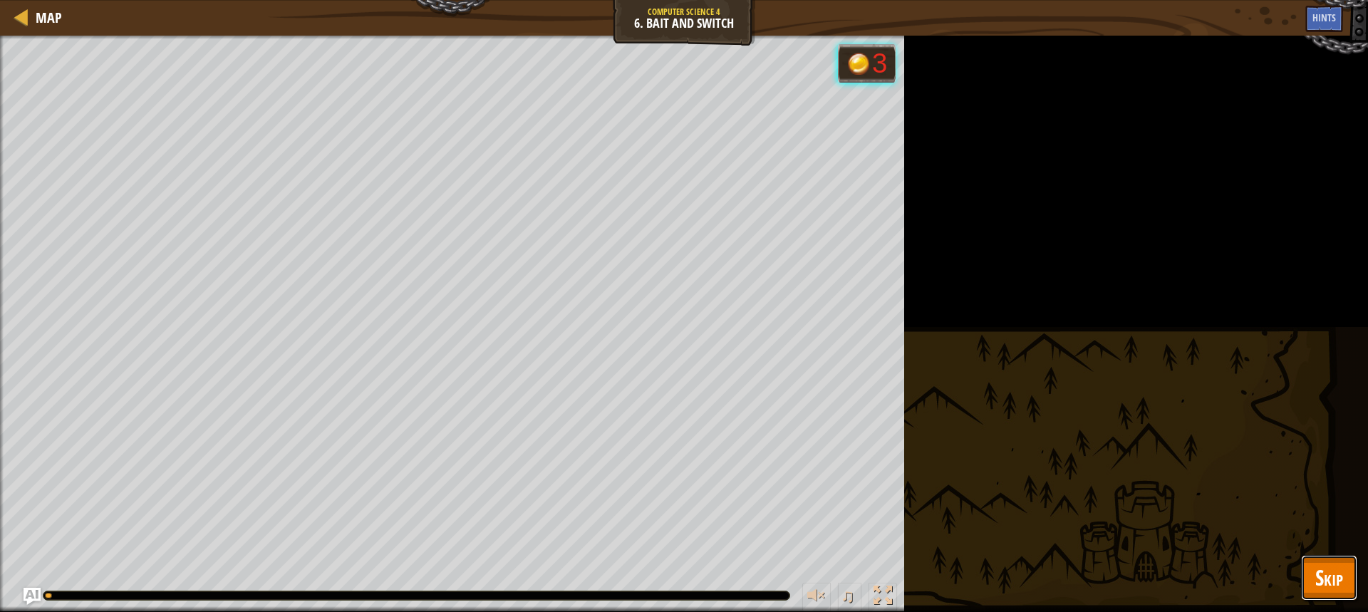
click at [1338, 572] on span "Skip" at bounding box center [1330, 577] width 28 height 29
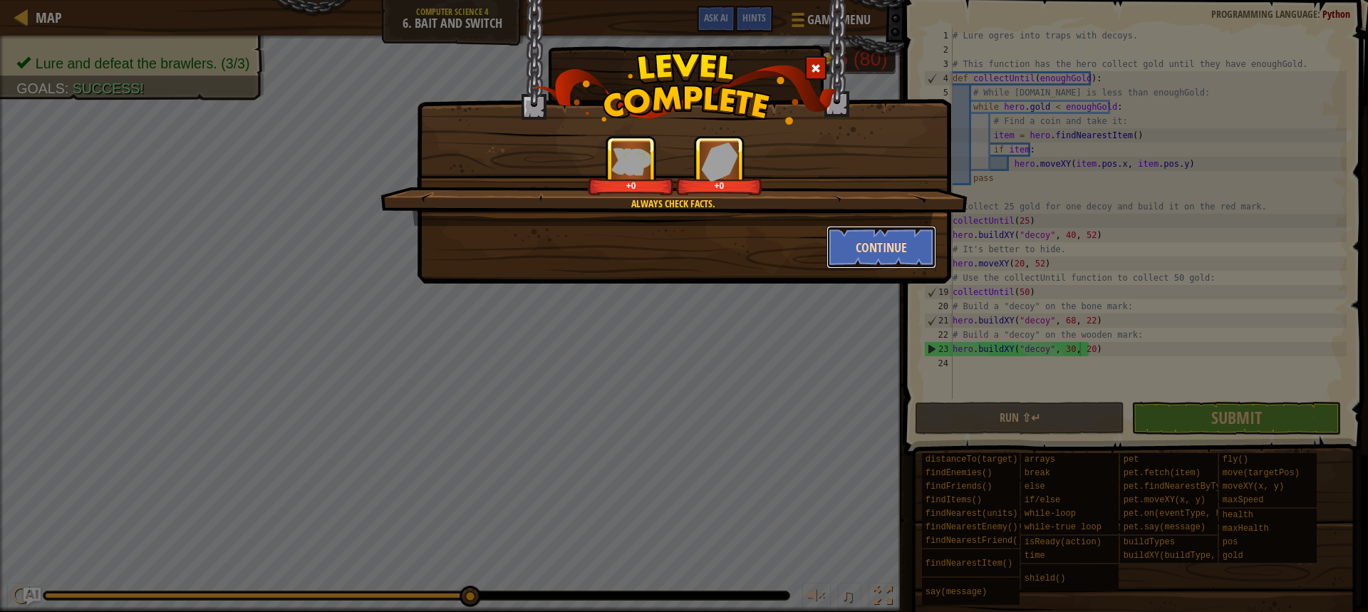
click at [838, 259] on button "Continue" at bounding box center [882, 247] width 110 height 43
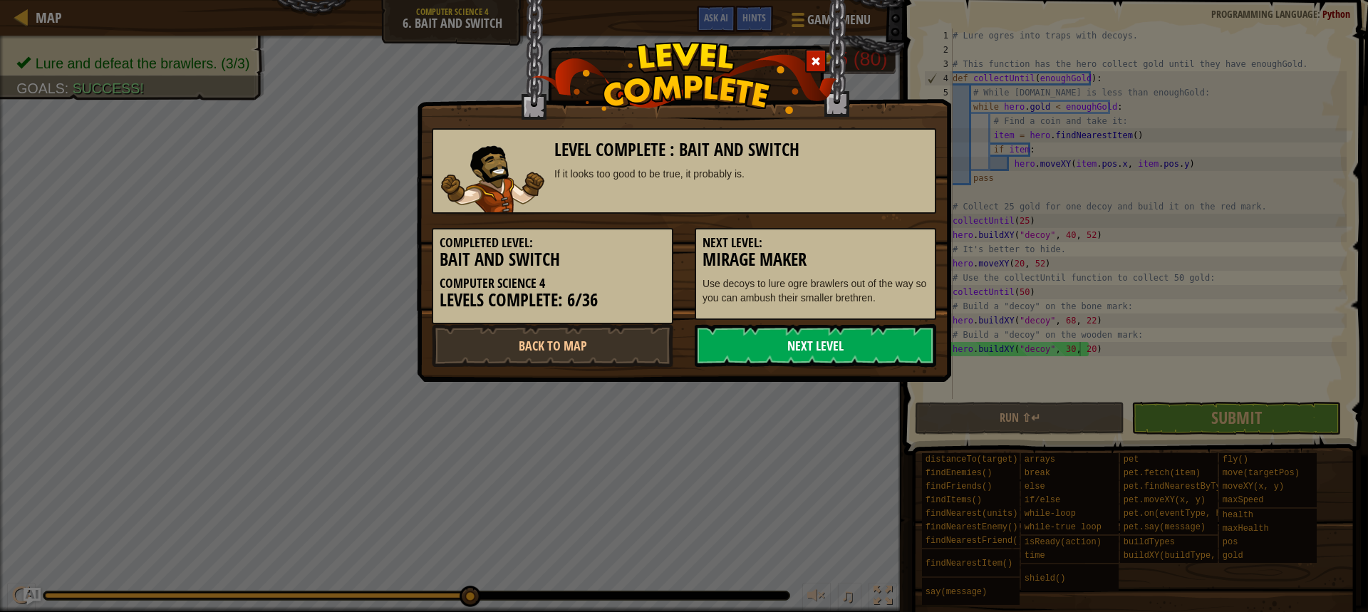
click at [881, 357] on link "Next Level" at bounding box center [816, 345] width 242 height 43
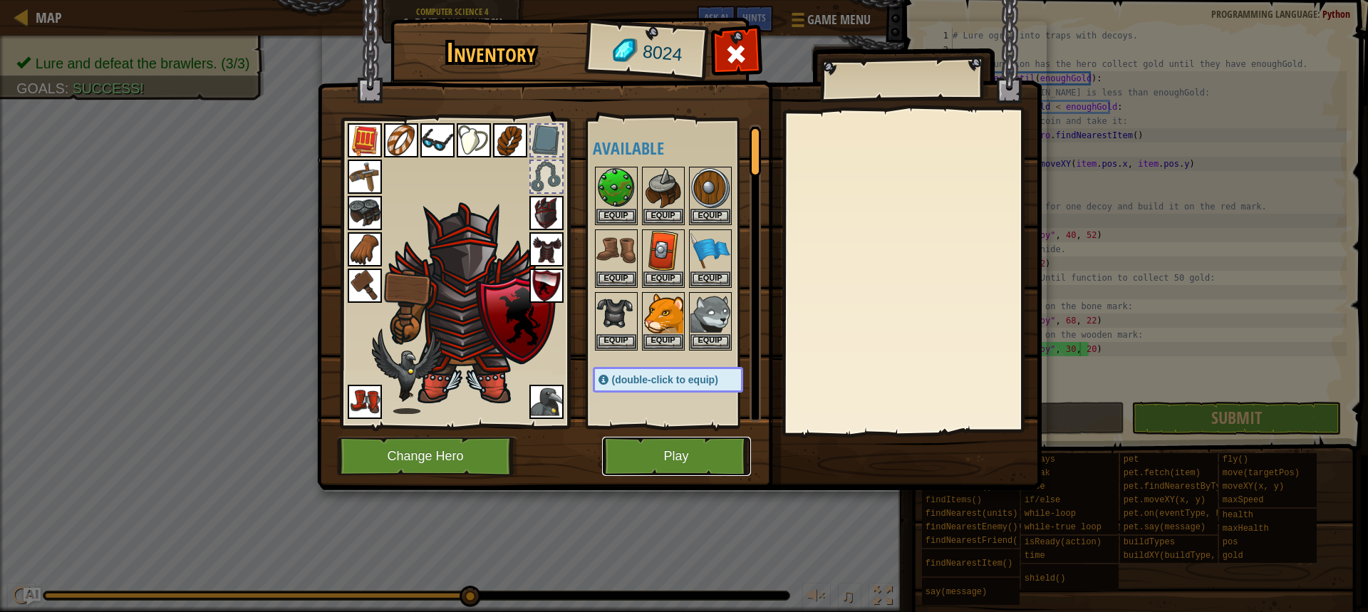
click at [706, 452] on button "Play" at bounding box center [676, 456] width 149 height 39
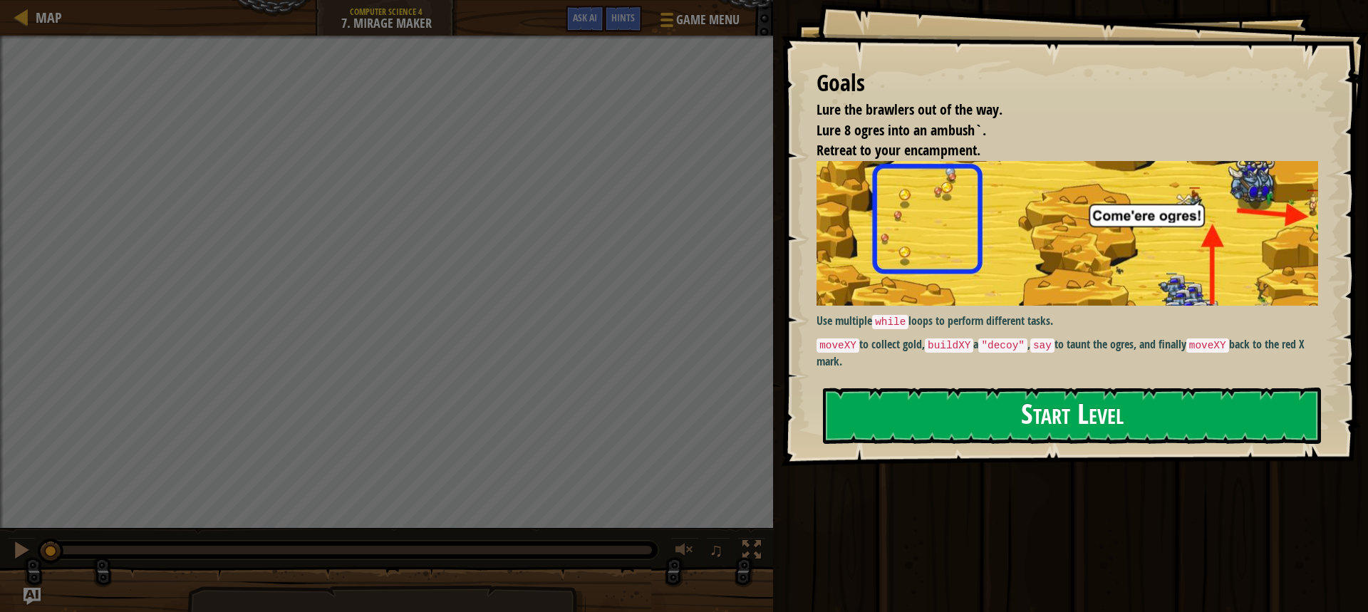
click at [1037, 407] on button "Start Level" at bounding box center [1072, 416] width 498 height 56
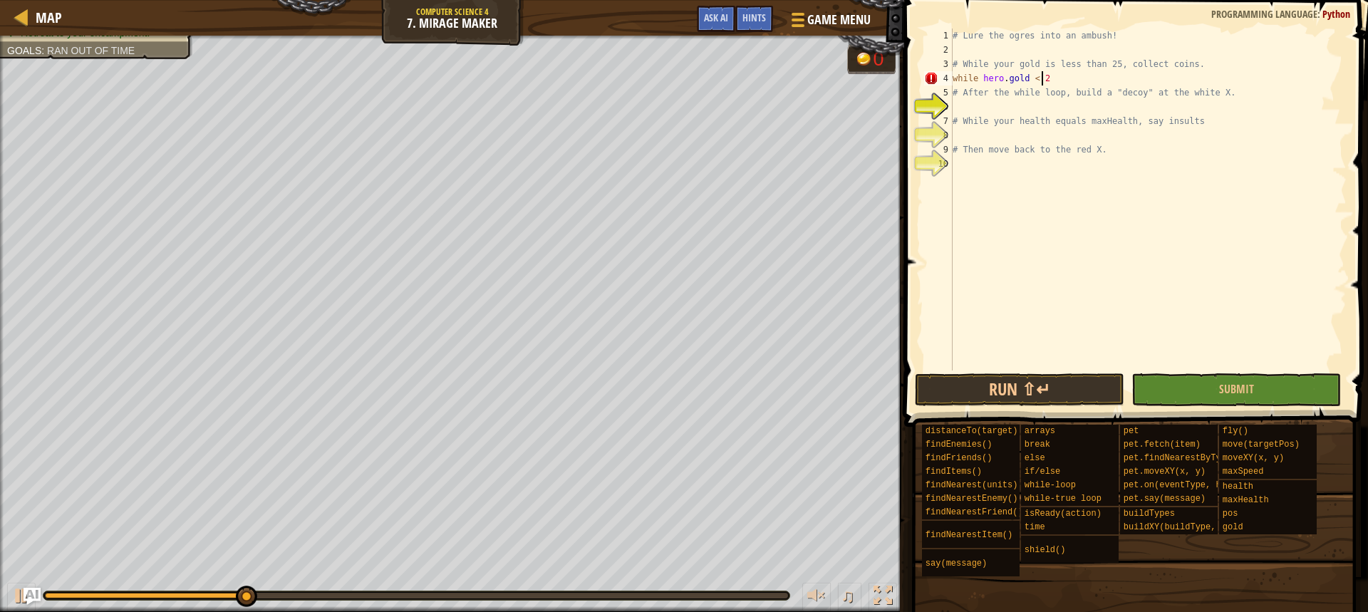
scroll to position [6, 7]
type textarea "while hero.gold < 25:"
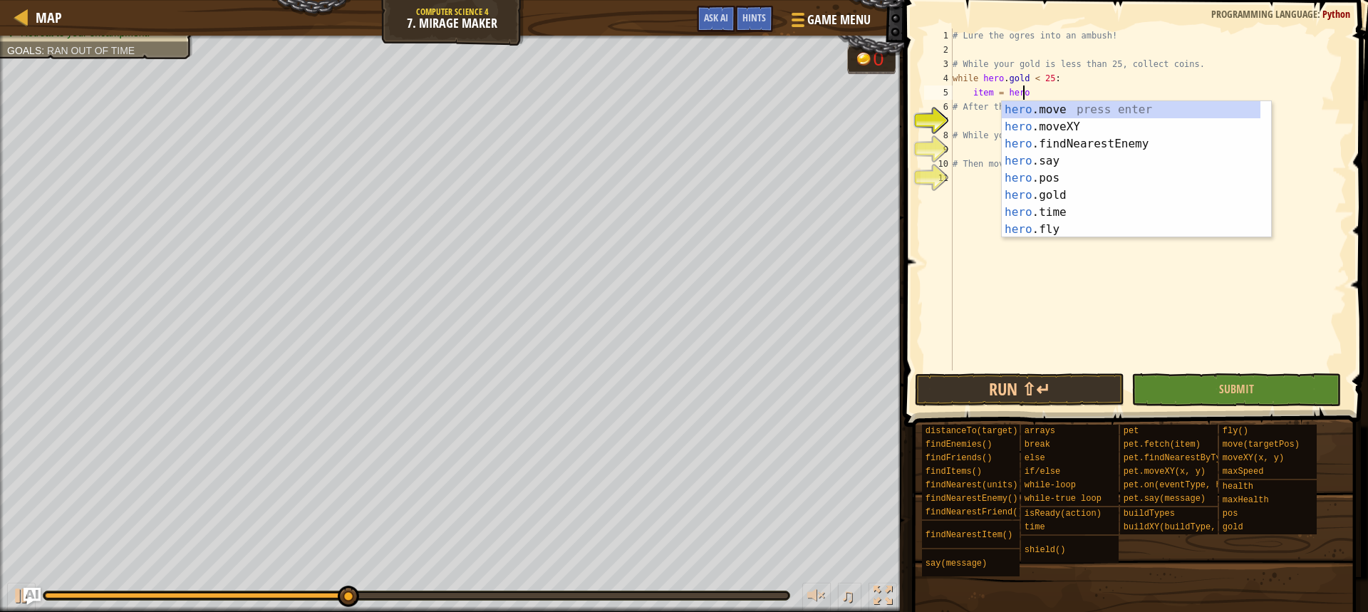
scroll to position [6, 6]
type textarea "item = hero.f"
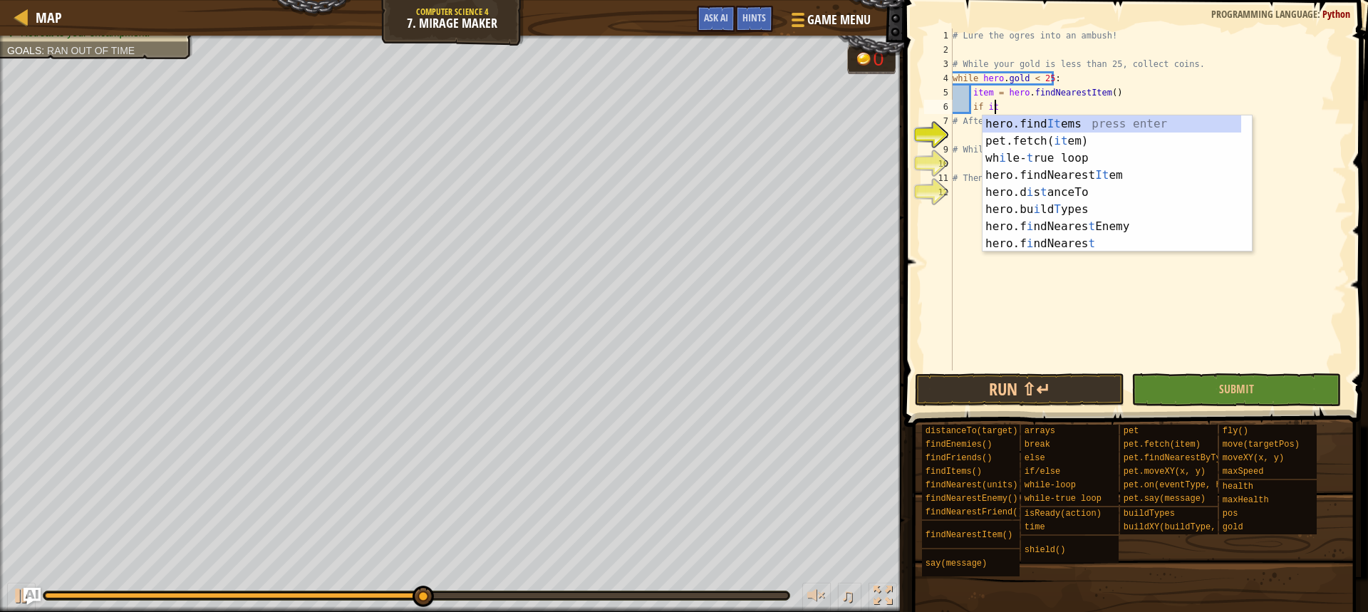
scroll to position [6, 4]
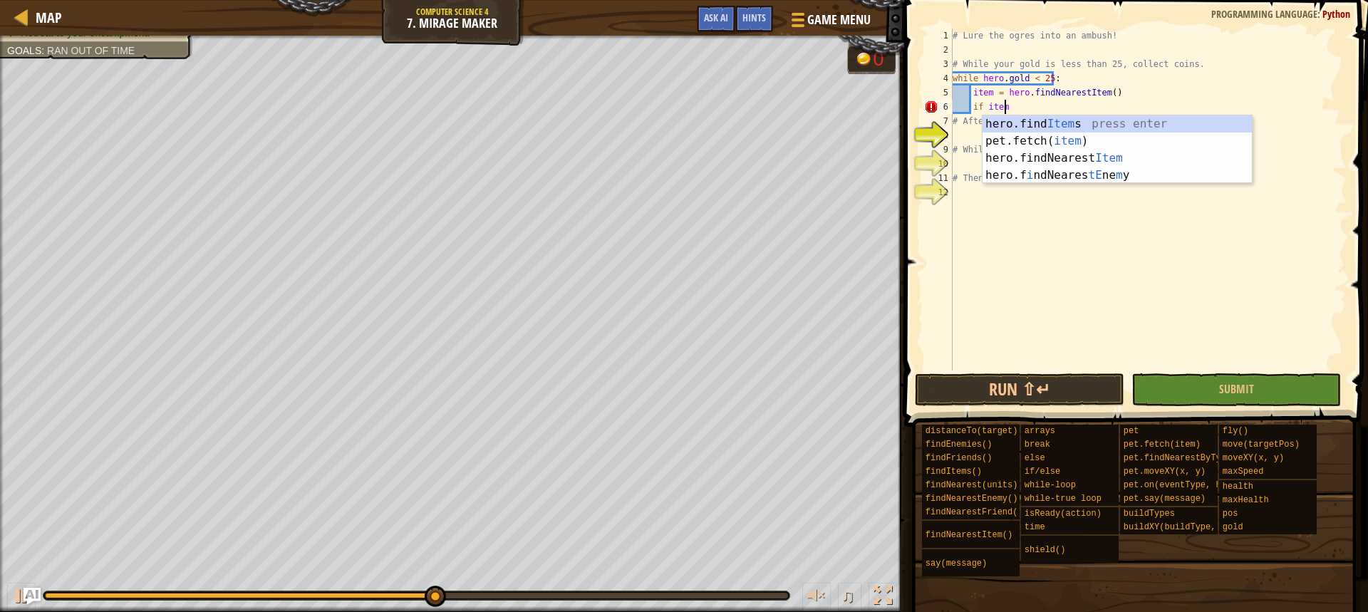
type textarea "if item:"
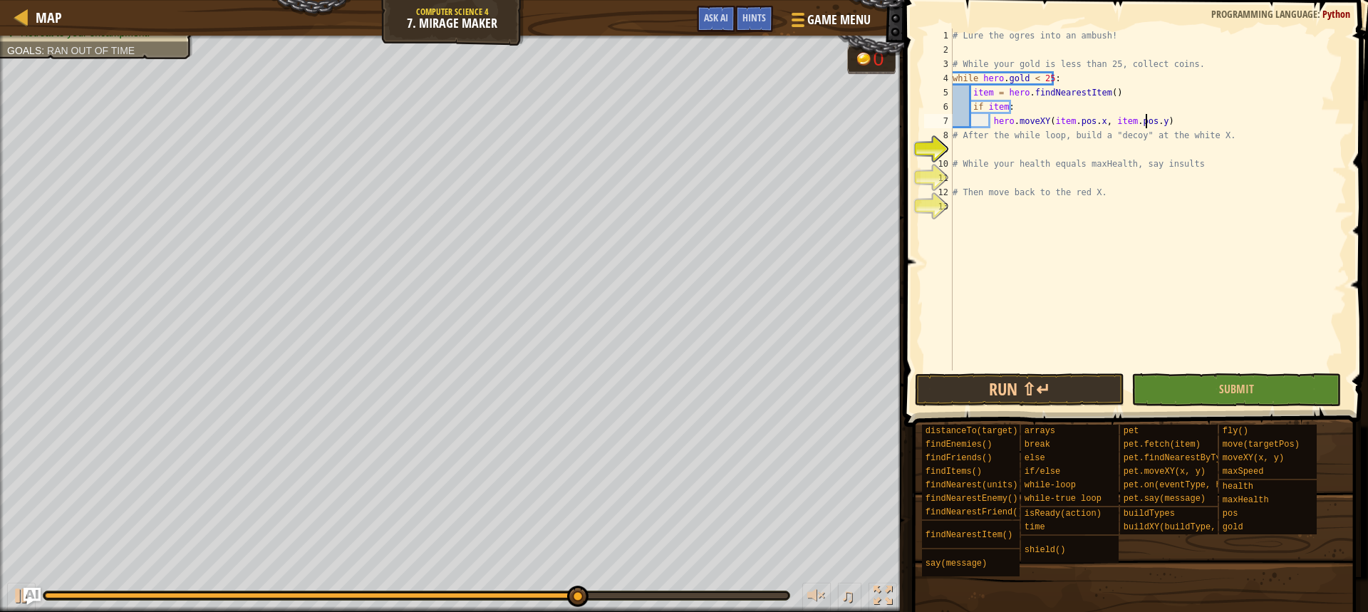
scroll to position [6, 16]
type textarea "# After the while loop, build a "decoy" at the white X."
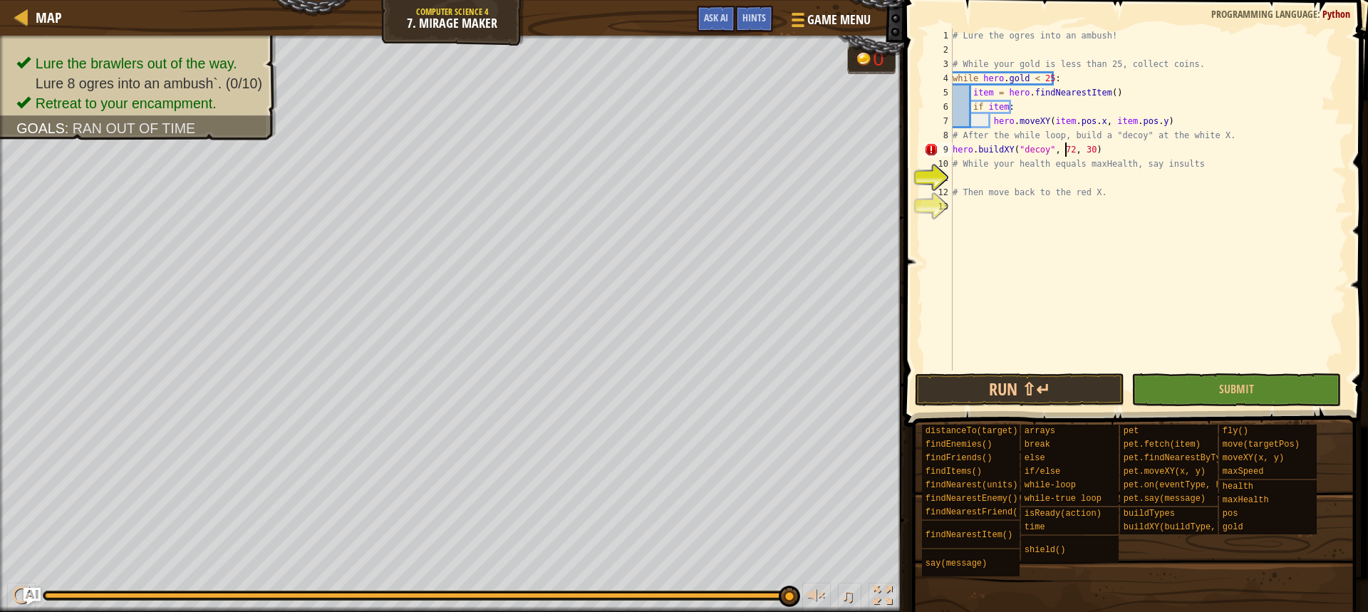
scroll to position [6, 10]
type textarea "hero.buildXY("decoy", 72, 68)"
drag, startPoint x: 959, startPoint y: 177, endPoint x: 962, endPoint y: 185, distance: 8.3
click at [959, 176] on div "# Lure the ogres into an ambush! # While your gold is less than 25, collect coi…" at bounding box center [1148, 214] width 397 height 371
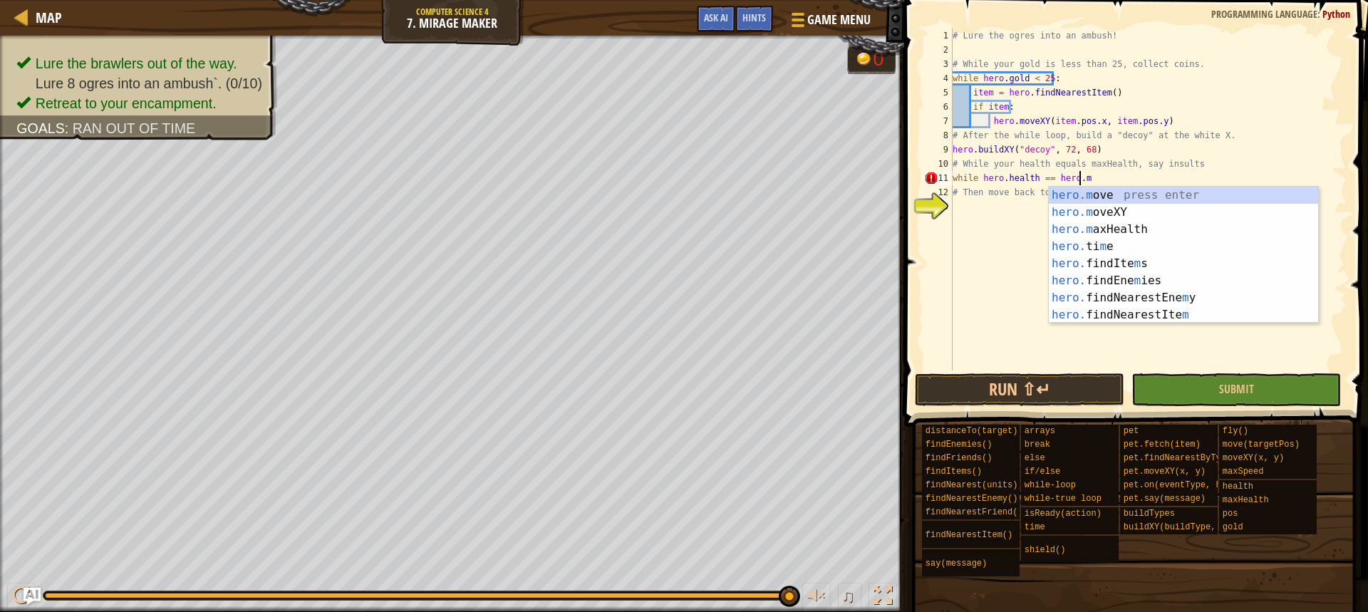
scroll to position [6, 10]
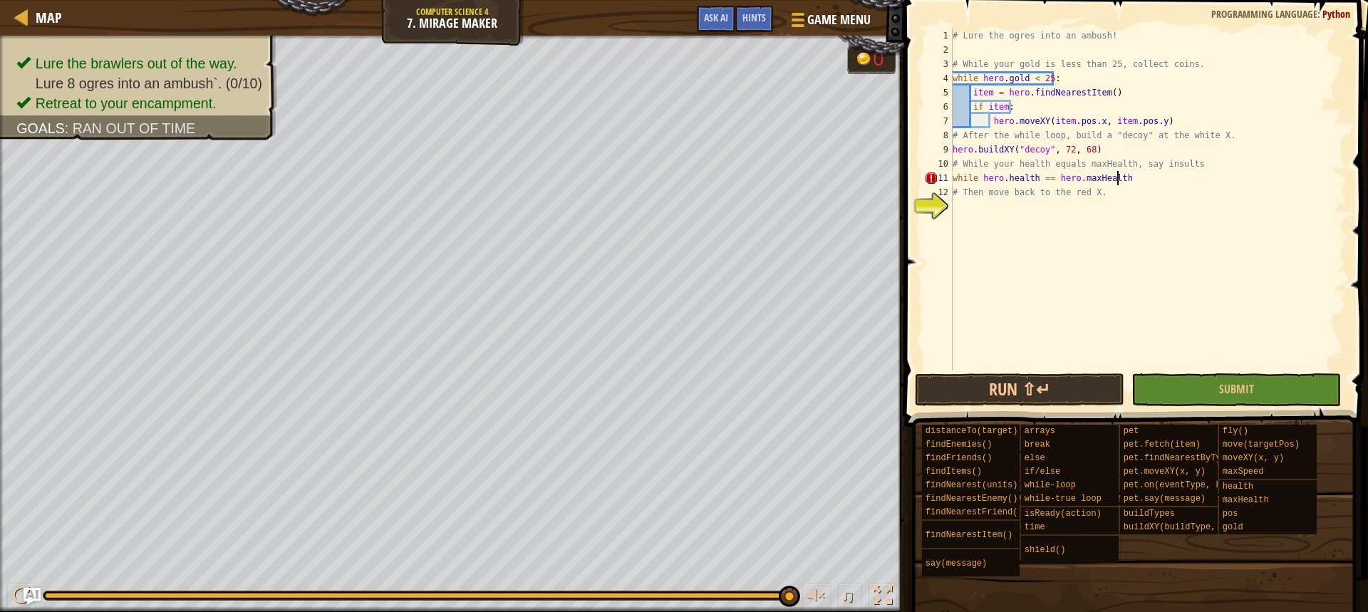
type textarea "while hero.health == hero.maxHealth:"
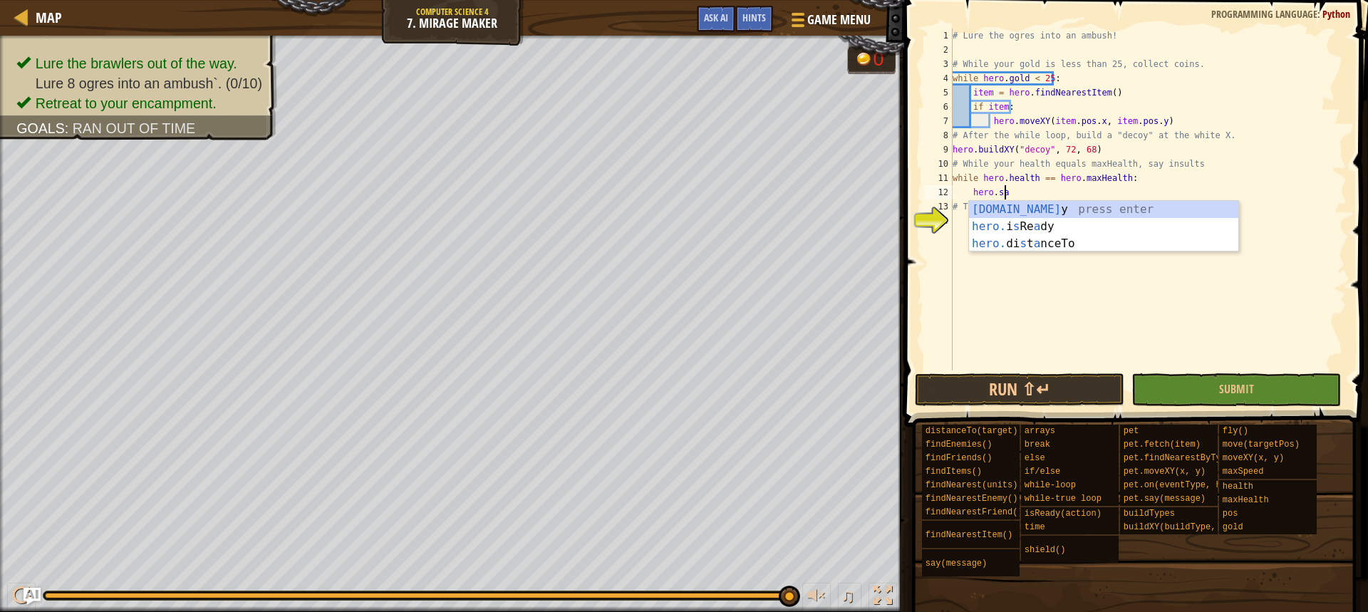
scroll to position [6, 4]
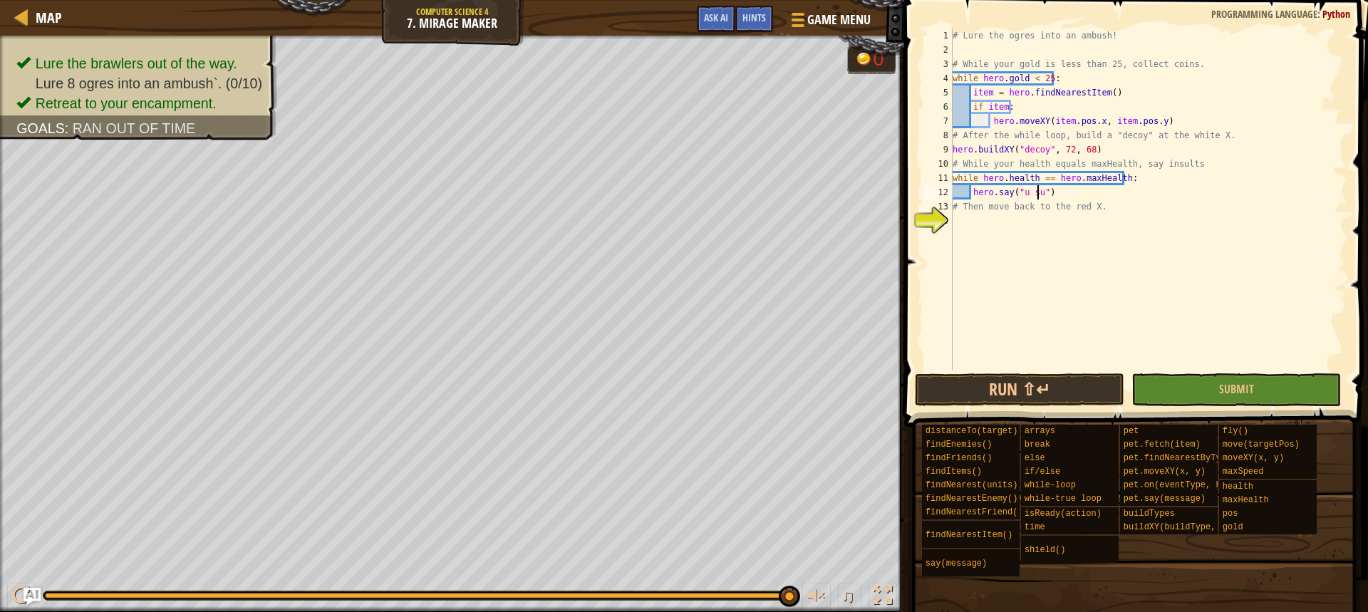
type textarea "hero.say("u suk")"
click at [961, 223] on div "# Lure the ogres into an ambush! # While your gold is less than 25, collect coi…" at bounding box center [1148, 214] width 397 height 371
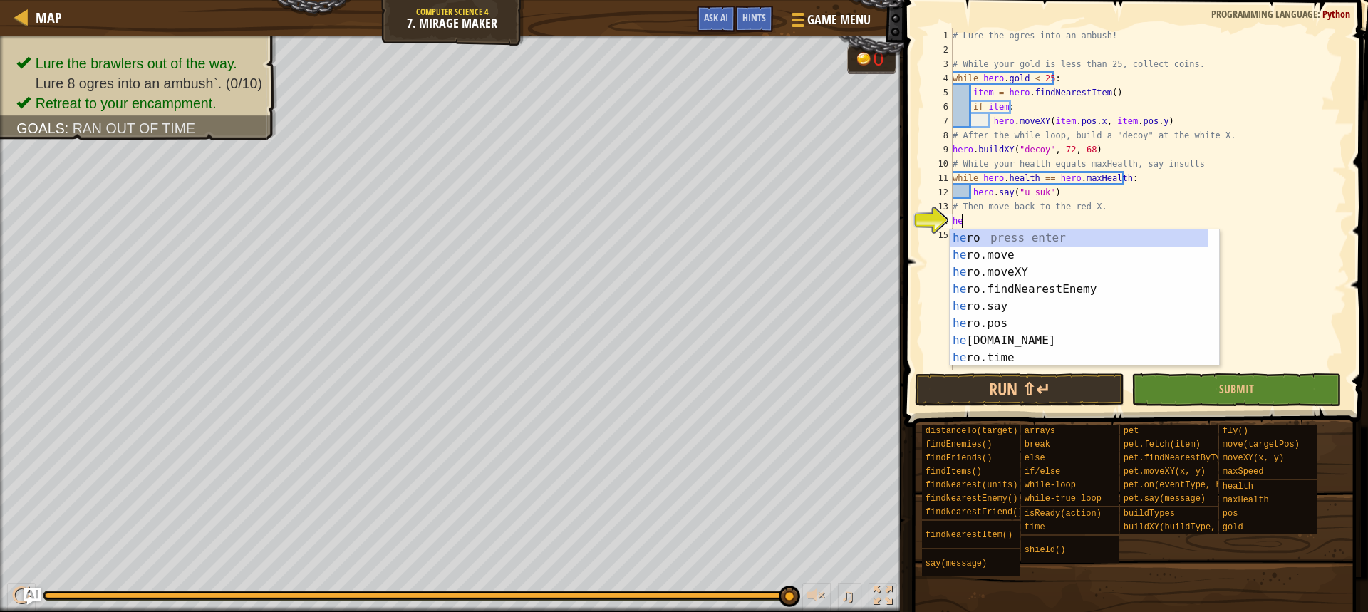
type textarea "hero"
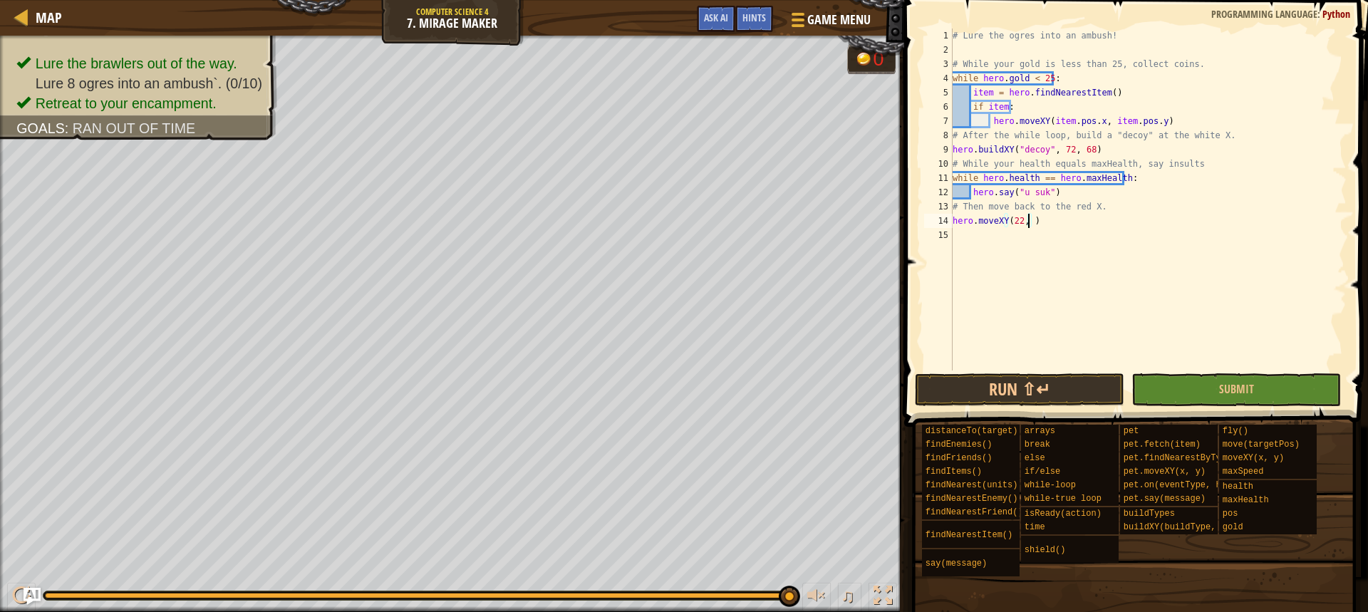
scroll to position [6, 6]
type textarea "hero.moveXY(22, 16)"
click at [1050, 403] on button "Run ⇧↵" at bounding box center [1020, 389] width 210 height 33
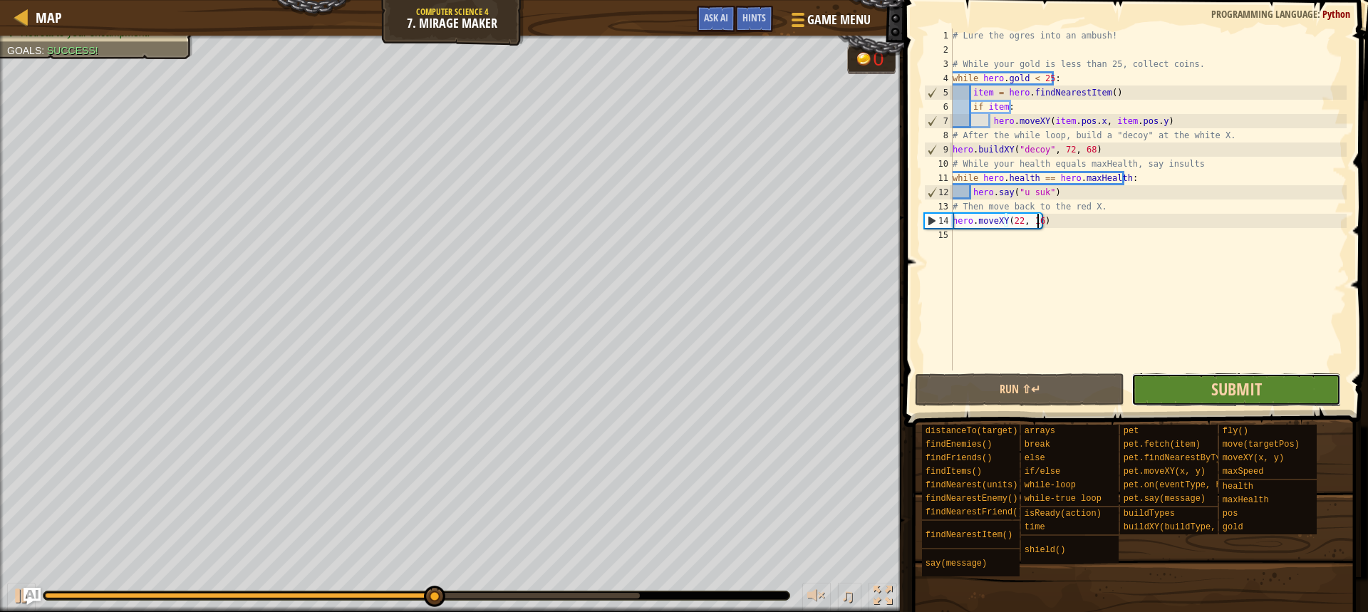
click at [1242, 386] on span "Submit" at bounding box center [1237, 389] width 51 height 23
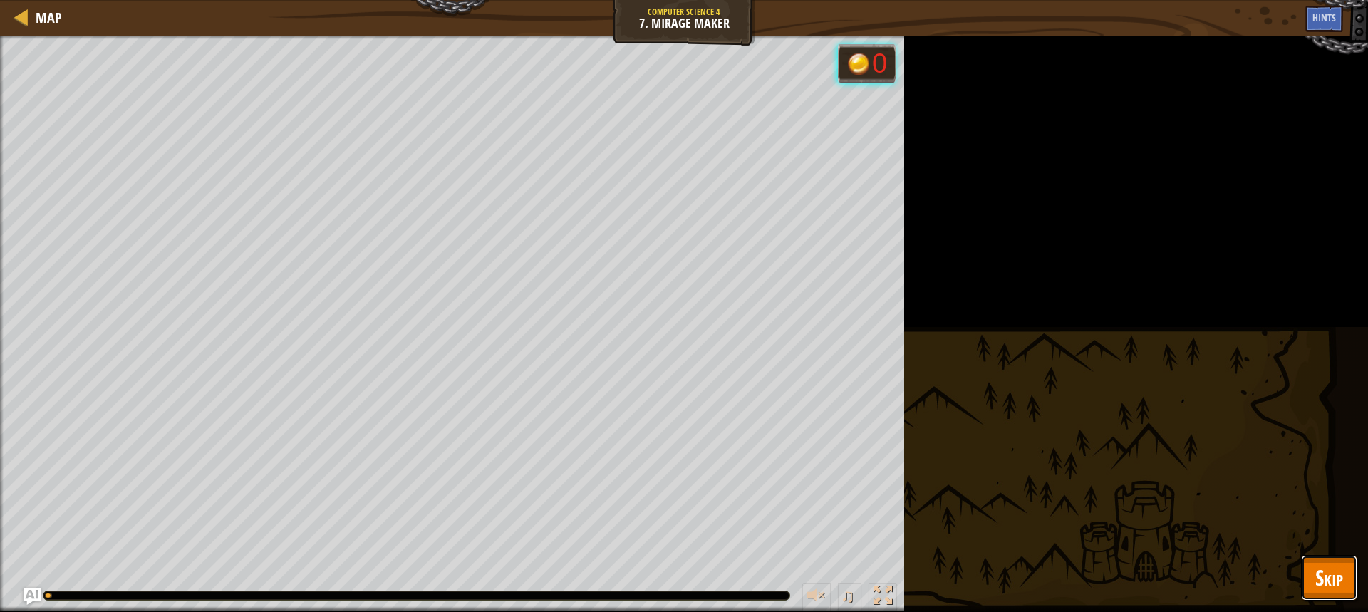
click at [1324, 572] on span "Skip" at bounding box center [1330, 577] width 28 height 29
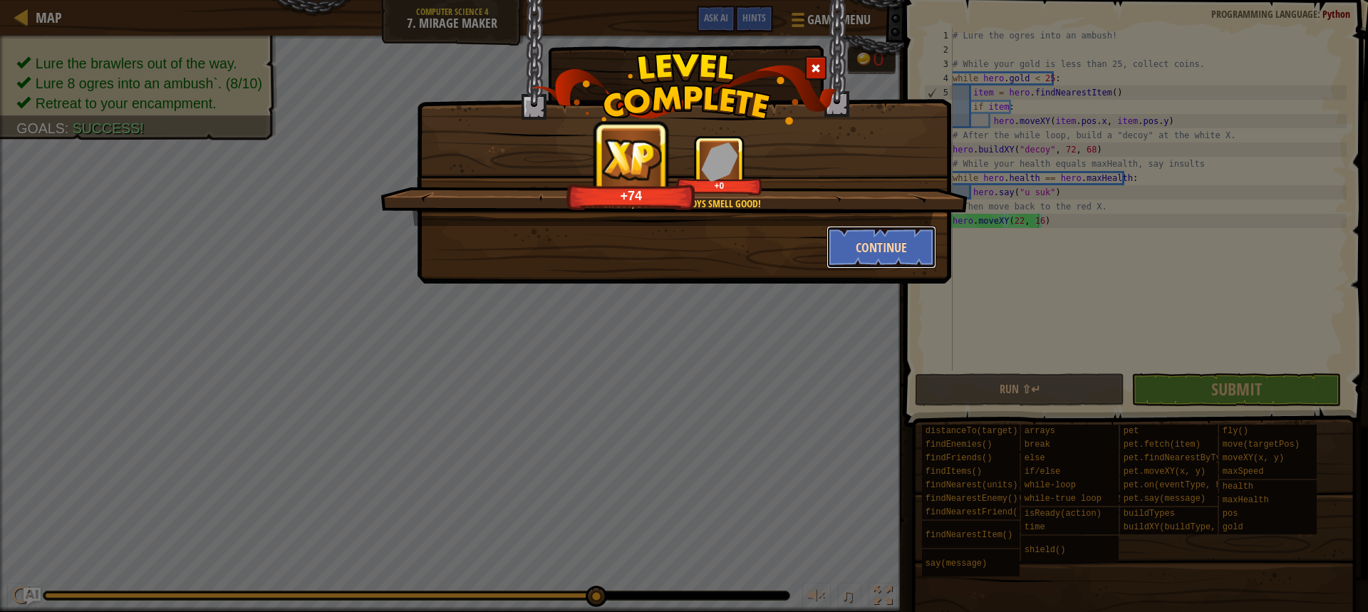
click at [877, 253] on button "Continue" at bounding box center [882, 247] width 110 height 43
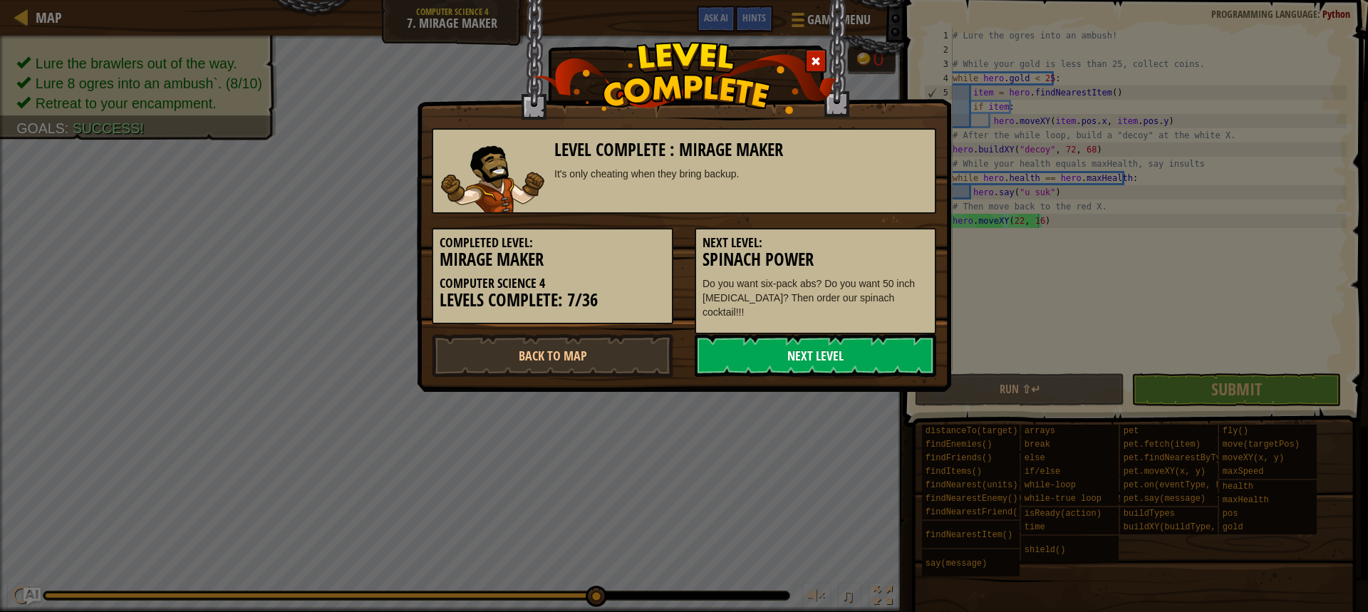
click at [877, 340] on link "Next Level" at bounding box center [816, 355] width 242 height 43
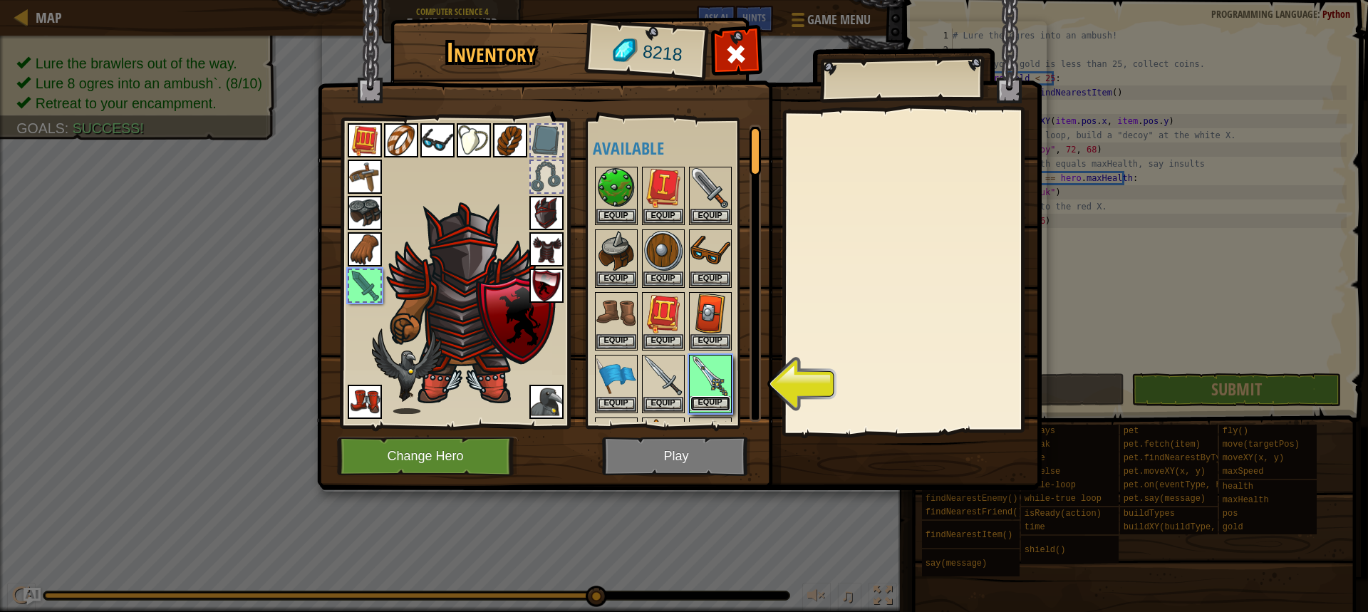
click at [718, 398] on button "Equip" at bounding box center [711, 403] width 40 height 15
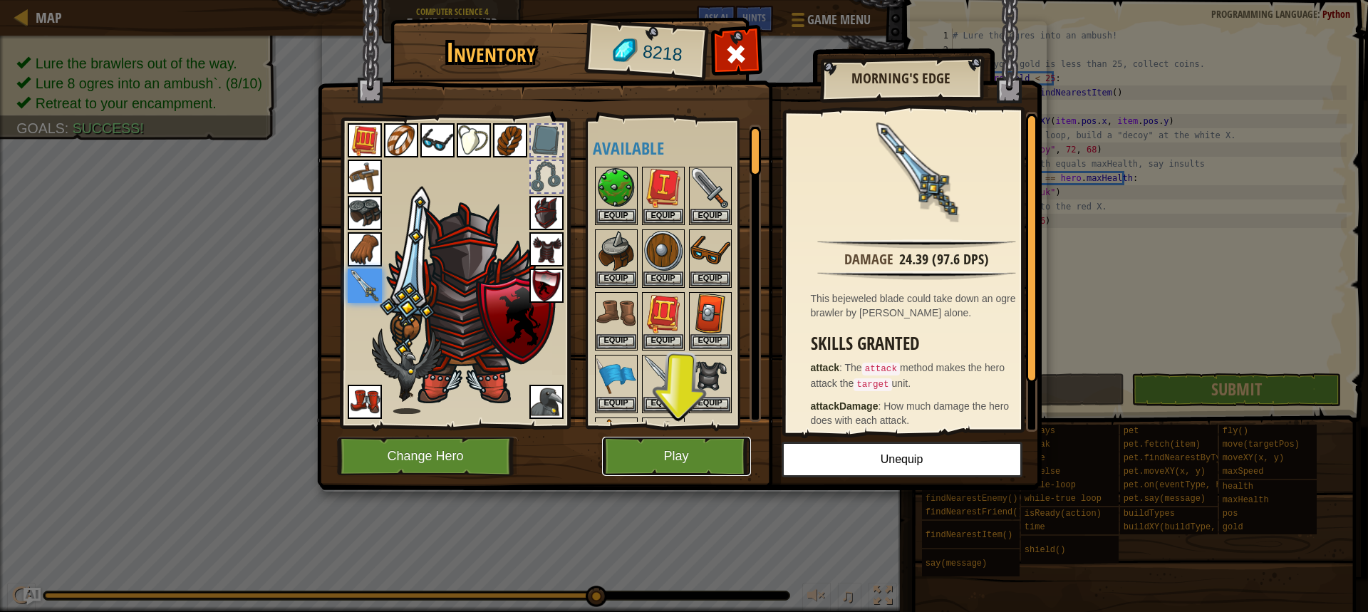
click at [709, 449] on button "Play" at bounding box center [676, 456] width 149 height 39
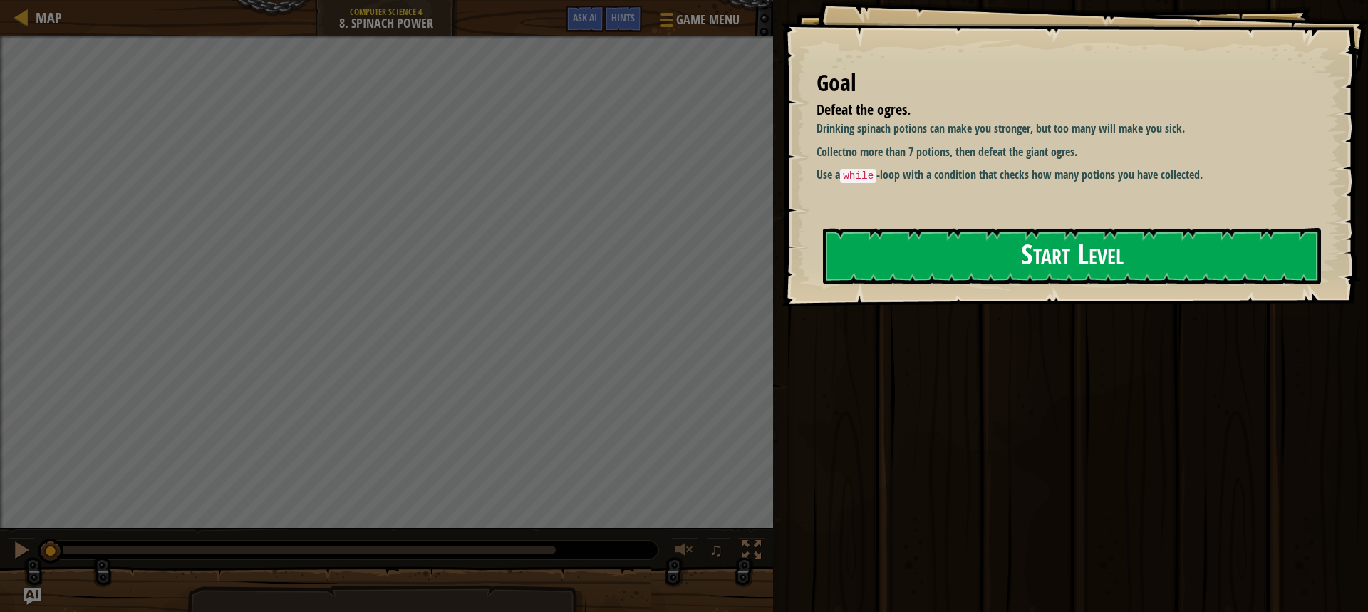
click at [1025, 253] on button "Start Level" at bounding box center [1072, 256] width 498 height 56
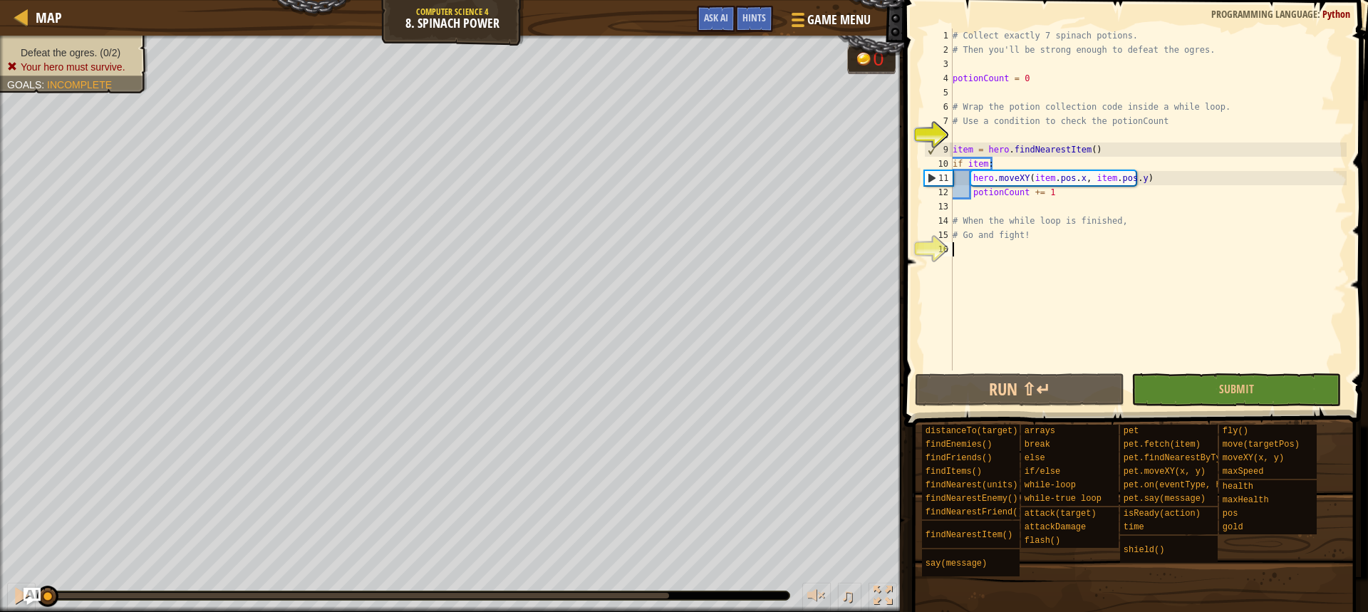
click at [986, 256] on div "# Collect exactly 7 spinach potions. # Then you'll be strong enough to defeat t…" at bounding box center [1148, 214] width 397 height 371
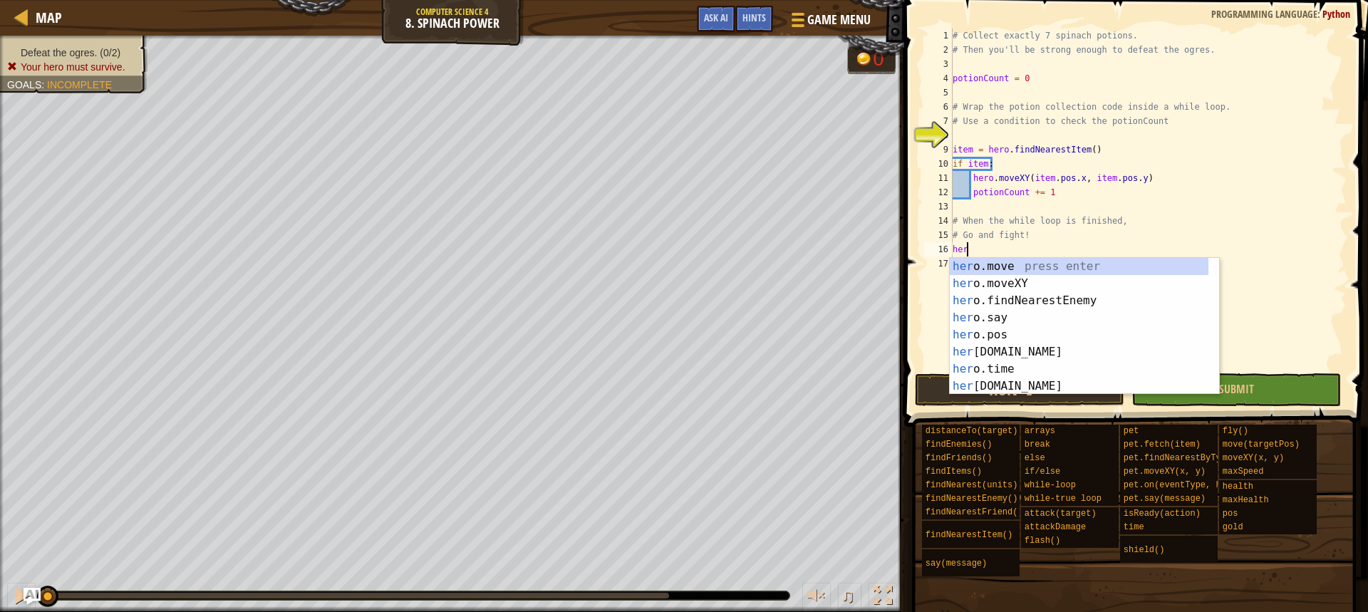
scroll to position [6, 0]
type textarea "h"
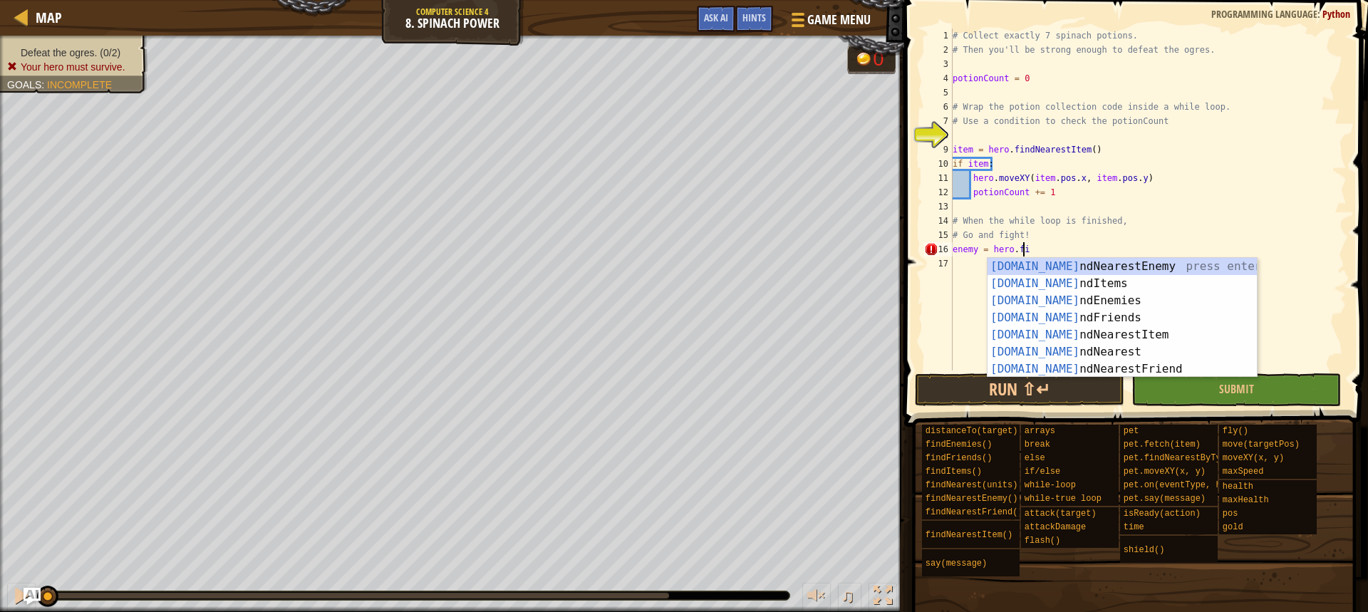
scroll to position [6, 6]
type textarea "enemy = hero.find"
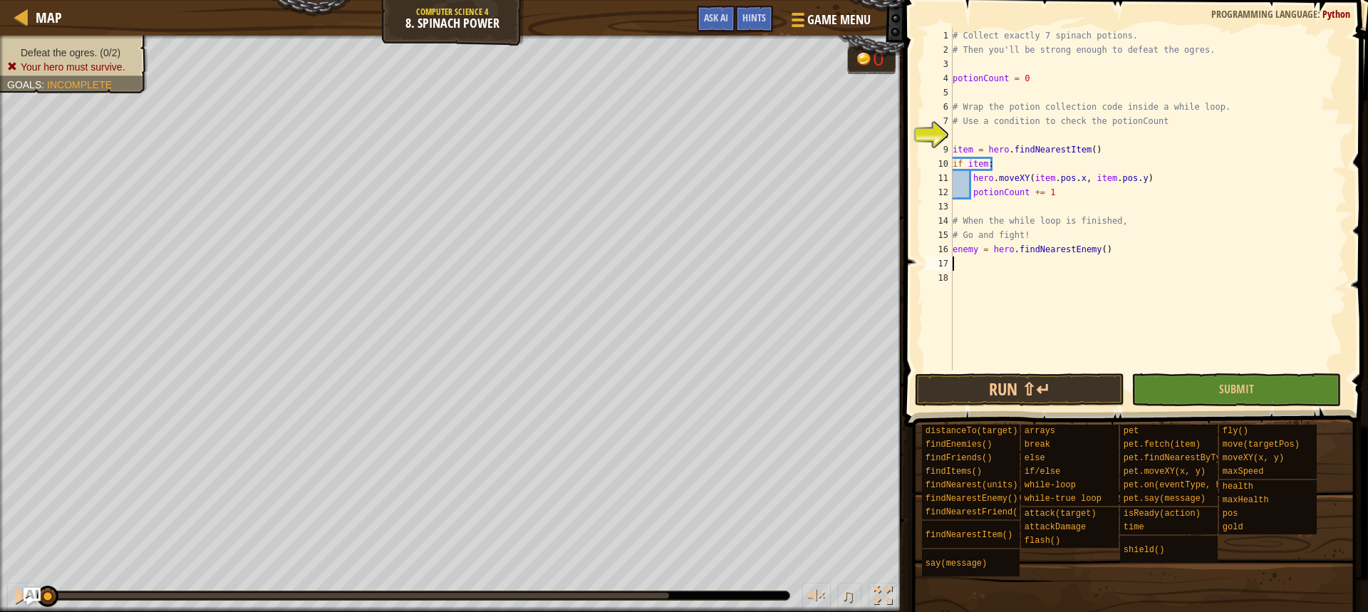
scroll to position [6, 0]
type textarea "if enemy:"
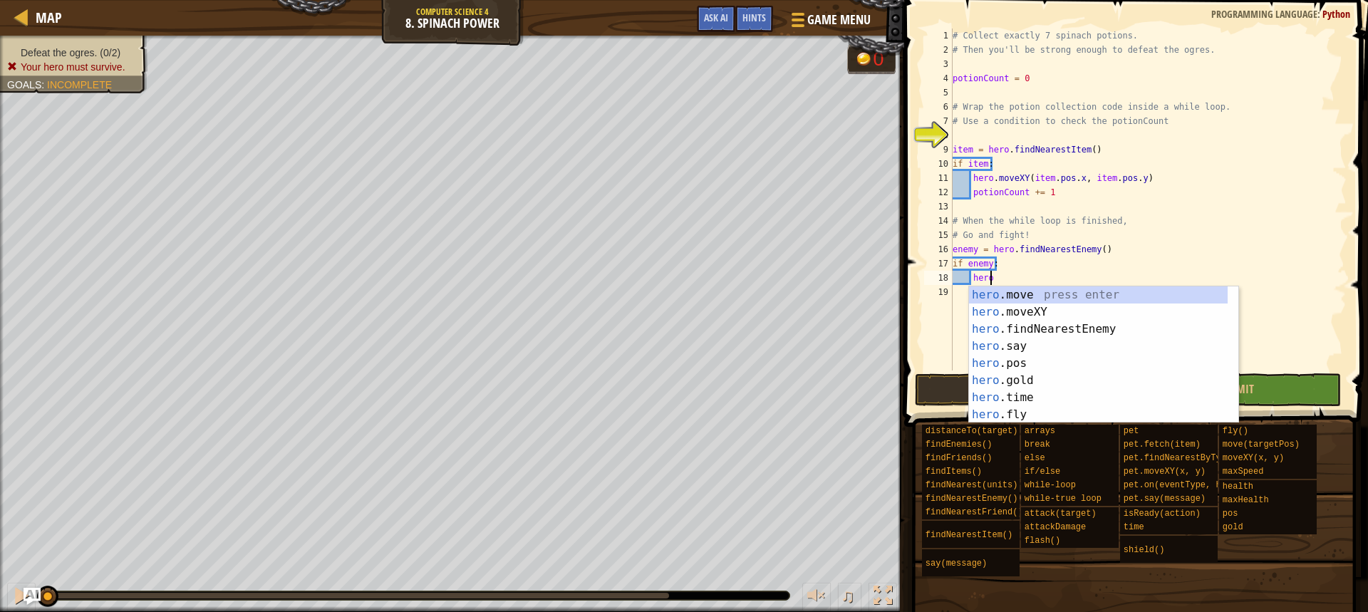
scroll to position [6, 3]
type textarea "hero.fl"
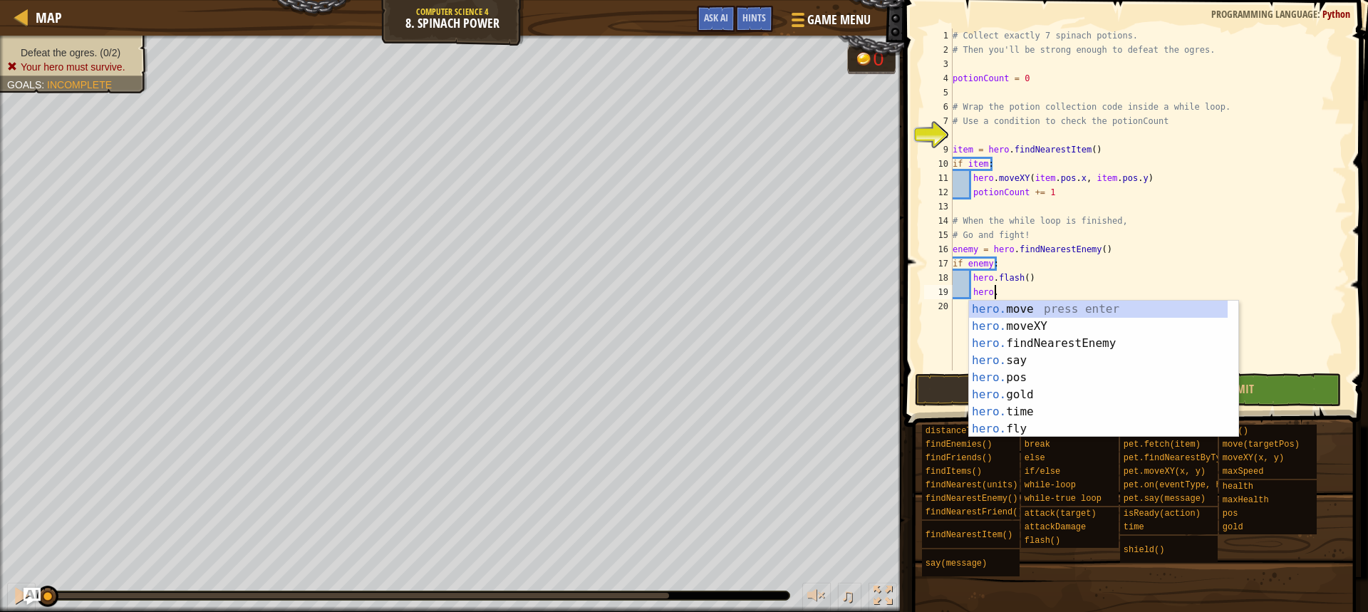
scroll to position [6, 4]
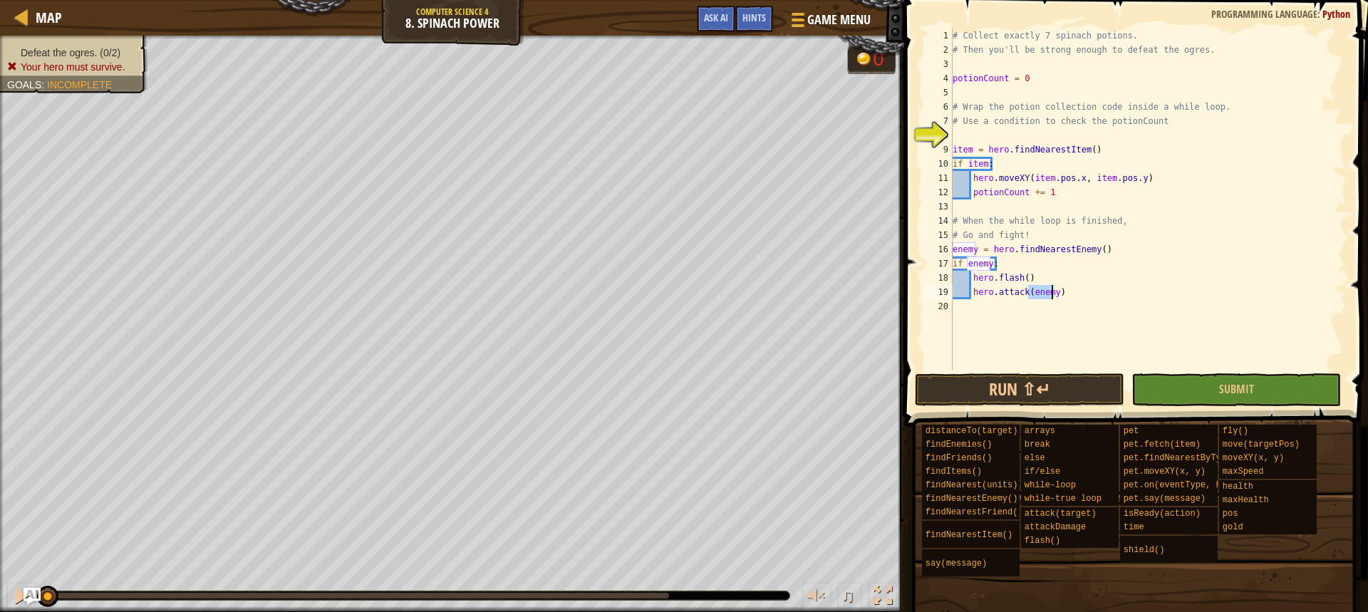
click at [947, 135] on div "8" at bounding box center [938, 135] width 29 height 14
type textarea "item = hero.findNearestItem()"
click at [954, 147] on div "# Collect exactly 7 spinach potions. # Then you'll be strong enough to defeat t…" at bounding box center [1148, 214] width 397 height 371
click at [1085, 373] on button "Run ⇧↵" at bounding box center [1020, 389] width 210 height 33
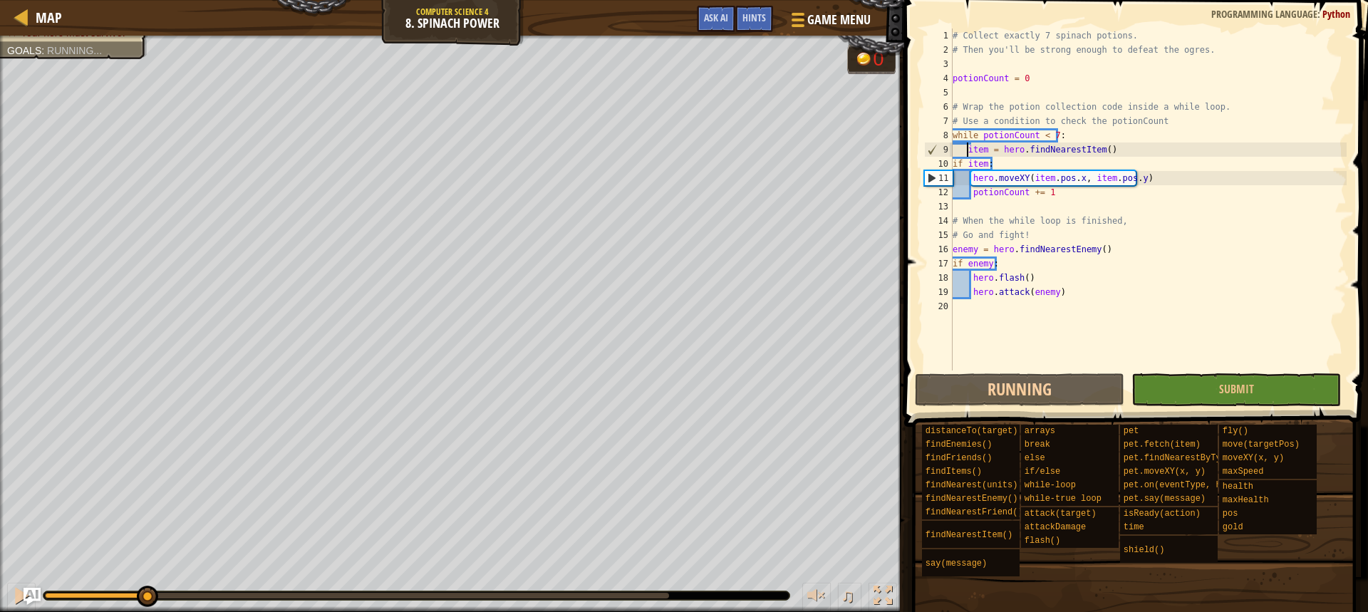
drag, startPoint x: 43, startPoint y: 596, endPoint x: 191, endPoint y: 582, distance: 148.2
click at [202, 577] on div "♫" at bounding box center [452, 592] width 904 height 43
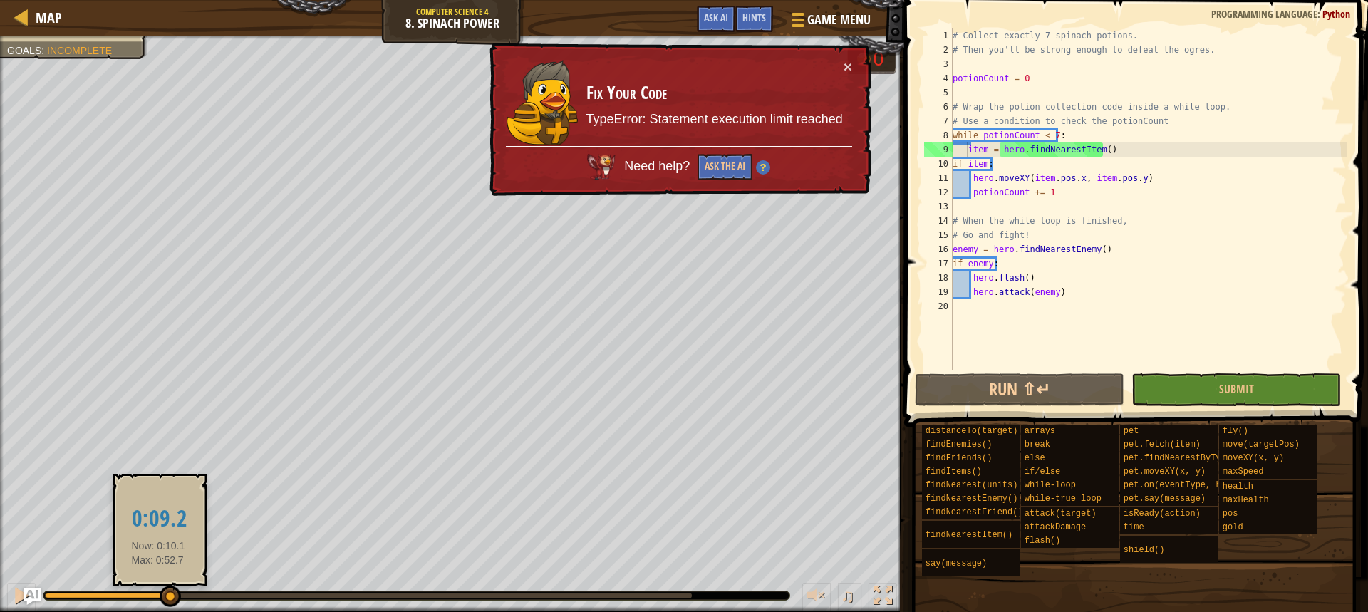
drag, startPoint x: 200, startPoint y: 591, endPoint x: 158, endPoint y: 595, distance: 43.0
click at [158, 595] on div "♫" at bounding box center [452, 592] width 904 height 43
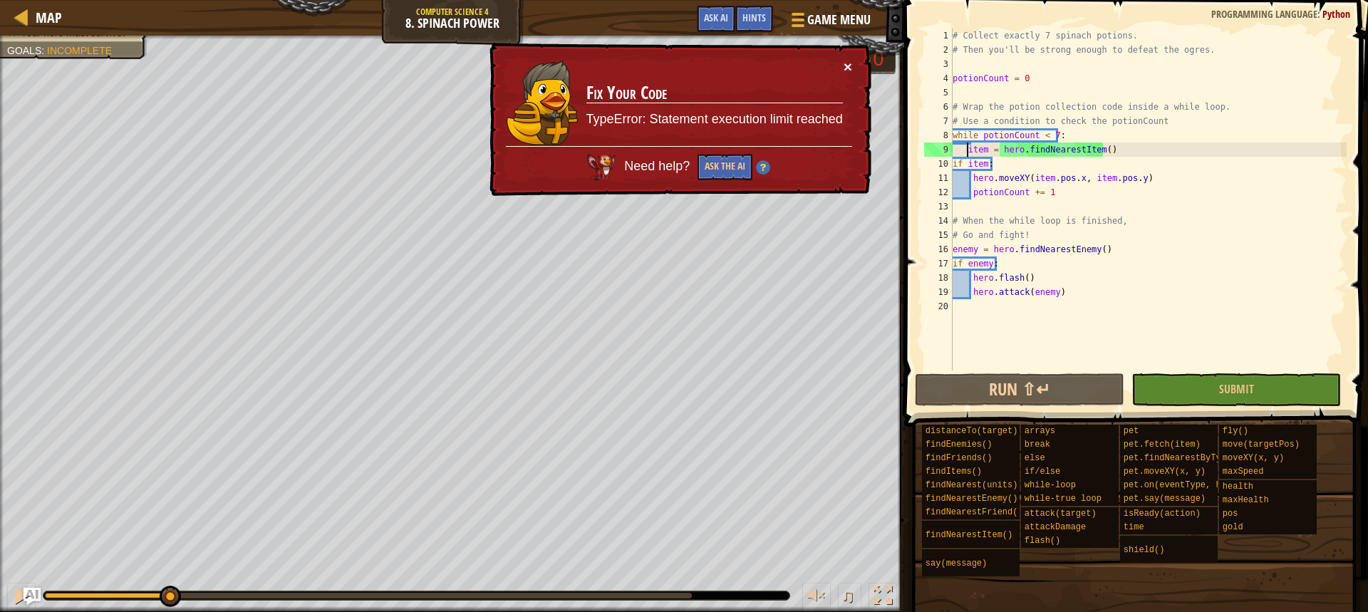
click at [844, 66] on button "×" at bounding box center [848, 66] width 9 height 15
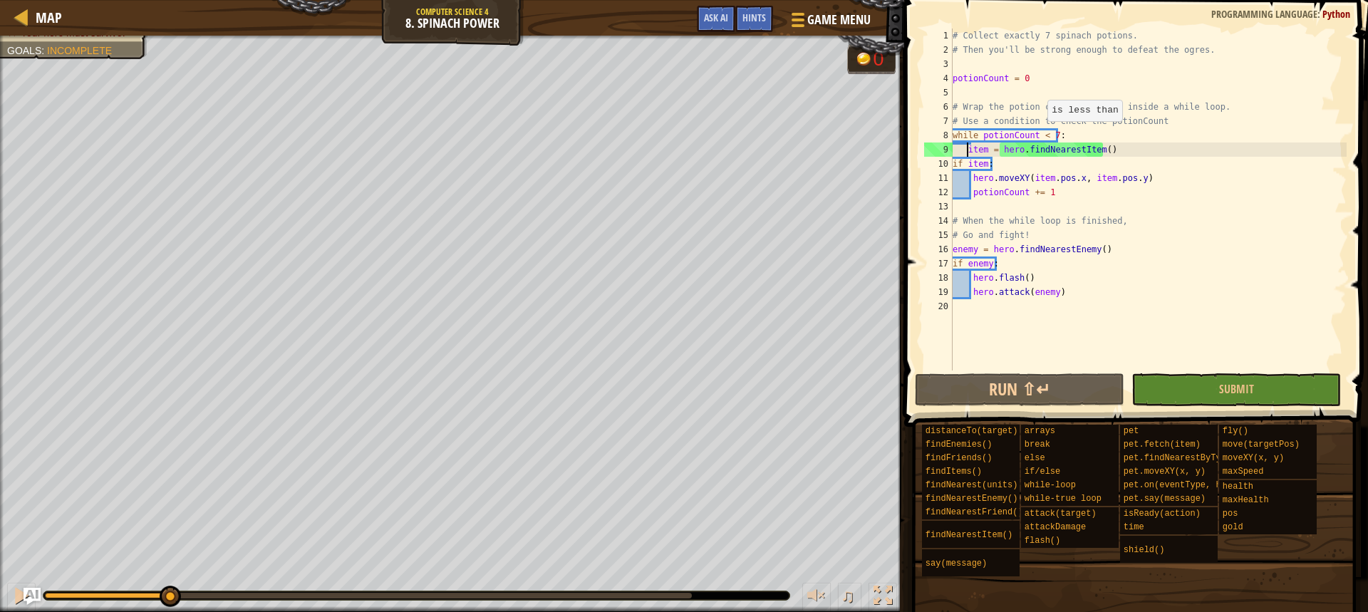
click at [1041, 135] on div "# Collect exactly 7 spinach potions. # Then you'll be strong enough to defeat t…" at bounding box center [1148, 214] width 397 height 371
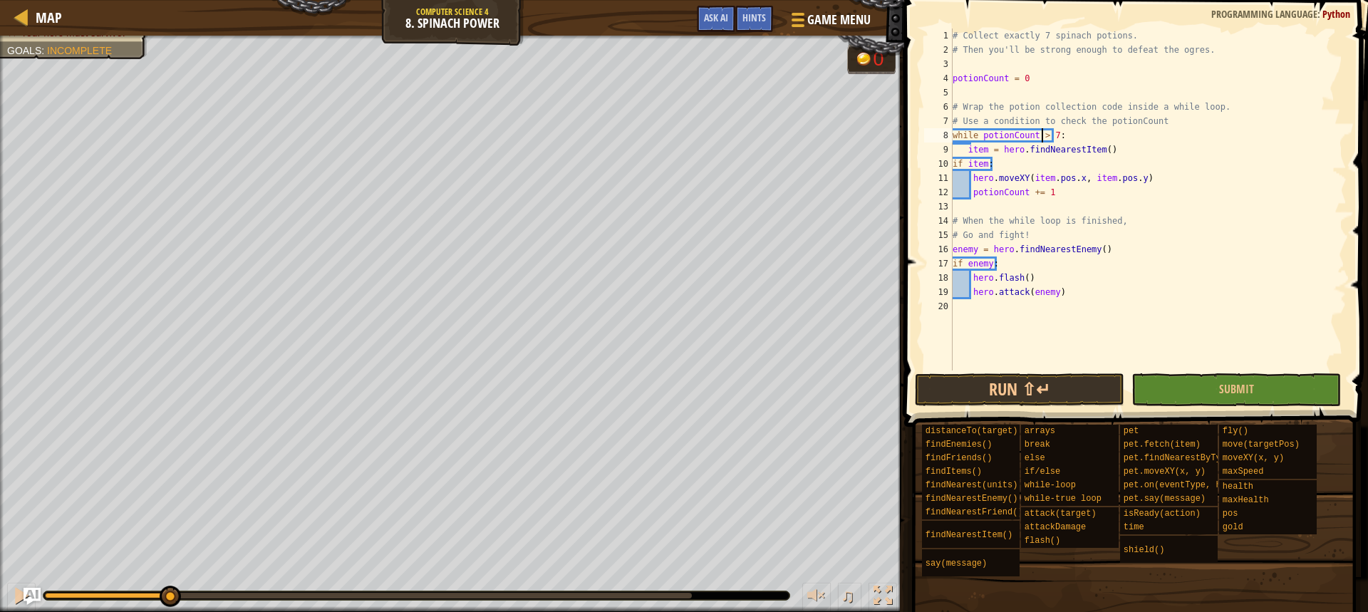
click at [956, 165] on div "# Collect exactly 7 spinach potions. # Then you'll be strong enough to defeat t…" at bounding box center [1148, 214] width 397 height 371
click at [1063, 386] on button "Run ⇧↵" at bounding box center [1020, 389] width 210 height 33
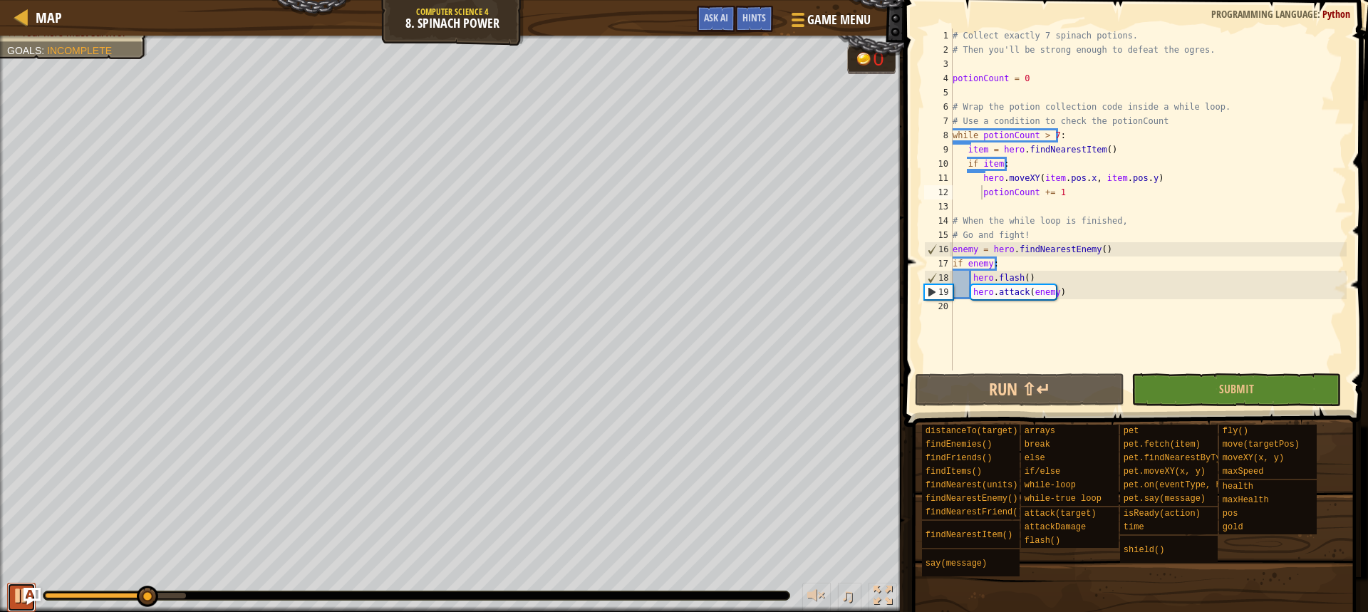
click at [8, 594] on button at bounding box center [21, 597] width 29 height 29
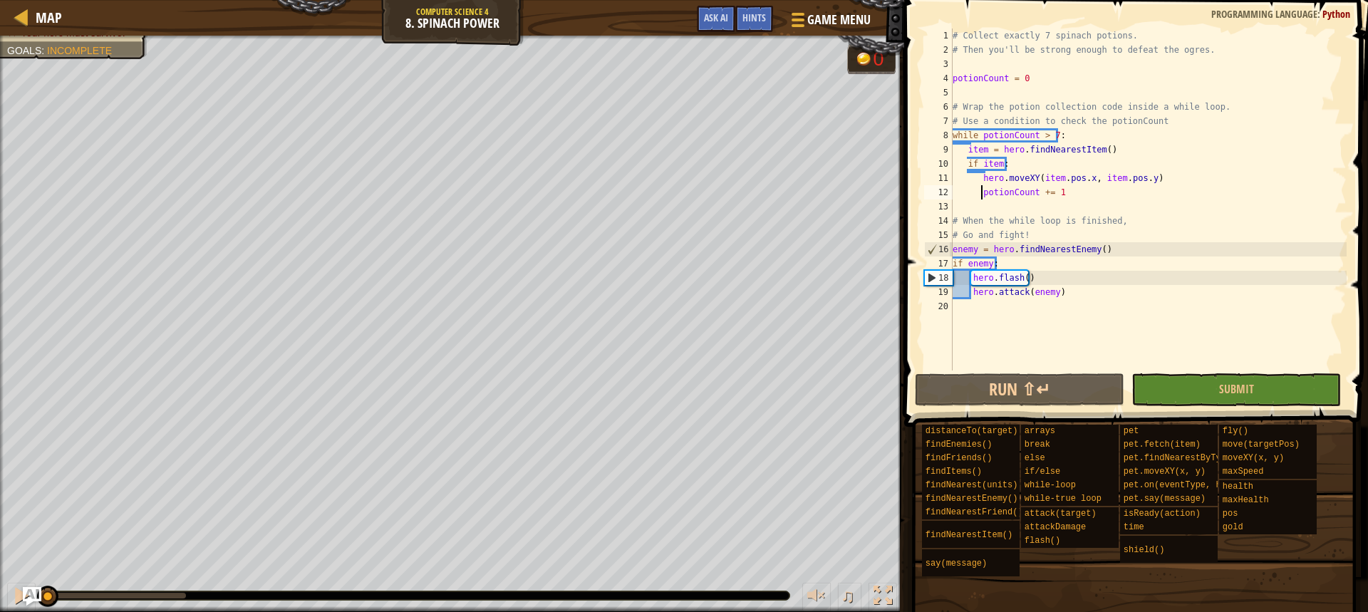
drag, startPoint x: 148, startPoint y: 591, endPoint x: 24, endPoint y: 599, distance: 124.3
click at [24, 599] on div "Map Computer Science 4 8. Spinach Power Game Menu Done Hints Ask AI 1 ההההההההה…" at bounding box center [684, 306] width 1368 height 612
click at [1043, 244] on div "# Collect exactly 7 spinach potions. # Then you'll be strong enough to defeat t…" at bounding box center [1148, 214] width 397 height 371
click at [1031, 242] on div "# Collect exactly 7 spinach potions. # Then you'll be strong enough to defeat t…" at bounding box center [1148, 214] width 397 height 371
click at [1025, 231] on div "# Collect exactly 7 spinach potions. # Then you'll be strong enough to defeat t…" at bounding box center [1148, 214] width 397 height 371
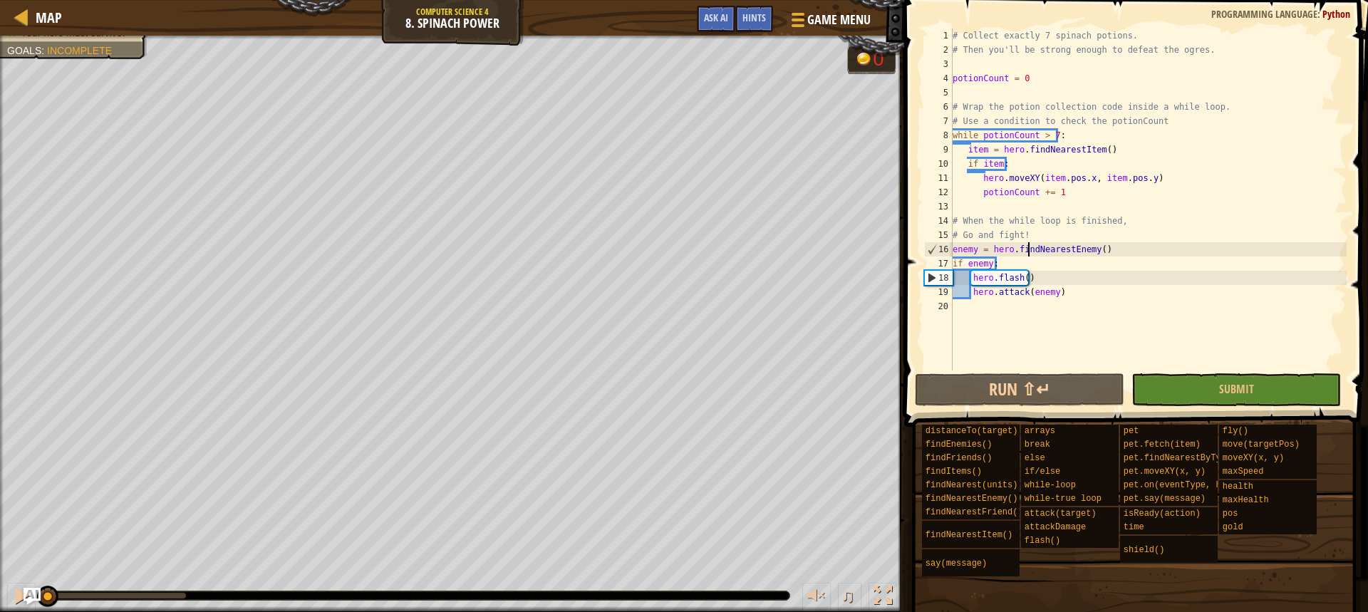
type textarea "# Go and fight!"
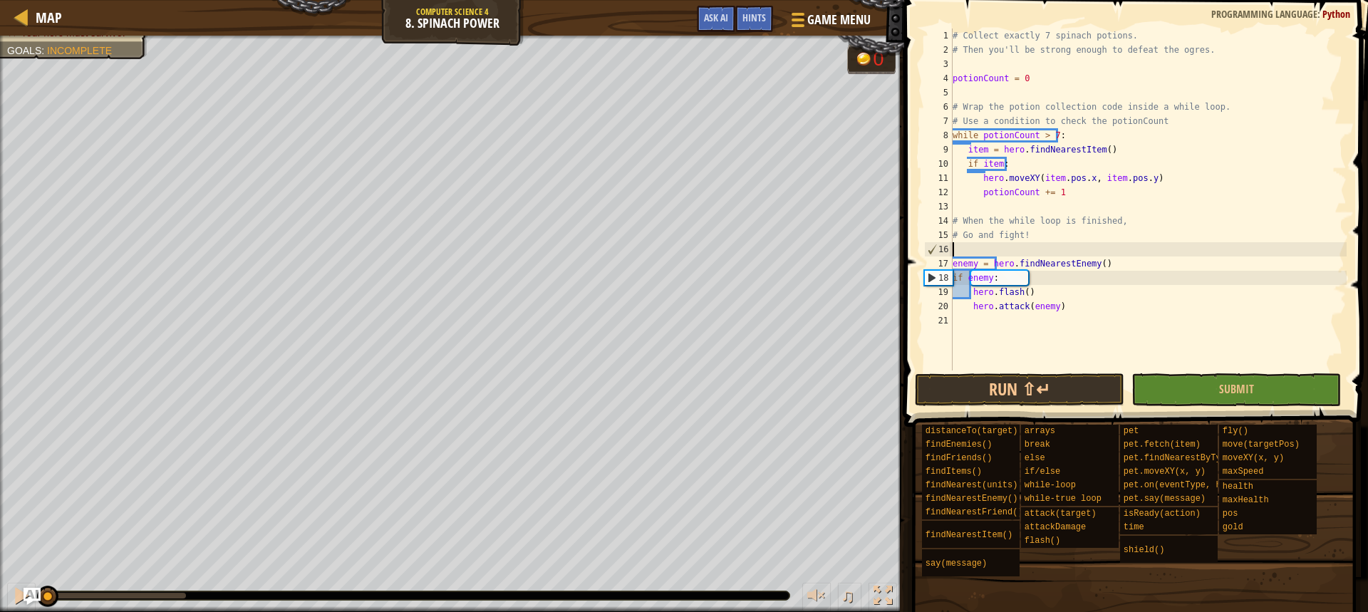
scroll to position [6, 0]
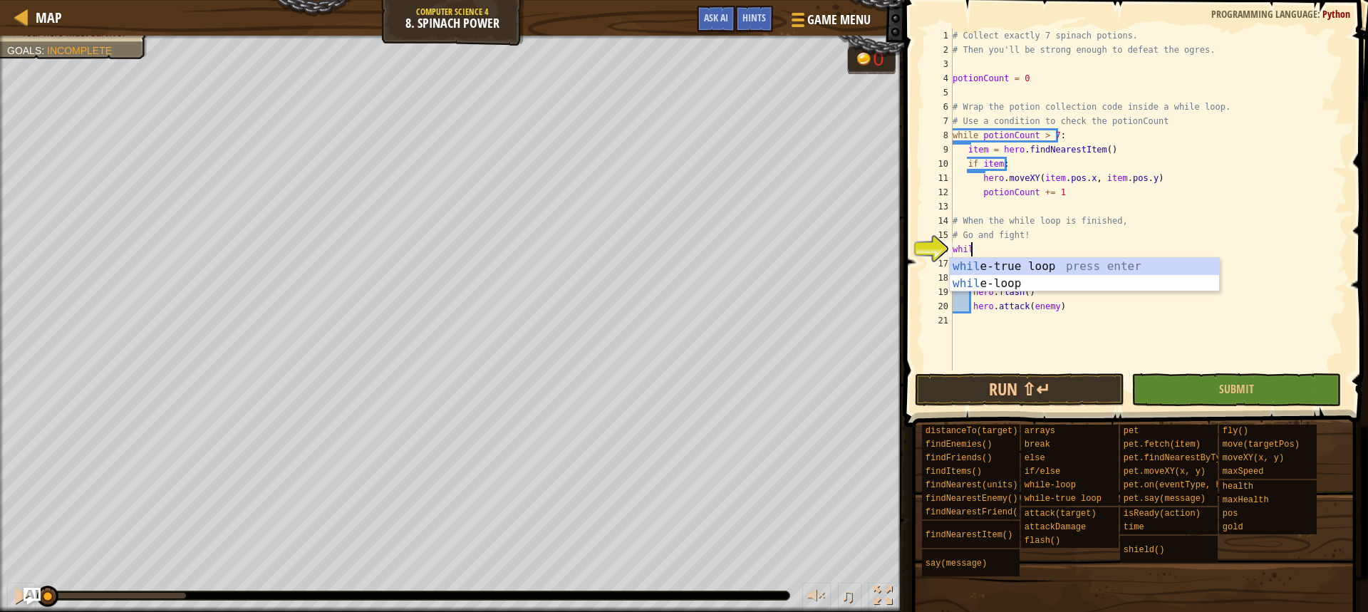
type textarea "while"
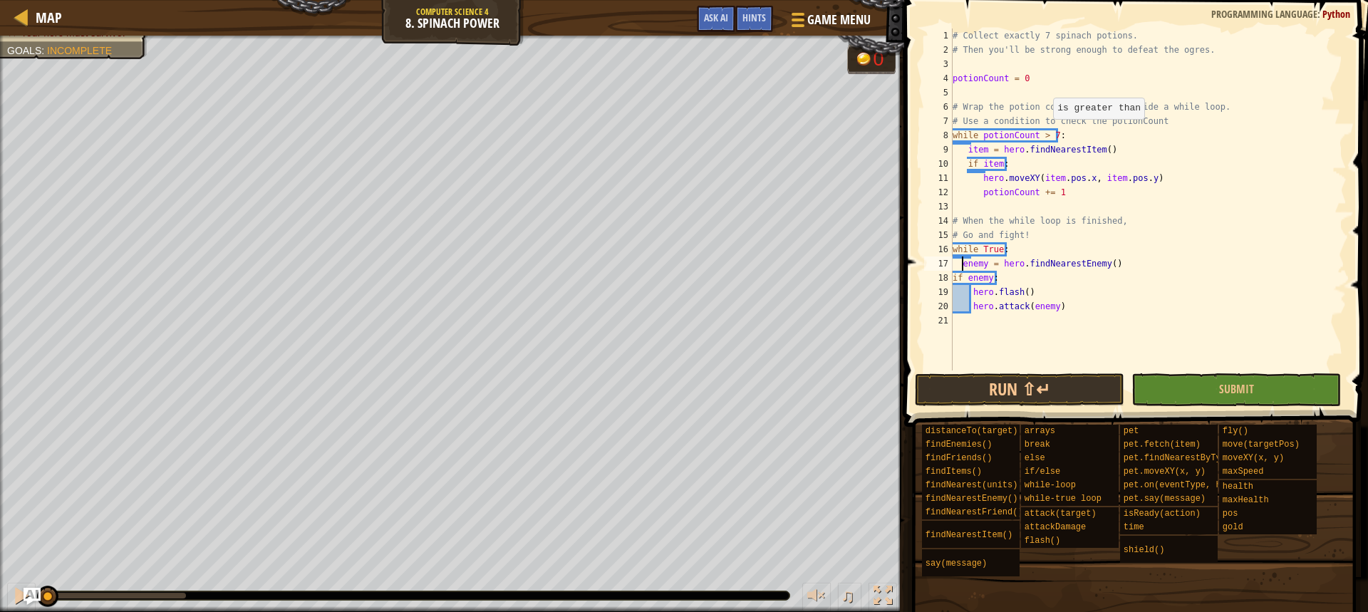
click at [1046, 133] on div "# Collect exactly 7 spinach potions. # Then you'll be strong enough to defeat t…" at bounding box center [1148, 214] width 397 height 371
click at [1064, 387] on button "Run ⇧↵" at bounding box center [1020, 389] width 210 height 33
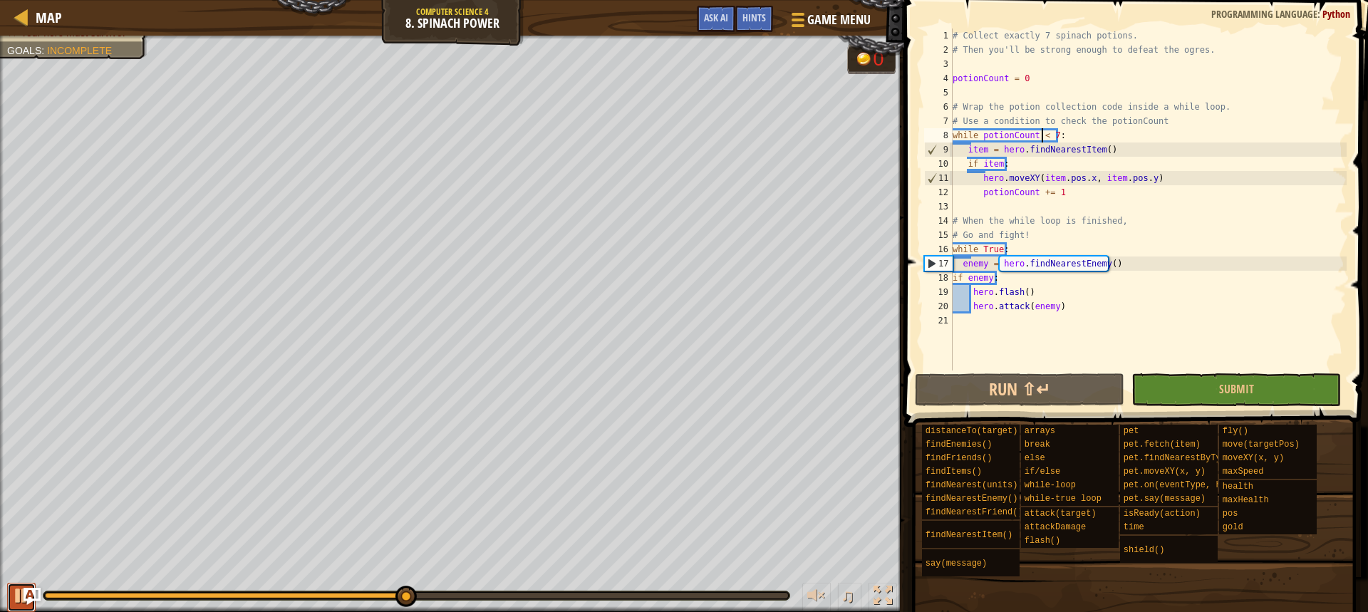
click at [16, 591] on div at bounding box center [21, 596] width 19 height 19
click at [952, 277] on div "18" at bounding box center [938, 278] width 29 height 14
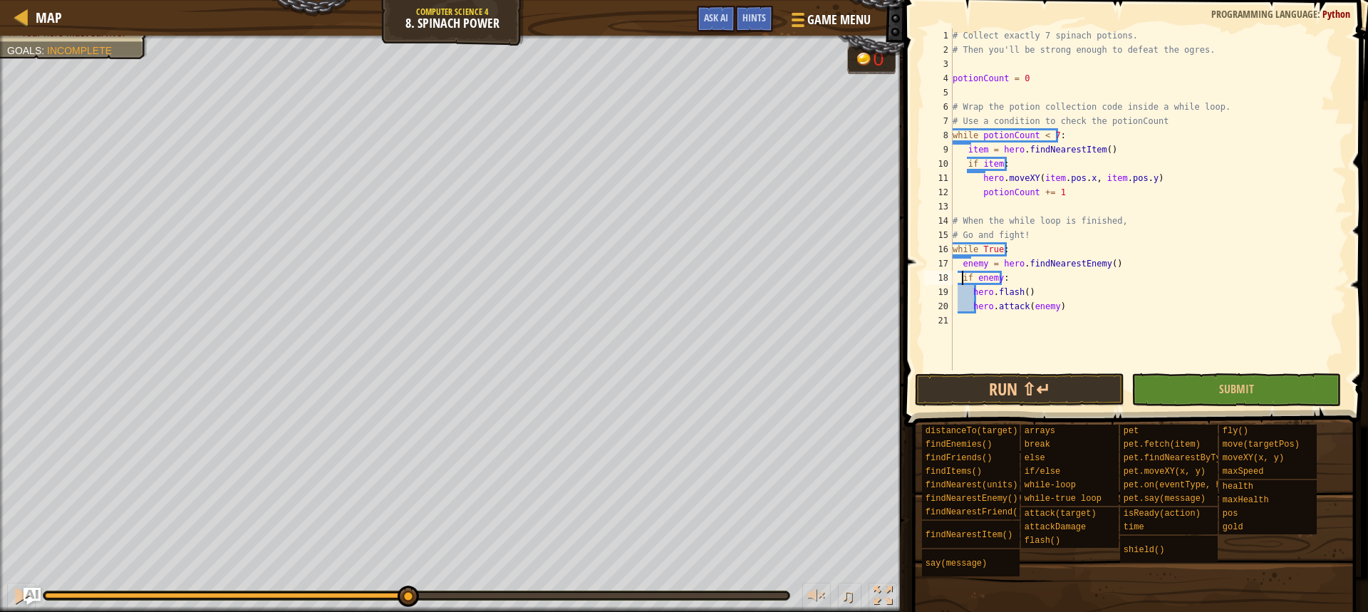
click at [971, 295] on div "# Collect exactly 7 spinach potions. # Then you'll be strong enough to defeat t…" at bounding box center [1148, 214] width 397 height 371
click at [971, 309] on div "# Collect exactly 7 spinach potions. # Then you'll be strong enough to defeat t…" at bounding box center [1148, 214] width 397 height 371
click at [1031, 388] on button "Run ⇧↵" at bounding box center [1020, 389] width 210 height 33
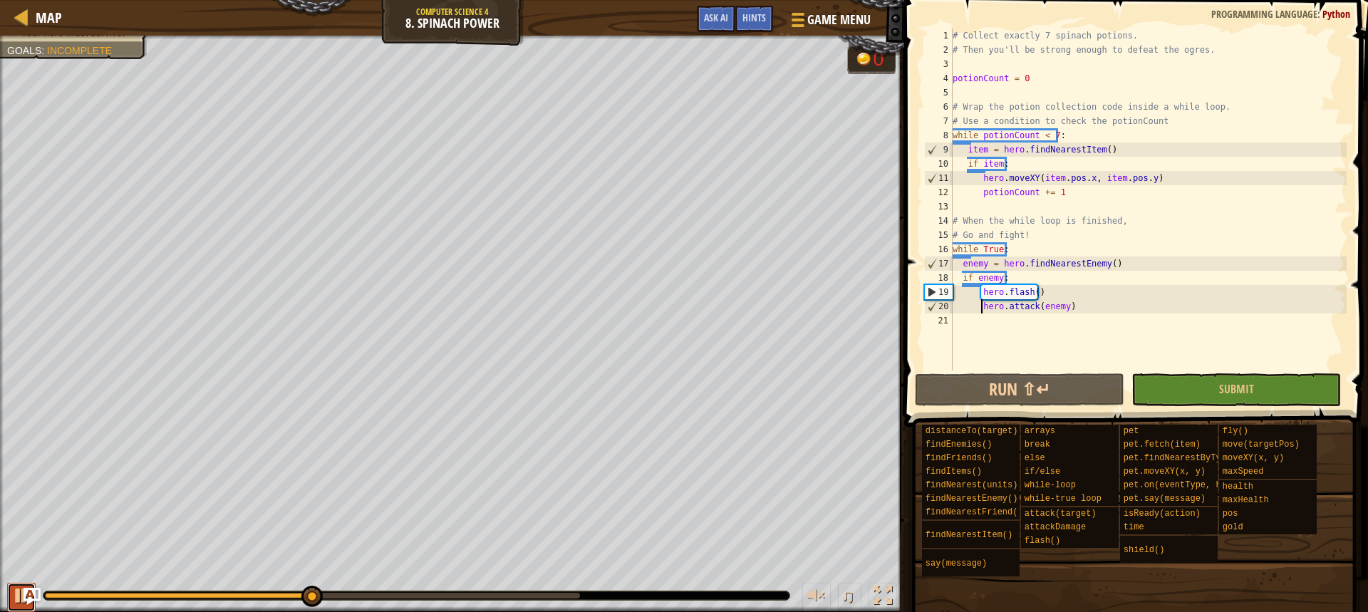
click at [19, 587] on div at bounding box center [21, 596] width 19 height 19
click at [1041, 296] on div "# Collect exactly 7 spinach potions. # Then you'll be strong enough to defeat t…" at bounding box center [1148, 214] width 397 height 371
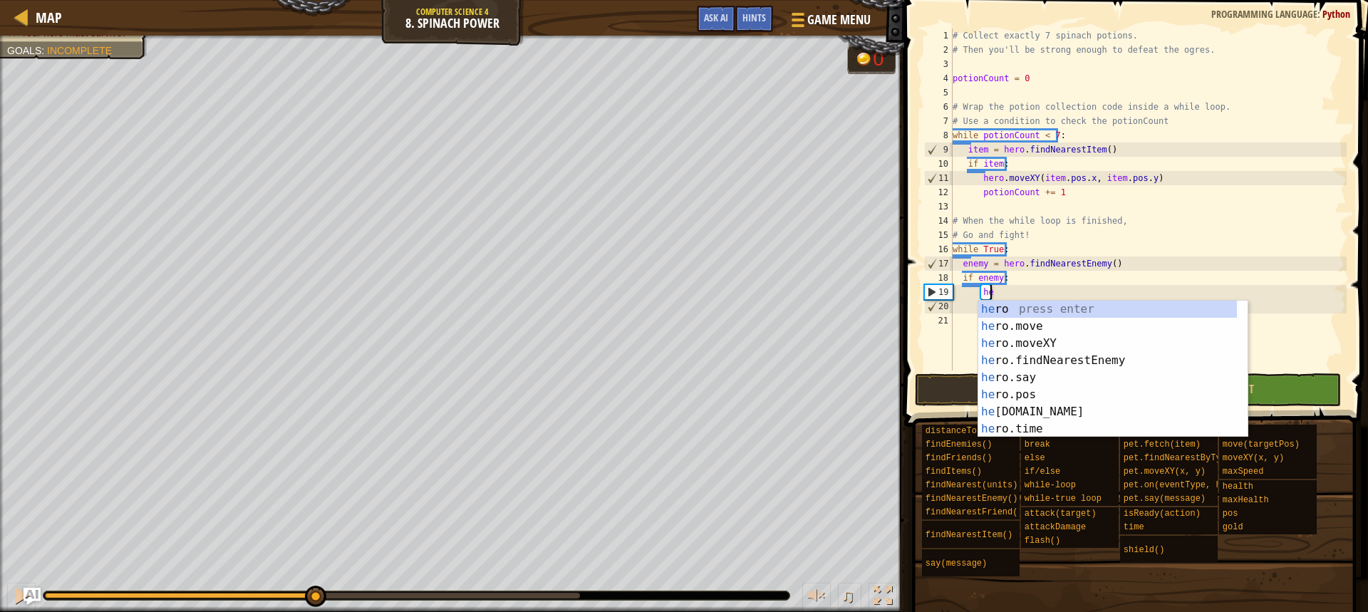
type textarea "h"
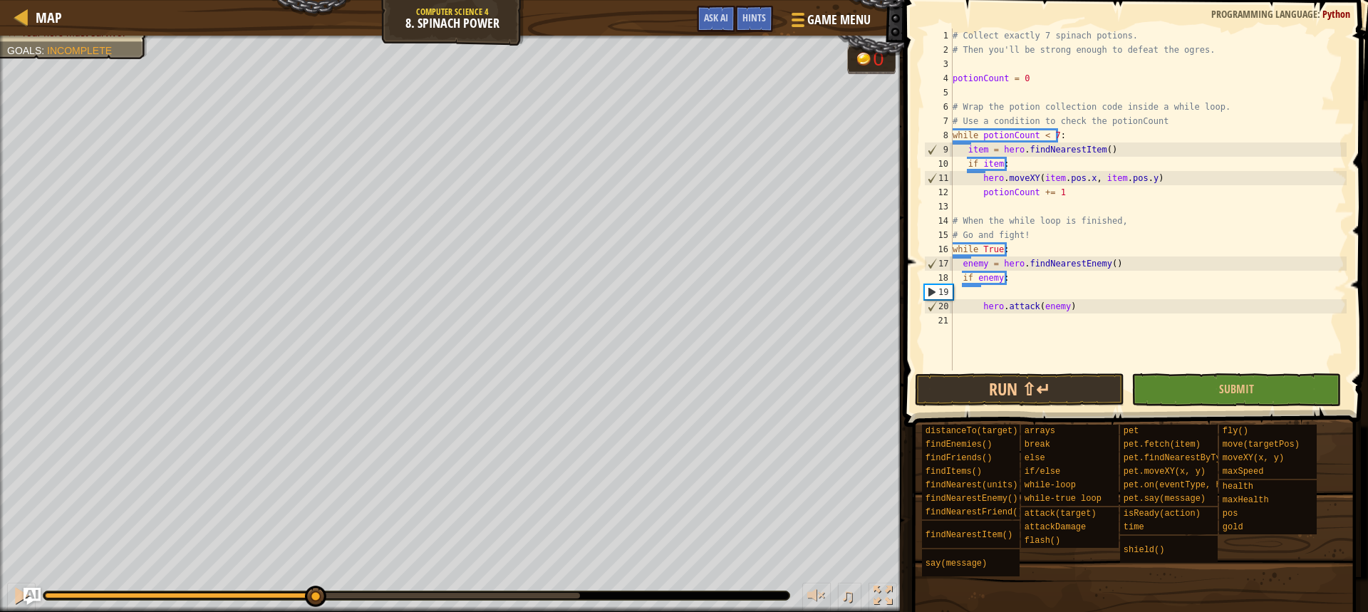
scroll to position [6, 0]
type textarea "if enemy:"
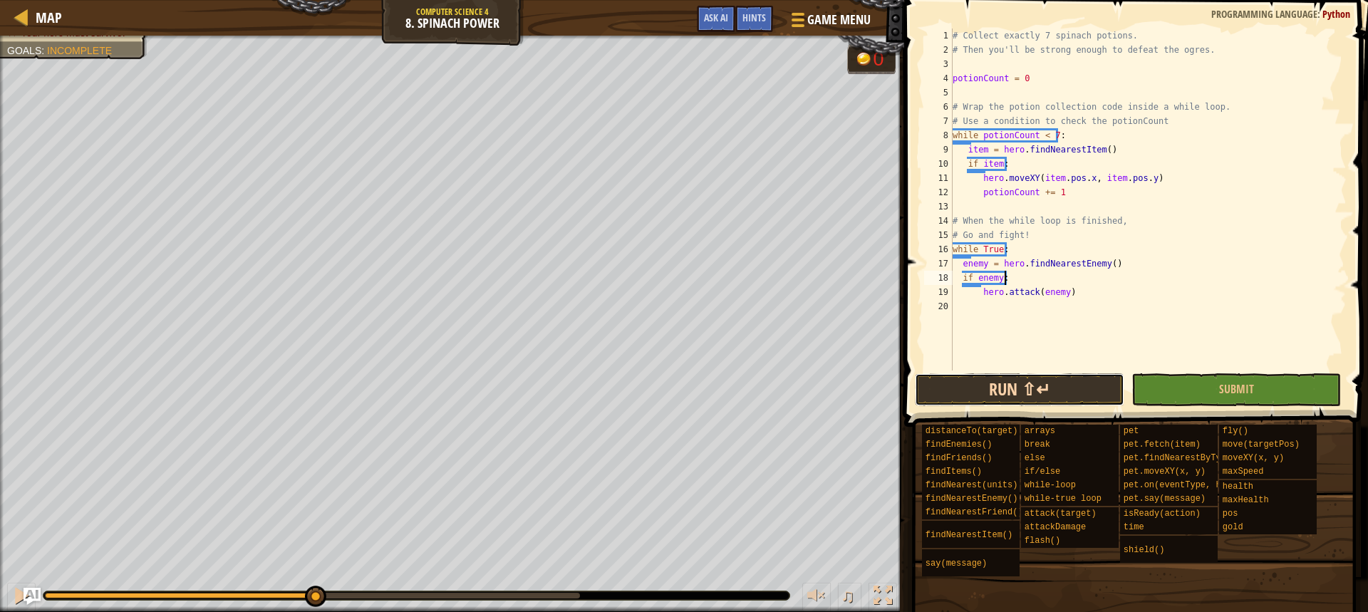
click at [1055, 385] on button "Run ⇧↵" at bounding box center [1020, 389] width 210 height 33
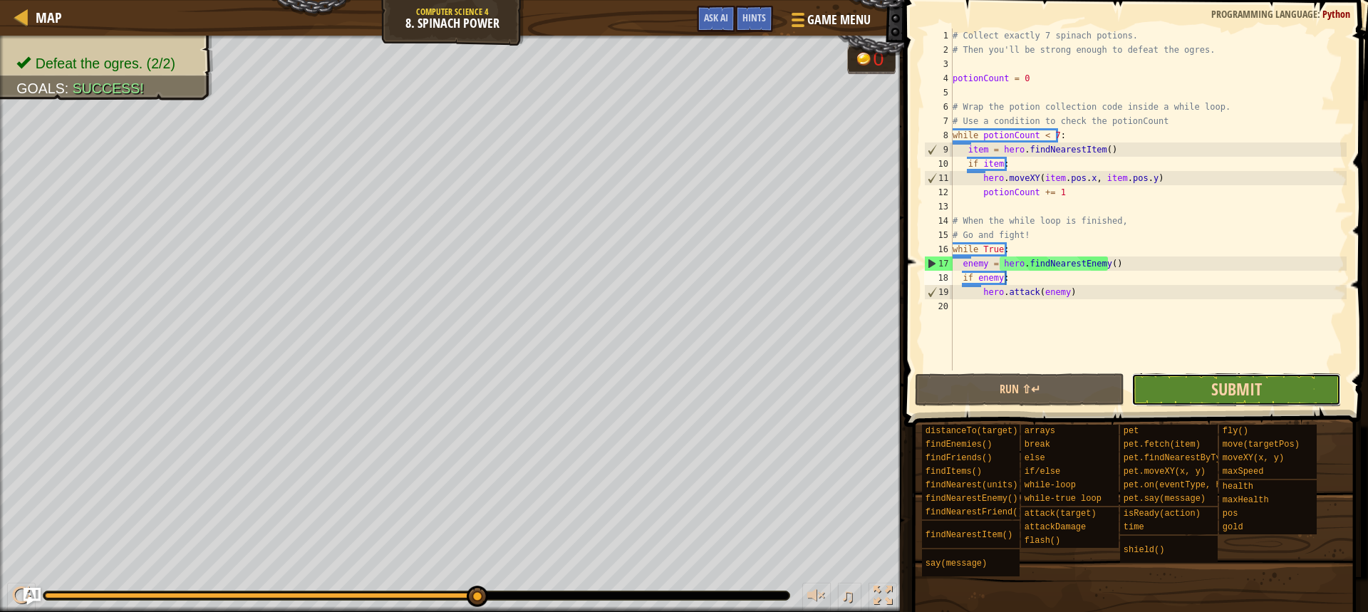
click at [1227, 382] on span "Submit" at bounding box center [1237, 389] width 51 height 23
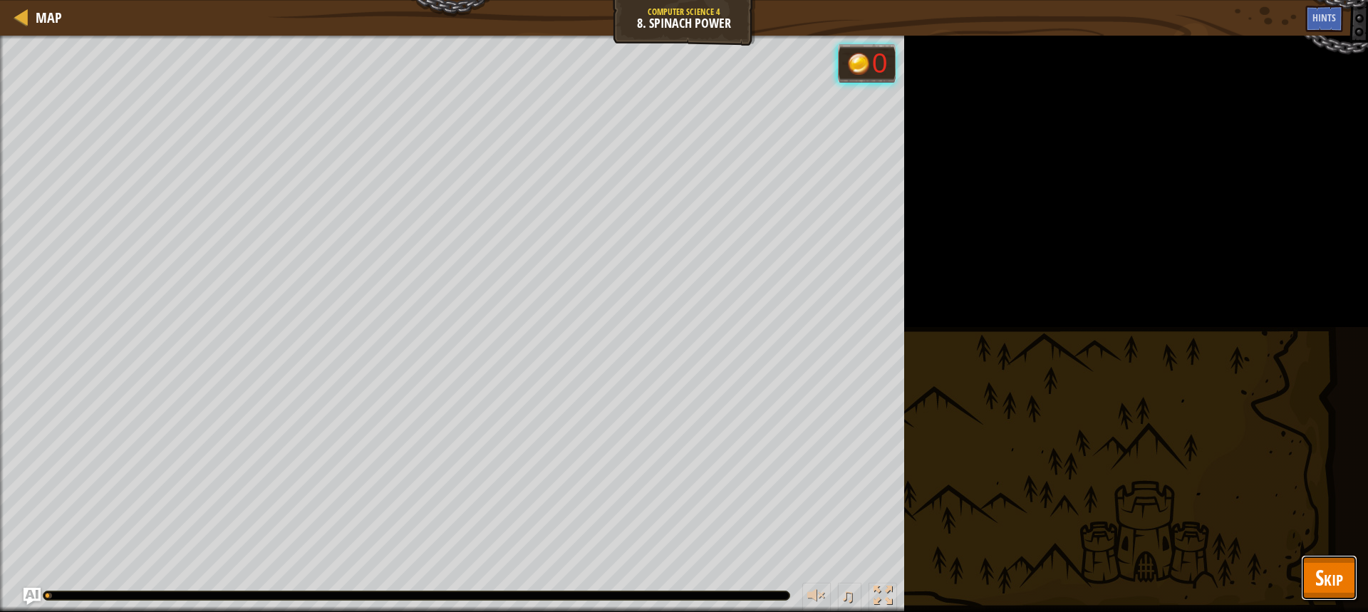
click at [1348, 585] on button "Skip" at bounding box center [1329, 578] width 56 height 46
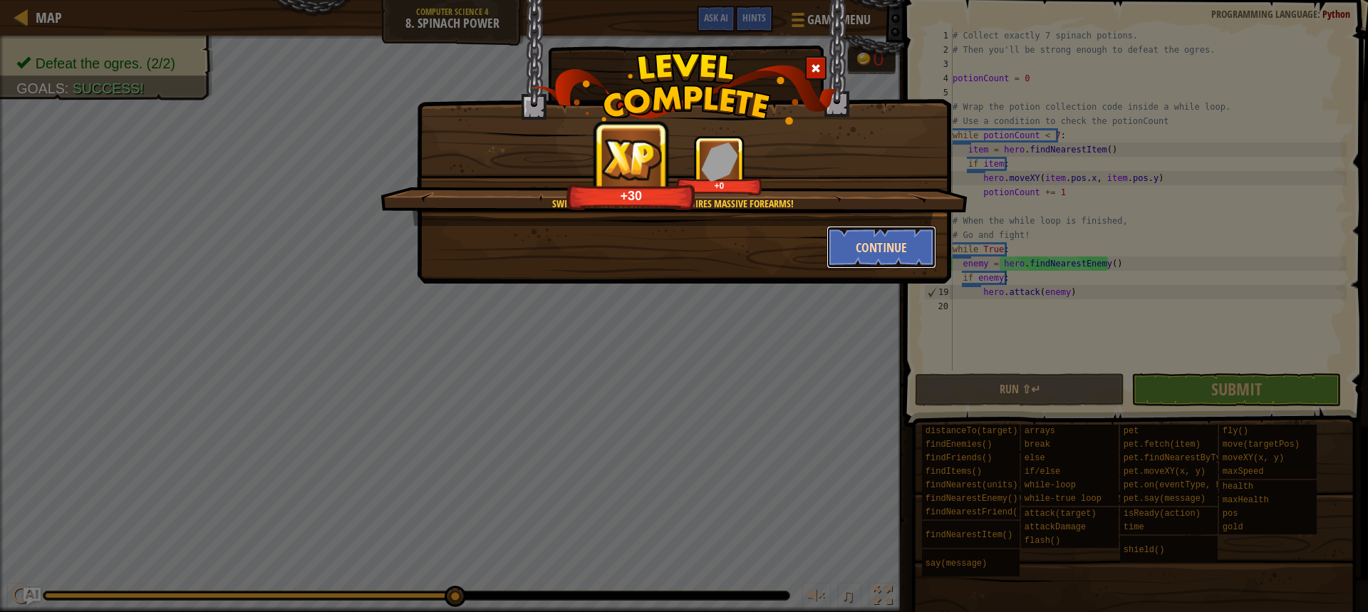
click at [872, 252] on button "Continue" at bounding box center [882, 247] width 110 height 43
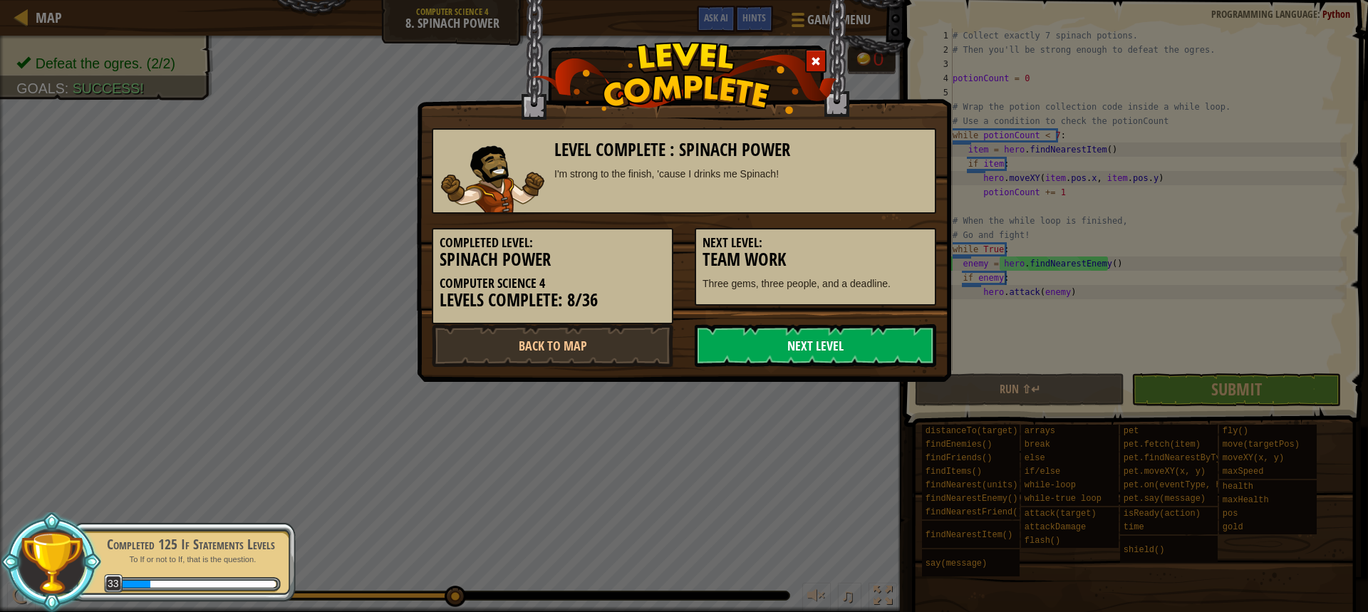
click at [857, 341] on link "Next Level" at bounding box center [816, 345] width 242 height 43
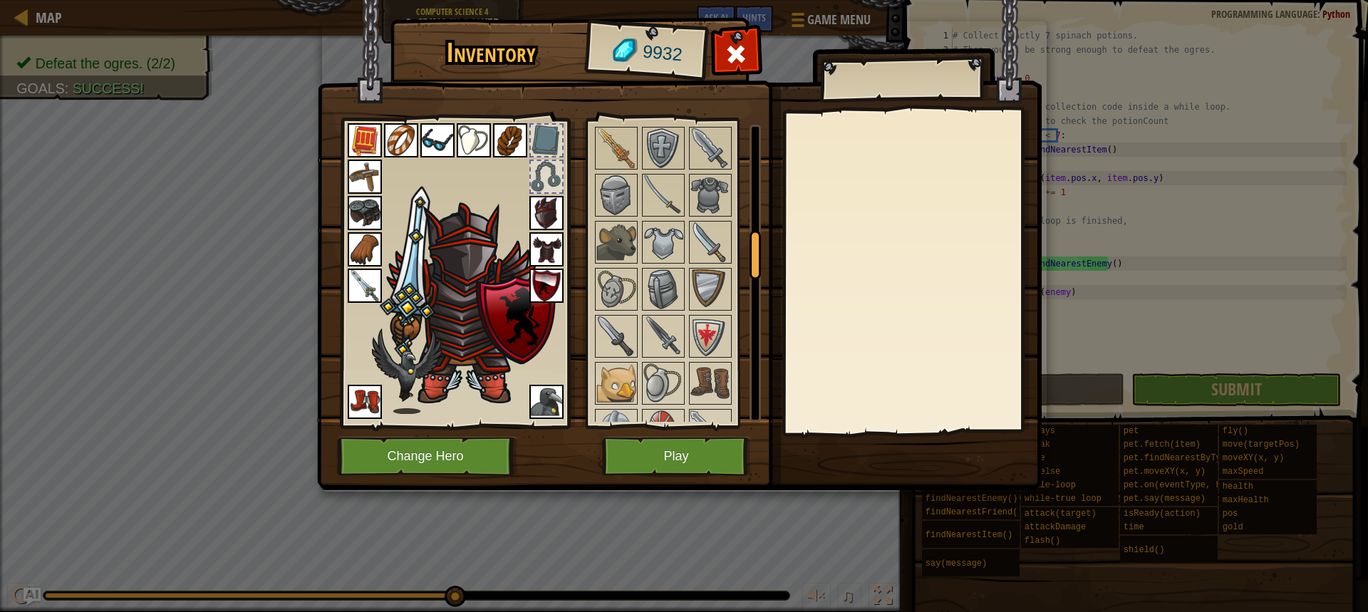
scroll to position [594, 0]
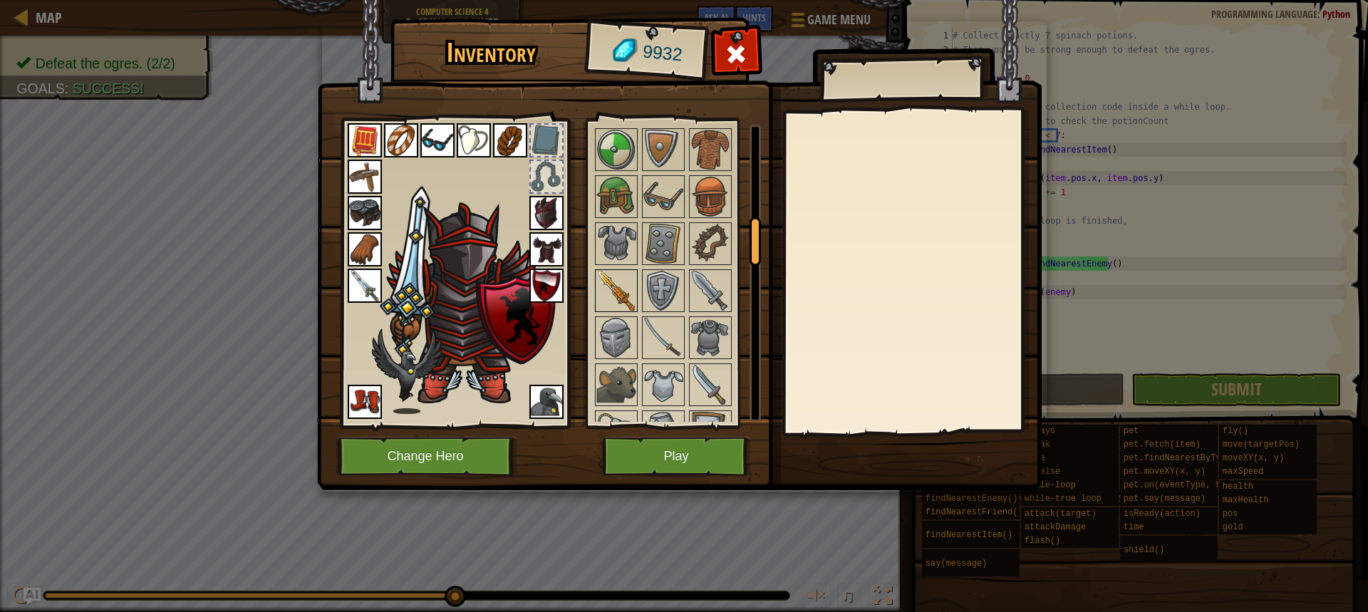
click at [629, 294] on img at bounding box center [617, 291] width 40 height 40
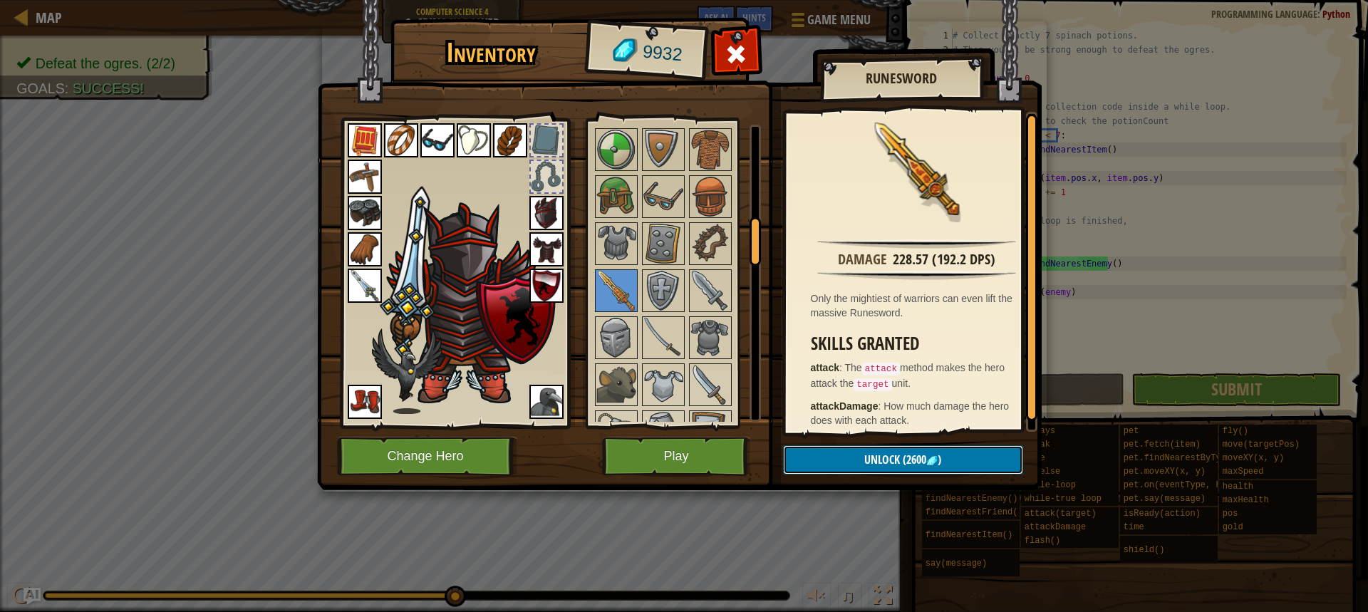
click at [934, 453] on button "Unlock (2600 )" at bounding box center [903, 459] width 240 height 29
click at [934, 453] on button "Confirm" at bounding box center [903, 459] width 240 height 29
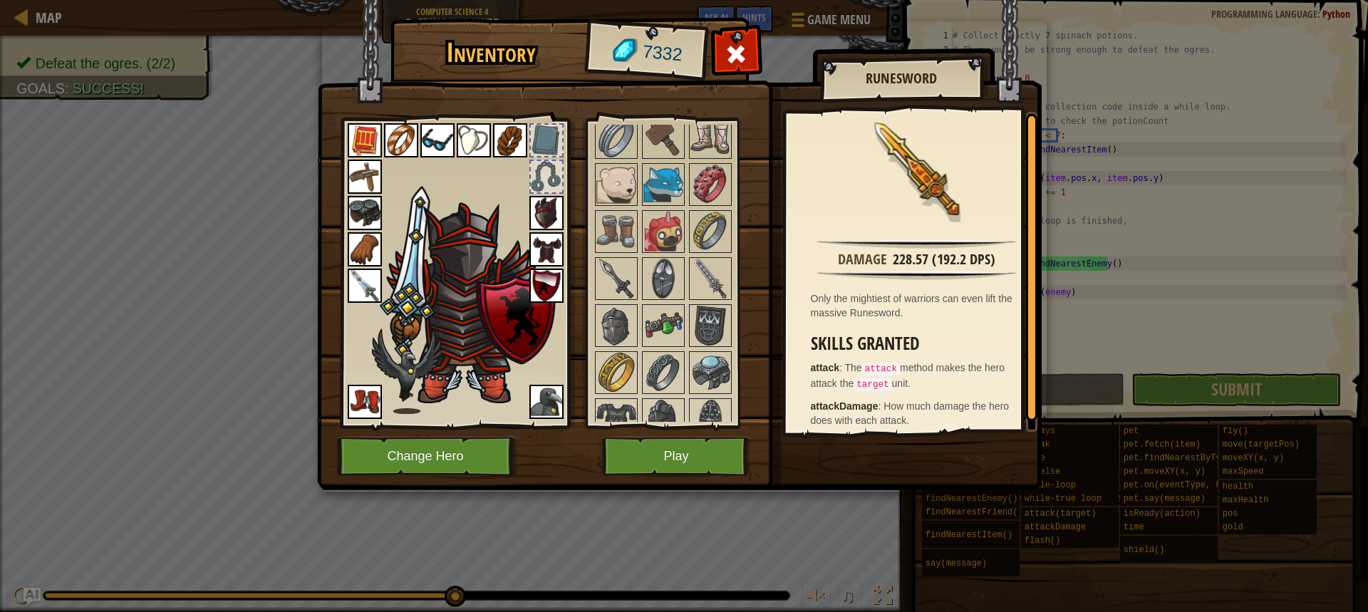
scroll to position [1140, 0]
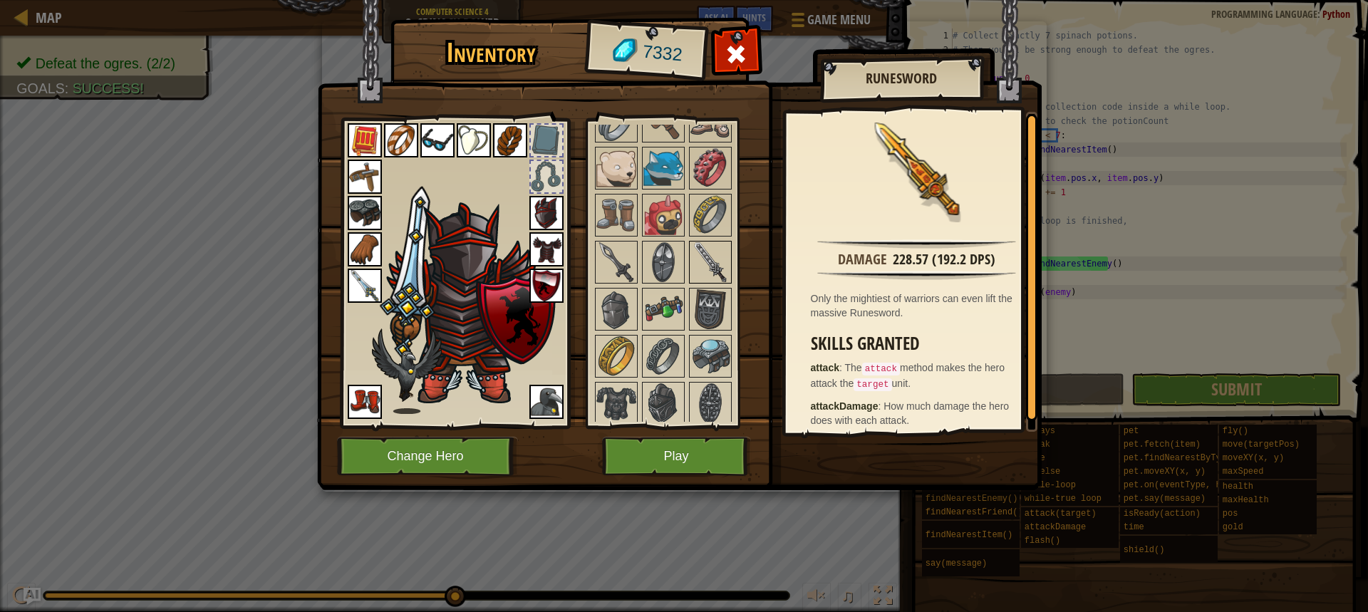
click at [694, 249] on img at bounding box center [711, 262] width 40 height 40
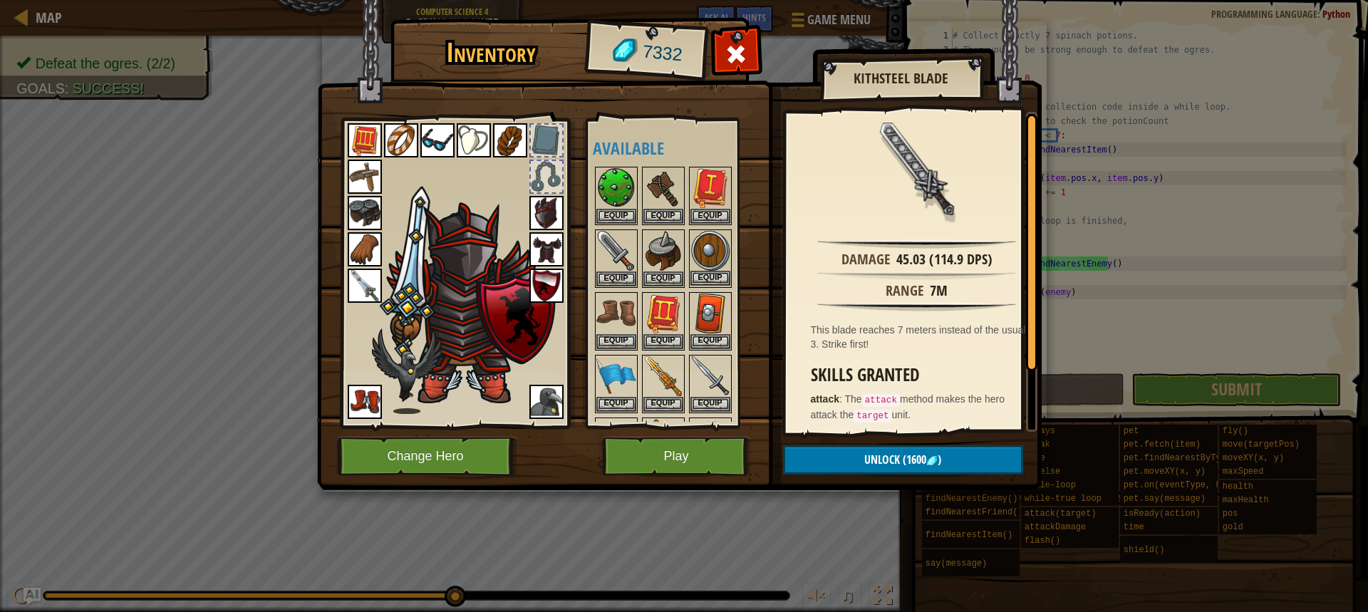
scroll to position [71, 0]
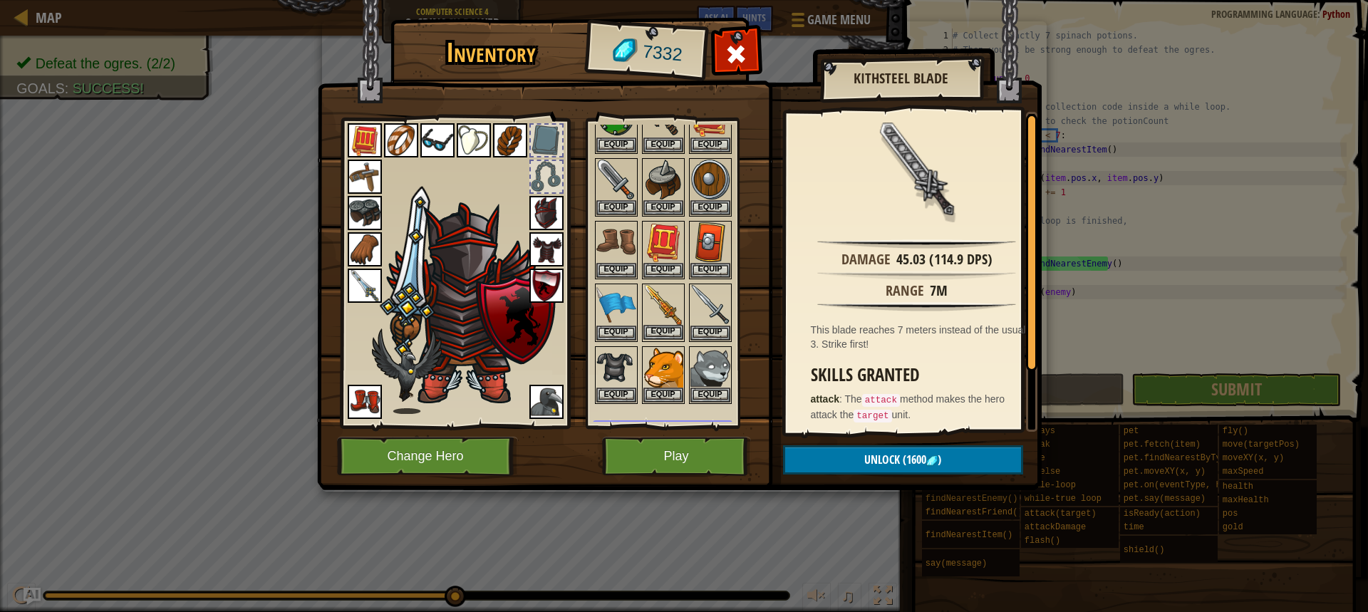
click at [668, 296] on img at bounding box center [664, 305] width 40 height 40
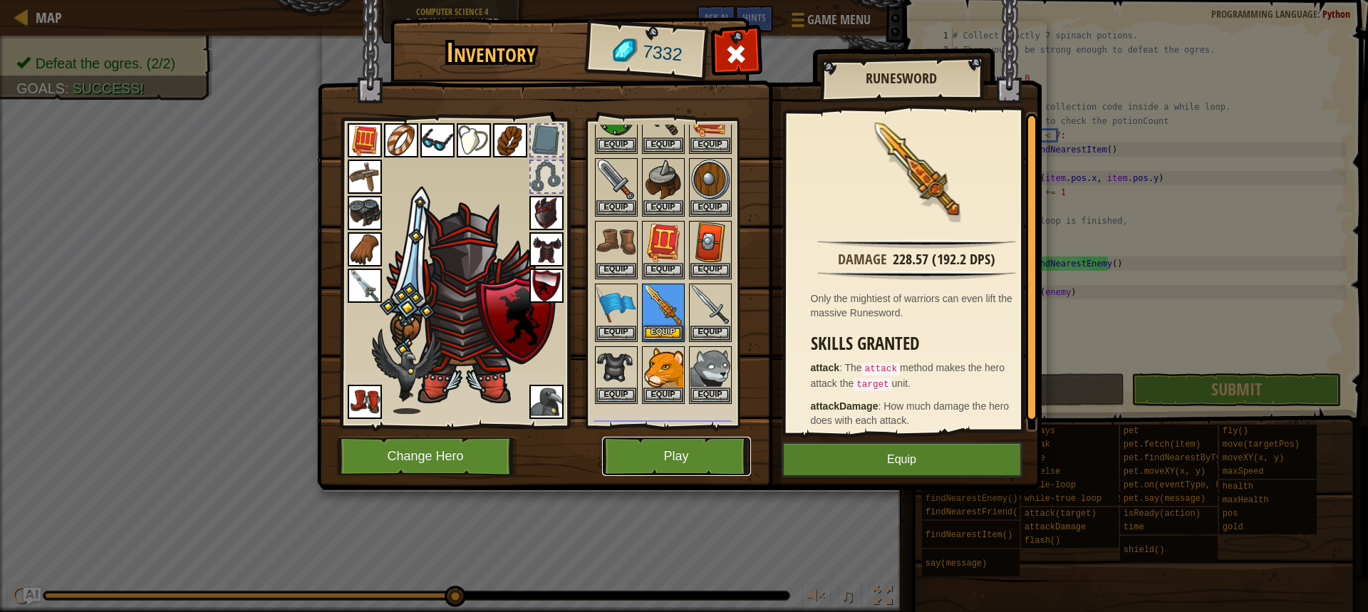
click at [716, 459] on button "Play" at bounding box center [676, 456] width 149 height 39
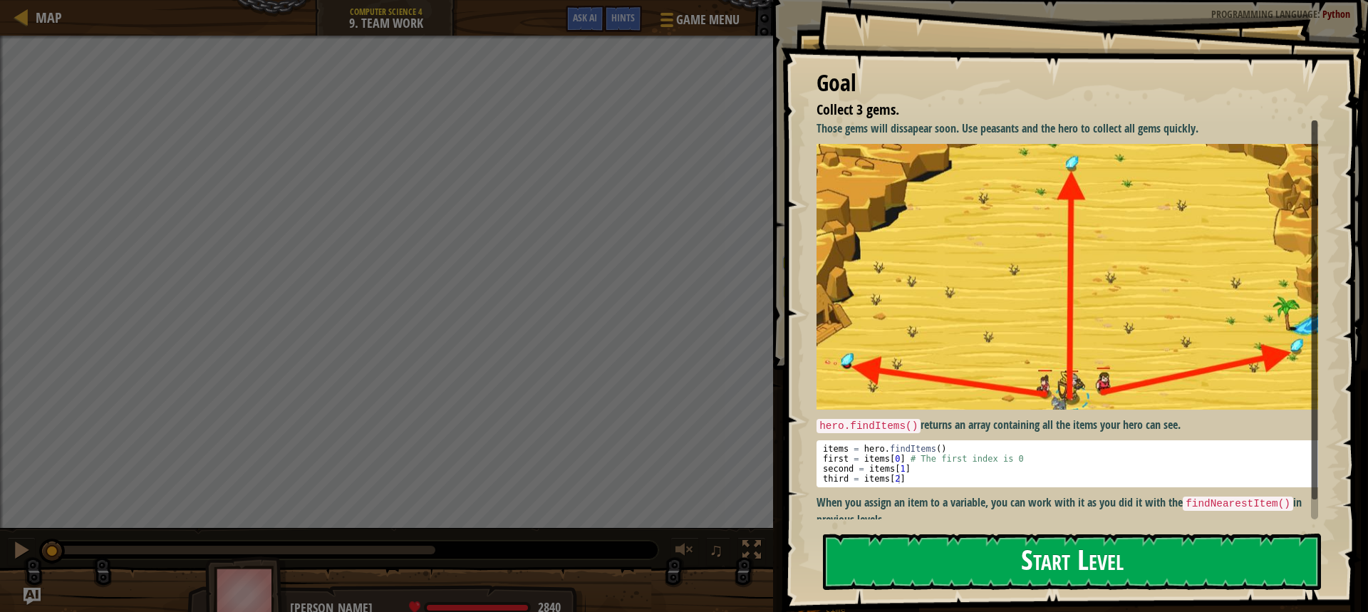
click at [1185, 569] on button "Start Level" at bounding box center [1072, 562] width 498 height 56
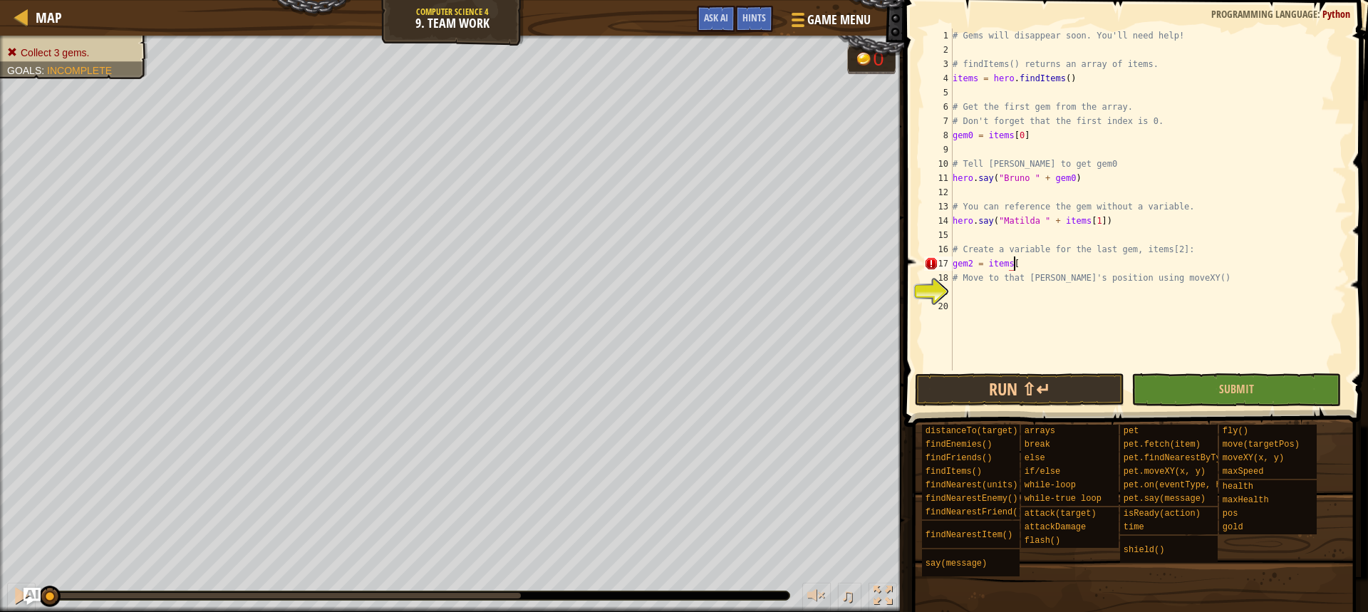
scroll to position [6, 5]
click at [969, 283] on div "# Gems will disappear soon. You'll need help! # findItems() returns an array of…" at bounding box center [1148, 214] width 397 height 371
type textarea "# Move to that gem's position using moveXY()"
click at [969, 307] on div "# Gems will disappear soon. You'll need help! # findItems() returns an array of…" at bounding box center [1148, 214] width 397 height 371
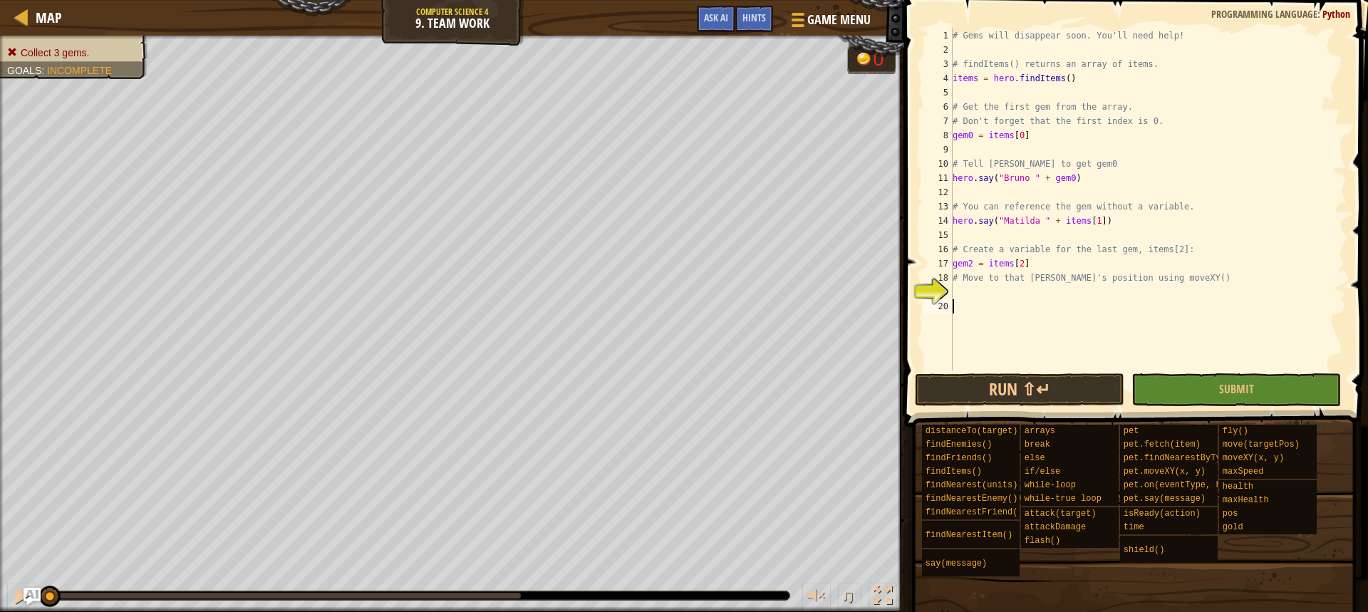
click at [961, 292] on div "# Gems will disappear soon. You'll need help! # findItems() returns an array of…" at bounding box center [1148, 214] width 397 height 371
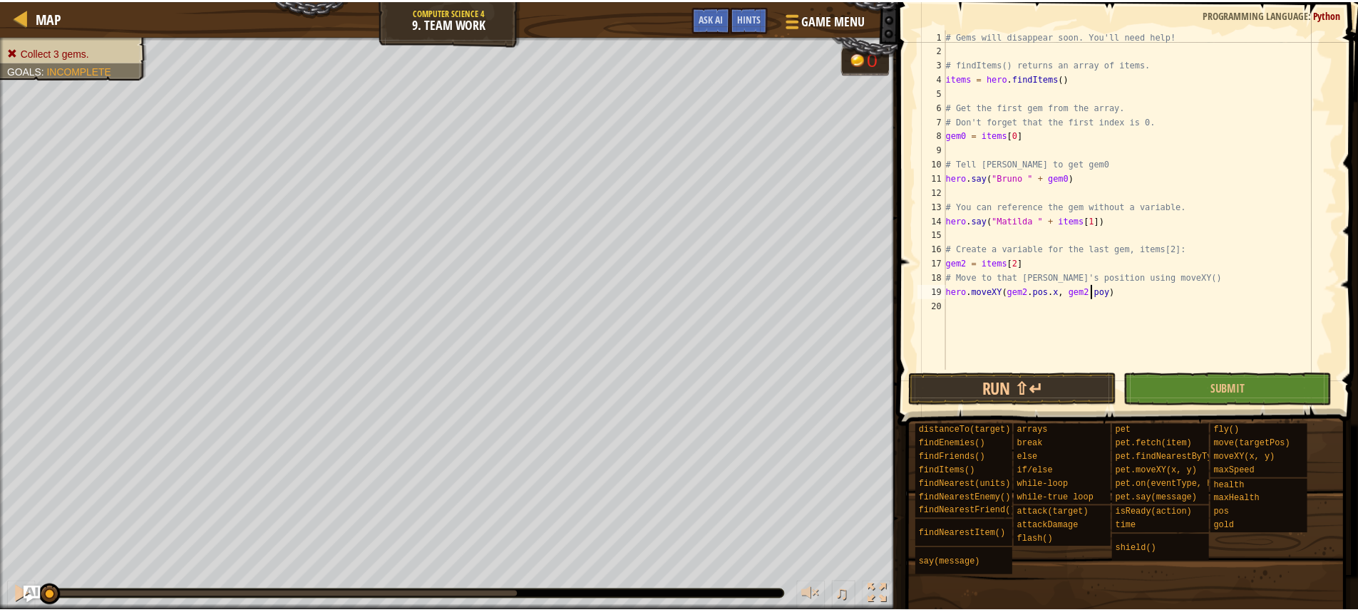
scroll to position [6, 13]
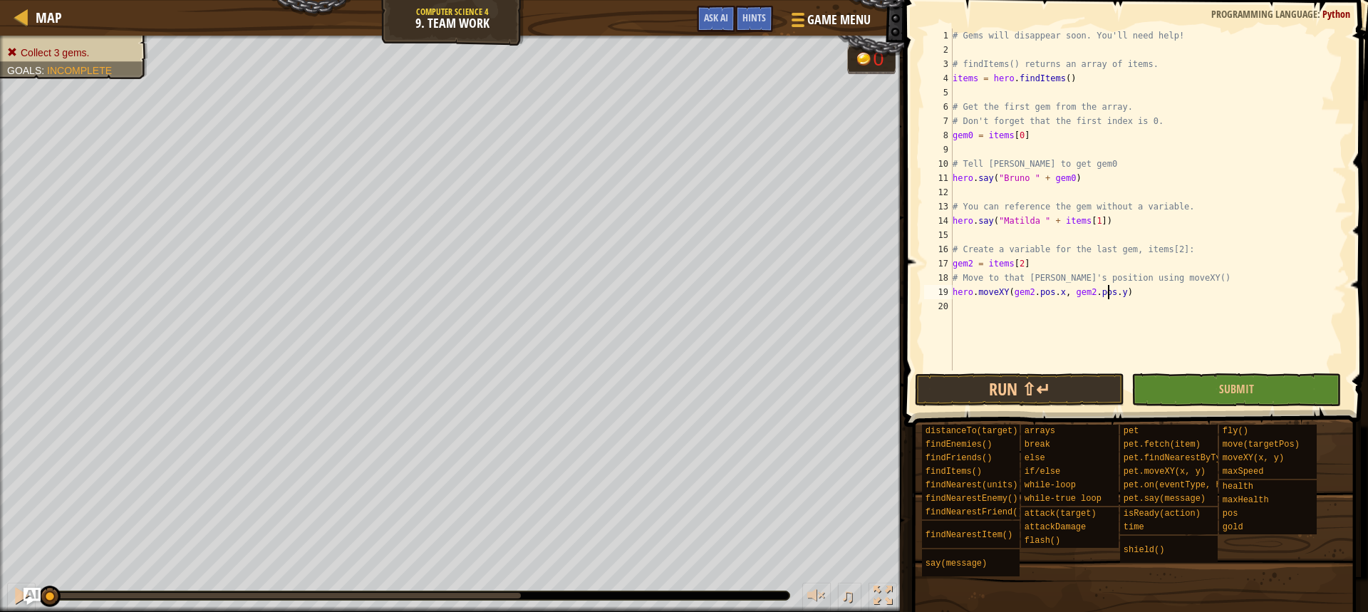
type textarea "hero.moveXY(gem2.pos.x, gem2.pos.y)"
click at [1004, 398] on button "Run ⇧↵" at bounding box center [1020, 389] width 210 height 33
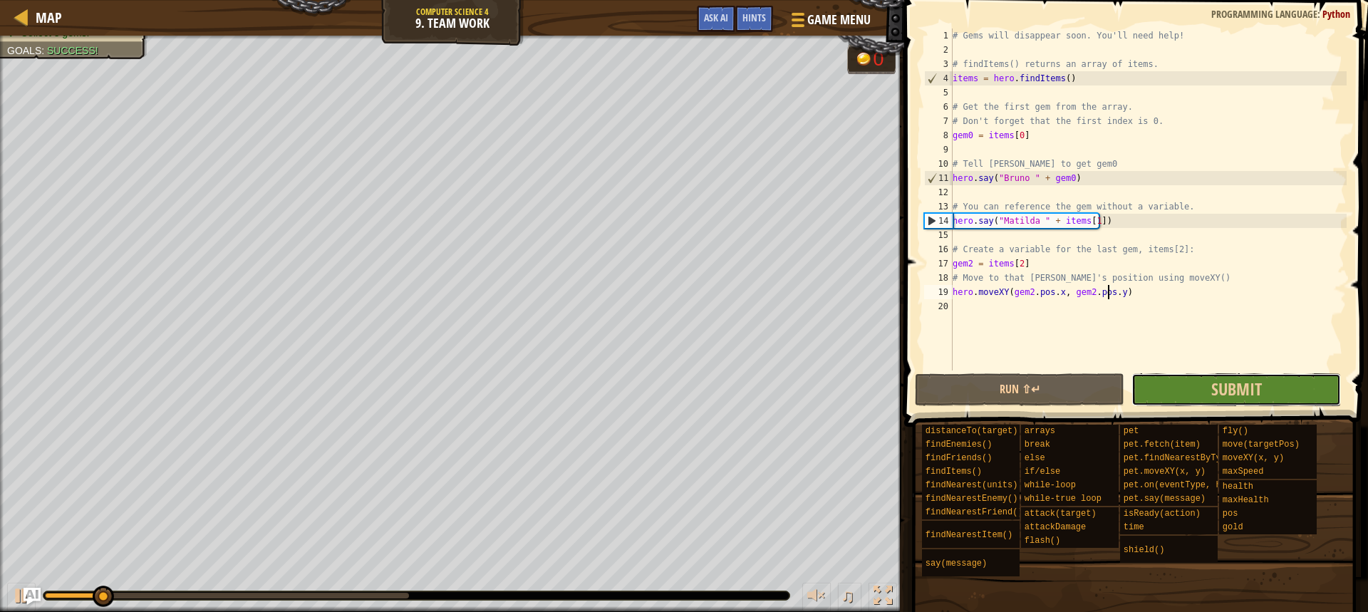
click at [1184, 383] on button "Submit" at bounding box center [1237, 389] width 210 height 33
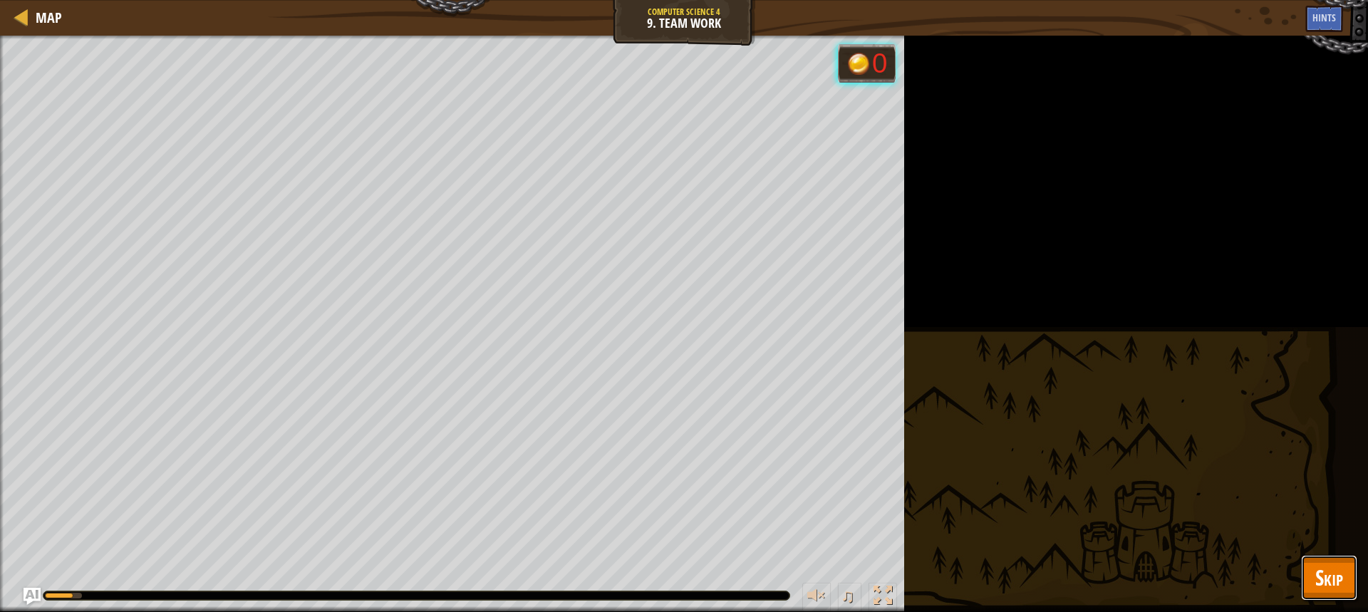
click at [1353, 580] on button "Skip" at bounding box center [1329, 578] width 56 height 46
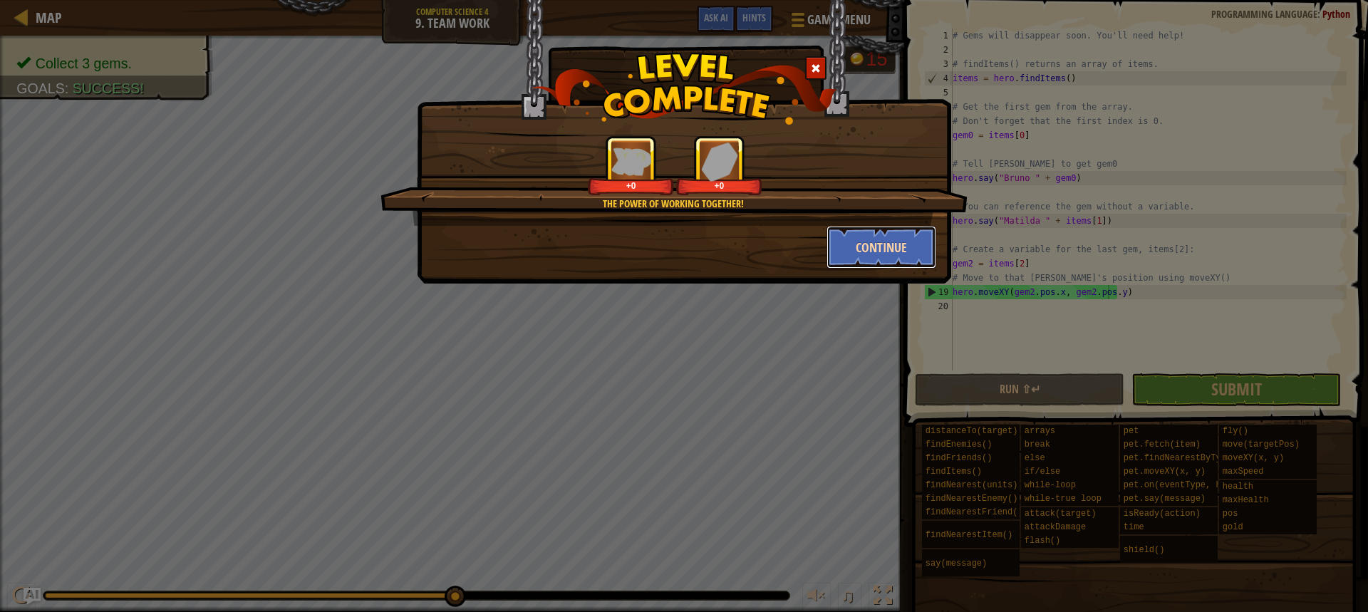
click at [879, 249] on button "Continue" at bounding box center [882, 247] width 110 height 43
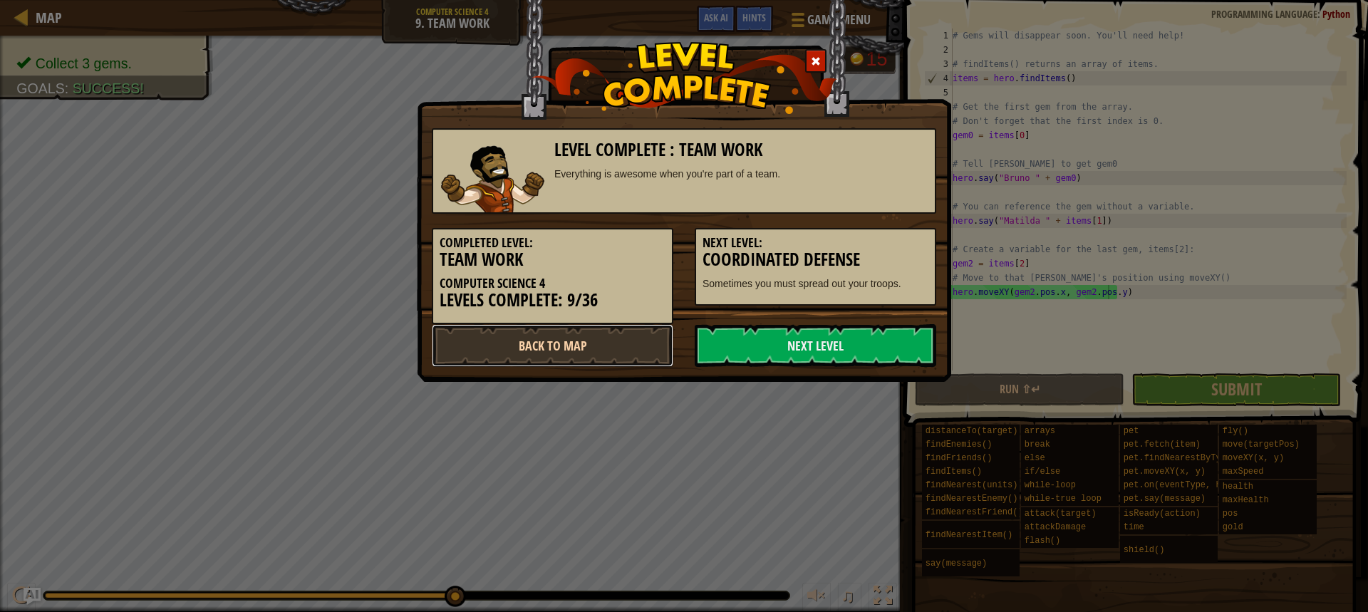
click at [623, 347] on link "Back to Map" at bounding box center [553, 345] width 242 height 43
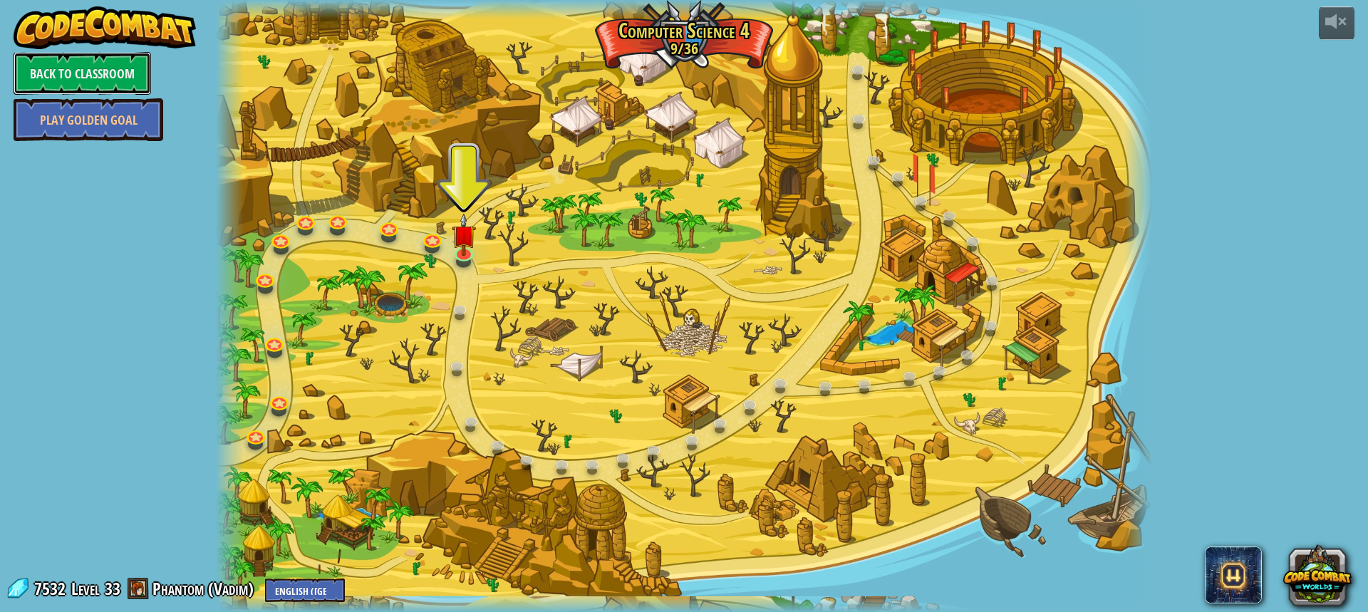
click at [113, 73] on link "Back to Classroom" at bounding box center [83, 73] width 138 height 43
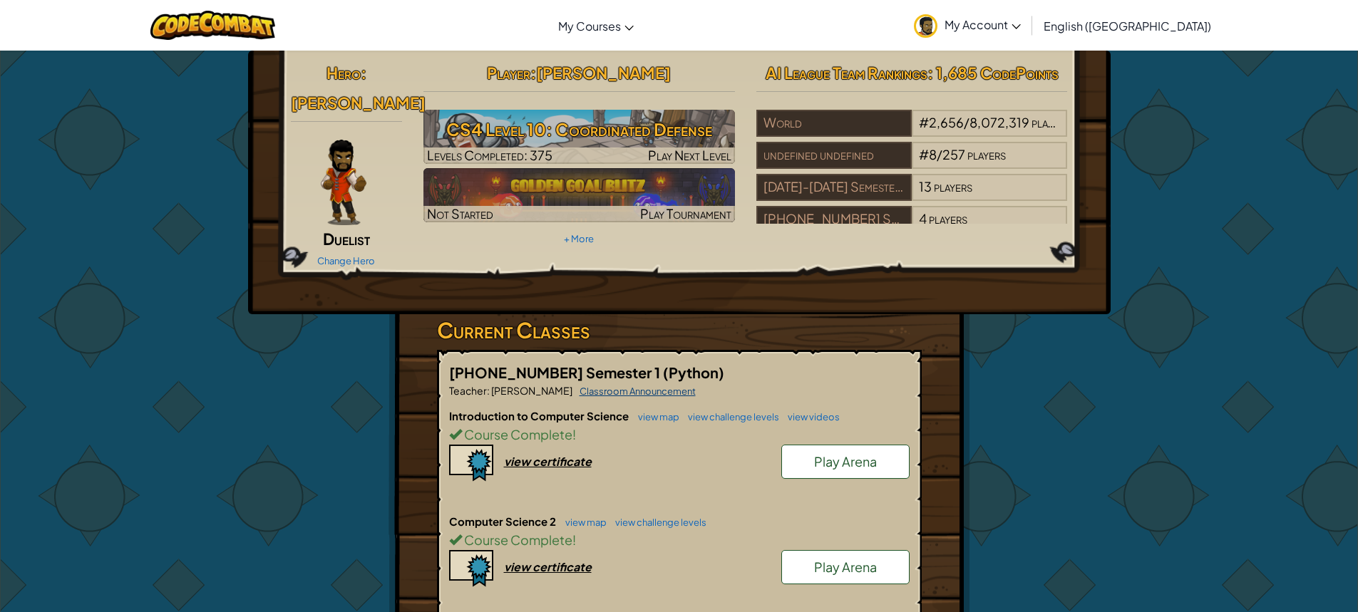
click at [596, 386] on link "Classroom Announcement" at bounding box center [633, 391] width 123 height 11
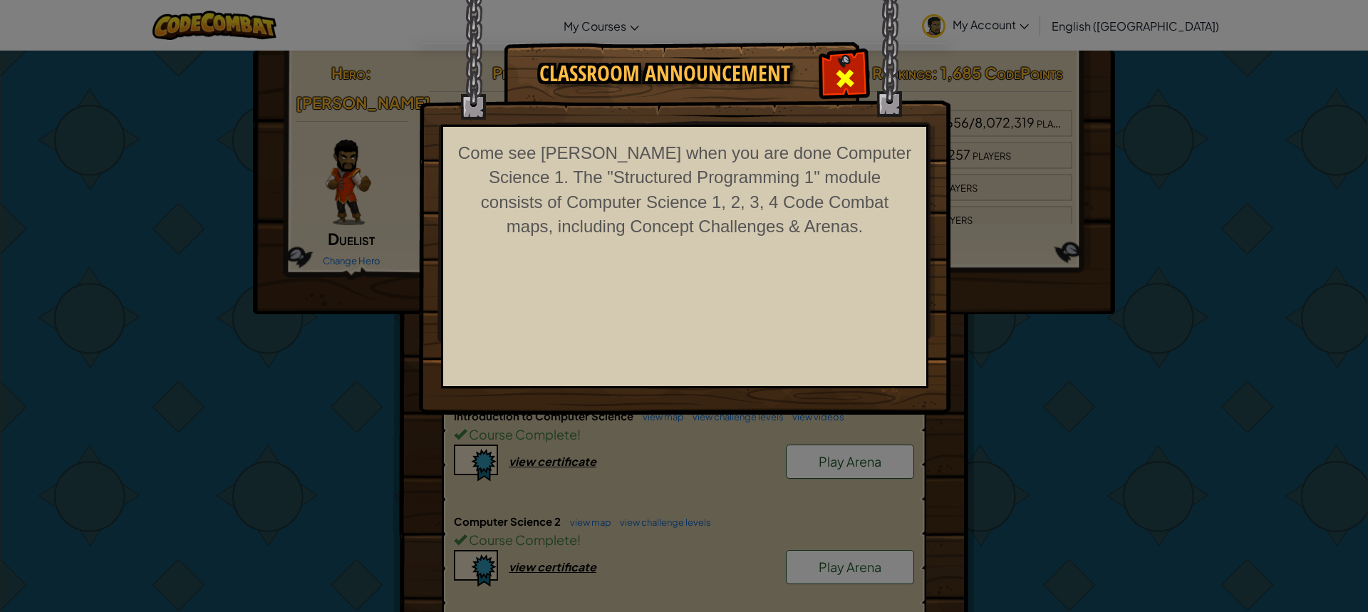
click at [835, 69] on span at bounding box center [845, 78] width 23 height 23
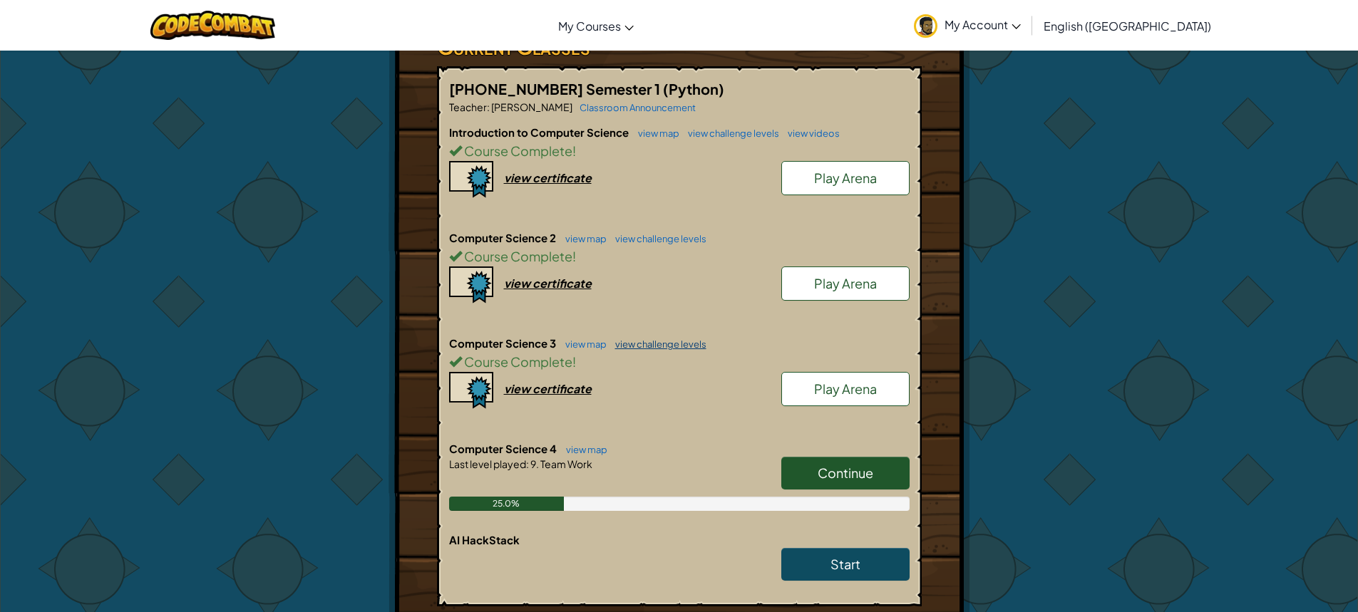
scroll to position [285, 0]
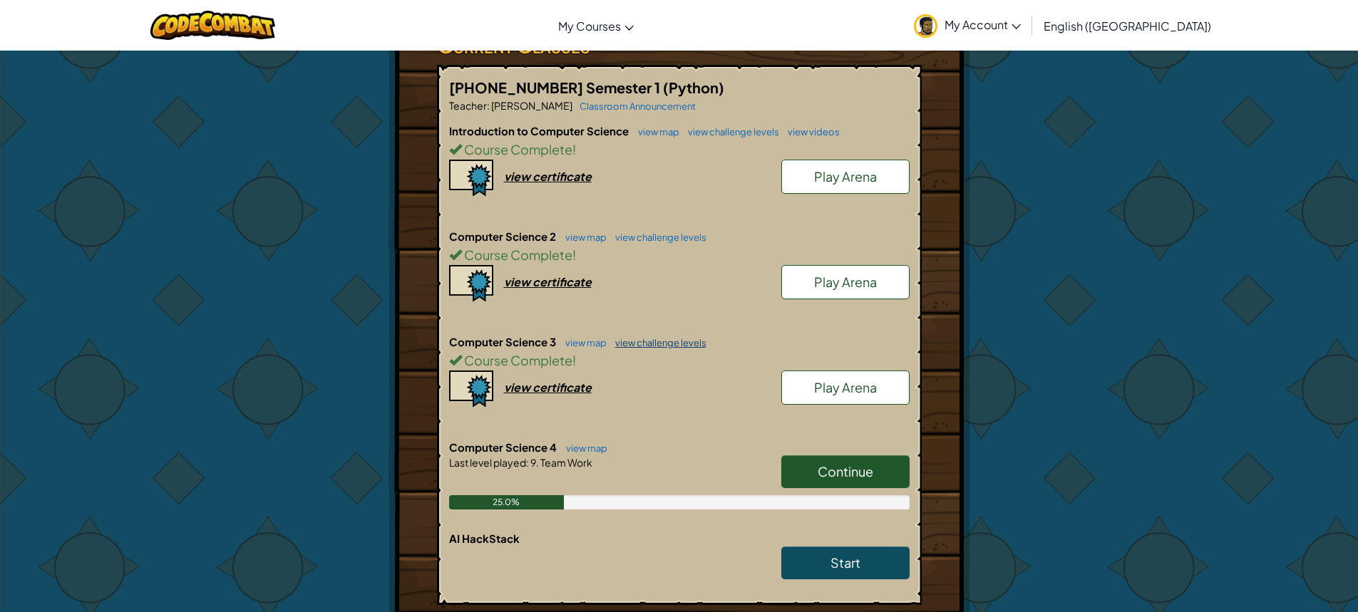
click at [671, 337] on link "view challenge levels" at bounding box center [657, 342] width 98 height 11
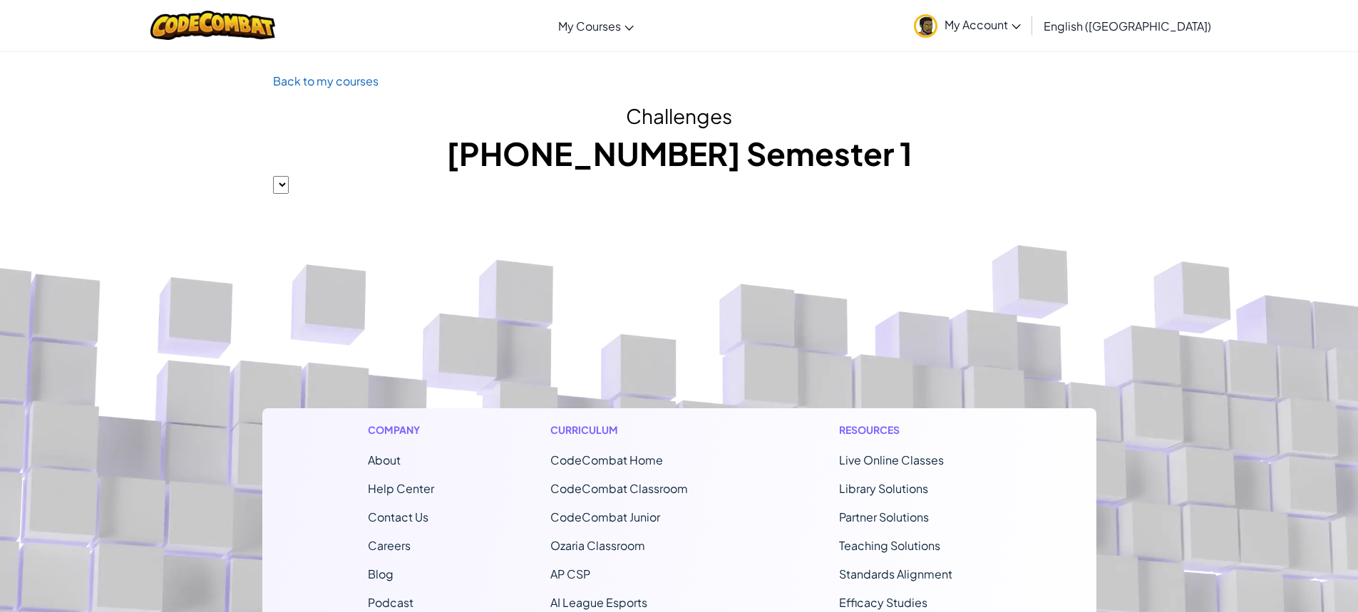
select select "56462f935afde0c6fd30fc8c"
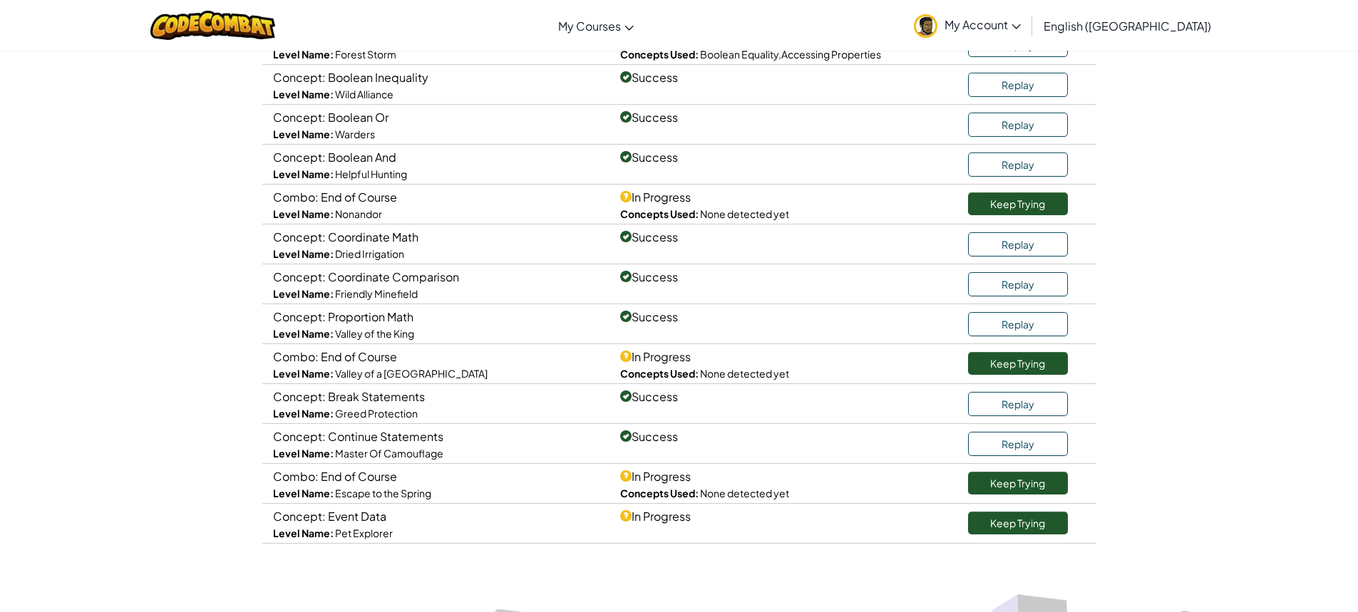
scroll to position [499, 0]
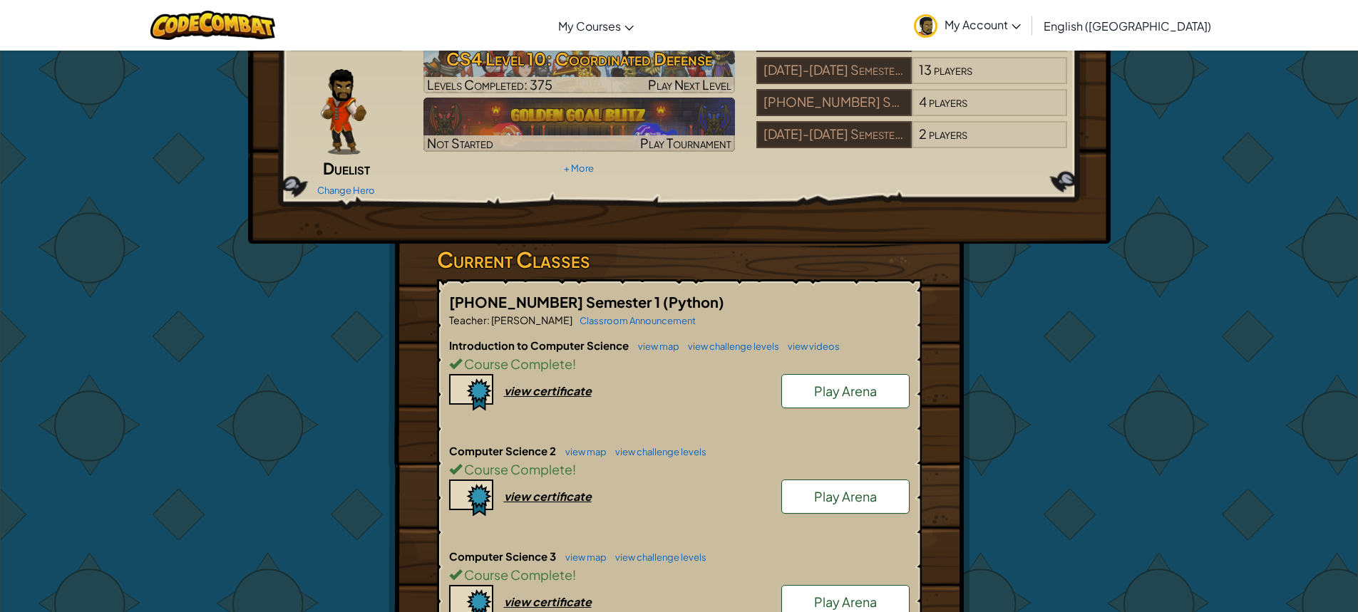
scroll to position [71, 0]
click at [937, 125] on span "players" at bounding box center [948, 133] width 38 height 16
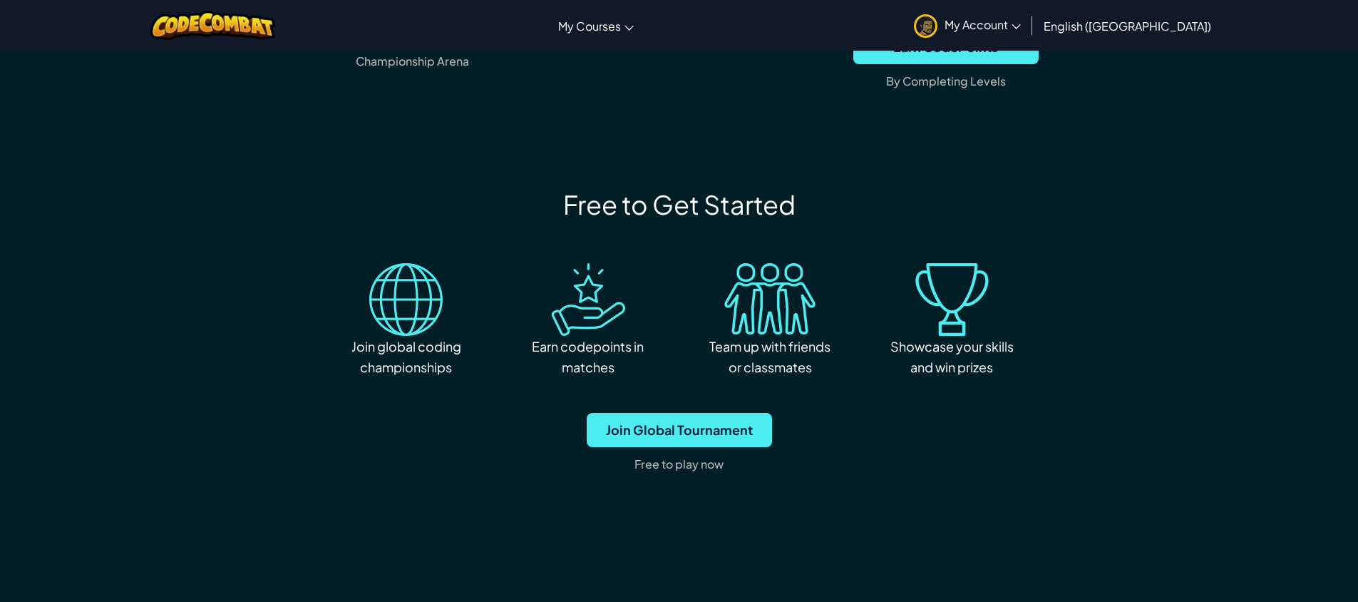
scroll to position [1069, 0]
